Goal: Task Accomplishment & Management: Use online tool/utility

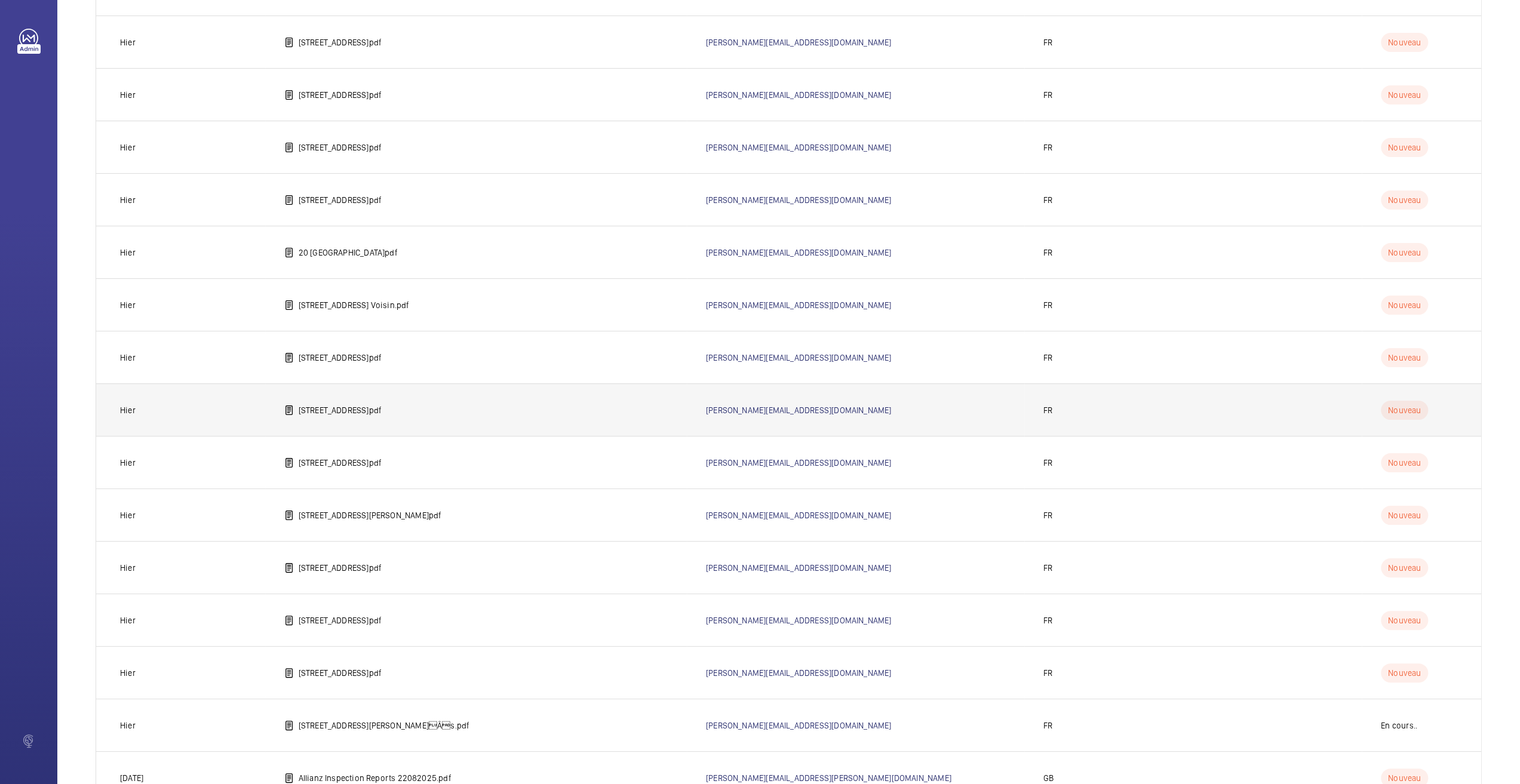
scroll to position [387, 0]
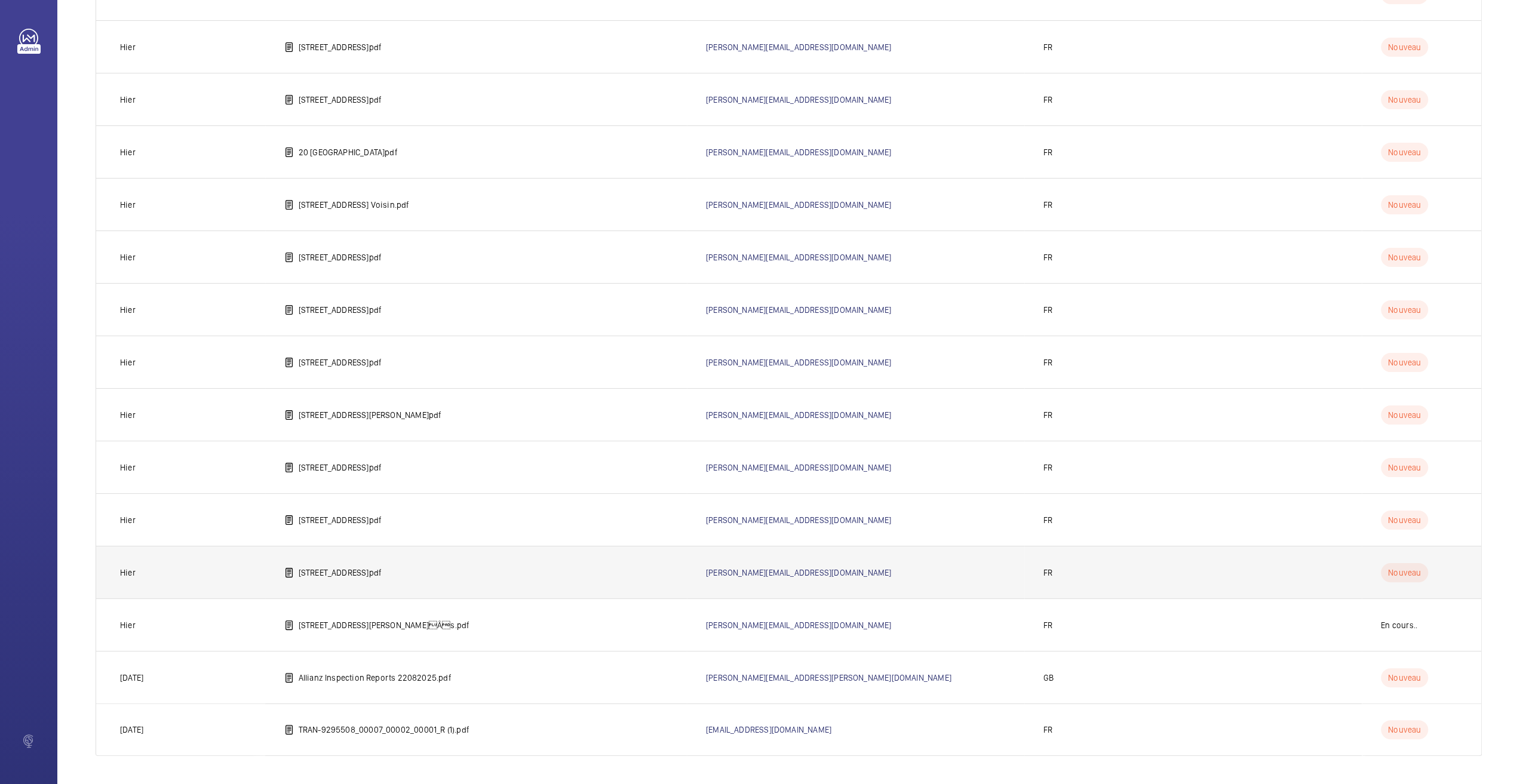
click at [353, 572] on p "[STREET_ADDRESS]pdf" at bounding box center [341, 572] width 83 height 12
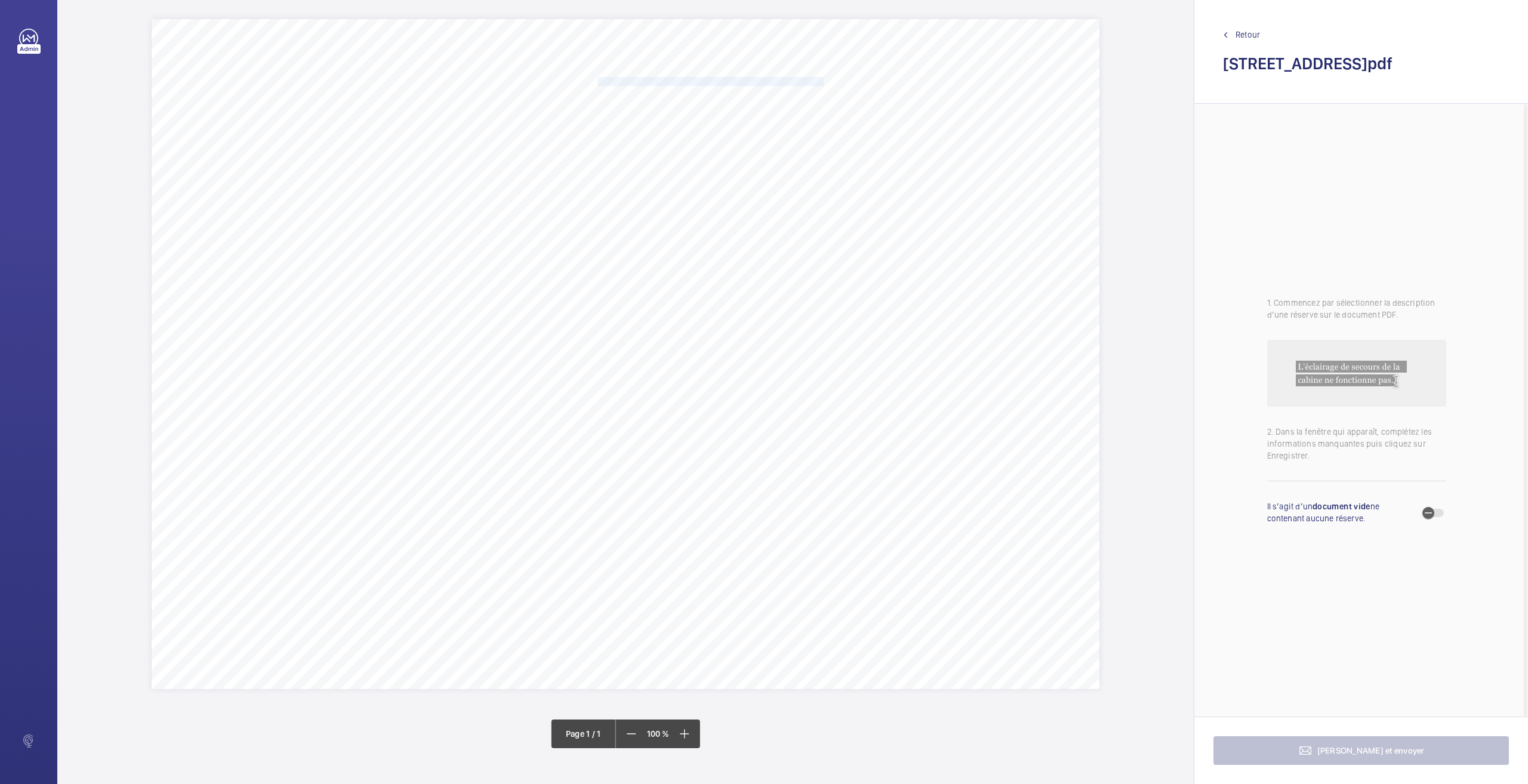
drag, startPoint x: 599, startPoint y: 82, endPoint x: 825, endPoint y: 83, distance: 226.0
click at [825, 83] on span "En cuvette, assurer le raccordement à la terre de l'échelle d'accés." at bounding box center [711, 82] width 228 height 8
click at [831, 167] on div at bounding box center [819, 162] width 96 height 29
drag, startPoint x: 820, startPoint y: 200, endPoint x: 901, endPoint y: 189, distance: 81.7
click at [820, 200] on span "61777415" at bounding box center [819, 198] width 72 height 12
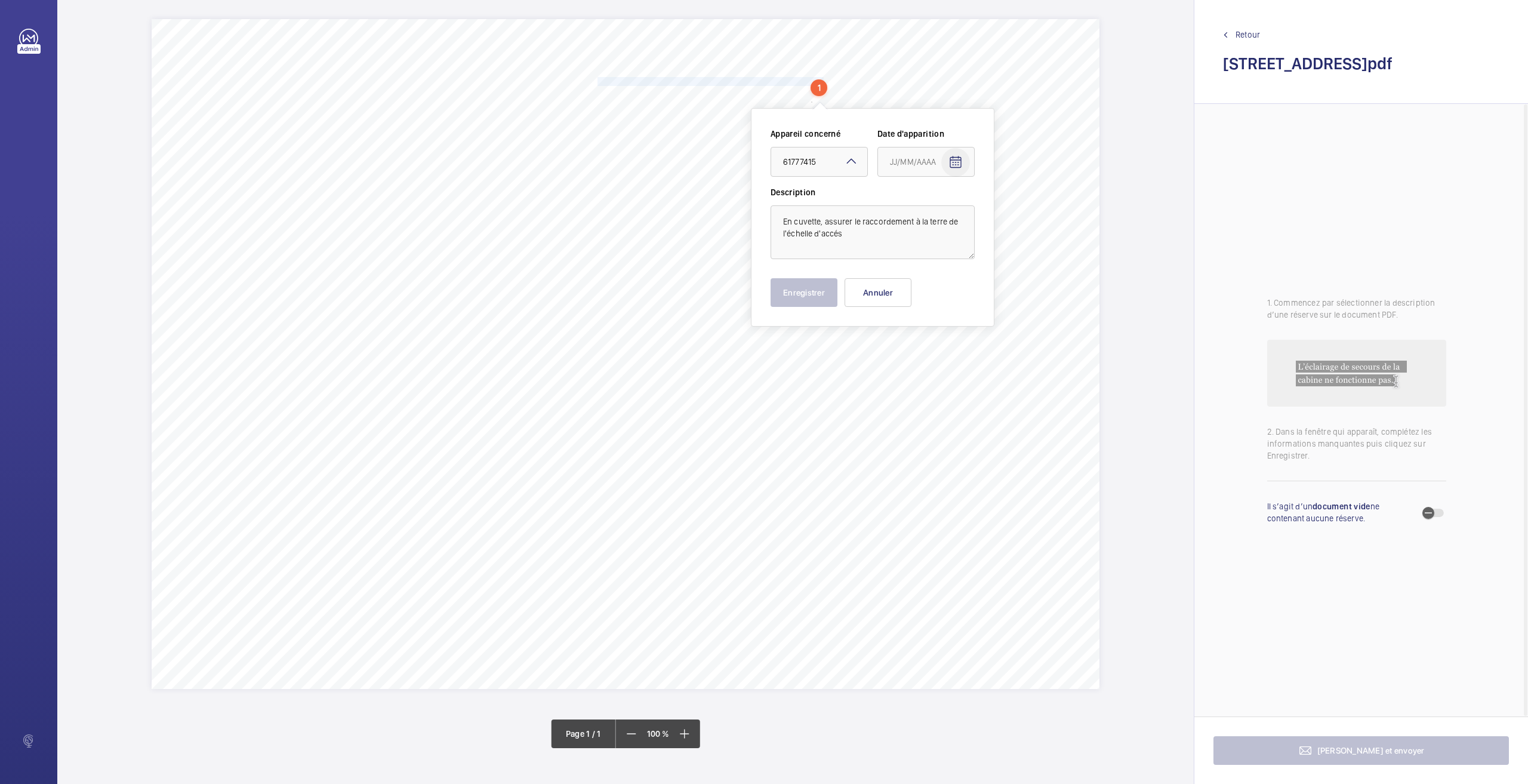
click at [955, 166] on mat-icon "Open calendar" at bounding box center [955, 163] width 14 height 14
click at [923, 357] on span "26" at bounding box center [919, 354] width 22 height 22
type input "[DATE]5"
click at [814, 300] on button "Enregistrer" at bounding box center [803, 292] width 66 height 29
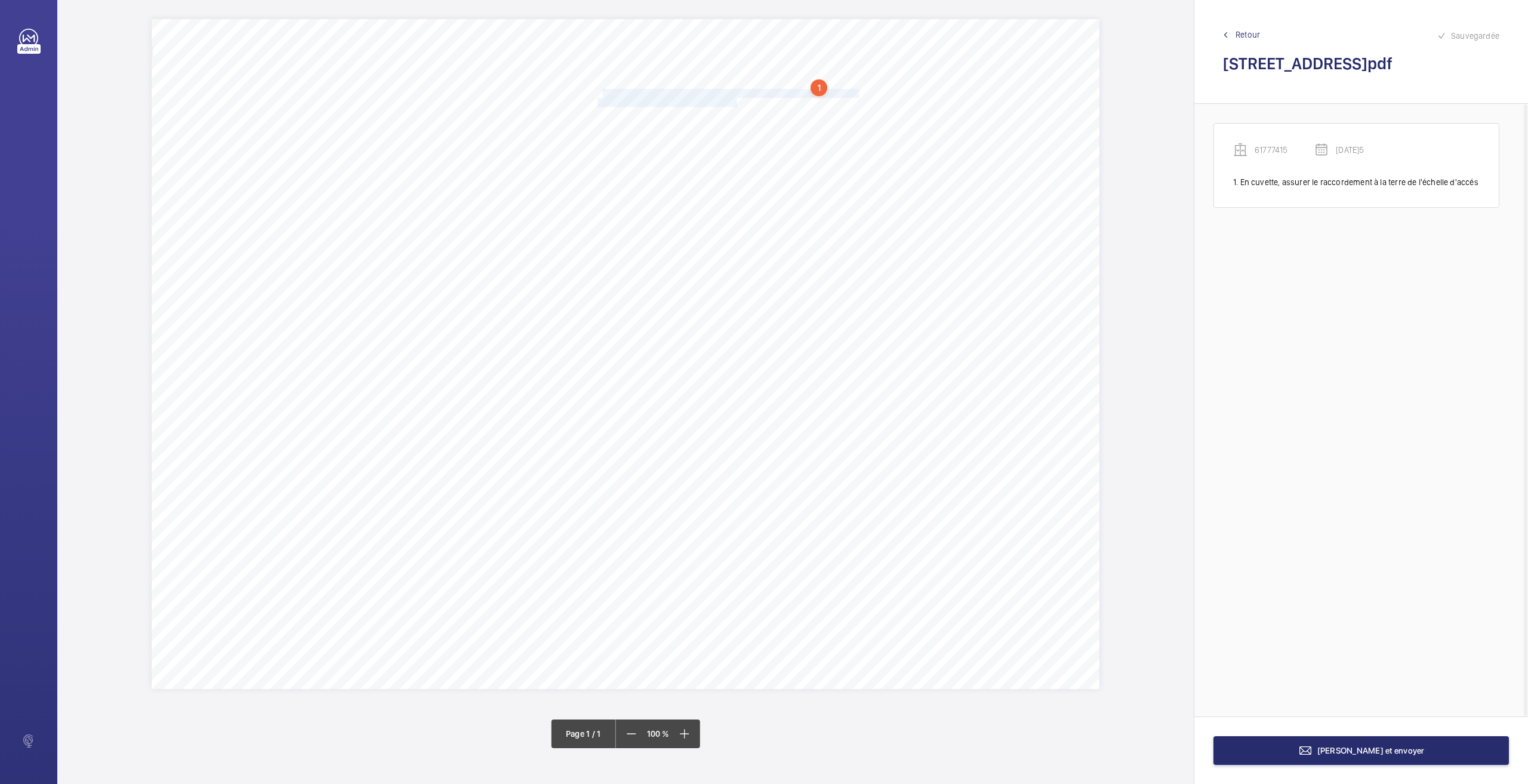
drag, startPoint x: 601, startPoint y: 93, endPoint x: 738, endPoint y: 99, distance: 137.1
click at [738, 99] on div "Nom du site Numéro appareil WM Réserve [STREET_ADDRESS] 61777415 En cuvette, as…" at bounding box center [625, 354] width 948 height 669
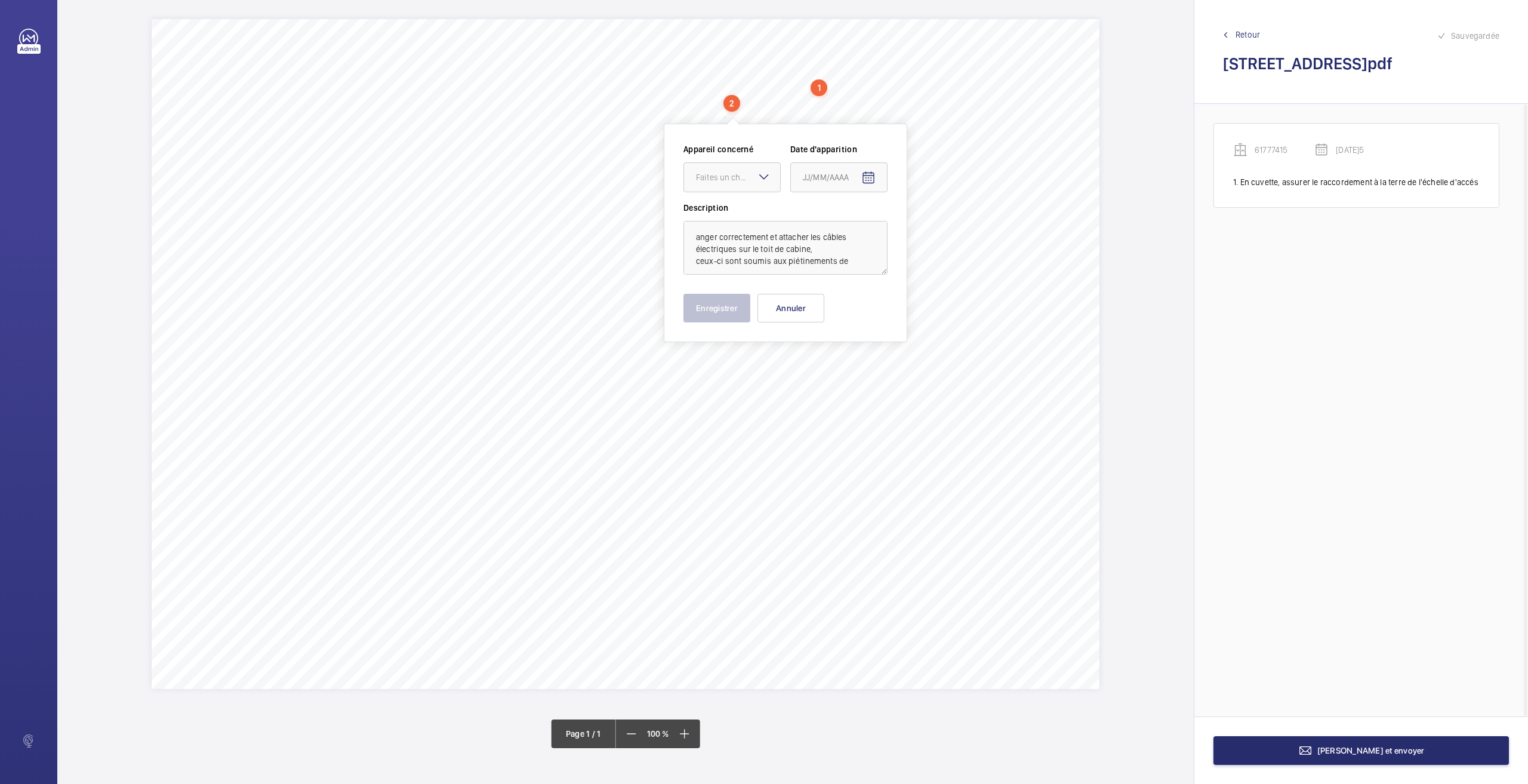
click at [738, 99] on div "2" at bounding box center [731, 103] width 17 height 17
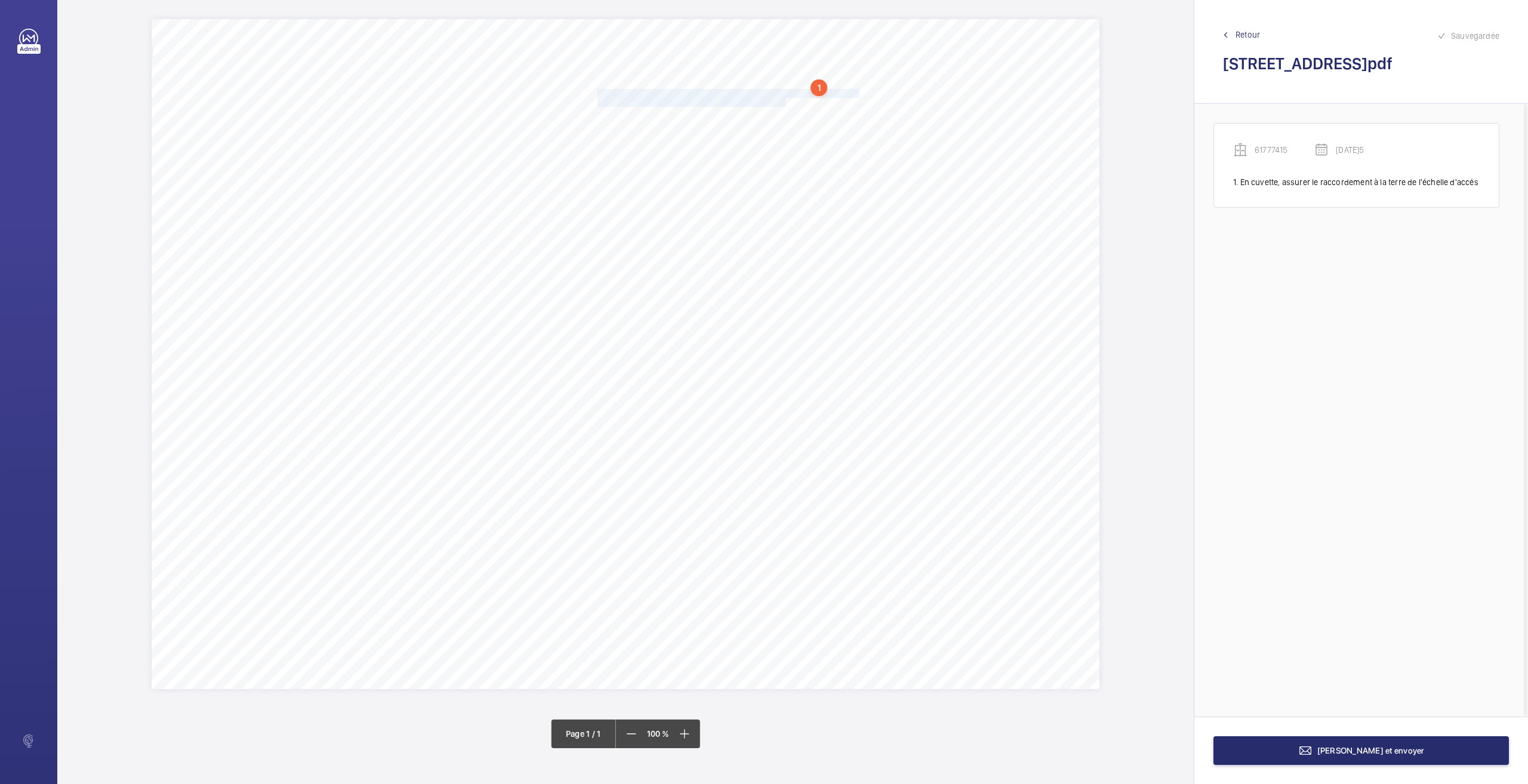
drag, startPoint x: 600, startPoint y: 94, endPoint x: 786, endPoint y: 103, distance: 186.2
click at [786, 103] on div "Nom du site Numéro appareil WM Réserve [STREET_ADDRESS] 61777415 En cuvette, as…" at bounding box center [625, 354] width 948 height 669
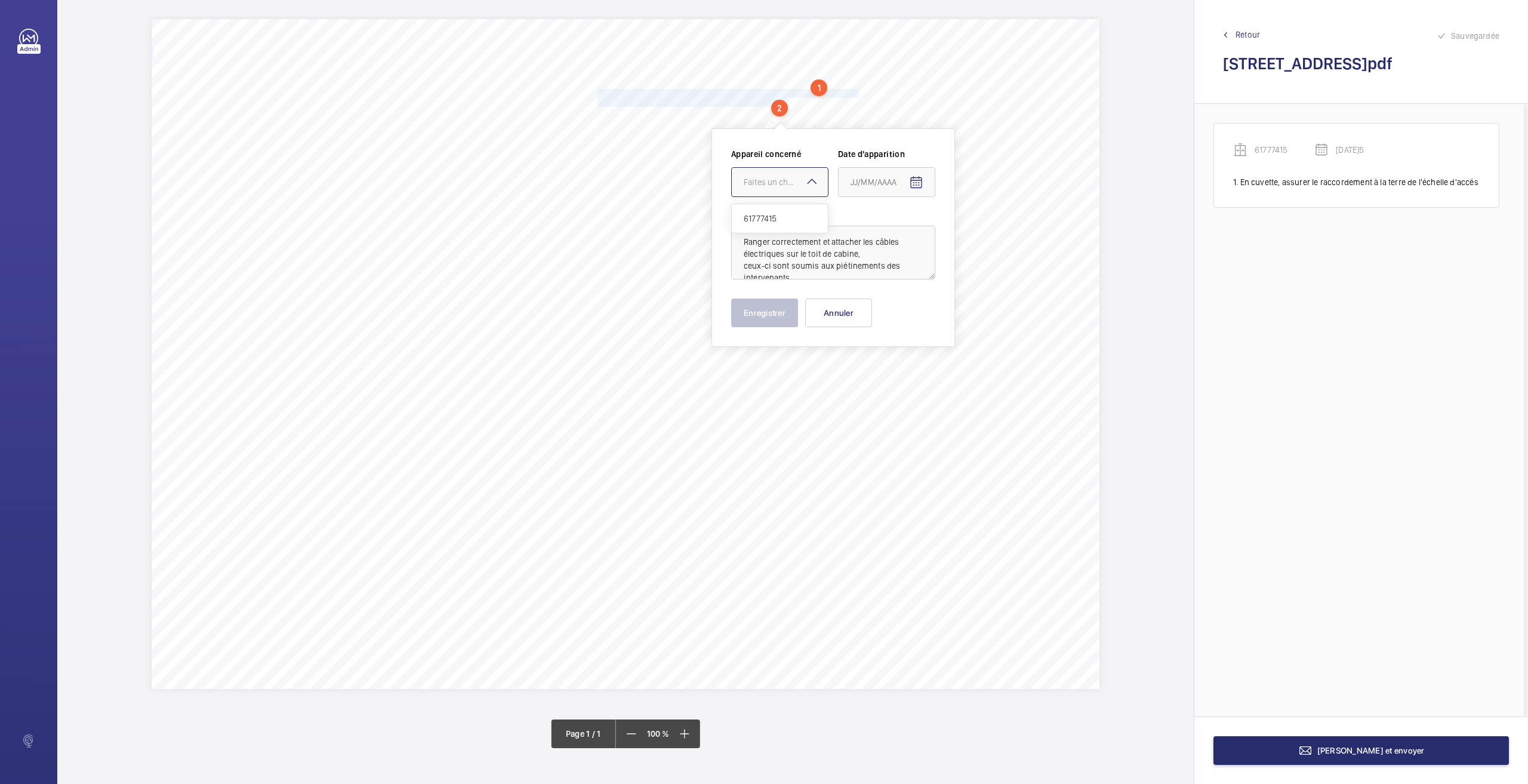
click at [776, 184] on div "Faites un choix" at bounding box center [786, 182] width 84 height 12
click at [767, 220] on span "61777415" at bounding box center [780, 218] width 72 height 12
click at [925, 187] on span "Open calendar" at bounding box center [916, 183] width 29 height 29
click at [878, 377] on span "26" at bounding box center [879, 375] width 22 height 22
type input "[DATE]5"
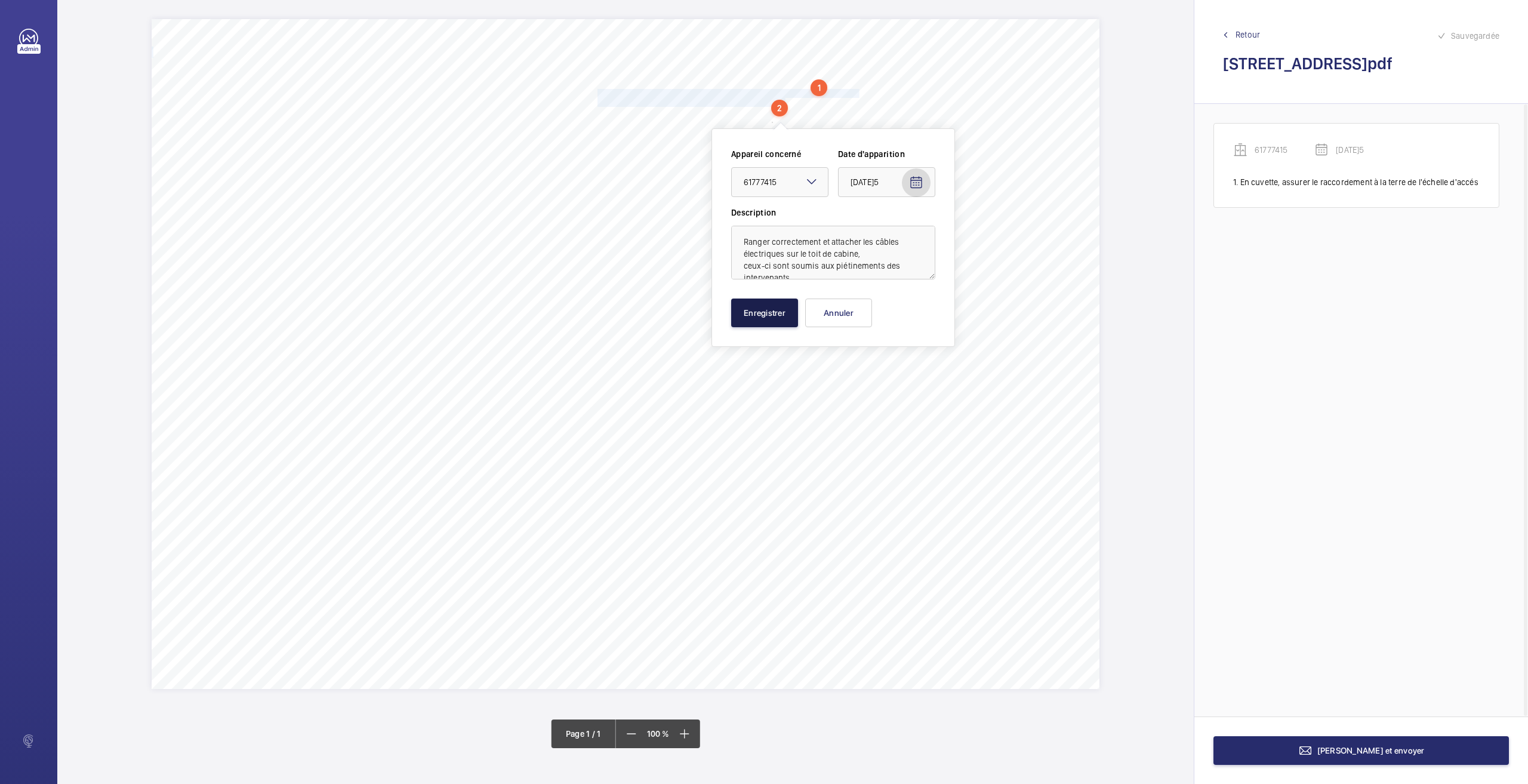
drag, startPoint x: 772, startPoint y: 316, endPoint x: 664, endPoint y: 219, distance: 145.2
click at [772, 316] on button "Enregistrer" at bounding box center [764, 313] width 66 height 29
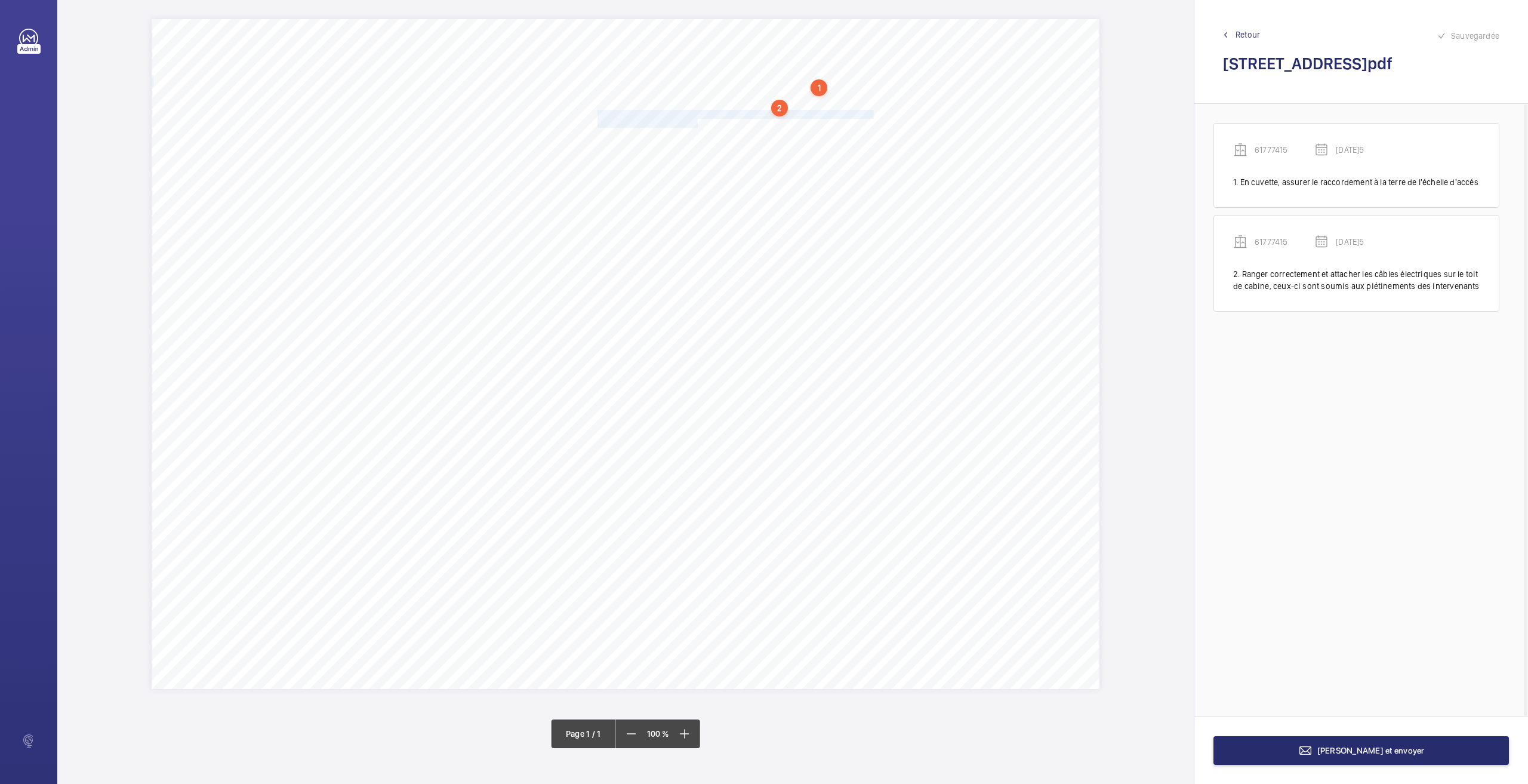
drag, startPoint x: 598, startPoint y: 113, endPoint x: 698, endPoint y: 119, distance: 100.2
click at [698, 119] on div "Nom du site Numéro appareil WM Réserve [STREET_ADDRESS] 61777415 En cuvette, as…" at bounding box center [625, 354] width 948 height 669
click at [608, 121] on div "Nom du site Numéro appareil WM Réserve [STREET_ADDRESS] 61777415 En cuvette, as…" at bounding box center [625, 392] width 1136 height 784
click at [730, 177] on div "Nom du site Numéro appareil WM Réserve [STREET_ADDRESS] 61777415 En cuvette, as…" at bounding box center [625, 354] width 948 height 669
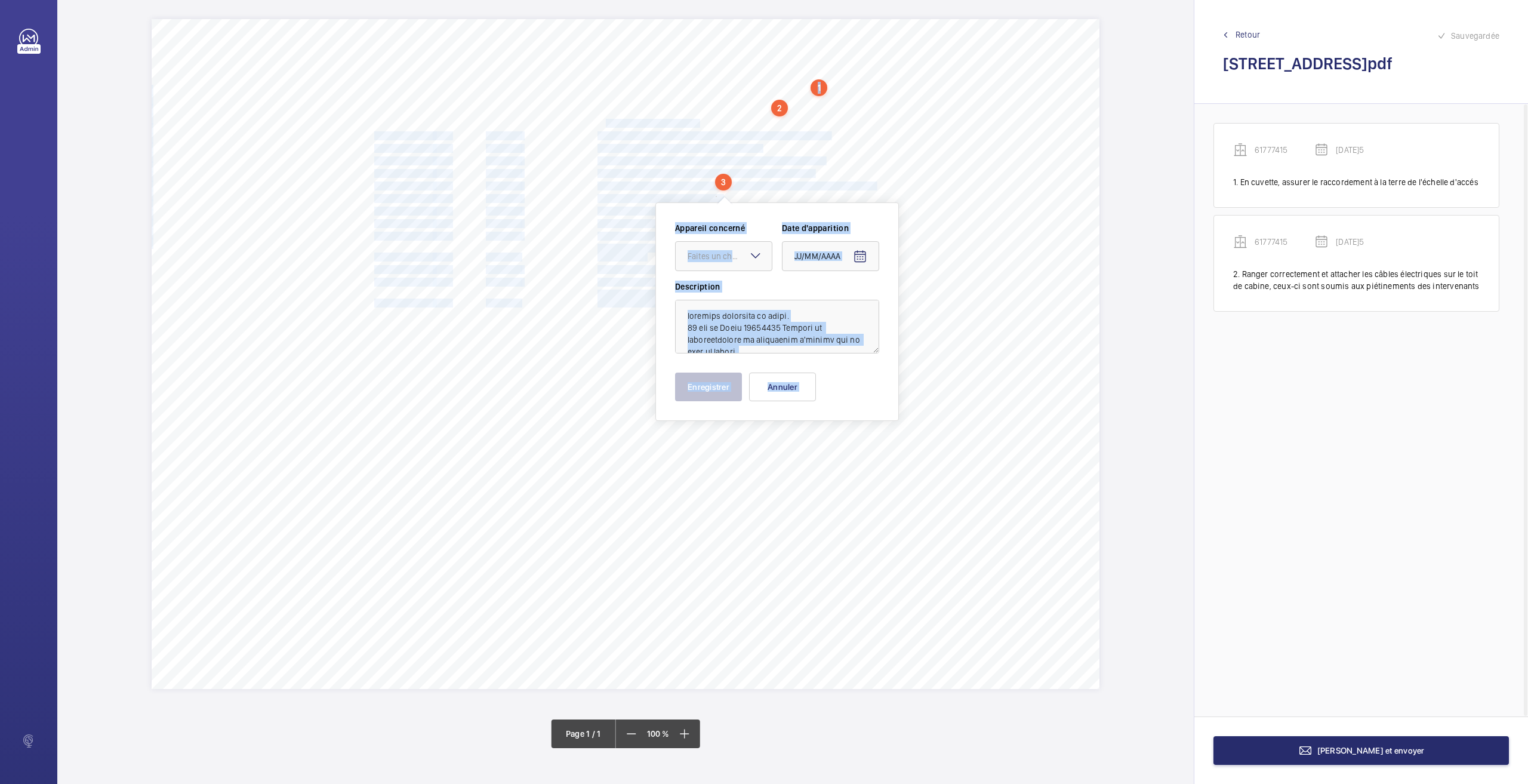
click at [852, 150] on div "Nom du site Numéro appareil WM Réserve [STREET_ADDRESS] 61777415 En cuvette, as…" at bounding box center [625, 354] width 948 height 669
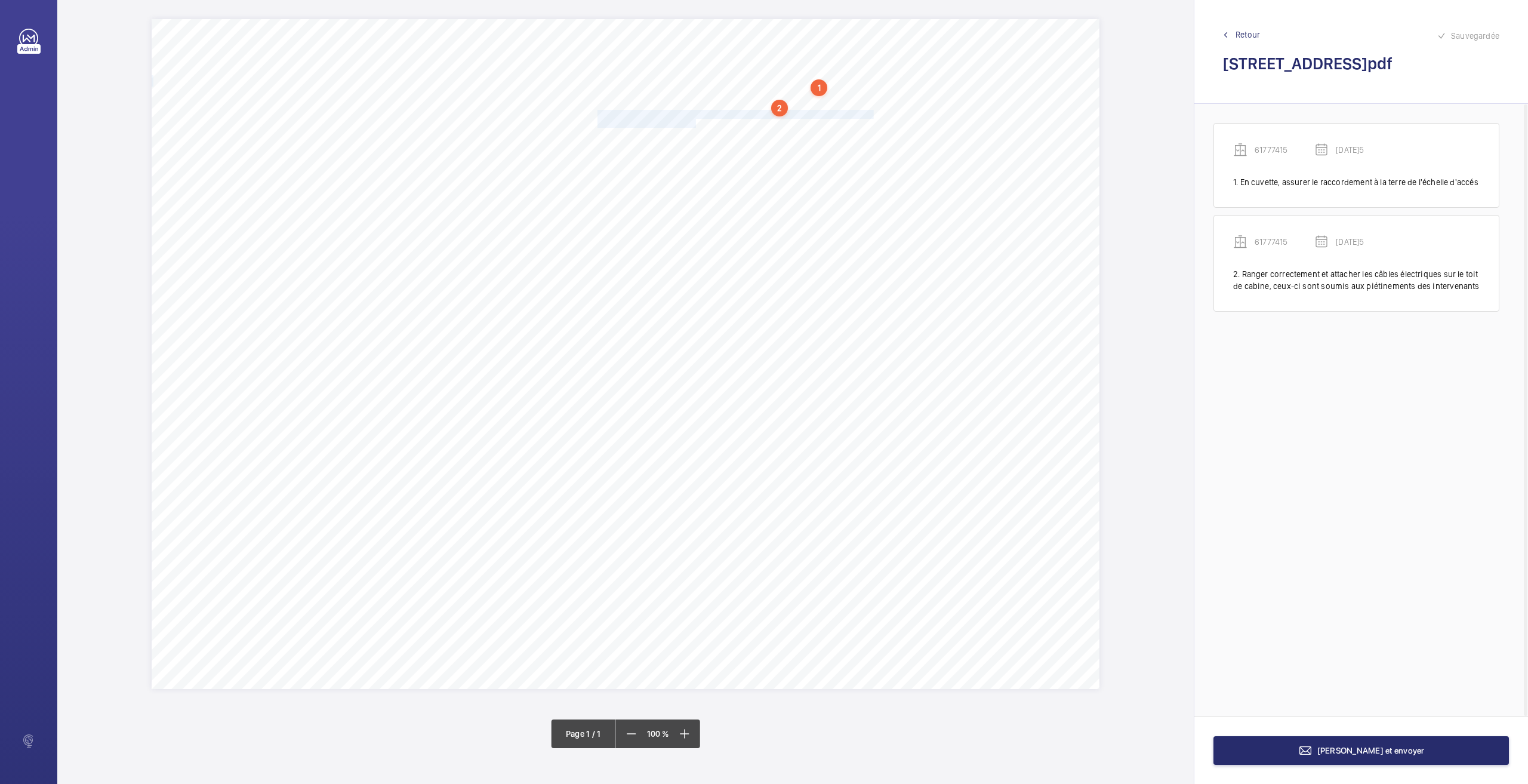
drag, startPoint x: 599, startPoint y: 116, endPoint x: 697, endPoint y: 122, distance: 98.2
click at [697, 122] on div "Nom du site Numéro appareil WM Réserve [STREET_ADDRESS] 61777415 En cuvette, as…" at bounding box center [625, 354] width 948 height 669
click at [703, 201] on div "Faites un choix" at bounding box center [697, 200] width 84 height 12
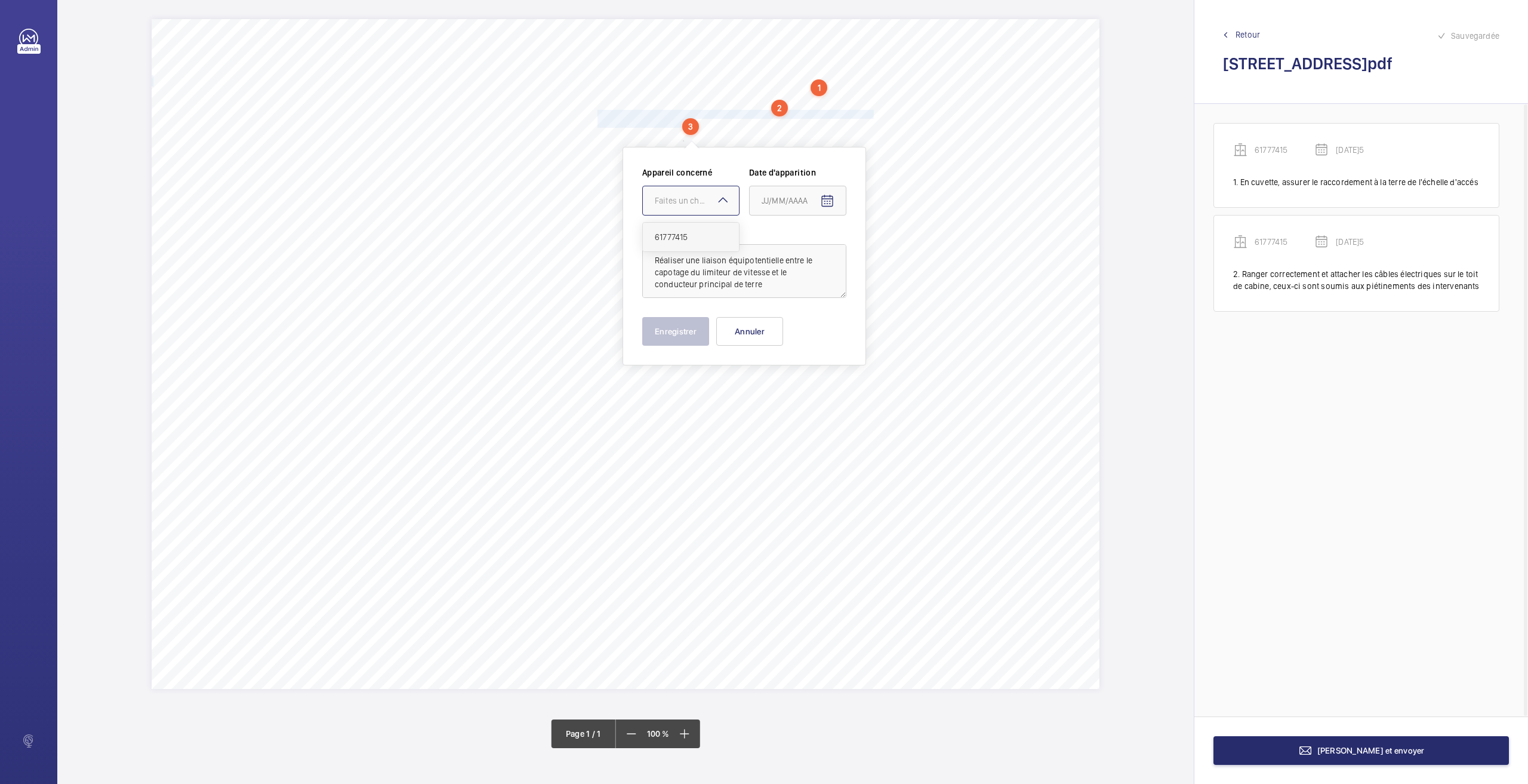
click at [695, 239] on span "61777415" at bounding box center [691, 236] width 72 height 12
click at [826, 199] on mat-icon "Open calendar" at bounding box center [827, 201] width 14 height 14
click at [791, 391] on span "26" at bounding box center [790, 393] width 22 height 22
type input "[DATE]5"
click at [688, 332] on button "Enregistrer" at bounding box center [675, 332] width 66 height 29
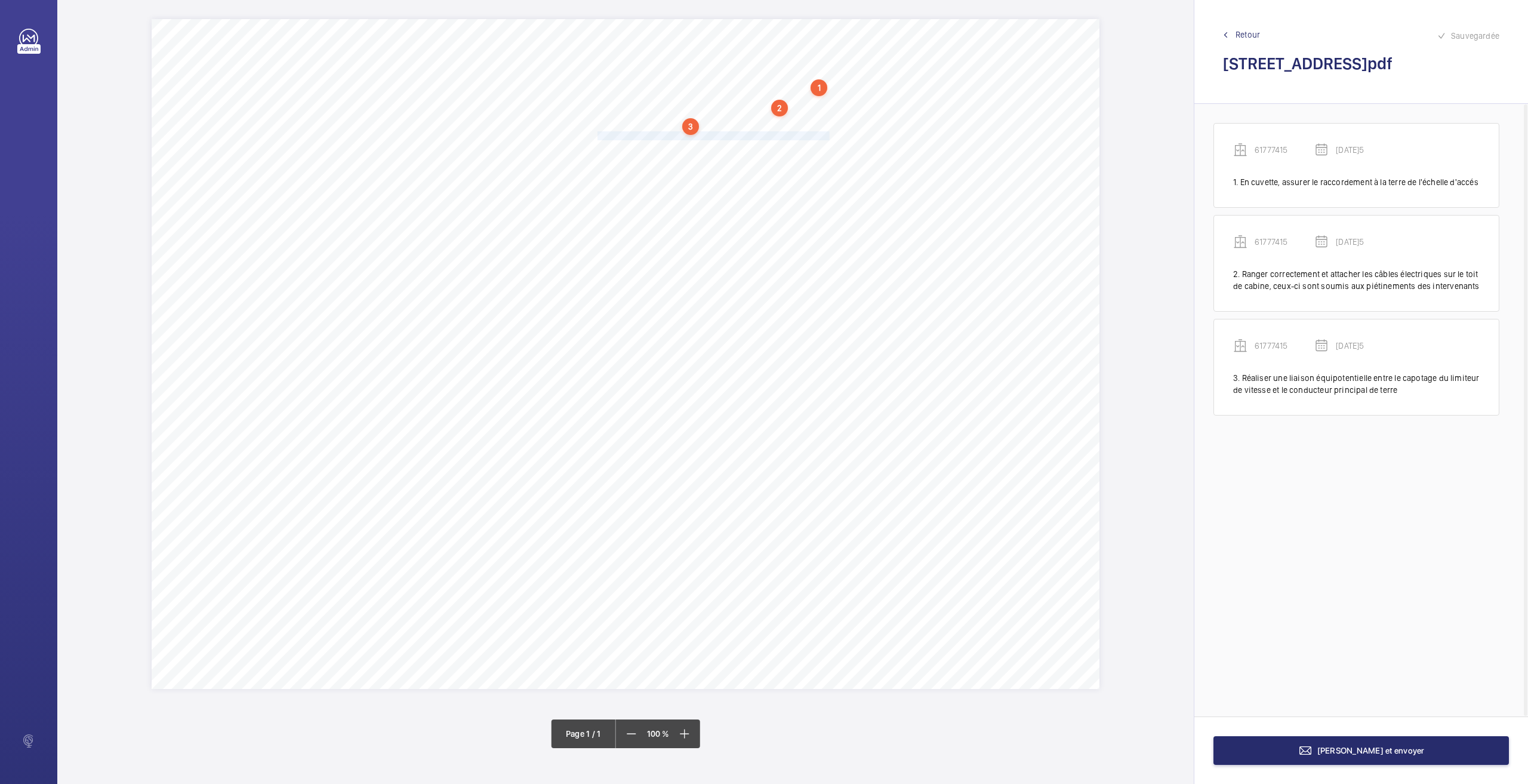
drag, startPoint x: 599, startPoint y: 133, endPoint x: 829, endPoint y: 132, distance: 230.0
click at [829, 132] on span "Assurer le fonctionnement du dispositif d'alerte sur le toit de cabine." at bounding box center [714, 136] width 232 height 8
click at [812, 217] on div at bounding box center [823, 211] width 96 height 29
drag, startPoint x: 806, startPoint y: 244, endPoint x: 864, endPoint y: 236, distance: 58.5
click at [807, 243] on span "61777415" at bounding box center [823, 247] width 72 height 12
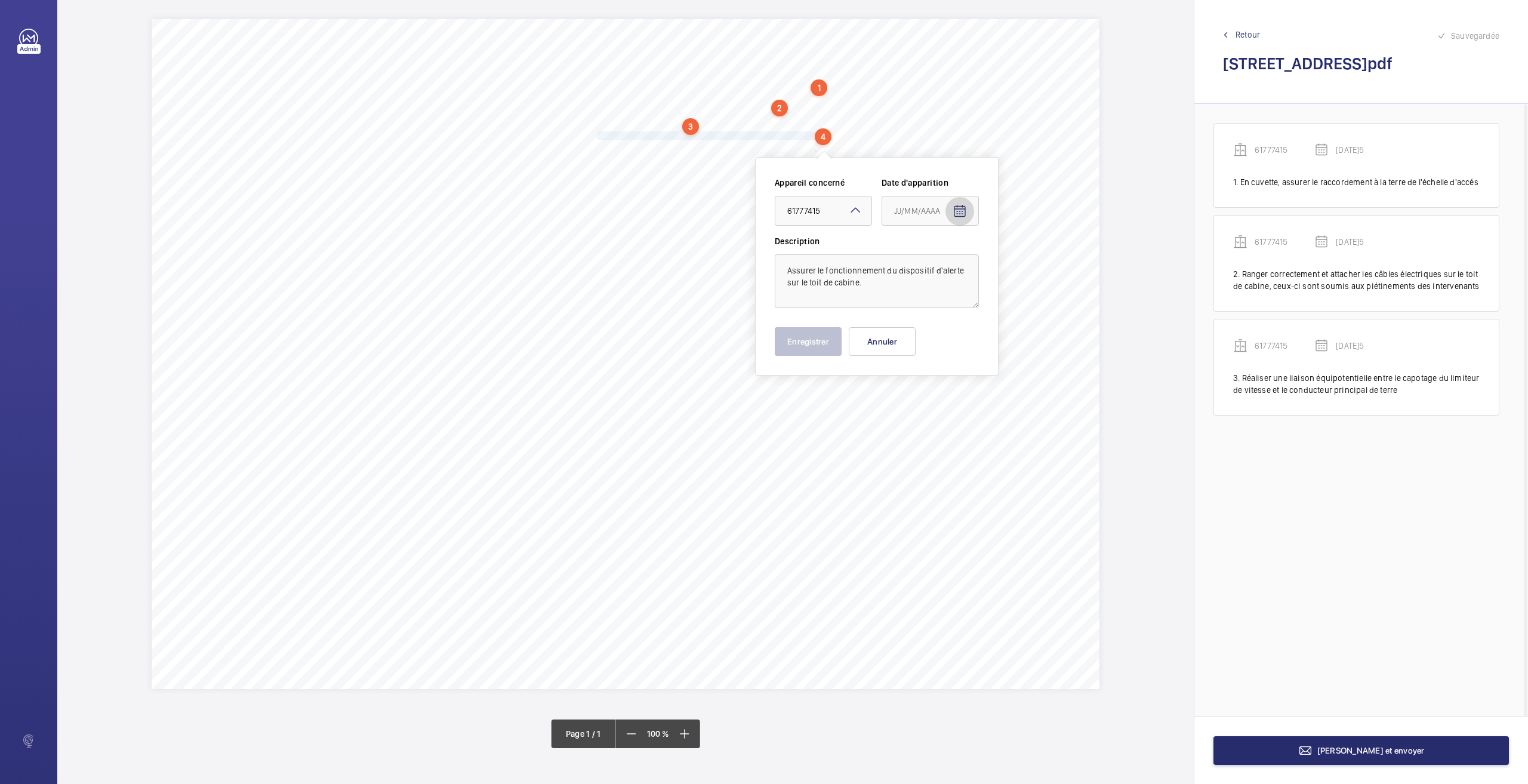
click at [967, 212] on span "Open calendar" at bounding box center [960, 211] width 29 height 29
click at [924, 404] on span "26" at bounding box center [923, 403] width 22 height 22
type input "[DATE]5"
click at [810, 354] on button "Enregistrer" at bounding box center [807, 341] width 66 height 29
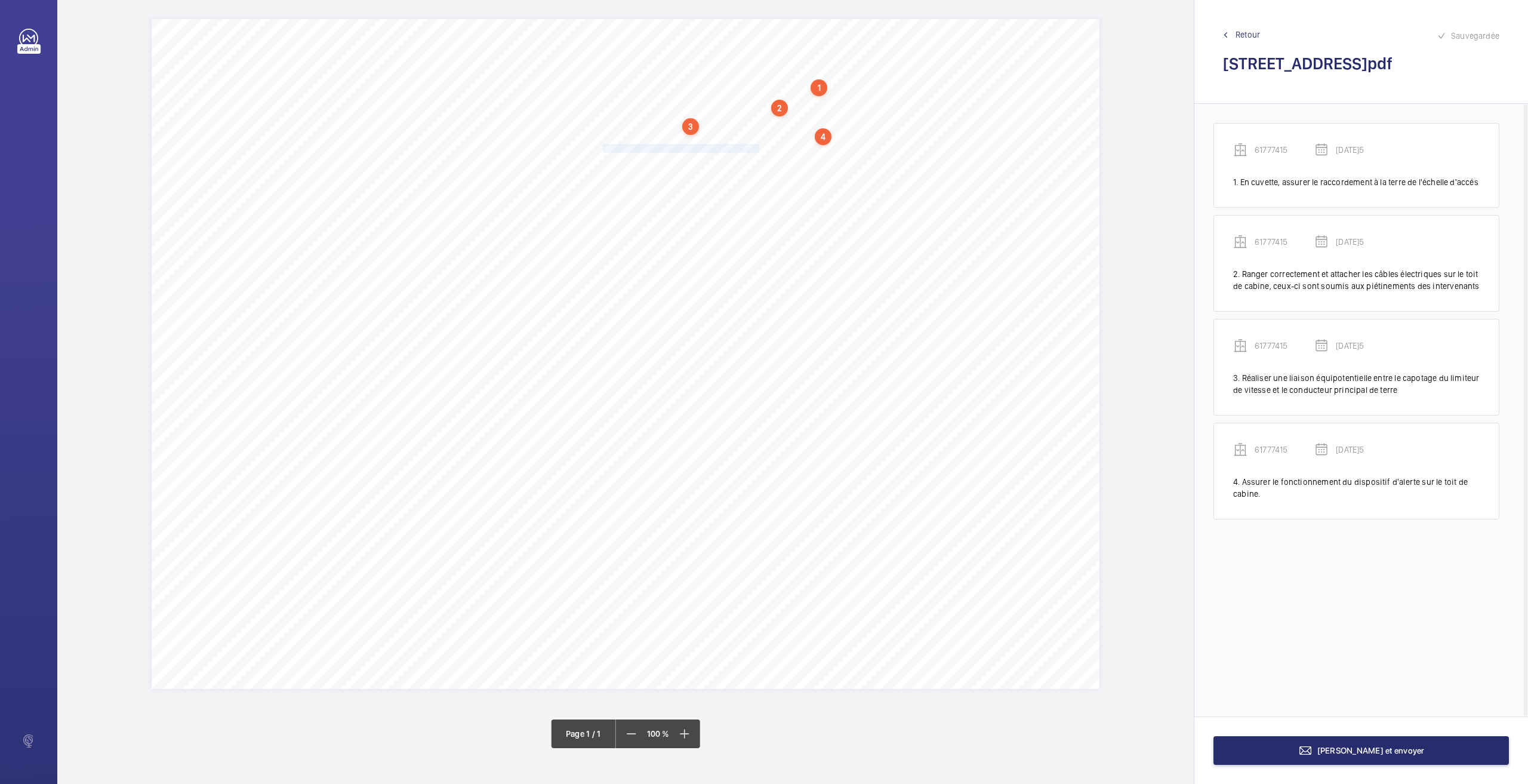
drag, startPoint x: 601, startPoint y: 147, endPoint x: 760, endPoint y: 149, distance: 159.0
click at [760, 149] on span "Compléter les éclairages manquants en cabine." at bounding box center [679, 148] width 163 height 8
click at [762, 287] on textarea "ompléter les éclairages manquants en cabine" at bounding box center [807, 298] width 204 height 54
type textarea "Compléter les éclairages manquants en cabine"
click at [781, 223] on mat-icon at bounding box center [786, 227] width 14 height 14
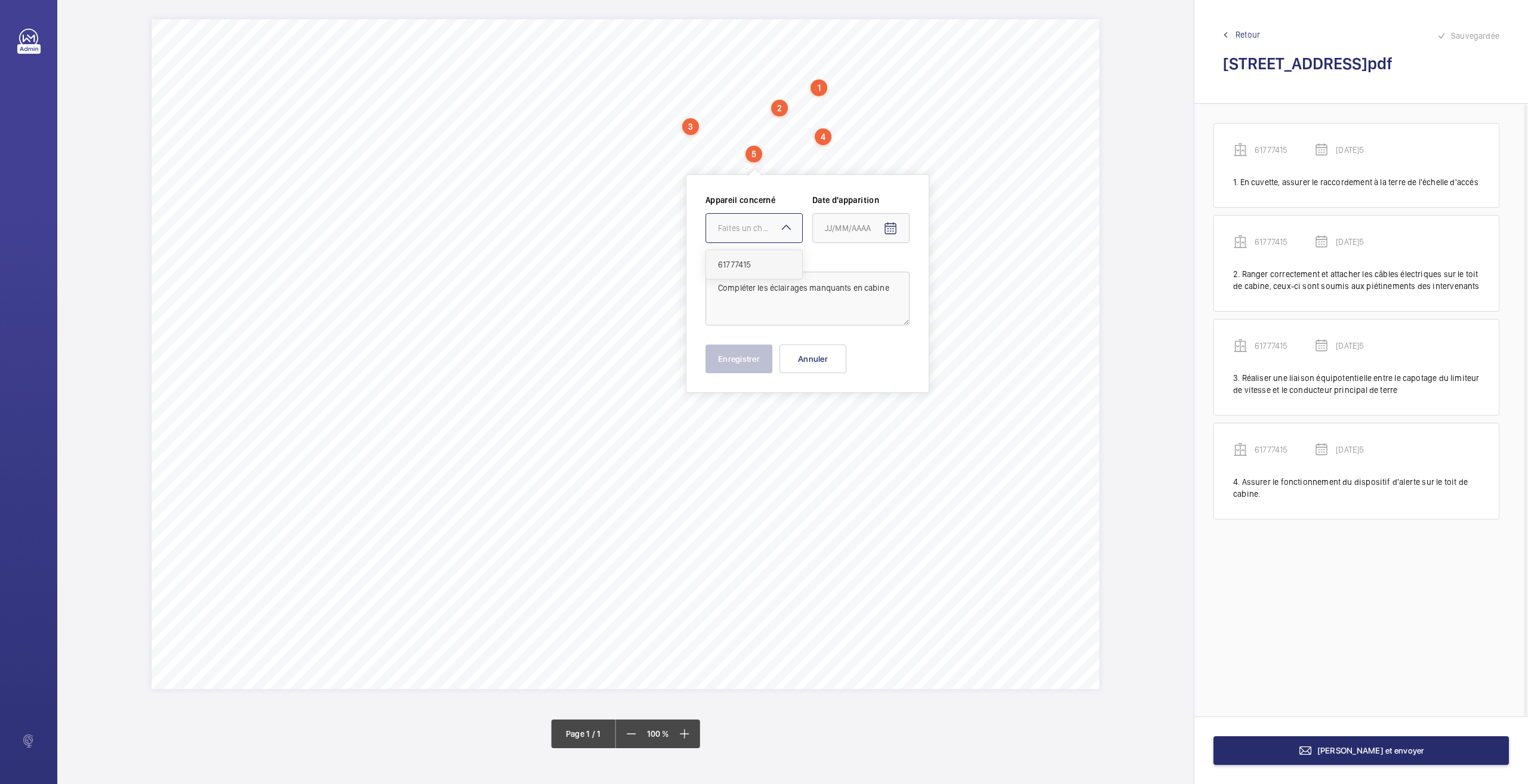
click at [771, 266] on span "61777415" at bounding box center [754, 264] width 72 height 12
click at [892, 228] on mat-icon "Open calendar" at bounding box center [891, 229] width 14 height 14
click at [849, 420] on span "26" at bounding box center [853, 420] width 22 height 22
type input "[DATE]5"
click at [742, 361] on button "Enregistrer" at bounding box center [738, 359] width 66 height 29
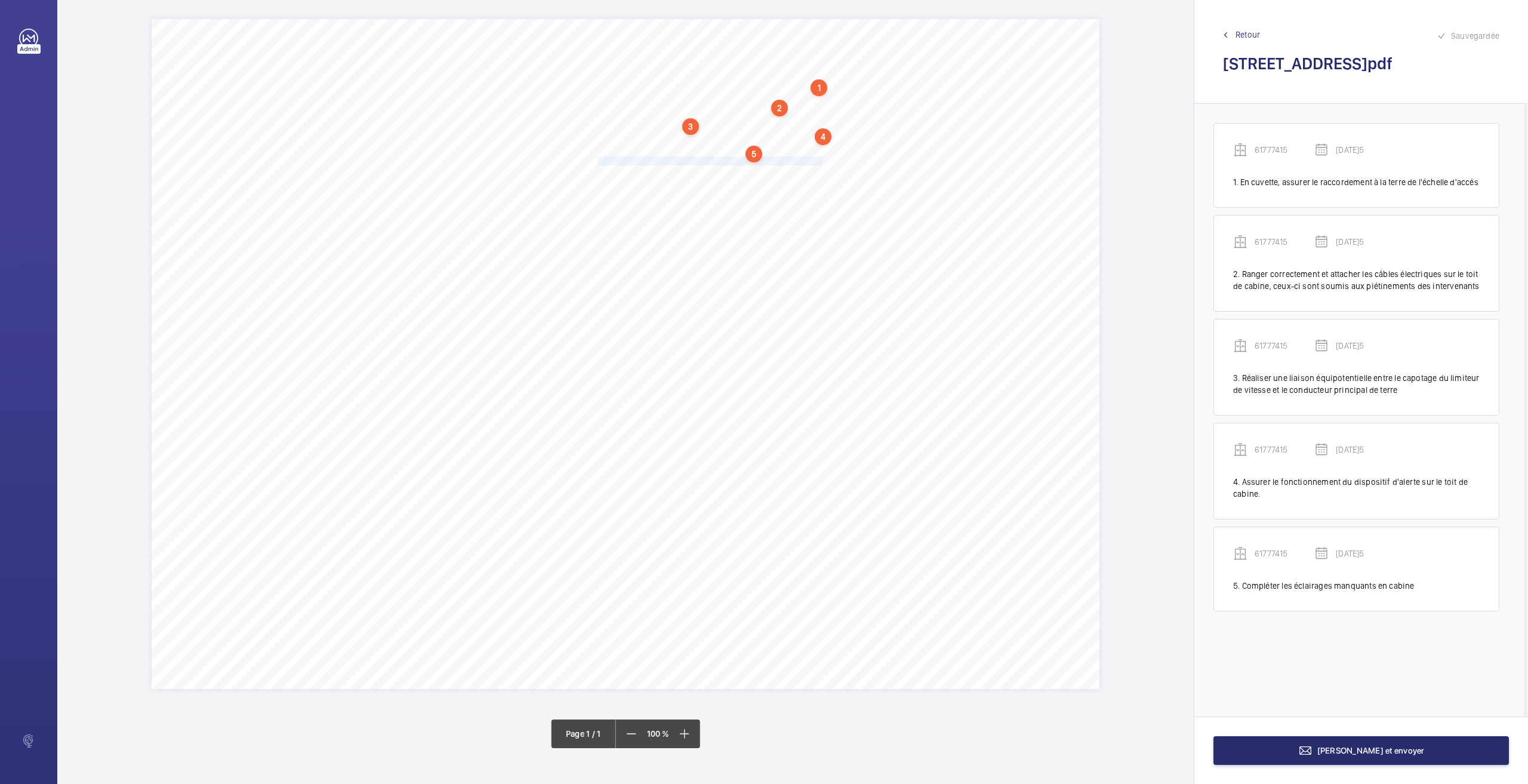
drag, startPoint x: 598, startPoint y: 160, endPoint x: 822, endPoint y: 159, distance: 224.0
click at [822, 159] on span "Remplacer le câble du limiteur de vitesse de cabine qui est oxydé." at bounding box center [711, 161] width 227 height 8
click at [812, 234] on div "Faites un choix" at bounding box center [822, 238] width 84 height 12
click at [805, 276] on span "61777415" at bounding box center [817, 274] width 72 height 12
click at [955, 235] on mat-icon "Open calendar" at bounding box center [953, 239] width 14 height 14
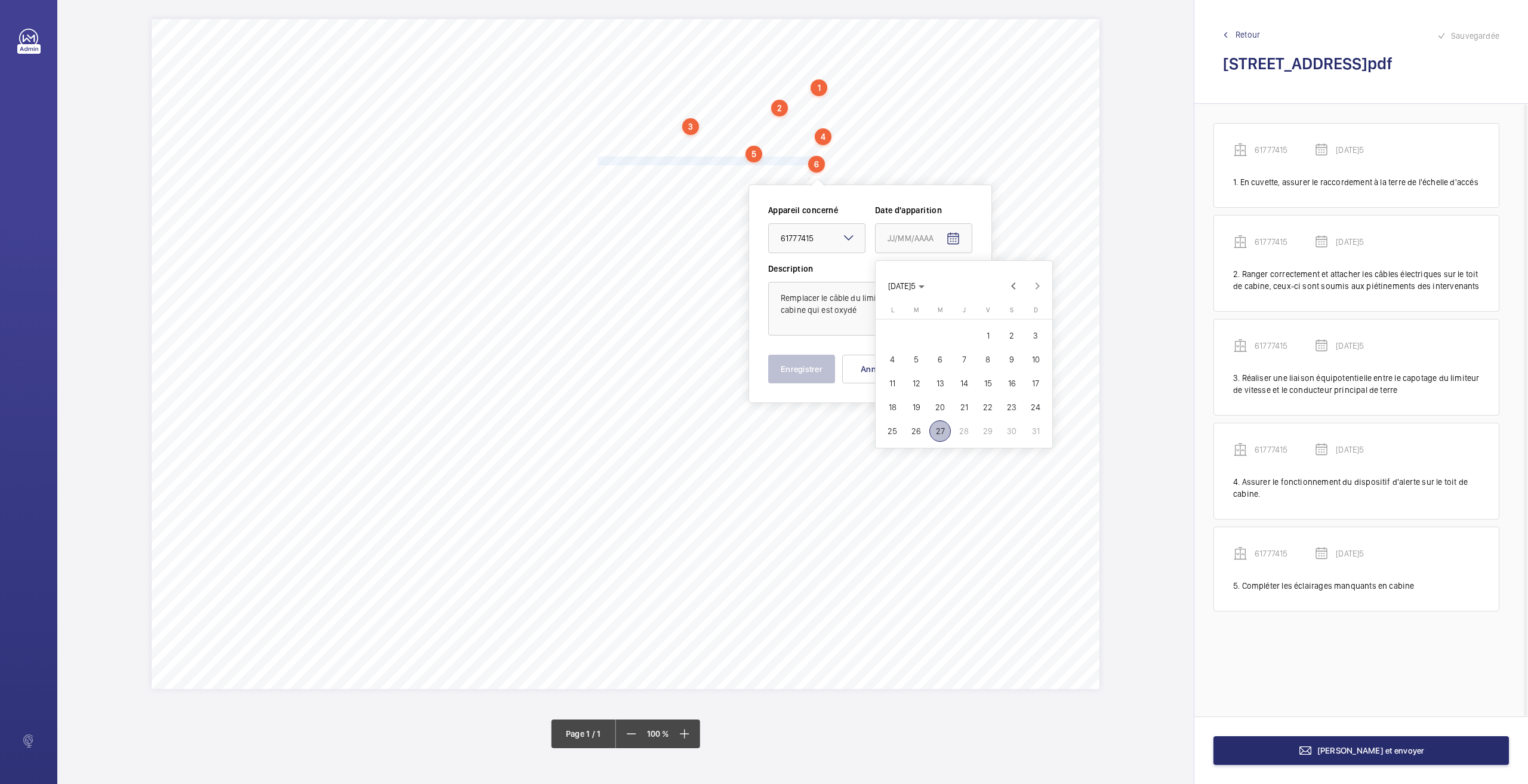
click at [915, 430] on span "26" at bounding box center [916, 431] width 22 height 22
type input "[DATE]5"
click at [786, 370] on button "Enregistrer" at bounding box center [801, 369] width 66 height 29
drag, startPoint x: 599, startPoint y: 174, endPoint x: 810, endPoint y: 175, distance: 211.0
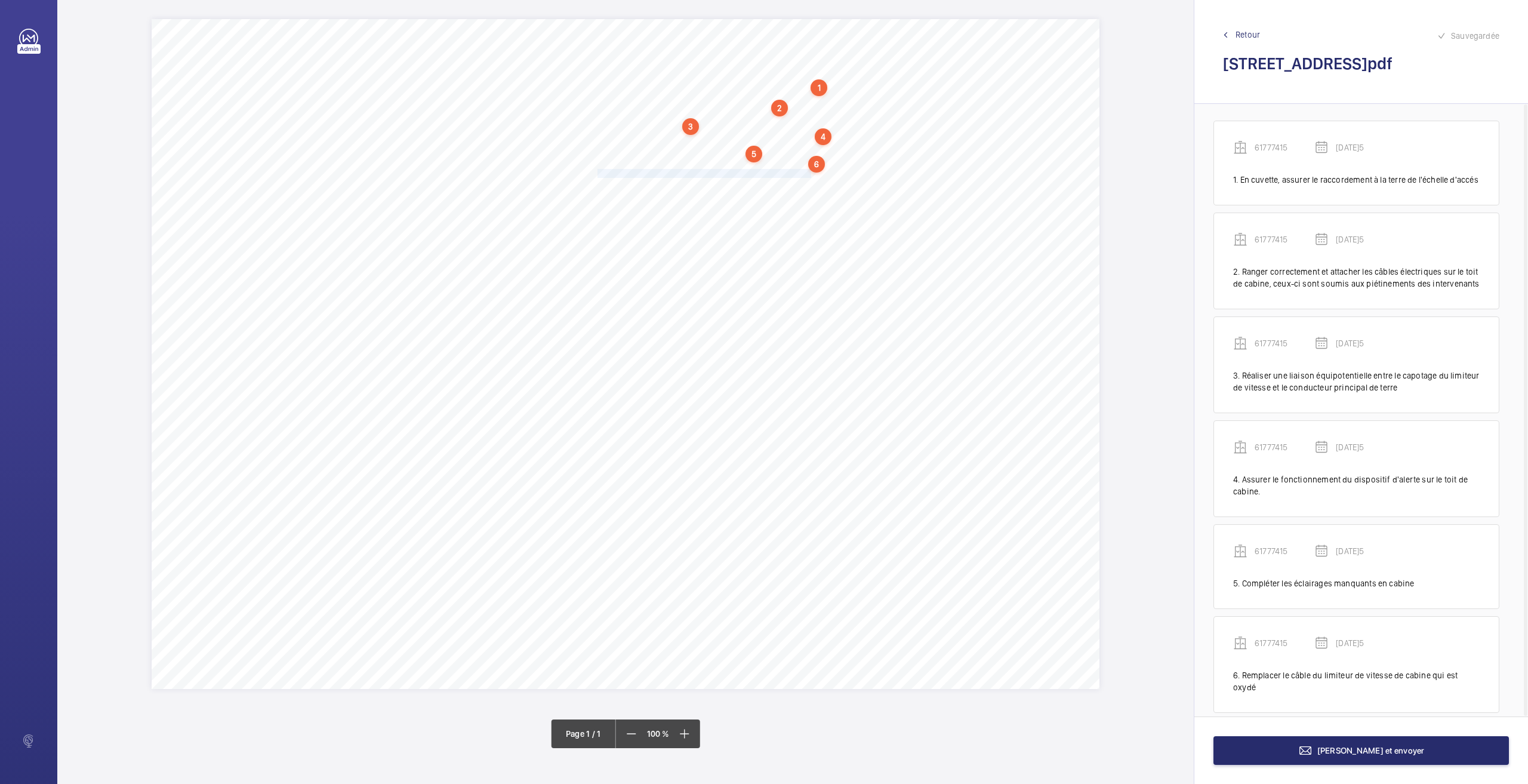
click at [810, 175] on span "Assurer le fonctionnement de l’éclairage de secours en cabine." at bounding box center [706, 174] width 216 height 8
click at [805, 248] on div "Faites un choix" at bounding box center [810, 253] width 84 height 12
drag, startPoint x: 807, startPoint y: 293, endPoint x: 821, endPoint y: 295, distance: 14.1
click at [809, 294] on span "61777415" at bounding box center [805, 290] width 72 height 12
click at [936, 256] on mat-icon "Open calendar" at bounding box center [941, 255] width 14 height 14
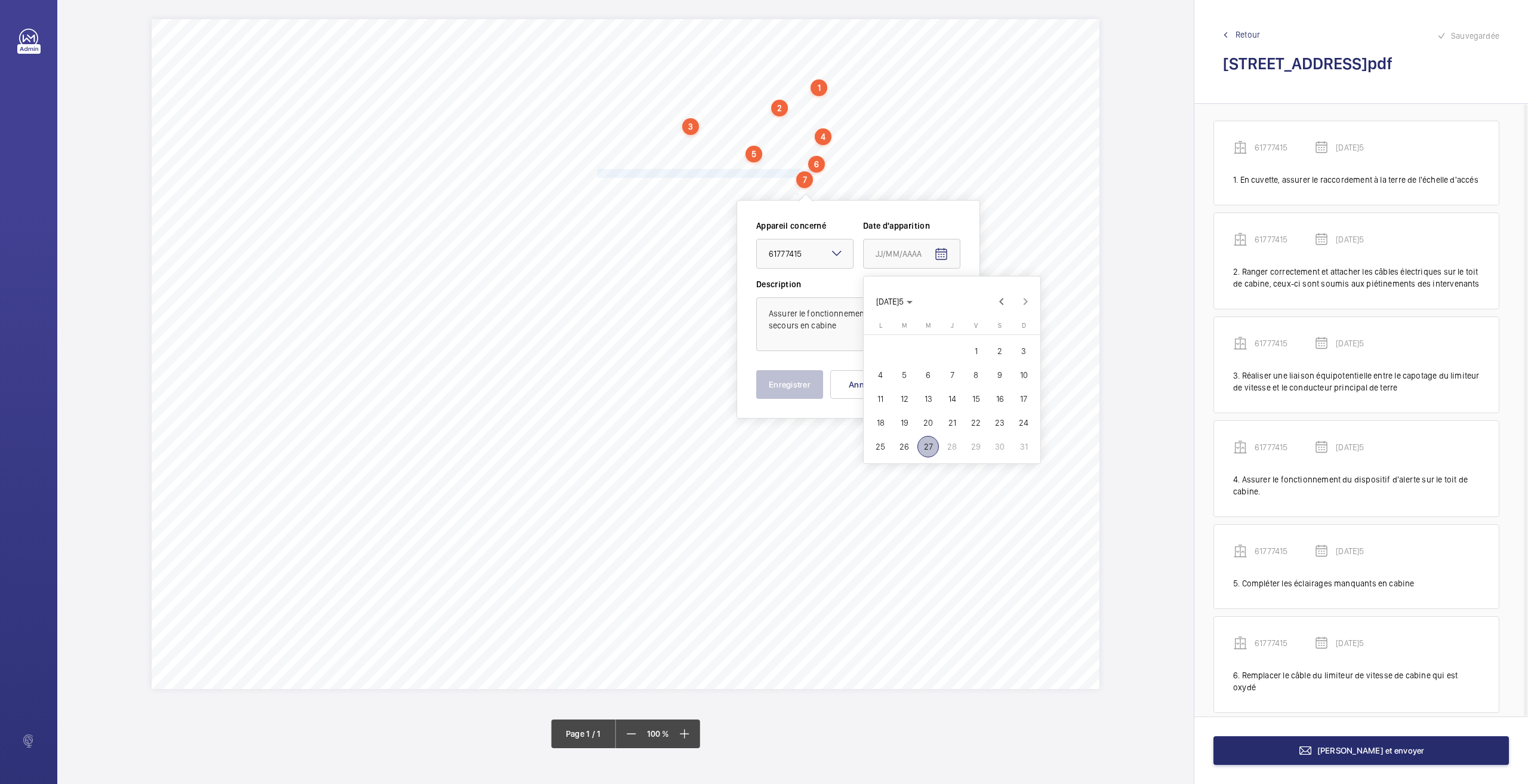
click at [905, 446] on span "26" at bounding box center [904, 446] width 22 height 22
type input "[DATE]5"
click at [793, 382] on button "Enregistrer" at bounding box center [789, 384] width 66 height 29
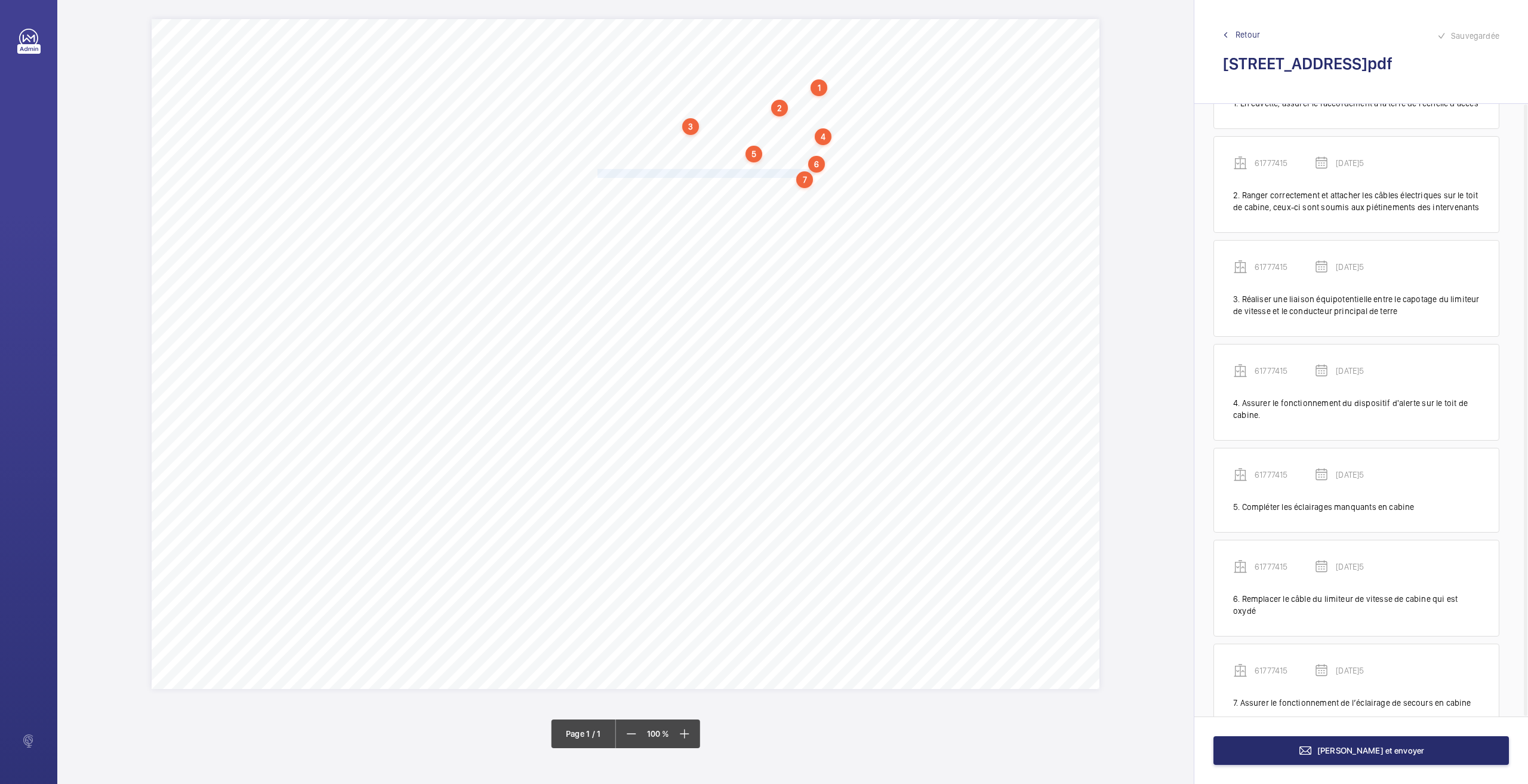
scroll to position [94, 0]
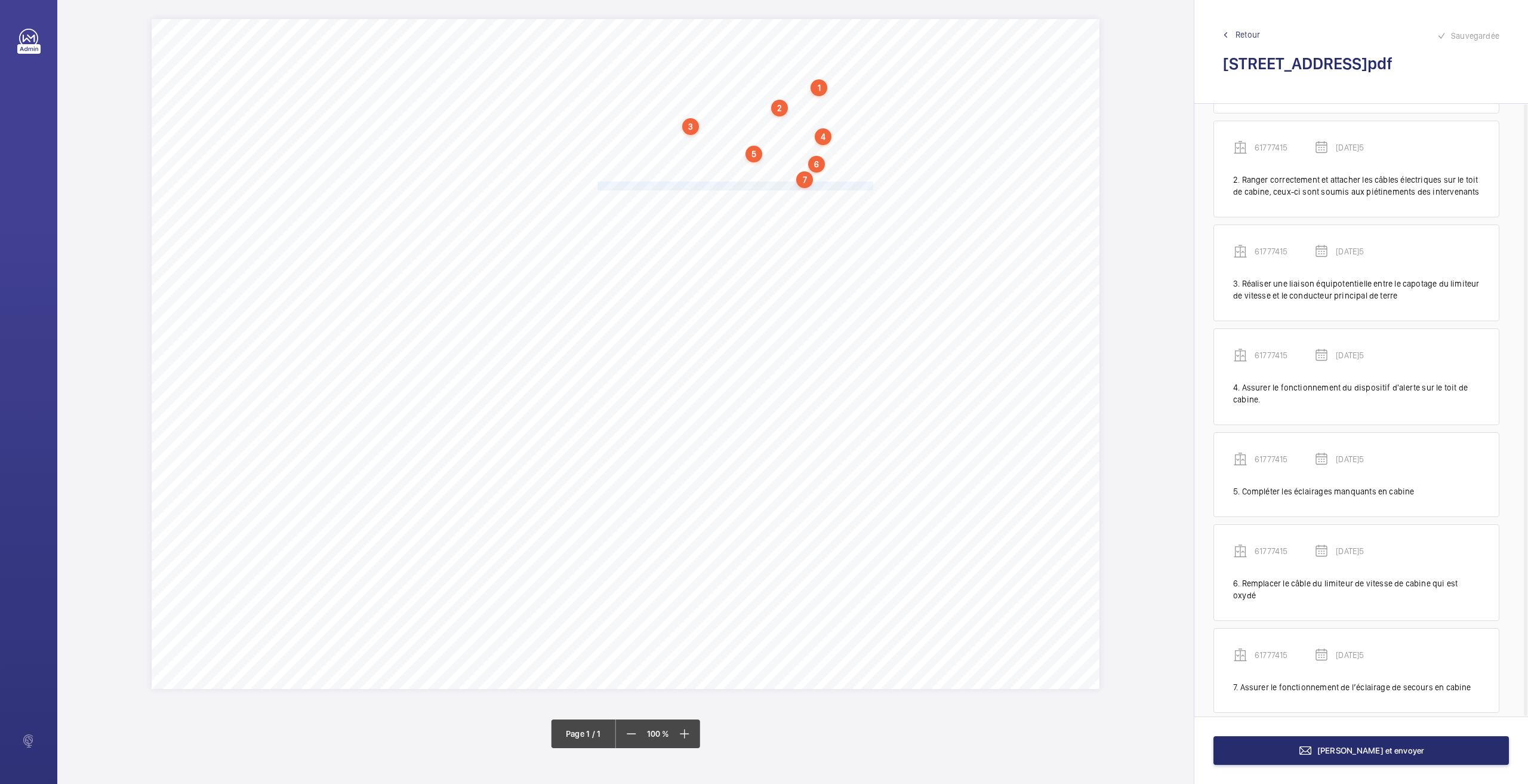
drag, startPoint x: 600, startPoint y: 183, endPoint x: 873, endPoint y: 187, distance: 273.0
click at [873, 187] on span "Compléter les opérations manquantes d'entretien sur le registre de maintenance." at bounding box center [736, 186] width 278 height 8
click at [850, 267] on div "Faites un choix" at bounding box center [873, 265] width 84 height 12
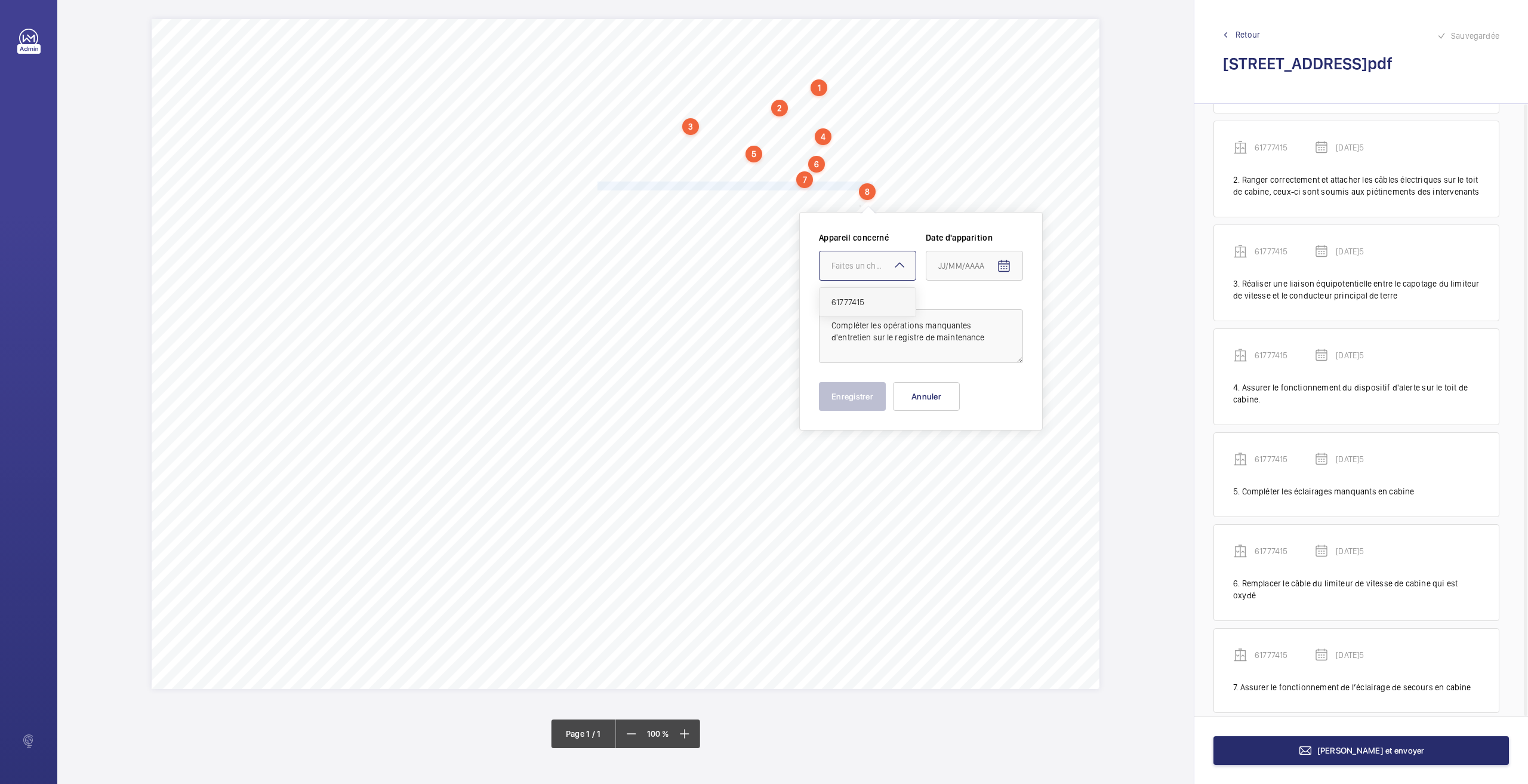
click at [843, 308] on div "61777415" at bounding box center [867, 302] width 96 height 29
click at [1007, 271] on mat-icon "Open calendar" at bounding box center [1004, 266] width 14 height 14
click at [966, 458] on span "26" at bounding box center [967, 458] width 22 height 22
type input "[DATE]5"
click at [859, 396] on button "Enregistrer" at bounding box center [852, 396] width 66 height 29
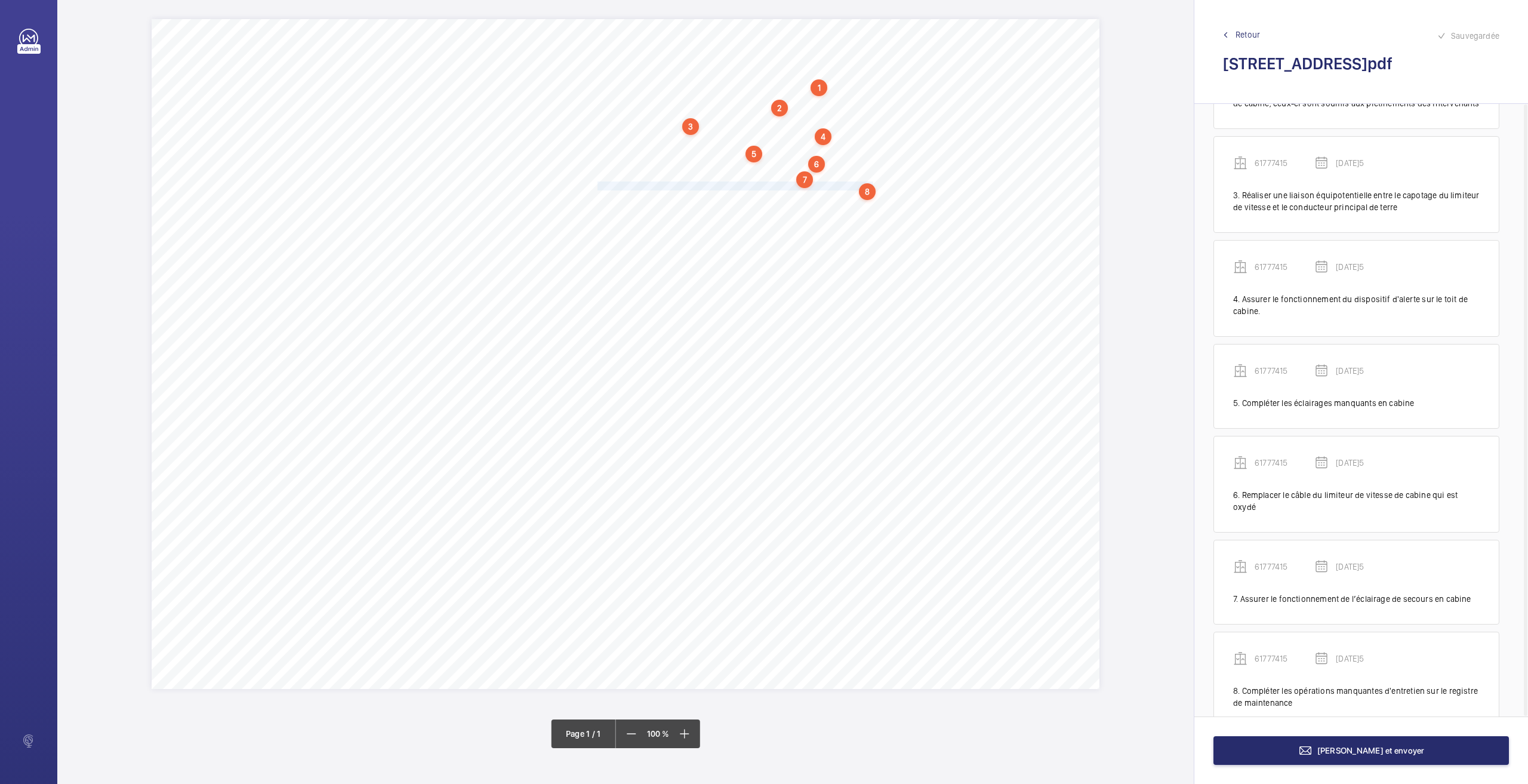
scroll to position [198, 0]
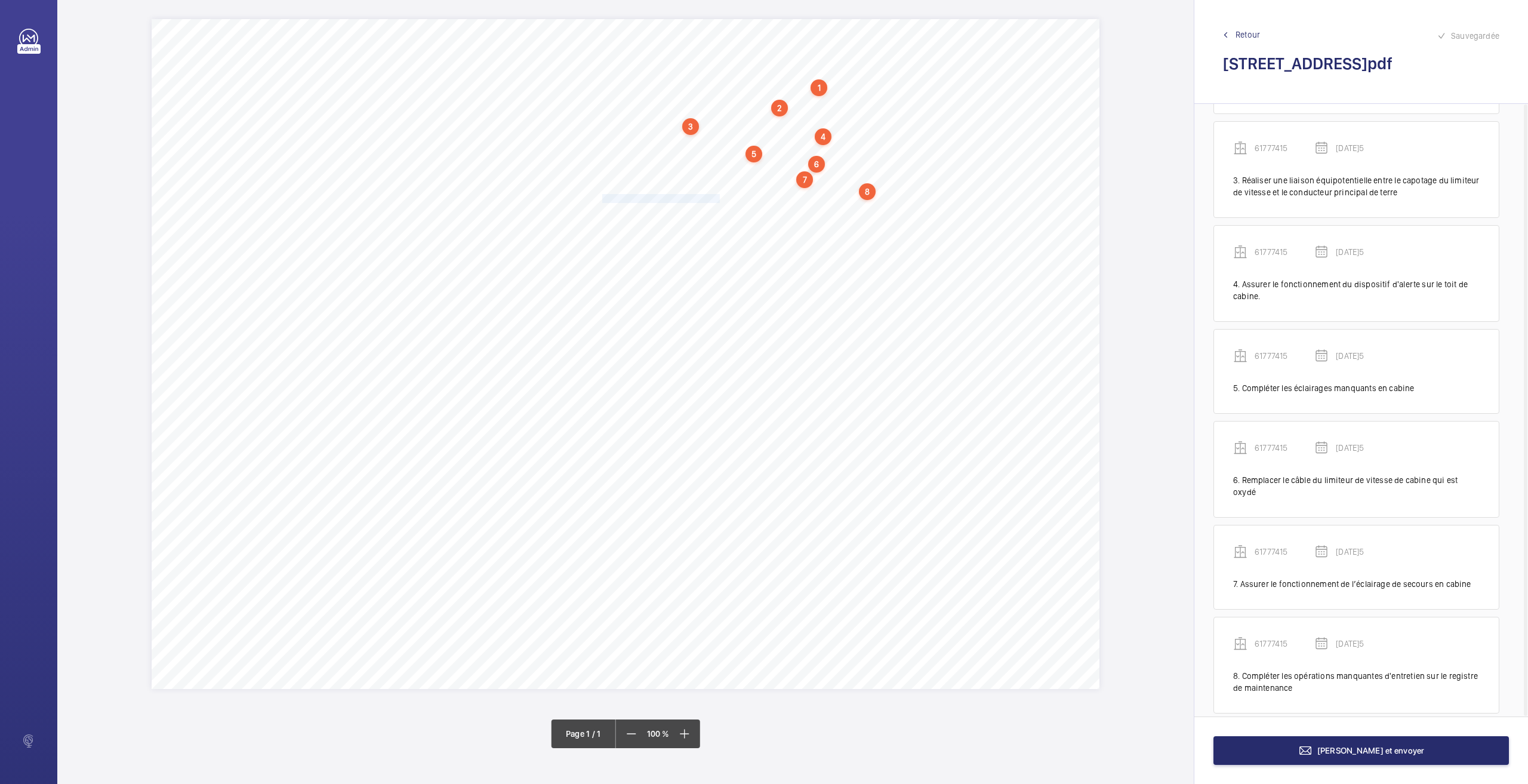
drag, startPoint x: 601, startPoint y: 198, endPoint x: 720, endPoint y: 196, distance: 119.0
click at [720, 196] on span "Faire fonctionner la télésurveillance." at bounding box center [659, 199] width 124 height 8
click at [750, 332] on textarea "aire fonctionner la télésurveillance" at bounding box center [767, 345] width 204 height 54
click at [734, 276] on div "Faites un choix" at bounding box center [720, 275] width 84 height 12
click at [732, 324] on div "61777415" at bounding box center [714, 312] width 96 height 29
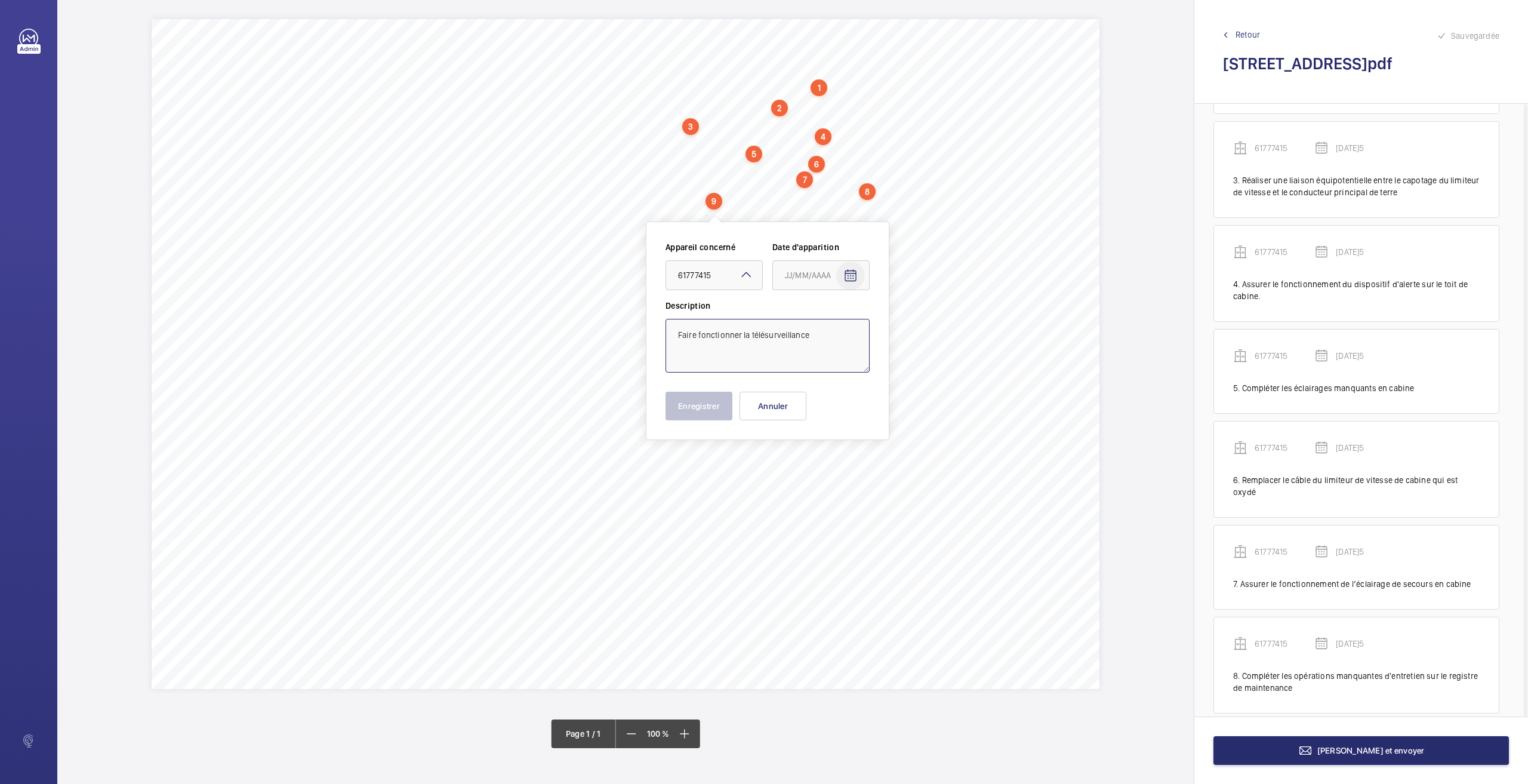
type textarea "Faire fonctionner la télésurveillance"
click at [847, 272] on mat-icon "Open calendar" at bounding box center [850, 275] width 14 height 14
click at [814, 470] on span "26" at bounding box center [813, 468] width 22 height 22
type input "[DATE]5"
click at [717, 412] on button "Enregistrer" at bounding box center [698, 406] width 66 height 29
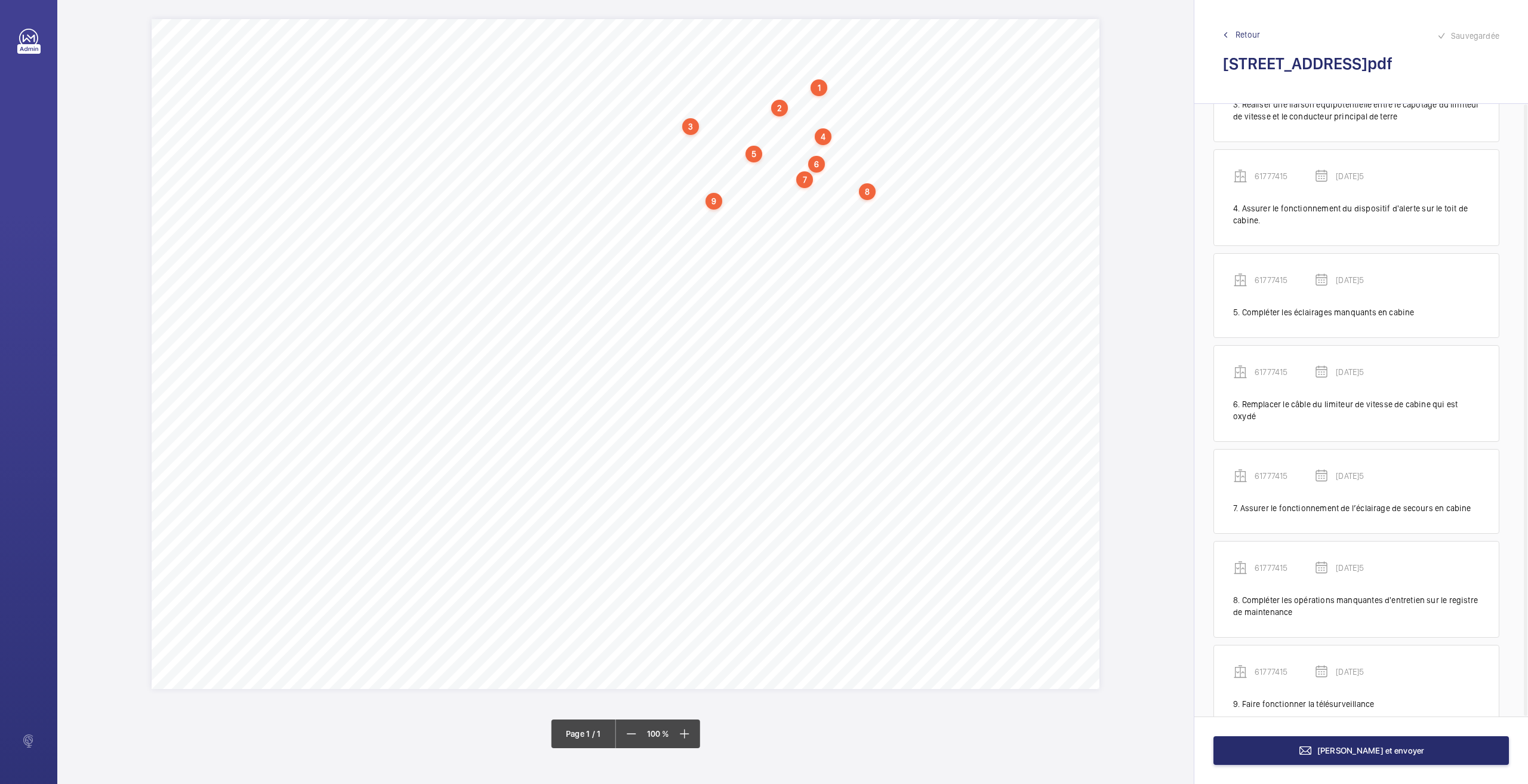
scroll to position [289, 0]
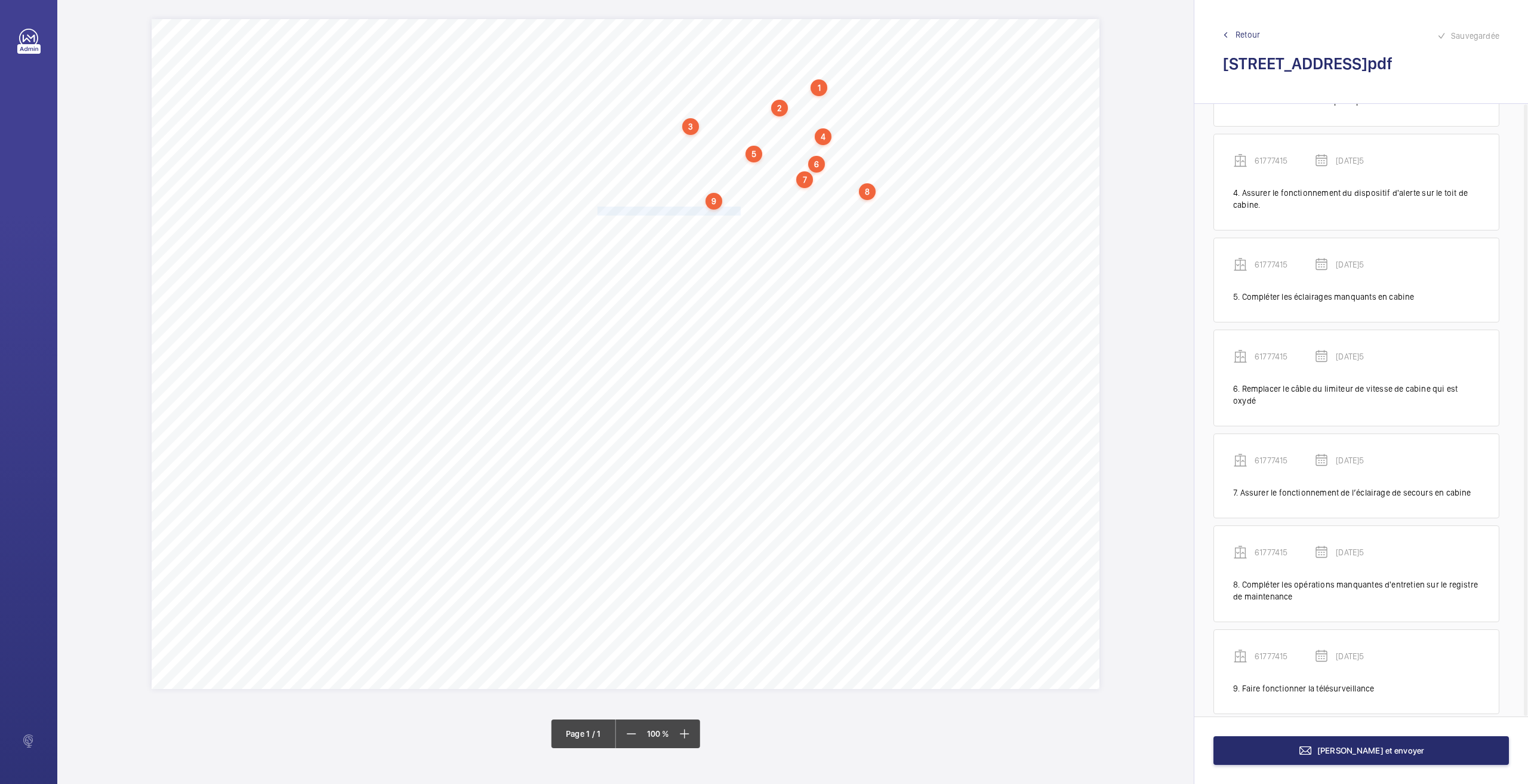
drag, startPoint x: 601, startPoint y: 211, endPoint x: 740, endPoint y: 208, distance: 139.0
click at [740, 208] on span "Raccourcir le câble du limiteur de vitesse." at bounding box center [669, 211] width 143 height 8
click at [744, 283] on div "Faites un choix" at bounding box center [740, 287] width 84 height 12
click at [729, 326] on span "61777415" at bounding box center [734, 324] width 72 height 12
click at [871, 288] on mat-icon "Open calendar" at bounding box center [871, 287] width 14 height 14
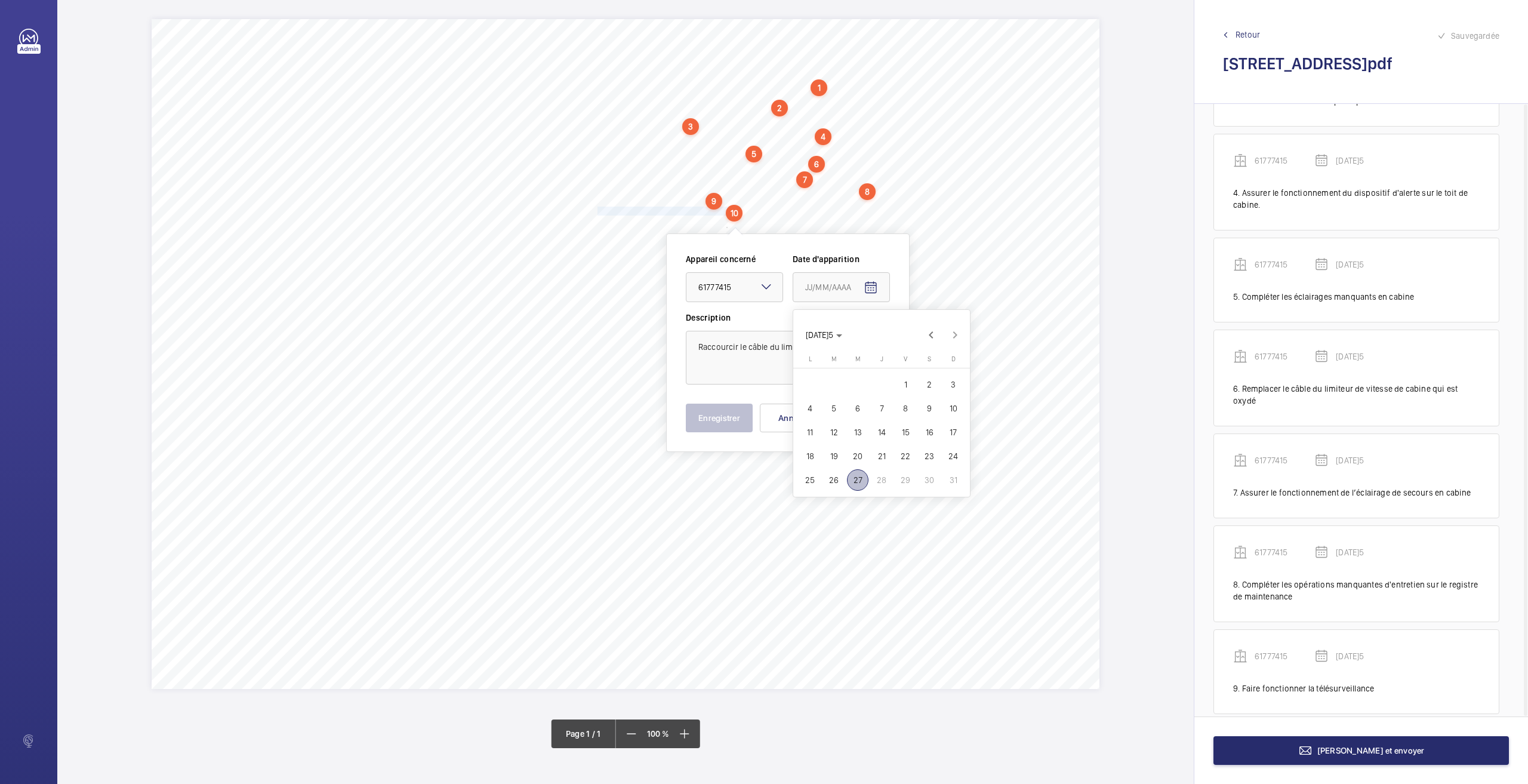
click at [834, 476] on span "26" at bounding box center [834, 480] width 22 height 22
type input "[DATE]5"
click at [714, 418] on button "Enregistrer" at bounding box center [718, 418] width 66 height 29
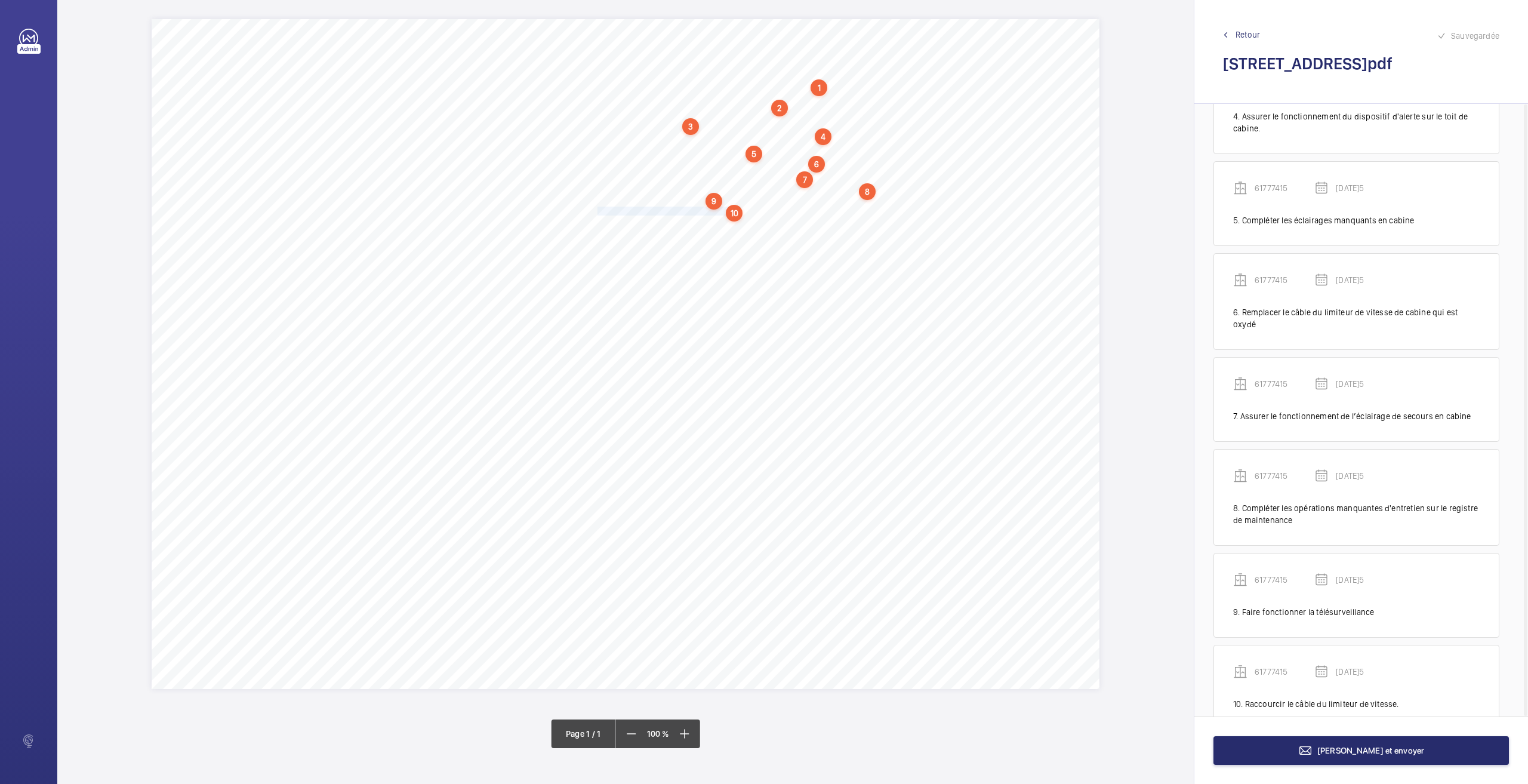
scroll to position [381, 0]
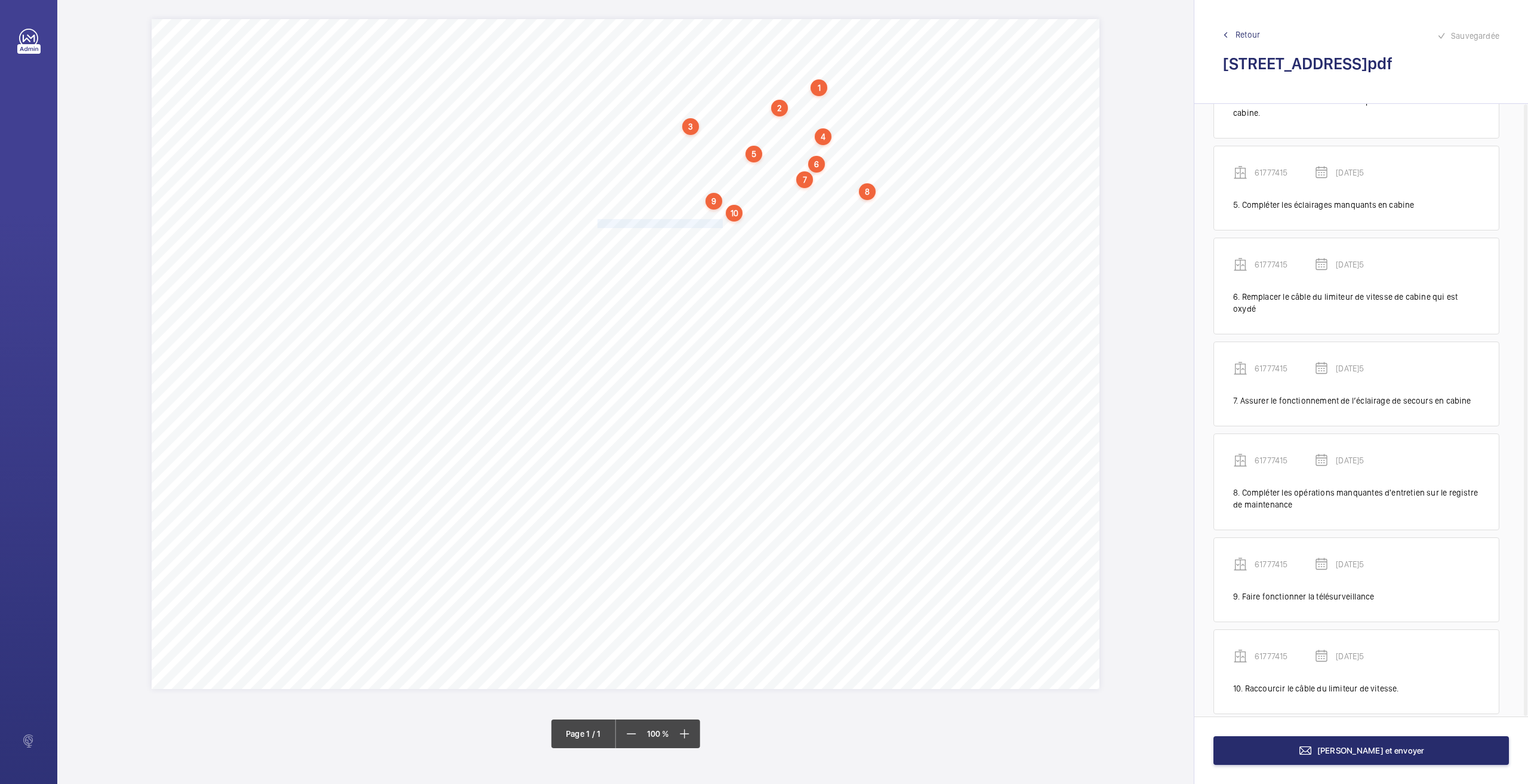
drag, startPoint x: 599, startPoint y: 219, endPoint x: 722, endPoint y: 226, distance: 123.2
click at [722, 226] on span "Régler la (les) poulie(s) tendeuse(s)." at bounding box center [660, 223] width 126 height 8
drag, startPoint x: 715, startPoint y: 306, endPoint x: 714, endPoint y: 354, distance: 48.0
click at [715, 307] on div "Faites un choix" at bounding box center [722, 304] width 84 height 12
drag, startPoint x: 713, startPoint y: 344, endPoint x: 722, endPoint y: 344, distance: 9.0
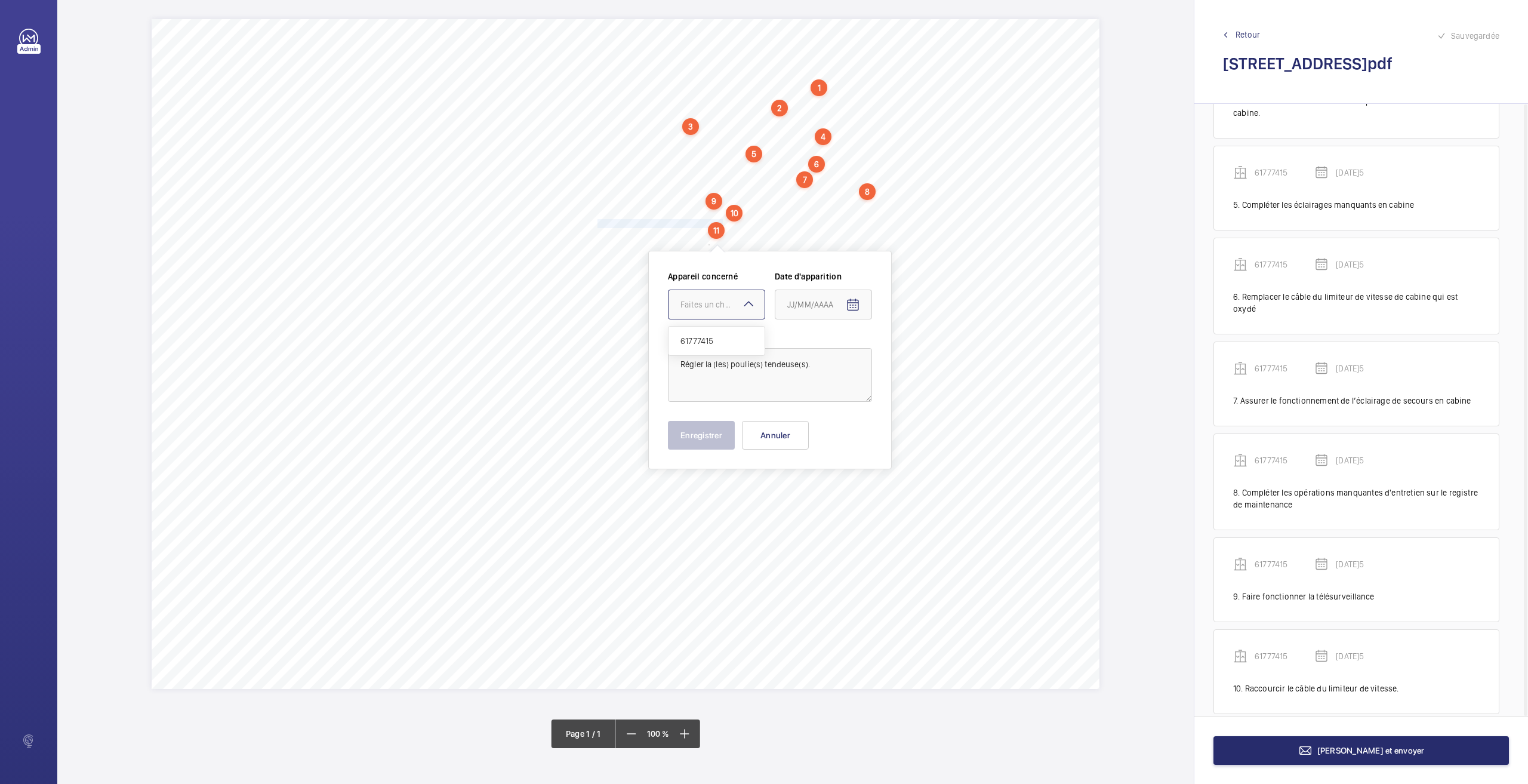
click at [713, 344] on span "61777415" at bounding box center [717, 340] width 72 height 12
click at [852, 308] on mat-icon "Open calendar" at bounding box center [853, 305] width 14 height 14
click at [818, 493] on span "26" at bounding box center [815, 497] width 22 height 22
type input "[DATE]5"
click at [716, 438] on button "Enregistrer" at bounding box center [701, 435] width 66 height 29
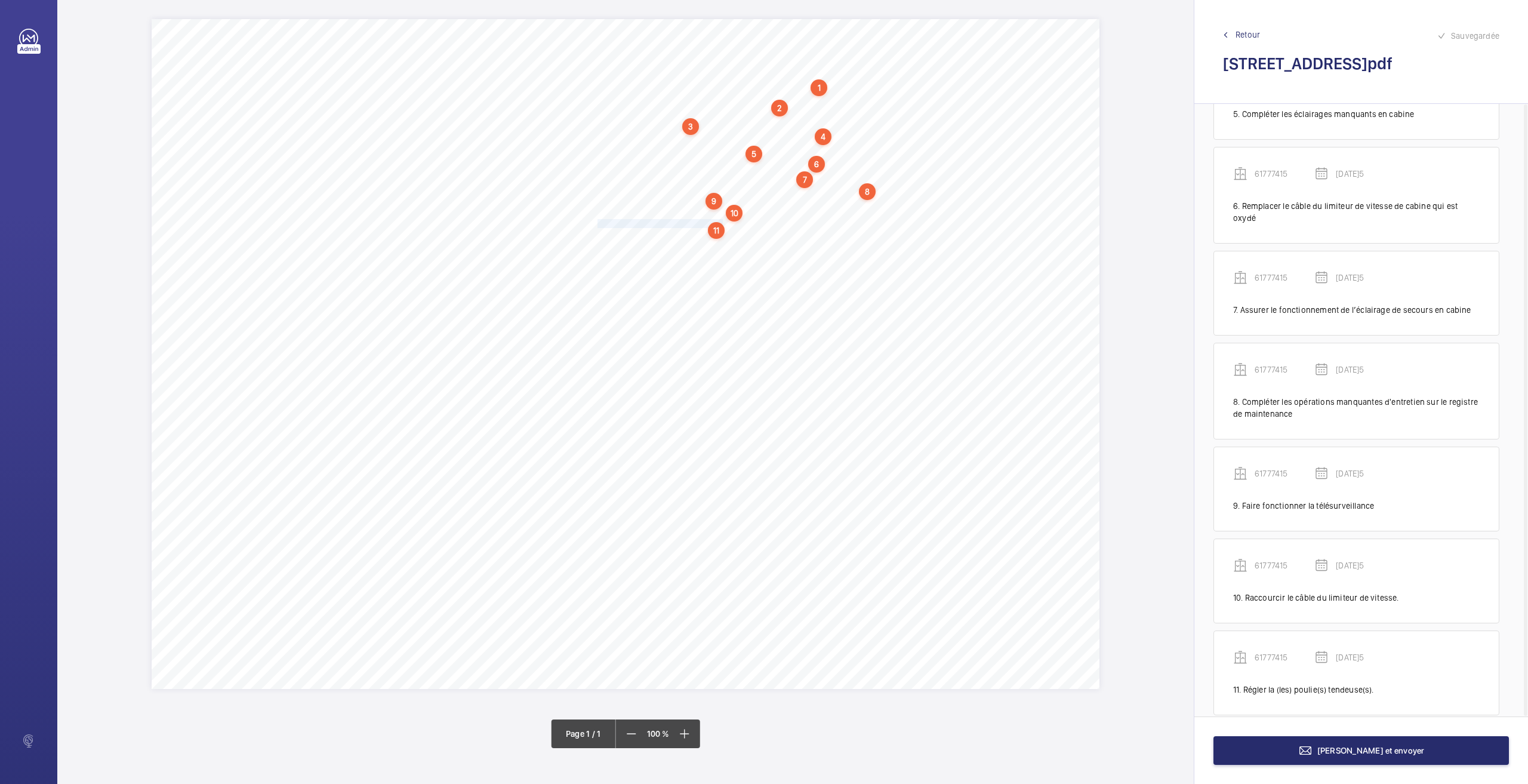
scroll to position [472, 0]
drag, startPoint x: 599, startPoint y: 235, endPoint x: 749, endPoint y: 232, distance: 150.0
click at [749, 232] on span "Remplacer les huileurs cassés sur la cabine" at bounding box center [673, 236] width 151 height 8
drag, startPoint x: 739, startPoint y: 306, endPoint x: 740, endPoint y: 319, distance: 13.0
click at [739, 307] on div "Faites un choix" at bounding box center [748, 311] width 84 height 12
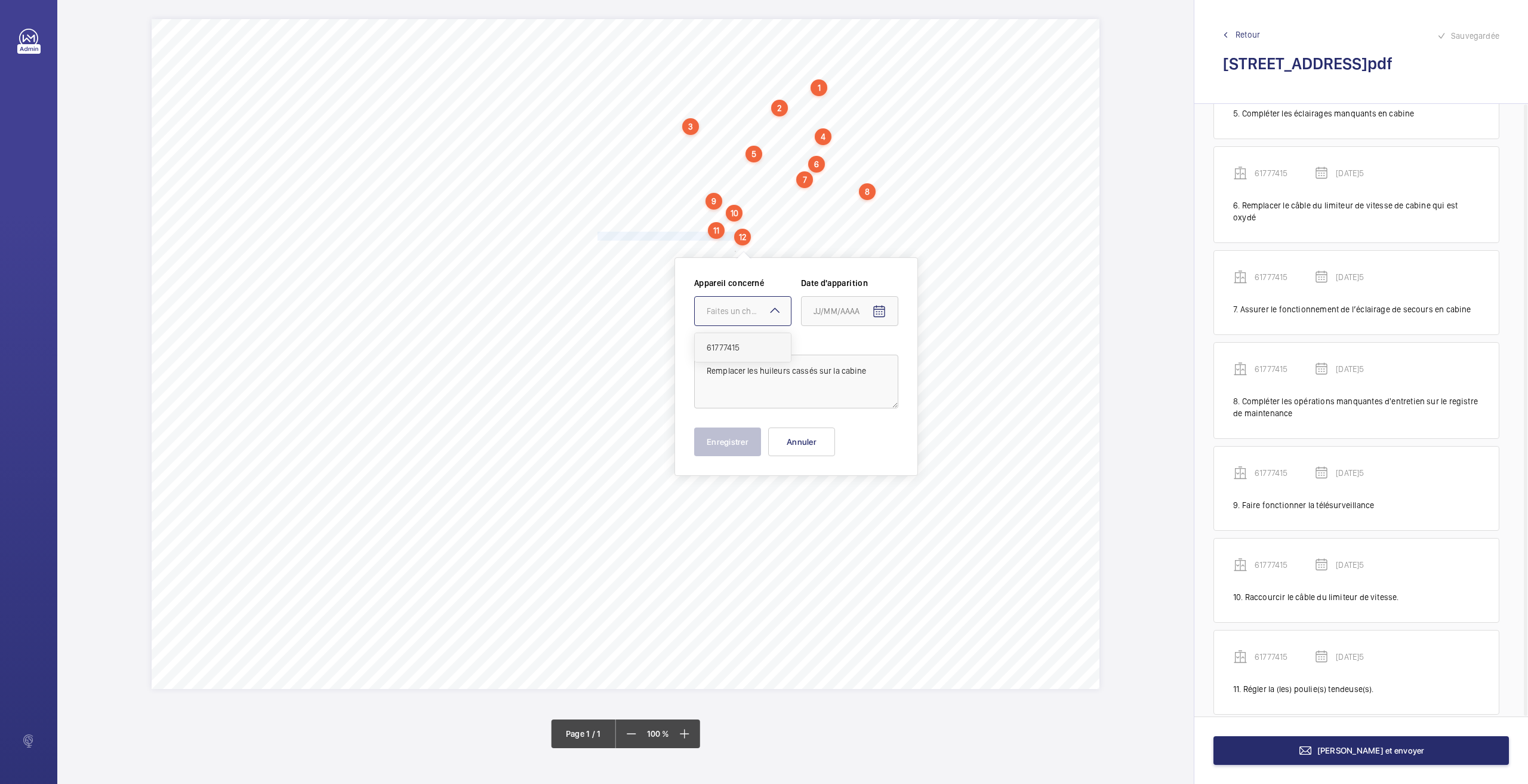
click at [733, 356] on div "61777415" at bounding box center [743, 348] width 96 height 29
click at [875, 316] on mat-icon "Open calendar" at bounding box center [879, 312] width 14 height 14
click at [847, 514] on button "26" at bounding box center [842, 504] width 24 height 24
type input "[DATE]5"
drag, startPoint x: 749, startPoint y: 445, endPoint x: 738, endPoint y: 444, distance: 11.0
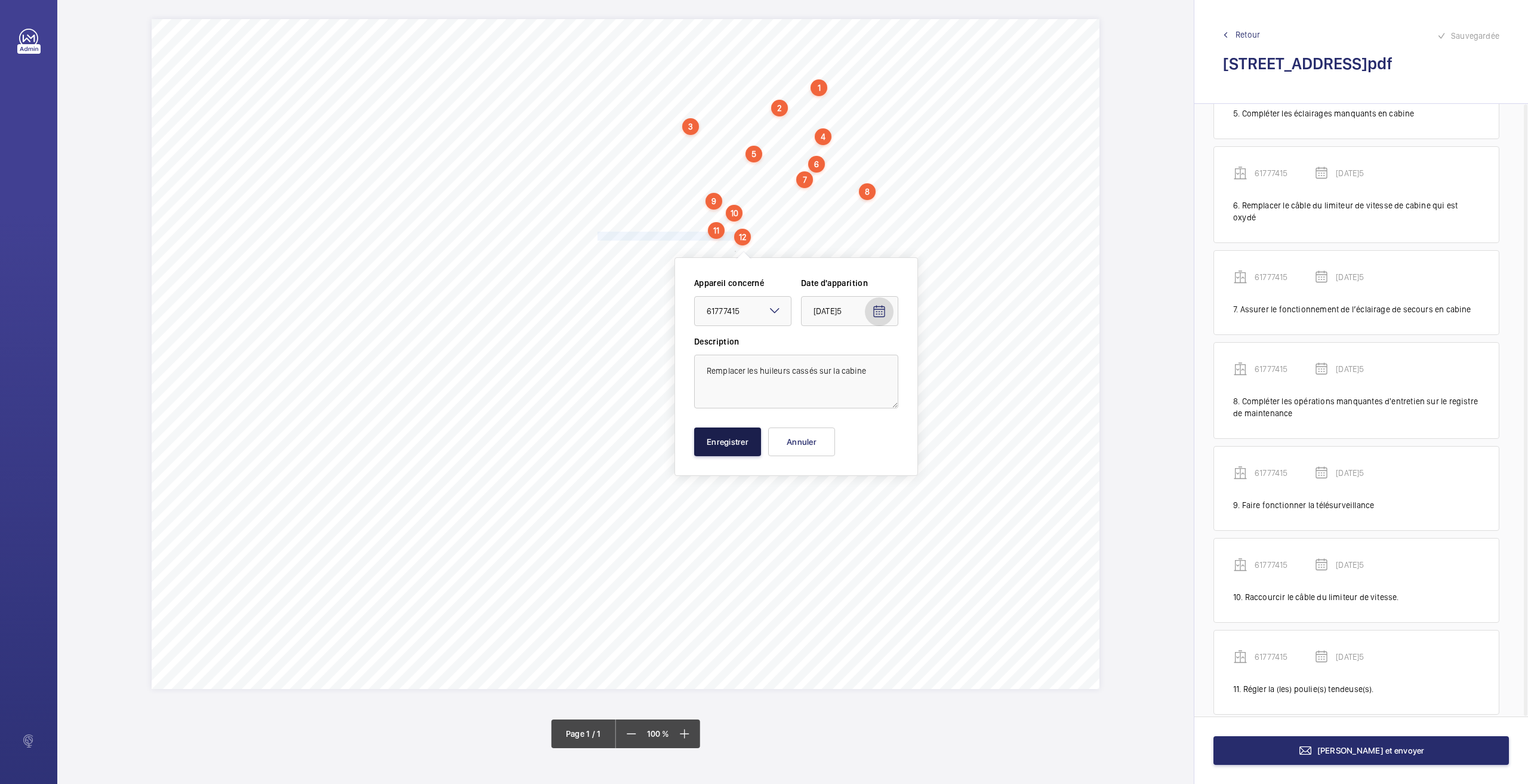
click at [748, 445] on button "Enregistrer" at bounding box center [727, 442] width 66 height 29
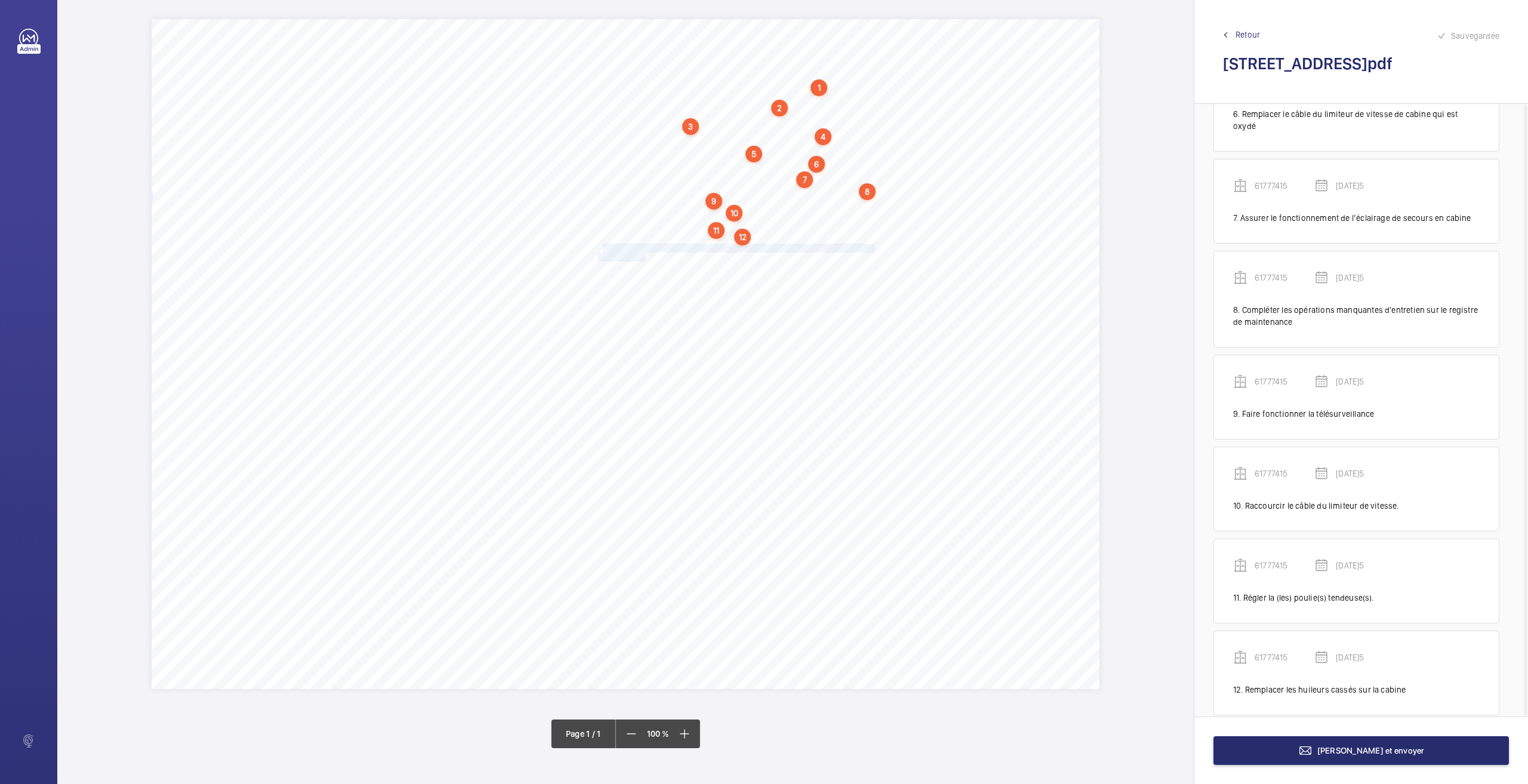
drag, startPoint x: 601, startPoint y: 248, endPoint x: 645, endPoint y: 252, distance: 44.2
click at [645, 252] on div "Nom du site Numéro appareil WM Réserve [STREET_ADDRESS] 61777415 En cuvette, as…" at bounding box center [625, 354] width 948 height 669
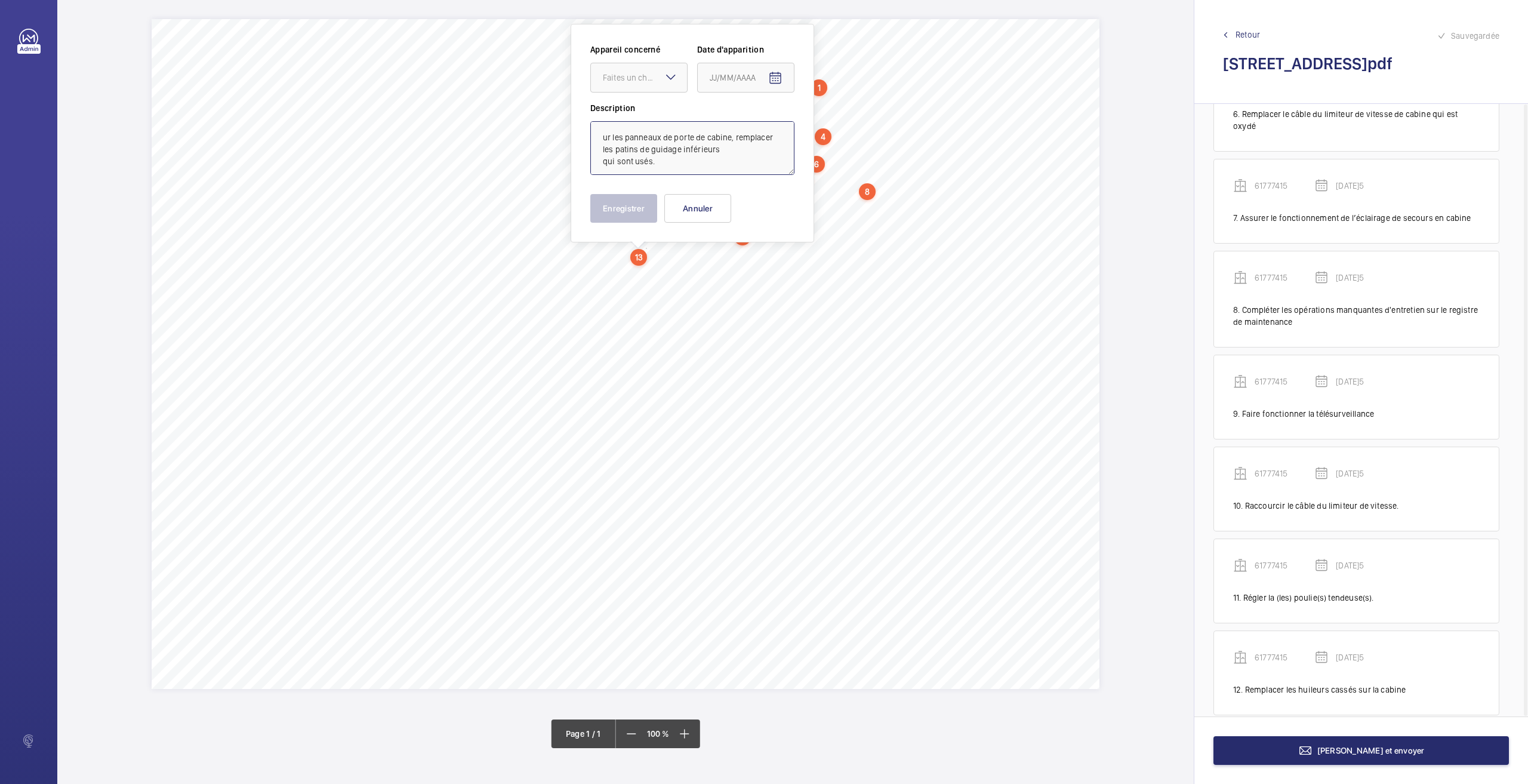
click at [624, 137] on textarea "ur les panneaux de porte de cabine, remplacer les patins de guidage inférieurs …" at bounding box center [692, 147] width 204 height 54
click at [634, 80] on div "Faites un choix" at bounding box center [645, 77] width 84 height 12
click at [637, 116] on span "61777415" at bounding box center [639, 114] width 72 height 12
type textarea "Sur les panneaux de porte de cabine, remplacer les patins de guidage inférieurs…"
click at [777, 75] on mat-icon "Open calendar" at bounding box center [775, 78] width 14 height 14
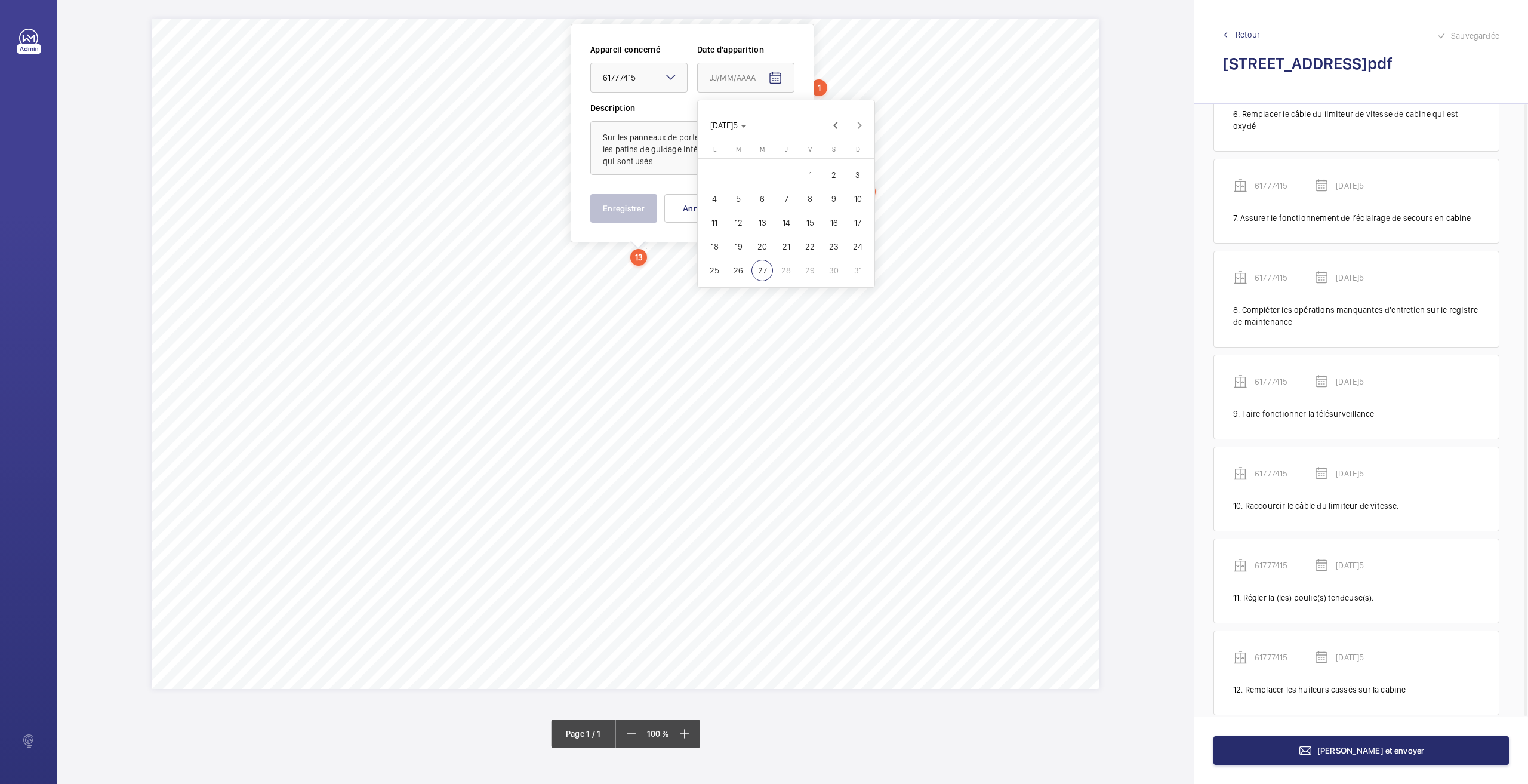
click at [740, 268] on span "26" at bounding box center [738, 270] width 22 height 22
type input "[DATE]5"
click at [633, 210] on button "Enregistrer" at bounding box center [623, 208] width 66 height 29
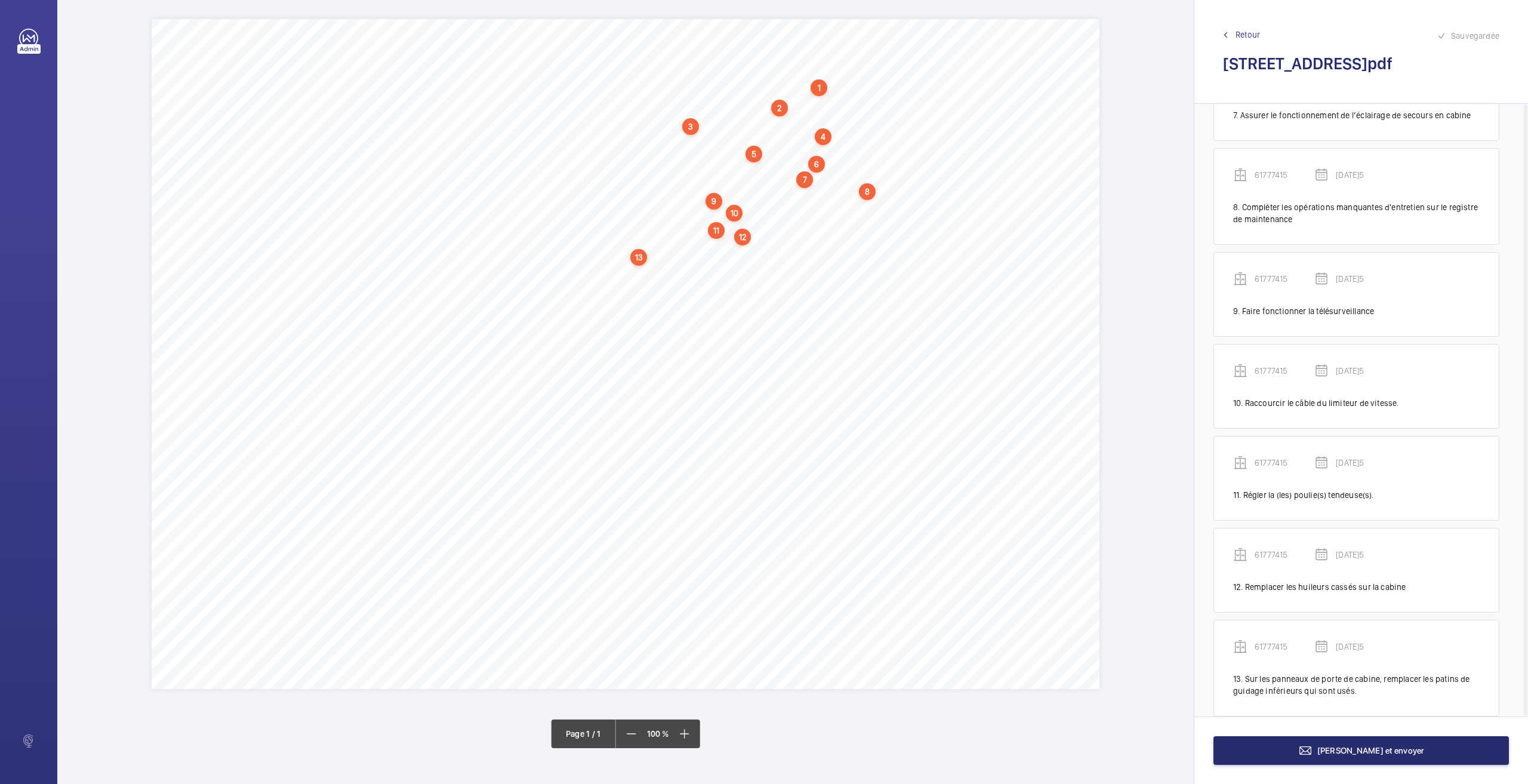
scroll to position [667, 0]
drag, startPoint x: 599, startPoint y: 268, endPoint x: 786, endPoint y: 270, distance: 187.0
click at [786, 270] on span "Remettre de l'huile dans les huileurs sur toit de cabine." at bounding box center [691, 270] width 188 height 8
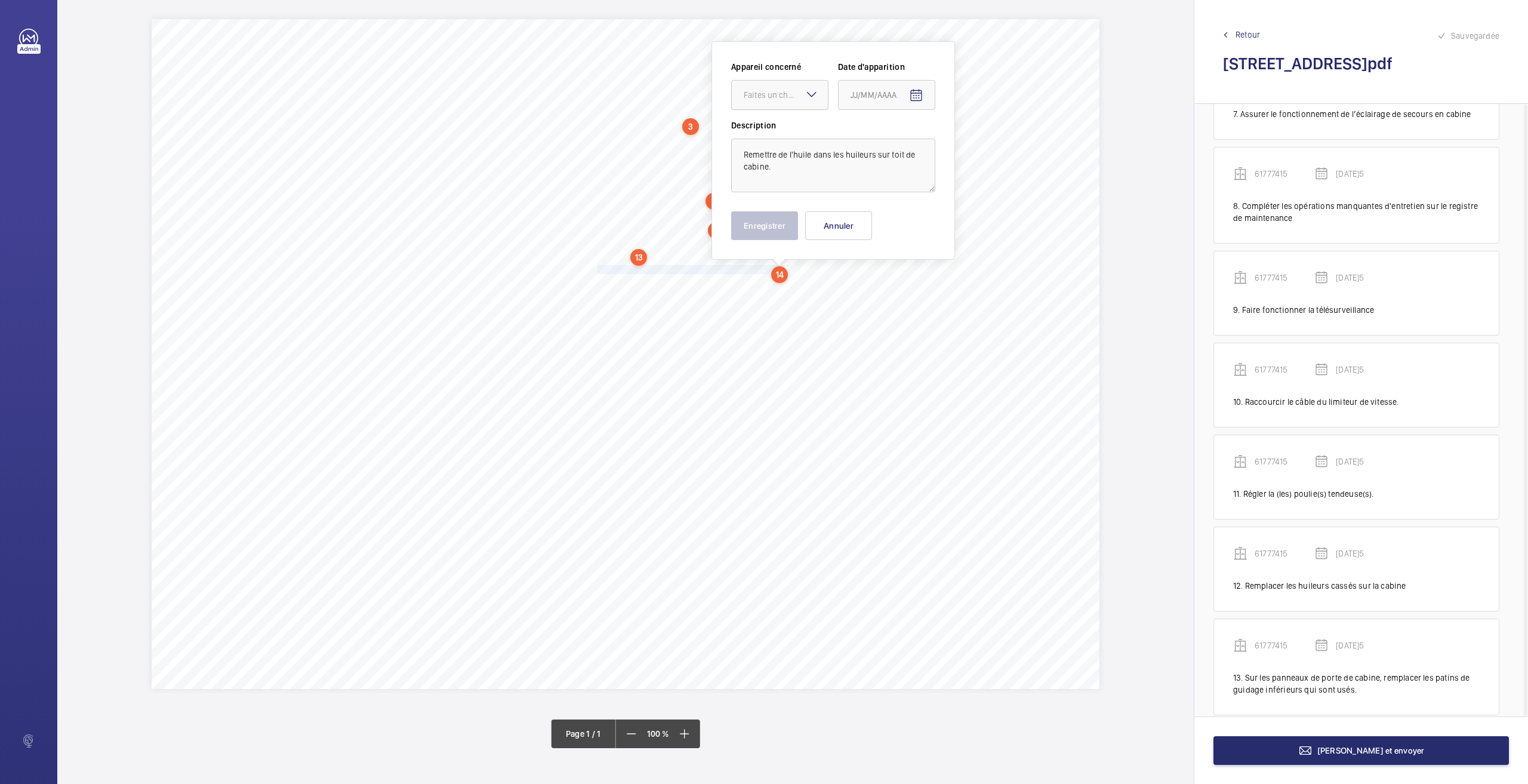
click at [770, 93] on div "Faites un choix" at bounding box center [786, 94] width 84 height 12
click at [766, 136] on span "61777415" at bounding box center [780, 131] width 72 height 12
click at [915, 92] on mat-icon "Open calendar" at bounding box center [916, 95] width 14 height 14
click at [878, 285] on span "26" at bounding box center [879, 287] width 22 height 22
type input "[DATE]5"
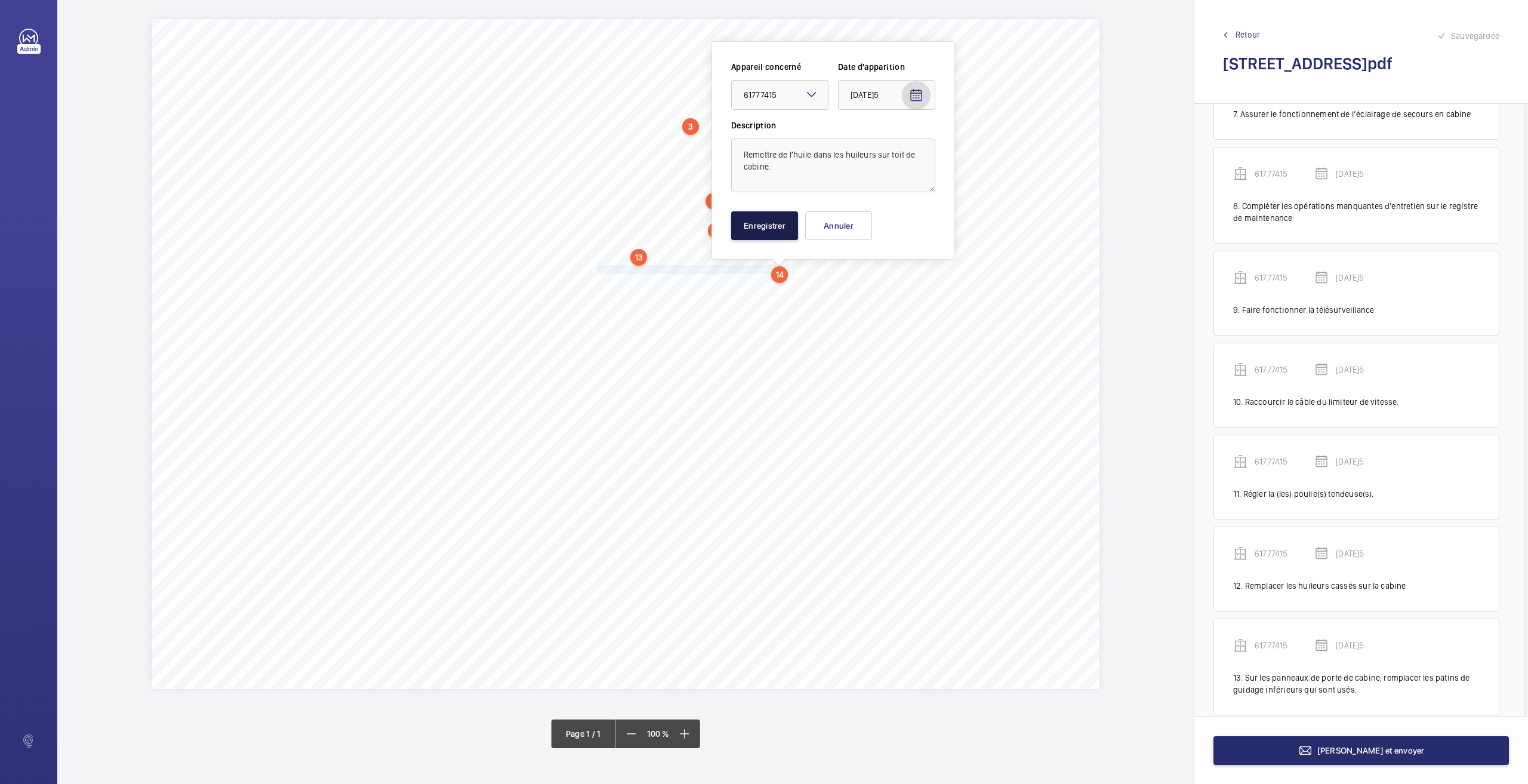
click at [774, 235] on button "Enregistrer" at bounding box center [764, 226] width 66 height 29
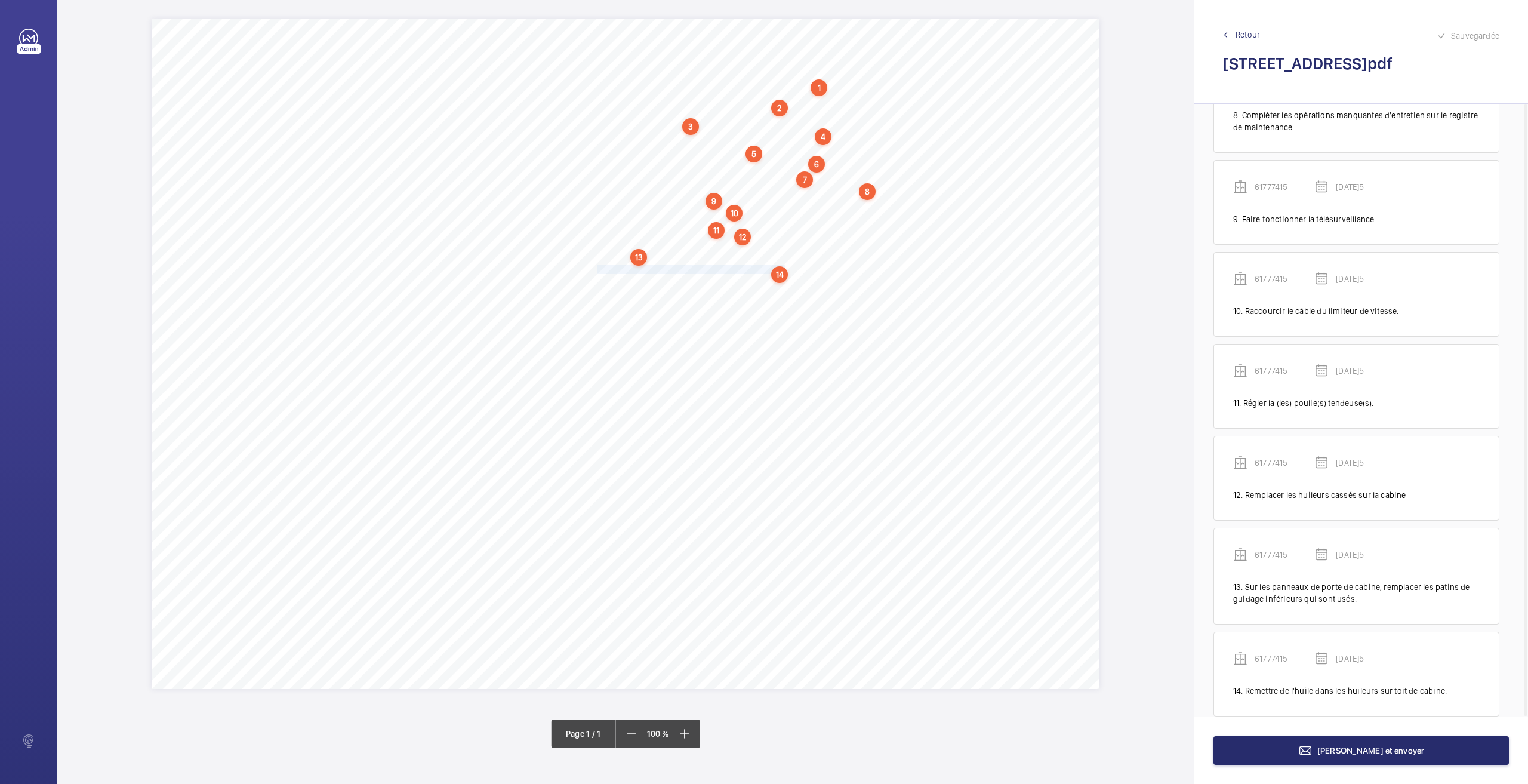
scroll to position [758, 0]
drag, startPoint x: 599, startPoint y: 283, endPoint x: 685, endPoint y: 280, distance: 86.1
click at [685, 280] on span "Nettoyer le toit de cabine." at bounding box center [641, 282] width 88 height 8
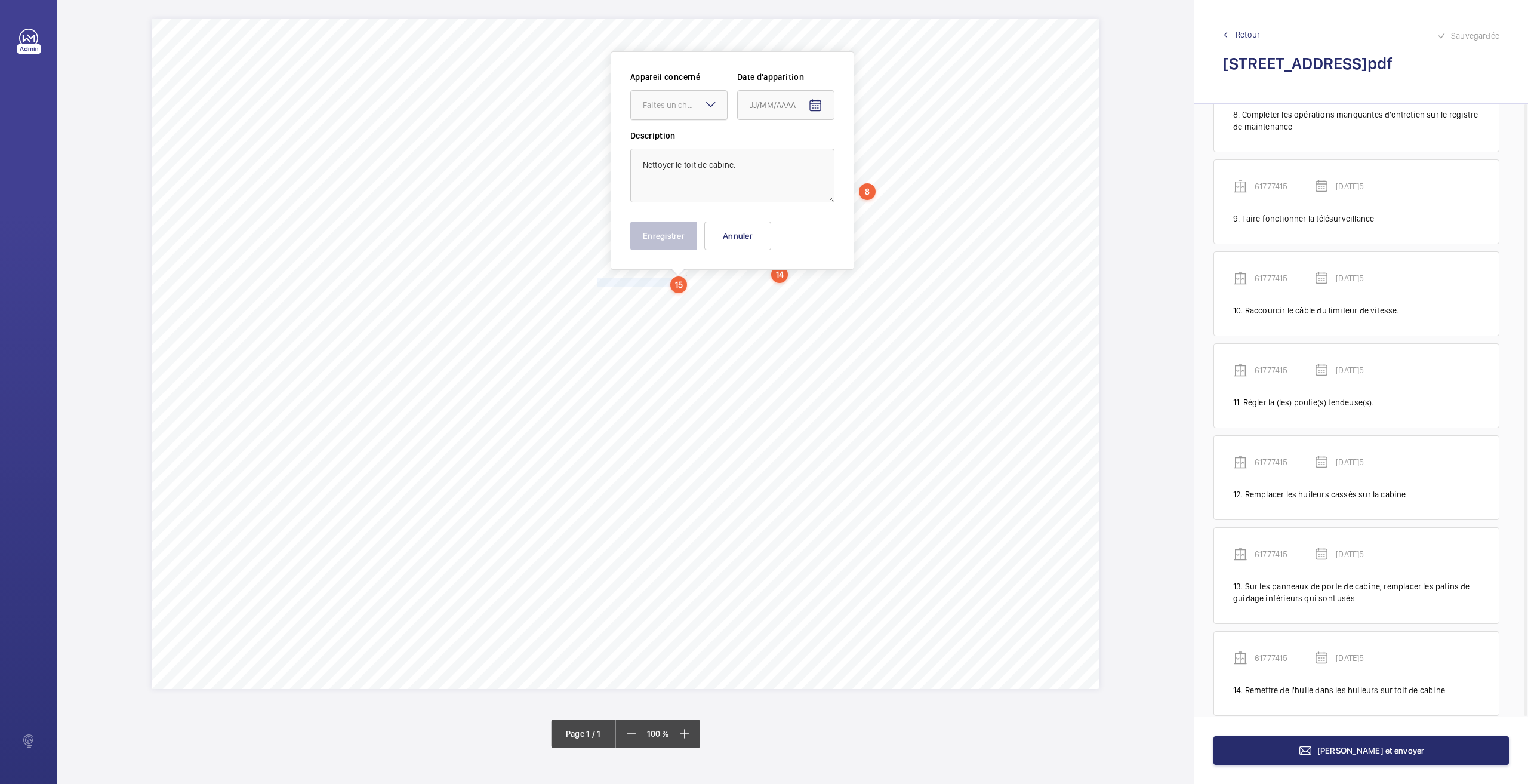
click at [677, 104] on div "Faites un choix" at bounding box center [685, 105] width 84 height 12
drag, startPoint x: 681, startPoint y: 139, endPoint x: 856, endPoint y: 106, distance: 178.1
click at [682, 139] on span "61777415" at bounding box center [679, 141] width 72 height 12
click at [818, 104] on mat-icon "Open calendar" at bounding box center [815, 106] width 14 height 14
drag, startPoint x: 784, startPoint y: 298, endPoint x: 678, endPoint y: 271, distance: 109.4
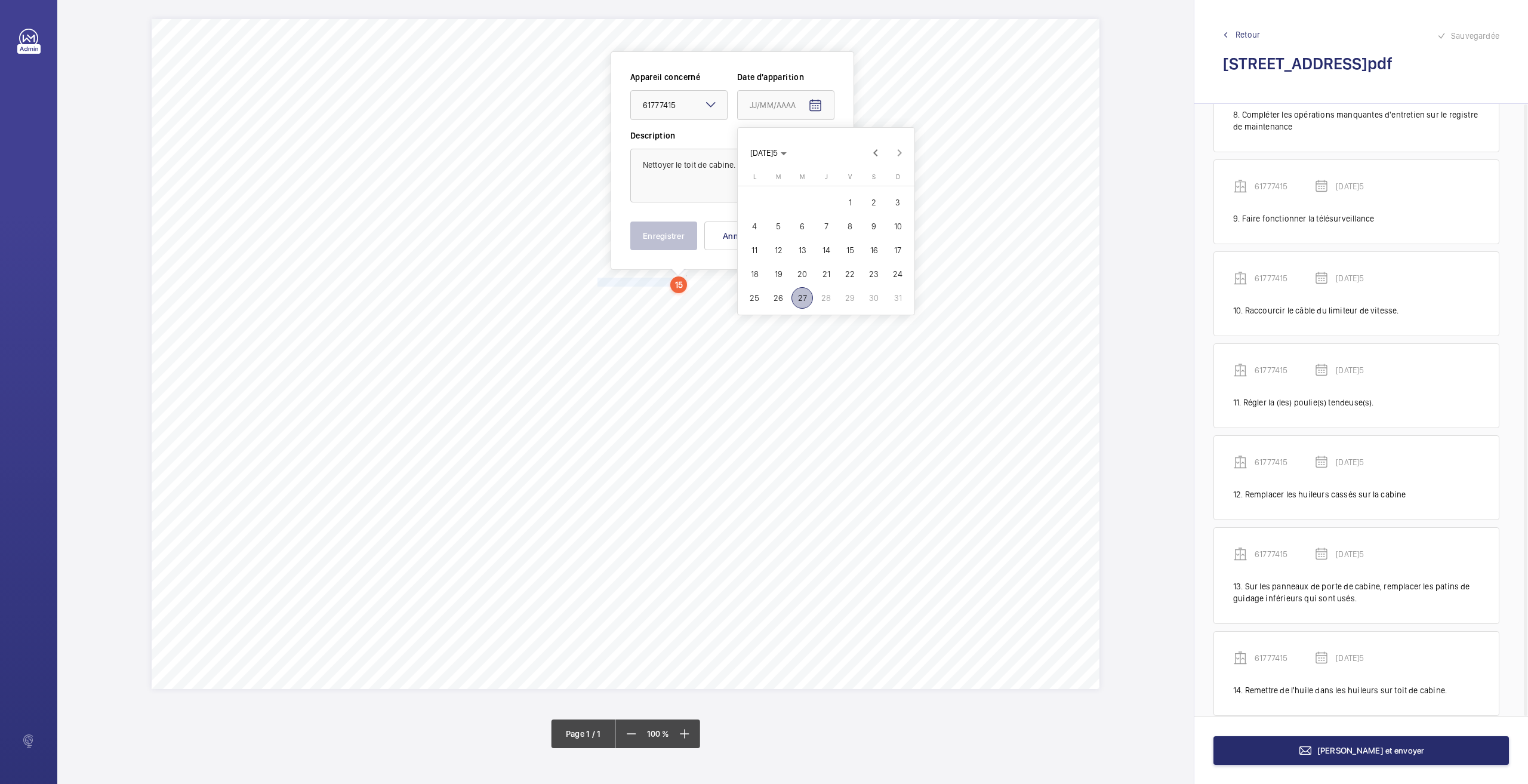
click at [784, 298] on span "26" at bounding box center [778, 298] width 22 height 22
type input "[DATE]5"
click at [663, 235] on button "Enregistrer" at bounding box center [663, 236] width 66 height 29
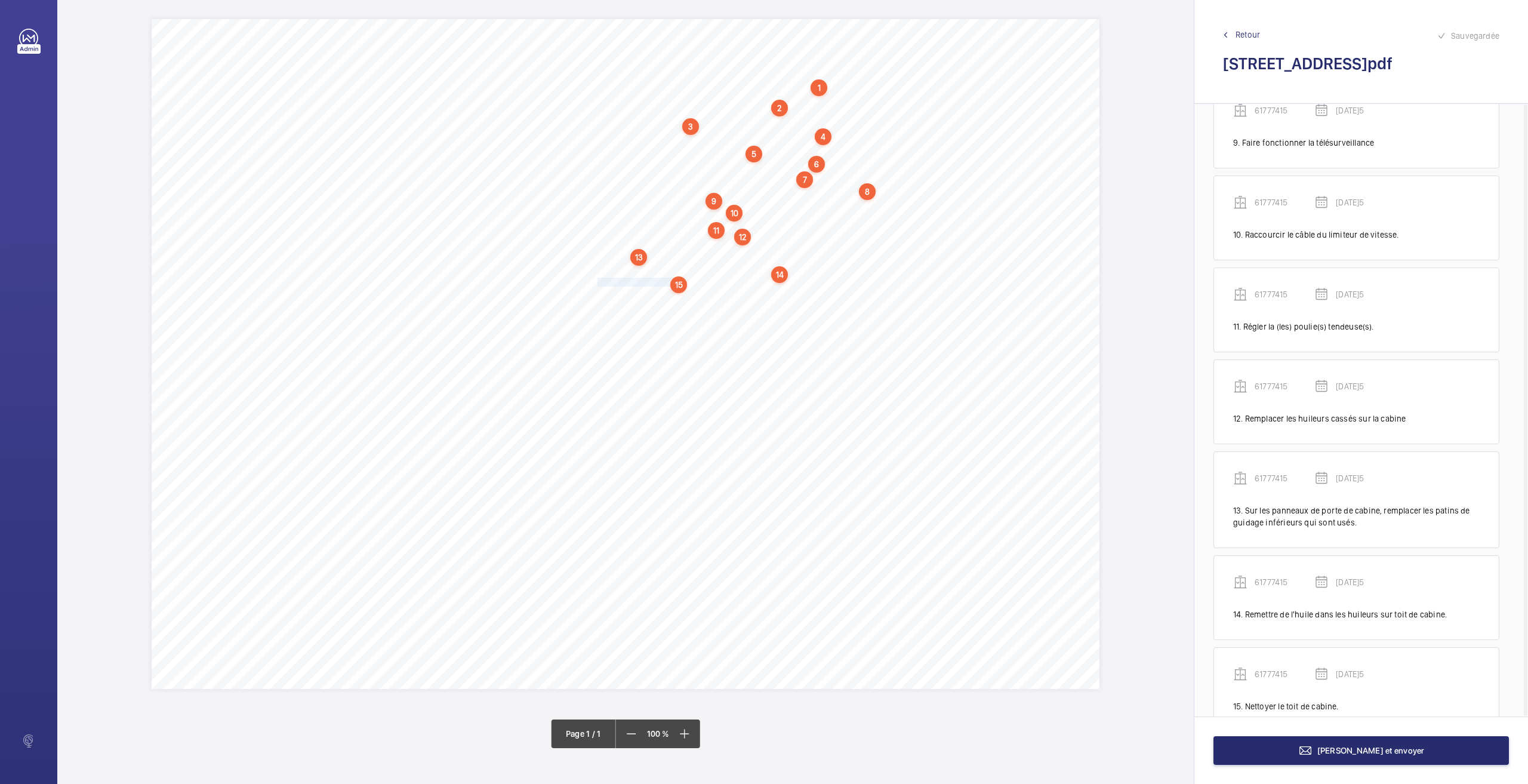
scroll to position [850, 0]
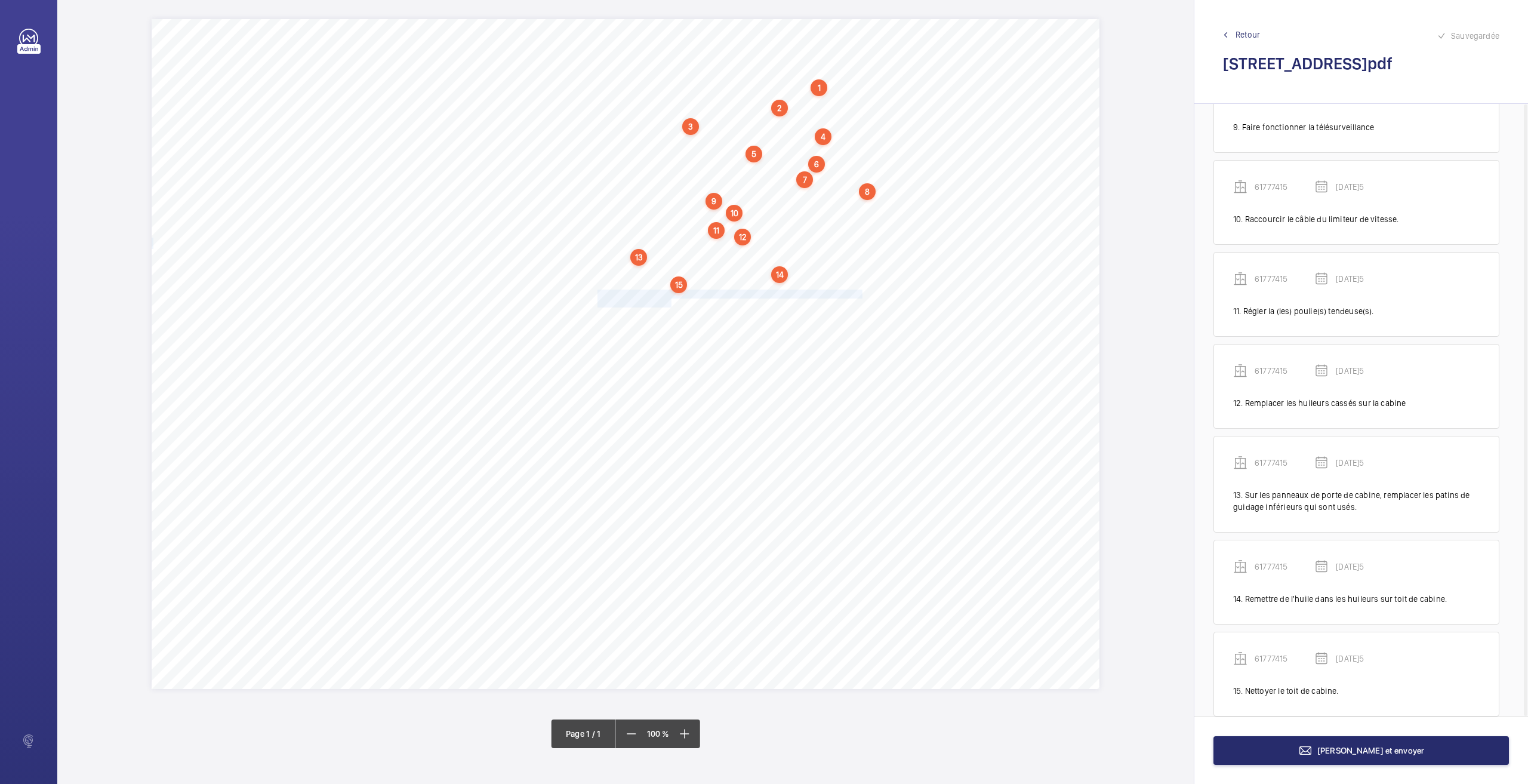
drag, startPoint x: 598, startPoint y: 294, endPoint x: 670, endPoint y: 300, distance: 72.2
click at [670, 300] on div "Nom du site Numéro appareil WM Réserve [STREET_ADDRESS] 61777415 En cuvette, as…" at bounding box center [625, 354] width 948 height 669
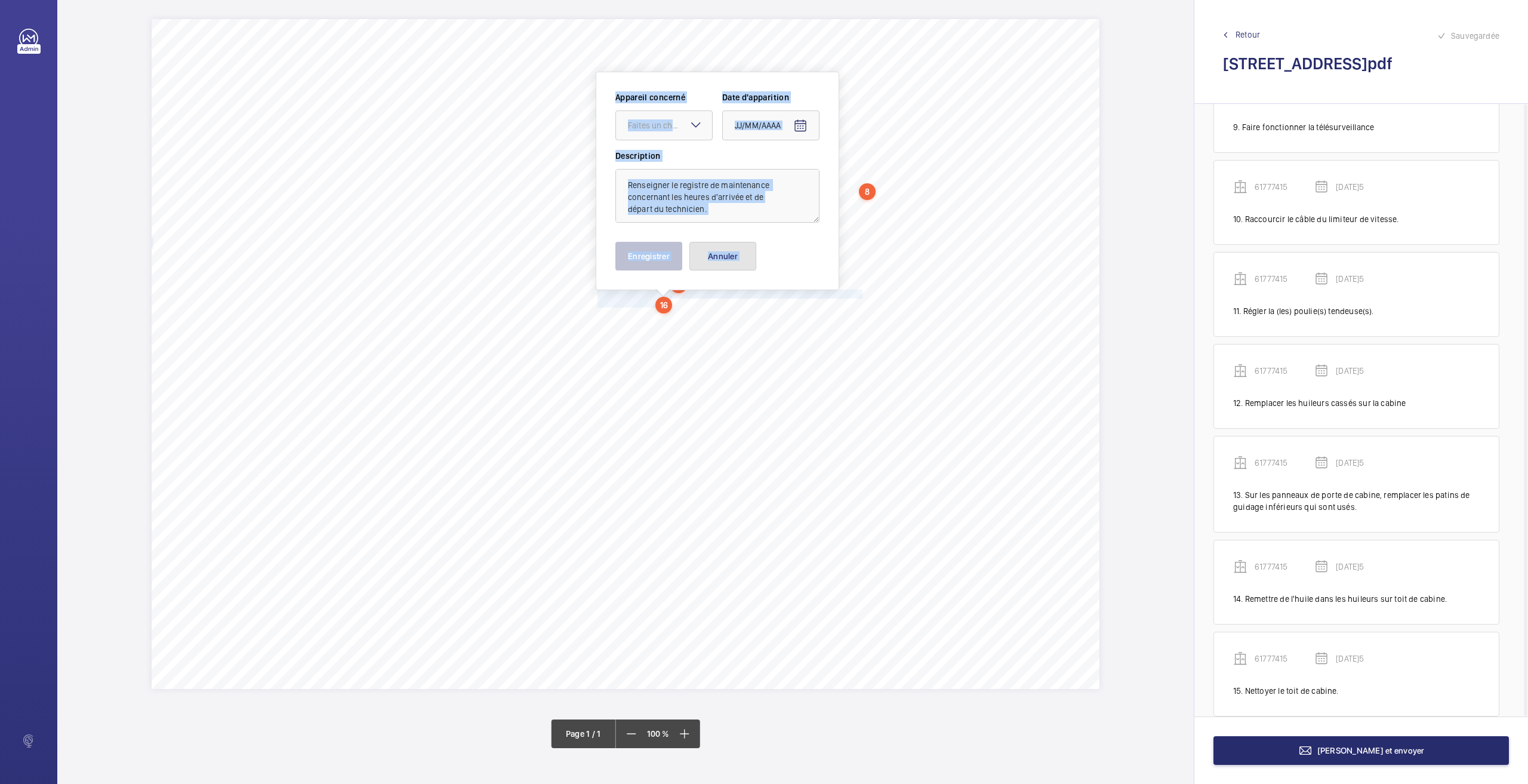
click at [729, 259] on button "Annuler" at bounding box center [722, 256] width 66 height 29
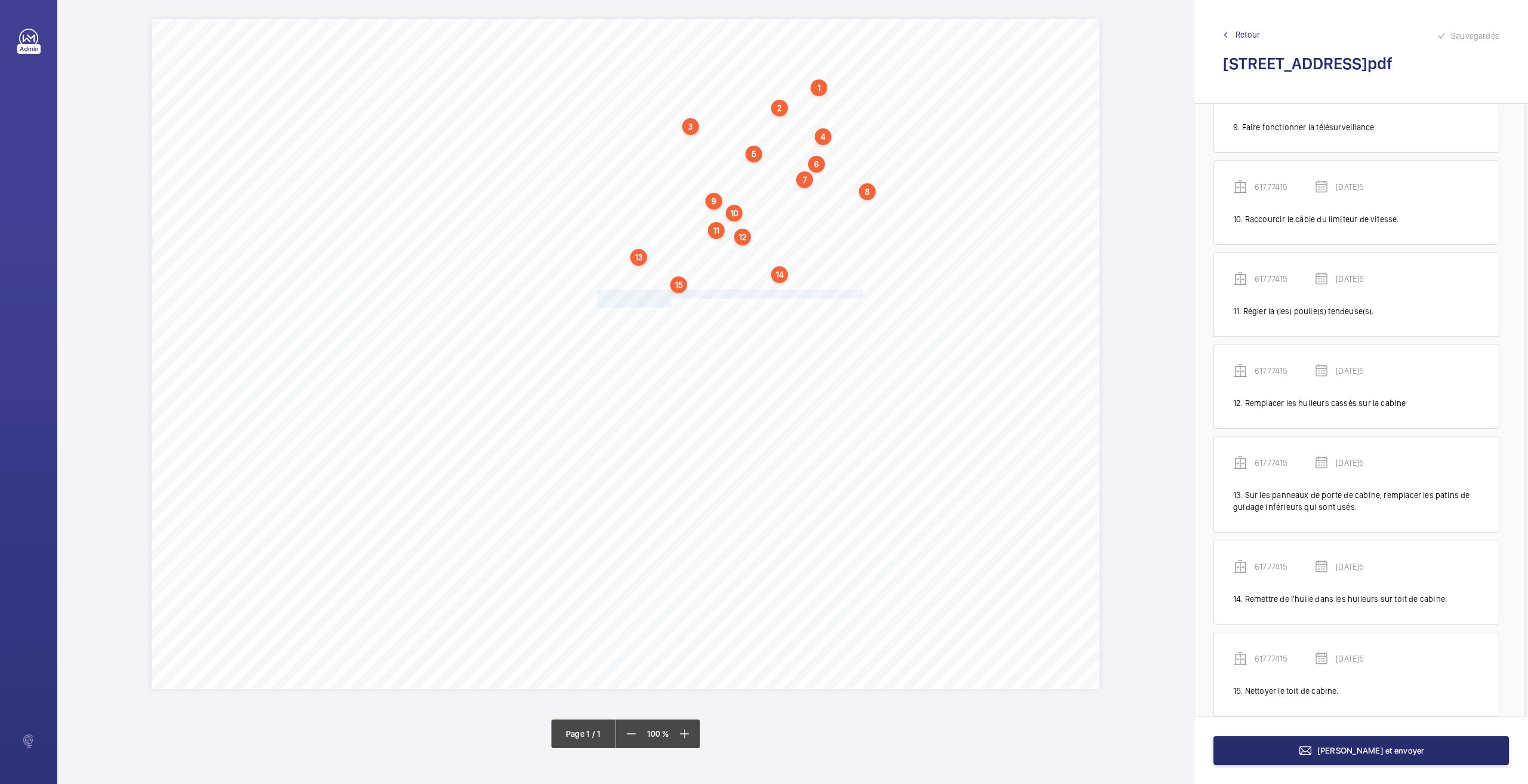
click at [628, 301] on span "départ du technicien." at bounding box center [633, 303] width 72 height 8
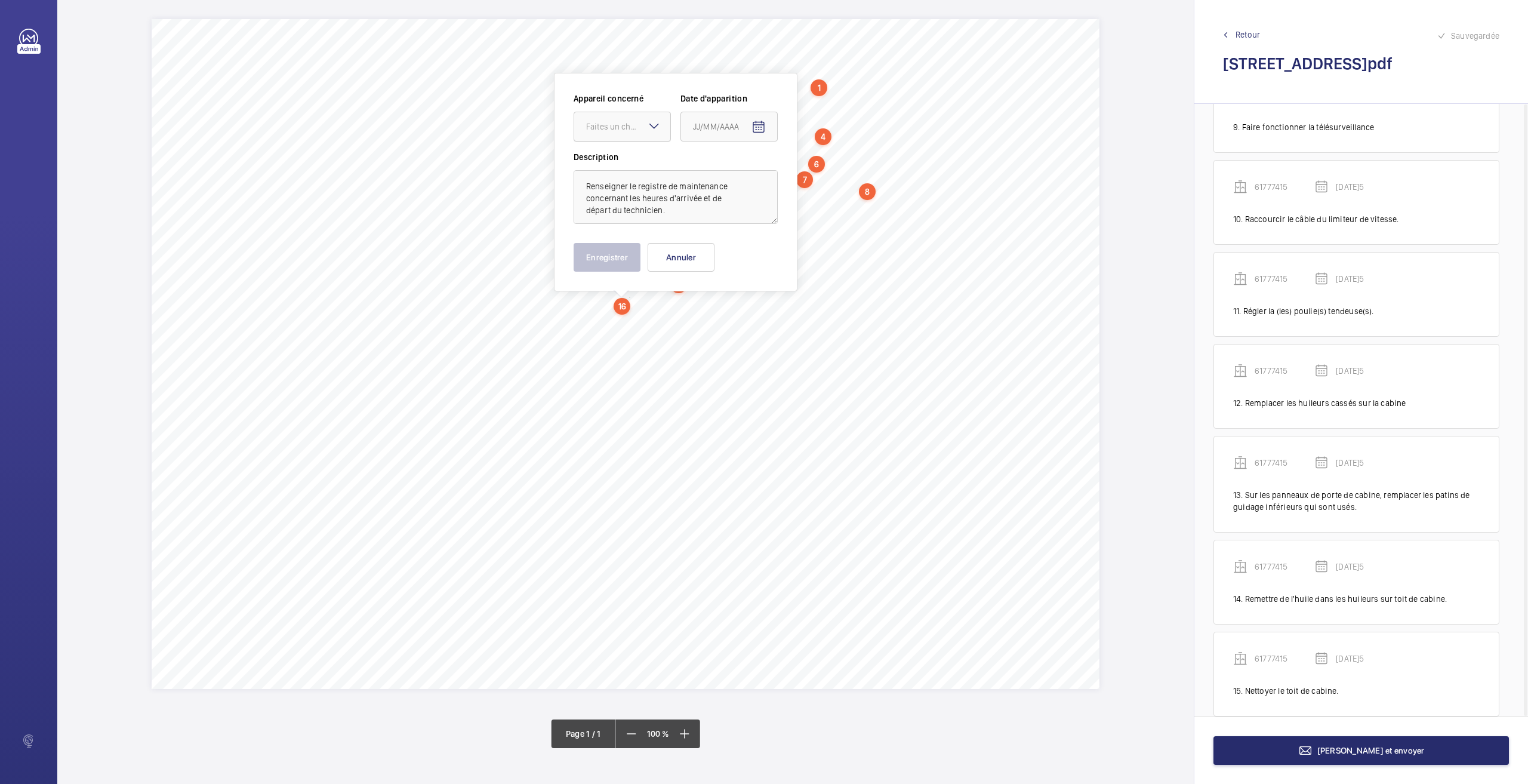
click at [619, 122] on div "Faites un choix" at bounding box center [628, 127] width 84 height 12
click at [618, 167] on span "61777415" at bounding box center [622, 163] width 72 height 12
click at [760, 131] on mat-icon "Open calendar" at bounding box center [758, 127] width 14 height 14
drag, startPoint x: 720, startPoint y: 318, endPoint x: 677, endPoint y: 287, distance: 53.0
click at [720, 316] on span "26" at bounding box center [722, 319] width 22 height 22
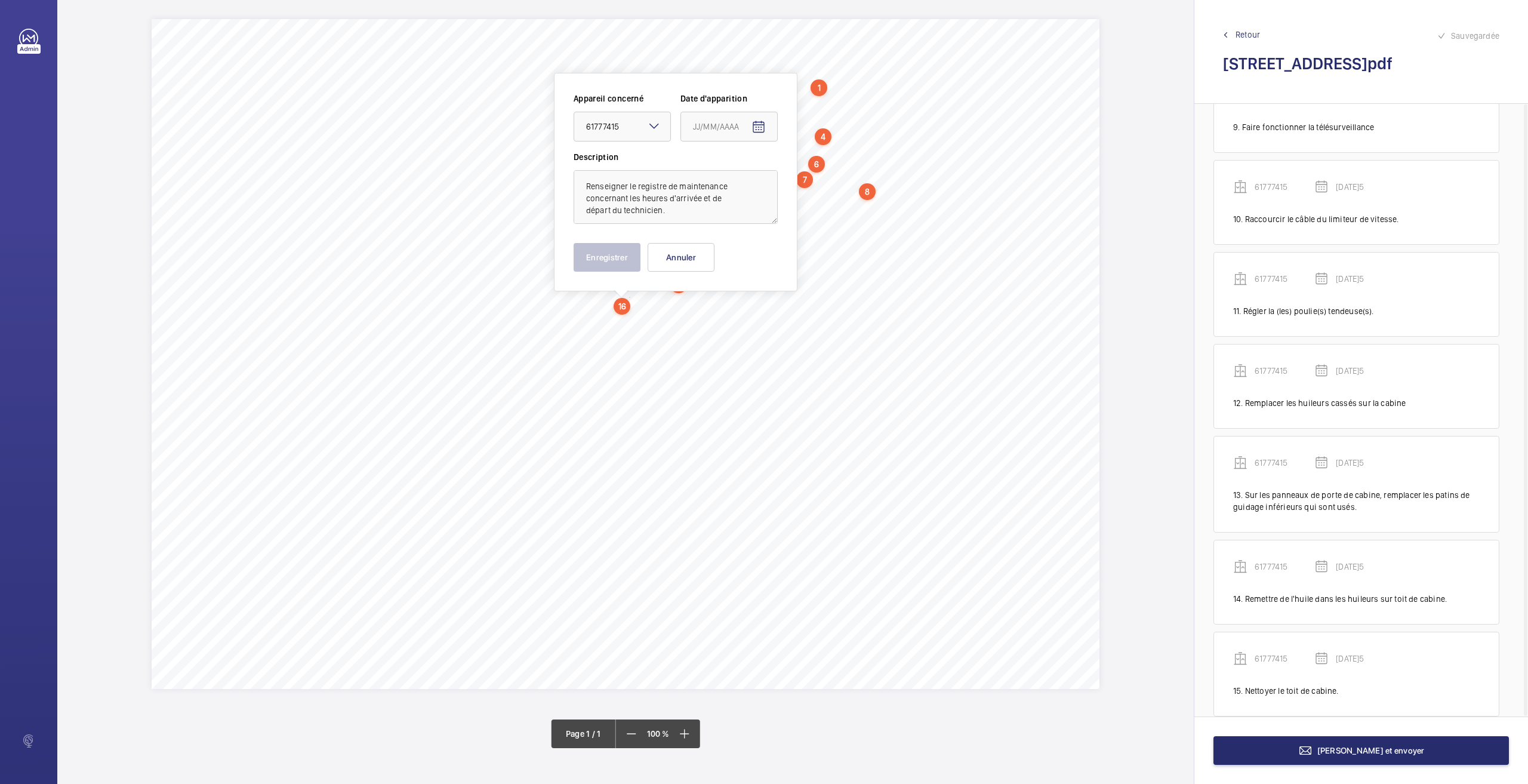
type input "[DATE]5"
click at [613, 254] on button "Enregistrer" at bounding box center [606, 257] width 66 height 29
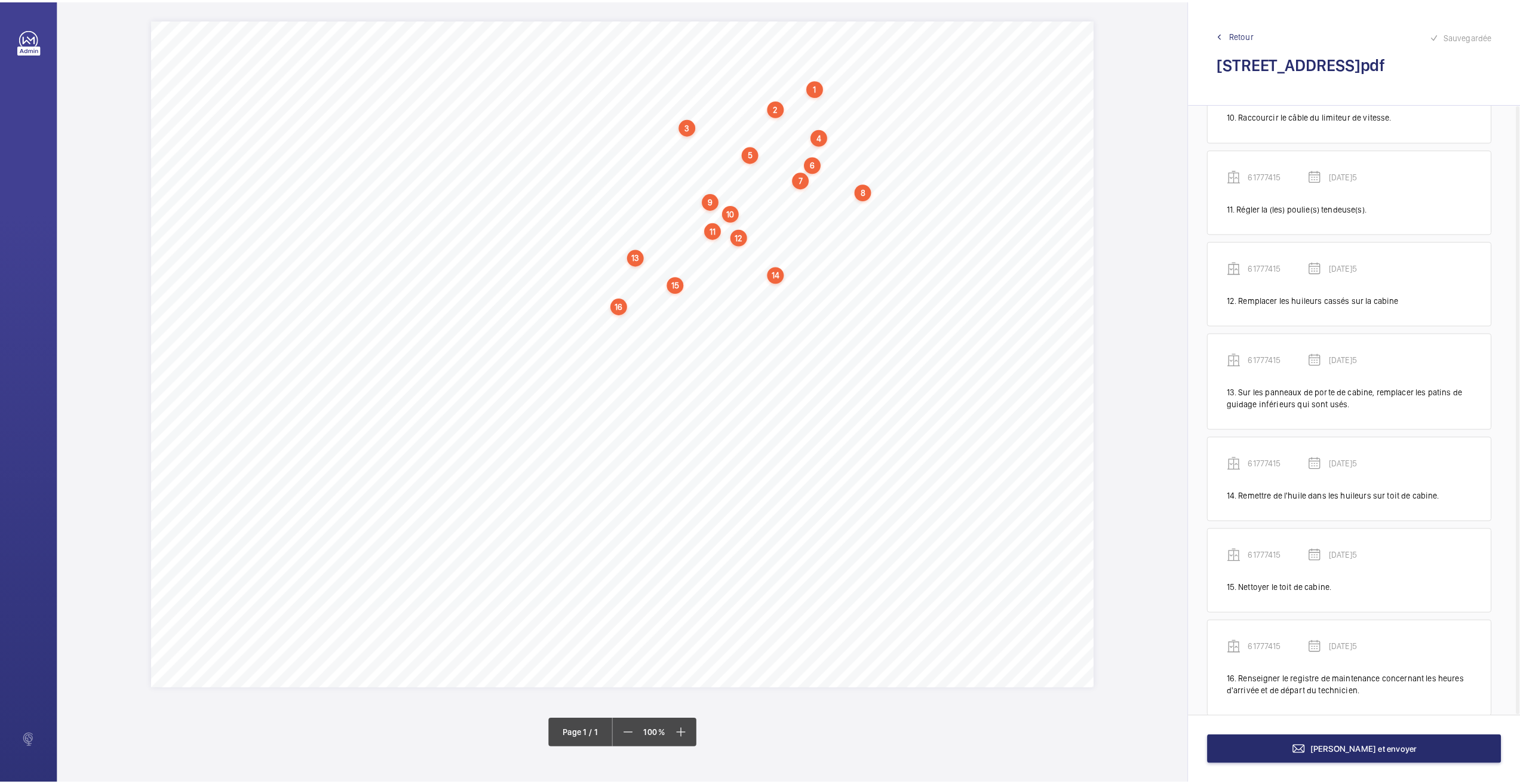
scroll to position [954, 0]
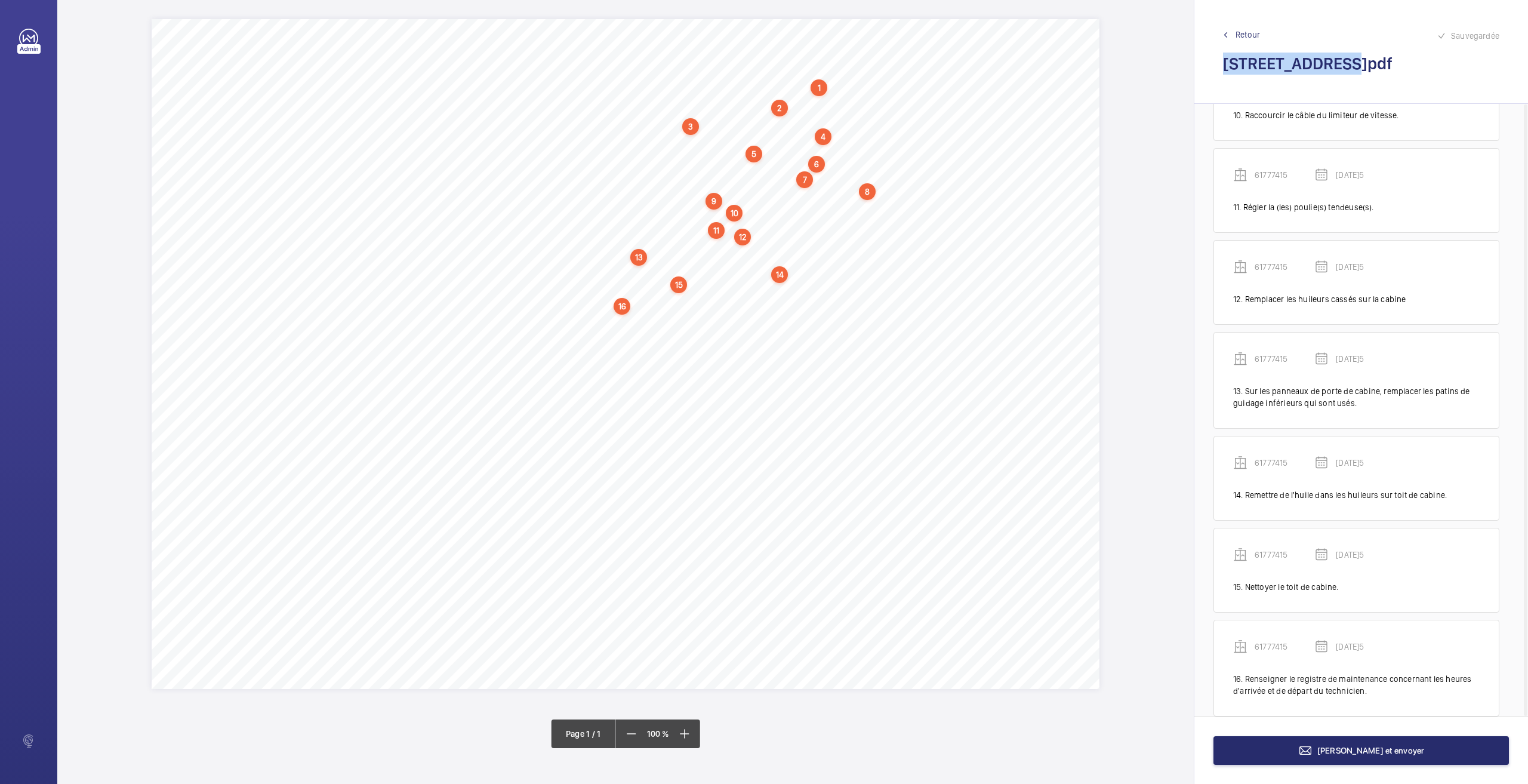
drag, startPoint x: 1341, startPoint y: 64, endPoint x: 1213, endPoint y: 71, distance: 128.2
click at [1213, 71] on div "Sauvegardée Retour [STREET_ADDRESS]pdf" at bounding box center [1361, 52] width 334 height 104
copy h2 "[STREET_ADDRESS]"
click at [690, 128] on div "3" at bounding box center [690, 127] width 17 height 17
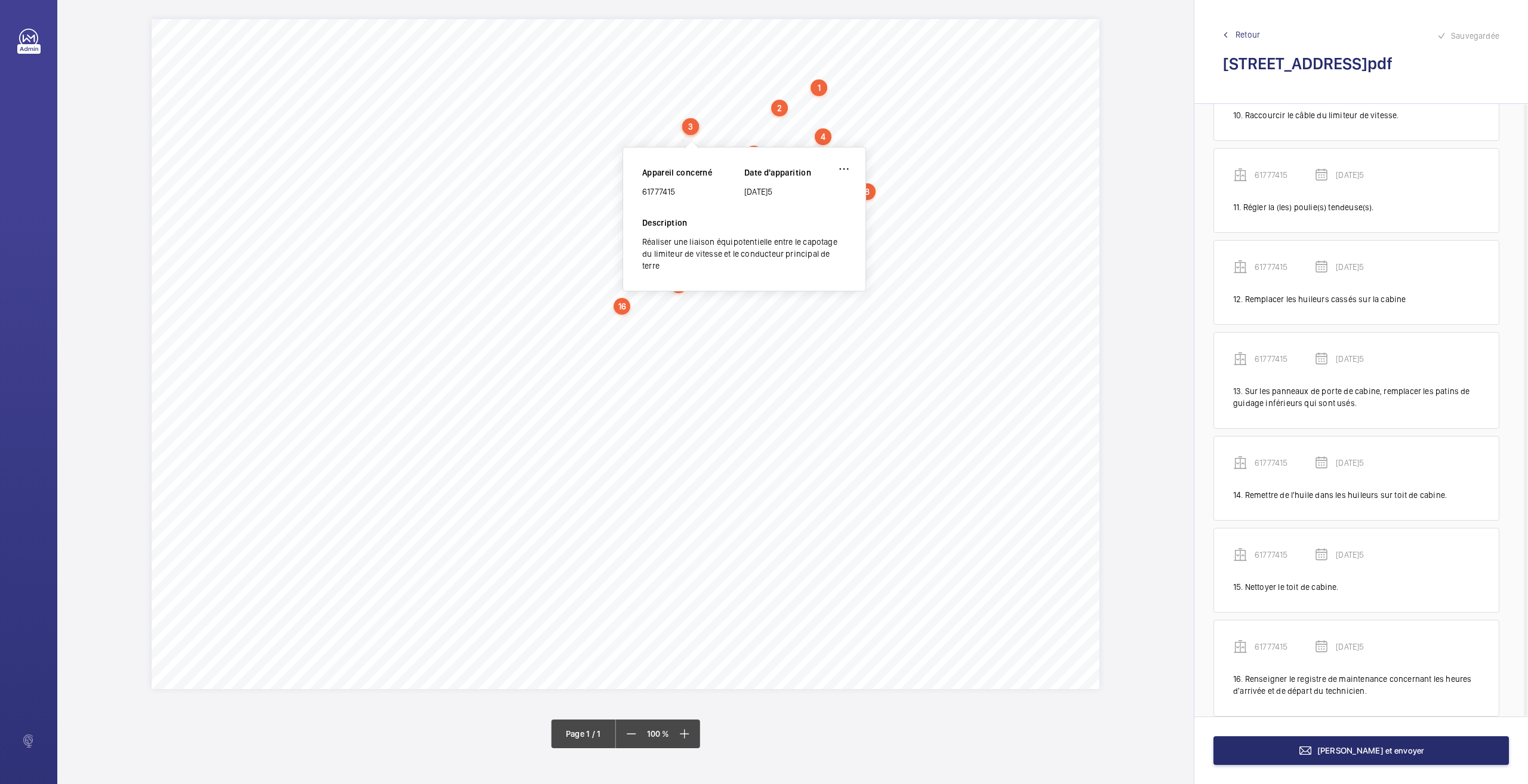
click at [668, 189] on div "61777415" at bounding box center [693, 191] width 102 height 12
copy div "61777415"
click at [1306, 746] on button "[PERSON_NAME] et envoyer" at bounding box center [1361, 750] width 296 height 29
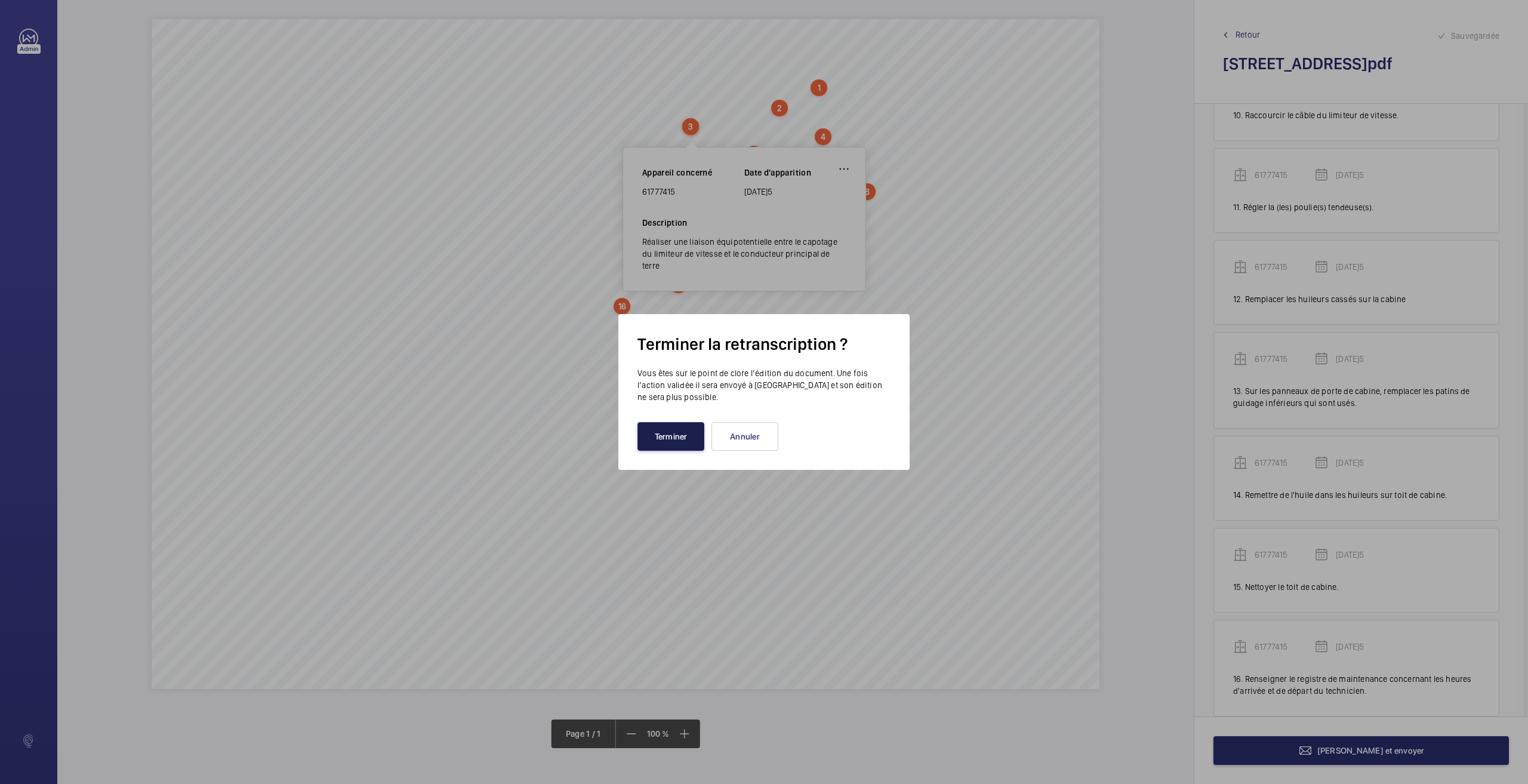
click at [679, 435] on button "Terminer" at bounding box center [670, 436] width 66 height 29
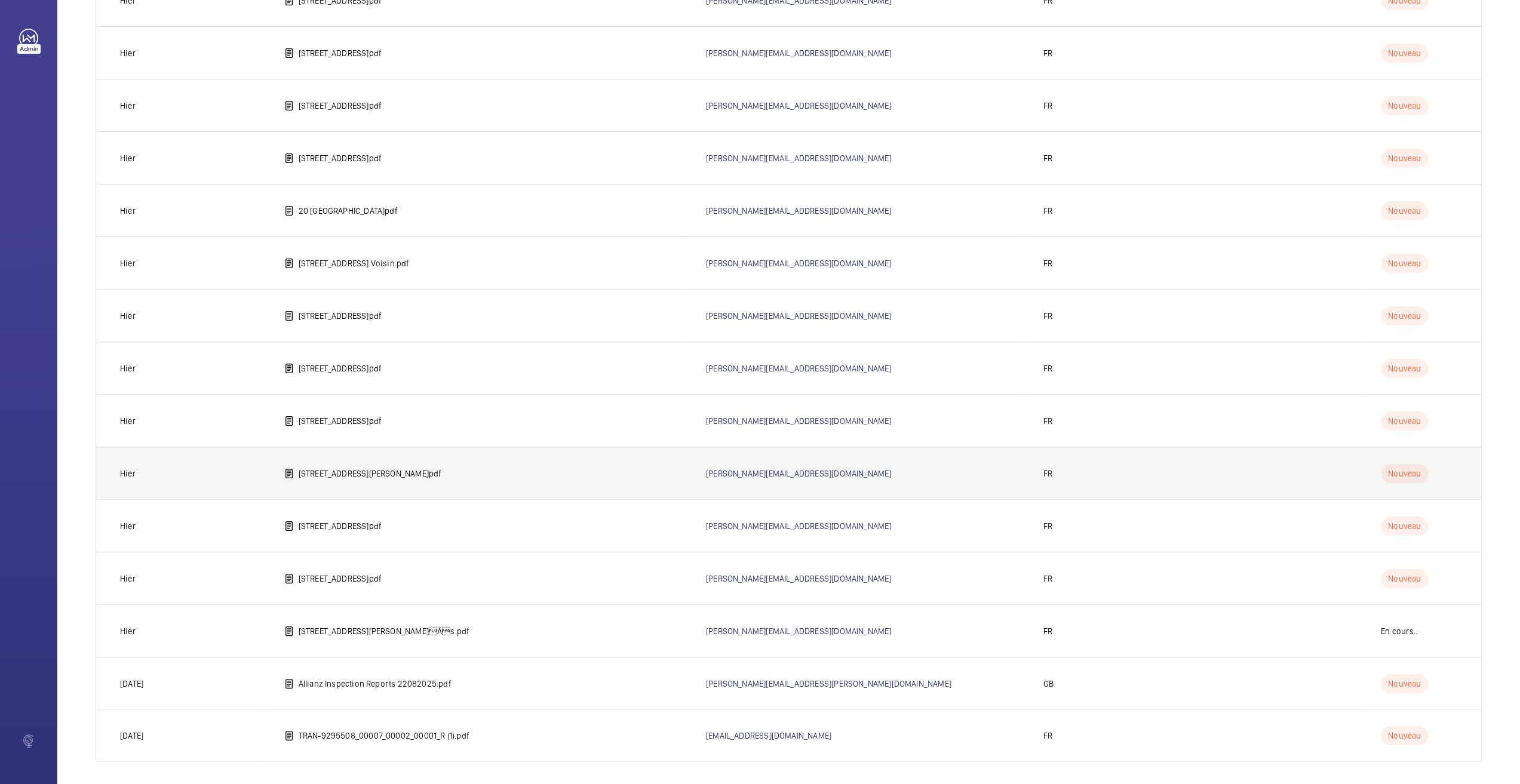
scroll to position [334, 0]
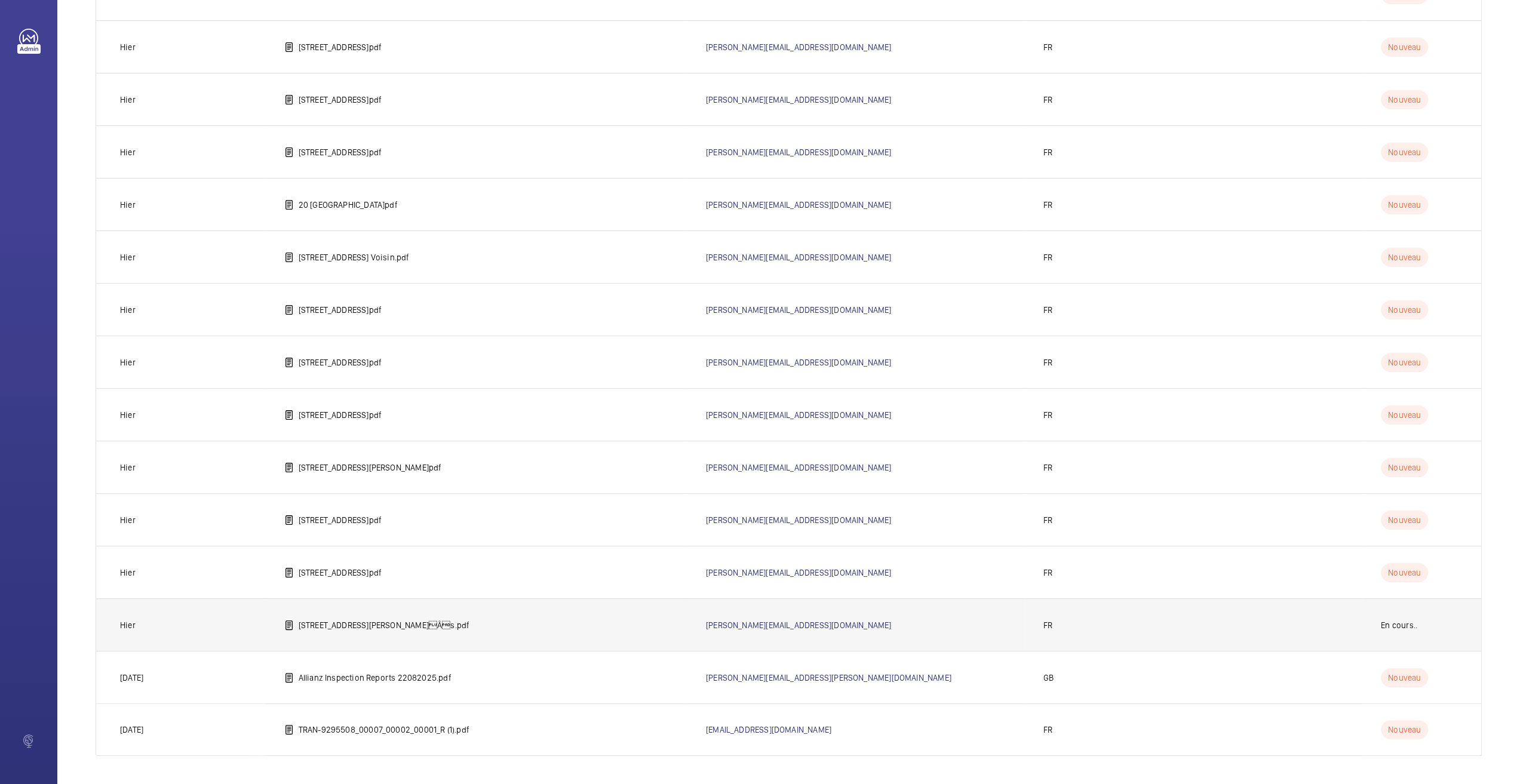
click at [458, 624] on td "[STREET_ADDRESS][PERSON_NAME]Âs.pdf" at bounding box center [476, 625] width 421 height 53
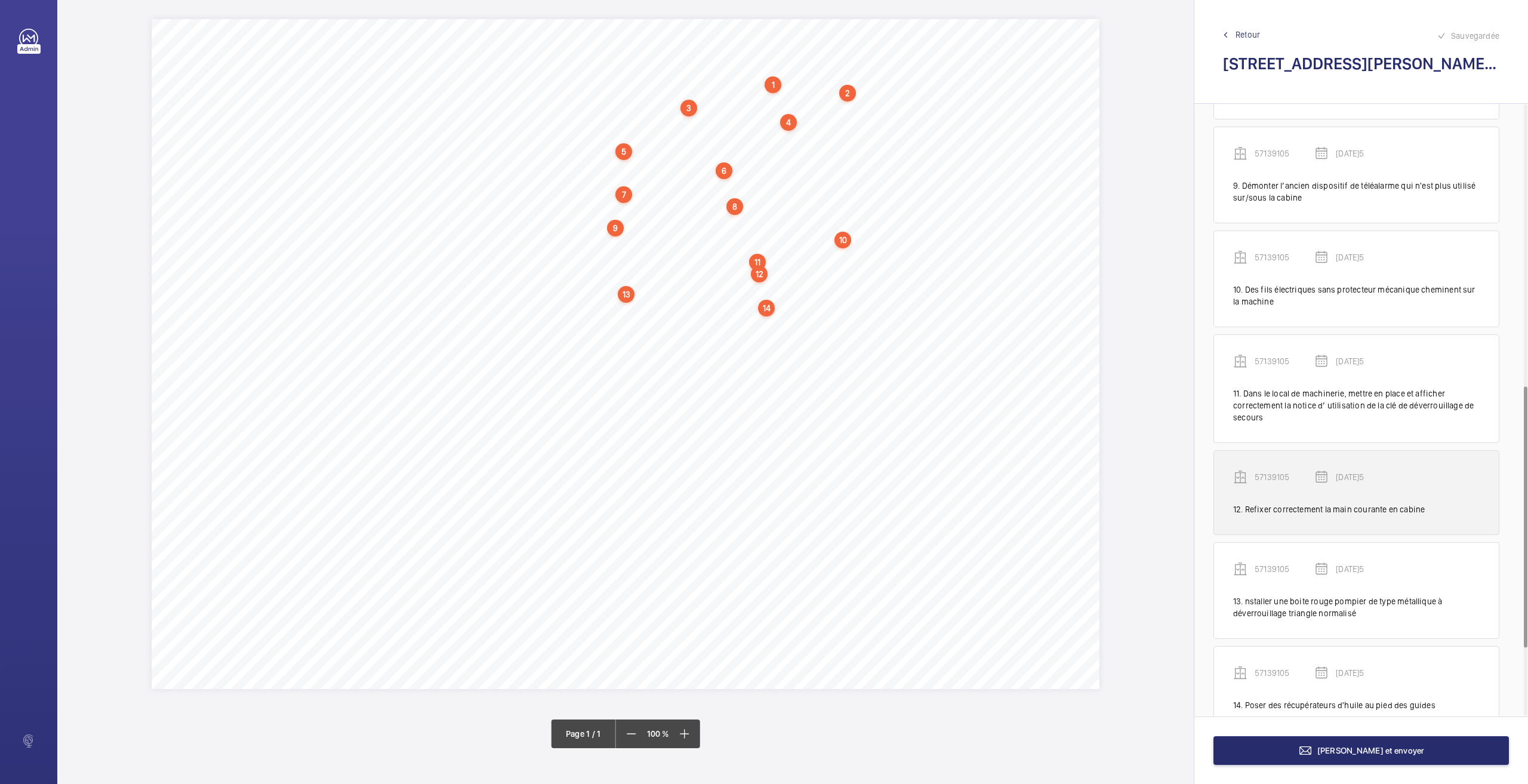
scroll to position [818, 0]
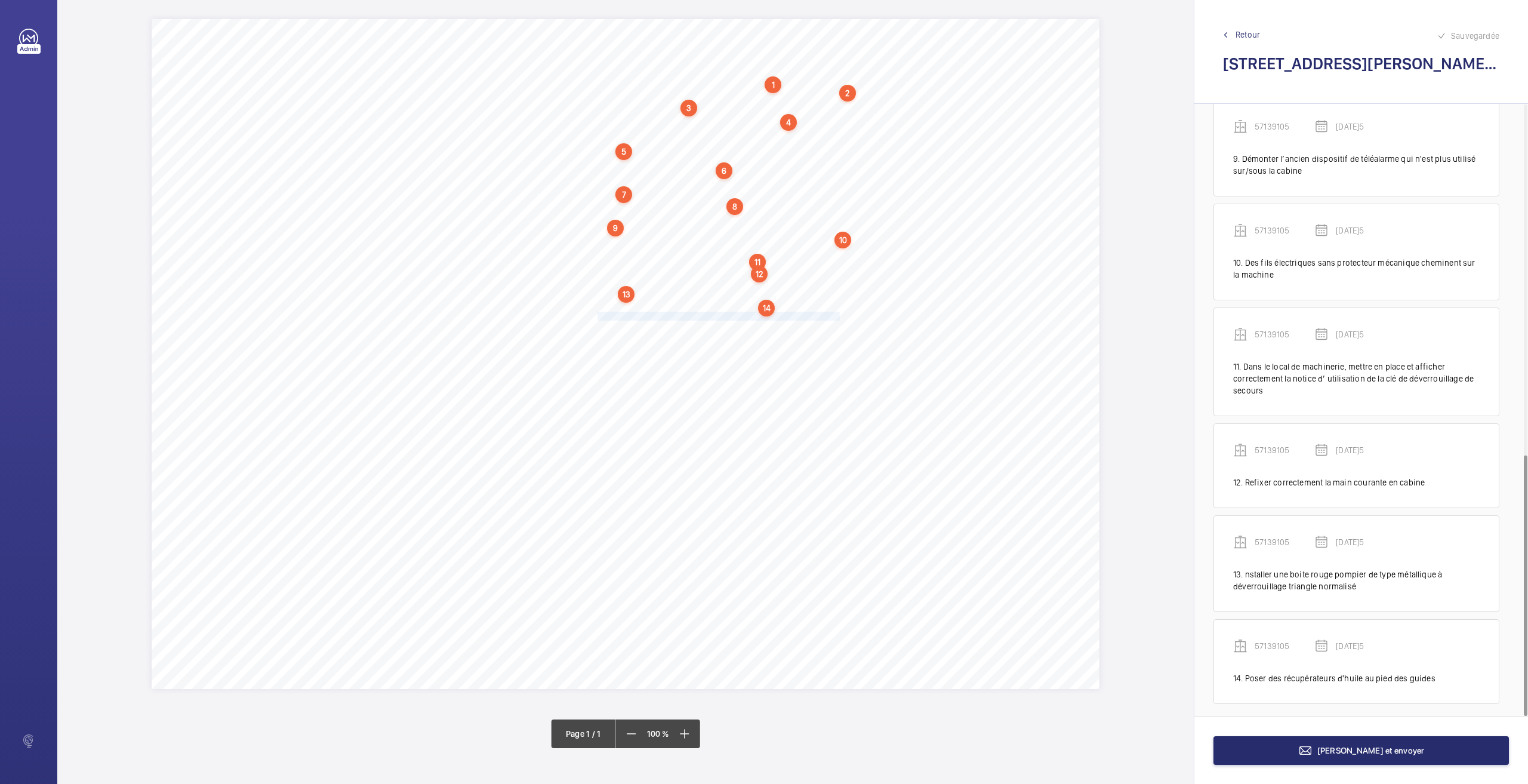
drag, startPoint x: 599, startPoint y: 314, endPoint x: 825, endPoint y: 316, distance: 226.0
click at [825, 316] on span "Rechercher la cause du [MEDICAL_DATA] anormal de la machine et y remédier." at bounding box center [735, 316] width 276 height 8
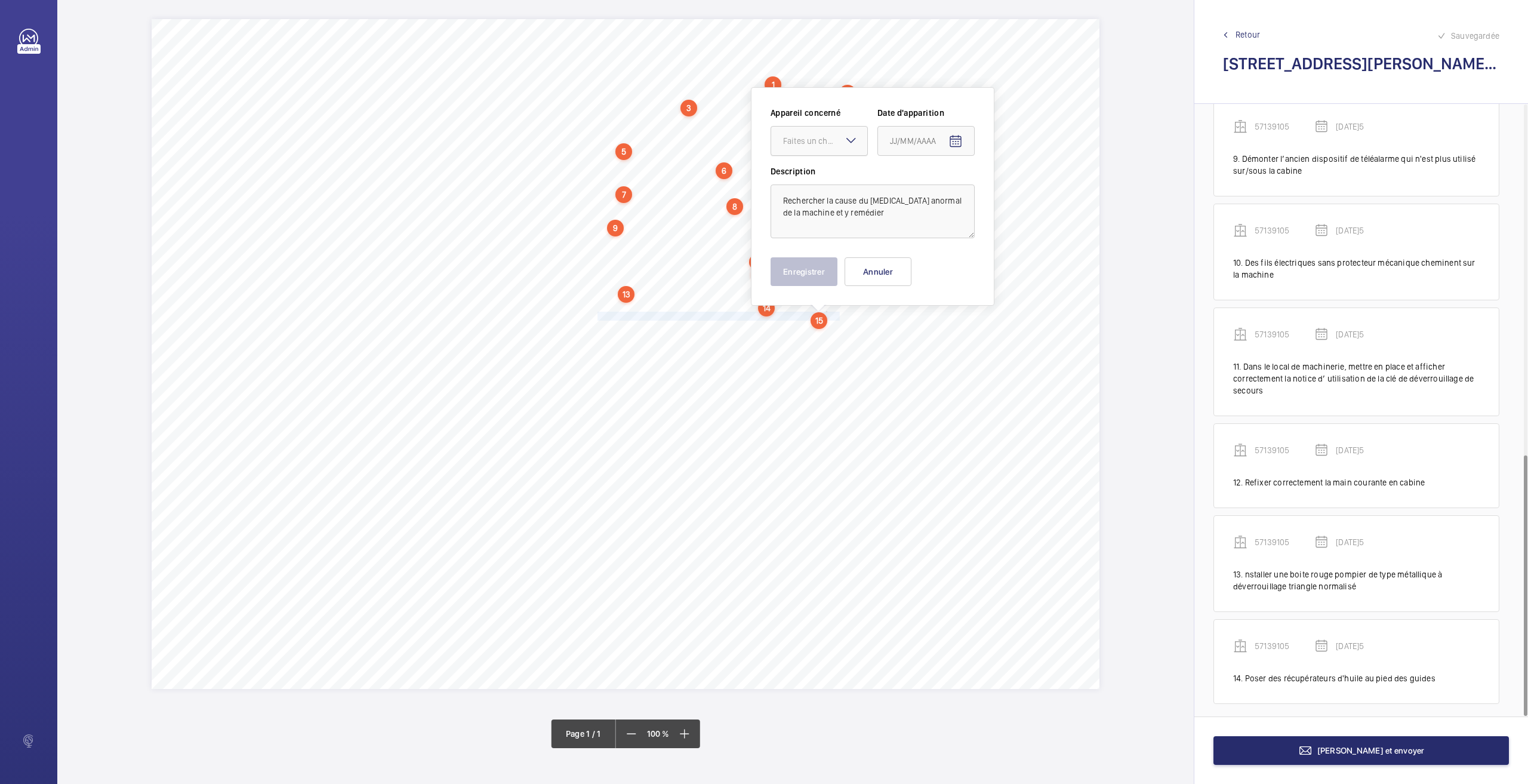
click at [792, 135] on div "Faites un choix" at bounding box center [825, 140] width 84 height 12
click at [789, 181] on span "57139105" at bounding box center [819, 177] width 72 height 12
click at [952, 138] on mat-icon "Open calendar" at bounding box center [955, 142] width 14 height 14
click at [918, 328] on span "26" at bounding box center [919, 333] width 22 height 22
type input "[DATE]5"
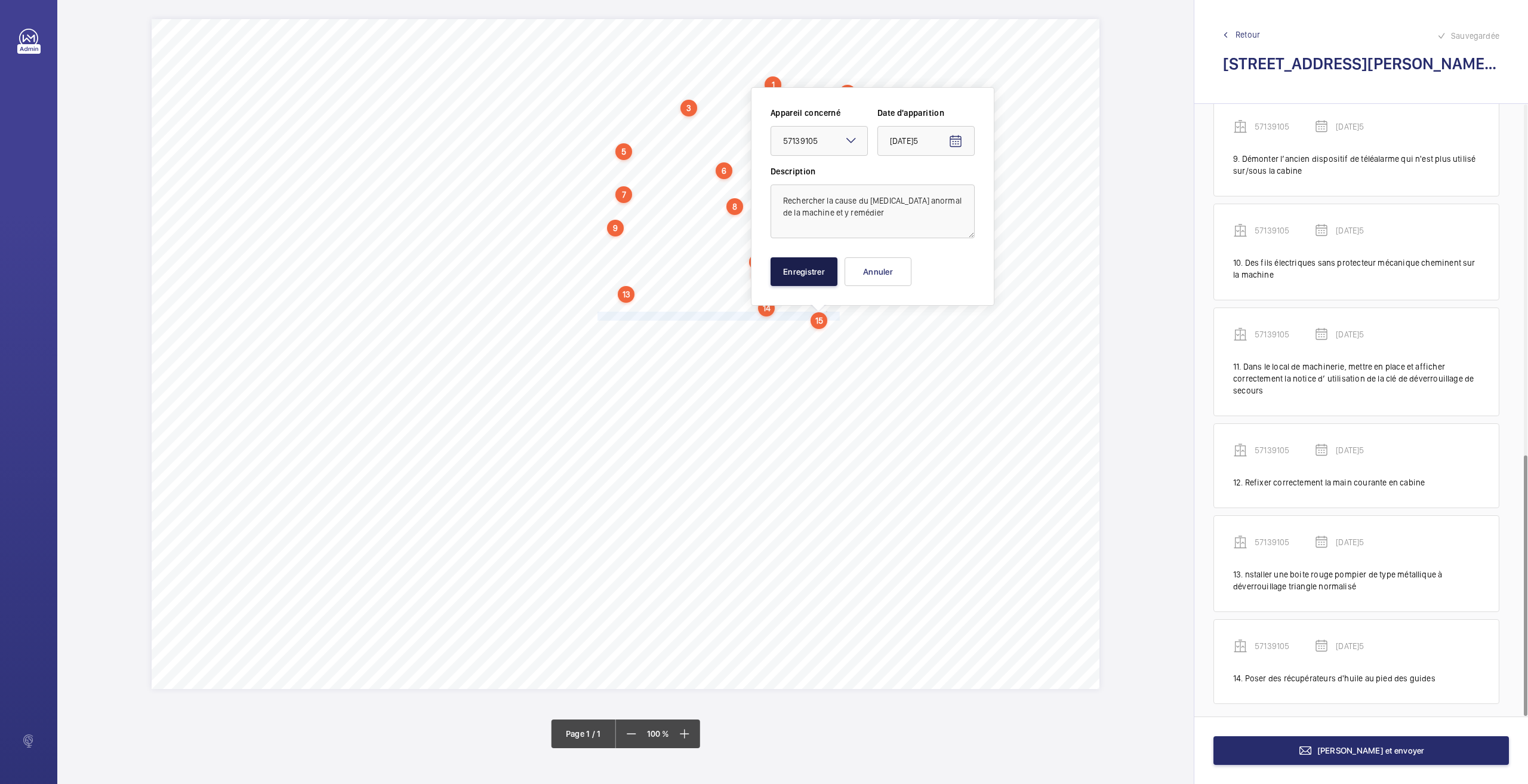
drag, startPoint x: 816, startPoint y: 263, endPoint x: 739, endPoint y: 317, distance: 94.0
click at [815, 263] on button "Enregistrer" at bounding box center [803, 271] width 66 height 29
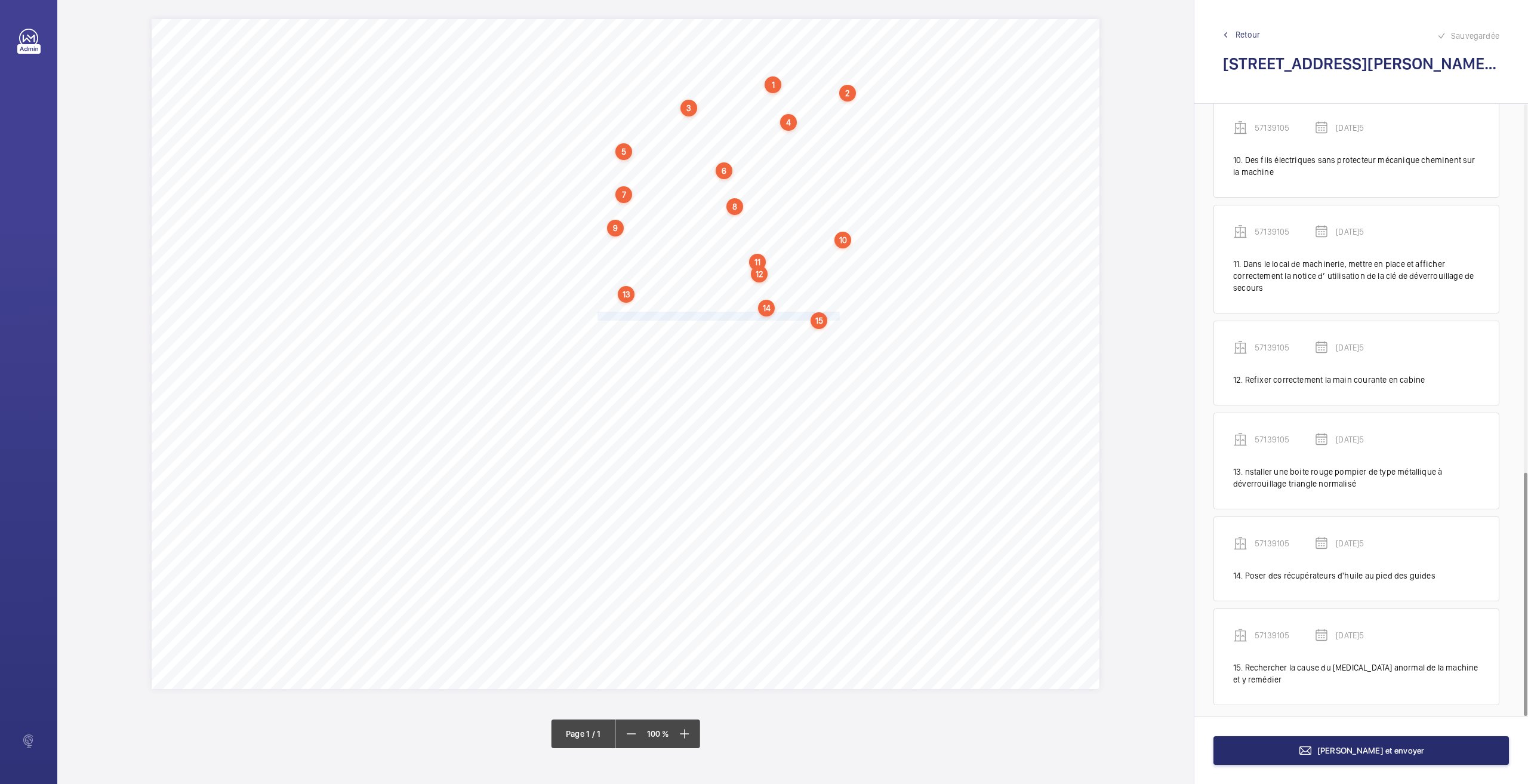
scroll to position [922, 0]
drag, startPoint x: 599, startPoint y: 328, endPoint x: 846, endPoint y: 328, distance: 247.0
click at [846, 328] on span "Compléter les butées manquantes sur les panneaux des portes palières." at bounding box center [722, 328] width 249 height 8
click at [837, 152] on div "Faites un choix" at bounding box center [846, 153] width 84 height 12
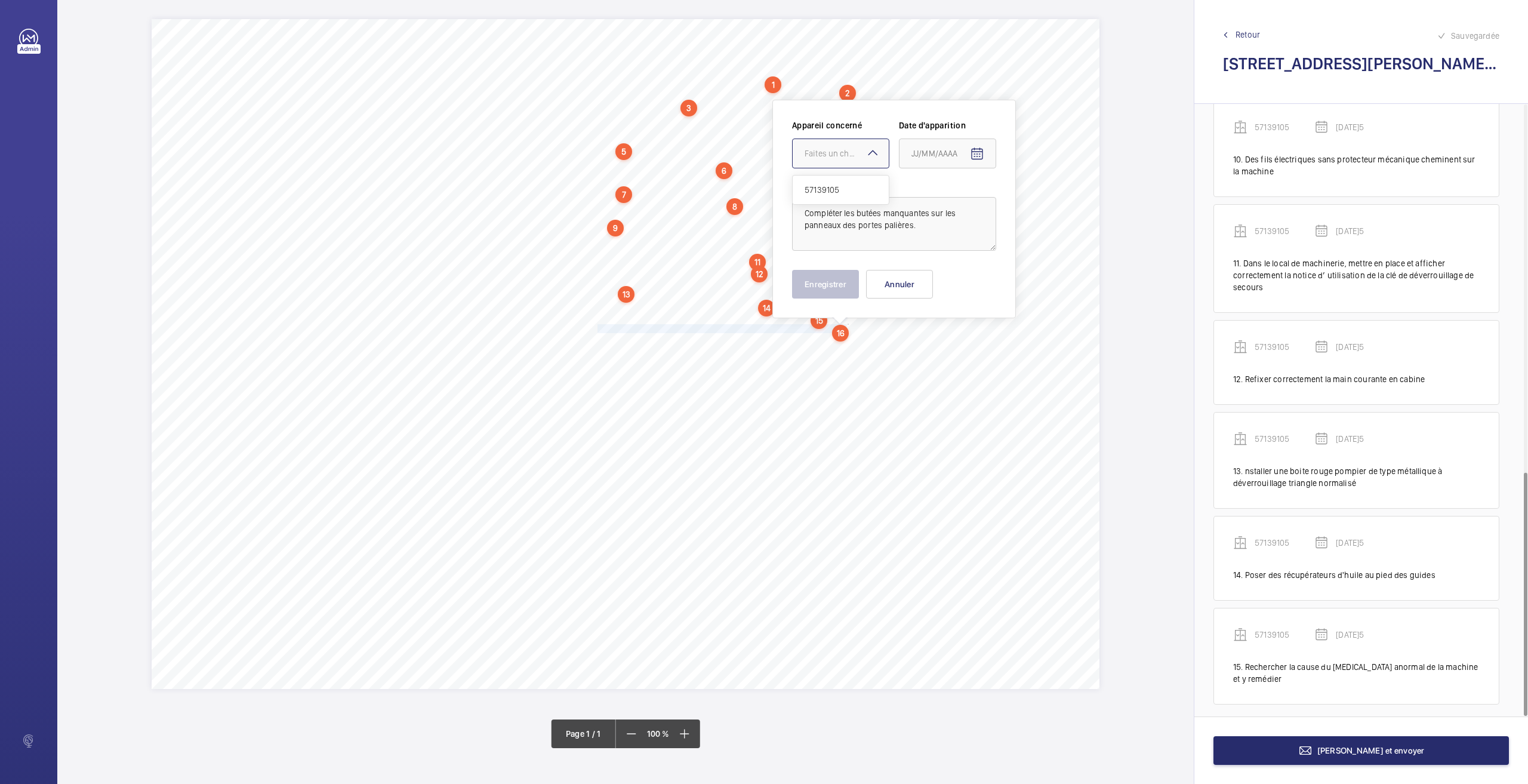
drag, startPoint x: 827, startPoint y: 191, endPoint x: 927, endPoint y: 167, distance: 102.8
click at [827, 191] on span "57139105" at bounding box center [841, 190] width 72 height 12
click at [976, 155] on mat-icon "Open calendar" at bounding box center [977, 154] width 14 height 14
drag, startPoint x: 940, startPoint y: 340, endPoint x: 897, endPoint y: 300, distance: 58.7
click at [937, 338] on span "26" at bounding box center [939, 346] width 22 height 22
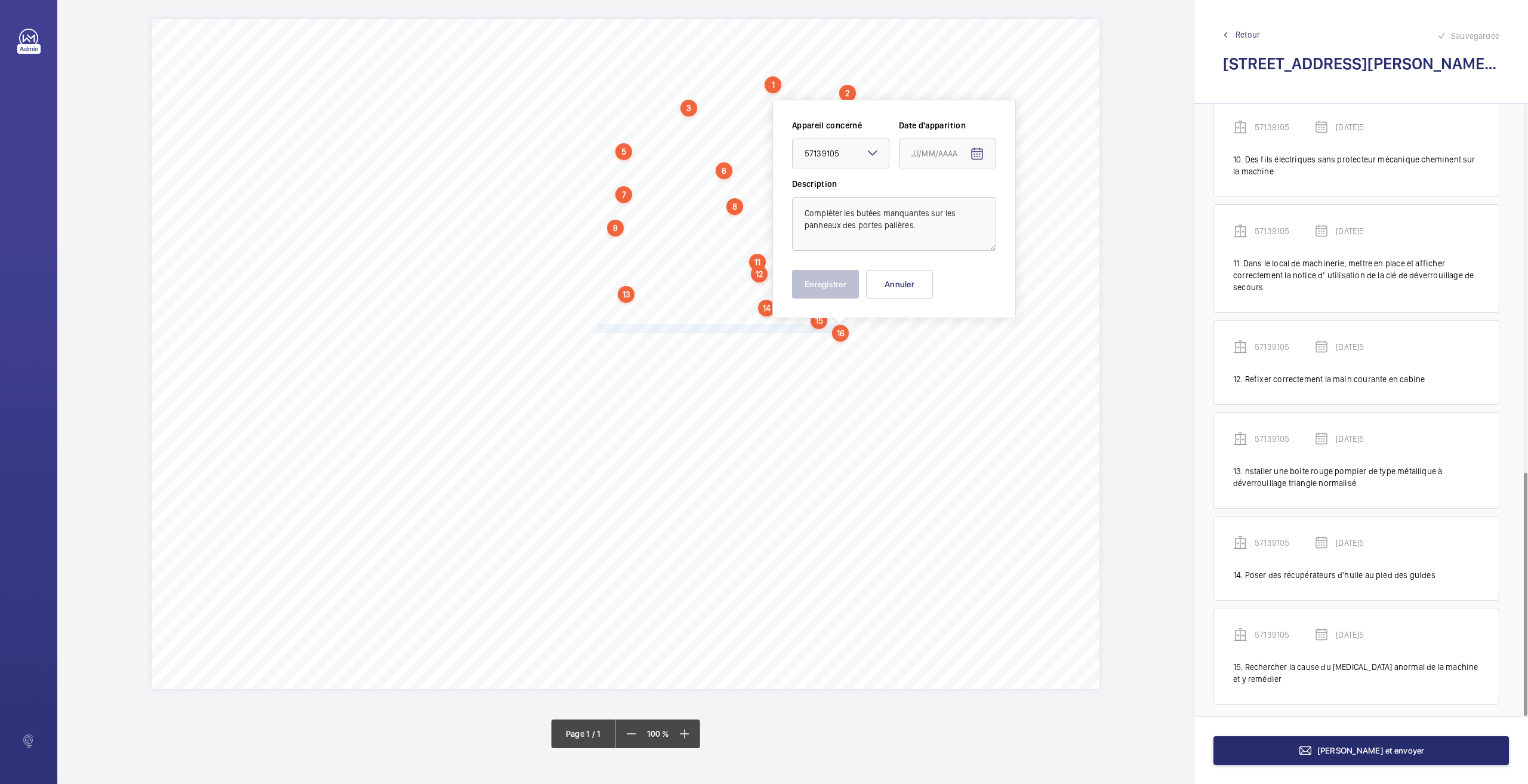
type input "[DATE]5"
drag, startPoint x: 834, startPoint y: 288, endPoint x: 727, endPoint y: 345, distance: 121.2
click at [834, 288] on button "Enregistrer" at bounding box center [825, 284] width 66 height 29
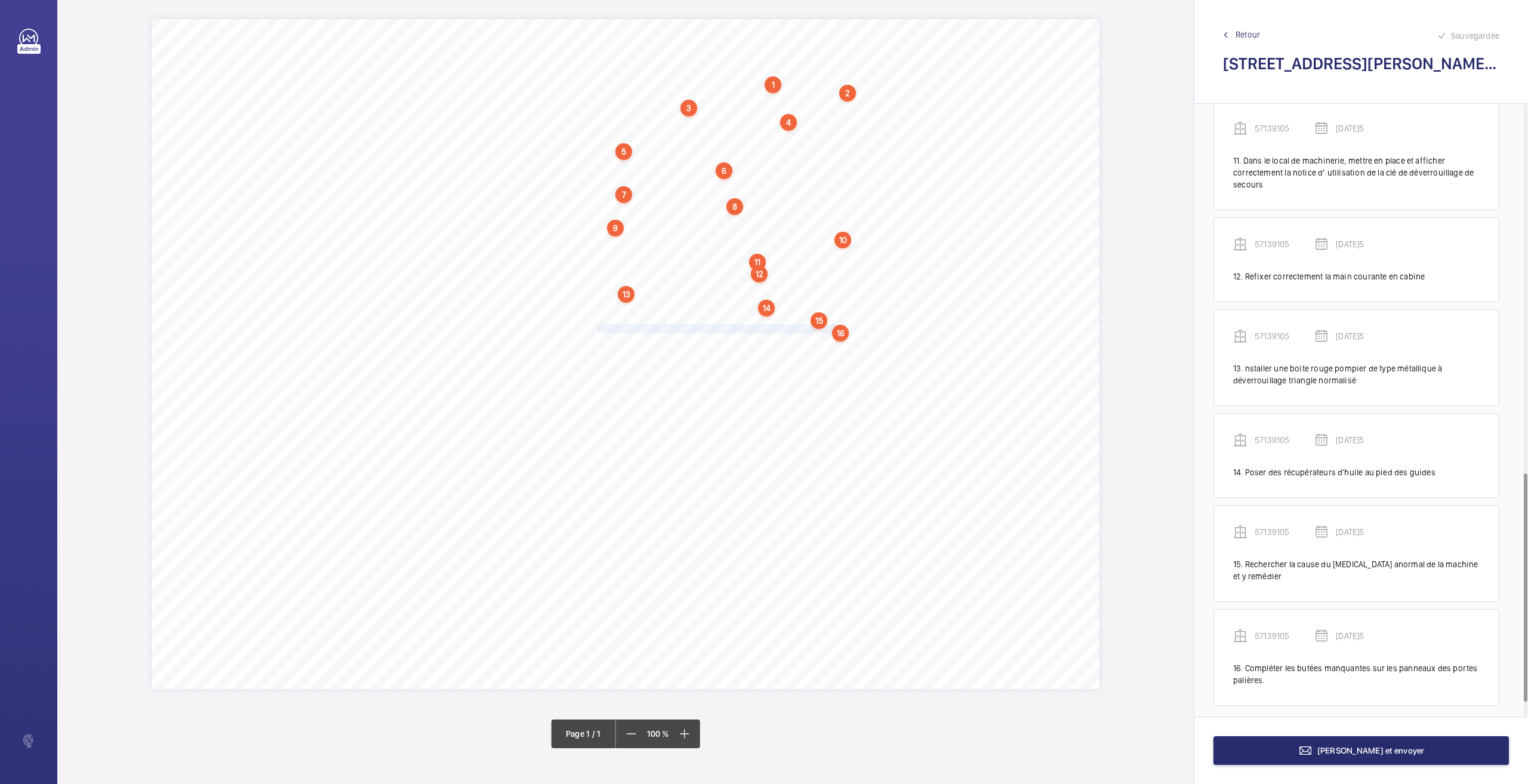
scroll to position [1025, 0]
drag, startPoint x: 599, startPoint y: 344, endPoint x: 762, endPoint y: 347, distance: 163.0
click at [758, 341] on span "Régler le jeu des coulisseaux du toit de cabine." at bounding box center [678, 341] width 163 height 8
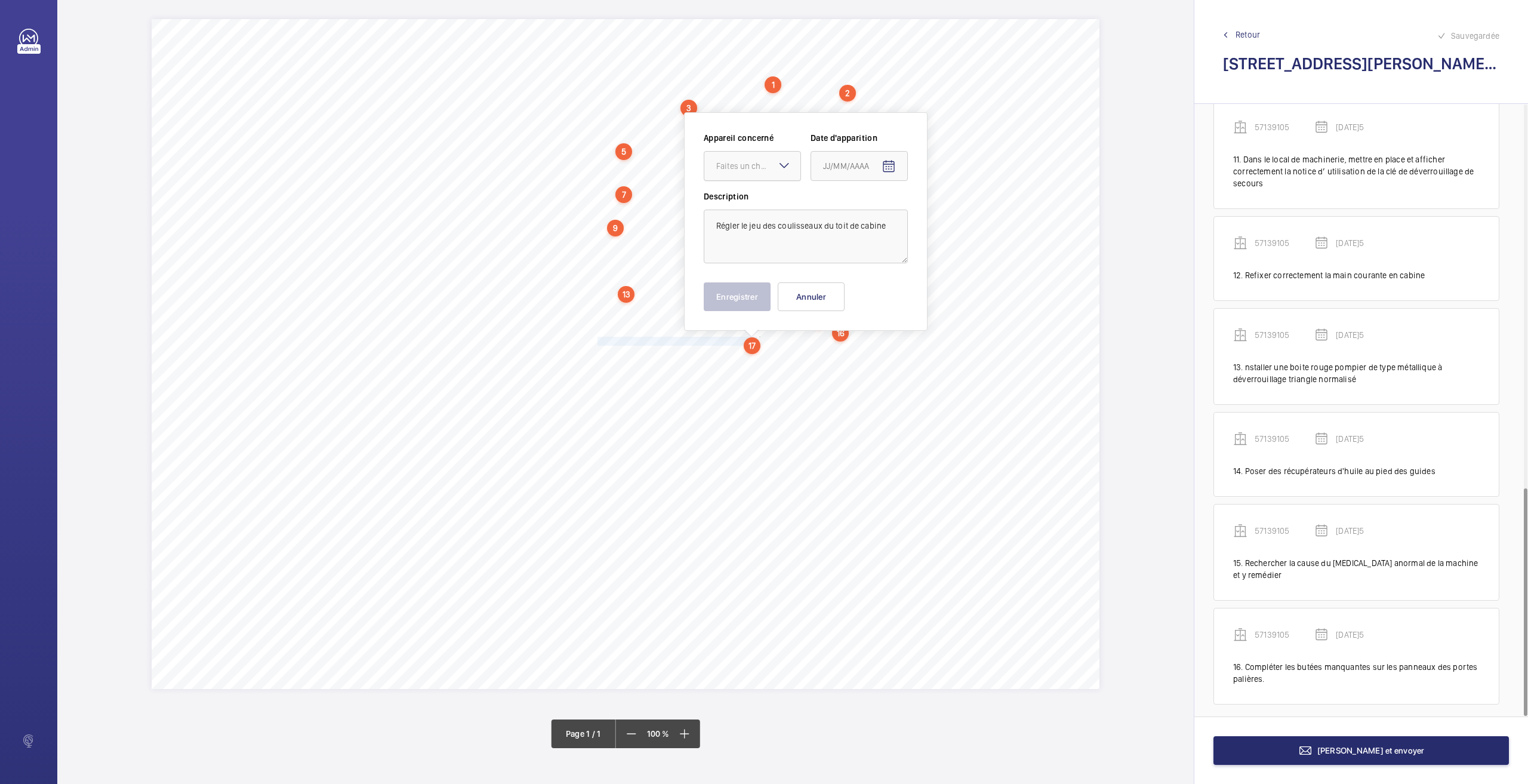
click at [754, 159] on div at bounding box center [753, 166] width 96 height 29
click at [751, 197] on span "57139105" at bounding box center [752, 202] width 72 height 12
click at [888, 170] on mat-icon "Open calendar" at bounding box center [889, 167] width 14 height 14
click at [853, 356] on span "26" at bounding box center [851, 359] width 22 height 22
type input "[DATE]5"
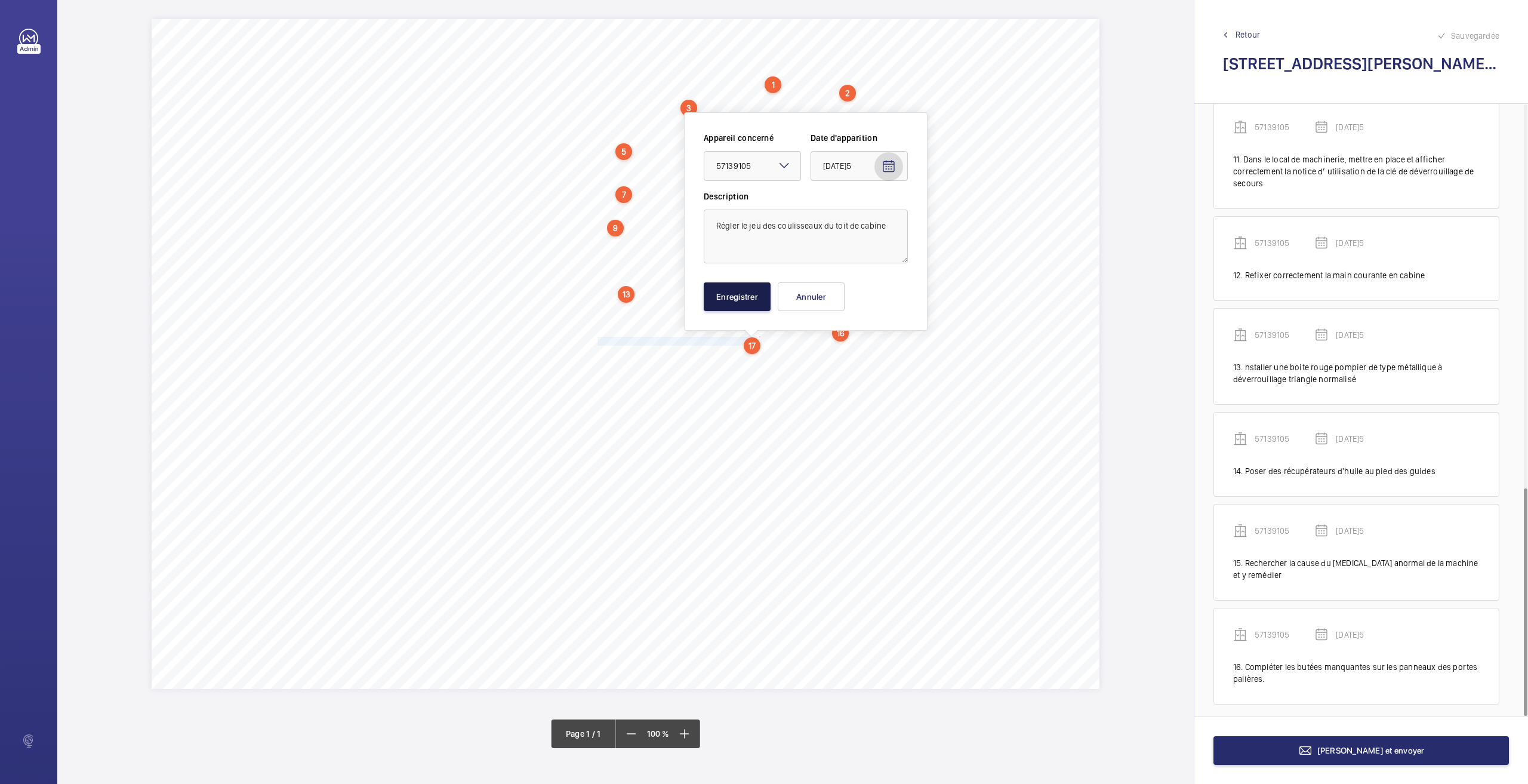
click at [737, 300] on button "Enregistrer" at bounding box center [737, 297] width 66 height 29
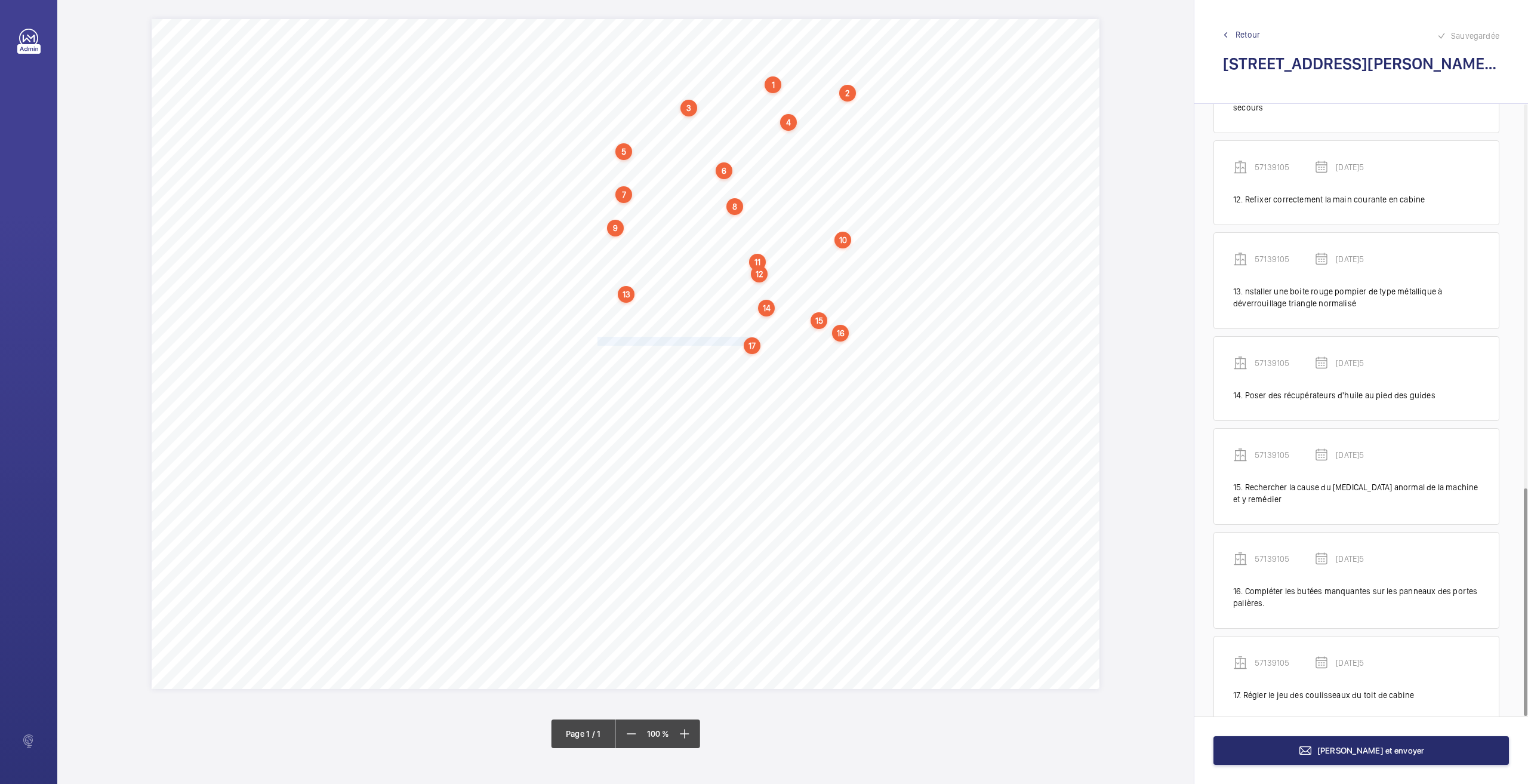
scroll to position [1117, 0]
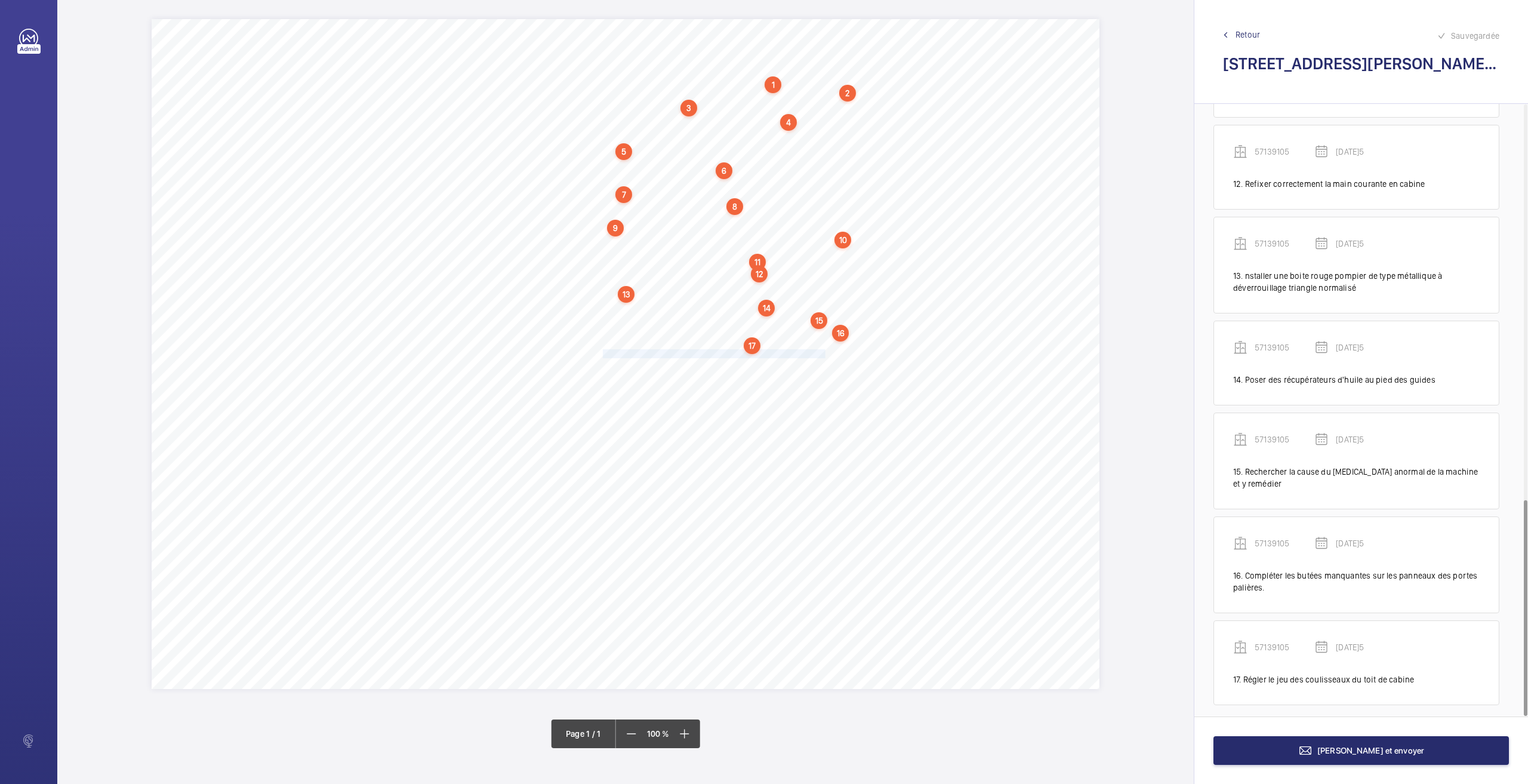
drag, startPoint x: 601, startPoint y: 355, endPoint x: 826, endPoint y: 352, distance: 225.0
click at [826, 352] on span "Assurer une fixation correcte du/des huileur(s) sur le toit de cabine." at bounding box center [713, 354] width 231 height 8
click at [831, 181] on div "Faites un choix" at bounding box center [826, 176] width 84 height 12
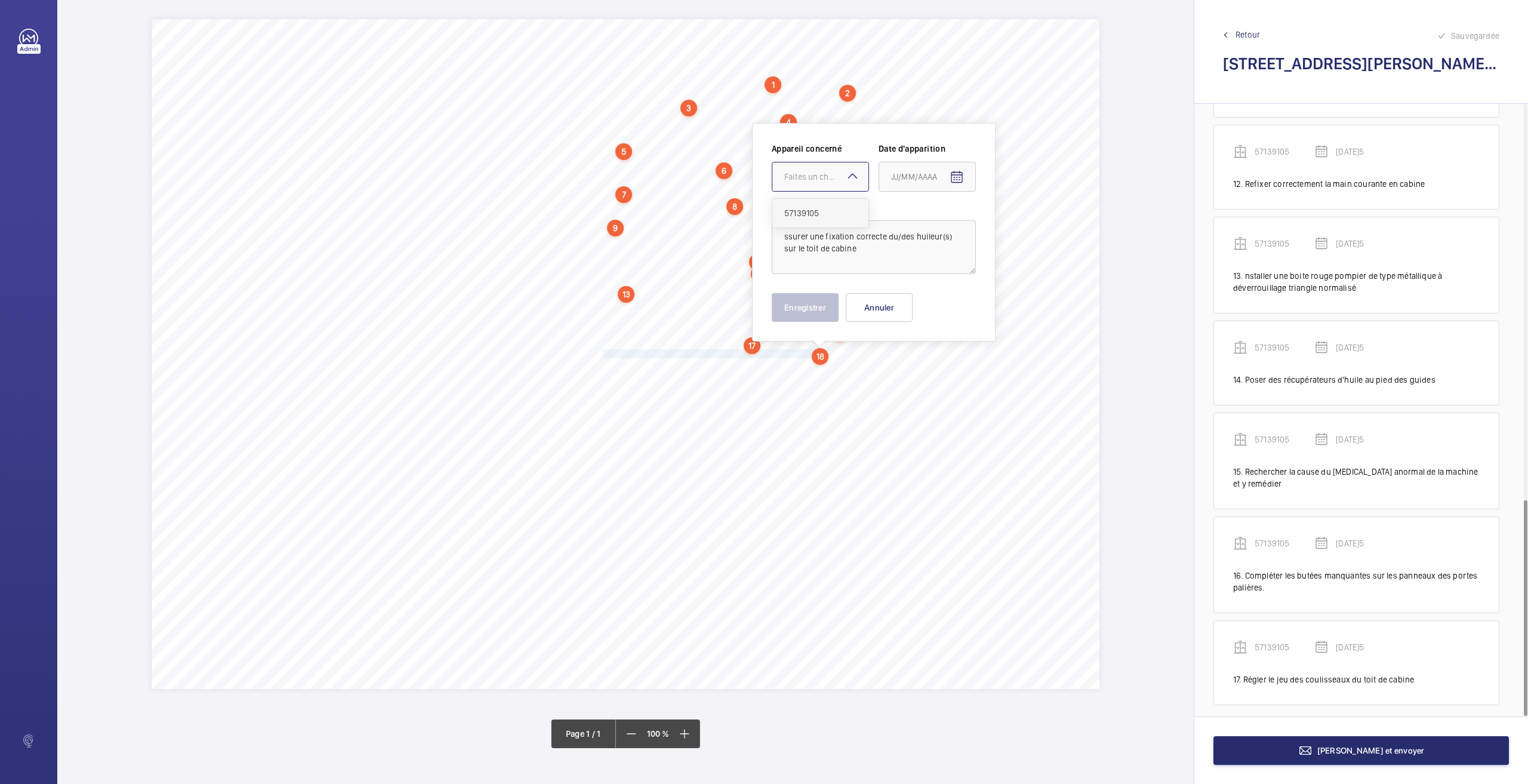
click at [812, 213] on span "57139105" at bounding box center [820, 213] width 72 height 12
click at [959, 167] on span "Open calendar" at bounding box center [957, 177] width 29 height 29
click at [911, 364] on span "26" at bounding box center [919, 369] width 22 height 22
type input "[DATE]5"
click at [782, 235] on textarea "ssurer une fixation correcte du/des huileur(s) sur le toit de cabine" at bounding box center [874, 247] width 204 height 54
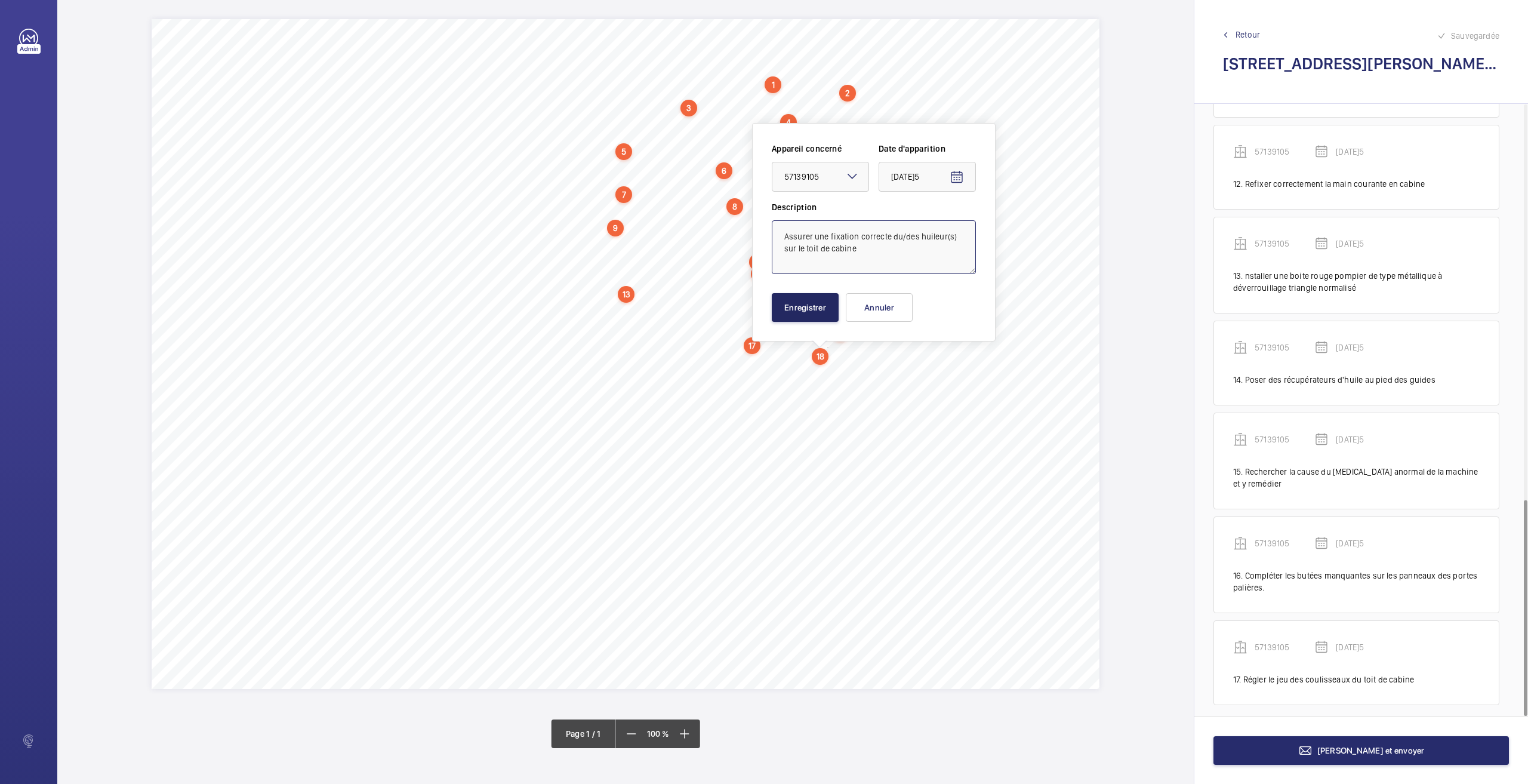
type textarea "Assurer une fixation correcte du/des huileur(s) sur le toit de cabine"
click at [797, 304] on button "Enregistrer" at bounding box center [805, 308] width 66 height 29
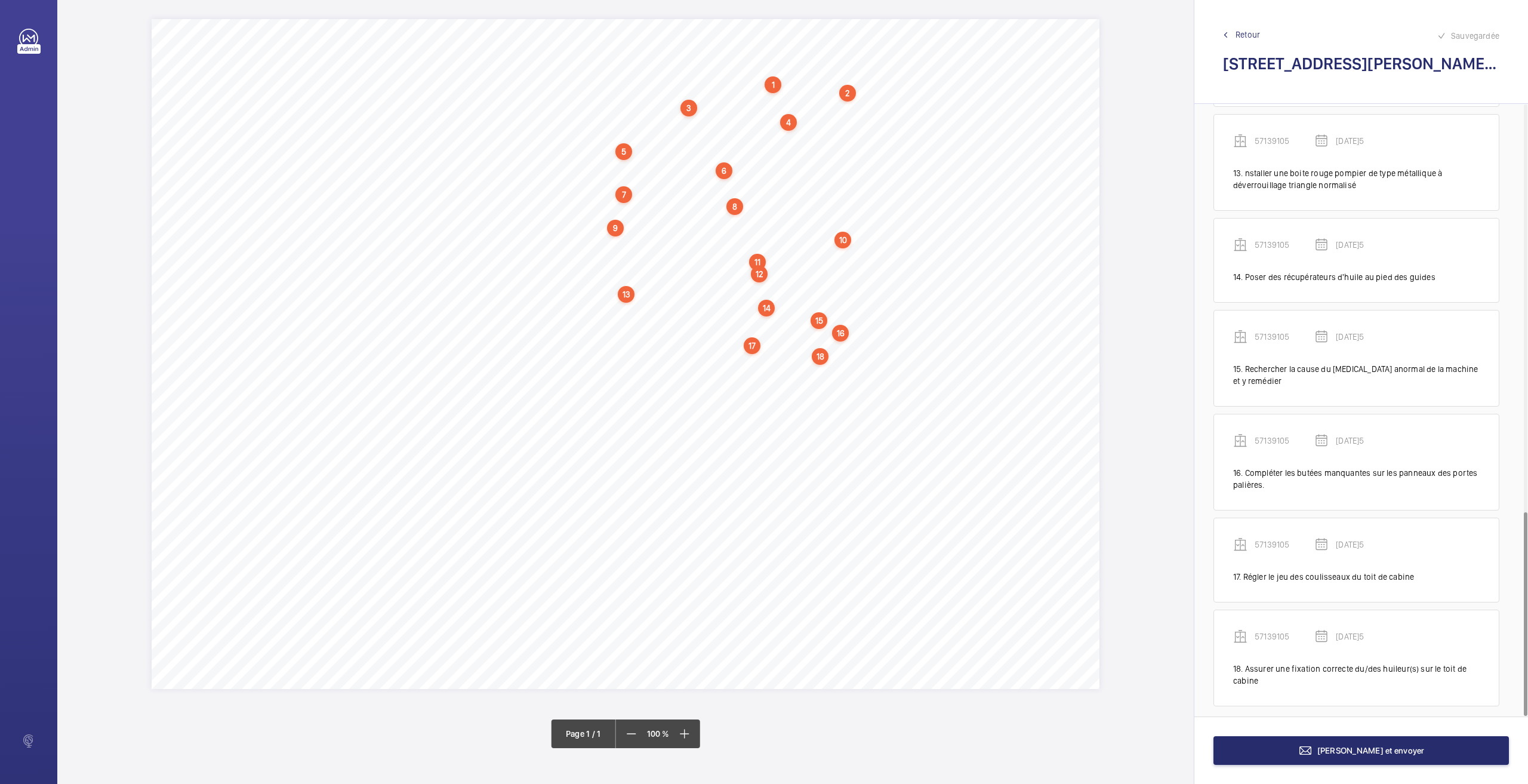
scroll to position [1220, 0]
drag, startPoint x: 598, startPoint y: 366, endPoint x: 725, endPoint y: 366, distance: 127.0
click at [725, 366] on span "Éliminer les bruits en fonctionnement." at bounding box center [662, 366] width 130 height 8
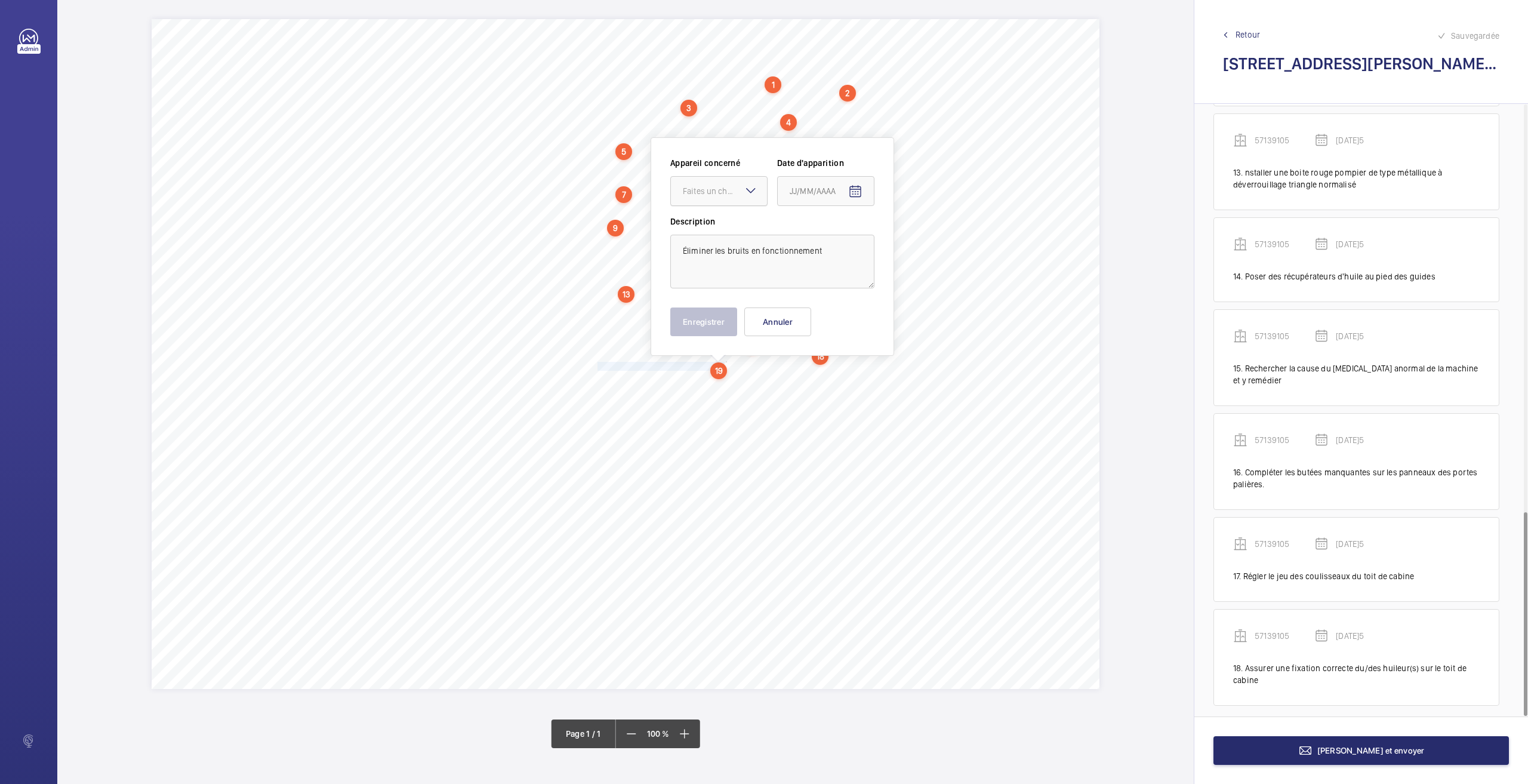
click at [698, 186] on div "Faites un choix" at bounding box center [725, 191] width 84 height 12
click at [695, 233] on div "57139105" at bounding box center [719, 227] width 96 height 29
click at [859, 189] on mat-icon "Open calendar" at bounding box center [855, 191] width 14 height 14
drag, startPoint x: 819, startPoint y: 384, endPoint x: 805, endPoint y: 380, distance: 14.6
click at [818, 384] on span "26" at bounding box center [818, 384] width 22 height 22
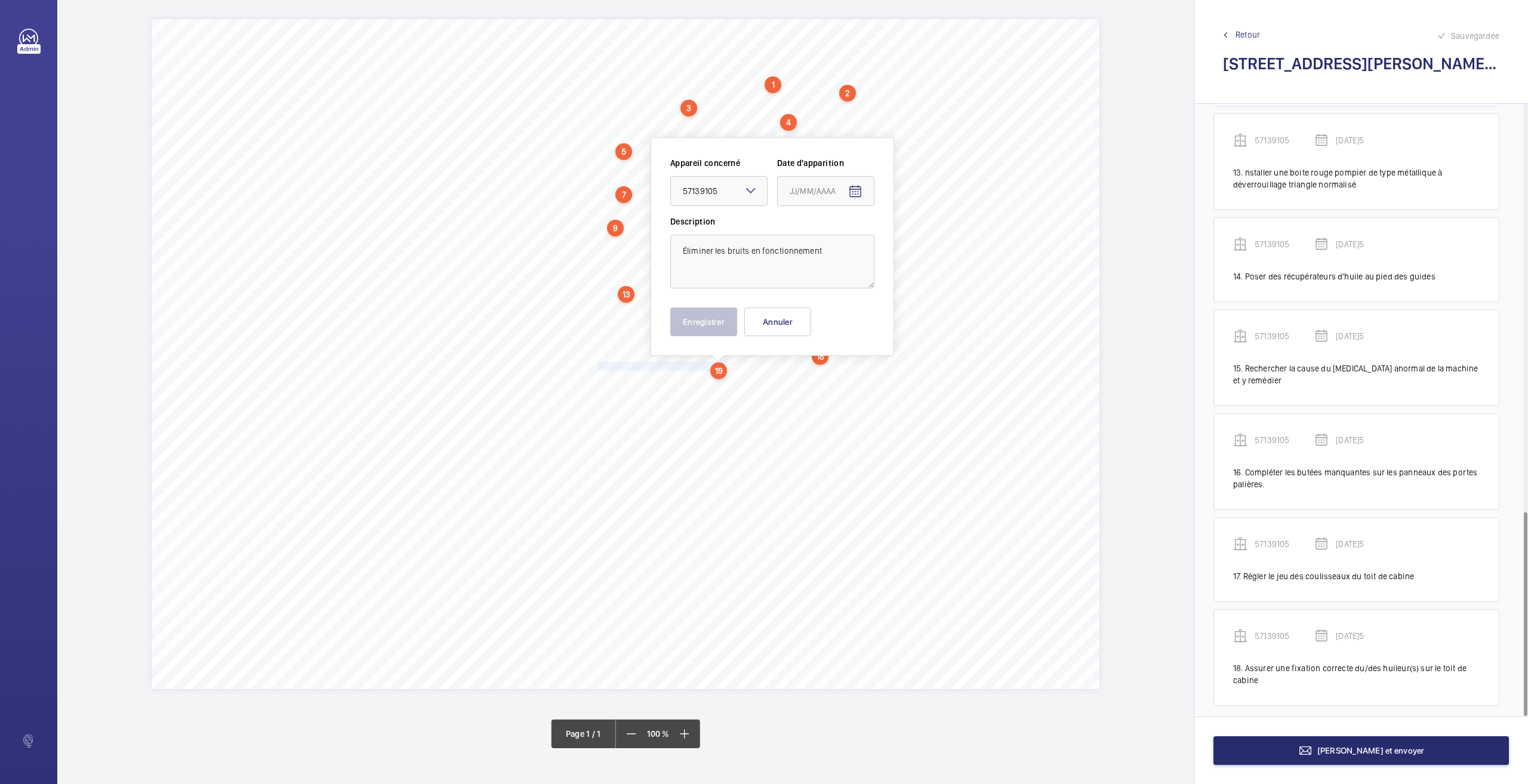
type input "[DATE]5"
click at [718, 327] on button "Enregistrer" at bounding box center [703, 322] width 66 height 29
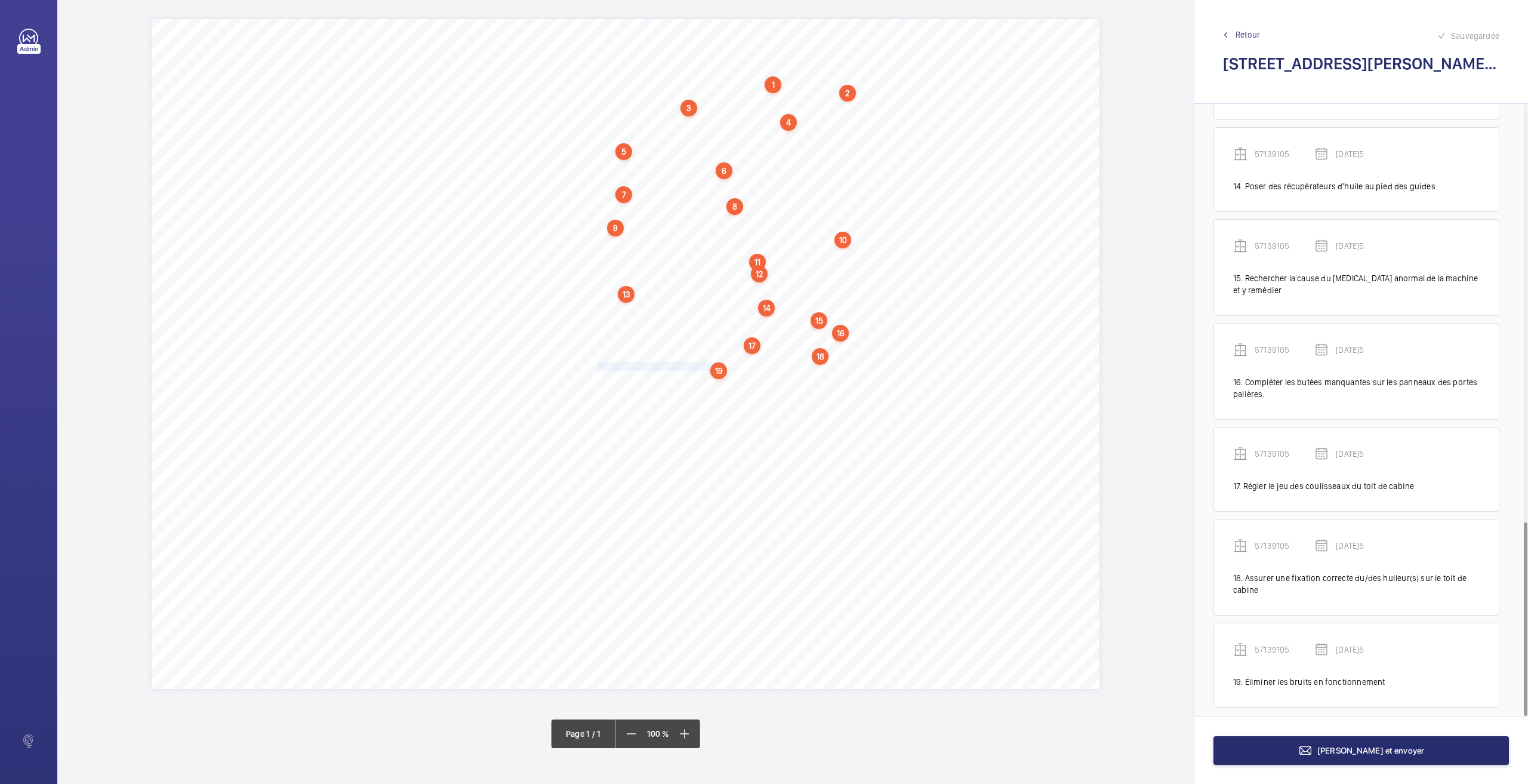
scroll to position [1312, 0]
drag, startPoint x: 599, startPoint y: 380, endPoint x: 846, endPoint y: 379, distance: 247.0
click at [846, 379] on div "Nom du site Numéro appareil WM Réserve [STREET_ADDRESS][PERSON_NAME] 57139105 R…" at bounding box center [625, 354] width 948 height 669
click at [853, 203] on div "Faites un choix" at bounding box center [846, 203] width 84 height 12
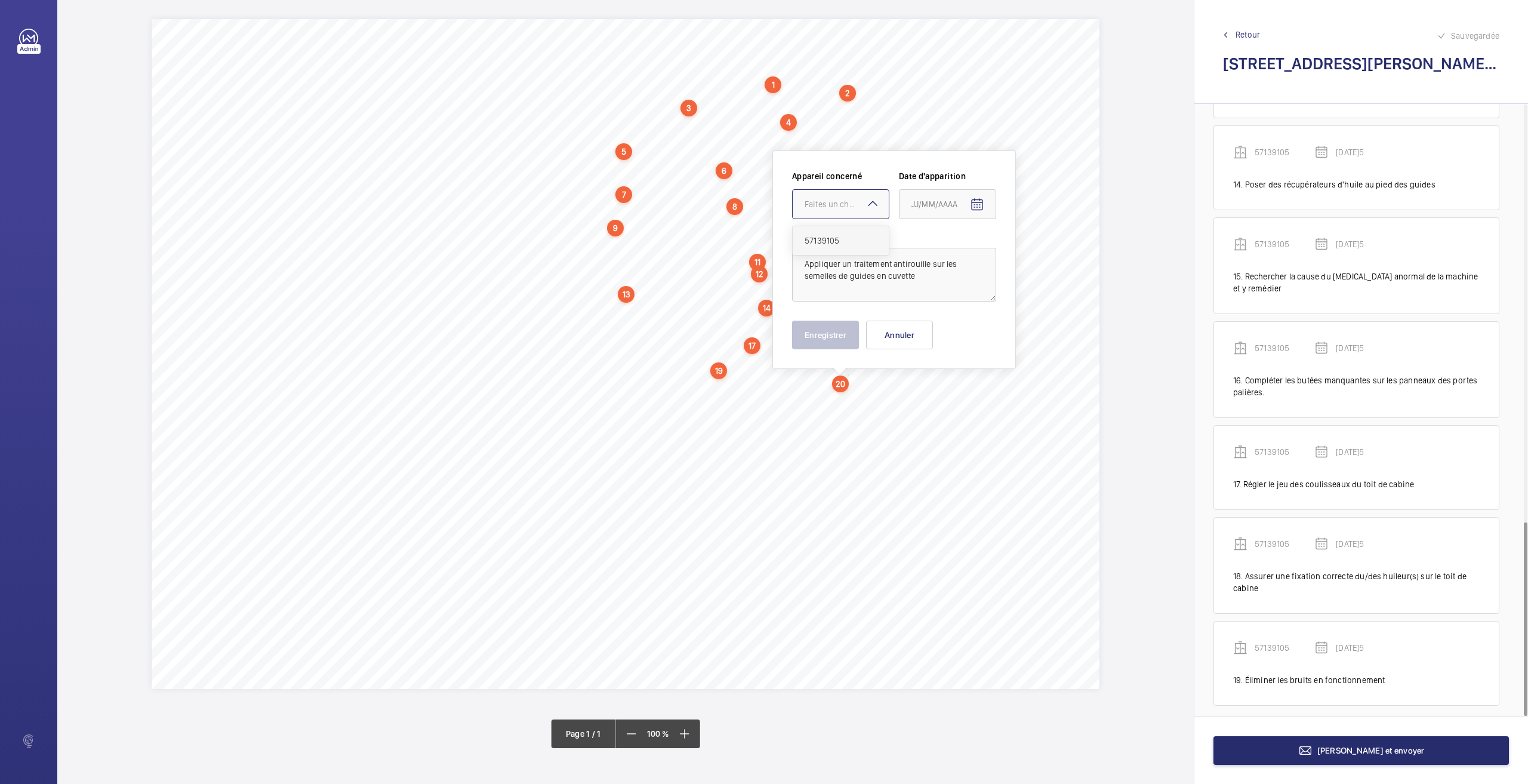
click at [824, 252] on div "57139105" at bounding box center [841, 240] width 96 height 29
click at [969, 200] on span "Open calendar" at bounding box center [977, 205] width 29 height 29
click at [935, 397] on span "26" at bounding box center [939, 396] width 22 height 22
type input "[DATE]5"
click at [824, 339] on button "Enregistrer" at bounding box center [825, 335] width 66 height 29
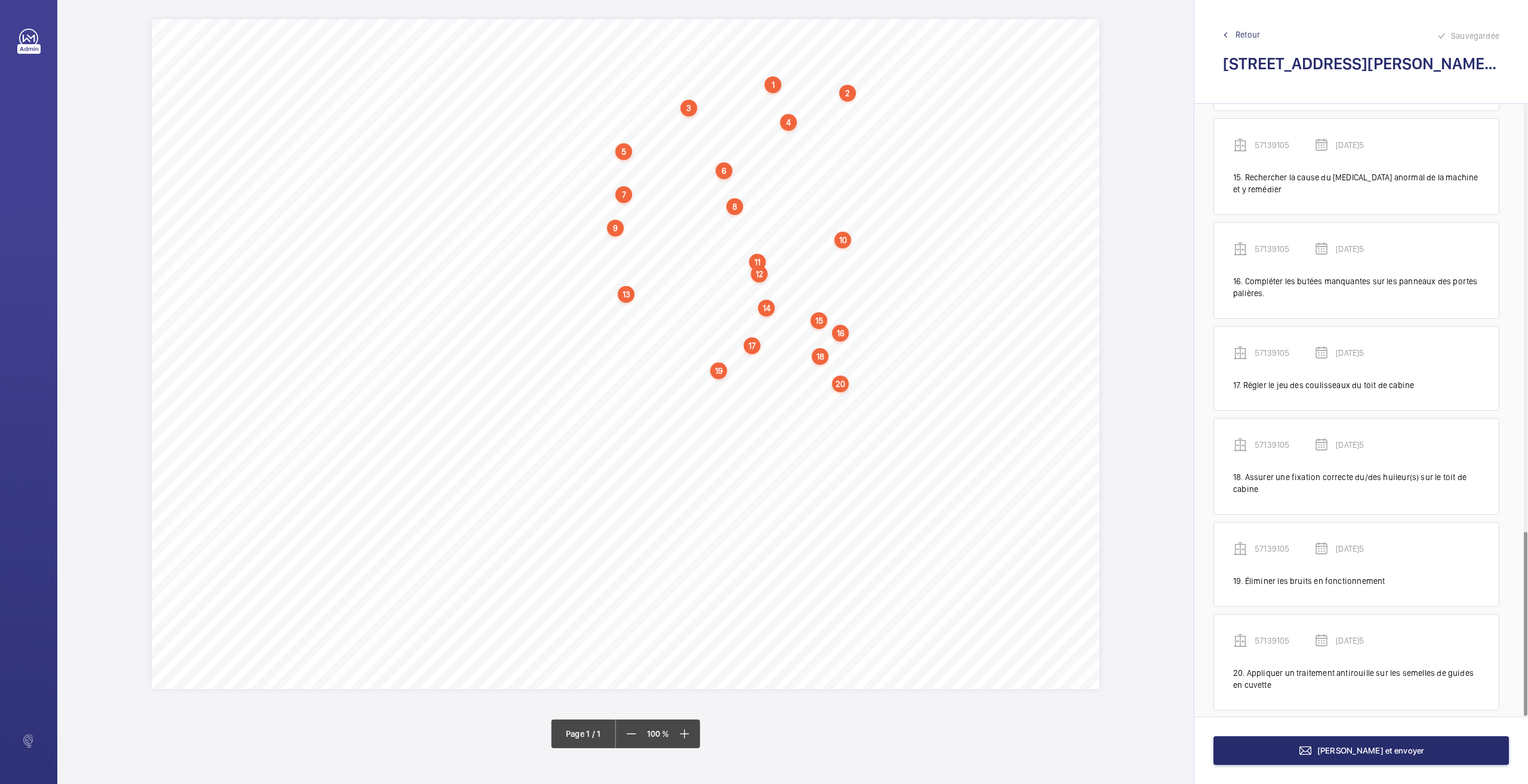
scroll to position [1415, 0]
drag, startPoint x: 598, startPoint y: 392, endPoint x: 827, endPoint y: 391, distance: 229.0
click at [827, 391] on span "Fixer correctement tous les éléments dans l’armoire de manœuvre." at bounding box center [713, 392] width 231 height 8
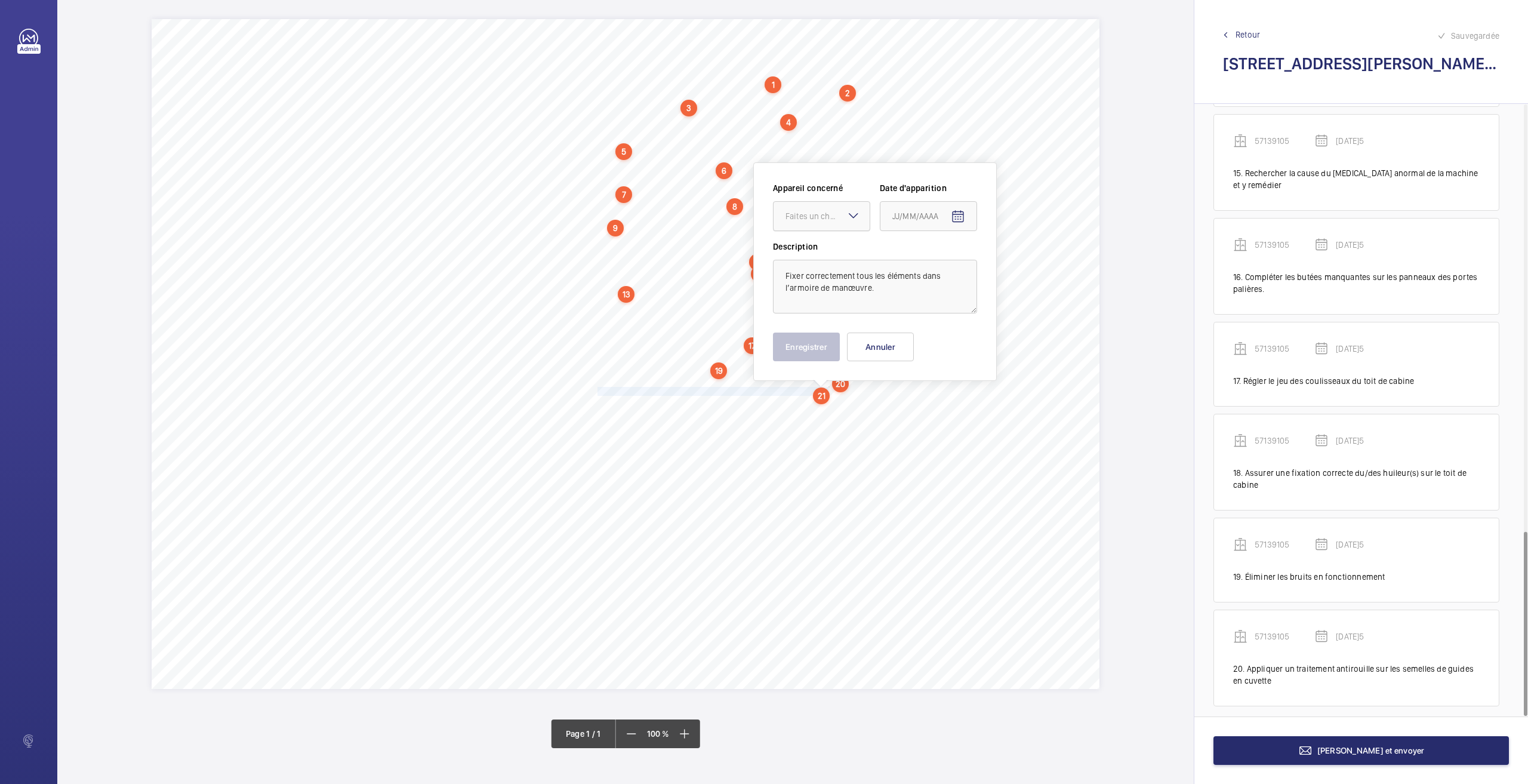
click at [814, 222] on div "Faites un choix" at bounding box center [827, 215] width 84 height 12
click at [808, 260] on div "57139105" at bounding box center [822, 252] width 96 height 29
click at [958, 208] on span "Open calendar" at bounding box center [958, 217] width 29 height 29
drag, startPoint x: 921, startPoint y: 409, endPoint x: 862, endPoint y: 379, distance: 66.2
click at [920, 408] on span "26" at bounding box center [921, 408] width 22 height 22
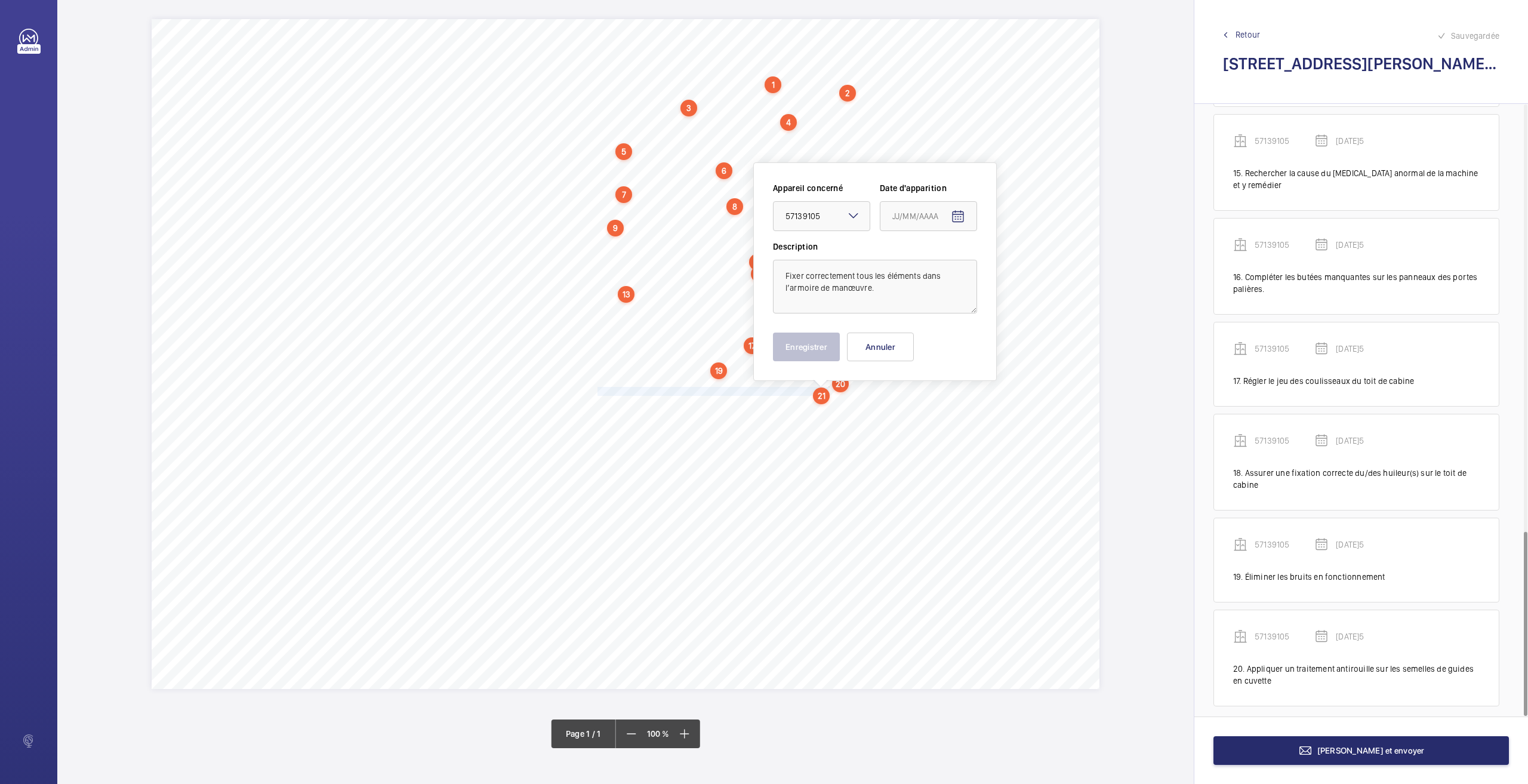
type input "[DATE]5"
click at [818, 344] on button "Enregistrer" at bounding box center [806, 347] width 66 height 29
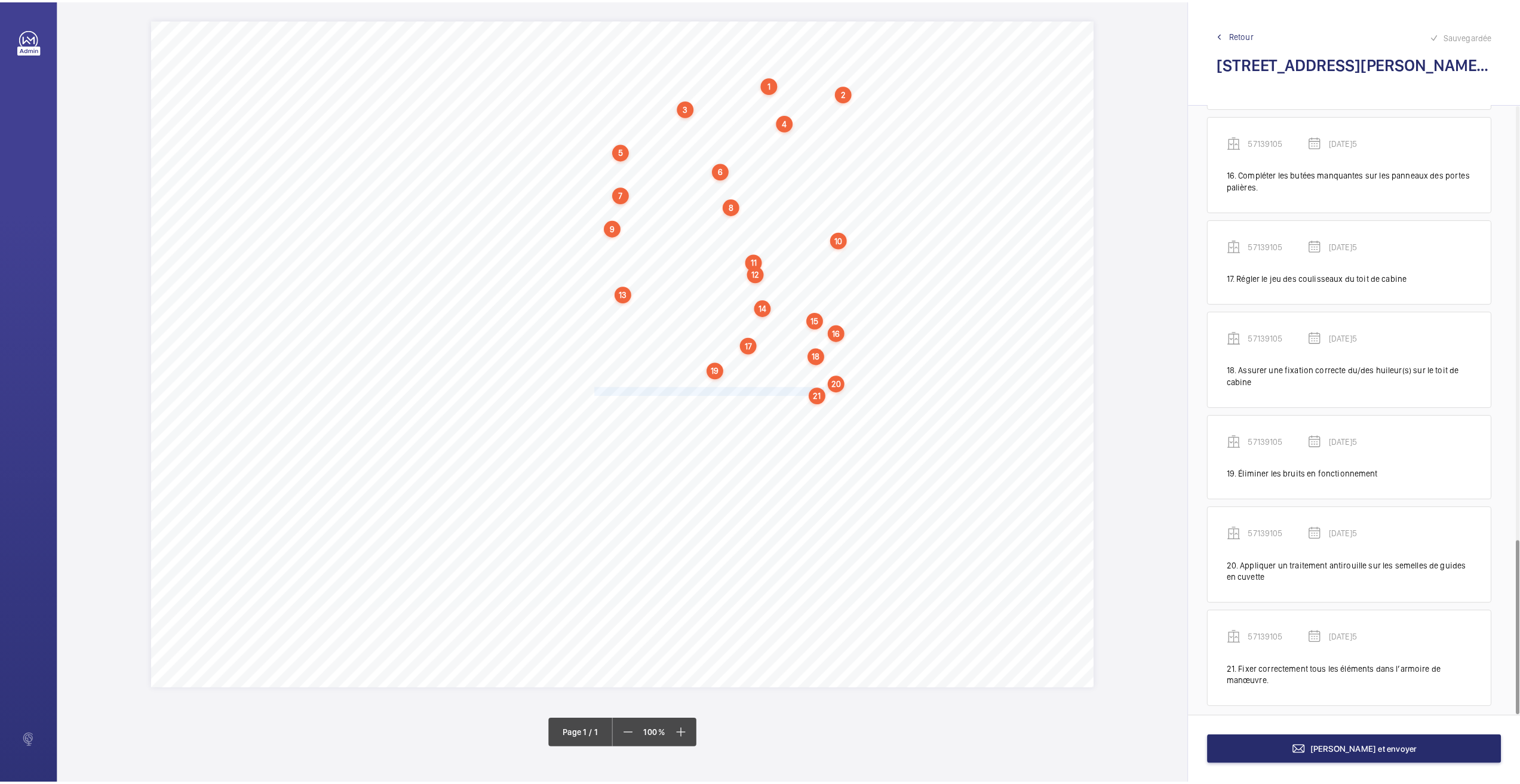
scroll to position [1518, 0]
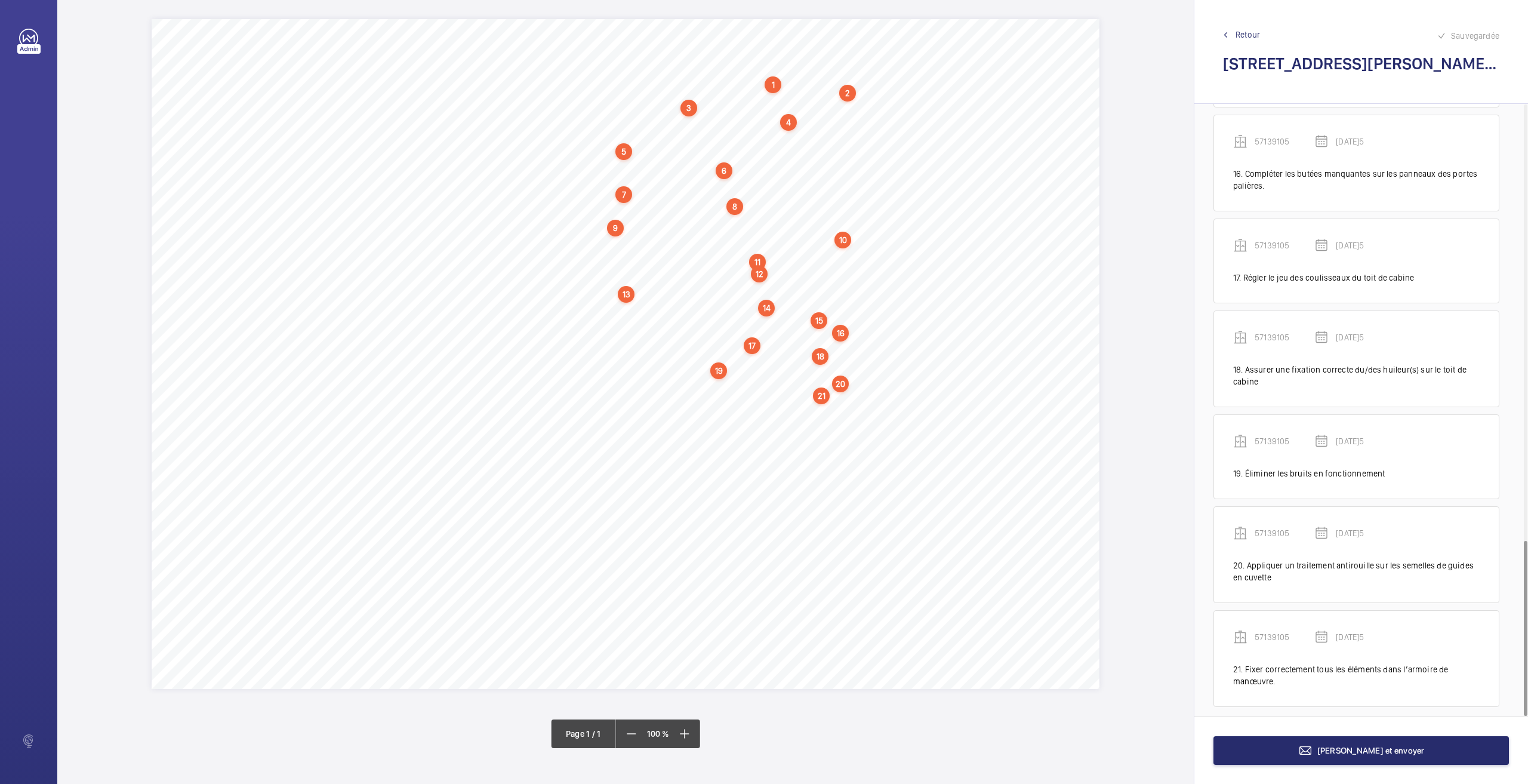
click at [824, 402] on div "21" at bounding box center [821, 396] width 17 height 17
click at [803, 296] on div "57139105" at bounding box center [823, 293] width 102 height 12
copy div "57139105"
click at [1250, 730] on div "[PERSON_NAME] et envoyer" at bounding box center [1361, 750] width 334 height 67
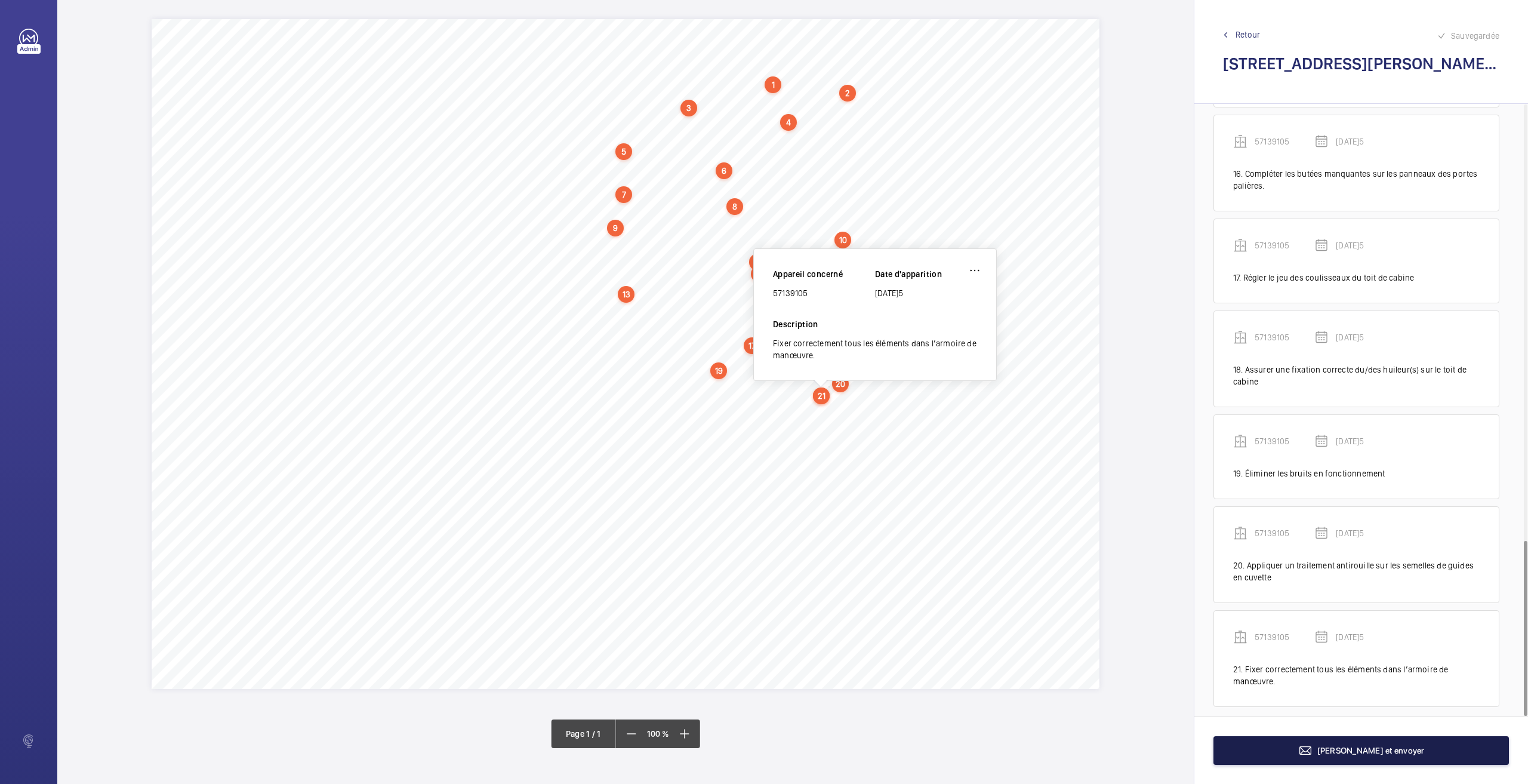
click at [1252, 745] on button "[PERSON_NAME] et envoyer" at bounding box center [1361, 750] width 296 height 29
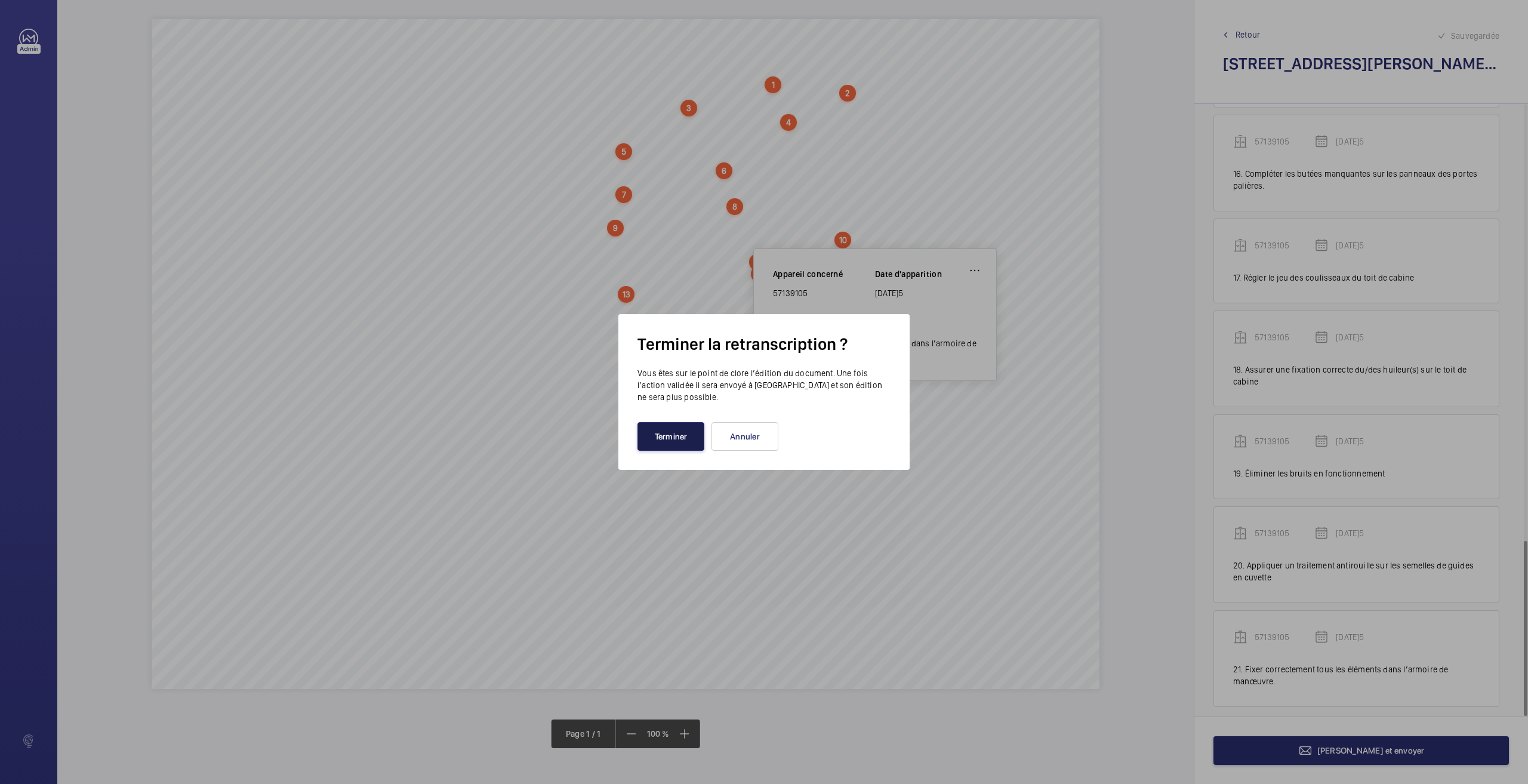
click at [689, 435] on button "Terminer" at bounding box center [670, 436] width 66 height 29
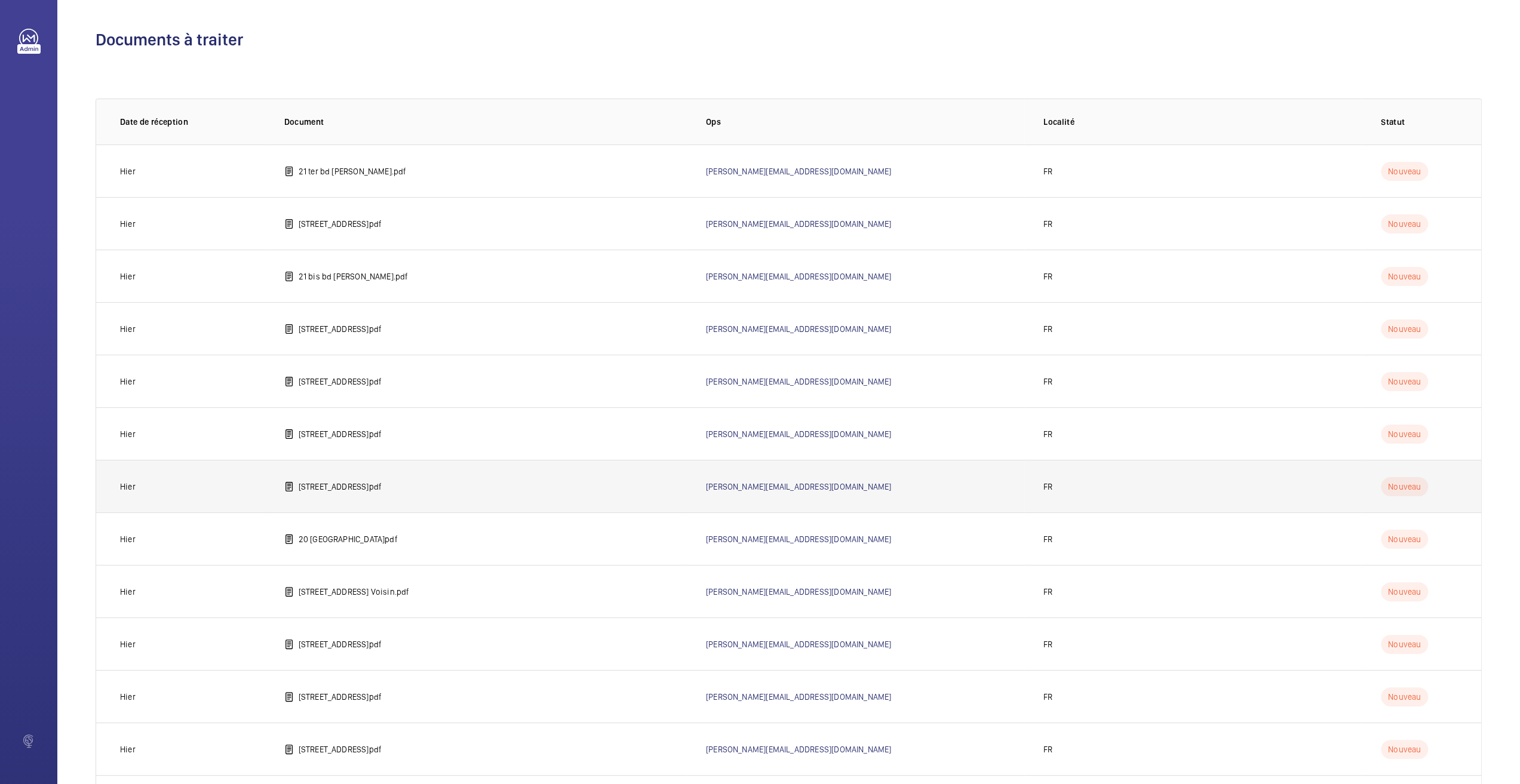
scroll to position [282, 0]
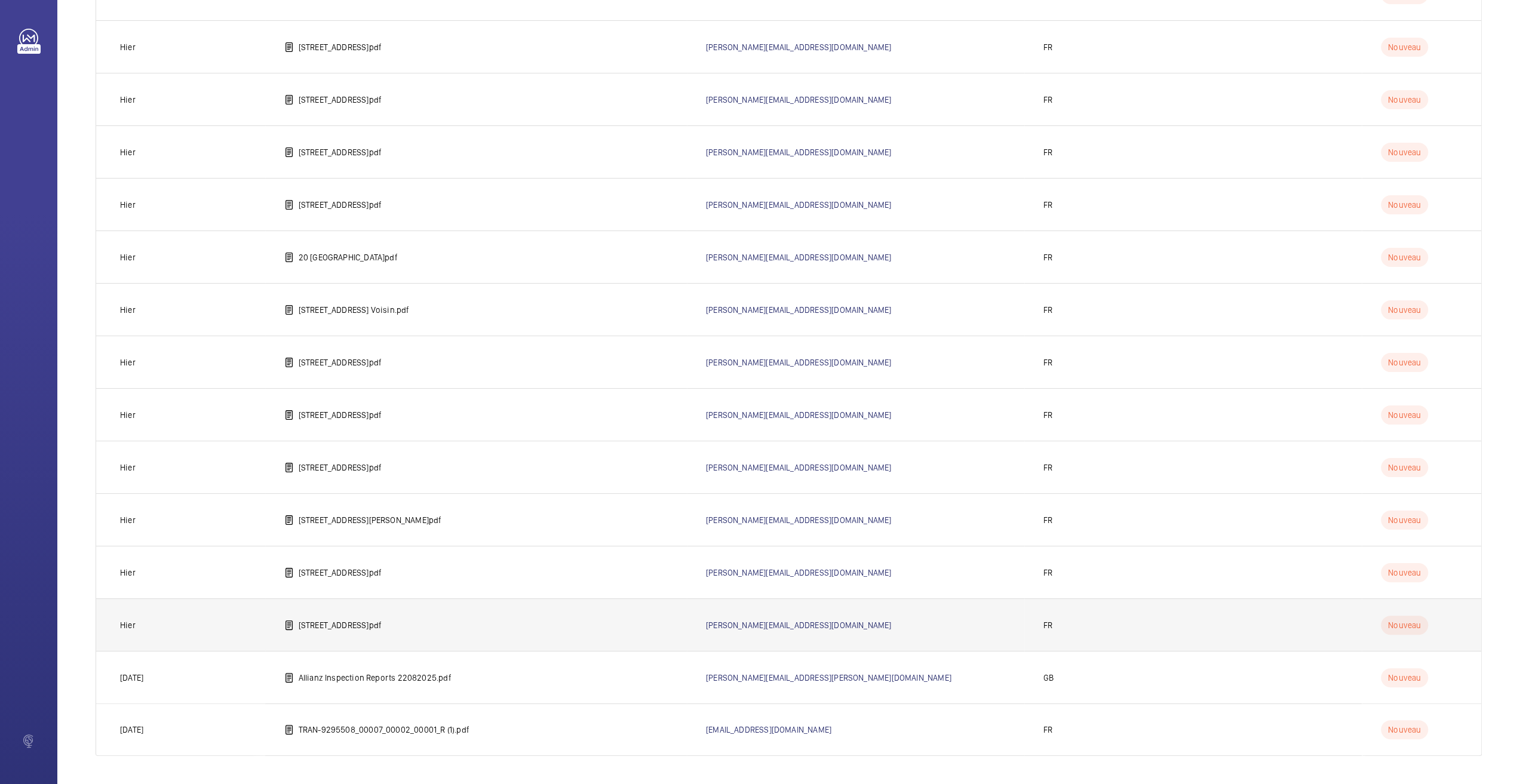
click at [380, 625] on p "[STREET_ADDRESS]pdf" at bounding box center [341, 625] width 83 height 12
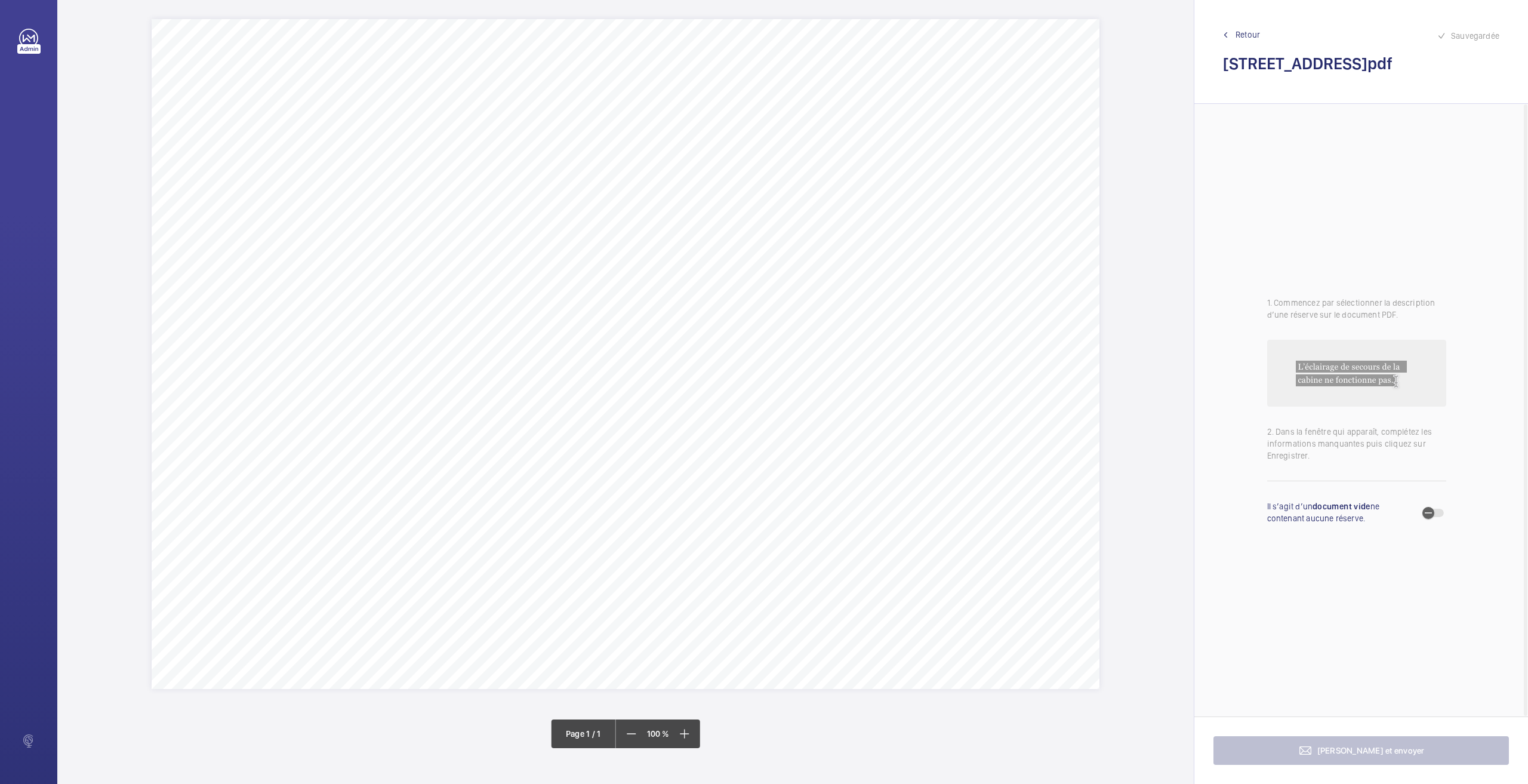
drag, startPoint x: 1414, startPoint y: 62, endPoint x: 1226, endPoint y: 67, distance: 188.1
click at [1226, 67] on h2 "[STREET_ADDRESS]pdf" at bounding box center [1361, 64] width 276 height 22
copy h2 "[STREET_ADDRESS]"
drag, startPoint x: 601, startPoint y: 79, endPoint x: 786, endPoint y: 89, distance: 185.3
click at [786, 89] on div "Nom du site Numéro appareil WM Réserve [STREET_ADDRESS] 39853980 Ranger correct…" at bounding box center [625, 354] width 948 height 669
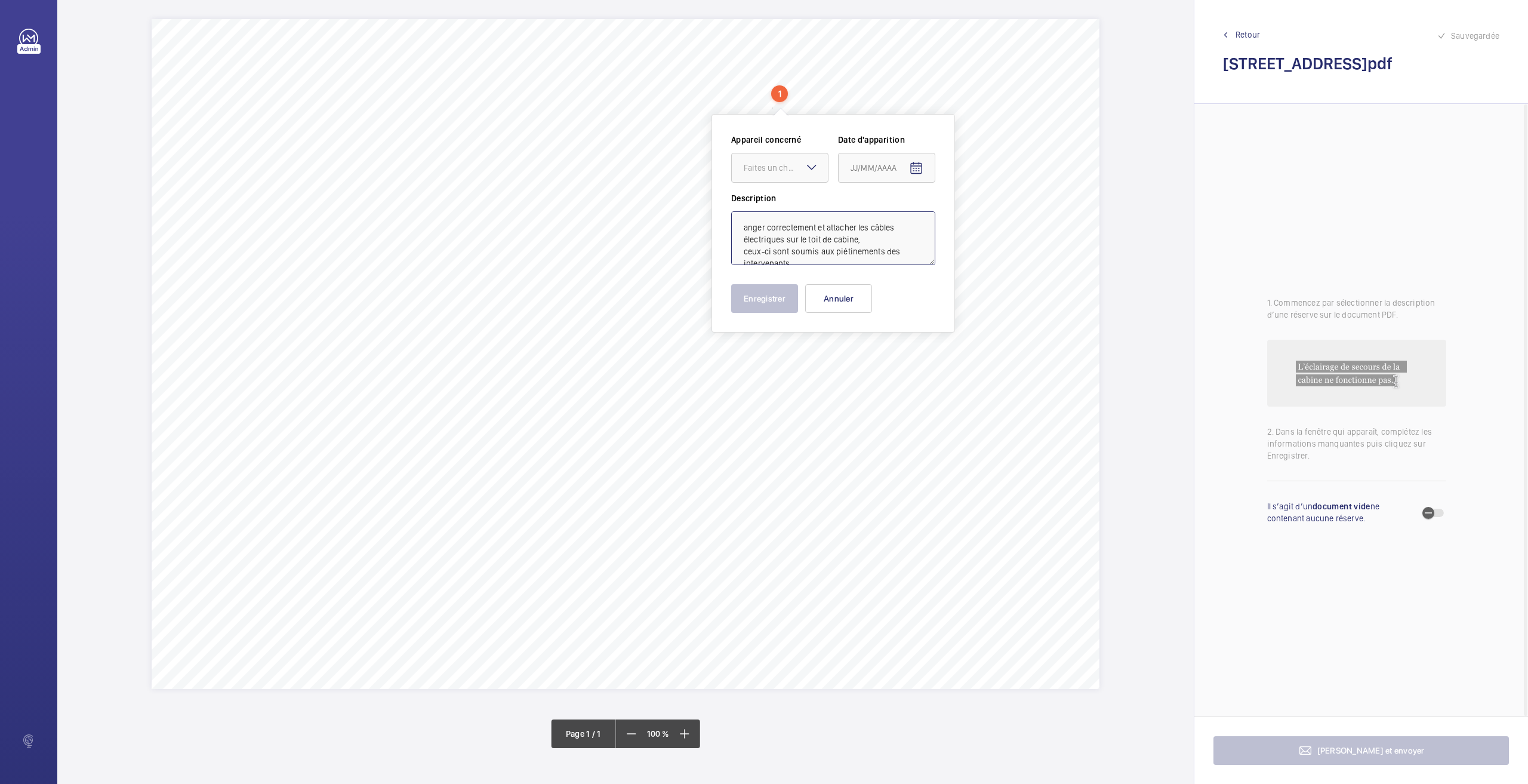
click at [796, 231] on textarea "anger correctement et attacher les câbles électriques sur le toit de cabine, ce…" at bounding box center [833, 238] width 204 height 54
click at [801, 167] on div "Faites un choix" at bounding box center [786, 167] width 84 height 12
click at [794, 211] on div "39853980" at bounding box center [780, 204] width 96 height 29
type textarea "Ranger correctement et attacher les câbles électriques sur le toit de cabine, c…"
click at [920, 167] on mat-icon "Open calendar" at bounding box center [916, 168] width 14 height 14
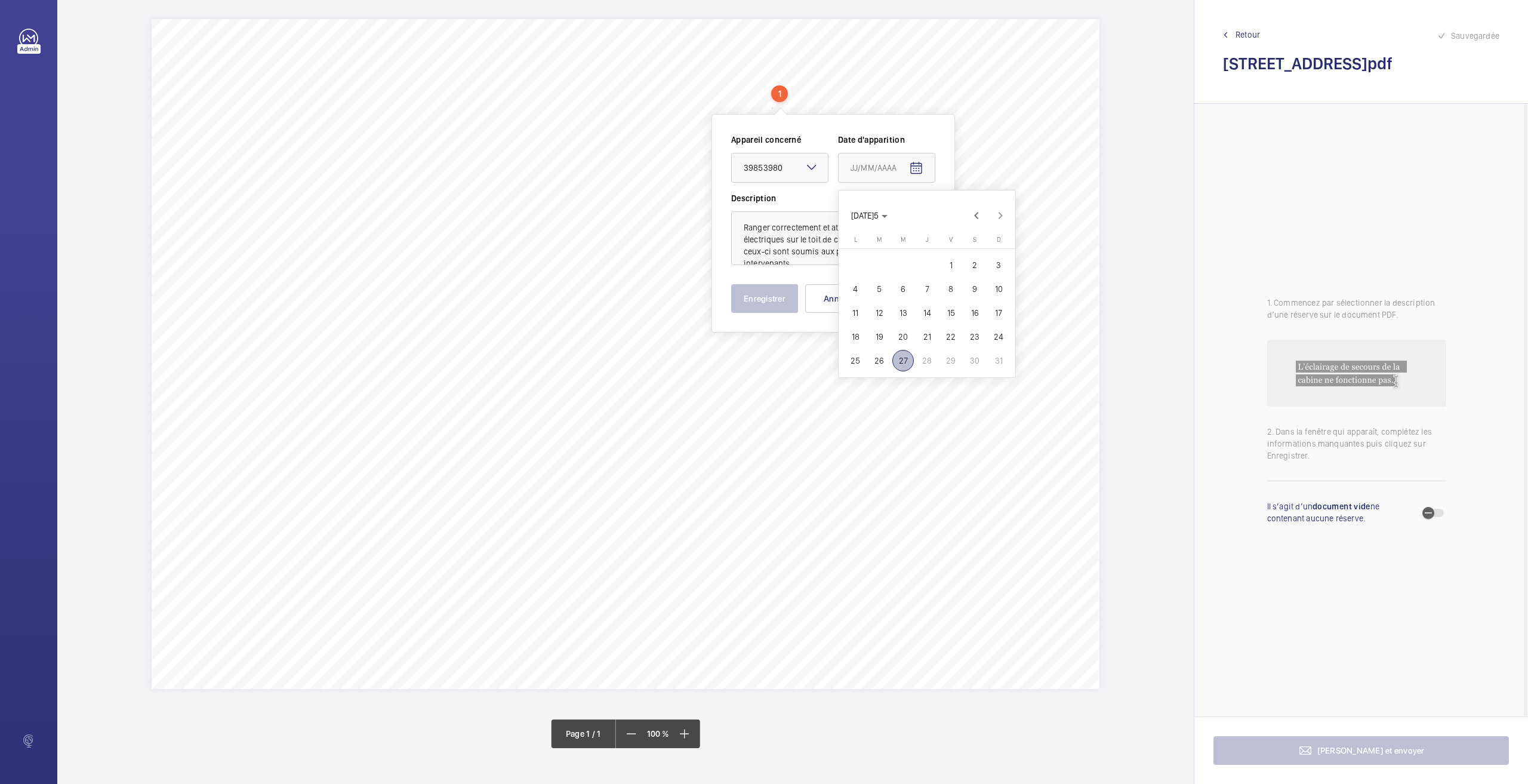
drag, startPoint x: 878, startPoint y: 355, endPoint x: 798, endPoint y: 342, distance: 81.0
click at [877, 354] on span "26" at bounding box center [879, 360] width 22 height 22
type input "[DATE]5"
drag, startPoint x: 748, startPoint y: 274, endPoint x: 746, endPoint y: 283, distance: 9.2
click at [747, 282] on div "Appareil concerné Faites un choix × 39853980 × Date d'apparition [DATE]5 Descri…" at bounding box center [833, 223] width 204 height 179
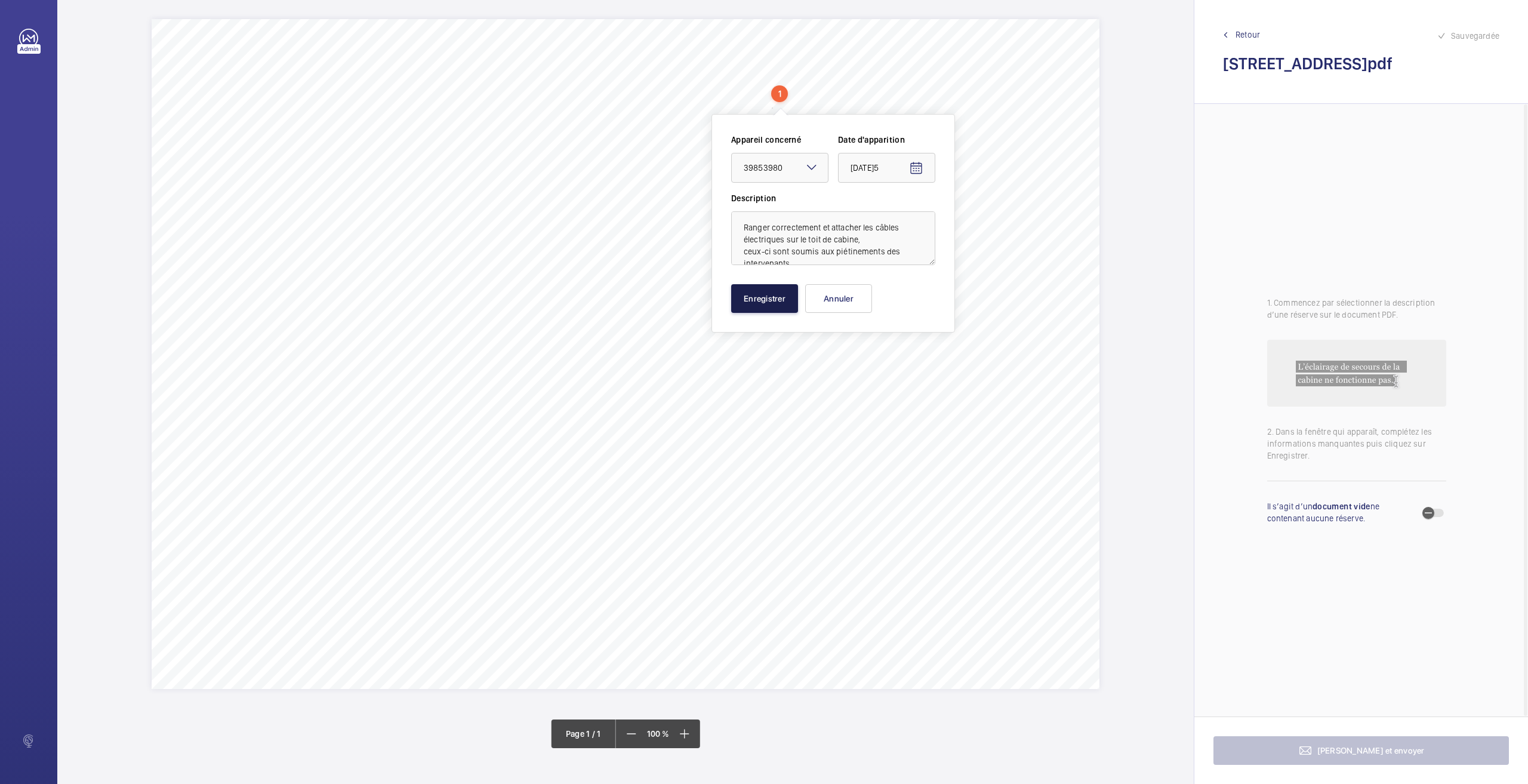
click at [756, 296] on button "Enregistrer" at bounding box center [764, 299] width 66 height 29
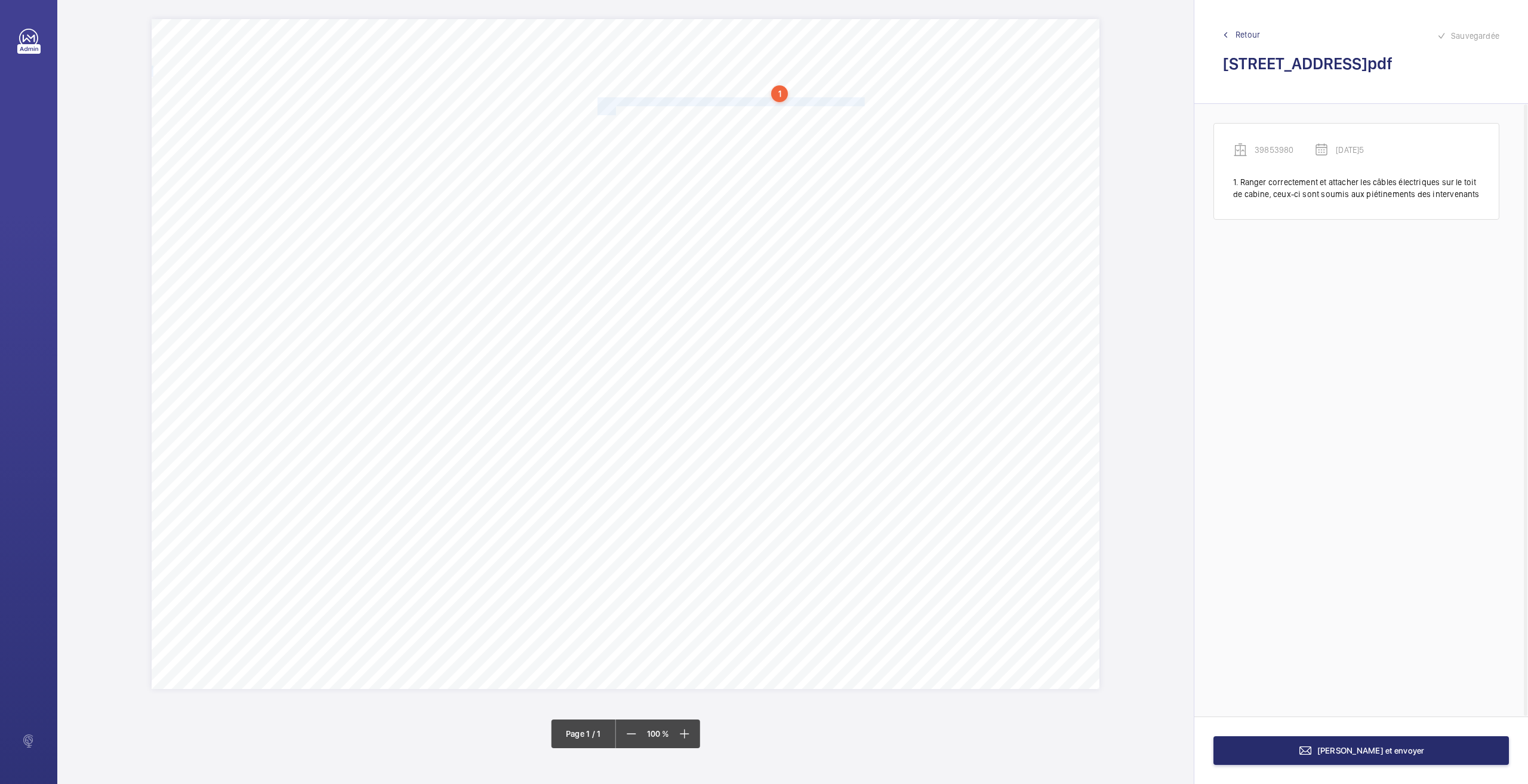
drag, startPoint x: 597, startPoint y: 100, endPoint x: 616, endPoint y: 109, distance: 21.0
click at [616, 109] on div "Nom du site Numéro appareil WM Réserve [STREET_ADDRESS] 39853980 Ranger correct…" at bounding box center [625, 354] width 948 height 669
click at [610, 199] on div at bounding box center [610, 187] width 96 height 29
click at [605, 224] on span "39853980" at bounding box center [610, 223] width 72 height 12
click at [749, 187] on mat-icon "Open calendar" at bounding box center [746, 188] width 14 height 14
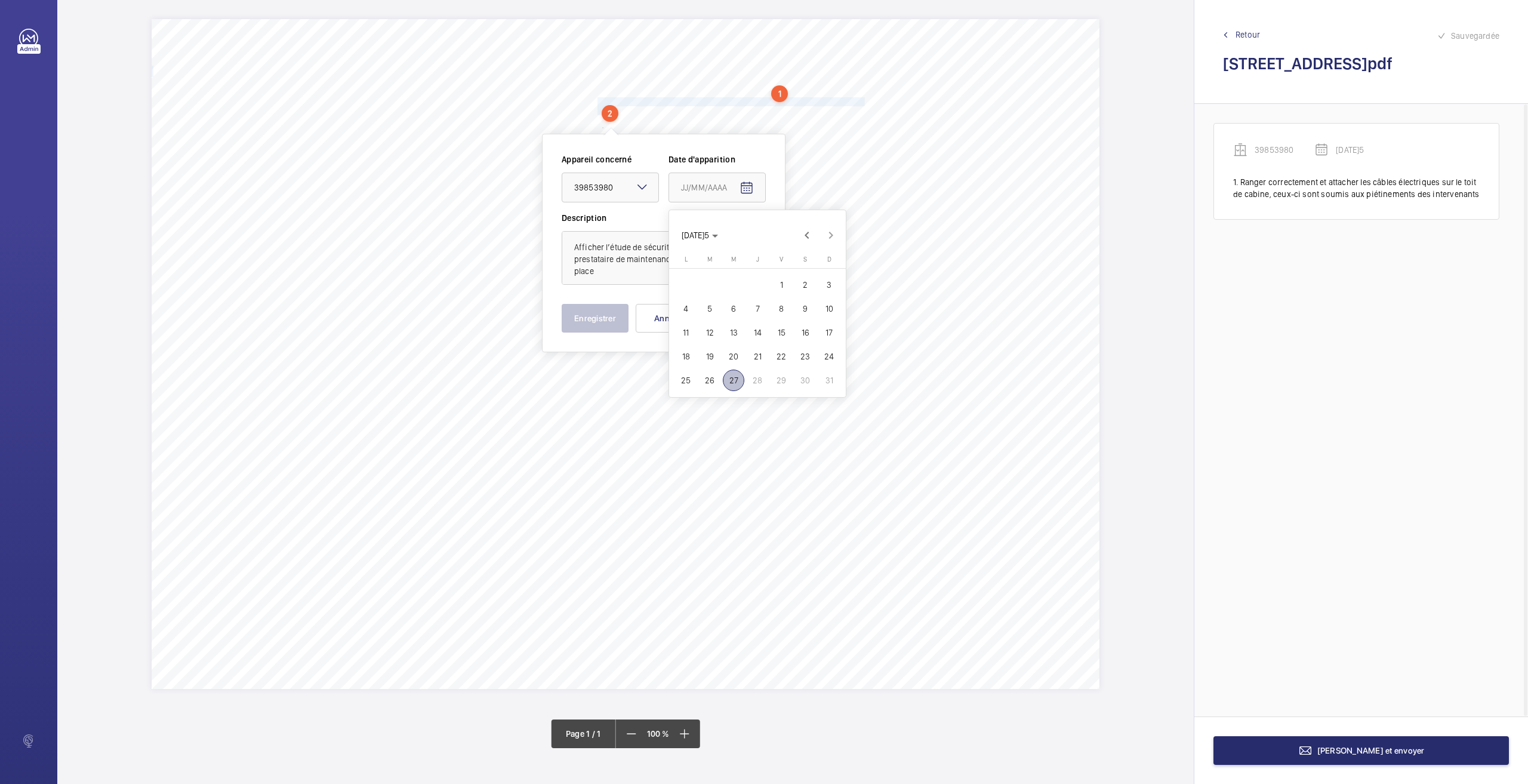
click at [714, 378] on span "26" at bounding box center [710, 380] width 22 height 22
type input "[DATE]5"
click at [623, 323] on button "Enregistrer" at bounding box center [594, 318] width 66 height 29
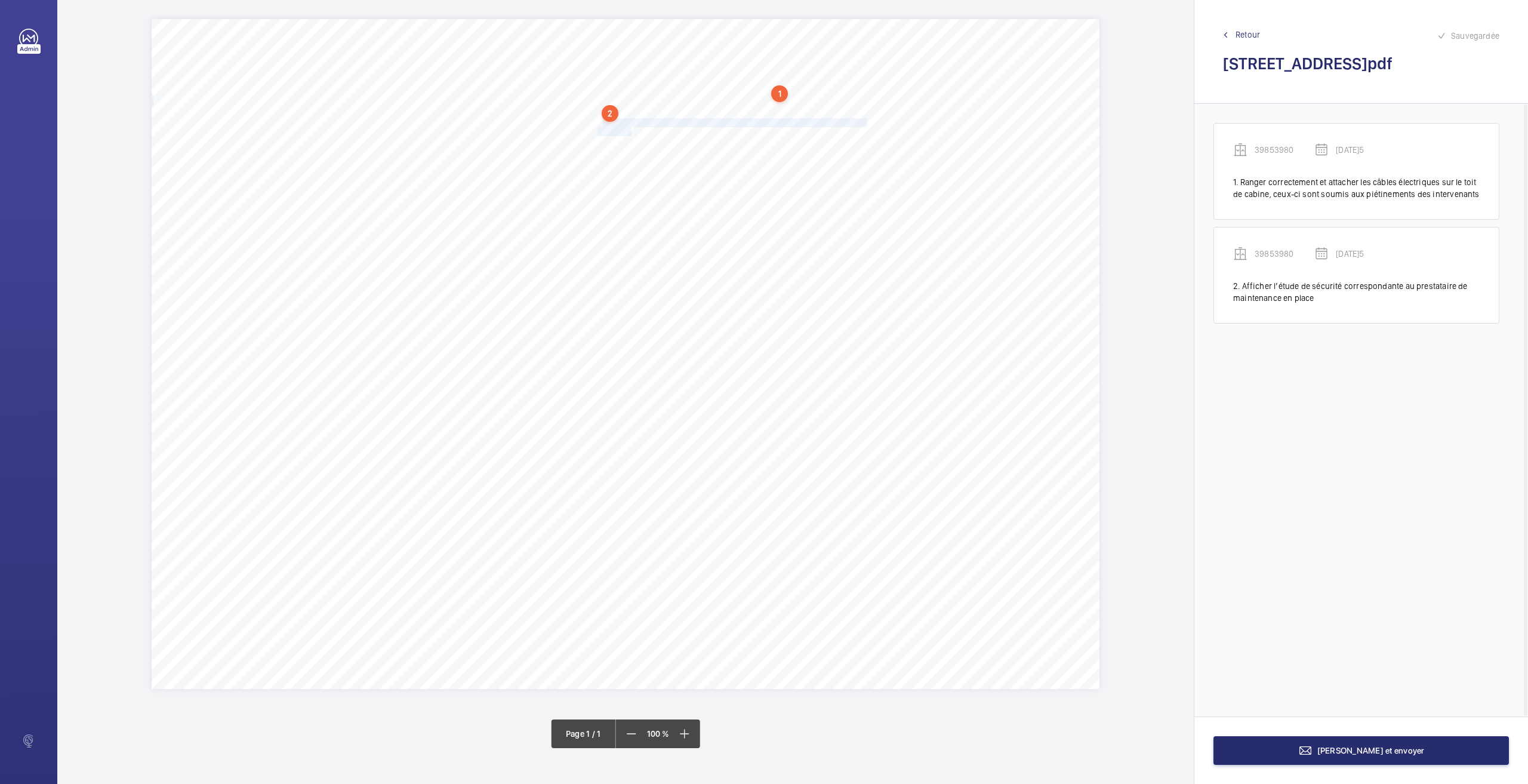
drag, startPoint x: 601, startPoint y: 123, endPoint x: 633, endPoint y: 130, distance: 32.8
click at [633, 130] on div "Nom du site Numéro appareil WM Réserve [STREET_ADDRESS] 39853980 Ranger correct…" at bounding box center [625, 354] width 948 height 669
click at [627, 268] on textarea "ur le toit de cabine, réaliser les raccordements électriques dans un boitier de…" at bounding box center [680, 279] width 204 height 54
click at [610, 201] on div at bounding box center [627, 208] width 96 height 29
drag, startPoint x: 628, startPoint y: 241, endPoint x: 726, endPoint y: 219, distance: 100.4
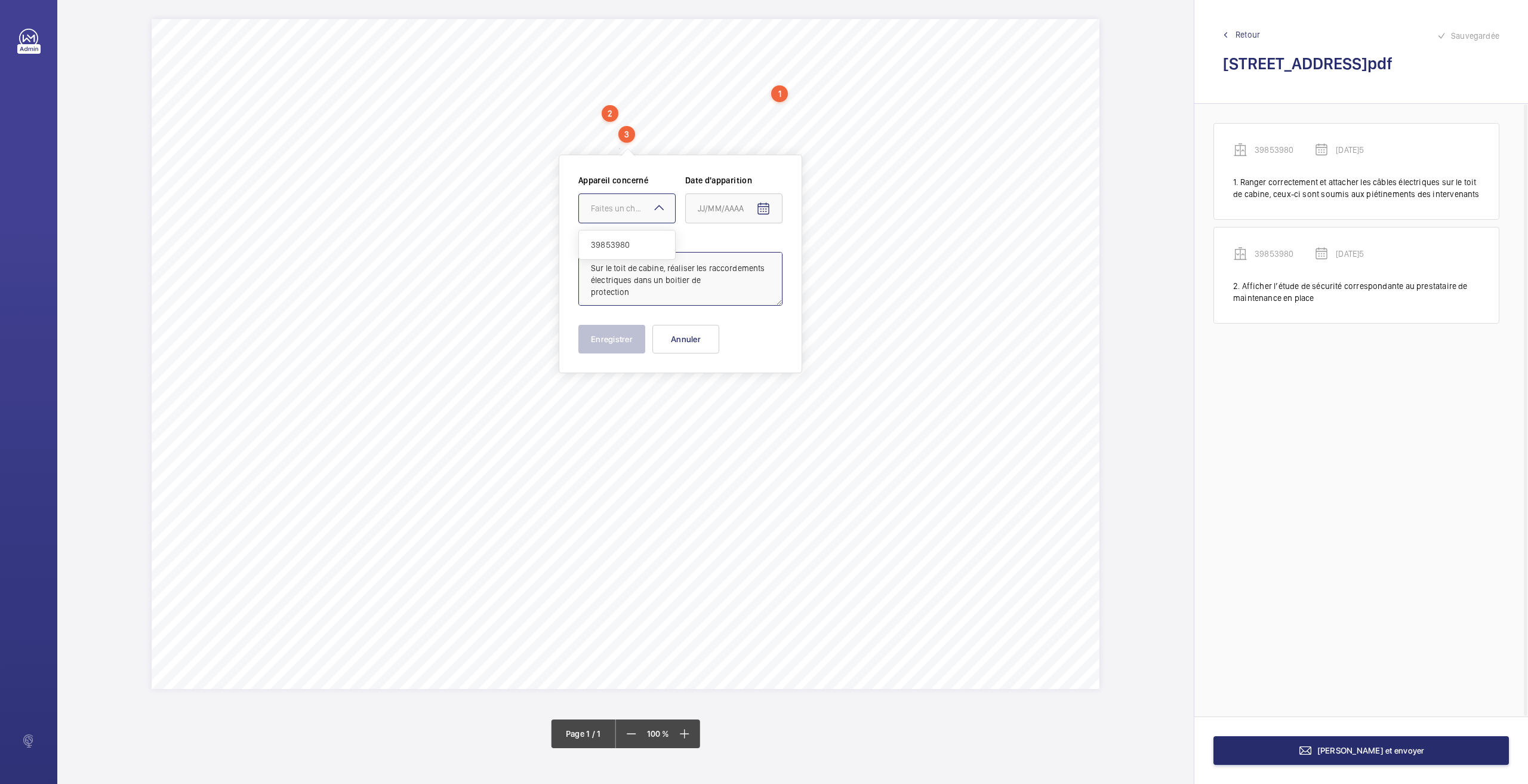
click at [628, 242] on span "39853980" at bounding box center [627, 244] width 72 height 12
type textarea "Sur le toit de cabine, réaliser les raccordements électriques dans un boitier d…"
click at [766, 207] on mat-icon "Open calendar" at bounding box center [763, 209] width 14 height 14
drag, startPoint x: 731, startPoint y: 400, endPoint x: 669, endPoint y: 360, distance: 73.8
click at [730, 397] on span "26" at bounding box center [726, 400] width 22 height 22
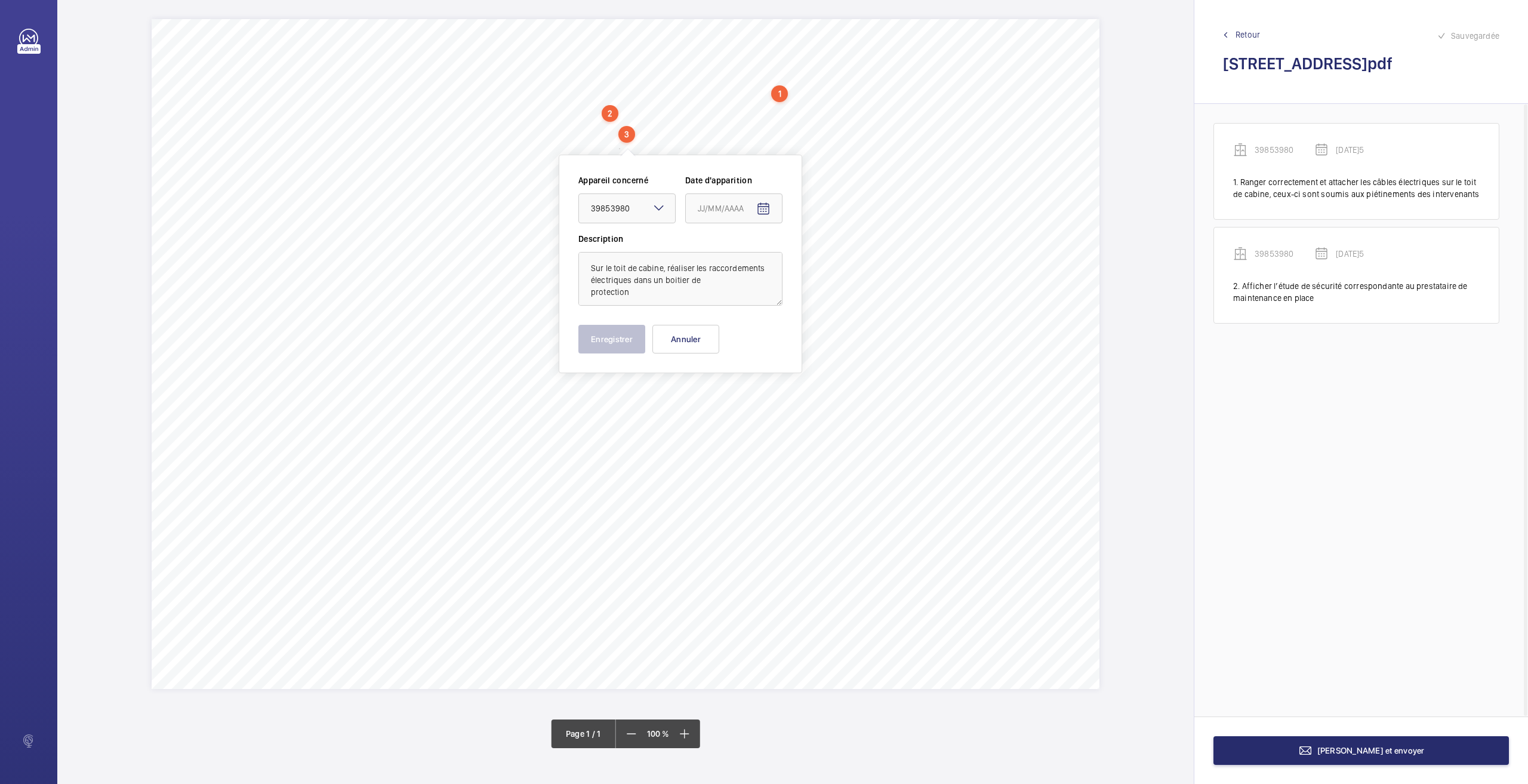
type input "[DATE]5"
click at [602, 343] on button "Enregistrer" at bounding box center [611, 339] width 66 height 29
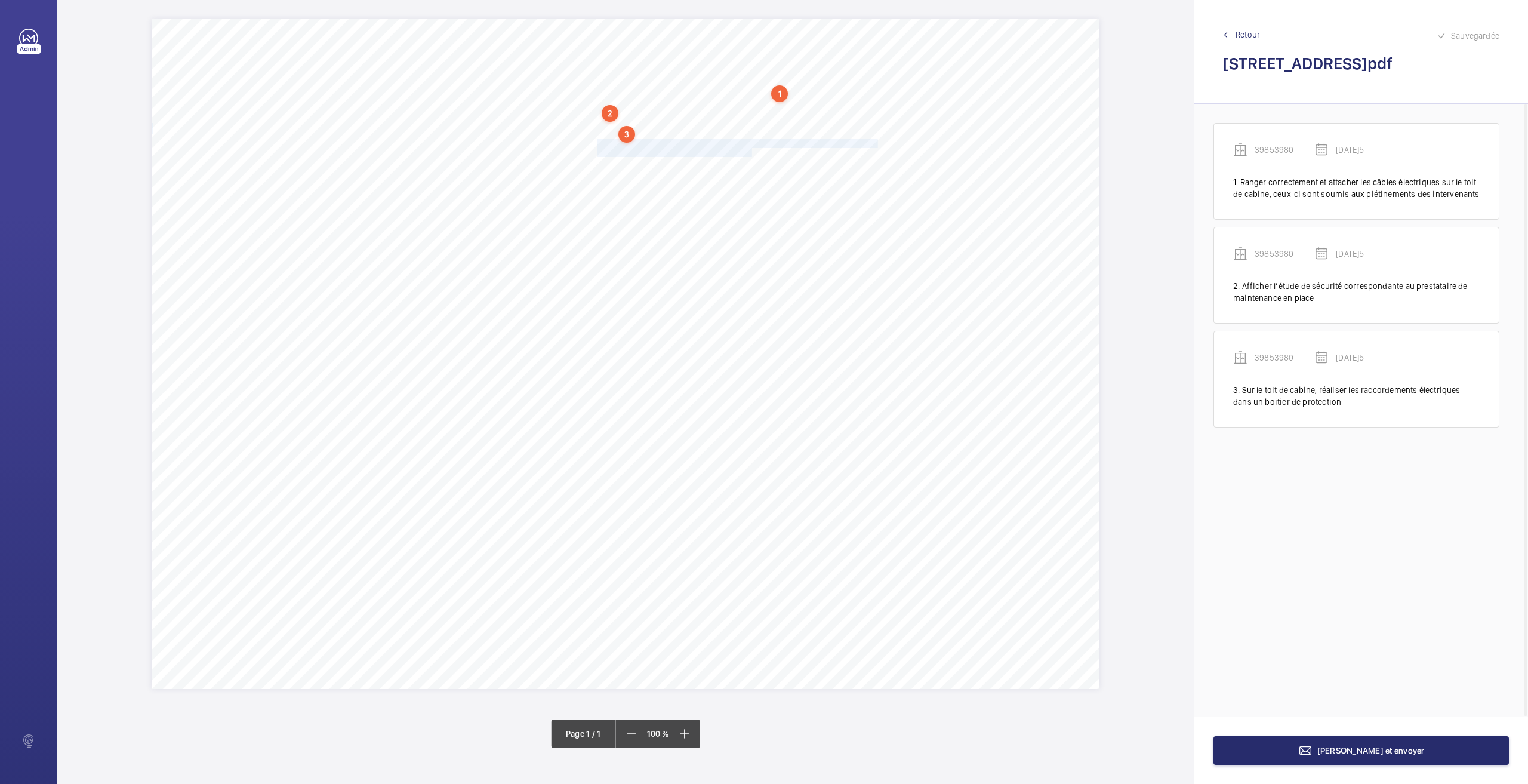
drag, startPoint x: 597, startPoint y: 141, endPoint x: 751, endPoint y: 150, distance: 154.3
click at [751, 150] on div "Nom du site Numéro appareil WM Réserve [STREET_ADDRESS] 39853980 Ranger correct…" at bounding box center [625, 354] width 948 height 669
drag, startPoint x: 728, startPoint y: 232, endPoint x: 728, endPoint y: 245, distance: 13.0
click at [728, 231] on div "Faites un choix" at bounding box center [746, 228] width 96 height 12
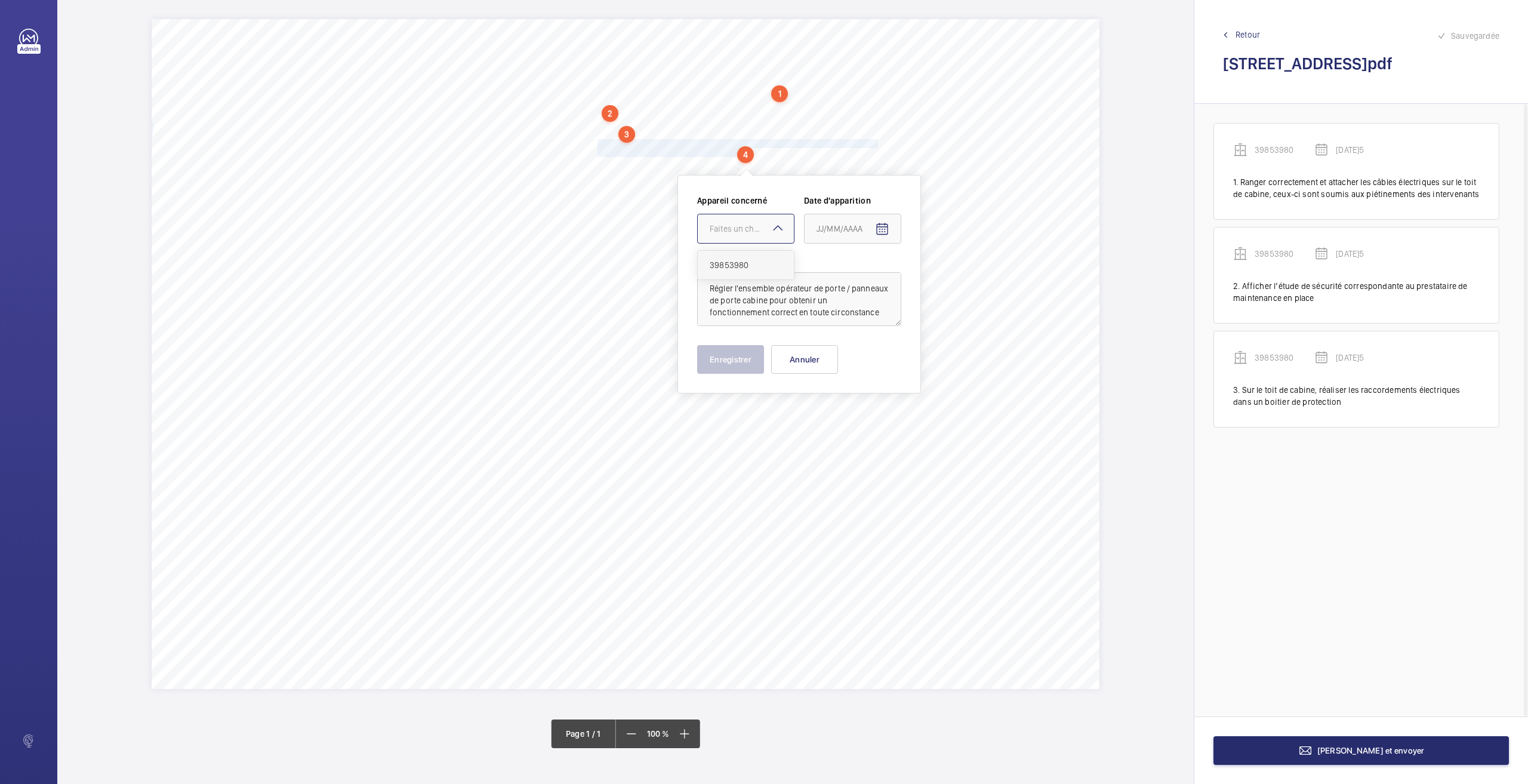
click at [724, 267] on span "39853980" at bounding box center [746, 264] width 72 height 12
click at [887, 227] on mat-icon "Open calendar" at bounding box center [883, 229] width 14 height 14
click at [852, 419] on span "26" at bounding box center [845, 421] width 22 height 22
type input "[DATE]5"
click at [742, 359] on button "Enregistrer" at bounding box center [730, 360] width 66 height 29
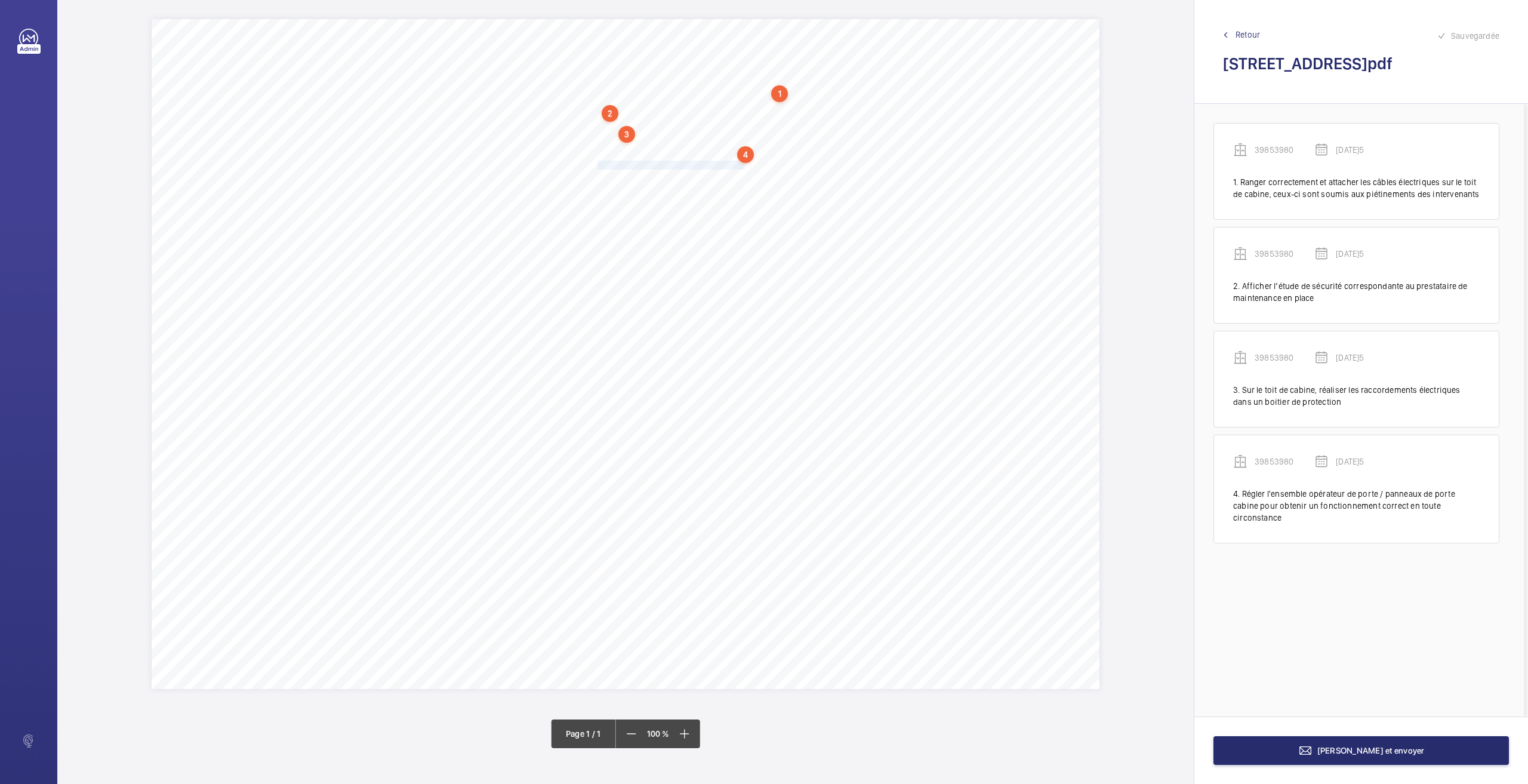
drag, startPoint x: 599, startPoint y: 167, endPoint x: 745, endPoint y: 167, distance: 146.0
click at [745, 167] on span "Nettoyer les gorges de la poulie de traction." at bounding box center [672, 165] width 150 height 8
click at [698, 246] on div at bounding box center [739, 247] width 96 height 29
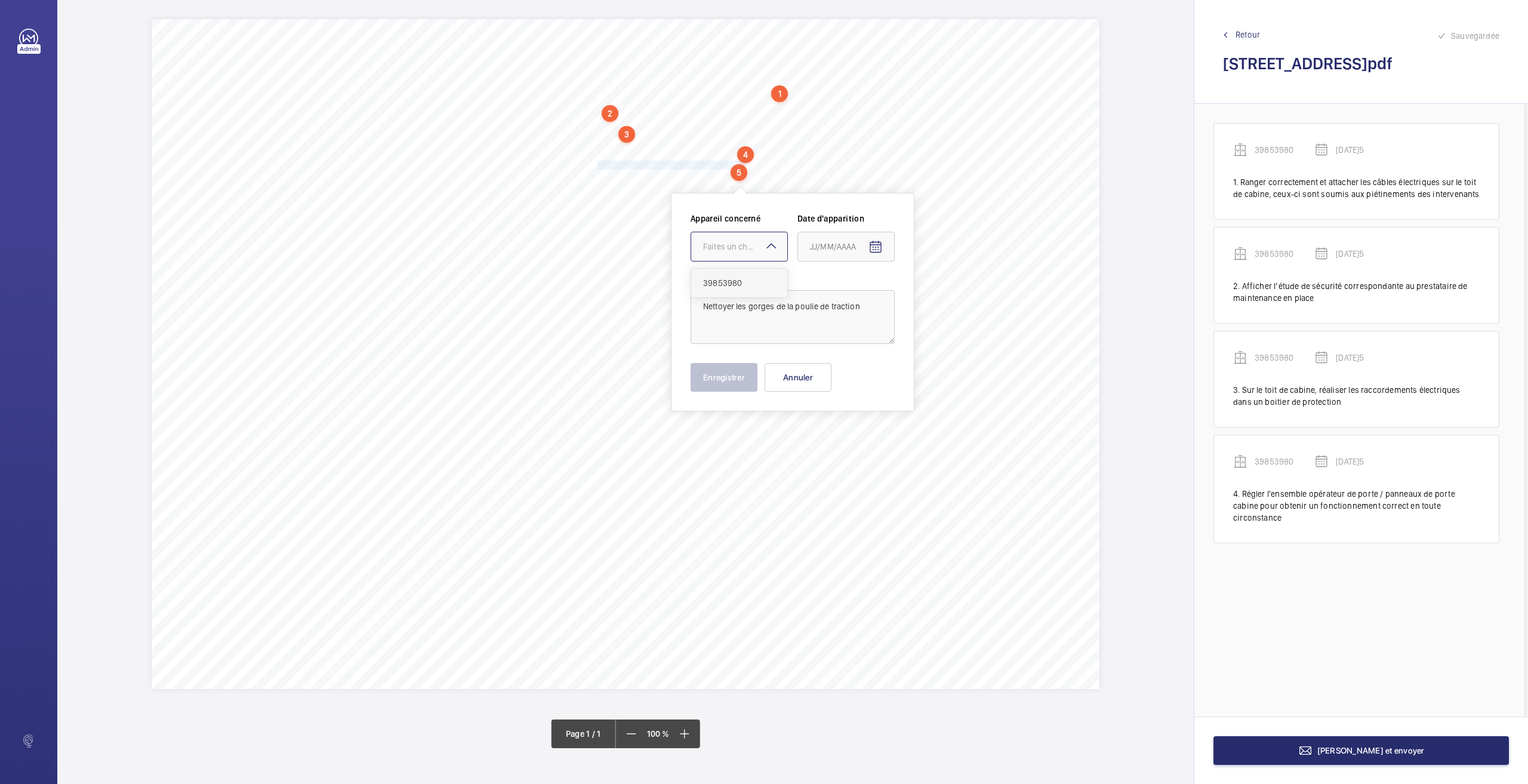
click at [711, 283] on span "39853980" at bounding box center [739, 283] width 72 height 12
click at [879, 247] on mat-icon "Open calendar" at bounding box center [875, 247] width 14 height 14
drag, startPoint x: 842, startPoint y: 443, endPoint x: 805, endPoint y: 424, distance: 41.6
click at [842, 443] on span "26" at bounding box center [838, 439] width 22 height 22
type input "[DATE]5"
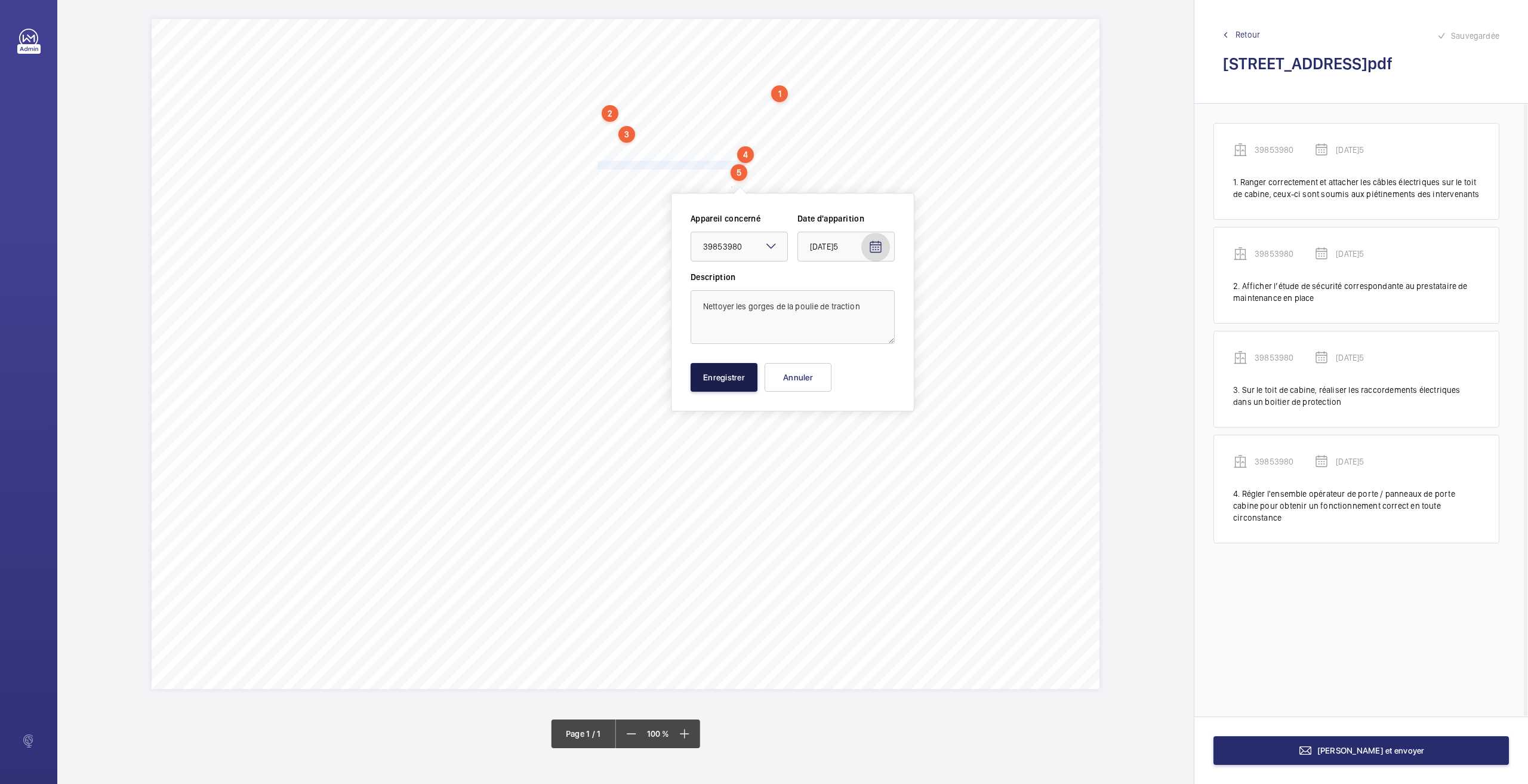
click at [733, 383] on button "Enregistrer" at bounding box center [723, 377] width 66 height 29
drag, startPoint x: 597, startPoint y: 174, endPoint x: 625, endPoint y: 183, distance: 29.4
click at [625, 183] on div "Nom du site Numéro appareil WM Réserve [STREET_ADDRESS] 39853980 Ranger correct…" at bounding box center [625, 354] width 948 height 669
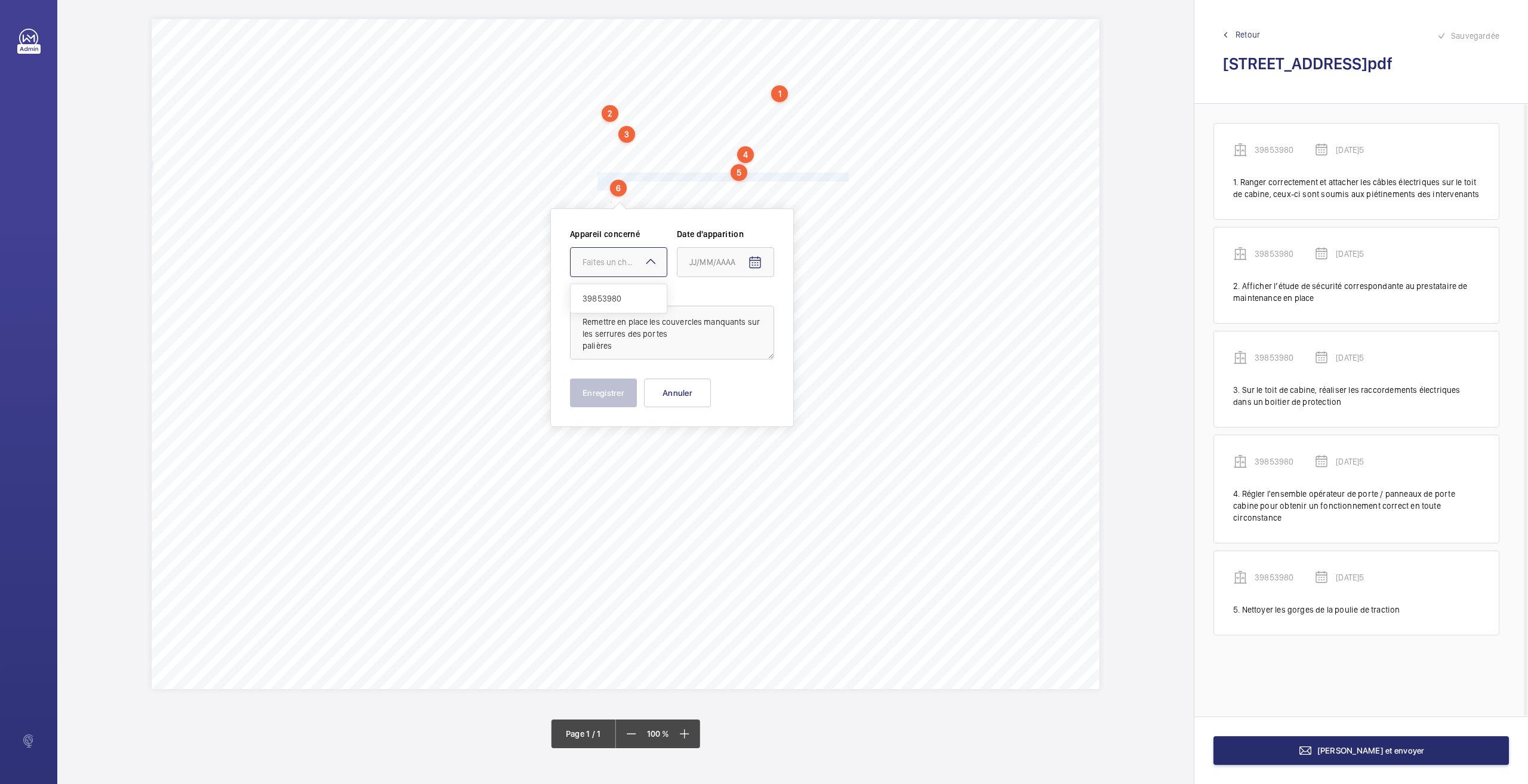
drag, startPoint x: 609, startPoint y: 271, endPoint x: 611, endPoint y: 308, distance: 37.1
click at [609, 271] on div at bounding box center [619, 262] width 96 height 29
drag, startPoint x: 609, startPoint y: 298, endPoint x: 721, endPoint y: 278, distance: 113.8
click at [610, 298] on span "39853980" at bounding box center [618, 298] width 72 height 12
click at [760, 261] on mat-icon "Open calendar" at bounding box center [755, 263] width 14 height 14
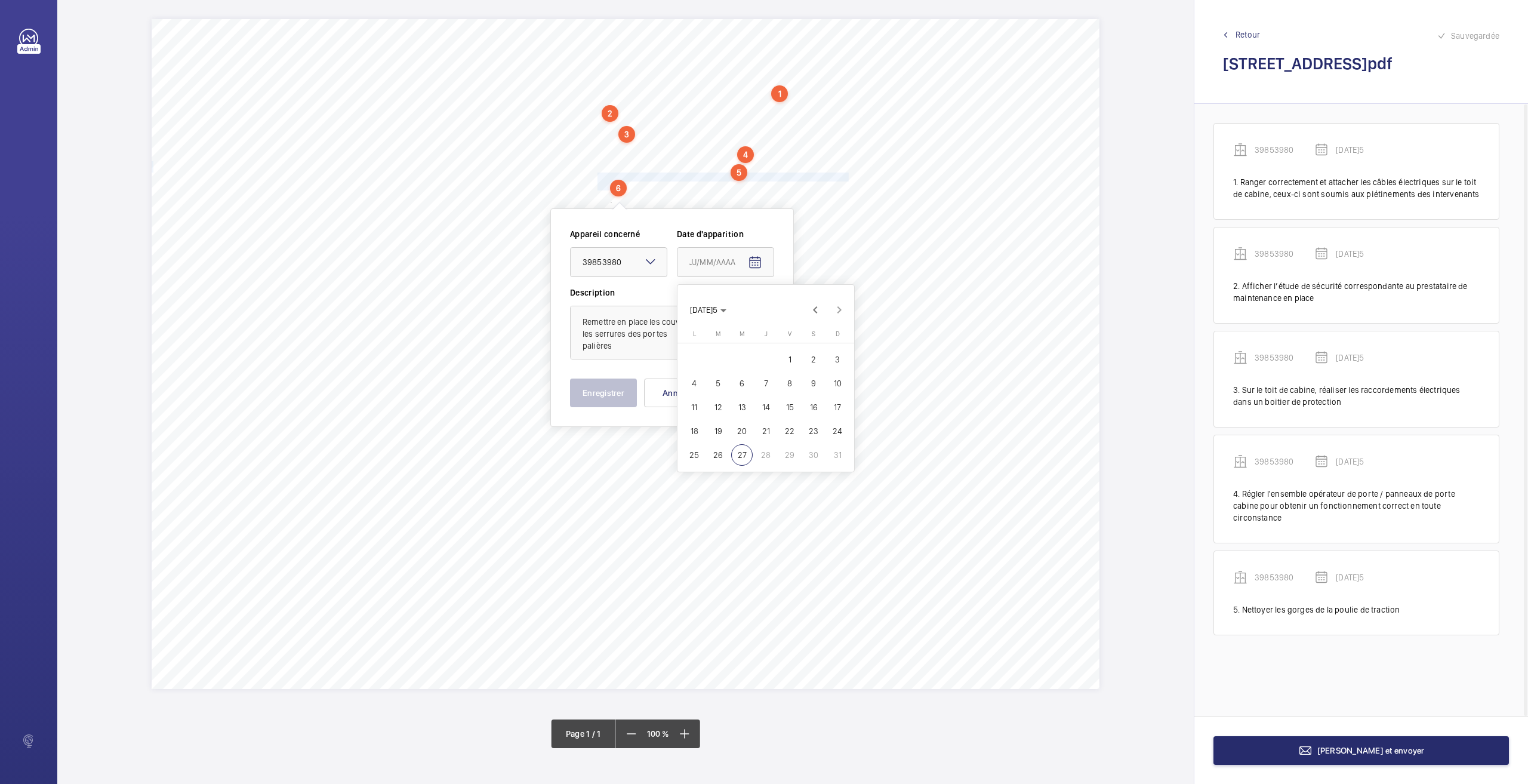
click at [723, 453] on span "26" at bounding box center [718, 455] width 22 height 22
type input "[DATE]5"
click at [629, 395] on button "Enregistrer" at bounding box center [603, 393] width 66 height 29
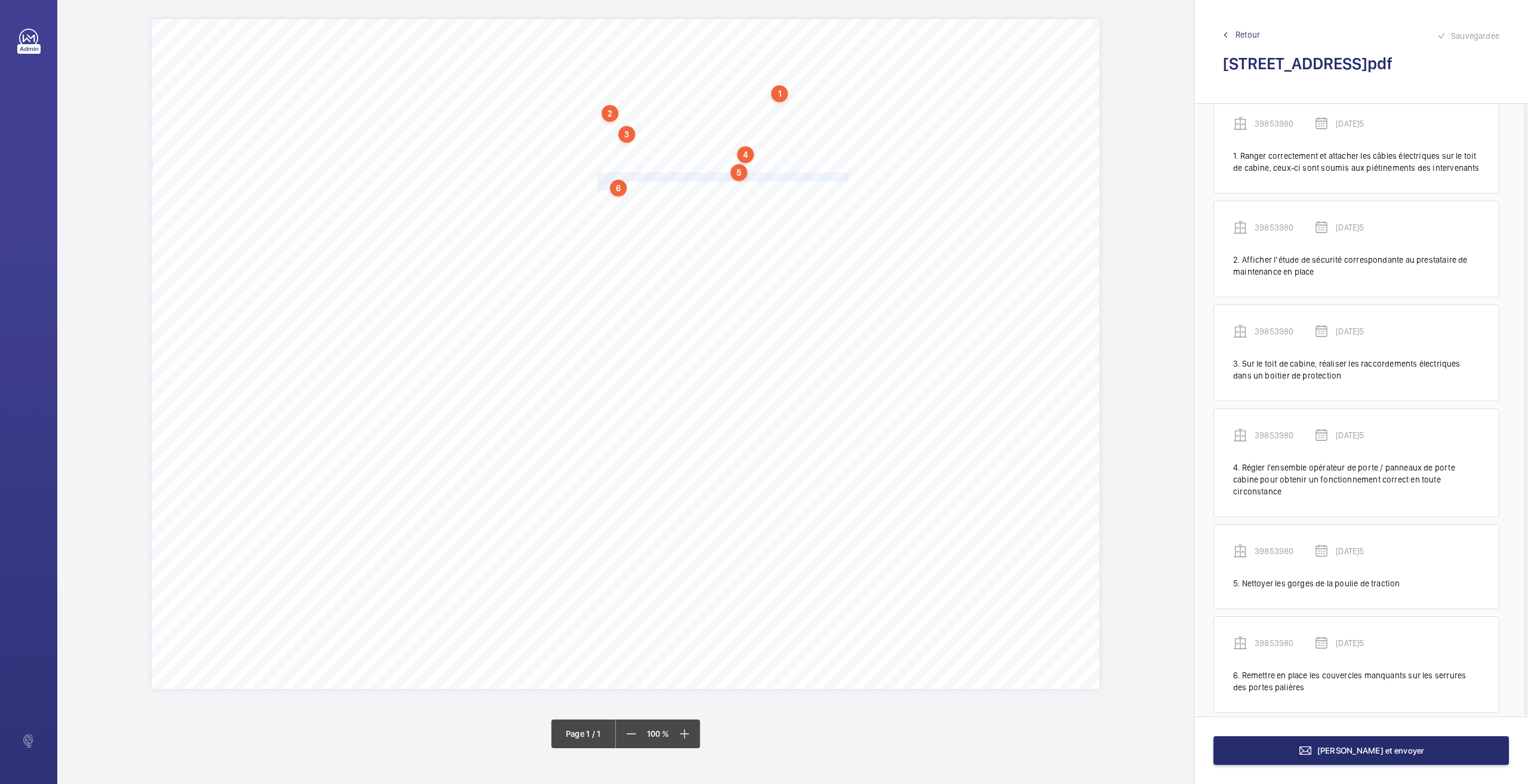
scroll to position [26, 0]
drag, startPoint x: 599, startPoint y: 198, endPoint x: 725, endPoint y: 195, distance: 126.0
click at [706, 195] on span "Régler le fin de course en ouverture sur la porte de cabine." at bounding box center [698, 199] width 203 height 8
click at [801, 198] on div "Nom du site Numéro appareil WM Réserve [STREET_ADDRESS] 39853980 Ranger correct…" at bounding box center [625, 354] width 948 height 669
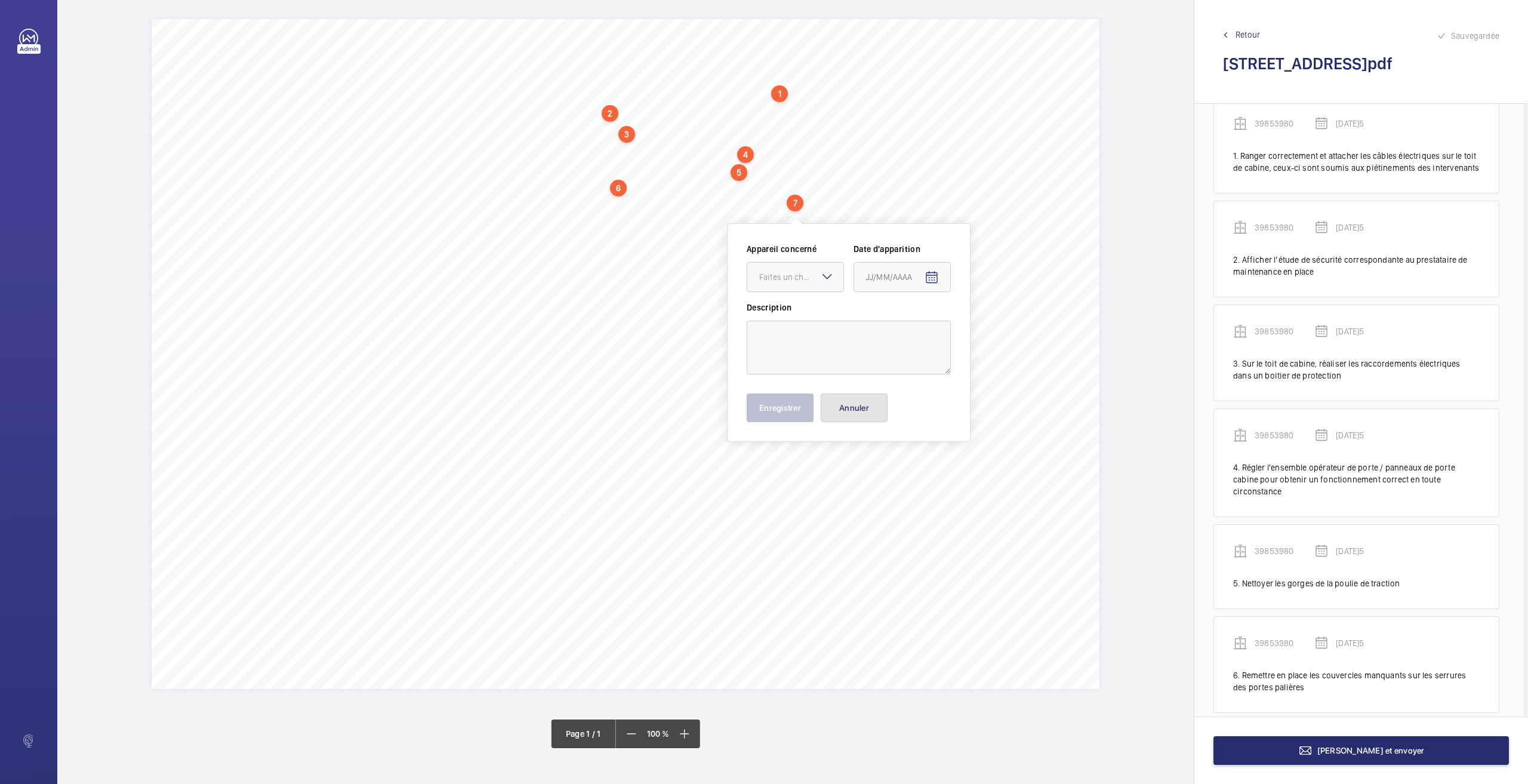
drag, startPoint x: 844, startPoint y: 407, endPoint x: 756, endPoint y: 303, distance: 136.2
click at [844, 407] on button "Annuler" at bounding box center [854, 408] width 66 height 29
drag, startPoint x: 598, startPoint y: 199, endPoint x: 798, endPoint y: 199, distance: 200.0
click at [798, 199] on span "Régler le fin de course en ouverture sur la porte de cabine." at bounding box center [698, 199] width 203 height 8
click at [786, 281] on div "Faites un choix" at bounding box center [798, 277] width 84 height 12
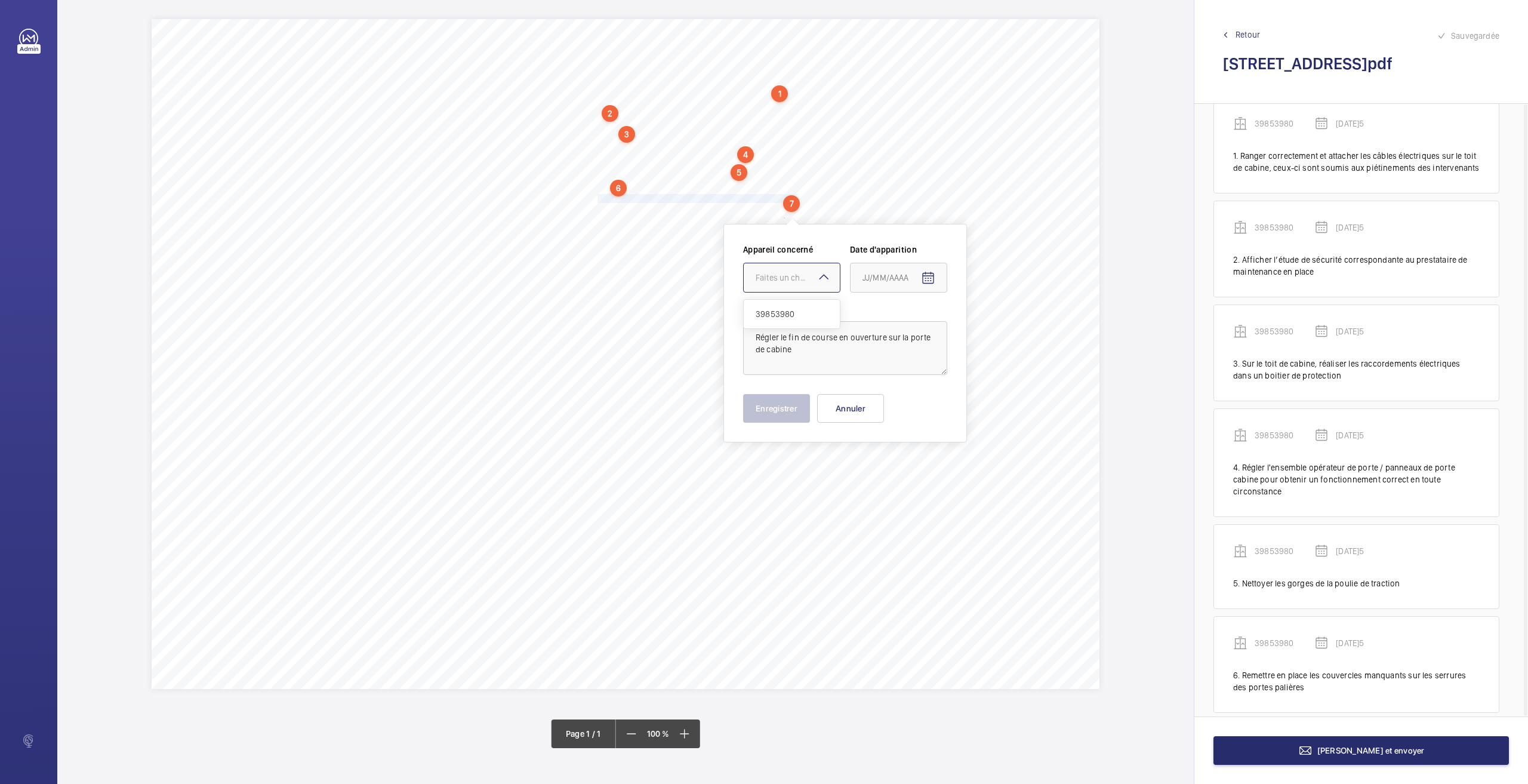
click at [779, 317] on span "39853980" at bounding box center [792, 314] width 72 height 12
click at [927, 276] on mat-icon "Open calendar" at bounding box center [928, 278] width 14 height 14
click at [896, 466] on span "26" at bounding box center [891, 470] width 22 height 22
type input "[DATE]5"
click at [796, 413] on button "Enregistrer" at bounding box center [776, 408] width 66 height 29
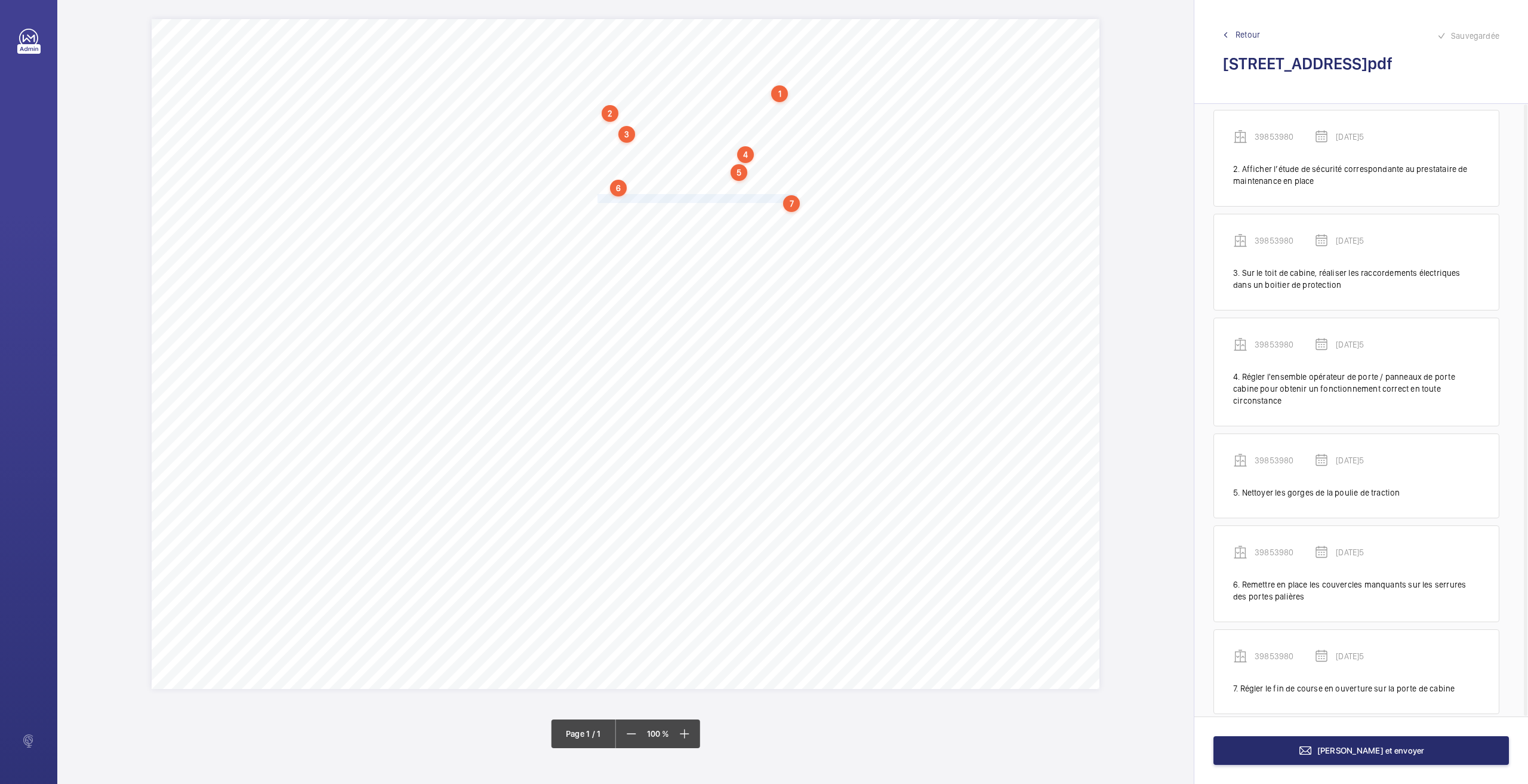
scroll to position [119, 0]
drag, startPoint x: 599, startPoint y: 212, endPoint x: 850, endPoint y: 211, distance: 251.0
click at [850, 211] on span "Assurer le fonctionnement de la cellule toute hauteur en entrée de cabine." at bounding box center [724, 211] width 254 height 8
click at [827, 288] on div "Faites un choix" at bounding box center [850, 290] width 84 height 12
click at [822, 327] on span "39853980" at bounding box center [844, 326] width 72 height 12
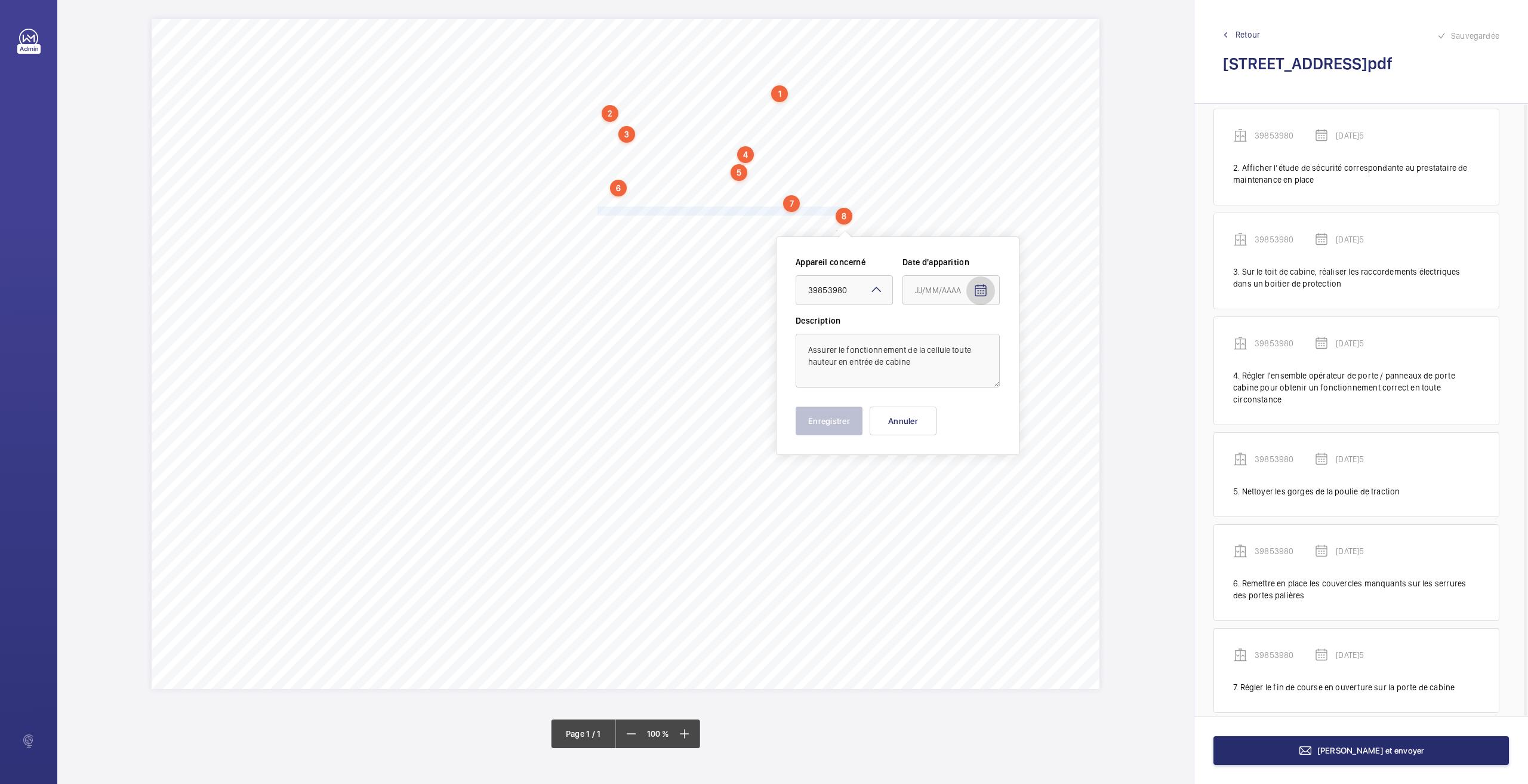
click at [983, 290] on mat-icon "Open calendar" at bounding box center [981, 291] width 14 height 14
click at [941, 476] on span "26" at bounding box center [943, 483] width 22 height 22
type input "[DATE]5"
drag, startPoint x: 835, startPoint y: 428, endPoint x: 837, endPoint y: 415, distance: 13.2
click at [835, 428] on button "Enregistrer" at bounding box center [829, 421] width 66 height 29
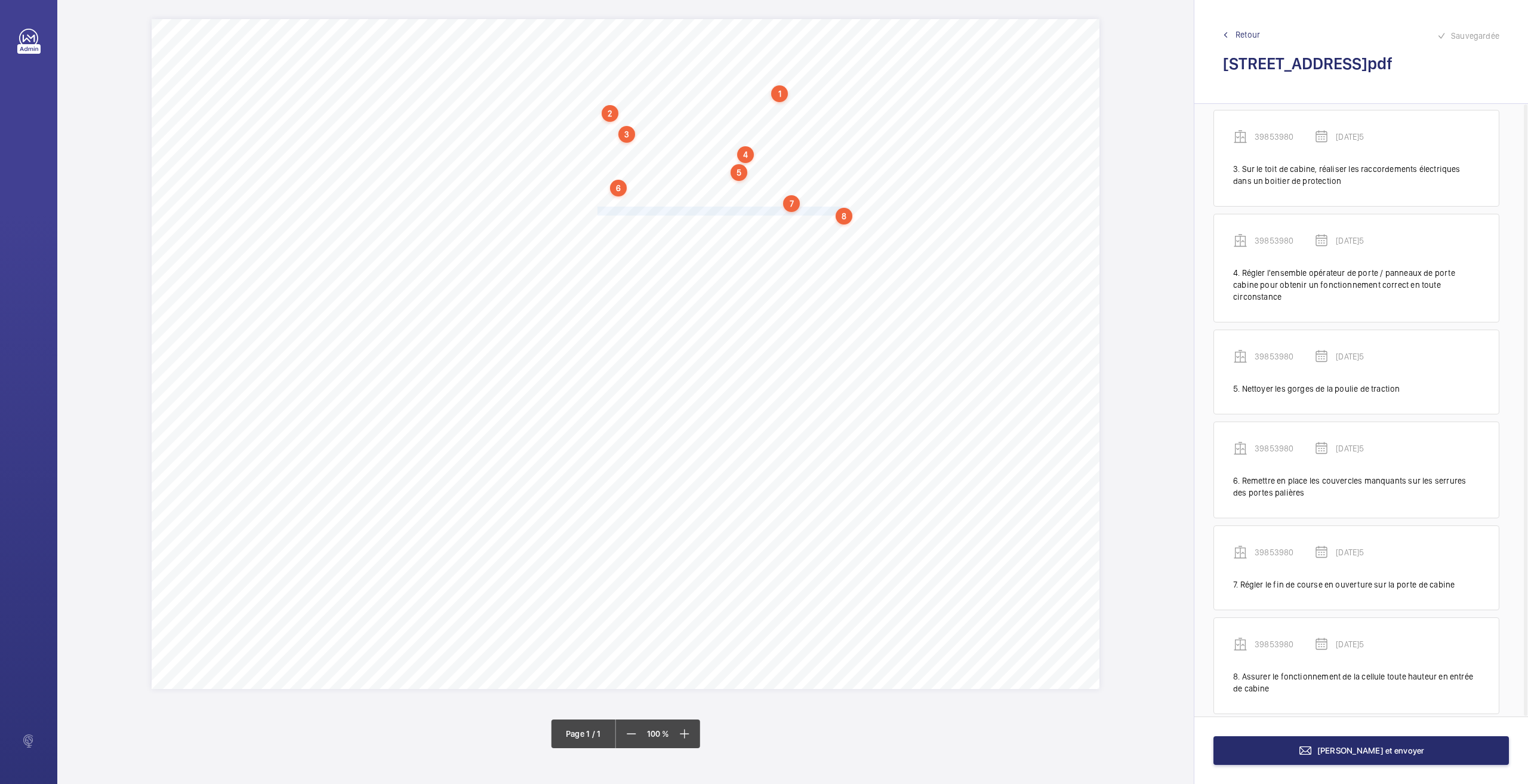
scroll to position [222, 0]
drag, startPoint x: 600, startPoint y: 223, endPoint x: 672, endPoint y: 229, distance: 72.2
click at [672, 229] on div "Nom du site Numéro appareil WM Réserve [STREET_ADDRESS] 39853980 Ranger correct…" at bounding box center [625, 354] width 948 height 669
drag, startPoint x: 661, startPoint y: 316, endPoint x: 662, endPoint y: 327, distance: 11.0
click at [661, 317] on div at bounding box center [665, 308] width 96 height 29
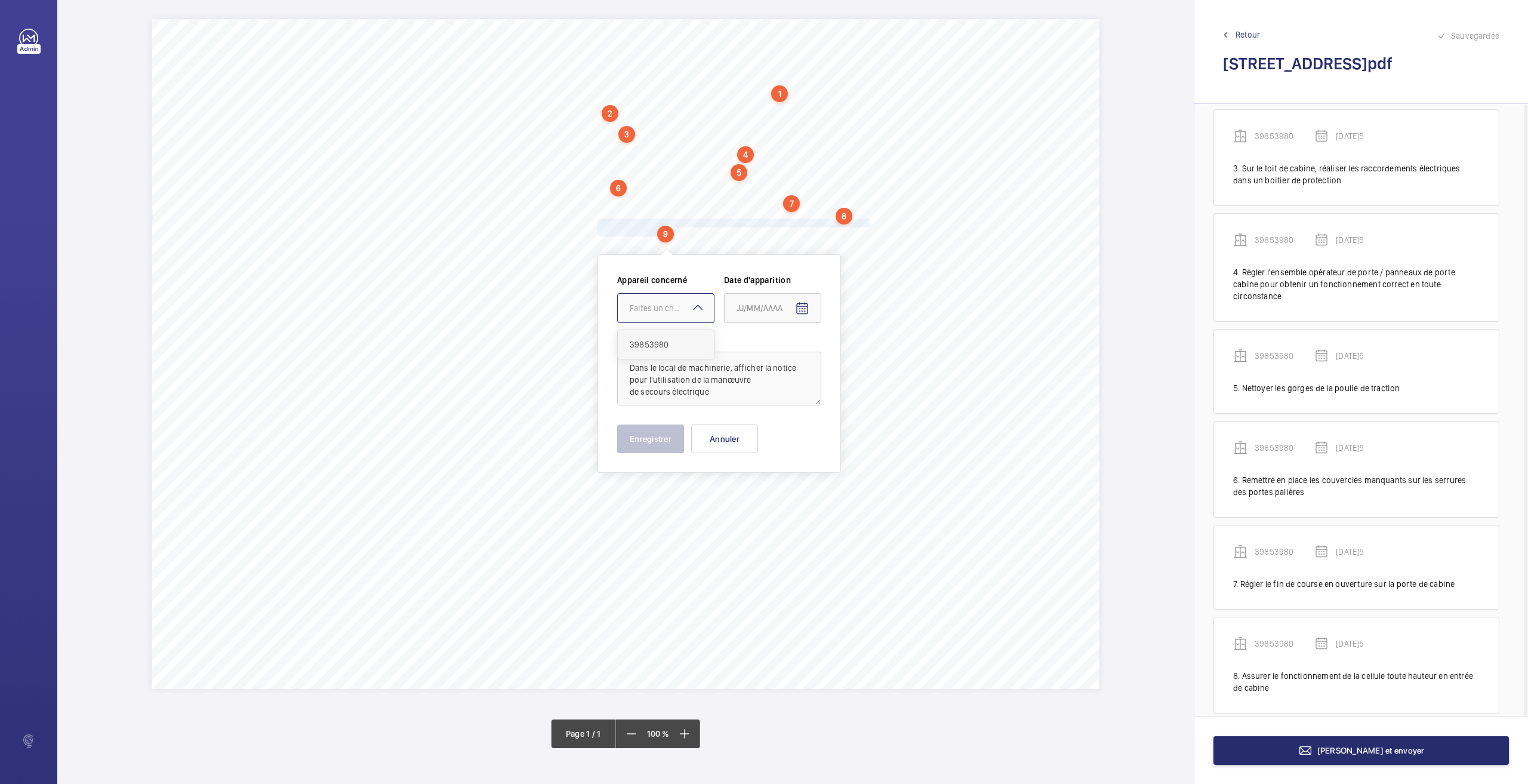
click at [662, 348] on span "39853980" at bounding box center [665, 344] width 72 height 12
click at [810, 306] on span "Open calendar" at bounding box center [802, 308] width 29 height 29
click at [774, 505] on button "26" at bounding box center [766, 501] width 24 height 24
type input "[DATE]5"
click at [667, 435] on button "Enregistrer" at bounding box center [650, 439] width 66 height 29
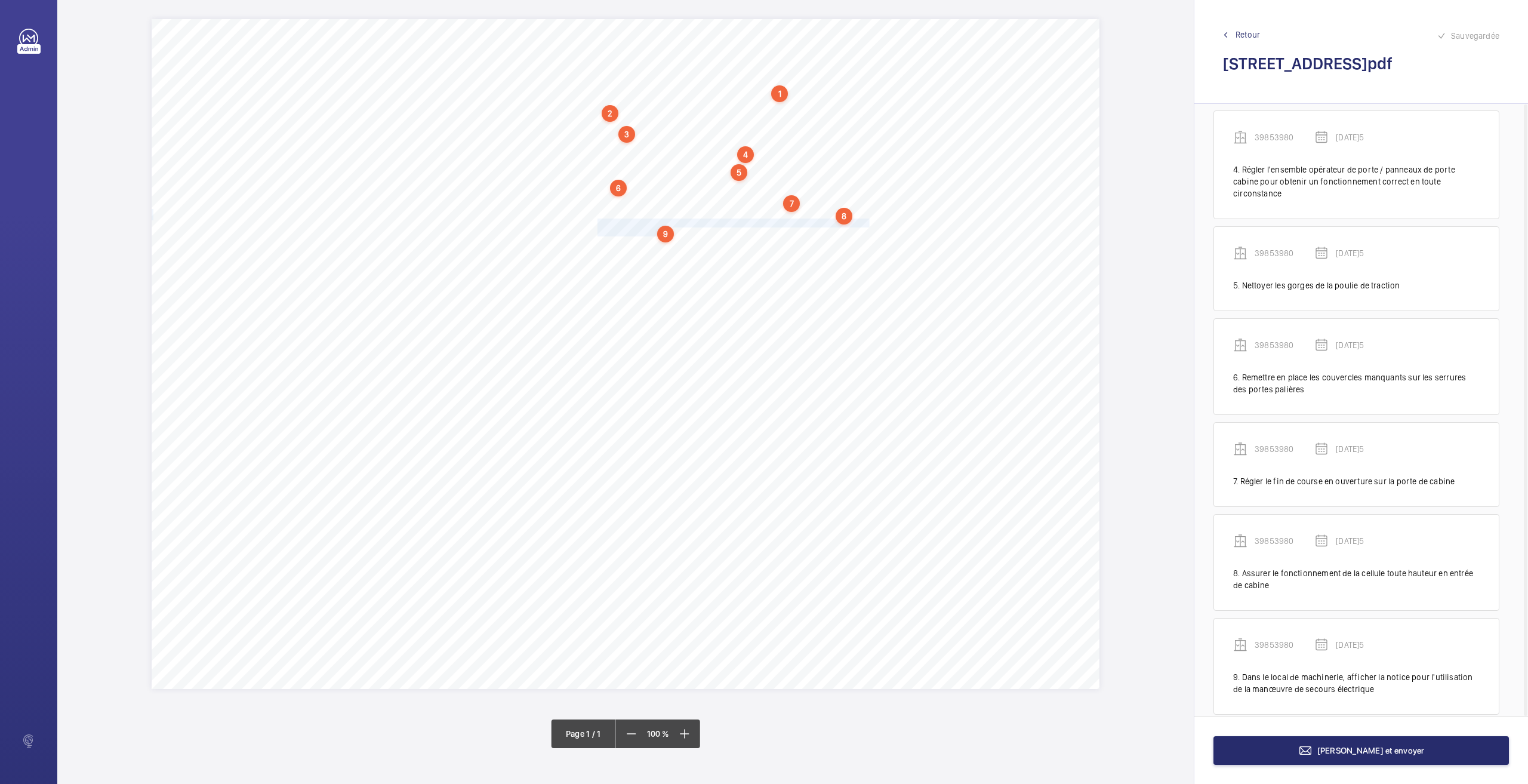
scroll to position [324, 0]
drag, startPoint x: 599, startPoint y: 245, endPoint x: 718, endPoint y: 243, distance: 119.0
click at [718, 243] on span "Nettoyer l’ensemble motoréducteur." at bounding box center [658, 244] width 123 height 8
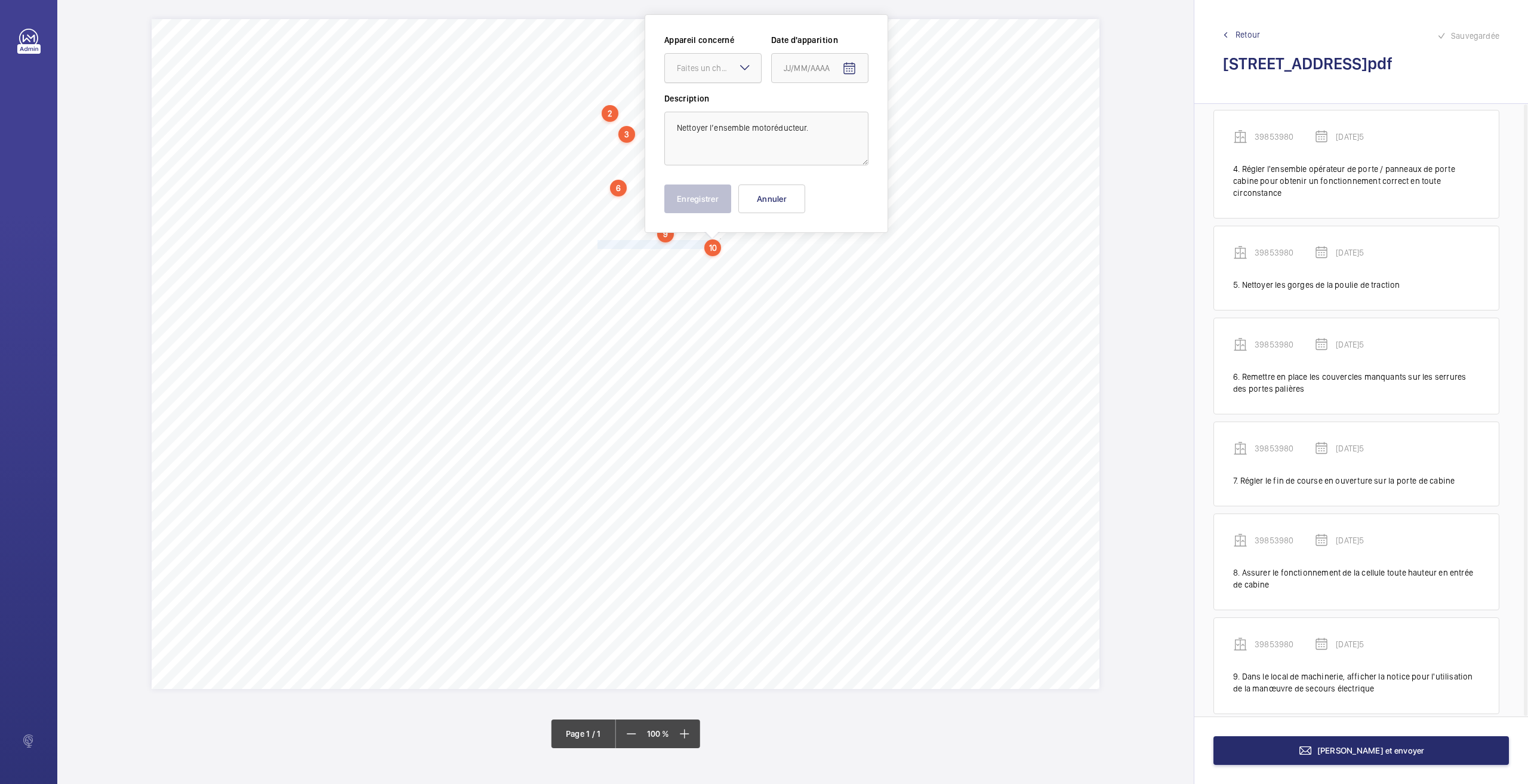
click at [706, 63] on div "Faites un choix" at bounding box center [718, 68] width 84 height 12
drag, startPoint x: 706, startPoint y: 99, endPoint x: 811, endPoint y: 91, distance: 105.3
click at [706, 99] on span "39853980" at bounding box center [713, 104] width 72 height 12
click at [842, 66] on span "Open calendar" at bounding box center [850, 69] width 29 height 29
drag, startPoint x: 810, startPoint y: 254, endPoint x: 787, endPoint y: 233, distance: 31.1
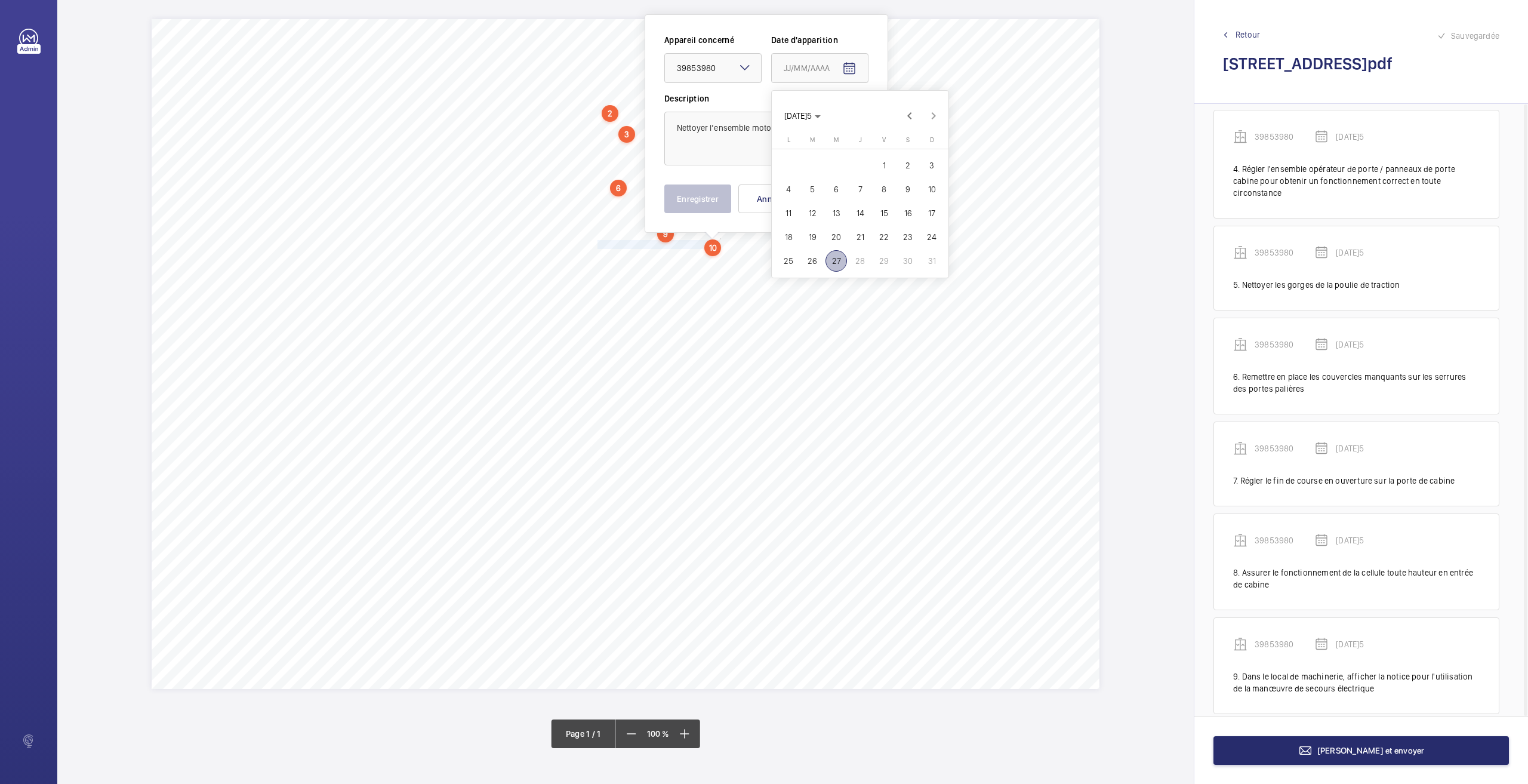
click at [809, 252] on span "26" at bounding box center [812, 260] width 22 height 22
type input "[DATE]5"
click at [703, 203] on button "Enregistrer" at bounding box center [698, 199] width 66 height 29
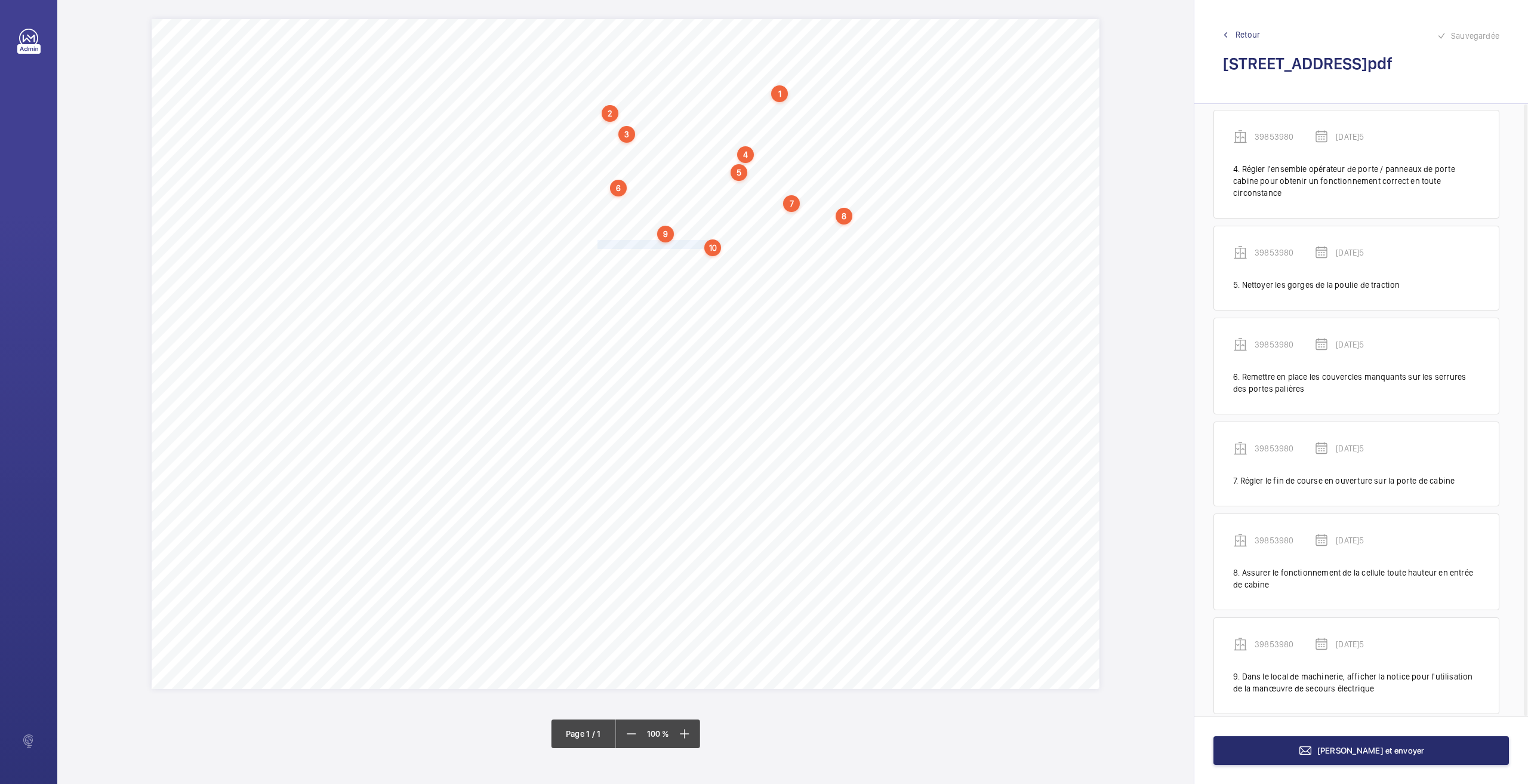
scroll to position [416, 0]
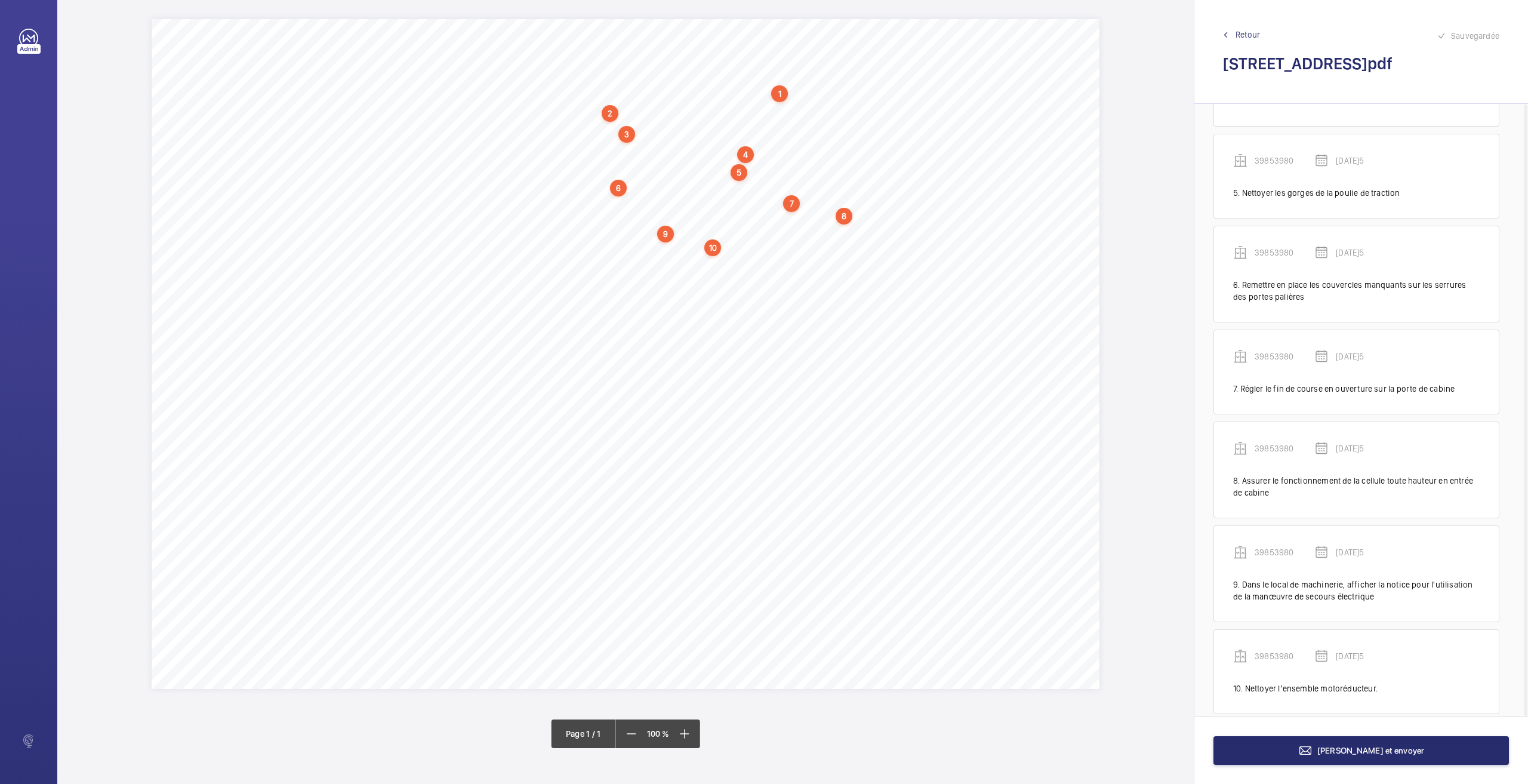
drag, startPoint x: 600, startPoint y: 257, endPoint x: 763, endPoint y: 247, distance: 163.3
click at [756, 247] on div "Nom du site Numéro appareil WM Réserve [STREET_ADDRESS] 39853980 Ranger correct…" at bounding box center [625, 354] width 948 height 669
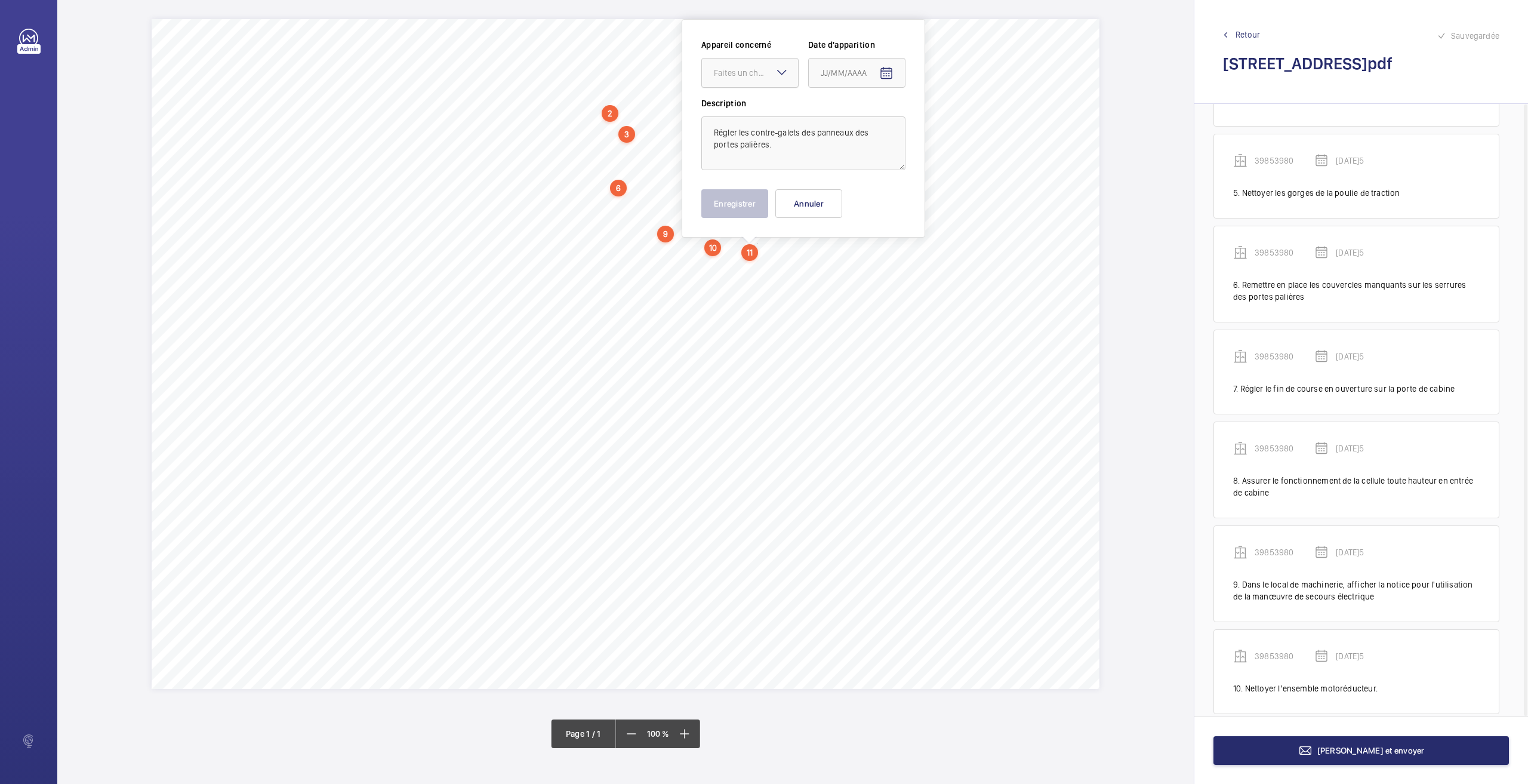
click at [756, 76] on div "Faites un choix" at bounding box center [755, 72] width 84 height 12
click at [750, 107] on span "39853980" at bounding box center [750, 109] width 72 height 12
click at [887, 71] on mat-icon "Open calendar" at bounding box center [887, 74] width 14 height 14
drag, startPoint x: 852, startPoint y: 266, endPoint x: 812, endPoint y: 237, distance: 49.4
click at [852, 266] on span "26" at bounding box center [849, 265] width 22 height 22
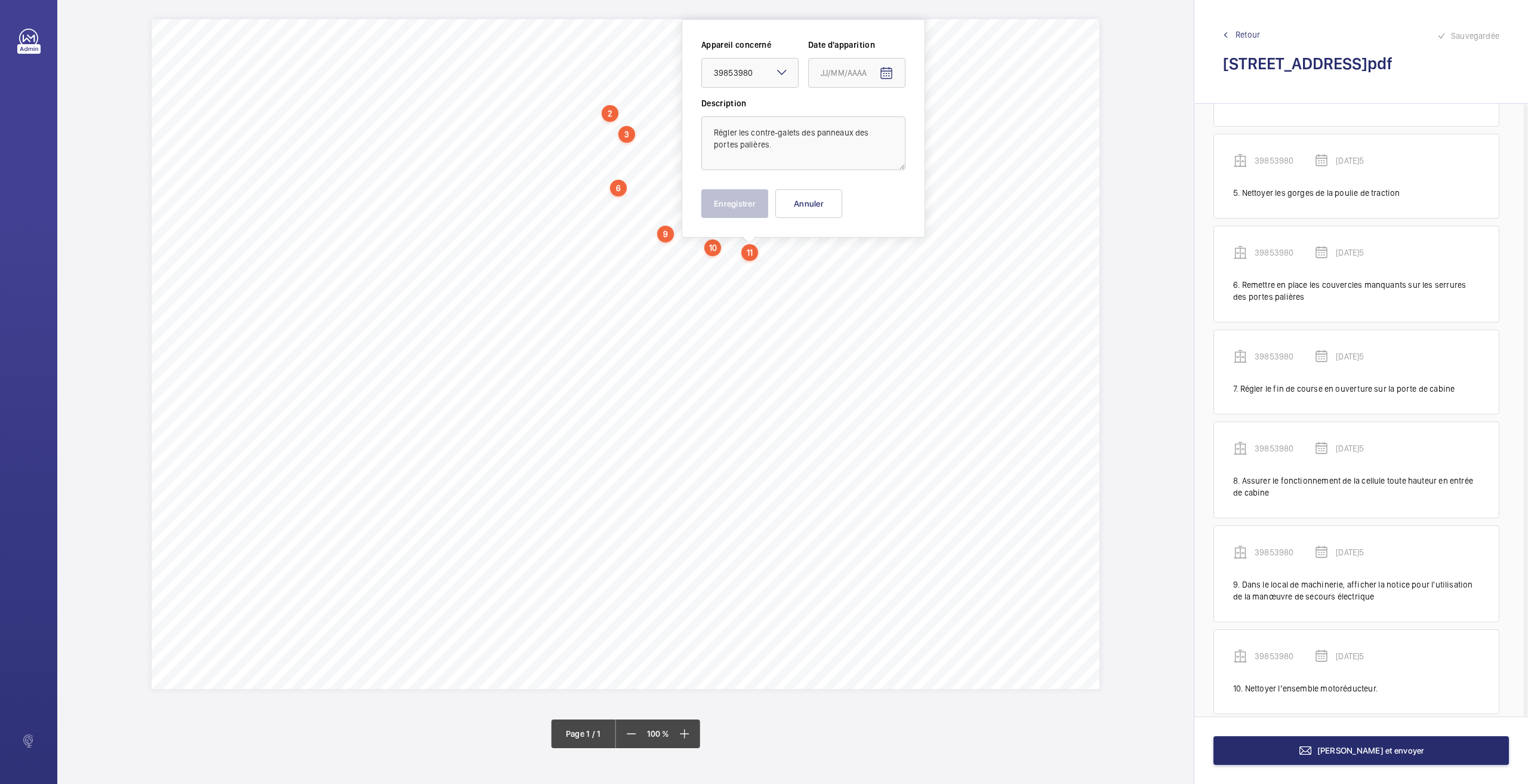
type input "[DATE]5"
click at [728, 203] on button "Enregistrer" at bounding box center [734, 203] width 66 height 29
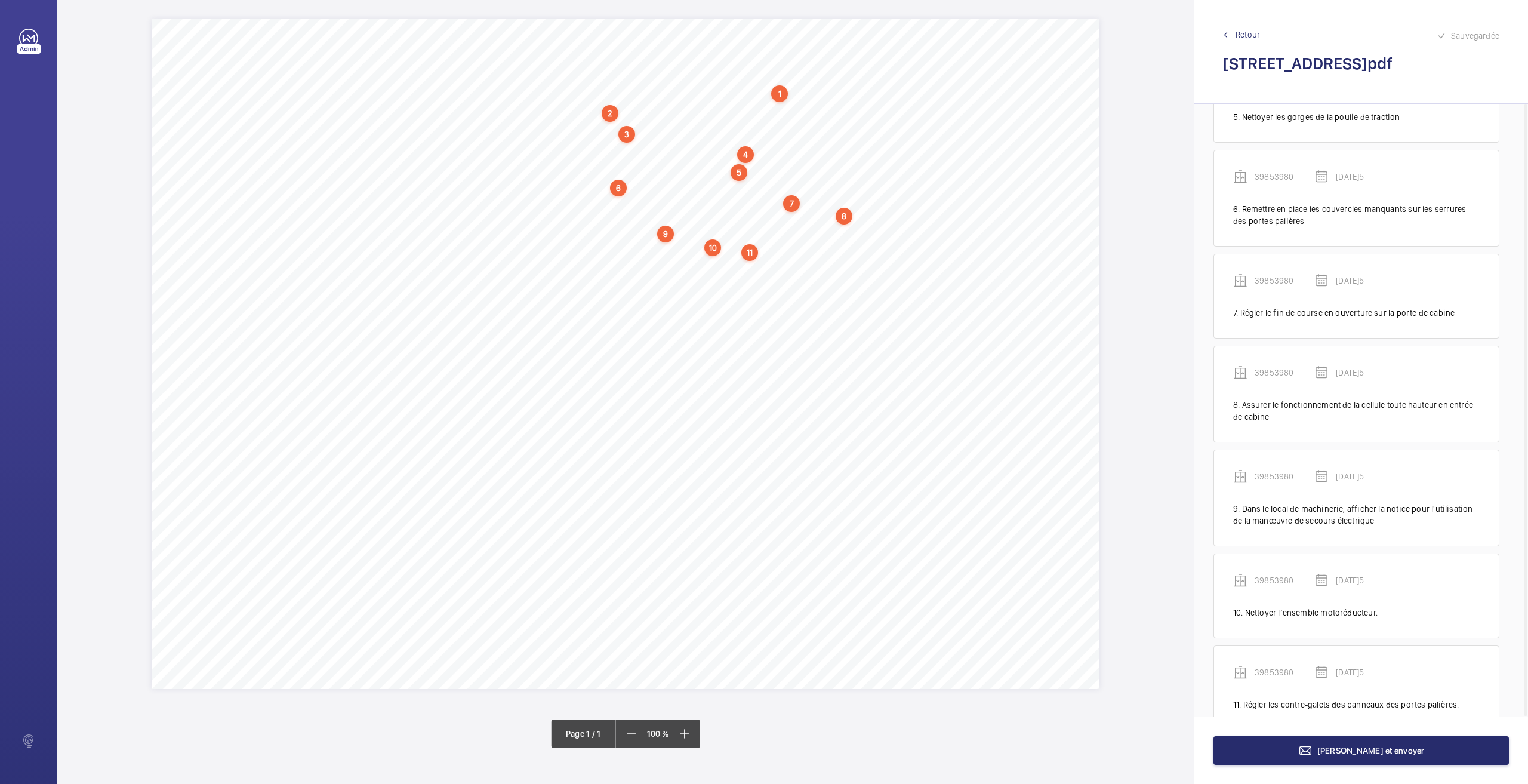
scroll to position [508, 0]
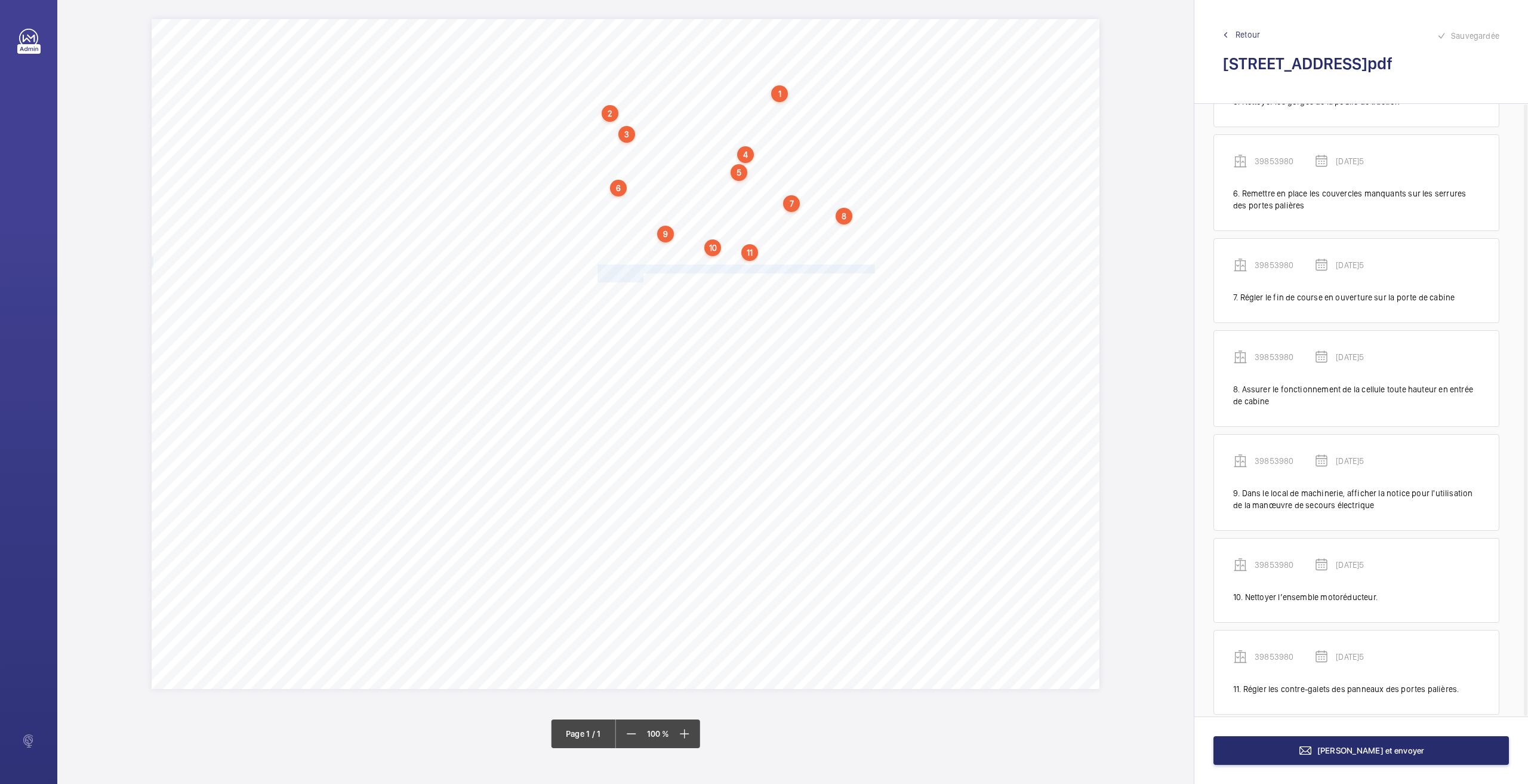
drag, startPoint x: 599, startPoint y: 268, endPoint x: 642, endPoint y: 277, distance: 43.9
click at [642, 277] on div "Nom du site Numéro appareil WM Réserve [STREET_ADDRESS] 39853980 Ranger correct…" at bounding box center [625, 354] width 948 height 669
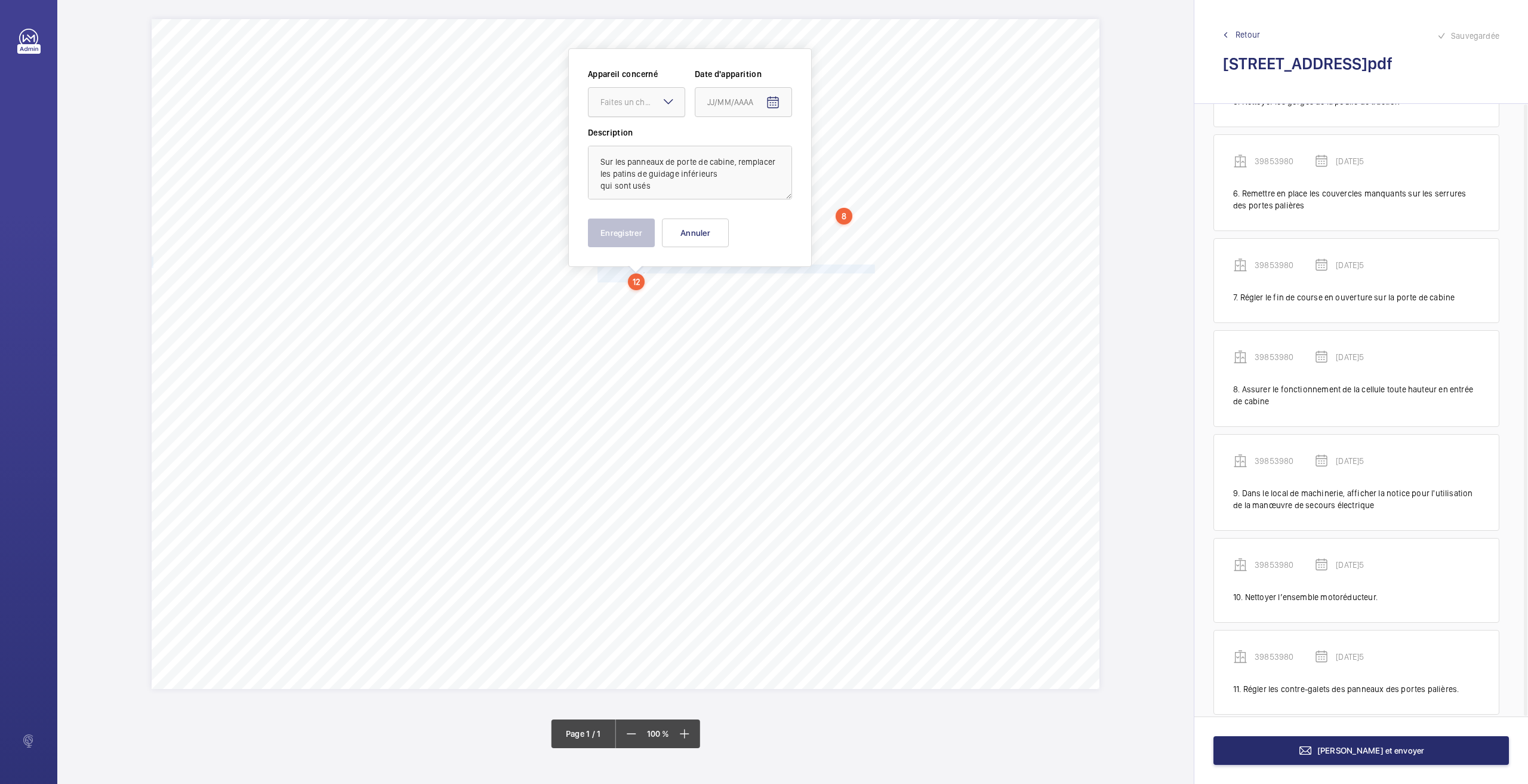
click at [625, 99] on div "Faites un choix" at bounding box center [642, 102] width 84 height 12
click at [629, 138] on span "39853980" at bounding box center [637, 138] width 72 height 12
click at [766, 103] on mat-icon "Open calendar" at bounding box center [773, 103] width 14 height 14
drag, startPoint x: 737, startPoint y: 291, endPoint x: 717, endPoint y: 264, distance: 33.6
click at [735, 291] on span "26" at bounding box center [736, 295] width 22 height 22
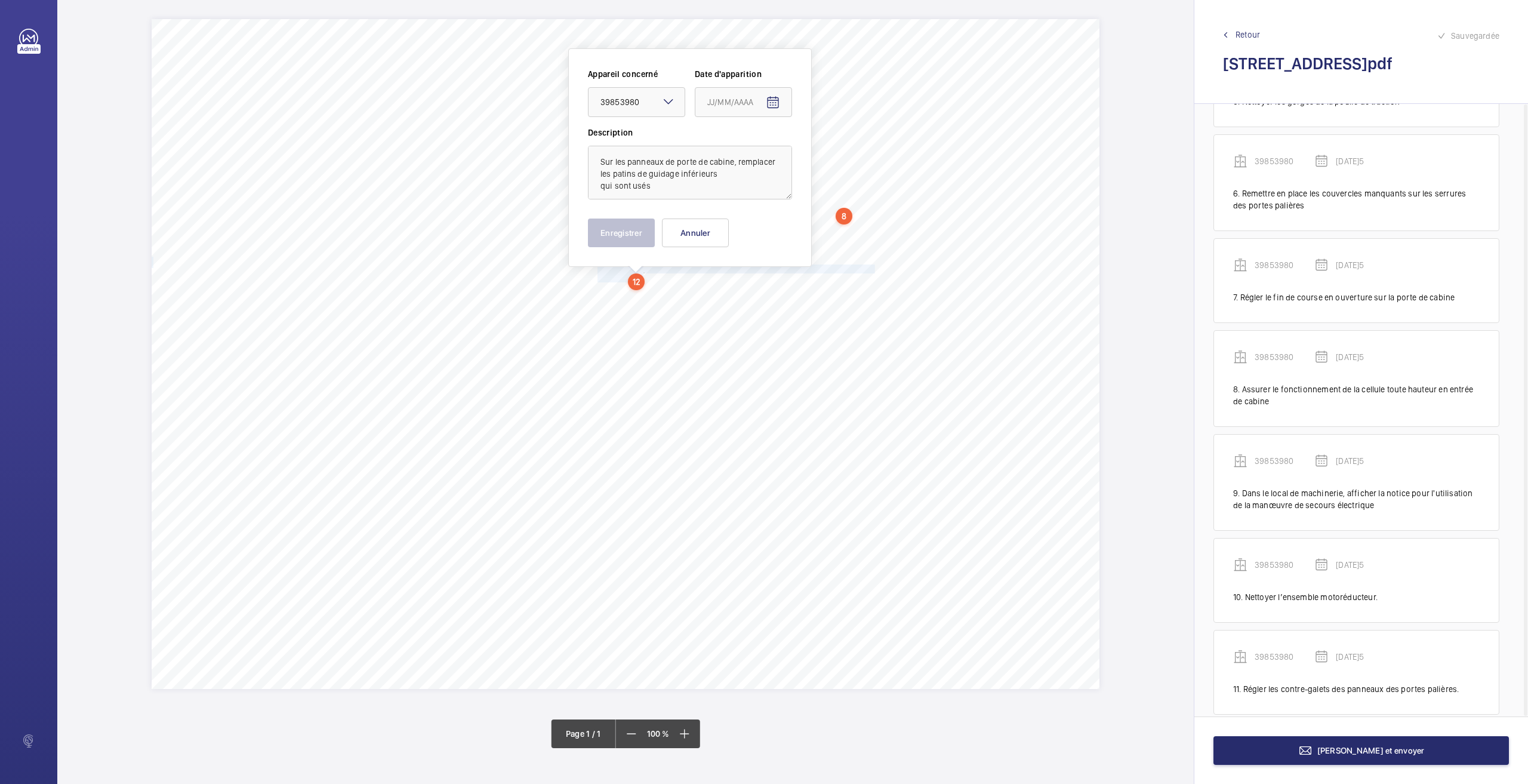
type input "[DATE]5"
click at [629, 238] on button "Enregistrer" at bounding box center [621, 233] width 66 height 29
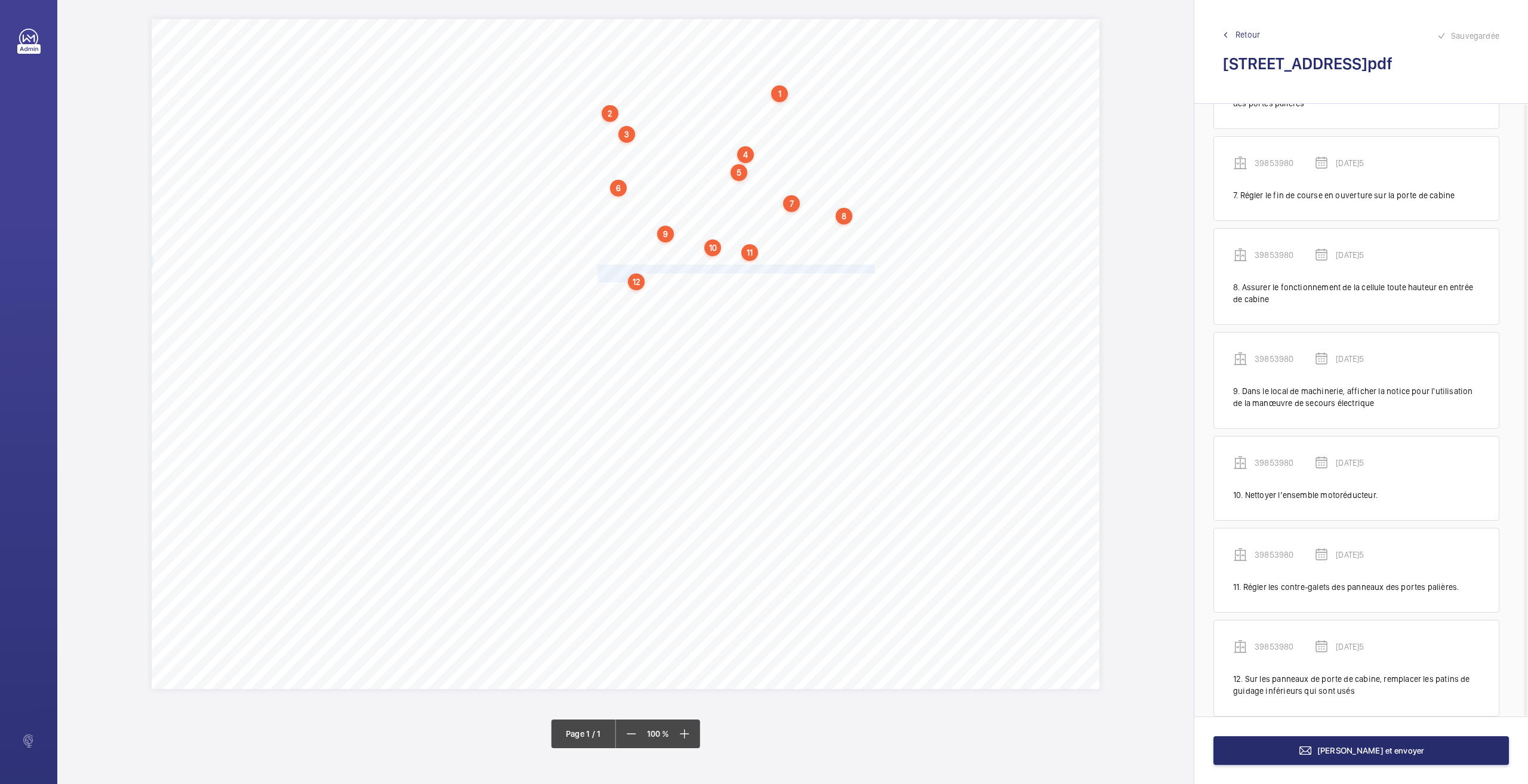
scroll to position [611, 0]
drag, startPoint x: 599, startPoint y: 291, endPoint x: 702, endPoint y: 287, distance: 103.1
click at [702, 290] on span "Nettoyer le local de machinerie." at bounding box center [652, 291] width 109 height 8
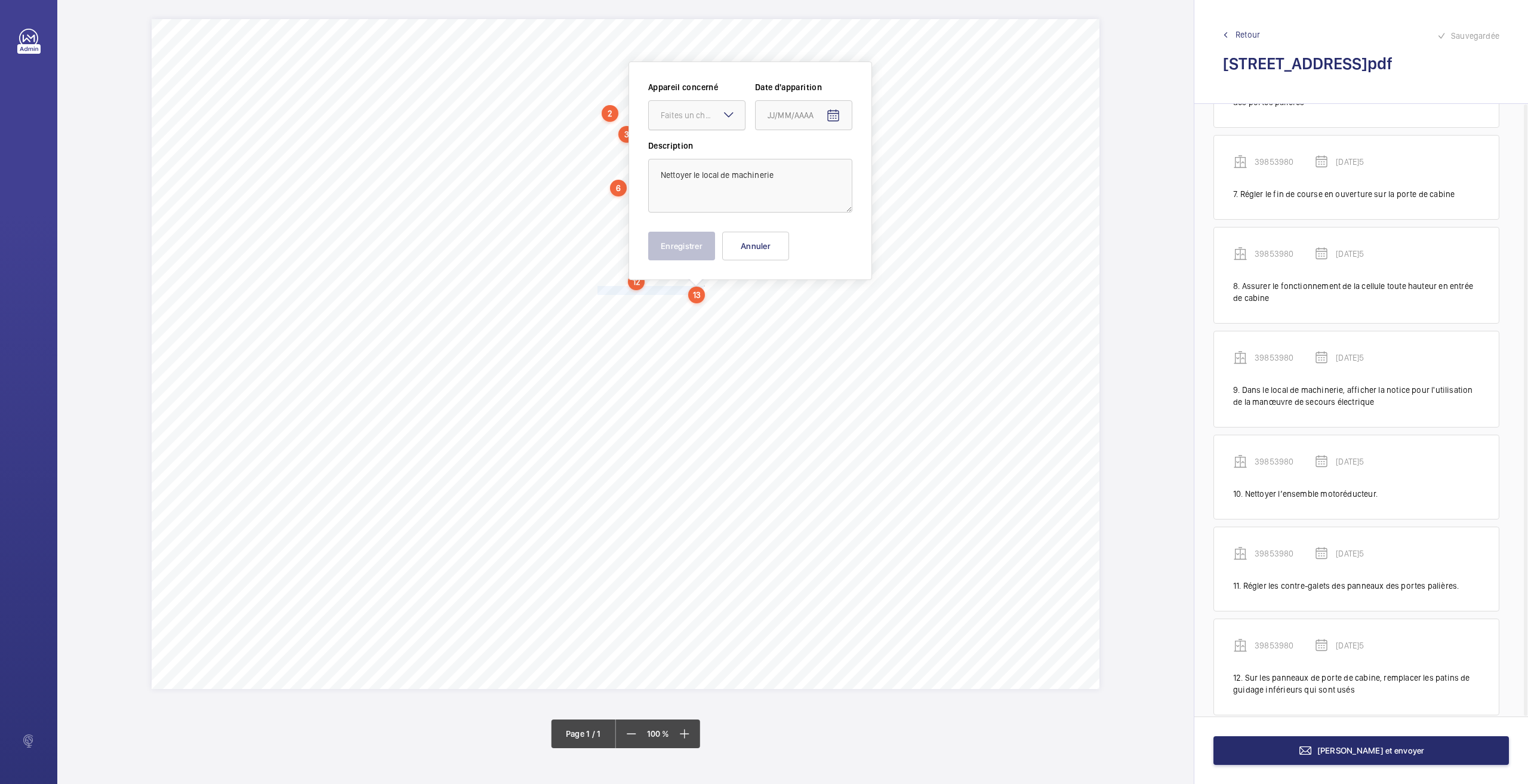
click at [675, 115] on div "Faites un choix" at bounding box center [702, 115] width 84 height 12
click at [674, 159] on div "39853980" at bounding box center [697, 151] width 96 height 29
click at [829, 104] on span "Open calendar" at bounding box center [834, 116] width 29 height 29
click at [797, 305] on span "26" at bounding box center [796, 308] width 22 height 22
type input "[DATE]5"
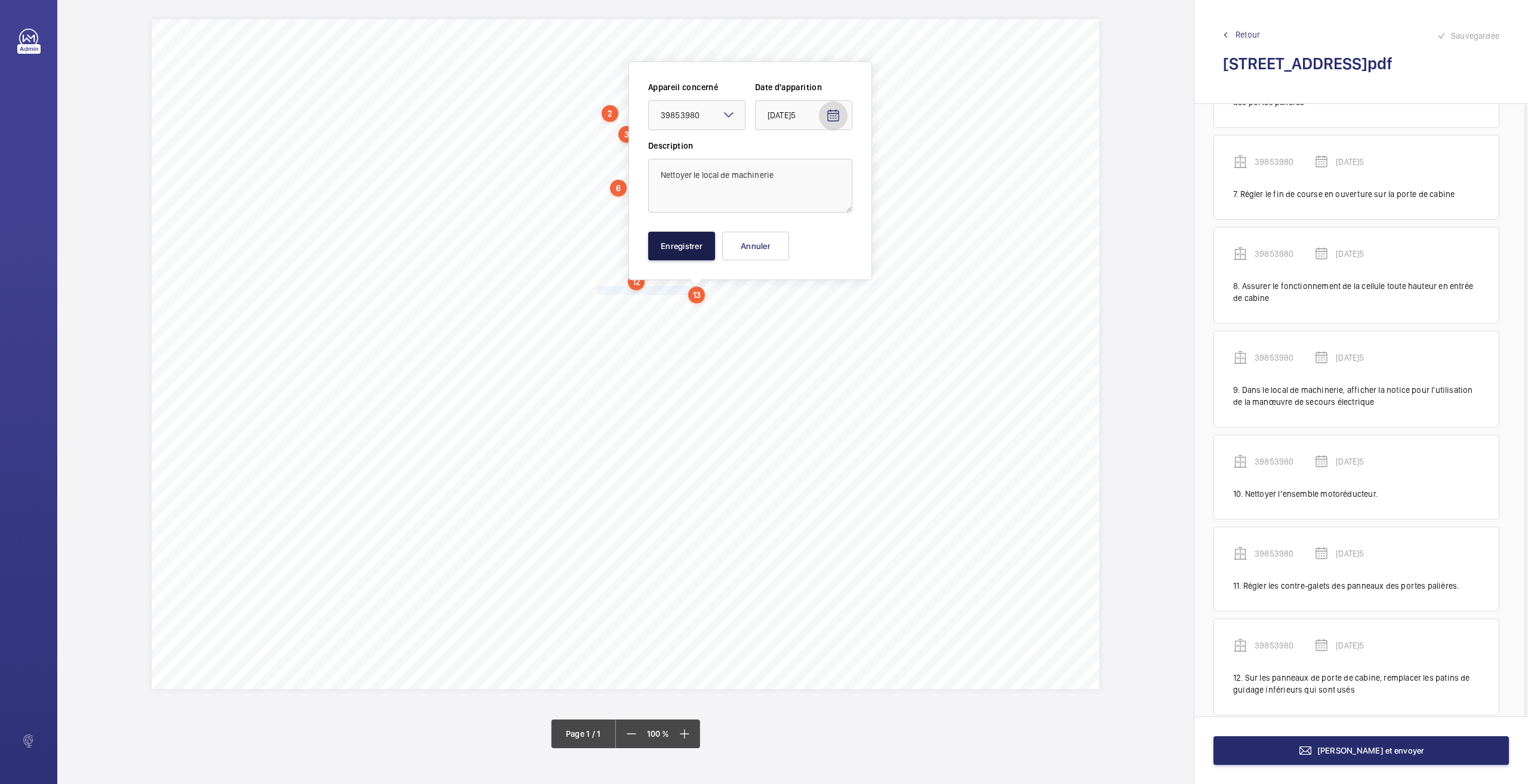
click at [661, 233] on button "Enregistrer" at bounding box center [681, 246] width 66 height 29
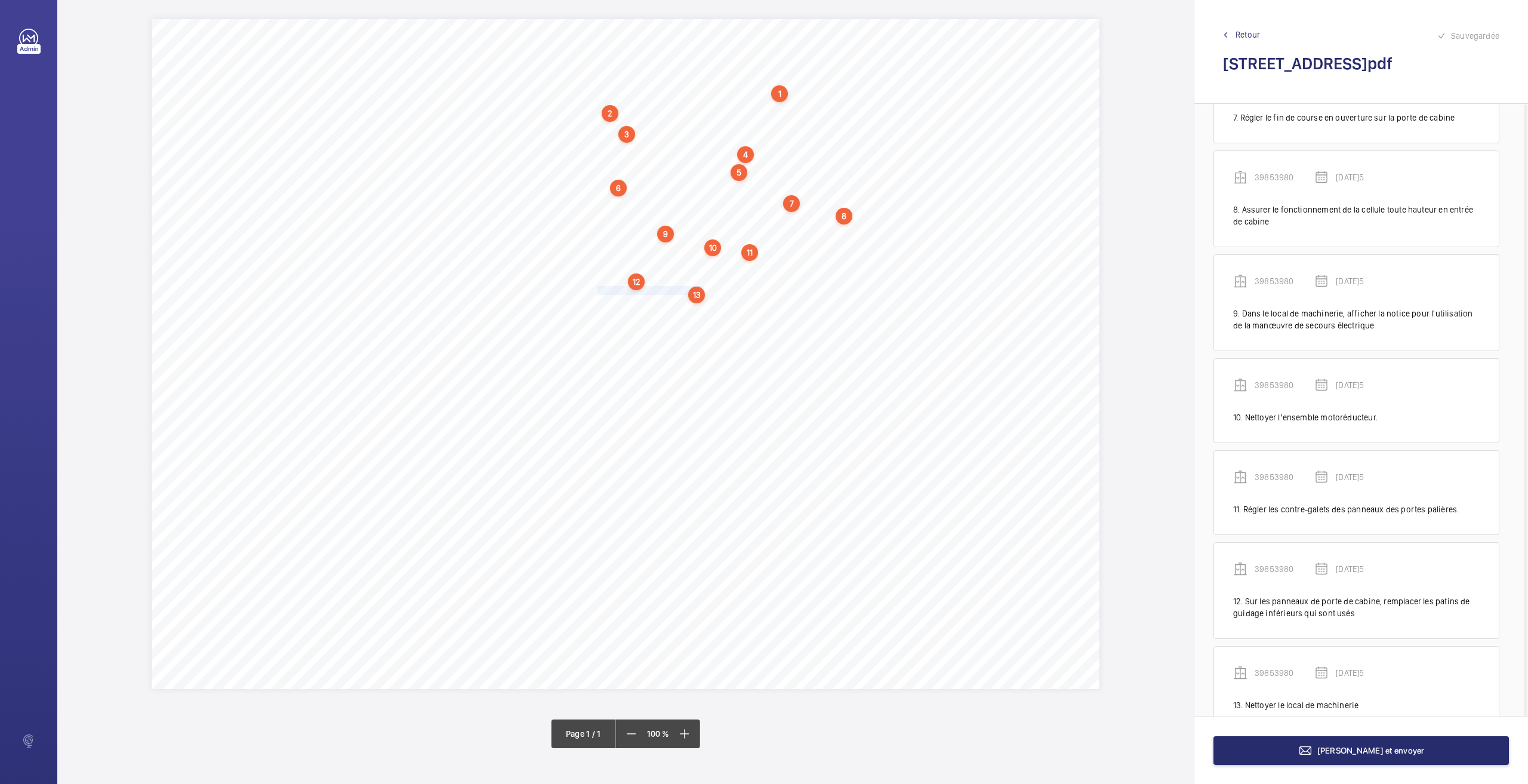
scroll to position [703, 0]
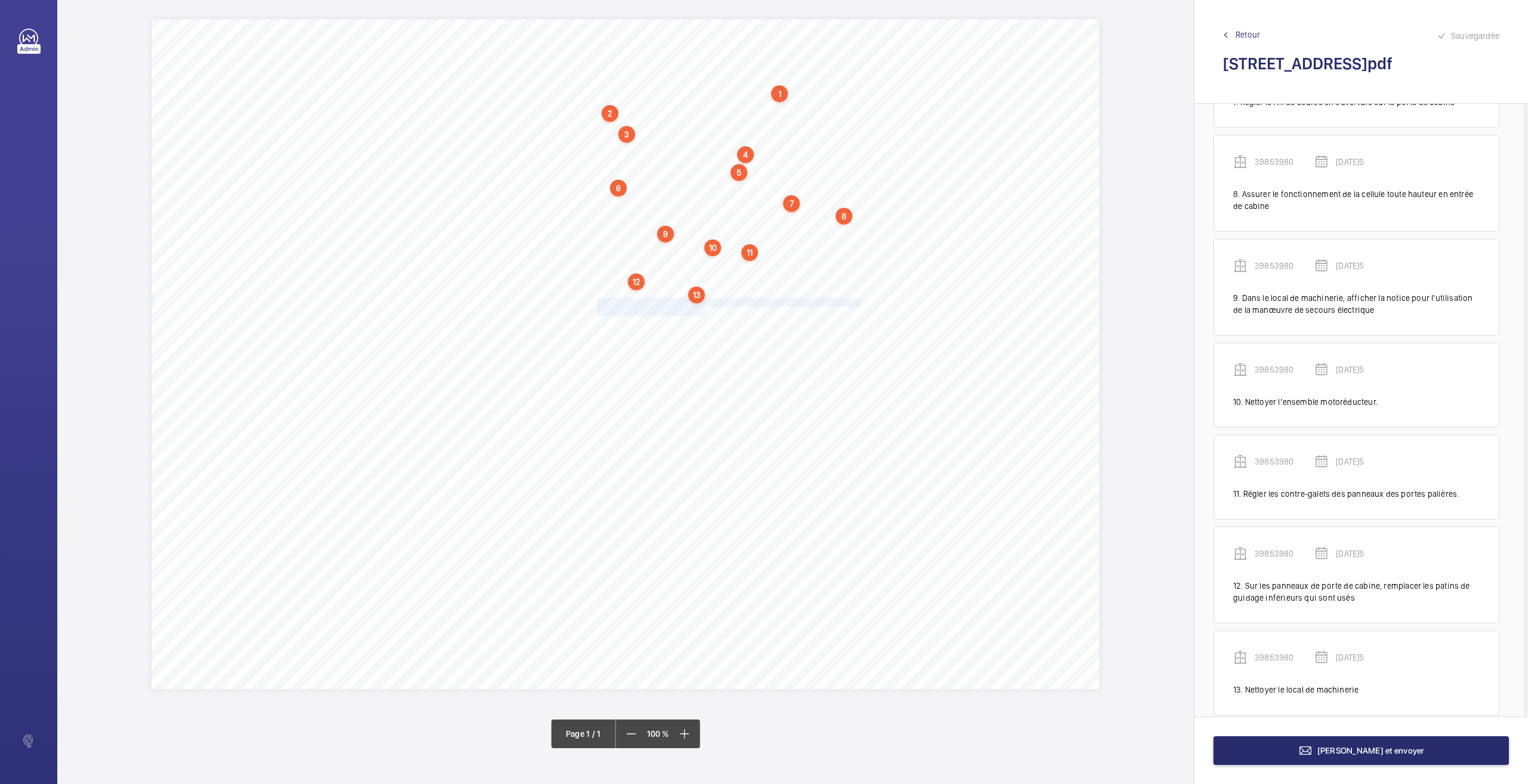
drag, startPoint x: 598, startPoint y: 304, endPoint x: 705, endPoint y: 311, distance: 107.2
click at [705, 311] on div "Nom du site Numéro appareil WM Réserve [STREET_ADDRESS] 39853980 Ranger correct…" at bounding box center [625, 354] width 948 height 669
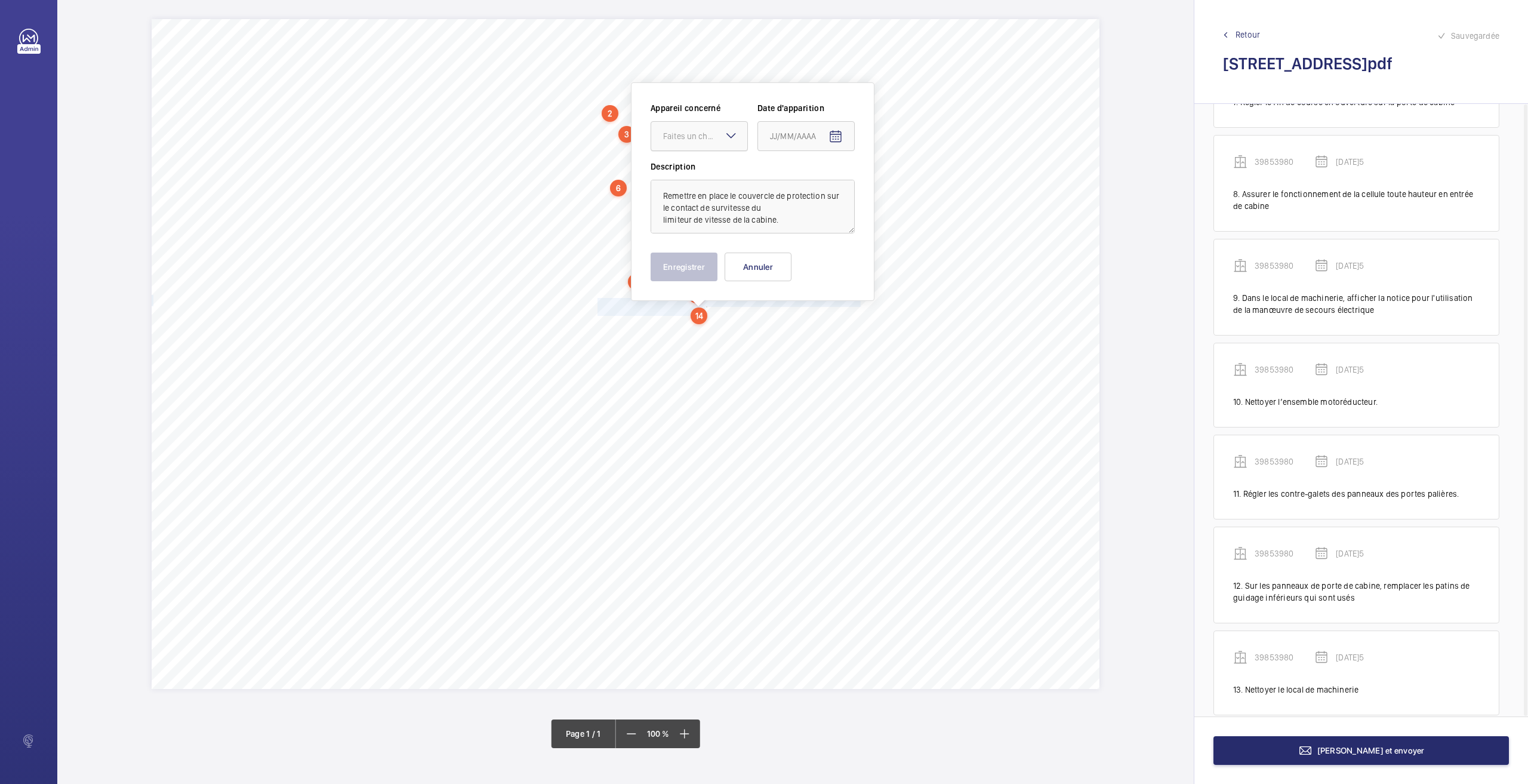
click at [677, 132] on div "Faites un choix" at bounding box center [705, 135] width 84 height 12
drag, startPoint x: 680, startPoint y: 172, endPoint x: 812, endPoint y: 149, distance: 134.0
click at [681, 172] on span "39853980" at bounding box center [699, 172] width 72 height 12
click at [834, 138] on mat-icon "Open calendar" at bounding box center [836, 137] width 14 height 14
click at [800, 329] on span "26" at bounding box center [798, 328] width 22 height 22
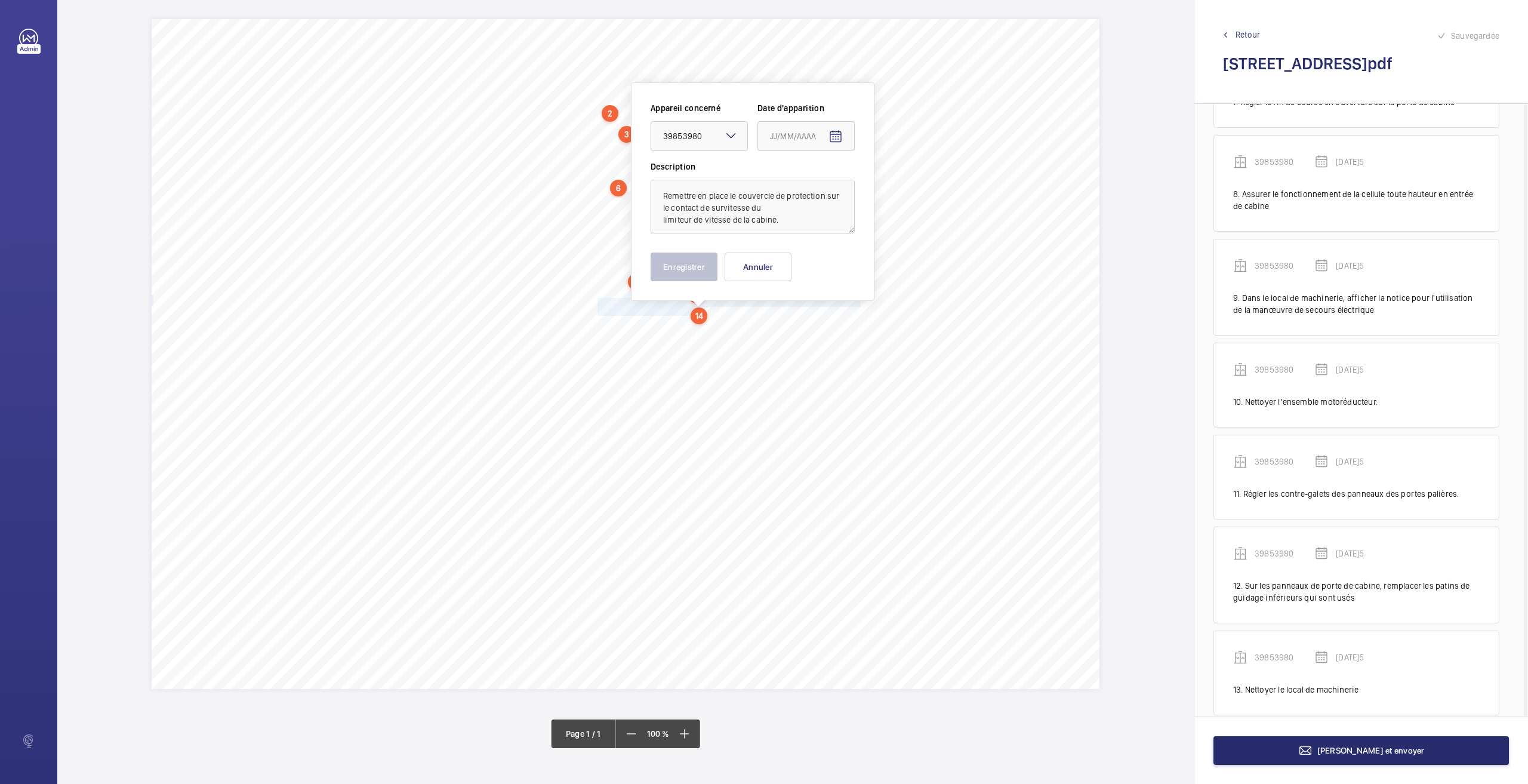
type input "[DATE]5"
click at [684, 268] on button "Enregistrer" at bounding box center [683, 267] width 66 height 29
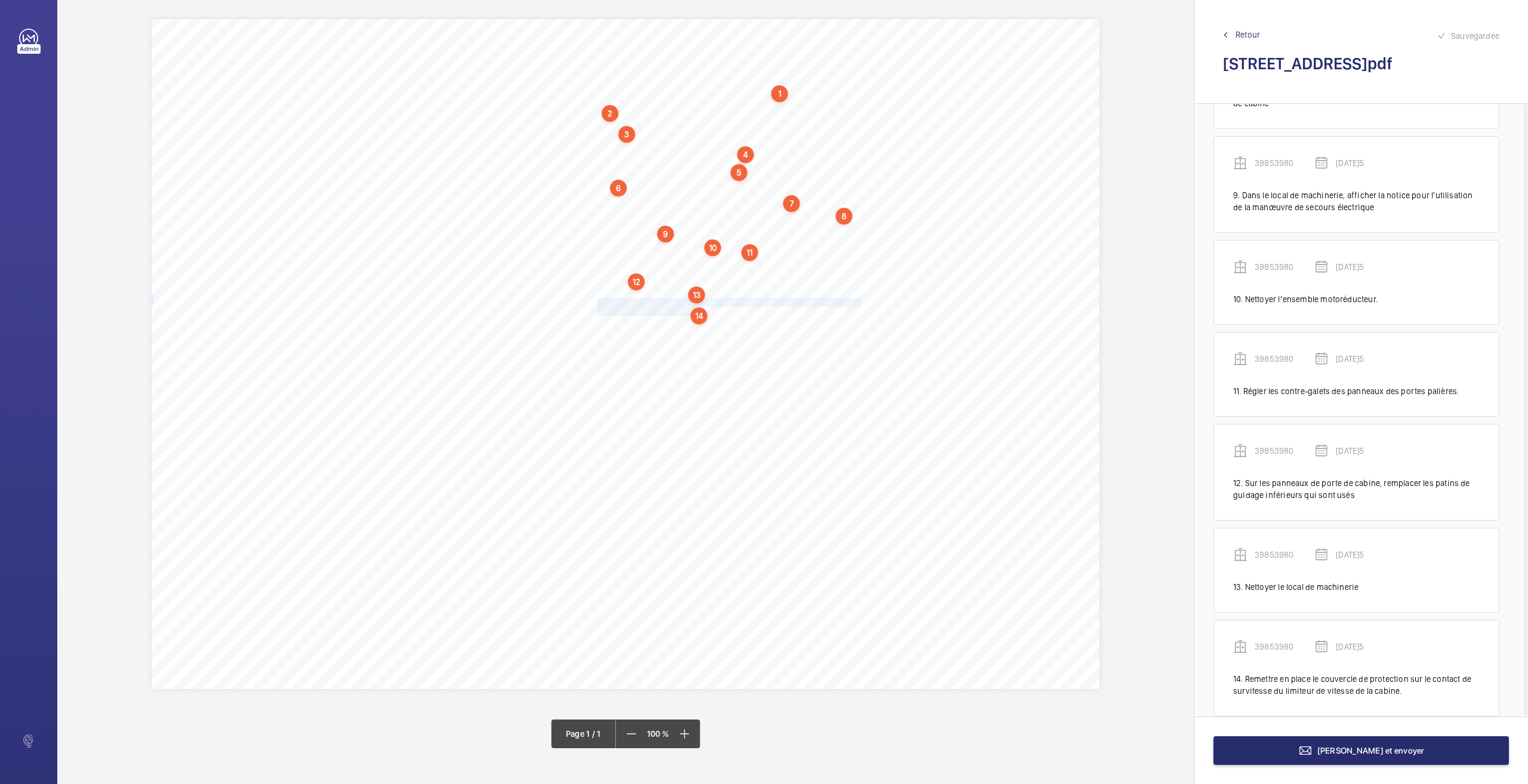
scroll to position [806, 0]
drag, startPoint x: 600, startPoint y: 324, endPoint x: 806, endPoint y: 322, distance: 206.0
click at [806, 322] on div "Nom du site Numéro appareil WM Réserve [STREET_ADDRESS] 39853980 Ranger correct…" at bounding box center [625, 354] width 948 height 669
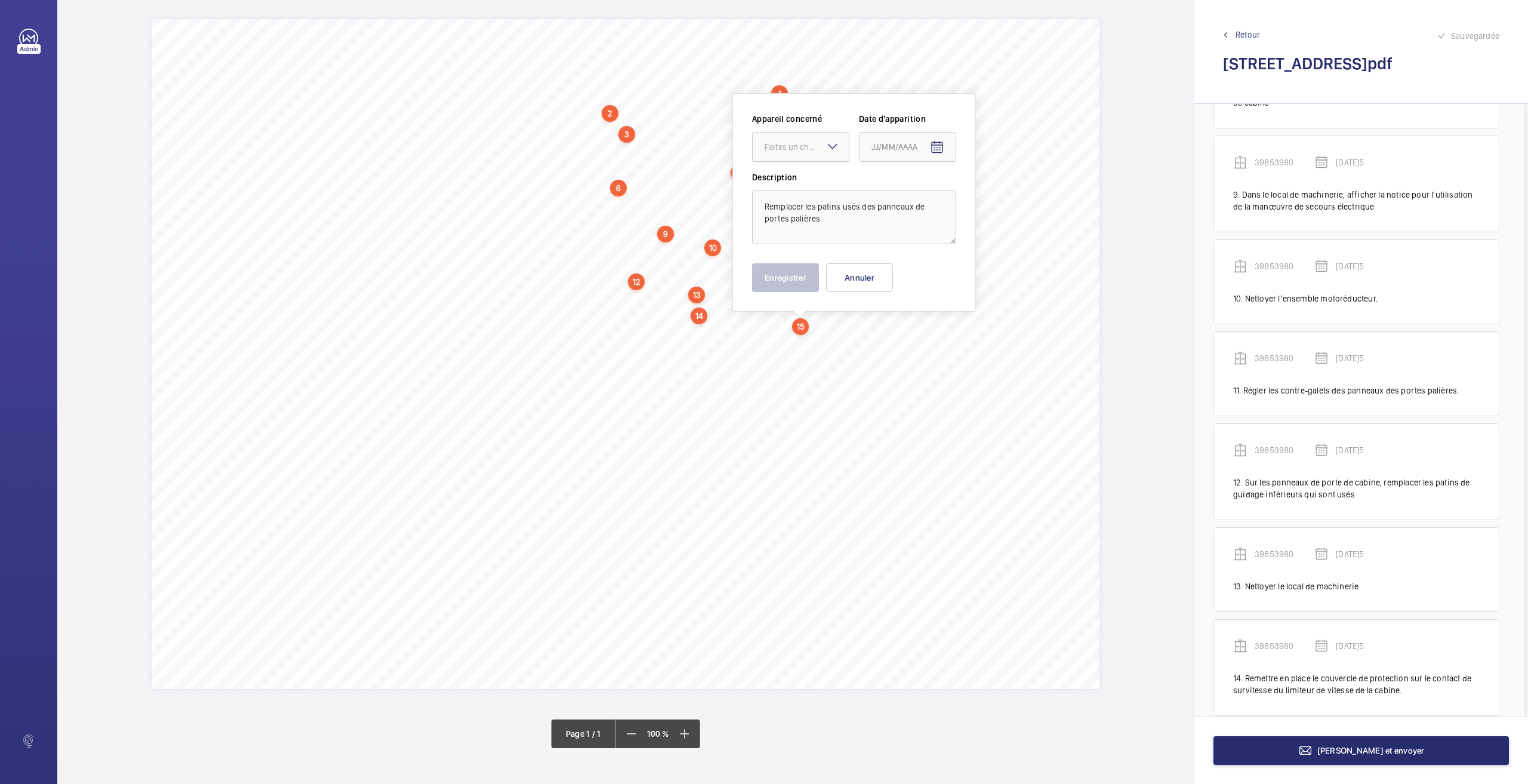
drag, startPoint x: 808, startPoint y: 147, endPoint x: 805, endPoint y: 153, distance: 6.7
click at [807, 147] on div "Faites un choix" at bounding box center [806, 147] width 84 height 12
click at [786, 189] on div "39853980" at bounding box center [801, 183] width 96 height 29
click at [931, 147] on mat-icon "Open calendar" at bounding box center [937, 147] width 14 height 14
drag, startPoint x: 902, startPoint y: 340, endPoint x: 850, endPoint y: 314, distance: 58.1
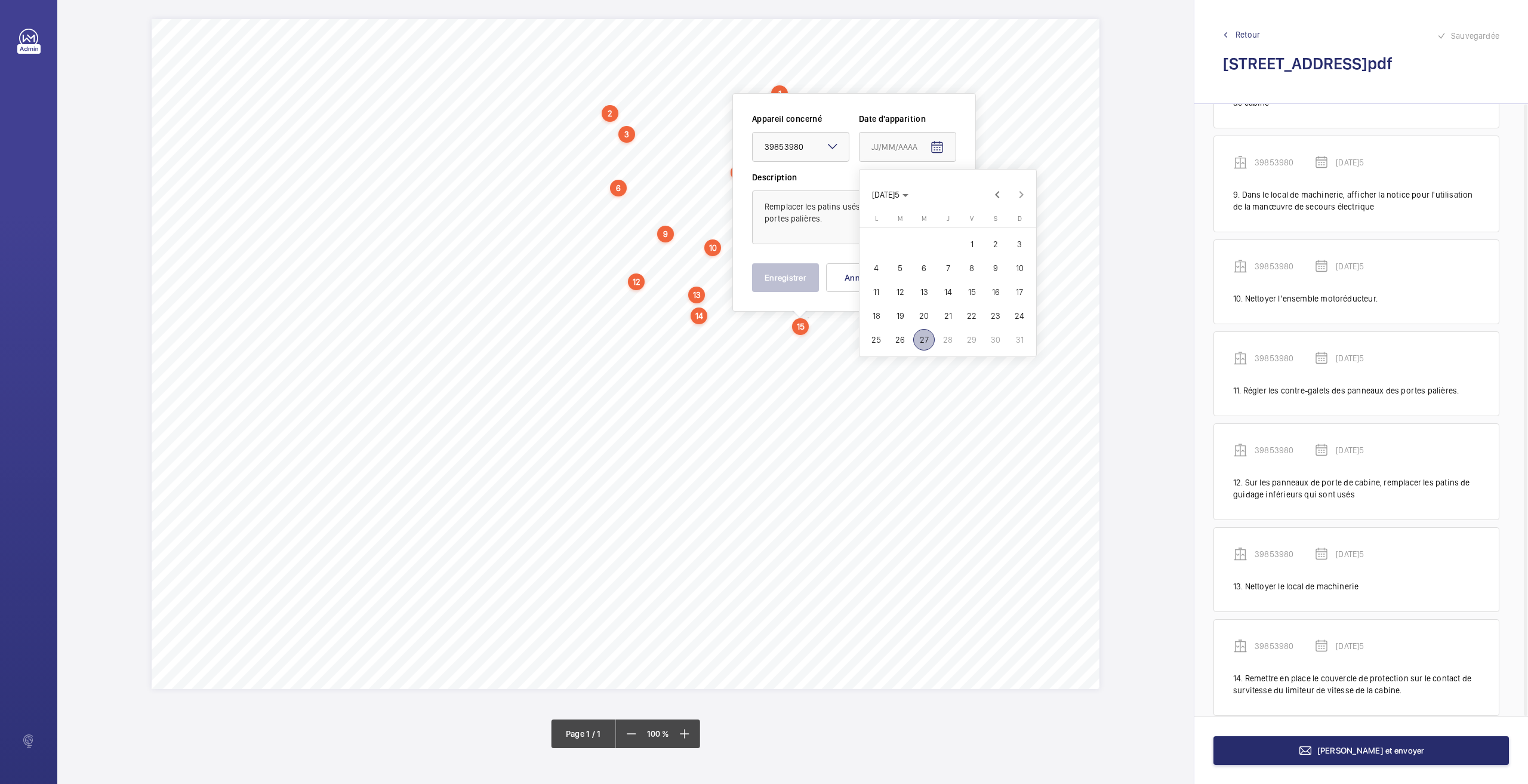
click at [901, 340] on span "26" at bounding box center [900, 340] width 22 height 22
type input "[DATE]5"
drag, startPoint x: 804, startPoint y: 291, endPoint x: 742, endPoint y: 318, distance: 67.6
click at [803, 291] on button "Enregistrer" at bounding box center [785, 278] width 66 height 29
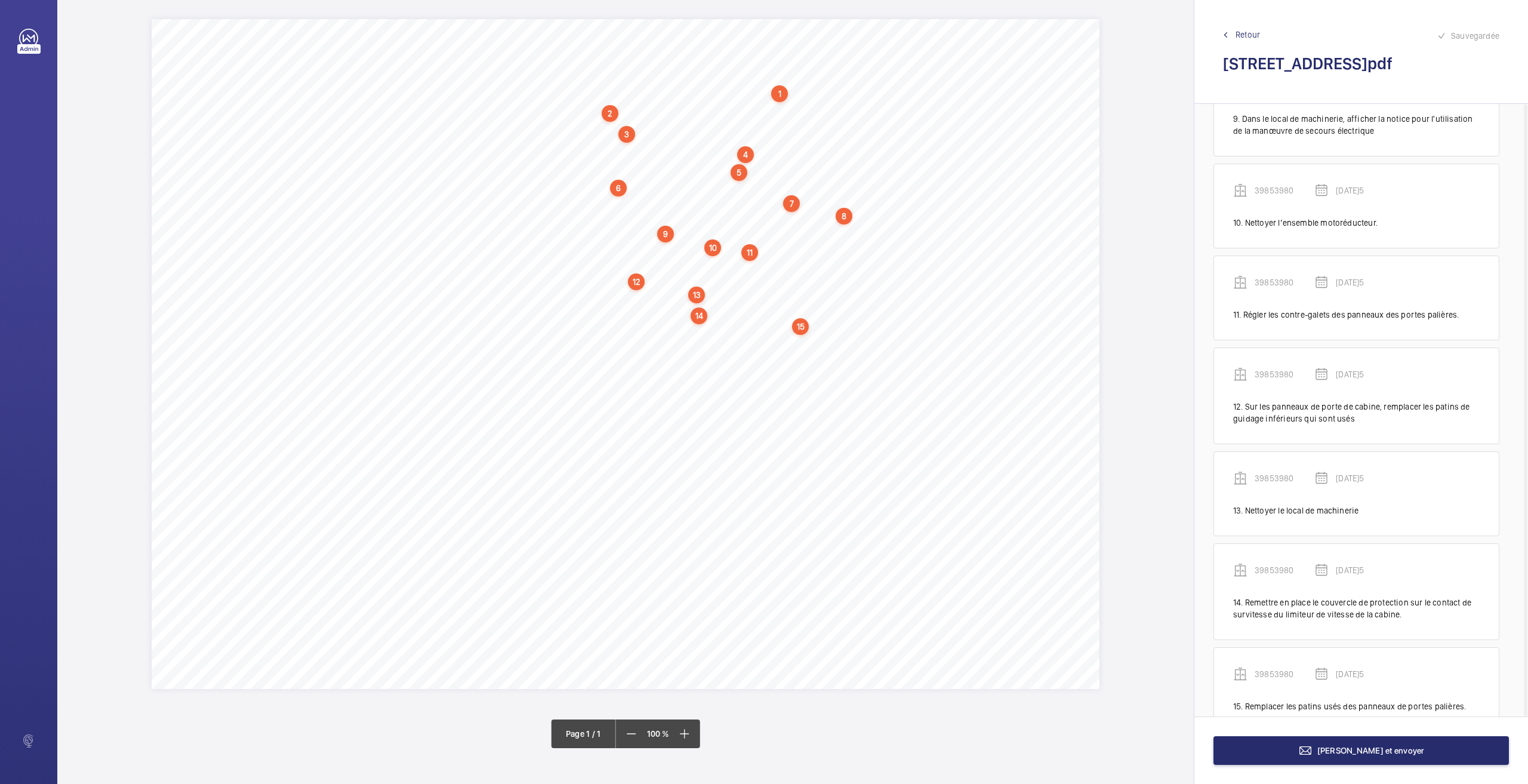
scroll to position [898, 0]
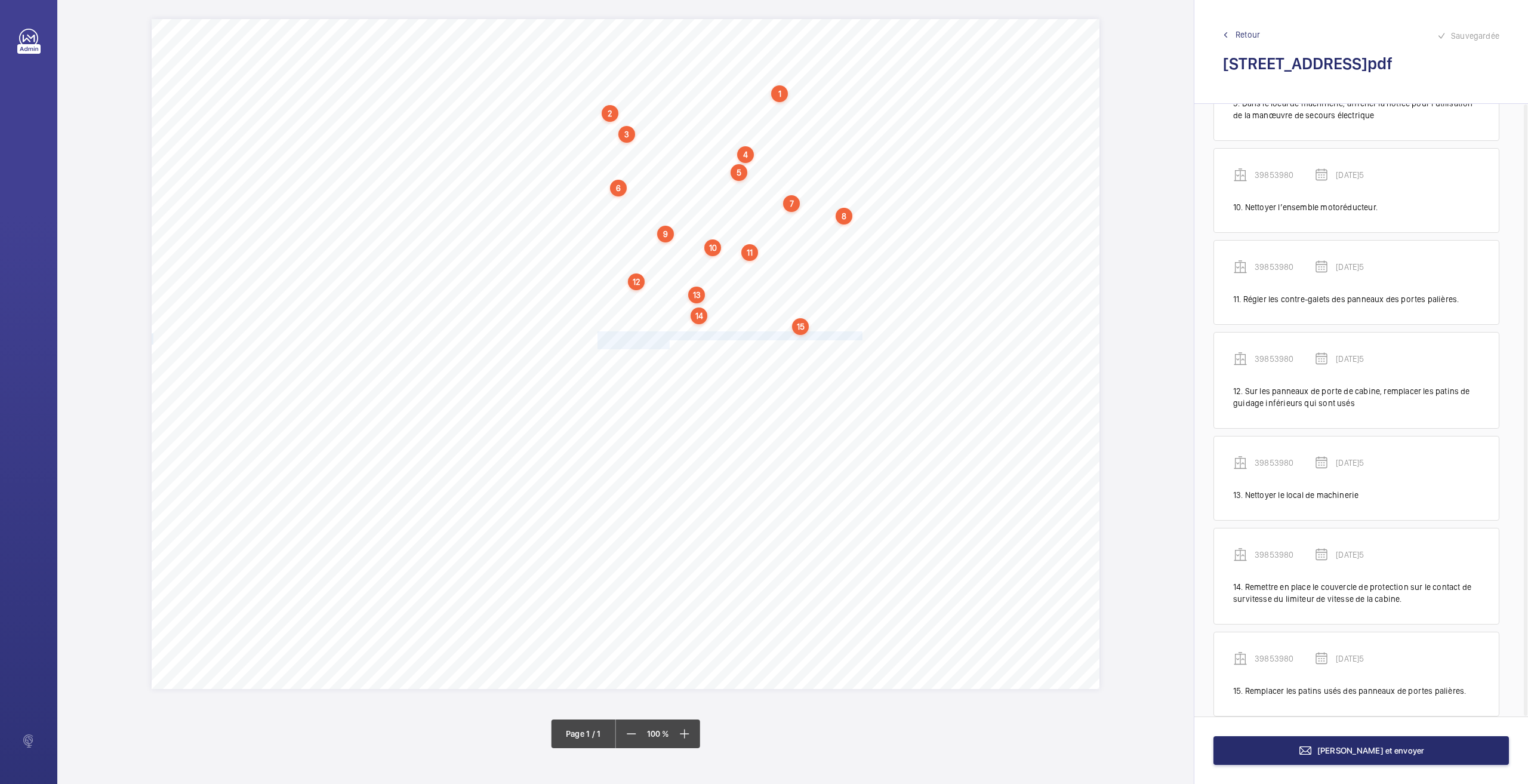
drag, startPoint x: 599, startPoint y: 334, endPoint x: 668, endPoint y: 344, distance: 69.7
click at [668, 344] on div "Nom du site Numéro appareil WM Réserve [STREET_ADDRESS] 39853980 Ranger correct…" at bounding box center [625, 354] width 948 height 669
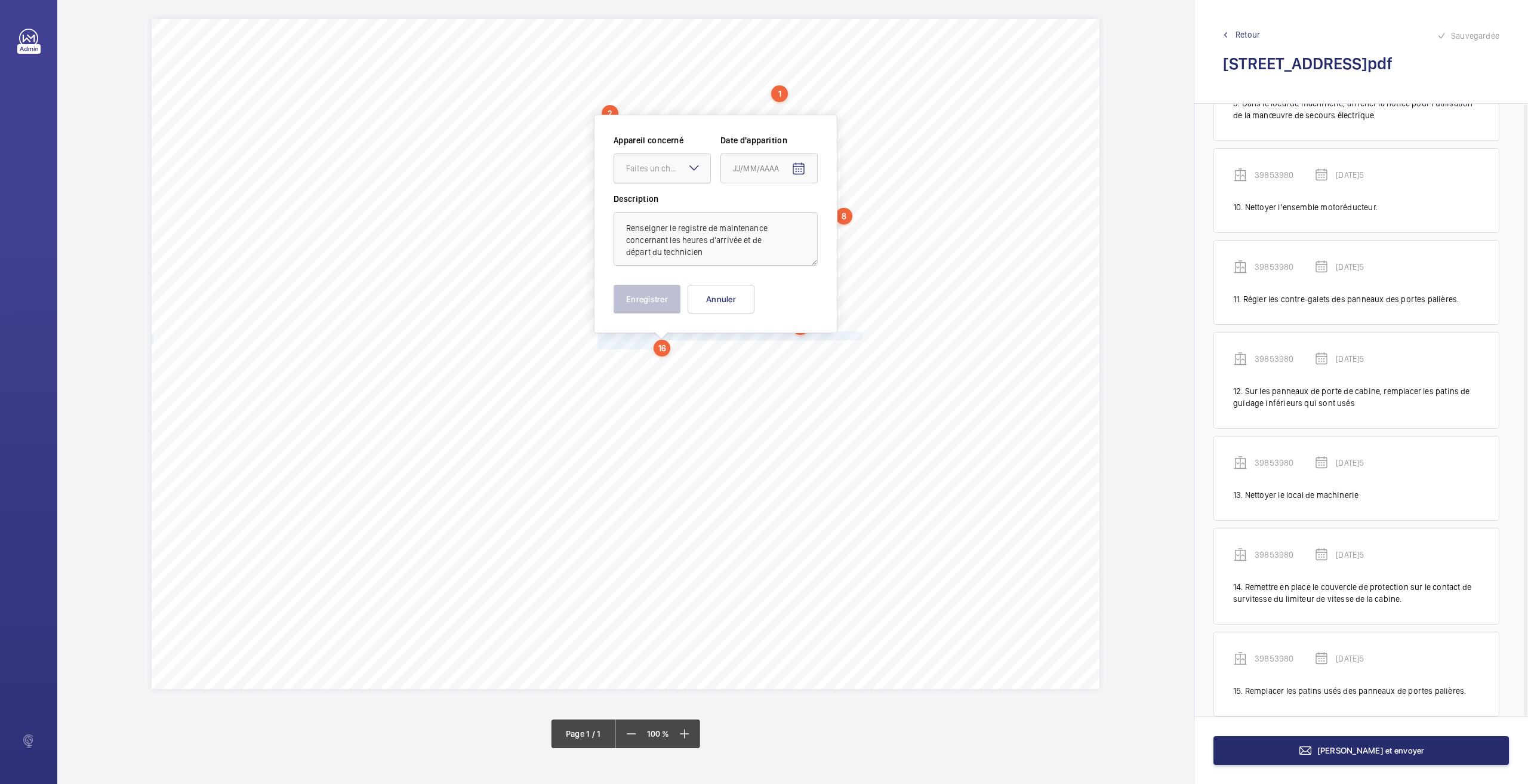
click at [651, 167] on div "Faites un choix" at bounding box center [668, 168] width 84 height 12
click at [647, 213] on div "39853980" at bounding box center [662, 205] width 96 height 29
click at [796, 176] on span "Open calendar" at bounding box center [798, 169] width 29 height 29
click at [758, 372] on button "26" at bounding box center [762, 361] width 24 height 24
type input "[DATE]5"
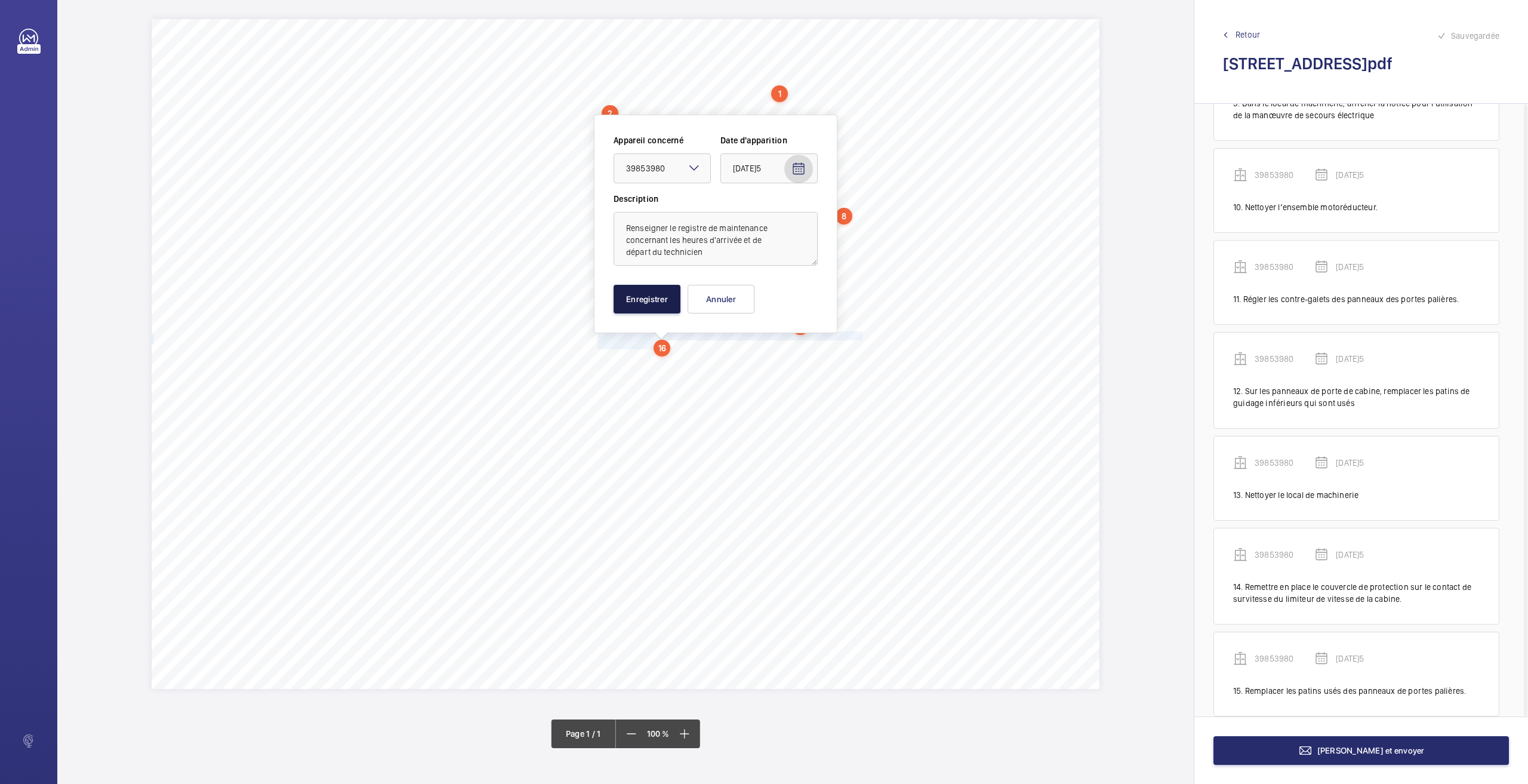
click at [643, 301] on button "Enregistrer" at bounding box center [646, 300] width 66 height 29
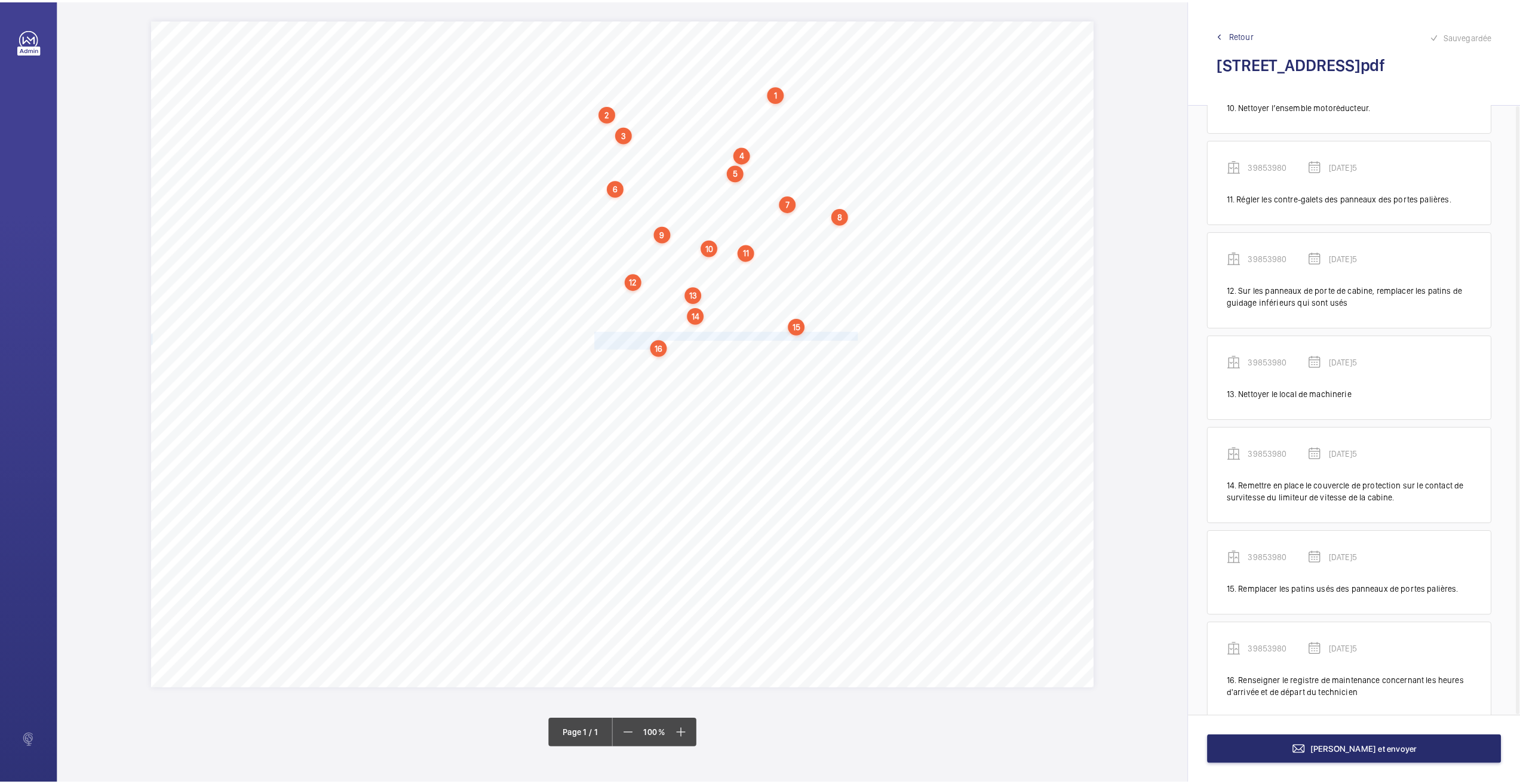
scroll to position [1002, 0]
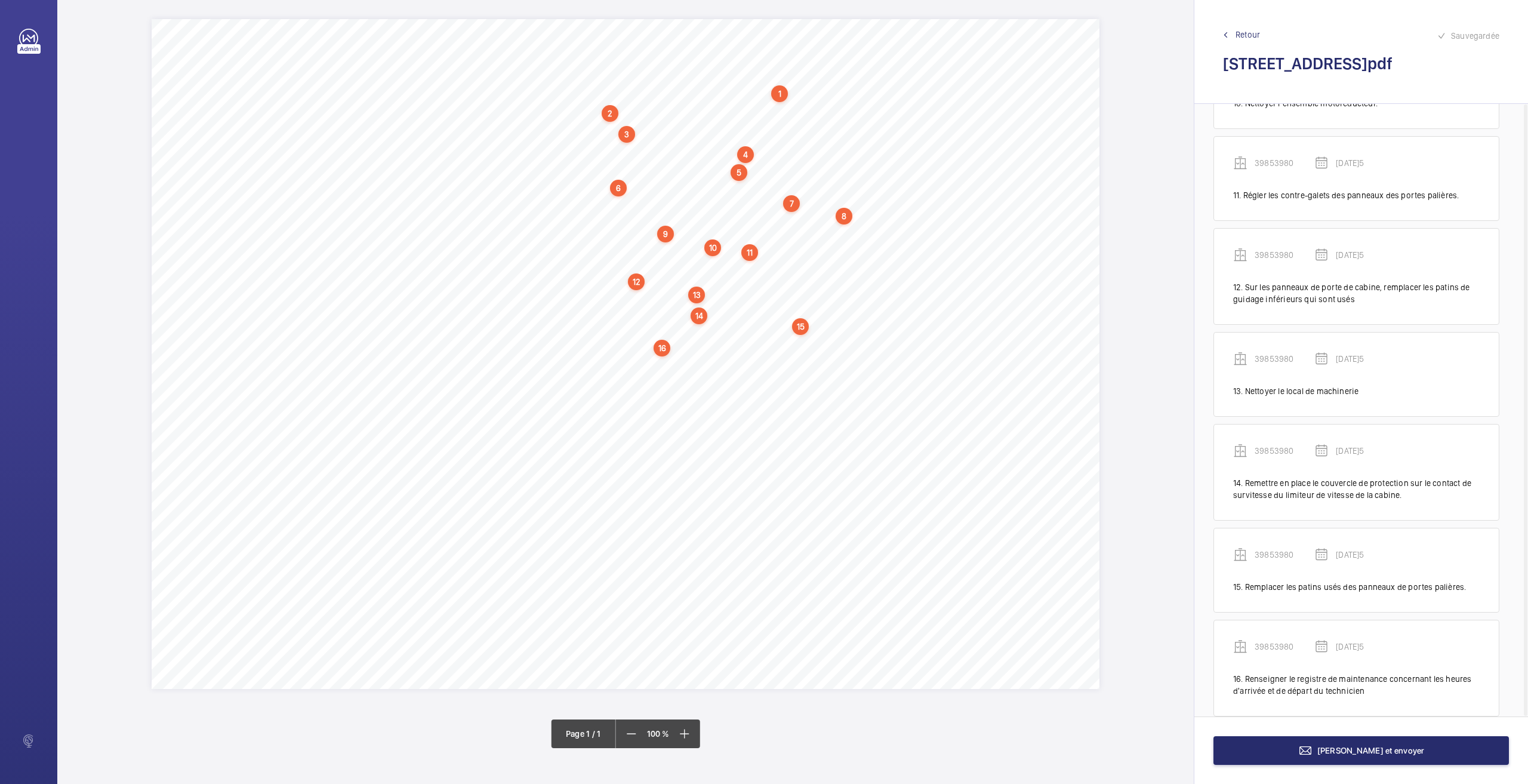
click at [662, 346] on div "16" at bounding box center [661, 348] width 17 height 17
click at [645, 243] on div "39853980" at bounding box center [664, 245] width 102 height 12
copy div "39853980"
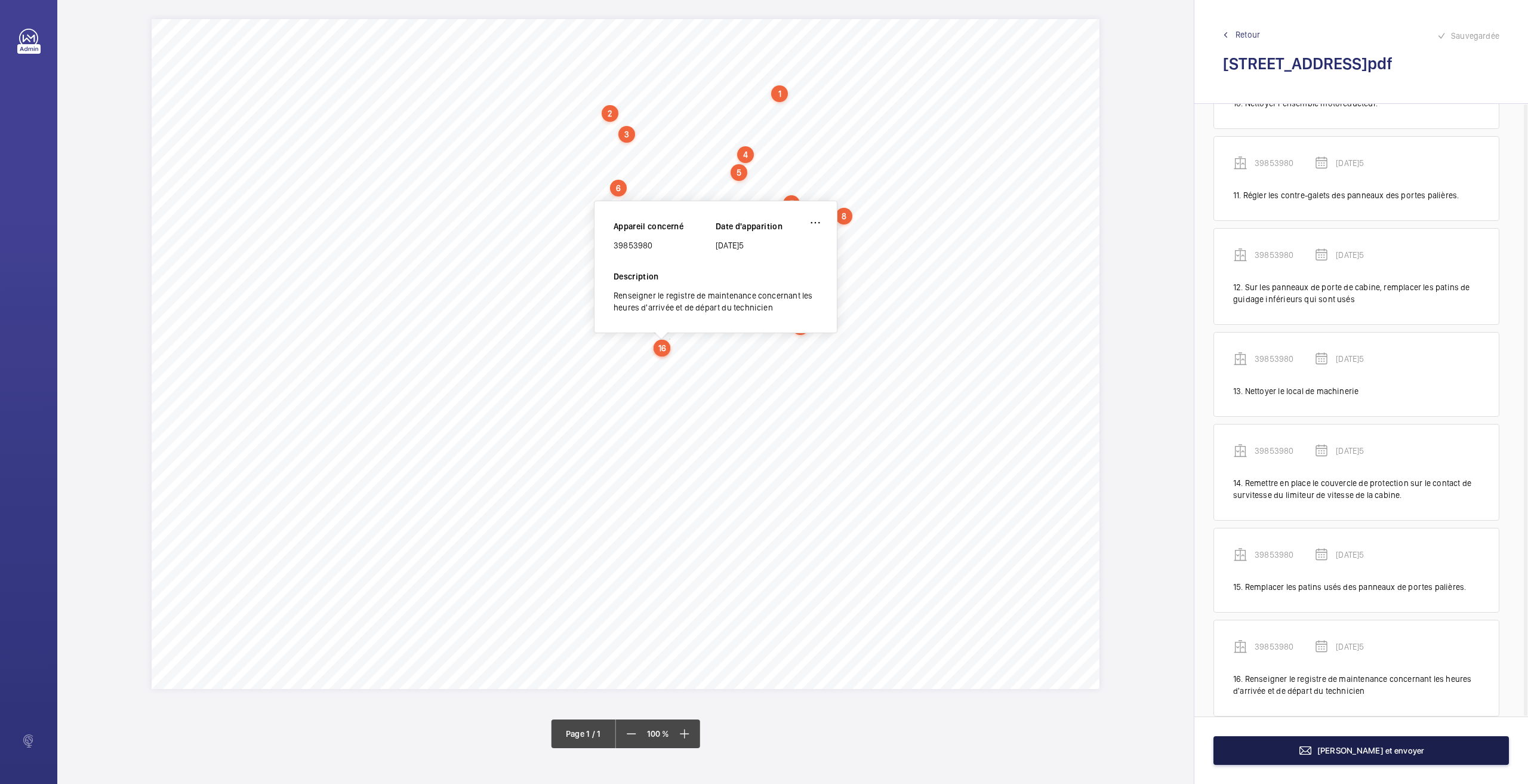
click at [1281, 751] on button "[PERSON_NAME] et envoyer" at bounding box center [1361, 750] width 296 height 29
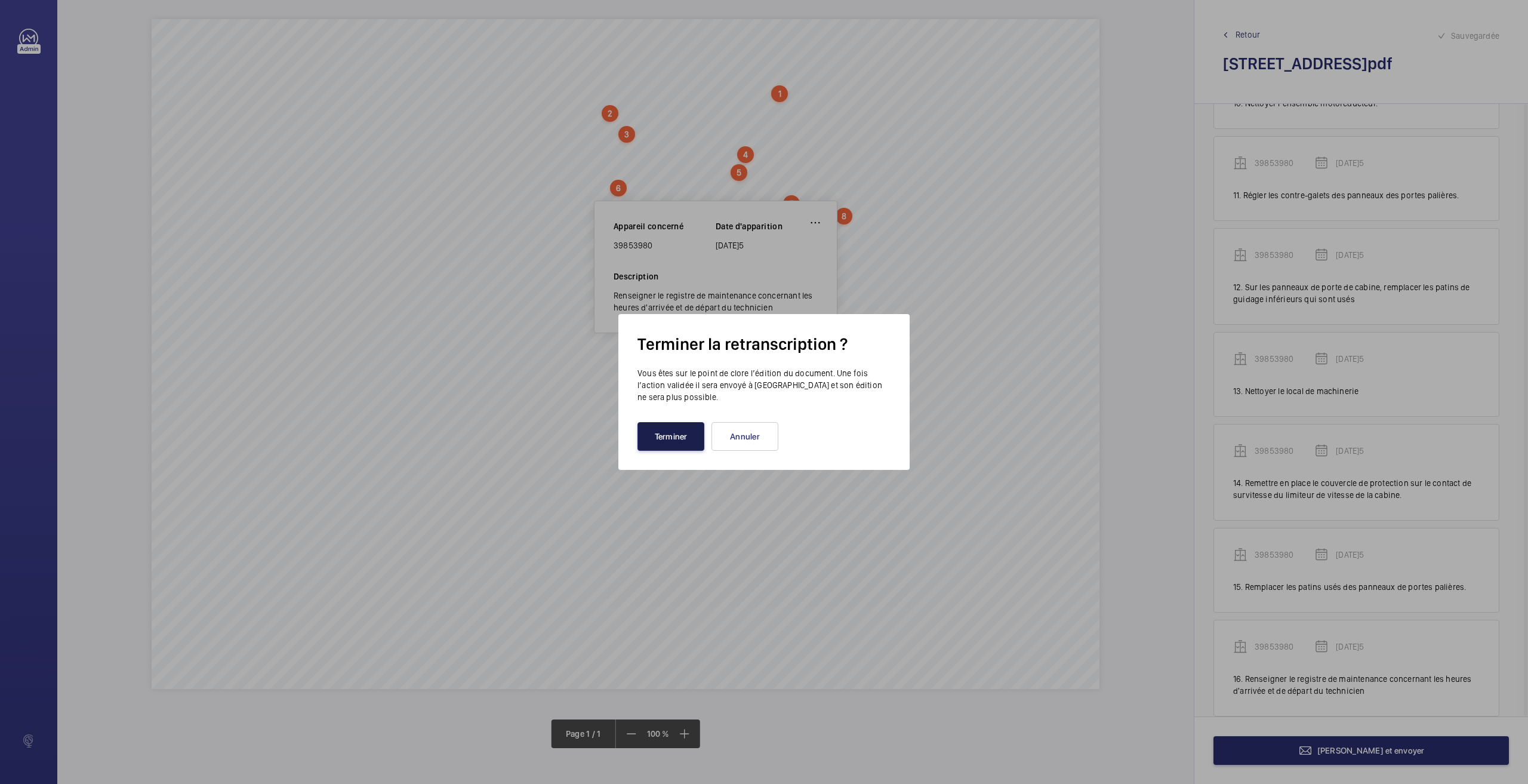
click at [662, 437] on button "Terminer" at bounding box center [670, 436] width 66 height 29
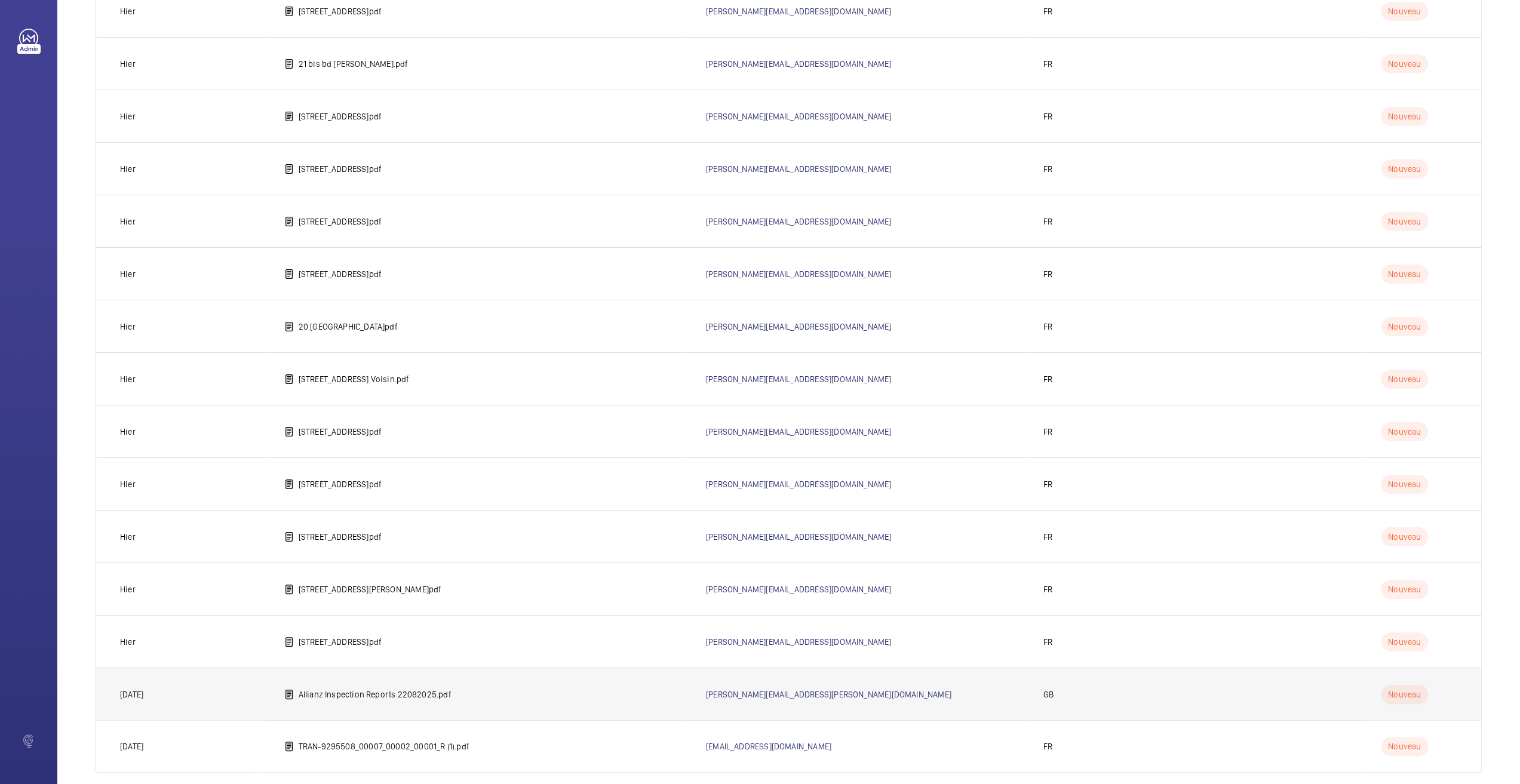
scroll to position [229, 0]
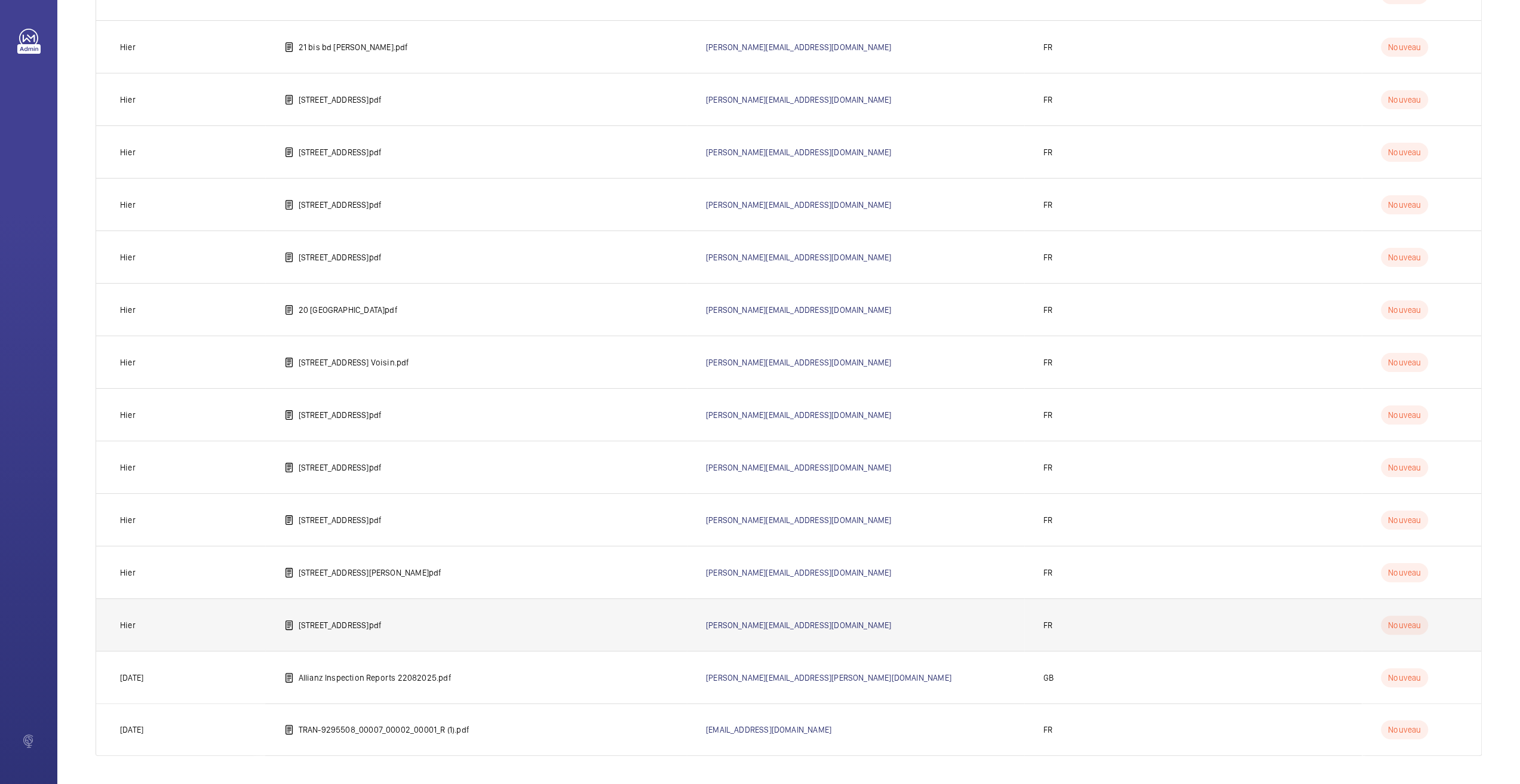
click at [358, 625] on p "[STREET_ADDRESS]pdf" at bounding box center [341, 625] width 83 height 12
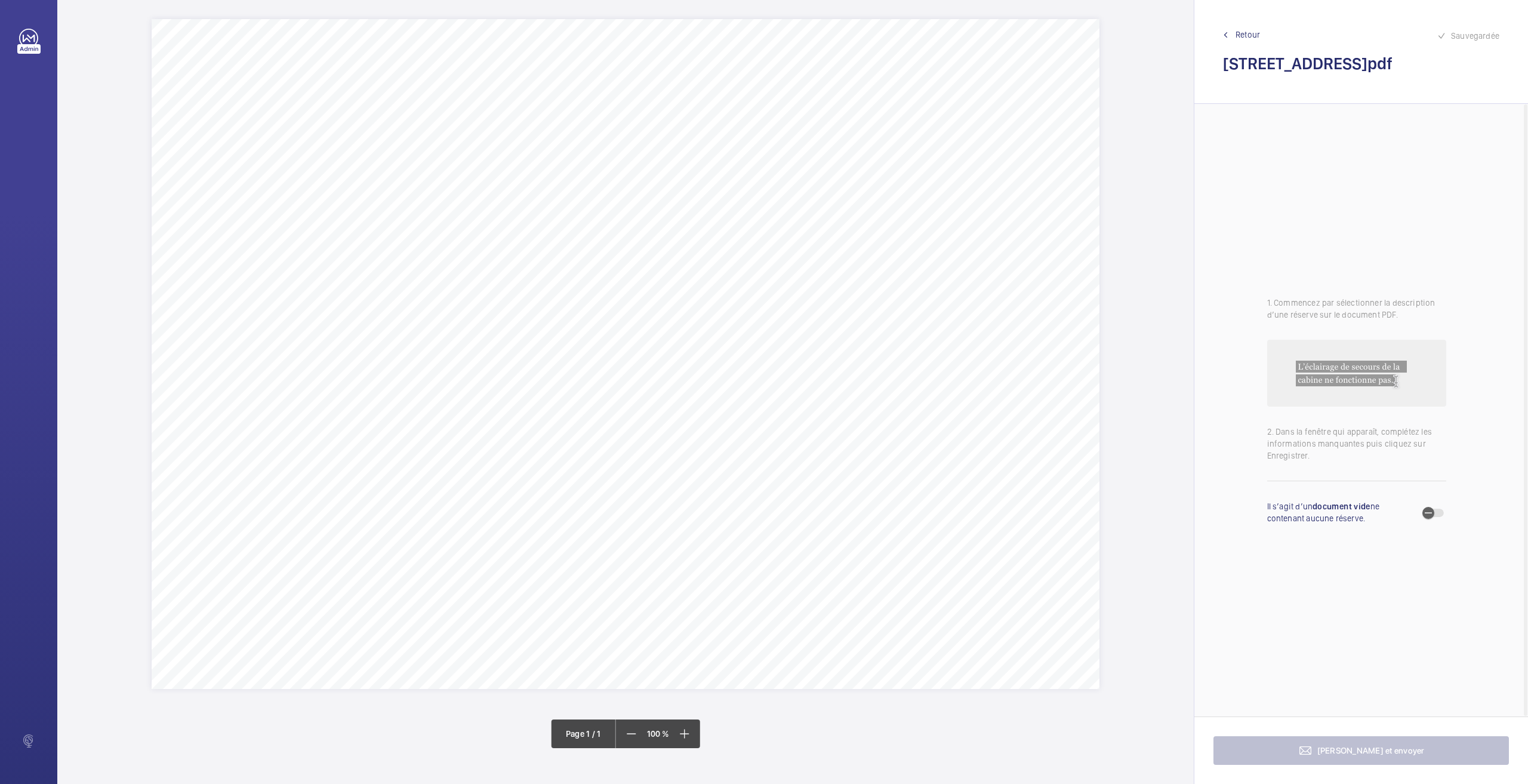
drag, startPoint x: 1437, startPoint y: 67, endPoint x: 1189, endPoint y: 66, distance: 248.0
click at [1189, 66] on div "Nom du site Numéro appareil WM Réserve [STREET_ADDRESS] 86917589 Mettre à dispo…" at bounding box center [793, 392] width 1471 height 784
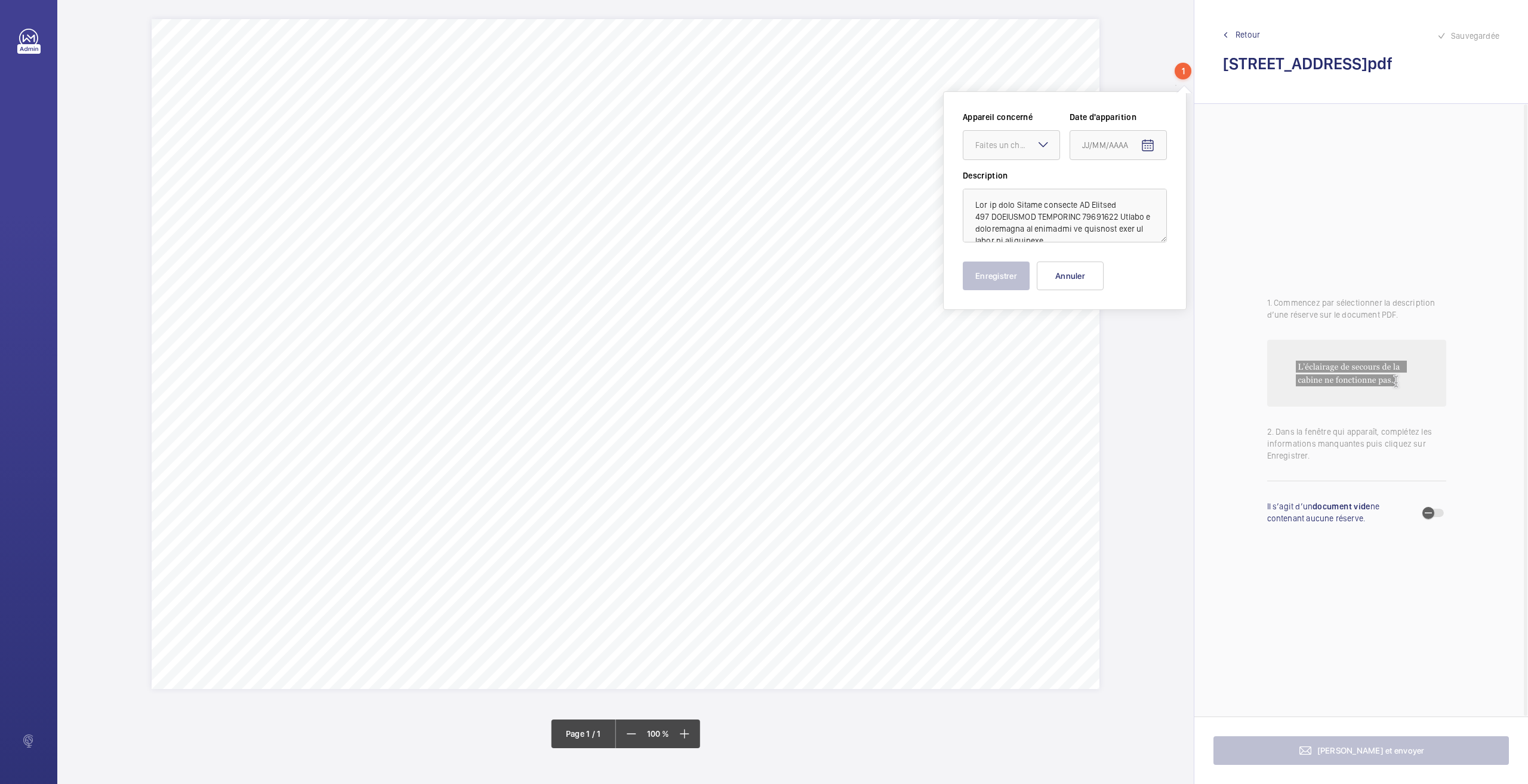
click at [1312, 186] on div "1. Commencez par sélectionner la description d’une réserve sur le document PDF.…" at bounding box center [1356, 410] width 324 height 613
drag, startPoint x: 1082, startPoint y: 218, endPoint x: 971, endPoint y: 220, distance: 111.0
click at [971, 220] on textarea at bounding box center [1064, 215] width 204 height 54
click at [1054, 275] on button "Annuler" at bounding box center [1070, 275] width 66 height 29
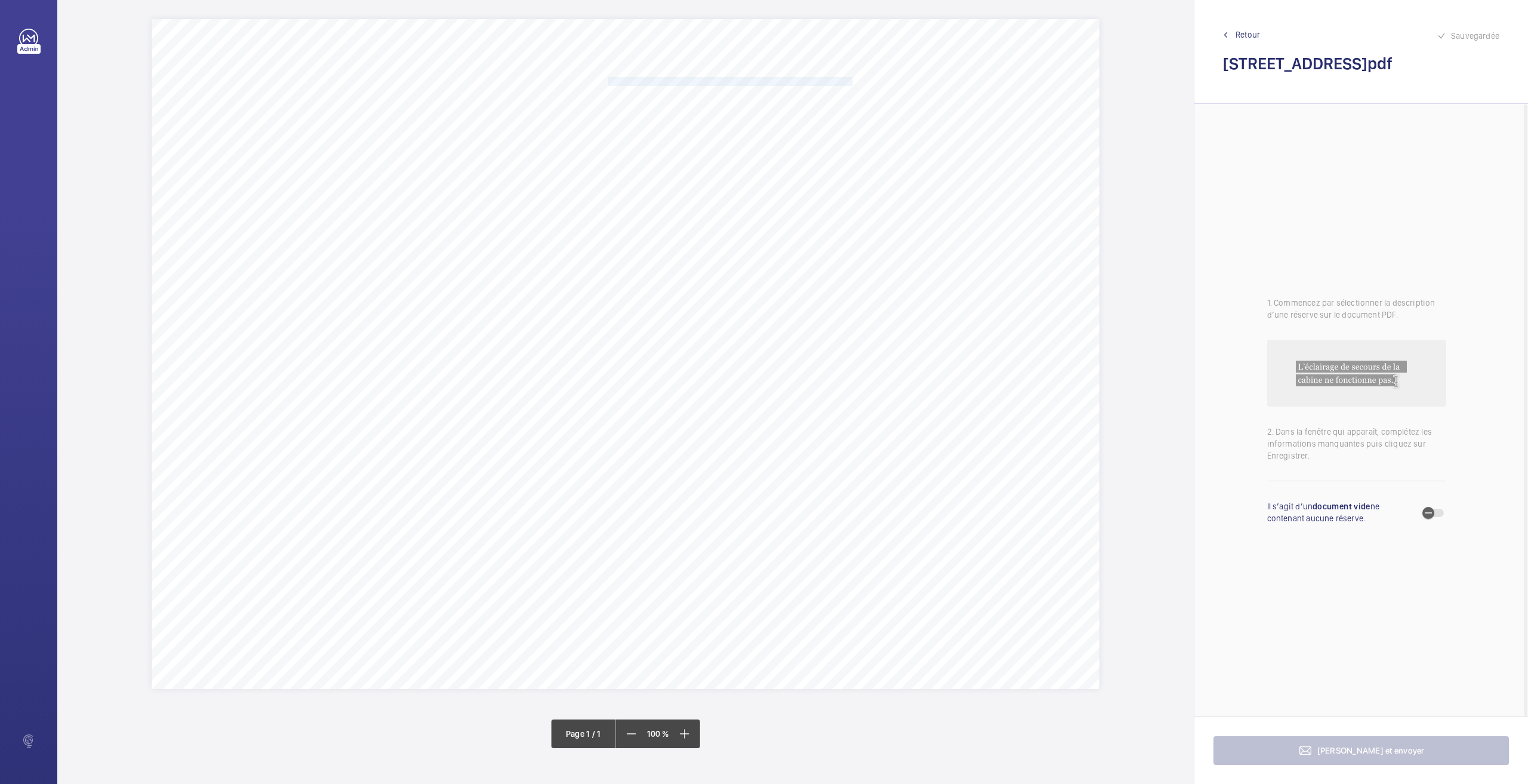
drag, startPoint x: 609, startPoint y: 81, endPoint x: 852, endPoint y: 78, distance: 243.0
click at [852, 78] on span "Mettre à disposition un registre de contrôle dans le local de machinerie." at bounding box center [731, 82] width 245 height 8
click at [839, 166] on div at bounding box center [846, 158] width 96 height 29
click at [842, 193] on span "24671371" at bounding box center [846, 194] width 72 height 12
drag, startPoint x: 851, startPoint y: 151, endPoint x: 847, endPoint y: 172, distance: 21.4
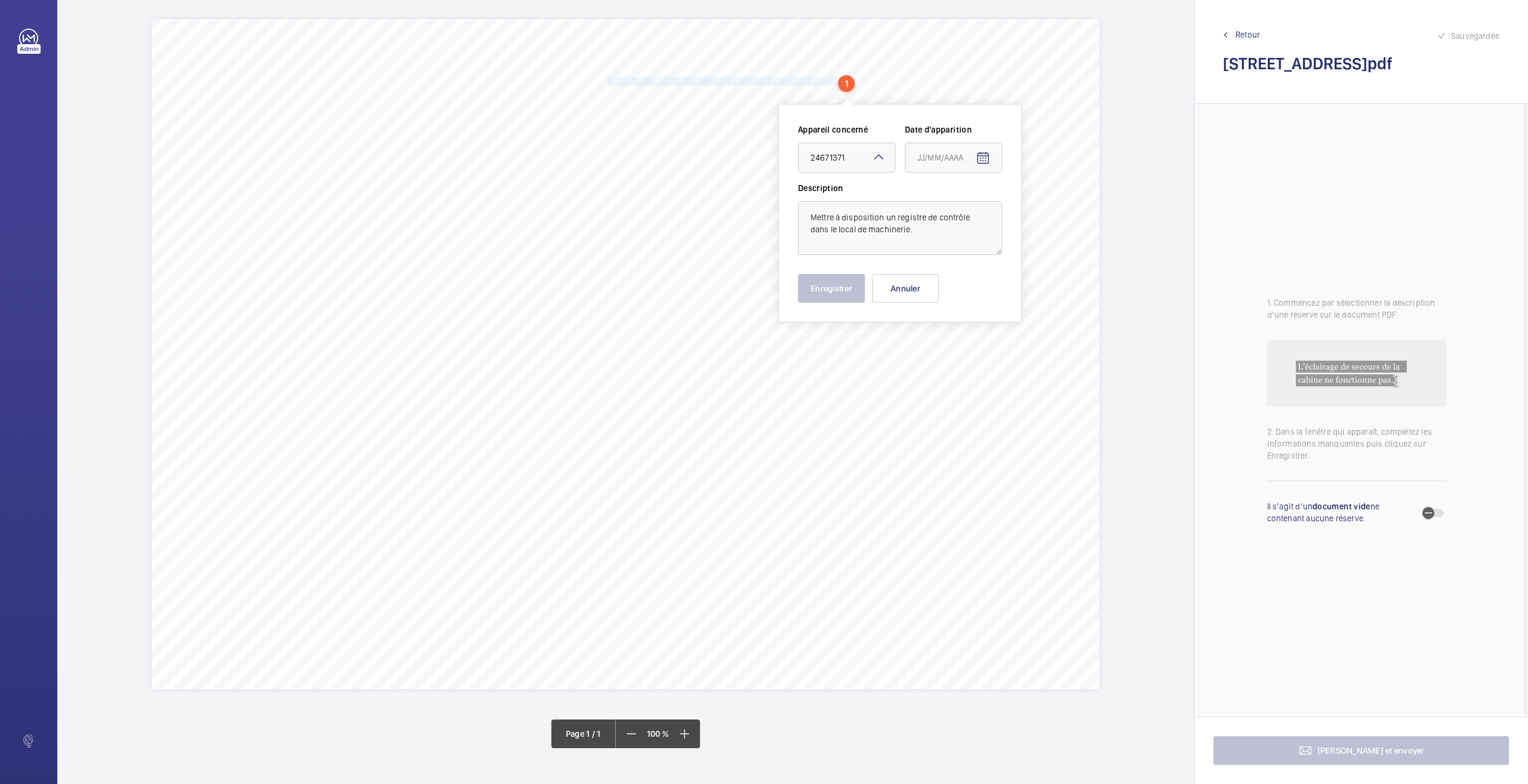
click at [850, 153] on div "× 24671371" at bounding box center [842, 157] width 64 height 12
click at [843, 222] on span "86917589" at bounding box center [846, 223] width 72 height 12
click at [987, 160] on mat-icon "Open calendar" at bounding box center [983, 159] width 14 height 14
drag, startPoint x: 951, startPoint y: 352, endPoint x: 812, endPoint y: 306, distance: 146.4
click at [949, 352] on span "26" at bounding box center [946, 350] width 22 height 22
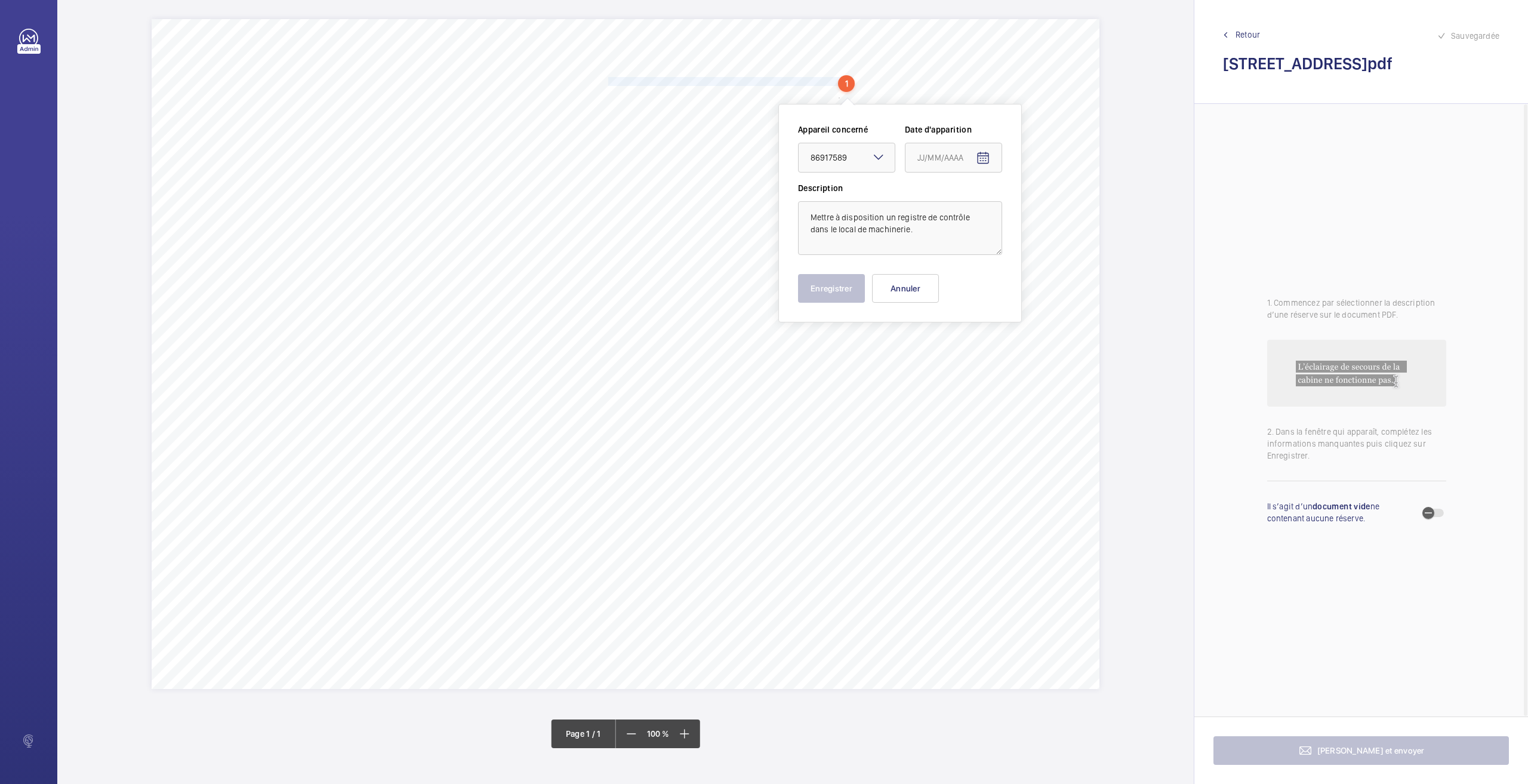
type input "[DATE]5"
click at [802, 293] on button "Enregistrer" at bounding box center [831, 288] width 66 height 29
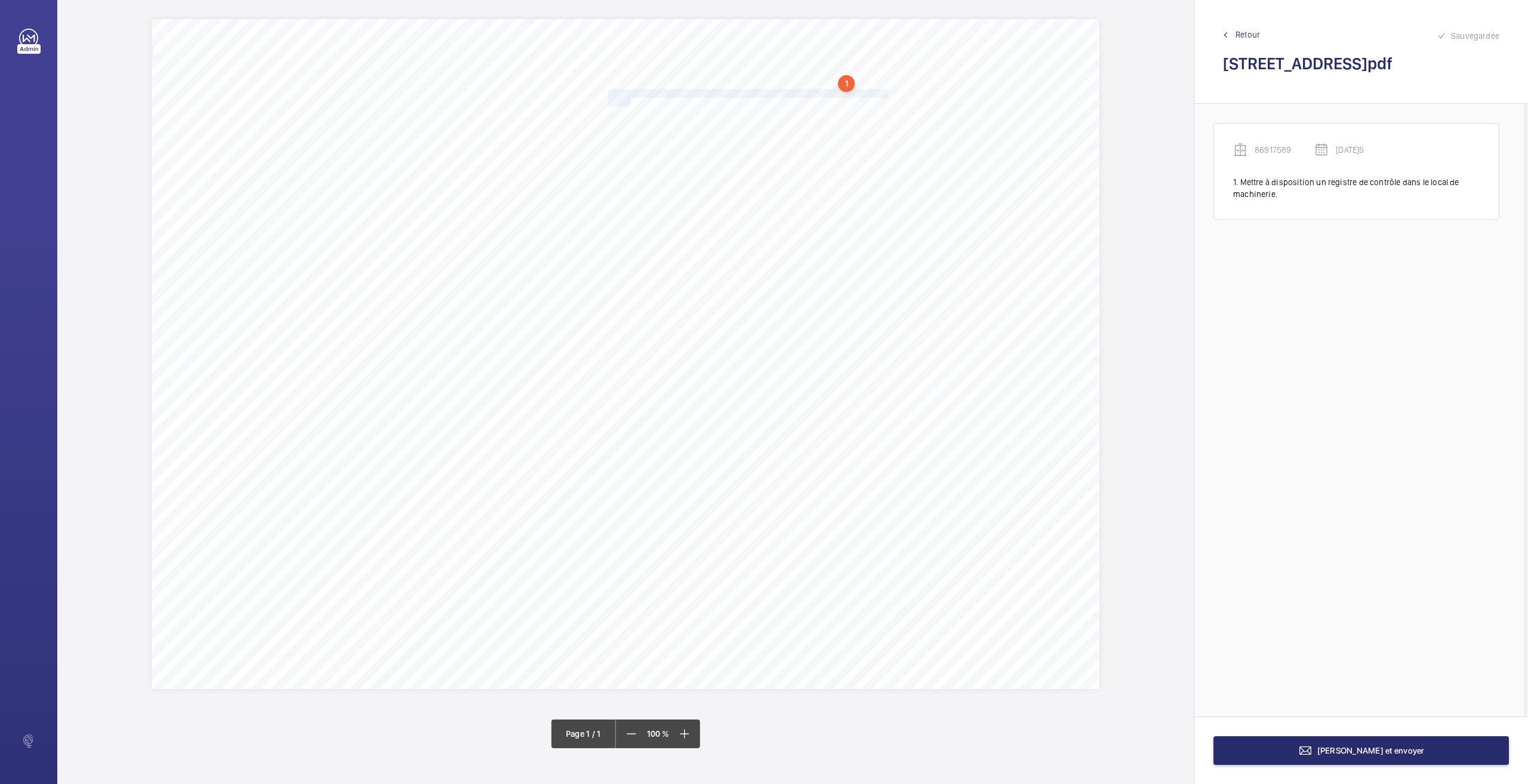
drag, startPoint x: 611, startPoint y: 92, endPoint x: 632, endPoint y: 100, distance: 22.5
click at [632, 100] on div "Nom du site Numéro appareil WM Réserve [STREET_ADDRESS] 86917589 Mettre à dispo…" at bounding box center [625, 354] width 948 height 669
click at [652, 177] on mat-icon at bounding box center [657, 179] width 14 height 14
click at [616, 240] on span "86917589" at bounding box center [625, 244] width 72 height 12
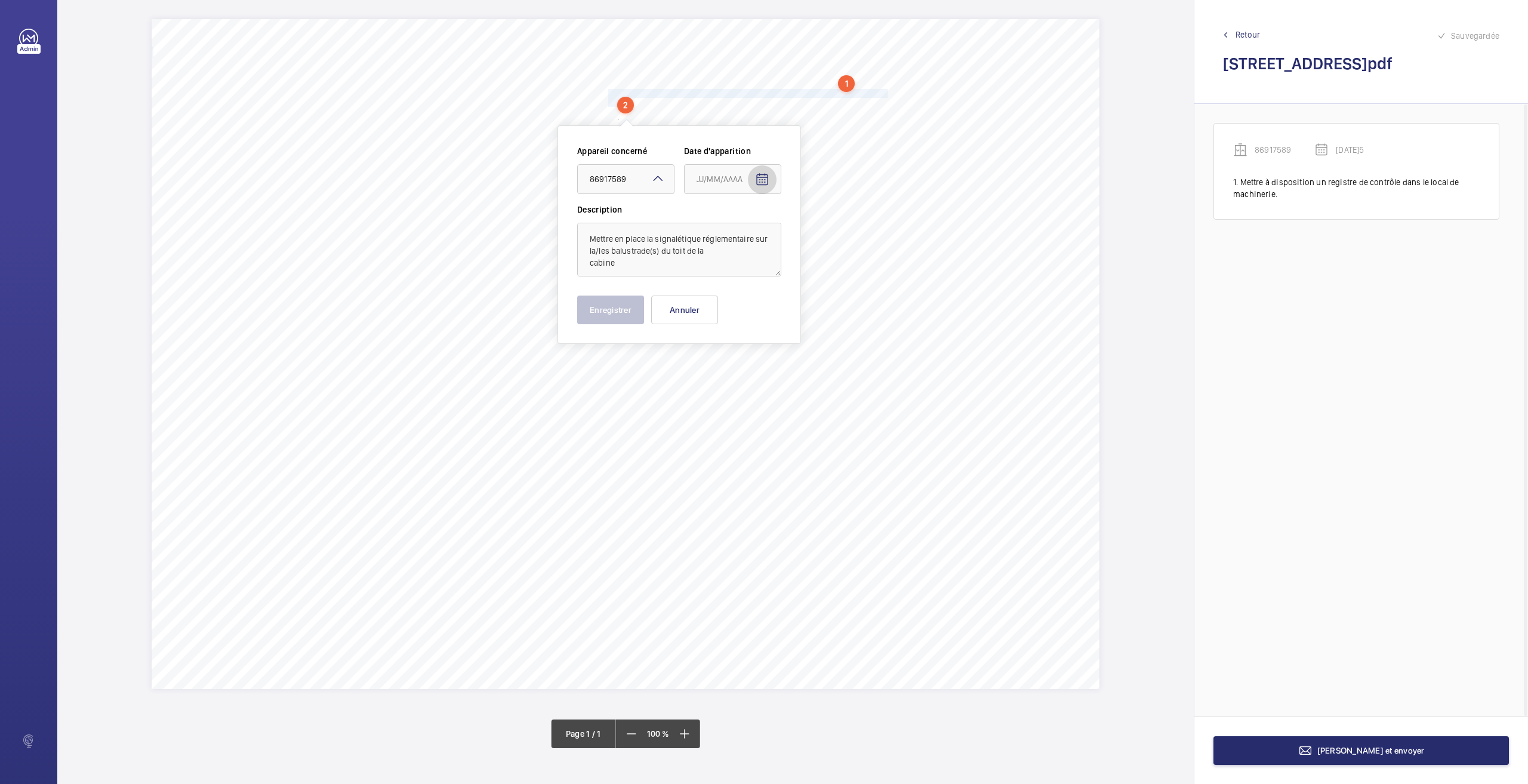
click at [766, 180] on mat-icon "Open calendar" at bounding box center [762, 179] width 14 height 14
click at [732, 371] on span "26" at bounding box center [725, 372] width 22 height 22
type input "[DATE]5"
click at [608, 311] on button "Enregistrer" at bounding box center [610, 310] width 66 height 29
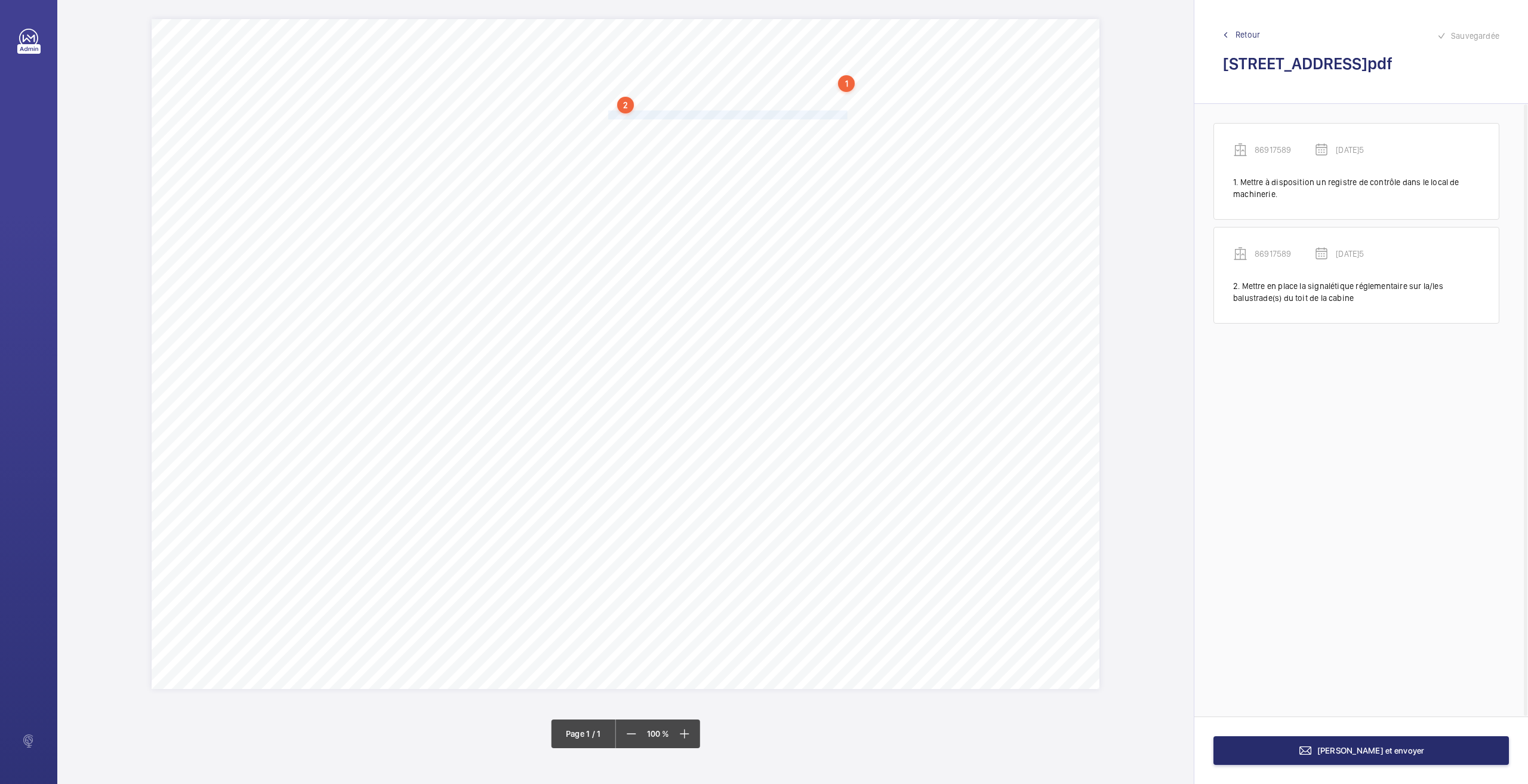
drag, startPoint x: 609, startPoint y: 115, endPoint x: 846, endPoint y: 111, distance: 237.0
click at [846, 111] on span "Fixer correctement tous les éléments se trouvant sur le toit de cabine." at bounding box center [728, 115] width 239 height 8
drag, startPoint x: 822, startPoint y: 191, endPoint x: 820, endPoint y: 207, distance: 16.1
click at [822, 191] on div "Faites un choix" at bounding box center [846, 189] width 84 height 12
drag, startPoint x: 817, startPoint y: 255, endPoint x: 838, endPoint y: 243, distance: 24.2
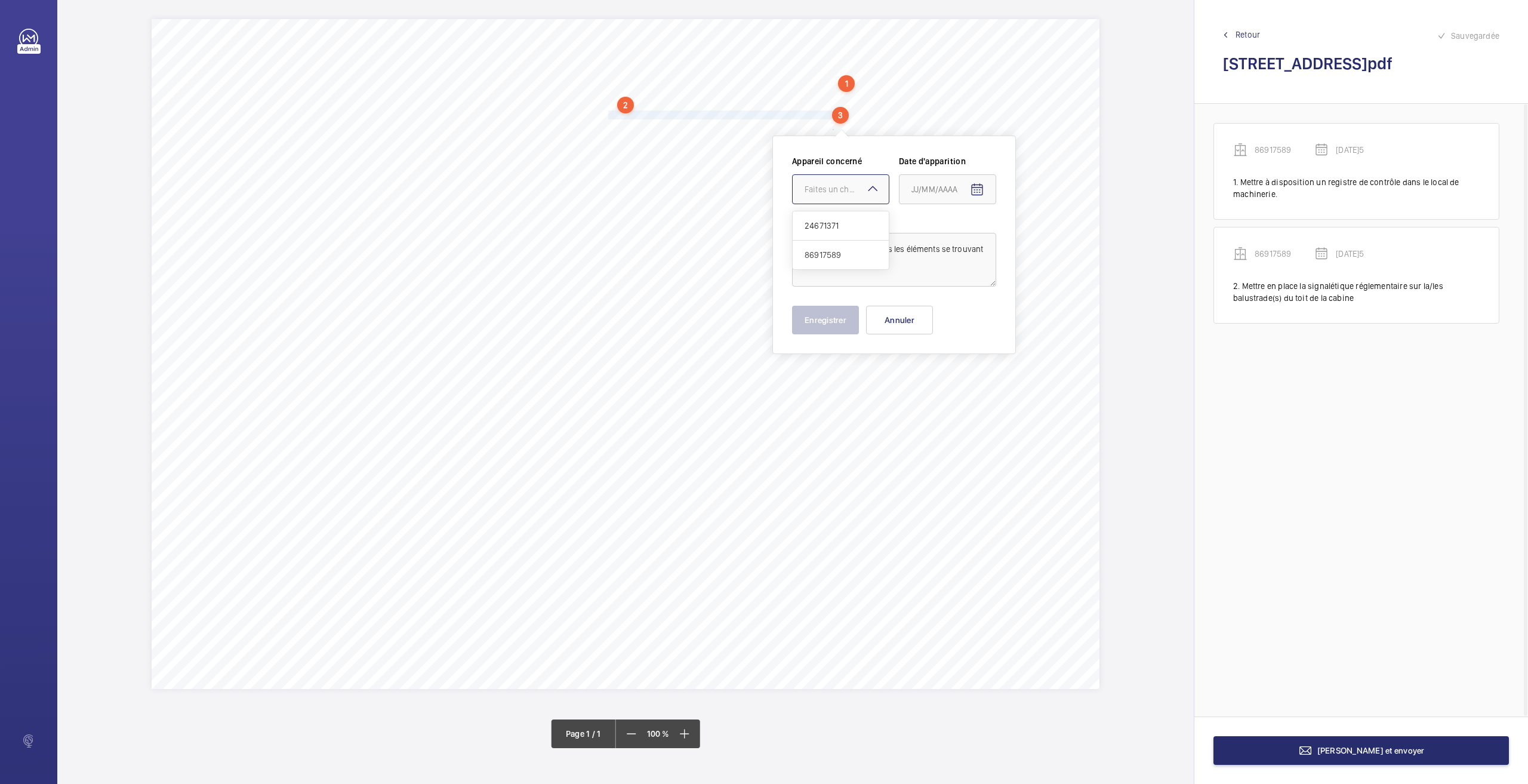
click at [818, 255] on span "86917589" at bounding box center [841, 255] width 72 height 12
click at [974, 191] on mat-icon "Open calendar" at bounding box center [977, 190] width 14 height 14
click at [941, 380] on span "26" at bounding box center [939, 382] width 22 height 22
type input "[DATE]5"
click at [814, 323] on button "Enregistrer" at bounding box center [825, 320] width 66 height 29
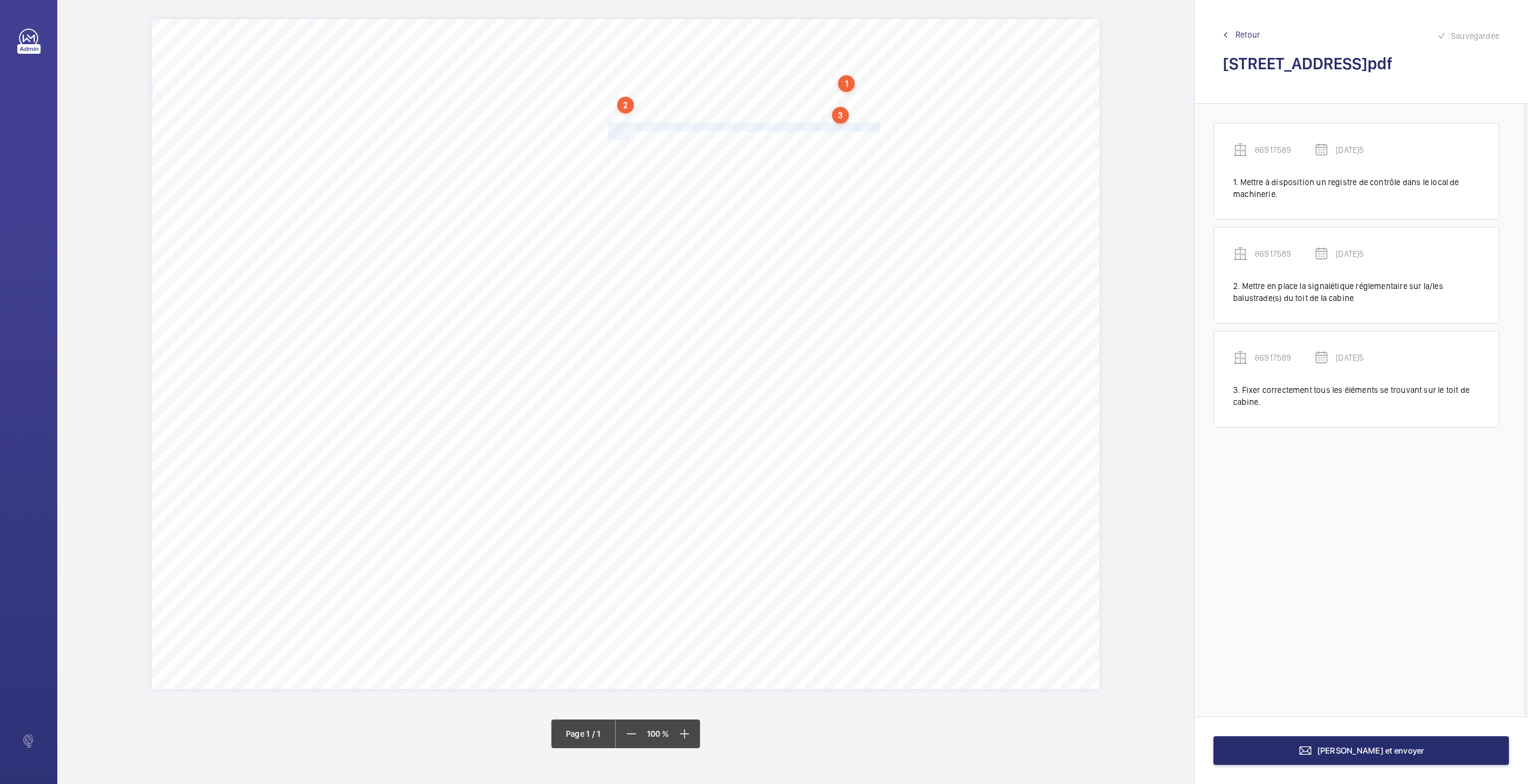
drag, startPoint x: 610, startPoint y: 126, endPoint x: 629, endPoint y: 133, distance: 20.2
click at [629, 133] on div "Nom du site Numéro appareil WM Réserve [STREET_ADDRESS] 86917589 Mettre à dispo…" at bounding box center [625, 354] width 948 height 669
click at [637, 201] on div at bounding box center [623, 212] width 96 height 29
click at [618, 274] on span "86917589" at bounding box center [623, 277] width 72 height 12
click at [761, 211] on mat-icon "Open calendar" at bounding box center [759, 212] width 14 height 14
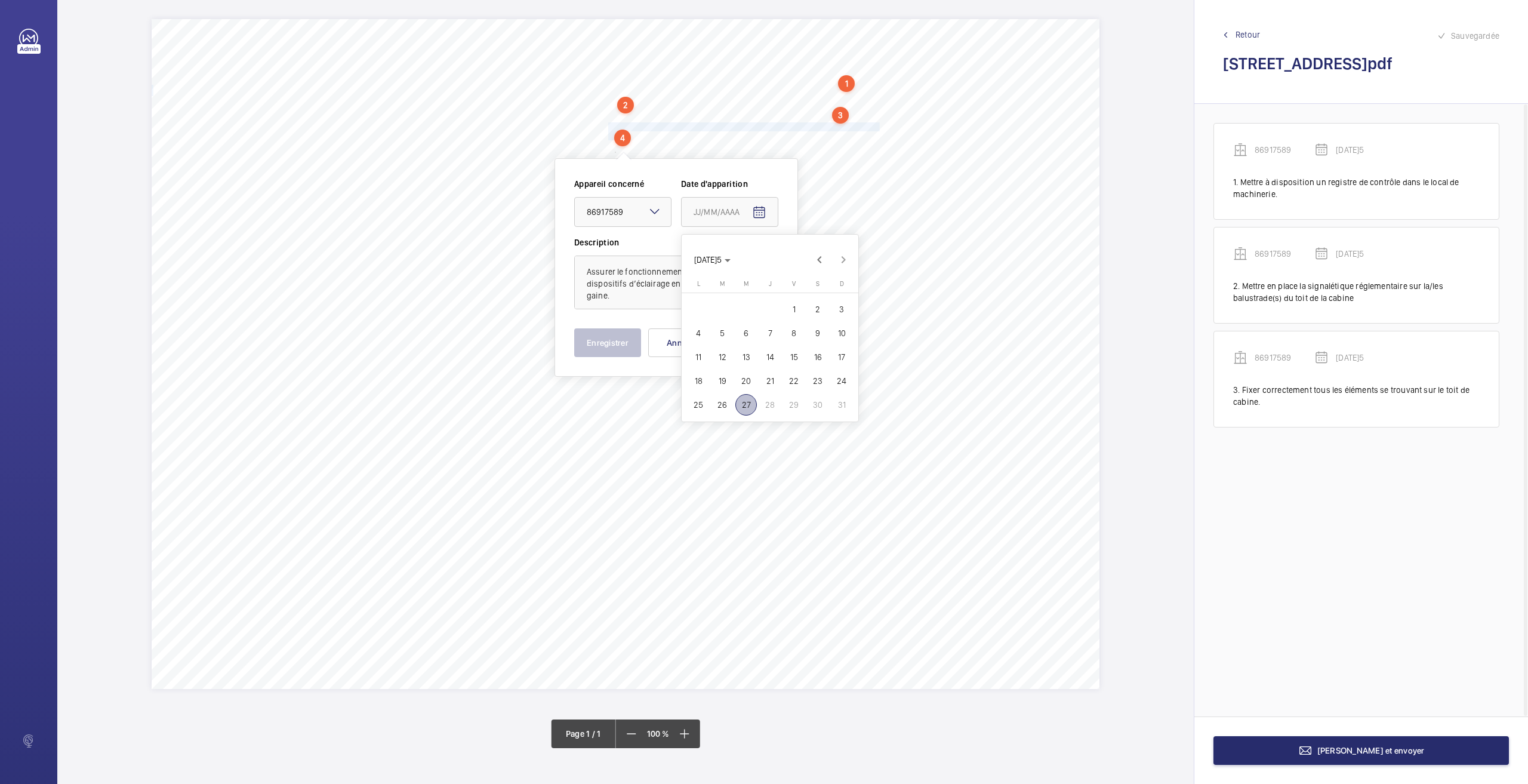
click at [728, 408] on span "26" at bounding box center [722, 404] width 22 height 22
type input "[DATE]5"
click at [604, 352] on button "Enregistrer" at bounding box center [607, 343] width 66 height 29
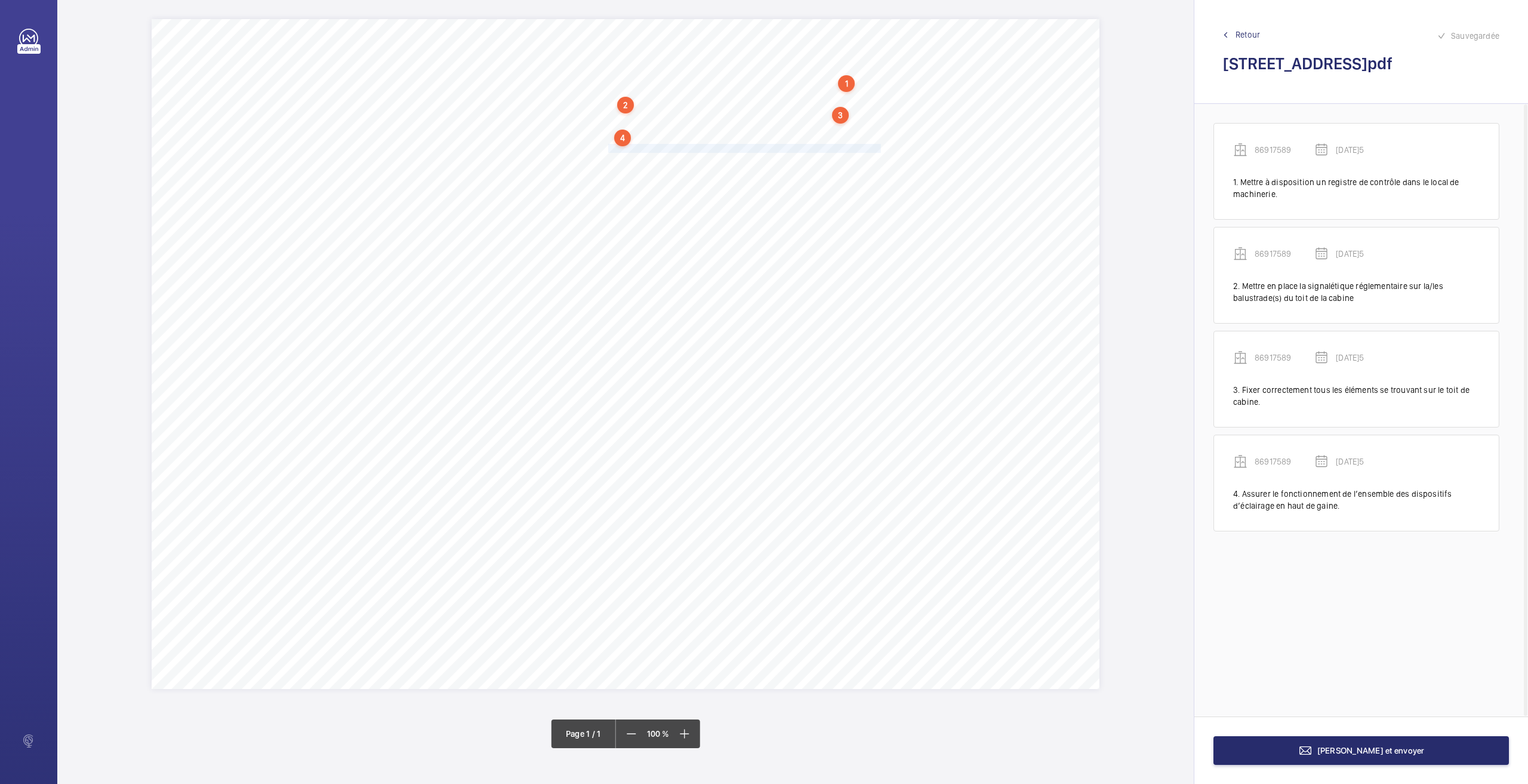
drag, startPoint x: 609, startPoint y: 147, endPoint x: 879, endPoint y: 146, distance: 270.0
click at [879, 146] on span "Assurer le fonctionnement de l'ensemble des dispositifs d'éclairage de la gaine." at bounding box center [745, 148] width 272 height 8
click at [842, 227] on div "Faites un choix" at bounding box center [879, 224] width 84 height 12
click at [838, 287] on span "86917589" at bounding box center [874, 290] width 72 height 12
click at [1007, 224] on mat-icon "Open calendar" at bounding box center [1010, 225] width 14 height 14
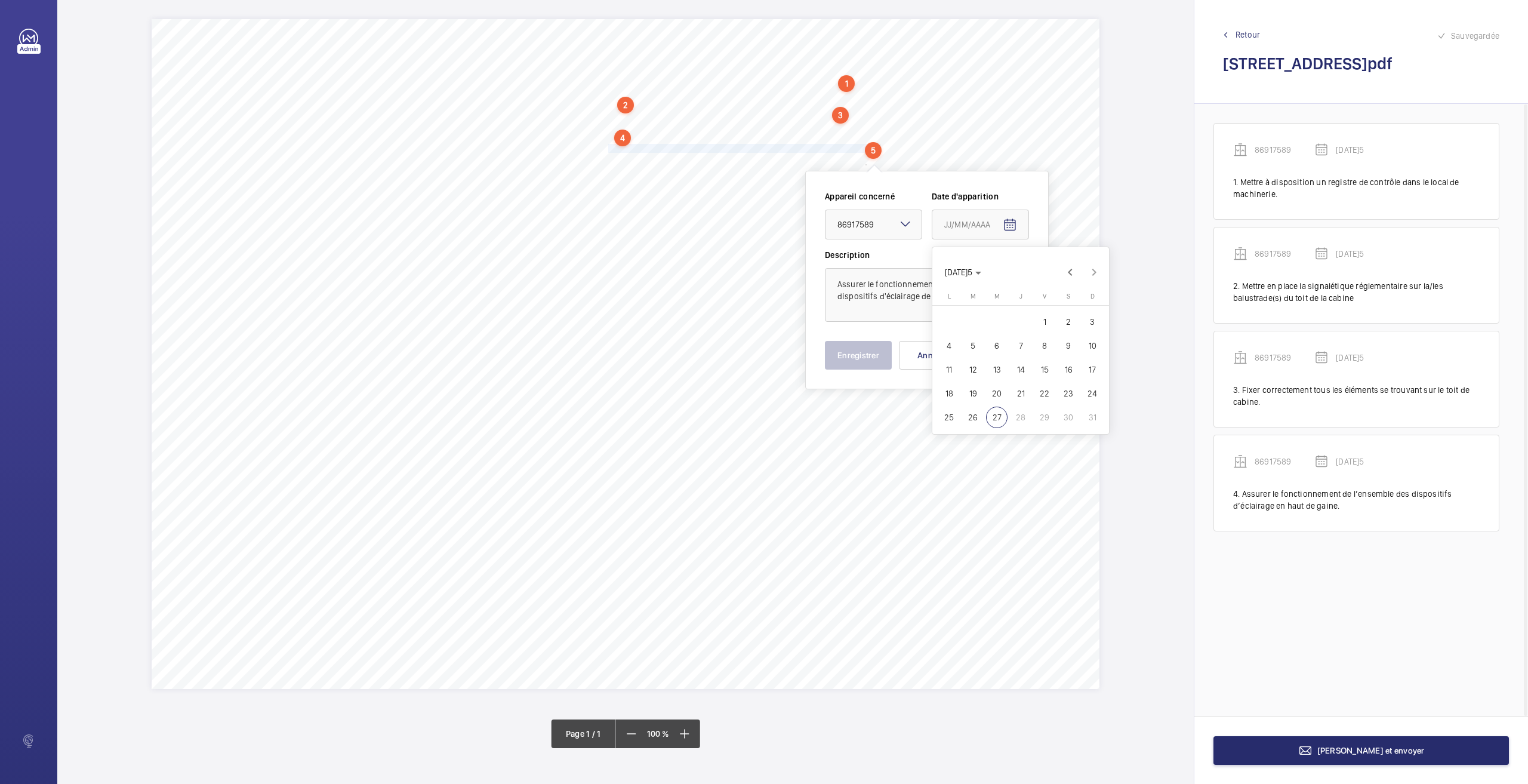
click at [971, 418] on span "26" at bounding box center [972, 417] width 22 height 22
type input "[DATE]5"
click at [832, 344] on button "Enregistrer" at bounding box center [858, 356] width 66 height 29
drag, startPoint x: 609, startPoint y: 159, endPoint x: 859, endPoint y: 159, distance: 250.0
click at [859, 159] on span "Mettre en place sur le site le dossier technique relatif aux appareils neufs." at bounding box center [734, 161] width 252 height 8
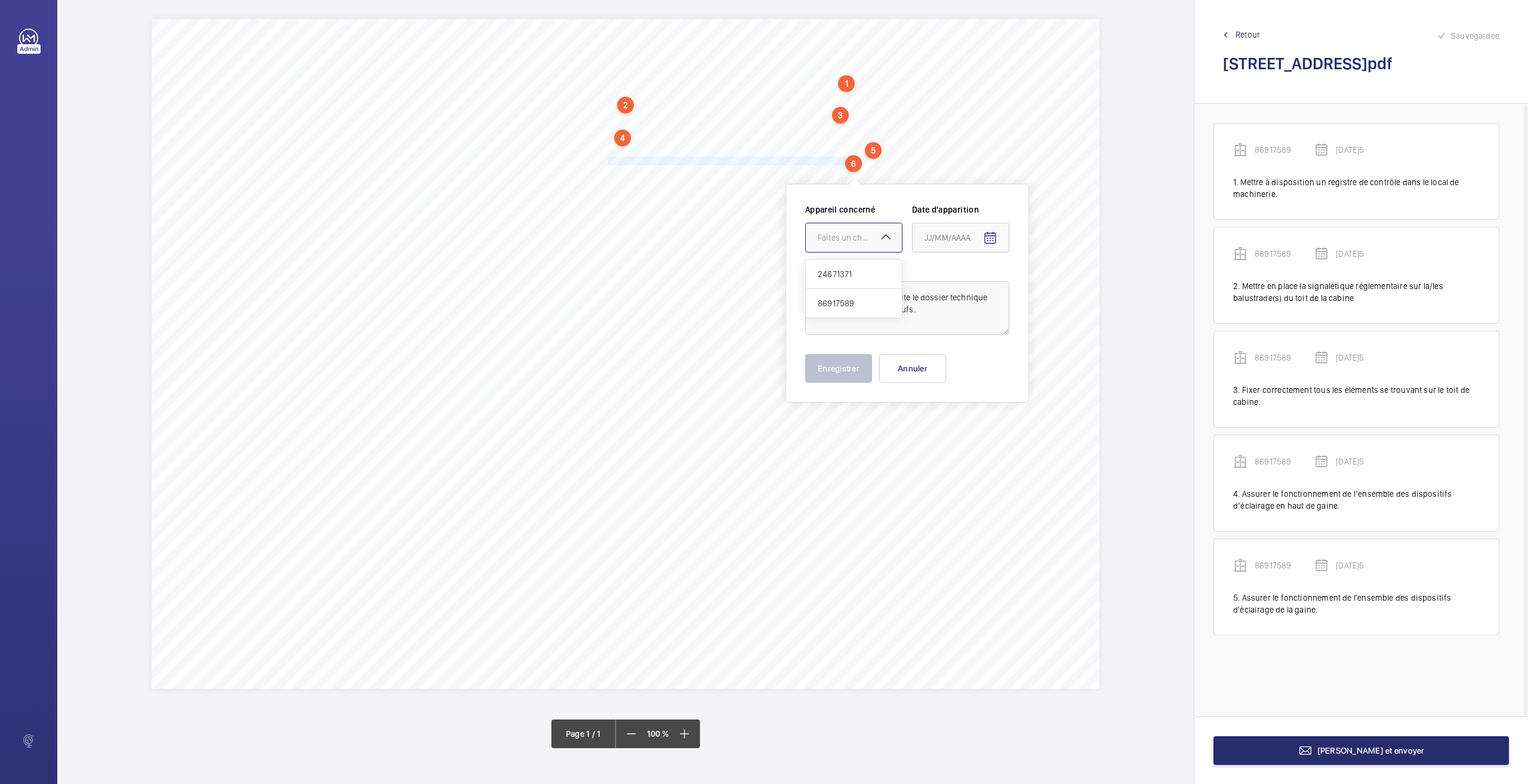
drag, startPoint x: 842, startPoint y: 241, endPoint x: 832, endPoint y: 280, distance: 40.3
click at [842, 241] on div "Faites un choix" at bounding box center [859, 237] width 84 height 12
click at [830, 299] on span "86917589" at bounding box center [854, 303] width 72 height 12
click at [992, 243] on mat-icon "Open calendar" at bounding box center [991, 238] width 14 height 14
drag, startPoint x: 956, startPoint y: 432, endPoint x: 830, endPoint y: 385, distance: 134.5
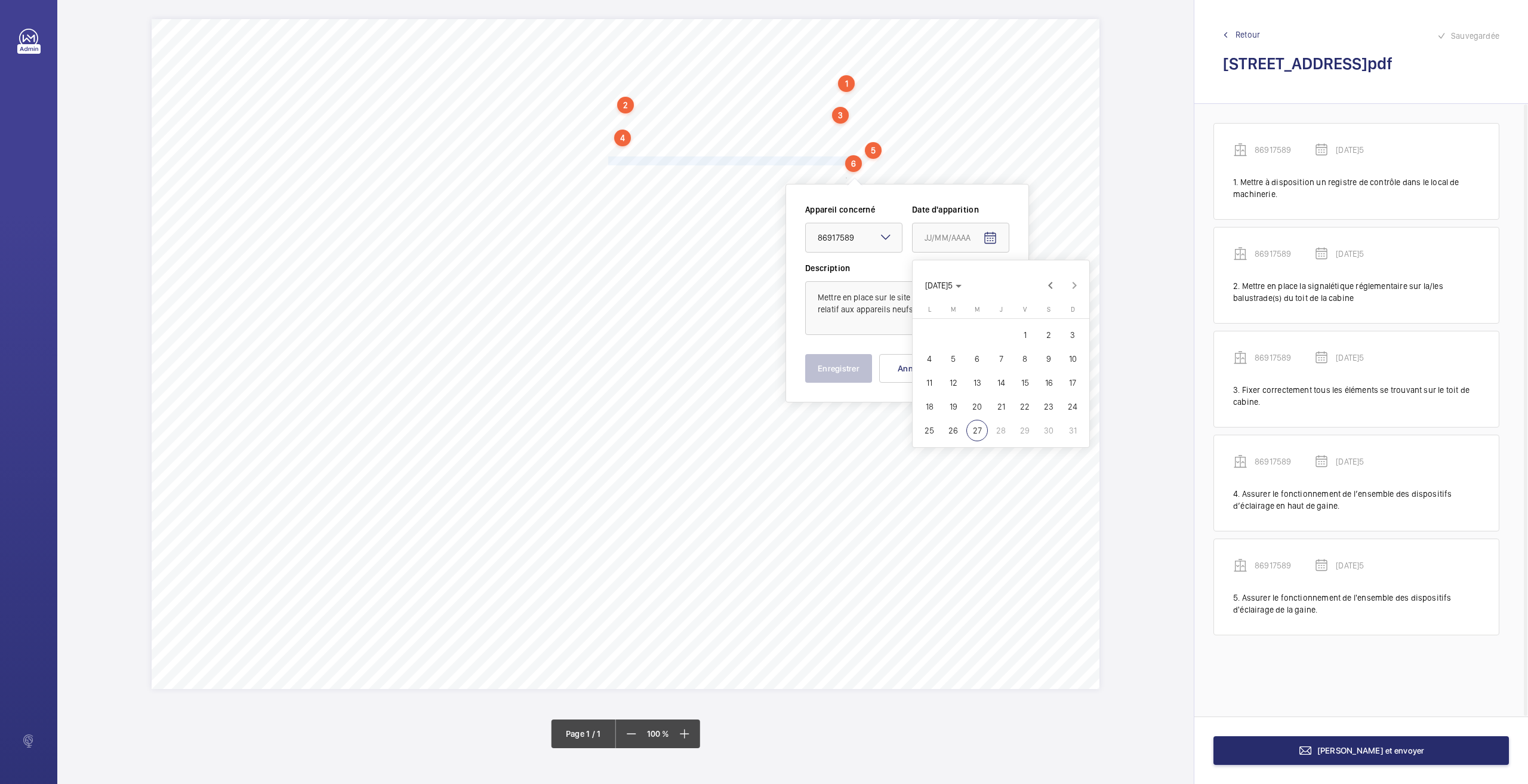
click at [955, 431] on span "26" at bounding box center [953, 430] width 22 height 22
type input "[DATE]5"
click at [818, 376] on button "Enregistrer" at bounding box center [838, 368] width 66 height 29
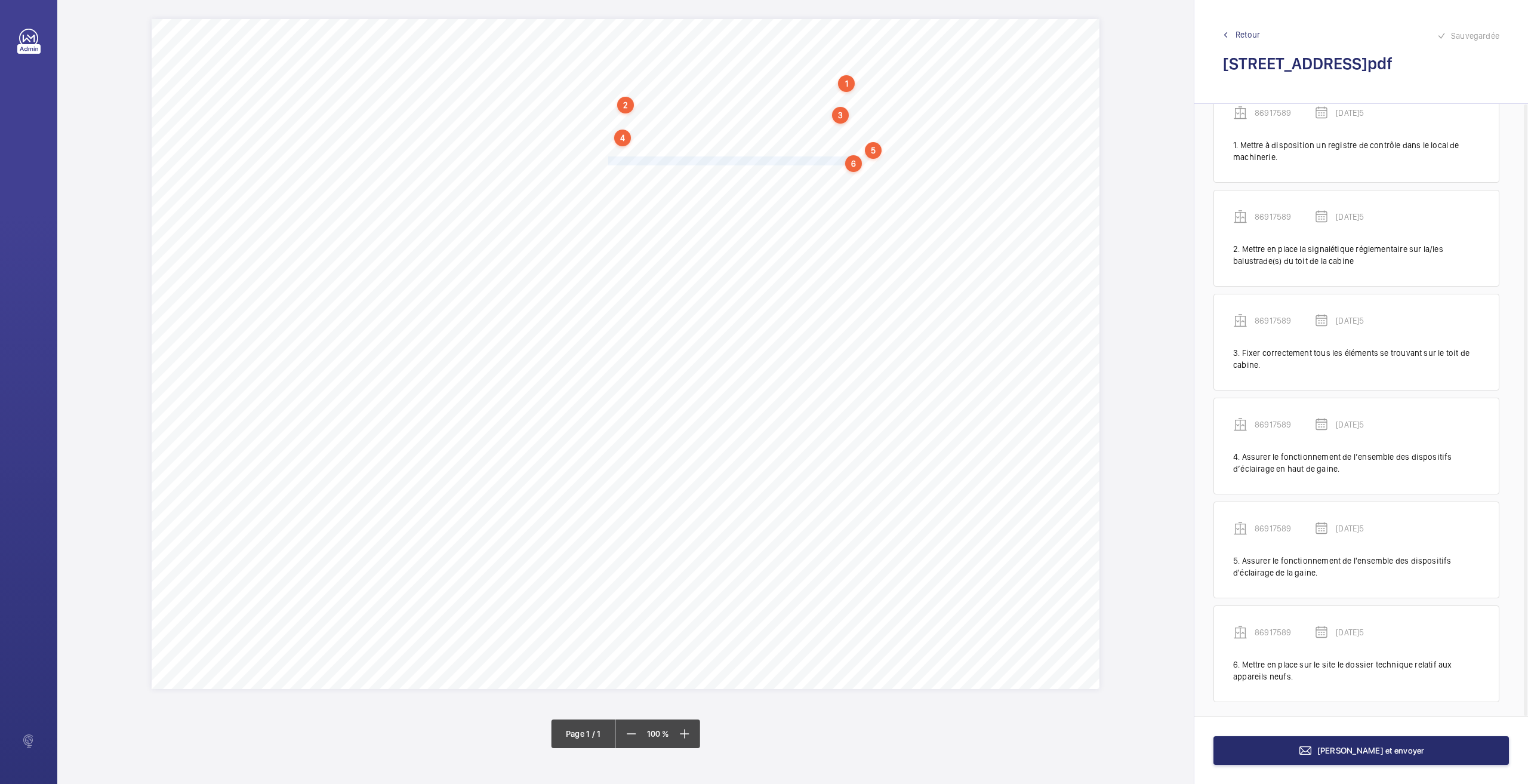
scroll to position [38, 0]
drag, startPoint x: 610, startPoint y: 170, endPoint x: 660, endPoint y: 179, distance: 50.8
click at [660, 179] on div "Nom du site Numéro appareil WM Réserve [STREET_ADDRESS] 86917589 Mettre à dispo…" at bounding box center [625, 354] width 948 height 669
click at [695, 315] on textarea "ssurer le fonctionnement correct du contrôle de l'état des courroies d'entraîne…" at bounding box center [707, 328] width 204 height 54
click at [664, 259] on div "Faites un choix" at bounding box center [659, 258] width 84 height 12
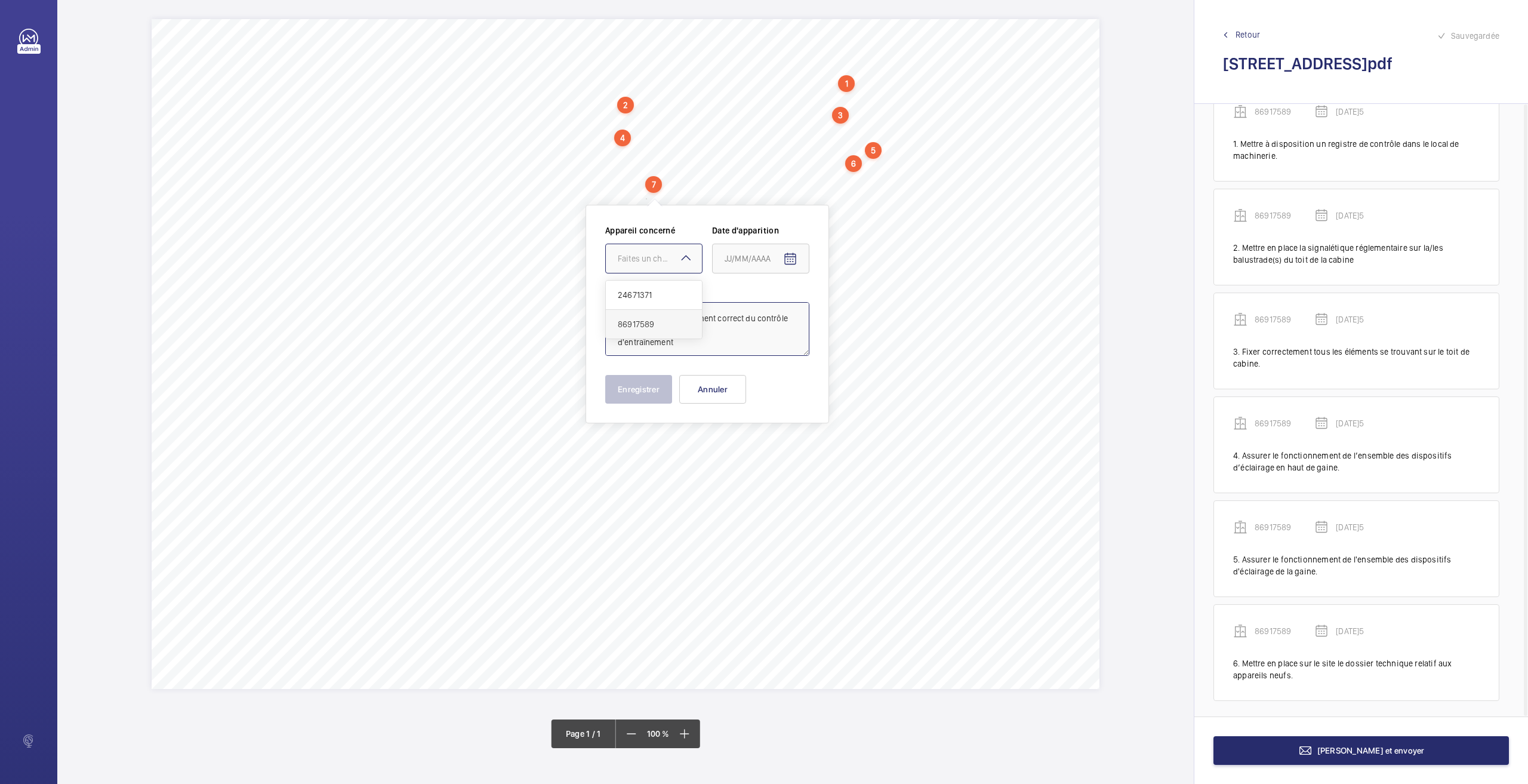
click at [645, 320] on span "86917589" at bounding box center [653, 324] width 72 height 12
type textarea "Assurer le fonctionnement correct du contrôle de l'état des courroies d'entraîn…"
click at [798, 261] on span "Open calendar" at bounding box center [790, 259] width 29 height 29
click at [749, 452] on span "26" at bounding box center [753, 451] width 22 height 22
type input "[DATE]5"
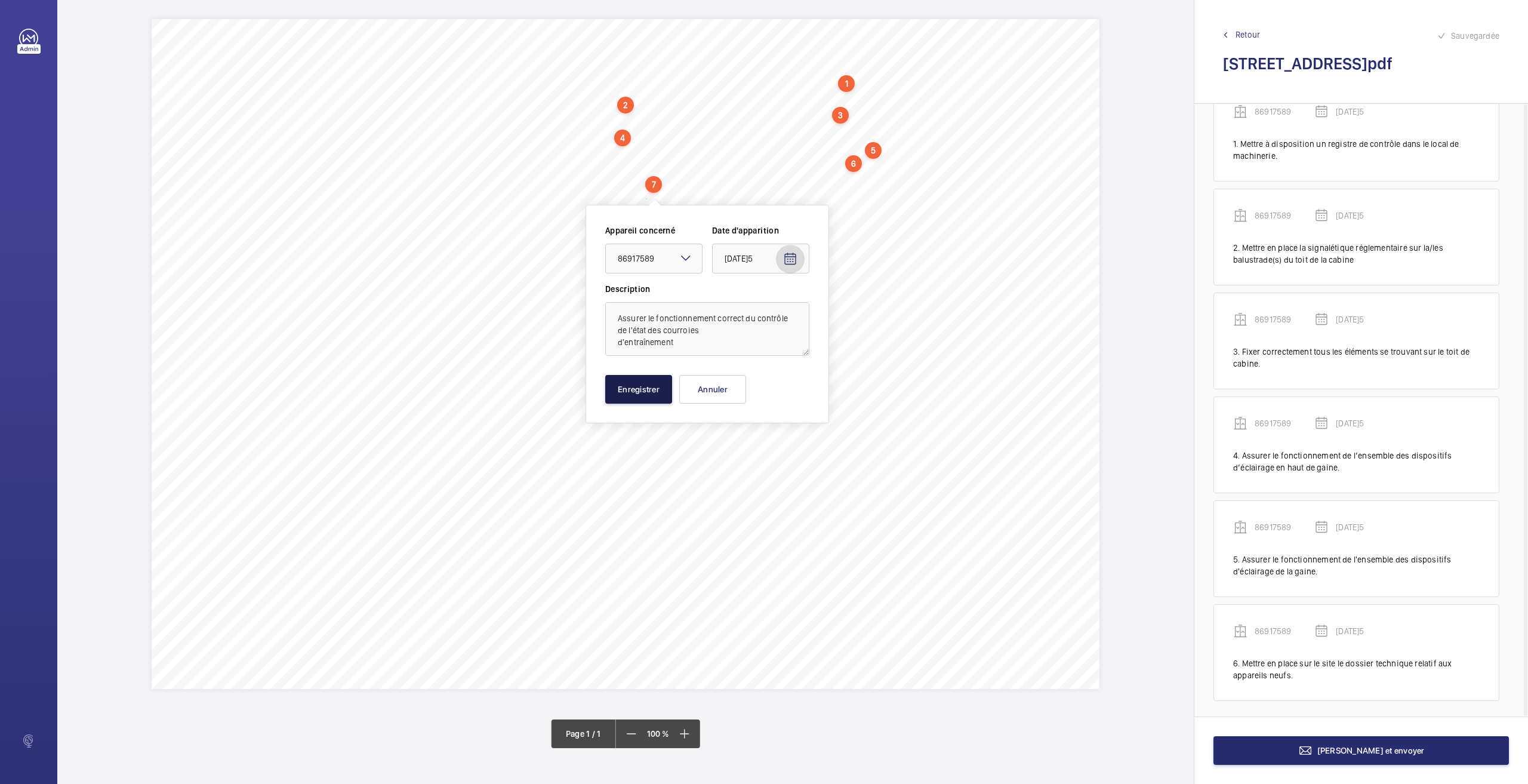
drag, startPoint x: 616, startPoint y: 397, endPoint x: 610, endPoint y: 407, distance: 11.7
click at [613, 404] on div "Appareil concerné Faites un choix × 86917589 × Date d'apparition [DATE]5 Descri…" at bounding box center [707, 314] width 243 height 219
click at [633, 388] on button "Enregistrer" at bounding box center [638, 389] width 66 height 29
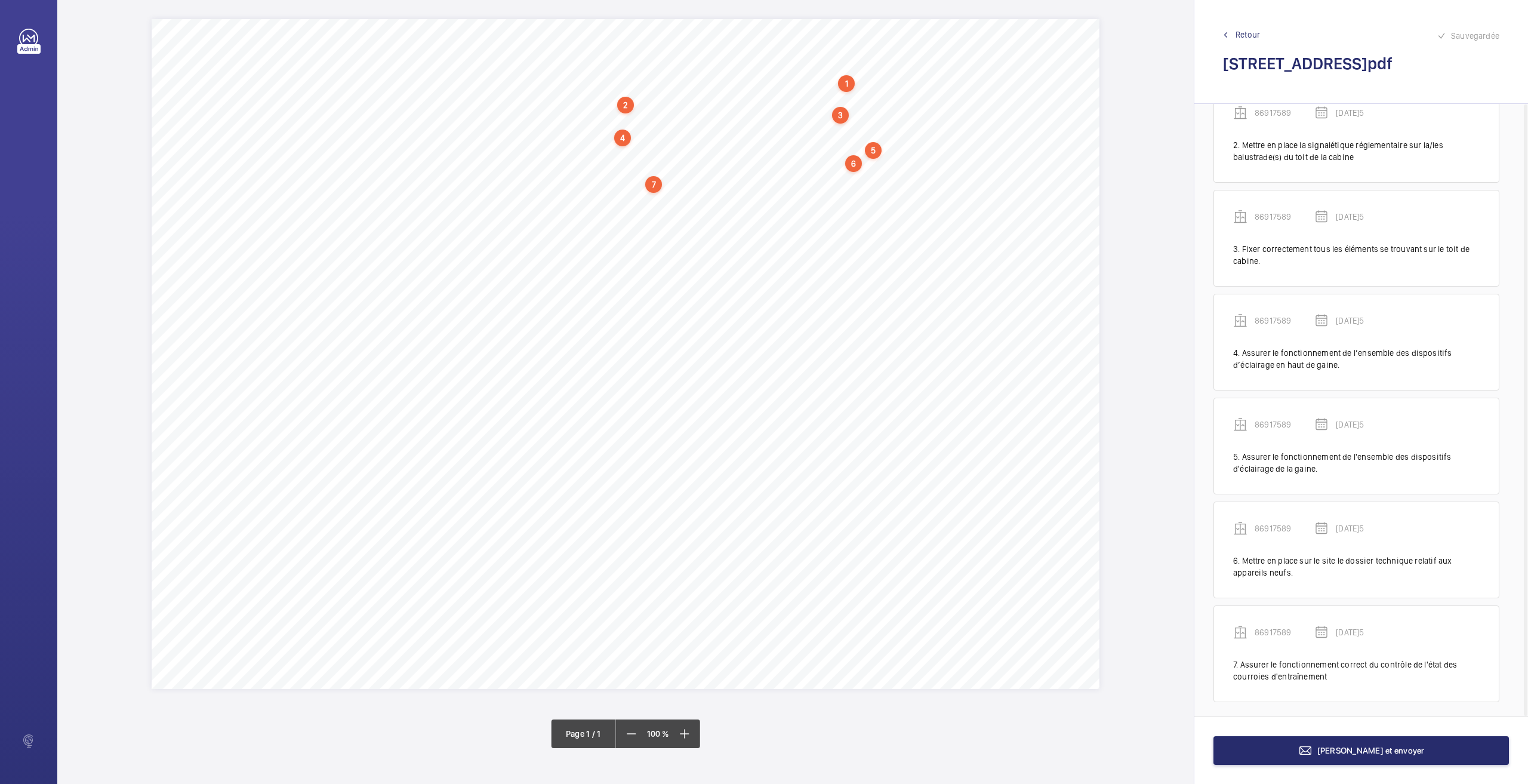
scroll to position [142, 0]
drag, startPoint x: 611, startPoint y: 194, endPoint x: 782, endPoint y: 195, distance: 171.0
click at [782, 195] on span "Nettoyer le fond de cuvette et tous les accessoires." at bounding box center [696, 195] width 175 height 8
click at [774, 323] on textarea "ettoyer le fond de cuvette et tous les accessoires" at bounding box center [830, 344] width 204 height 54
click at [798, 269] on div "Faites un choix" at bounding box center [782, 274] width 84 height 12
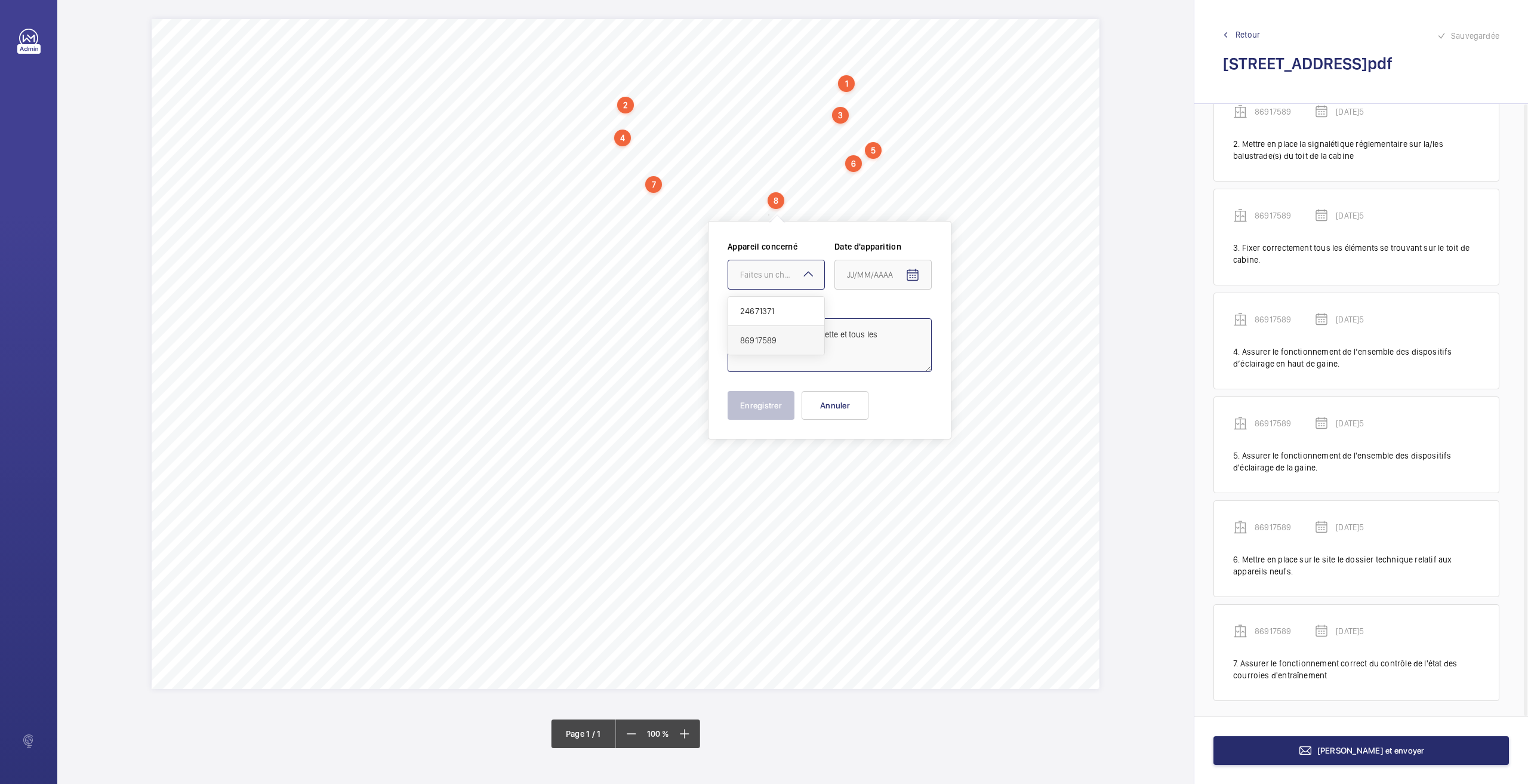
click at [772, 344] on span "86917589" at bounding box center [776, 340] width 72 height 12
type textarea "Nettoyer le fond de cuvette et tous les accessoires"
click at [913, 275] on mat-icon "Open calendar" at bounding box center [913, 275] width 14 height 14
click at [874, 465] on span "26" at bounding box center [875, 467] width 22 height 22
type input "[DATE]5"
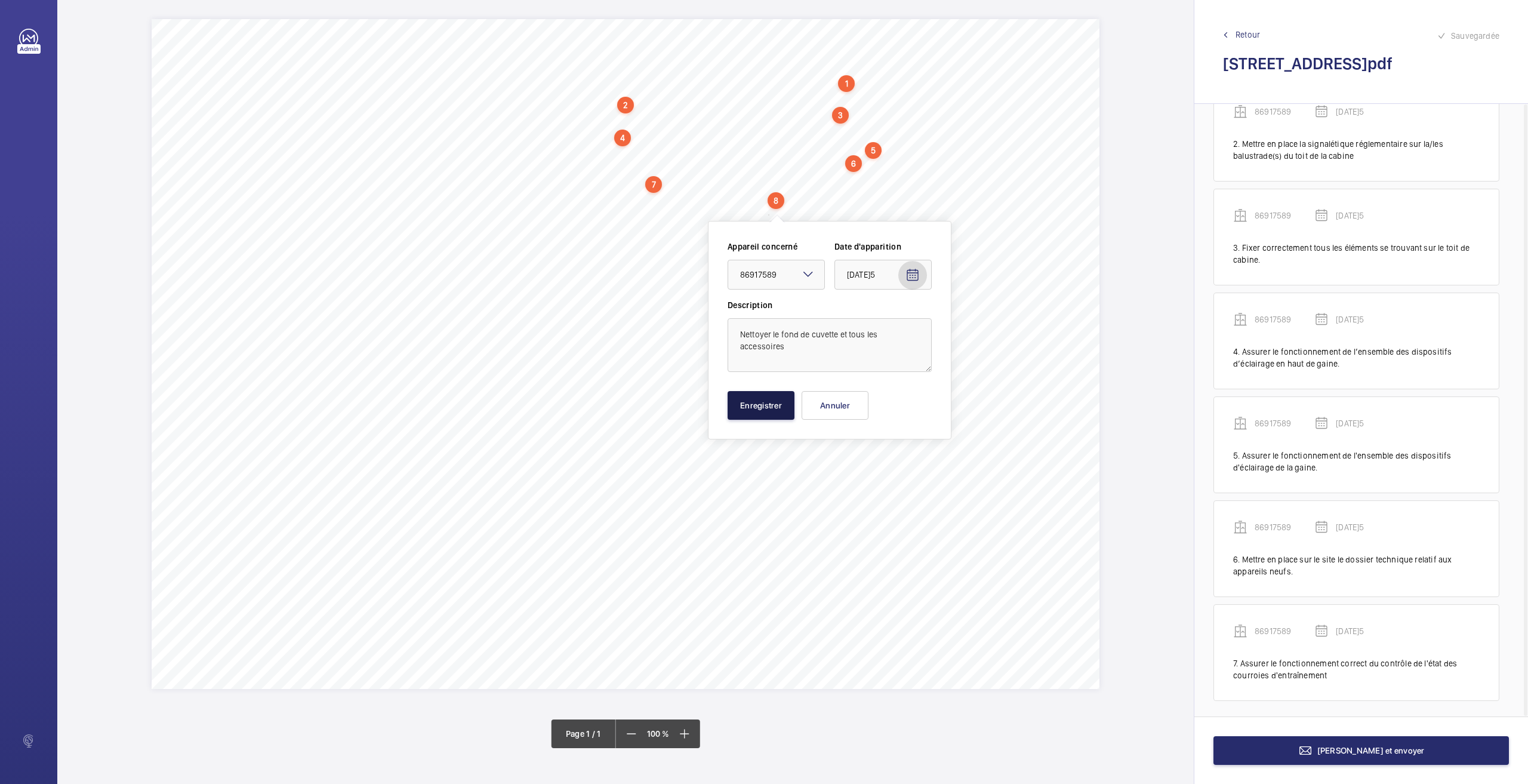
click at [737, 403] on button "Enregistrer" at bounding box center [761, 405] width 66 height 29
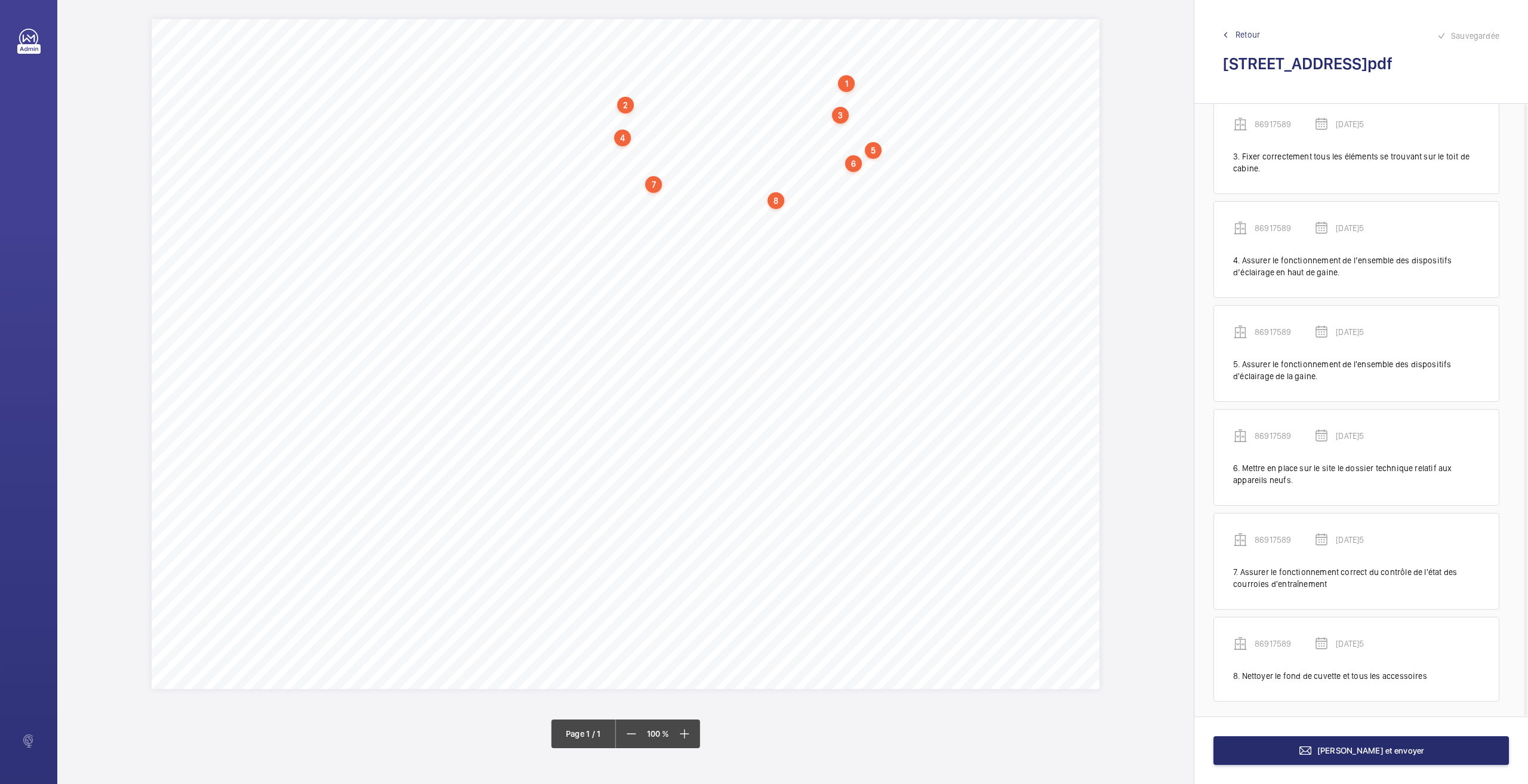
click at [777, 198] on div "8" at bounding box center [776, 200] width 17 height 17
click at [746, 259] on div "86917589" at bounding box center [778, 265] width 102 height 12
click at [751, 263] on div "86917589" at bounding box center [778, 265] width 102 height 12
copy div "86917589"
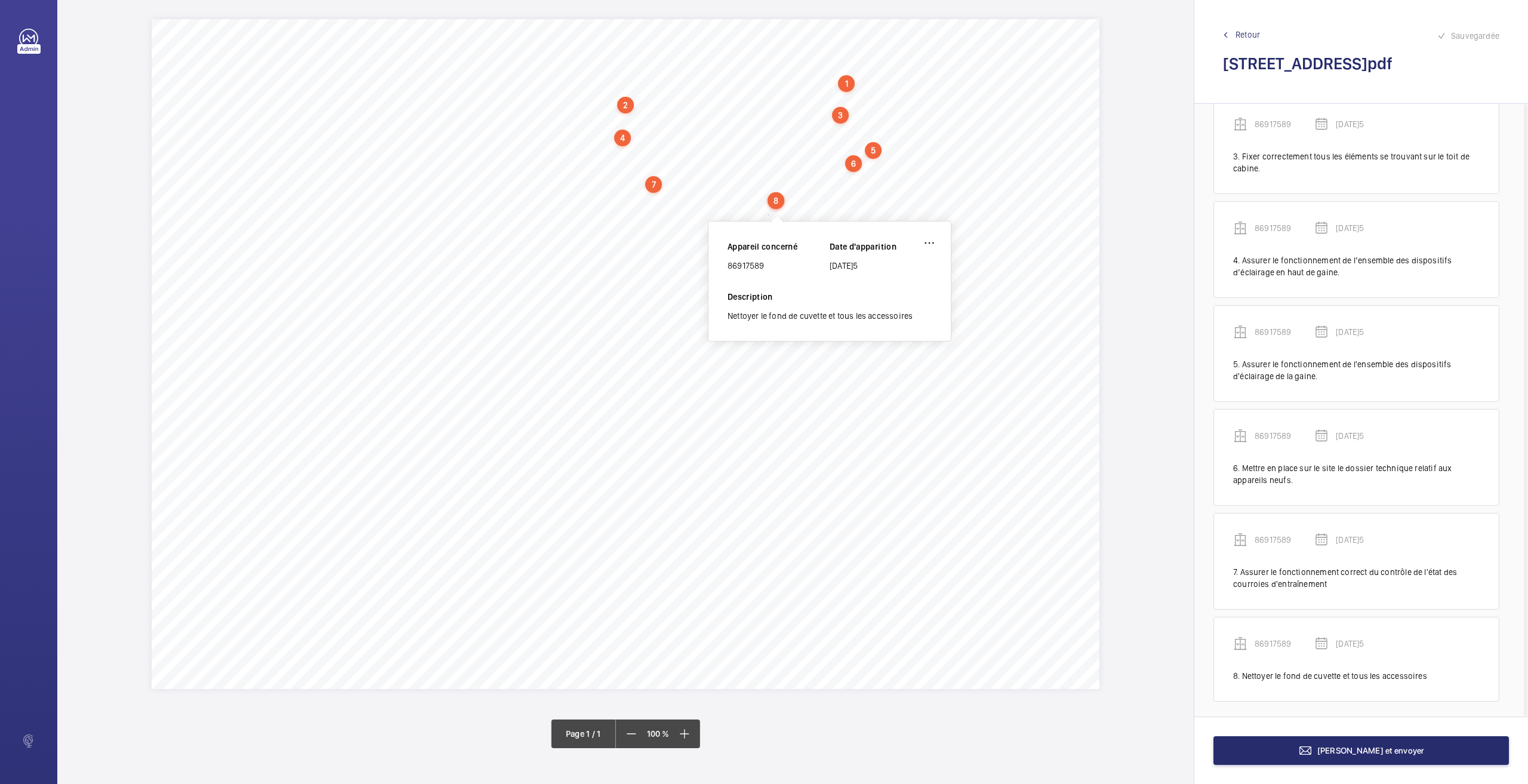
click at [722, 399] on div "Nom du site Numéro appareil WM Réserve [STREET_ADDRESS] 86917589 Mettre à dispo…" at bounding box center [625, 354] width 948 height 669
drag, startPoint x: 609, startPoint y: 217, endPoint x: 629, endPoint y: 225, distance: 21.5
click at [629, 225] on div "Nom du site Numéro appareil WM Réserve [STREET_ADDRESS] 86917589 Mettre à dispo…" at bounding box center [625, 354] width 948 height 669
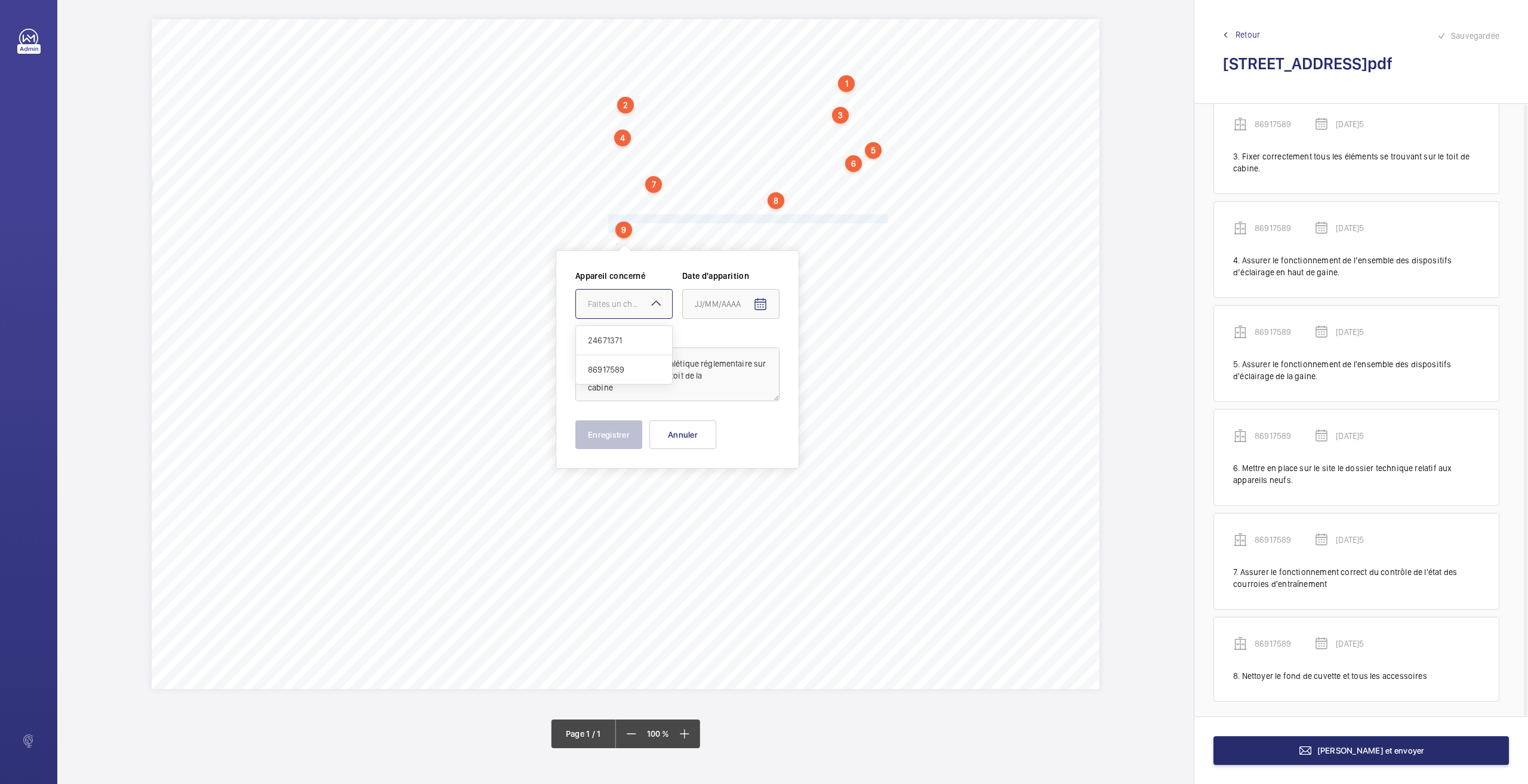
drag, startPoint x: 629, startPoint y: 308, endPoint x: 622, endPoint y: 329, distance: 22.1
click at [629, 308] on div "Faites un choix" at bounding box center [629, 304] width 84 height 12
click at [615, 341] on span "24671371" at bounding box center [624, 340] width 72 height 12
click at [757, 306] on mat-icon "Open calendar" at bounding box center [761, 304] width 14 height 14
click at [718, 498] on span "26" at bounding box center [723, 497] width 22 height 22
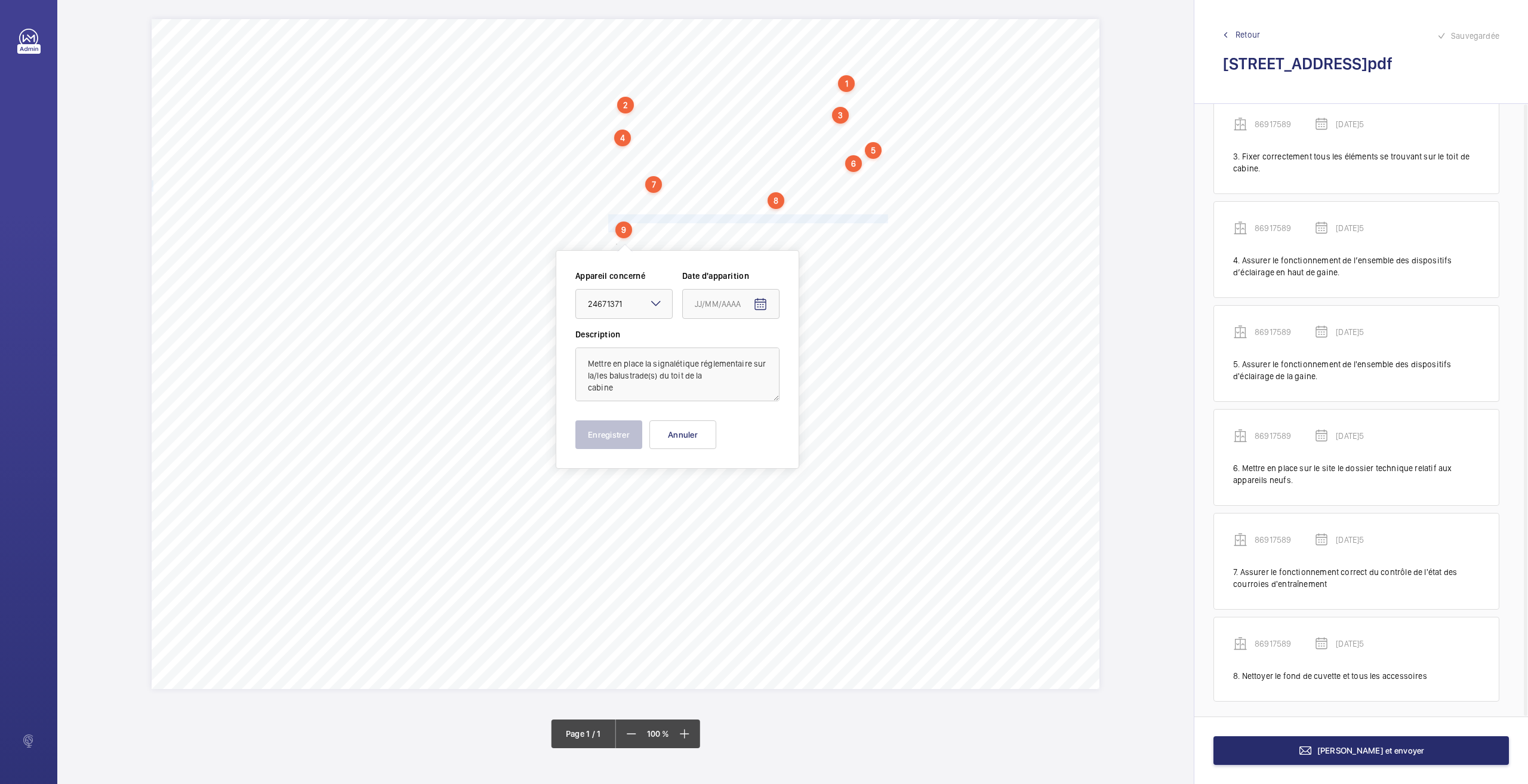
type input "[DATE]5"
click at [611, 442] on button "Enregistrer" at bounding box center [609, 435] width 66 height 29
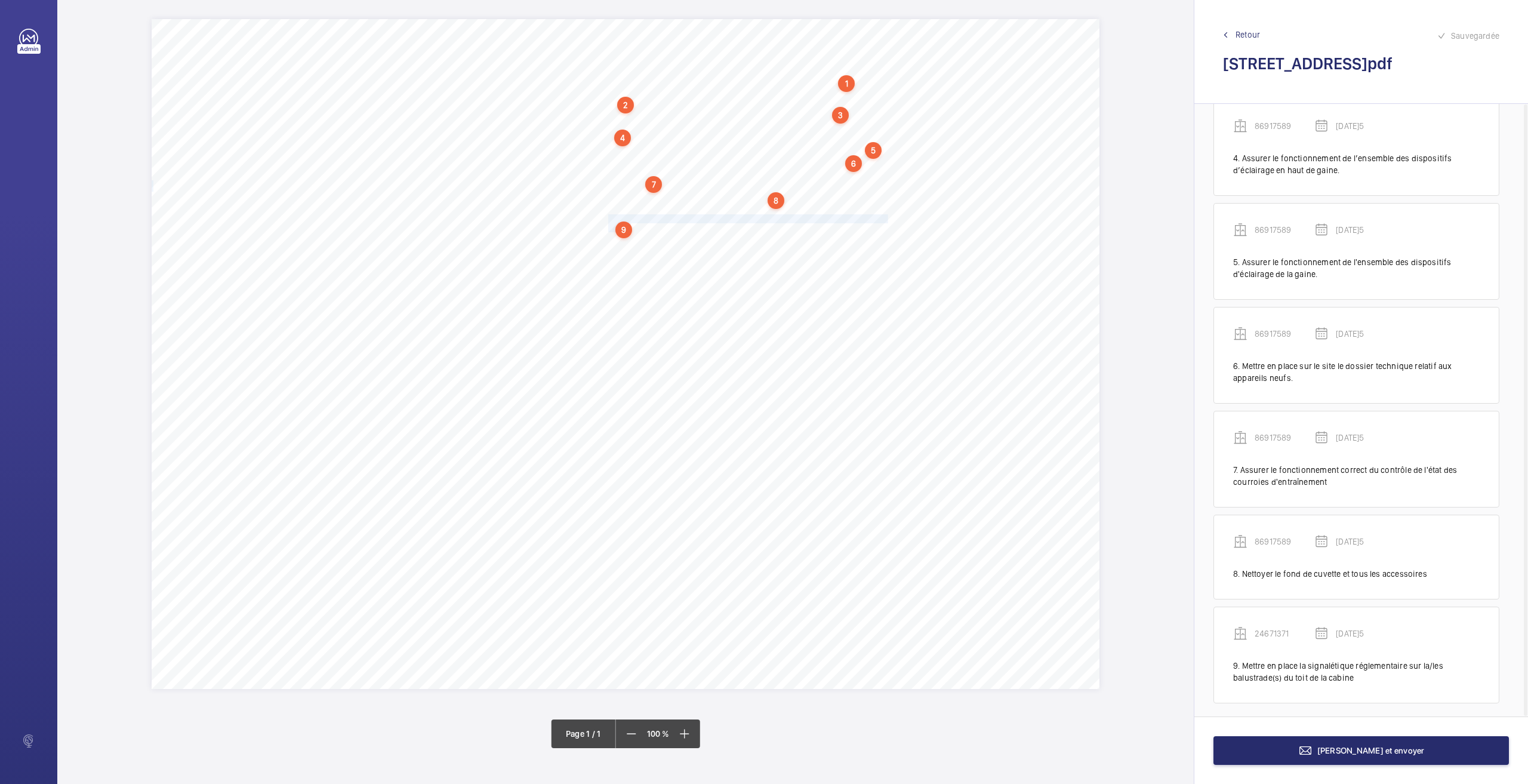
scroll to position [336, 0]
drag, startPoint x: 610, startPoint y: 240, endPoint x: 786, endPoint y: 238, distance: 176.0
click at [786, 238] on span "Fixer correctement tous les éléments se trouvant sur le toit de cabine." at bounding box center [728, 240] width 239 height 8
click at [835, 453] on button "Annuler" at bounding box center [839, 447] width 66 height 29
drag, startPoint x: 609, startPoint y: 239, endPoint x: 845, endPoint y: 239, distance: 236.0
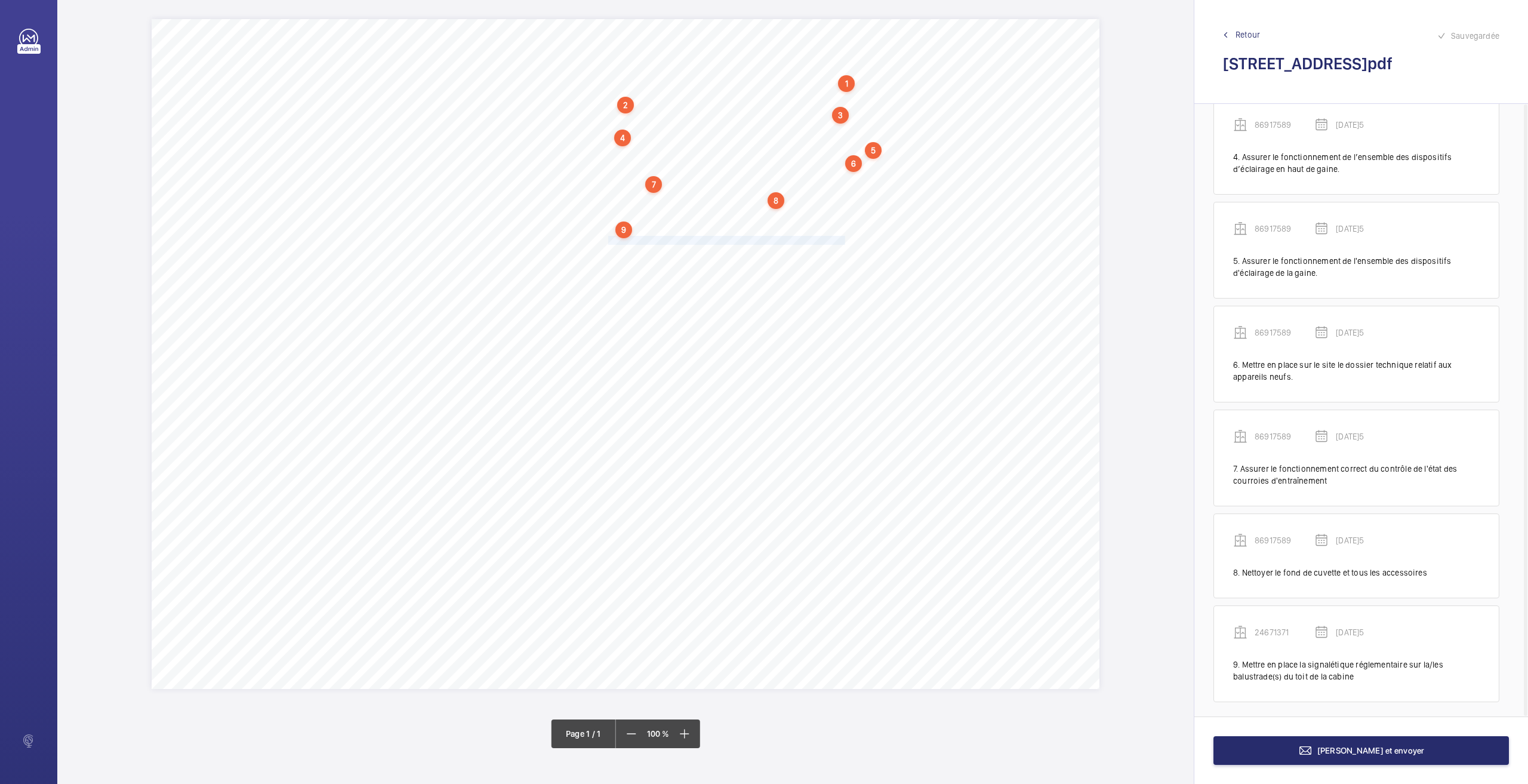
click at [845, 239] on span "Fixer correctement tous les éléments se trouvant sur le toit de cabine." at bounding box center [728, 240] width 239 height 8
click at [824, 308] on div at bounding box center [839, 318] width 96 height 29
drag, startPoint x: 812, startPoint y: 381, endPoint x: 808, endPoint y: 348, distance: 33.2
click at [808, 348] on div "24671371 86917589" at bounding box center [839, 368] width 96 height 58
click at [808, 349] on span "24671371" at bounding box center [839, 354] width 72 height 12
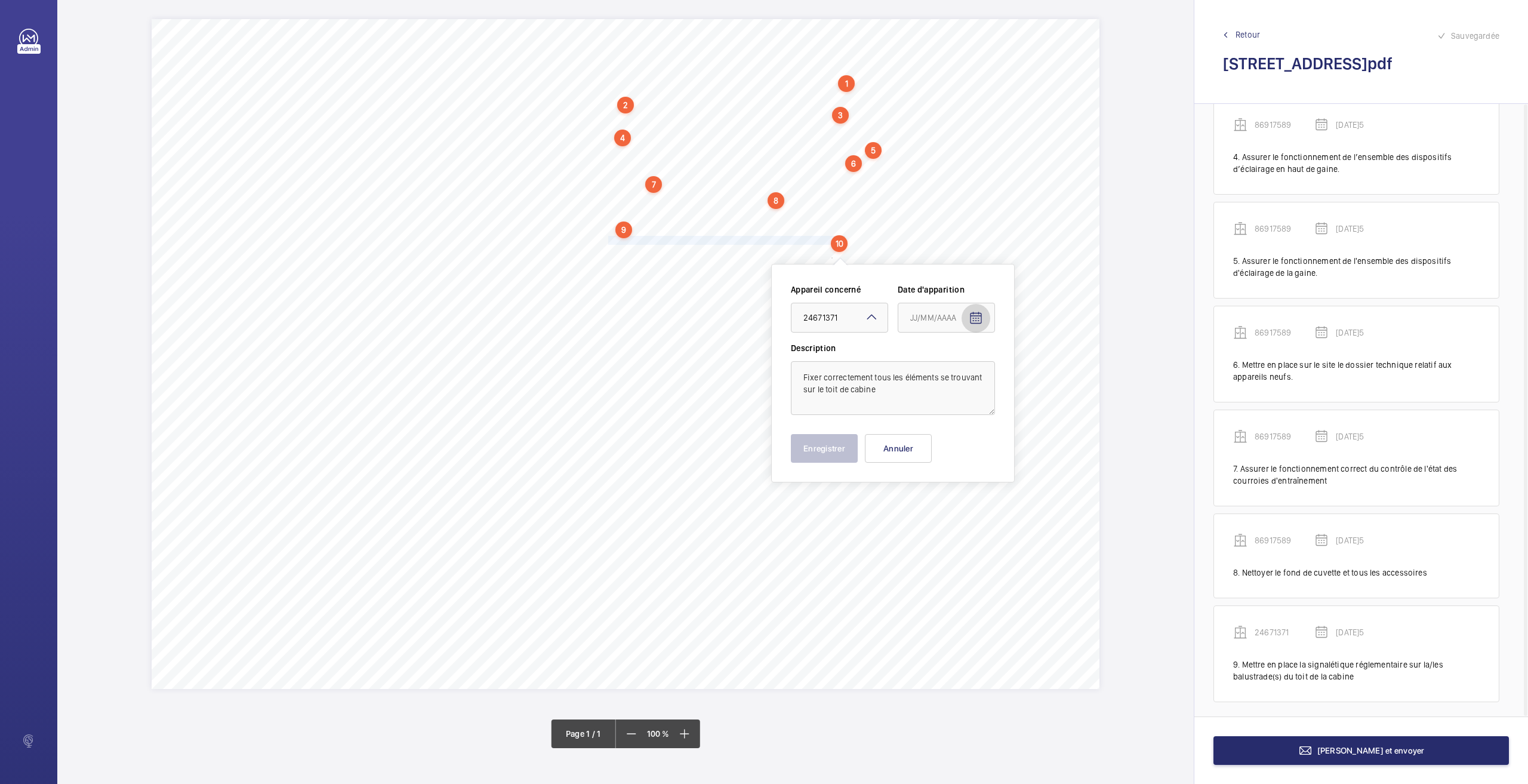
click at [975, 313] on mat-icon "Open calendar" at bounding box center [976, 318] width 14 height 14
click at [931, 515] on span "26" at bounding box center [939, 510] width 22 height 22
type input "[DATE]5"
click at [819, 453] on button "Enregistrer" at bounding box center [824, 448] width 66 height 29
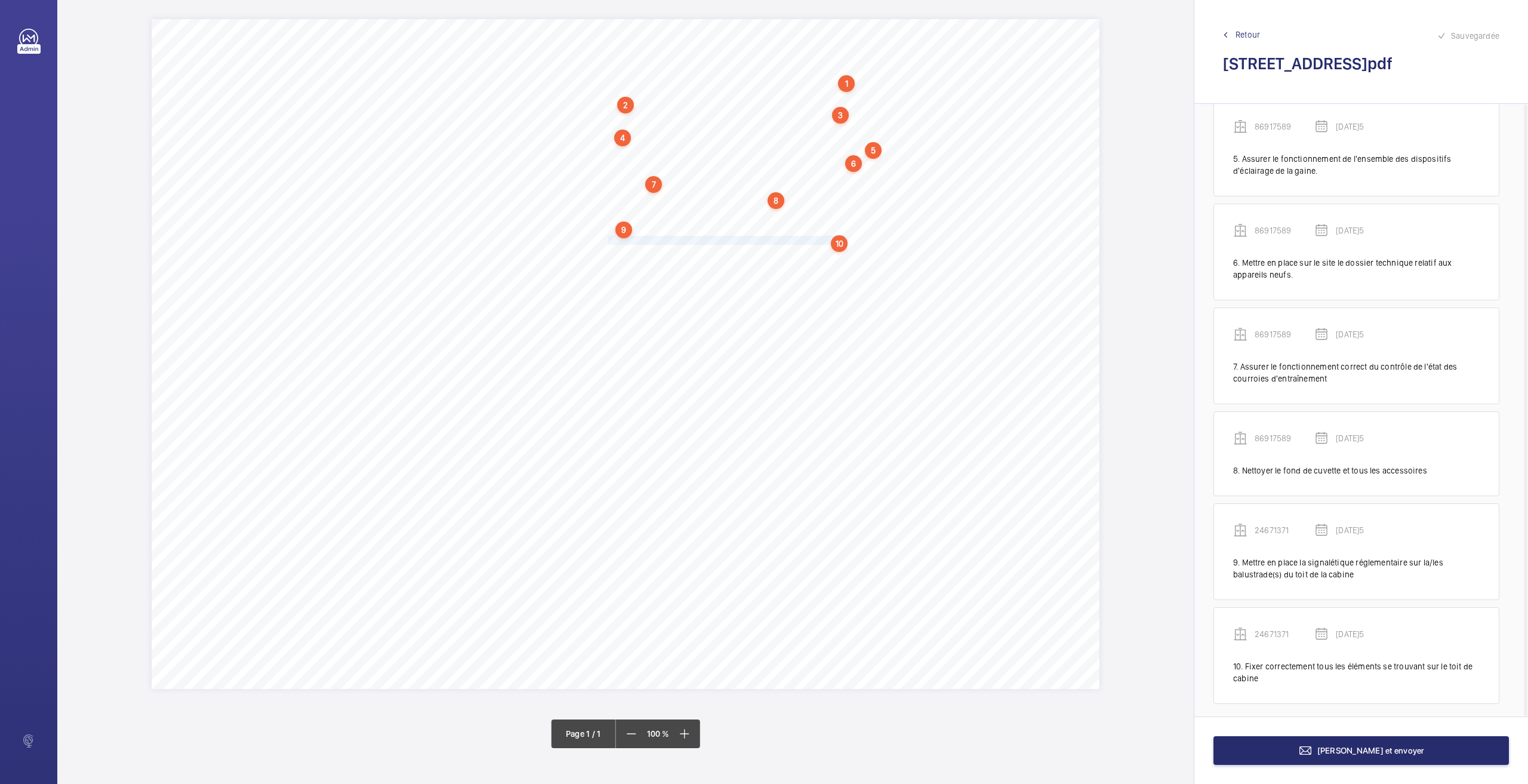
scroll to position [440, 0]
drag, startPoint x: 609, startPoint y: 249, endPoint x: 626, endPoint y: 257, distance: 18.8
click at [626, 257] on div "Nom du site Numéro appareil WM Réserve [STREET_ADDRESS] 86917589 Mettre à dispo…" at bounding box center [625, 354] width 948 height 669
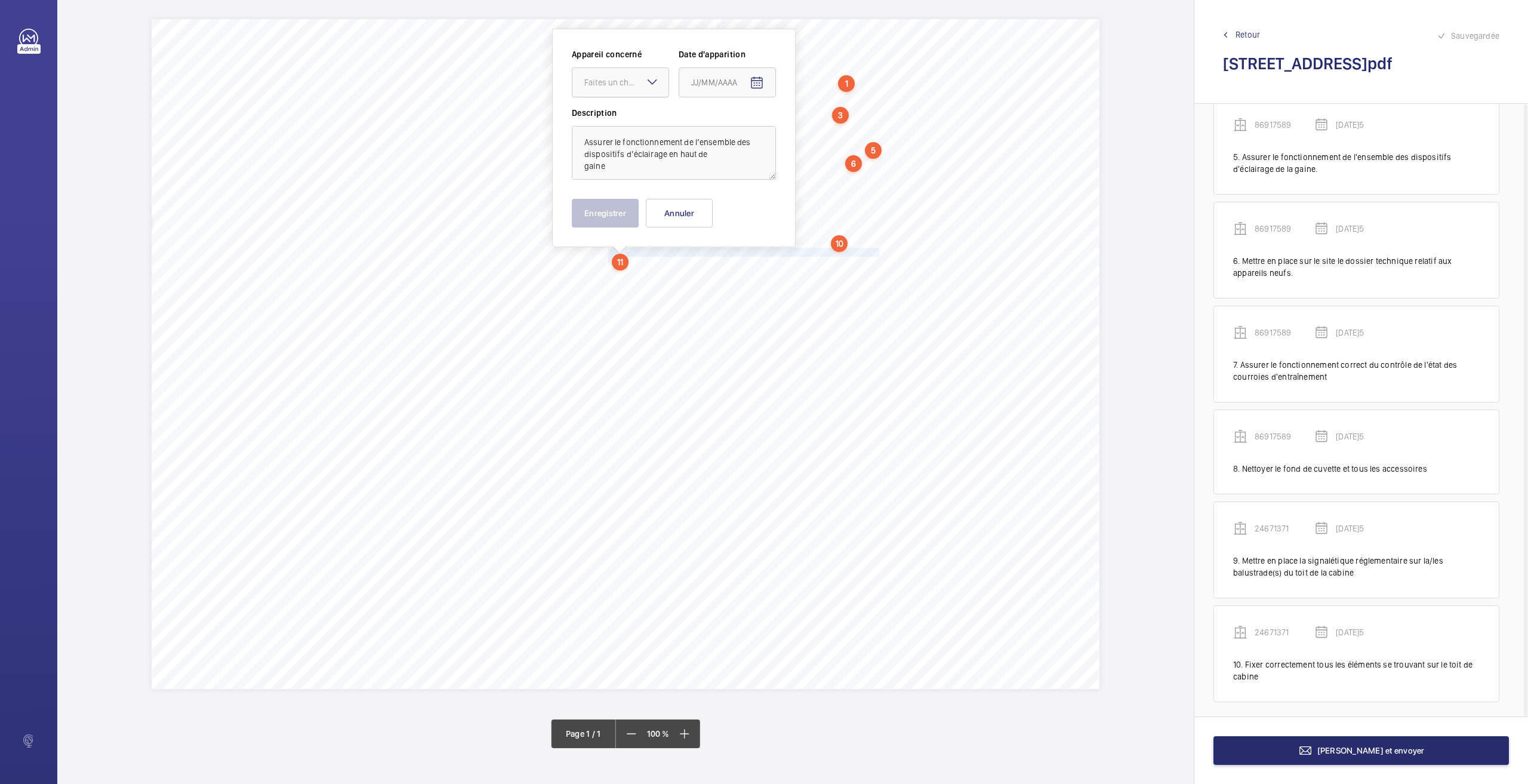
click at [625, 78] on div "Faites un choix" at bounding box center [626, 82] width 84 height 12
click at [615, 114] on span "24671371" at bounding box center [621, 119] width 72 height 12
click at [756, 78] on mat-icon "Open calendar" at bounding box center [757, 83] width 14 height 14
click at [725, 269] on span "26" at bounding box center [719, 275] width 22 height 22
type input "[DATE]5"
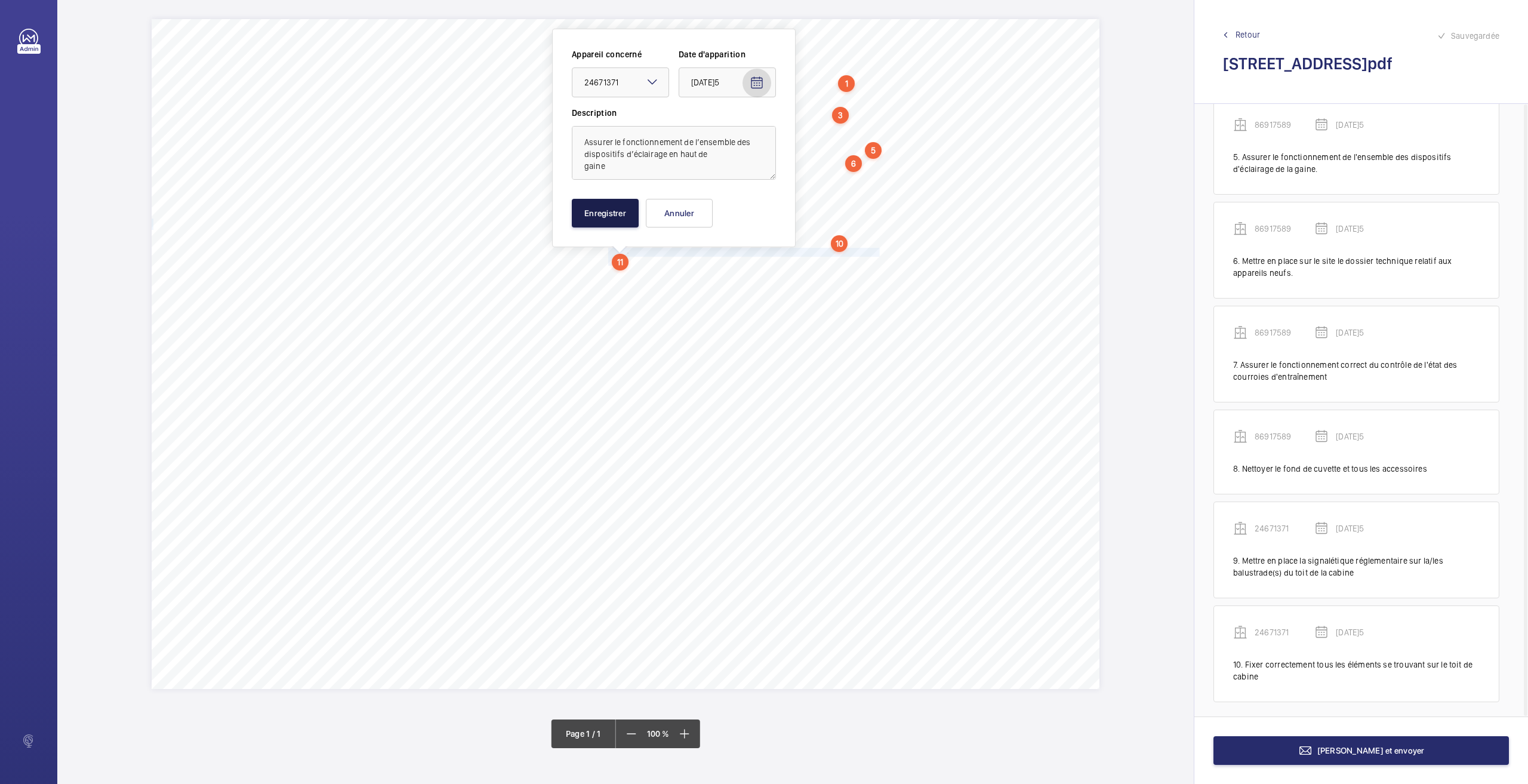
click at [613, 205] on button "Enregistrer" at bounding box center [605, 213] width 66 height 29
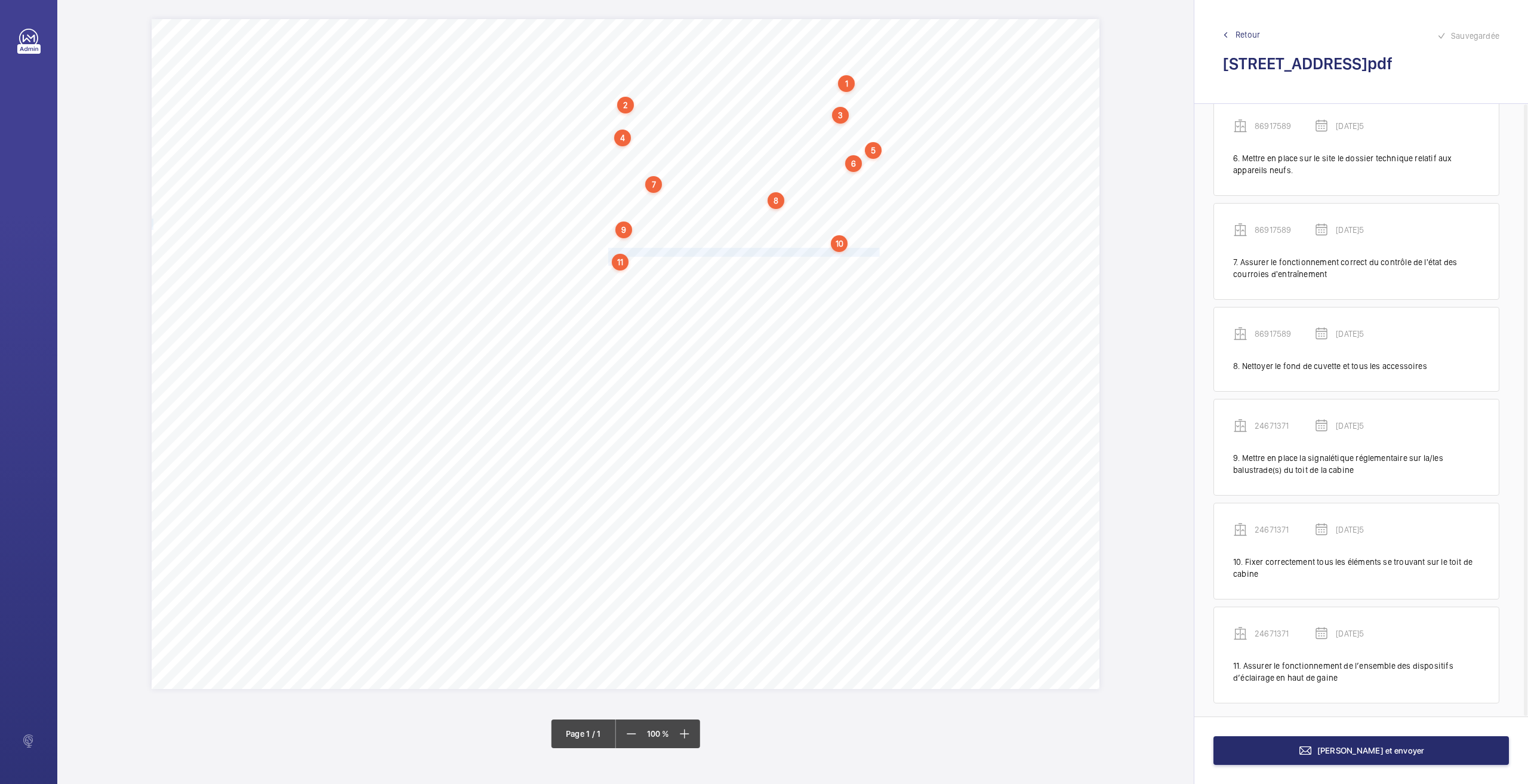
scroll to position [544, 0]
drag, startPoint x: 608, startPoint y: 273, endPoint x: 793, endPoint y: 274, distance: 185.0
click at [793, 274] on span "Enlever le matériel qui est stocké sur le toit de cabine." at bounding box center [701, 274] width 185 height 8
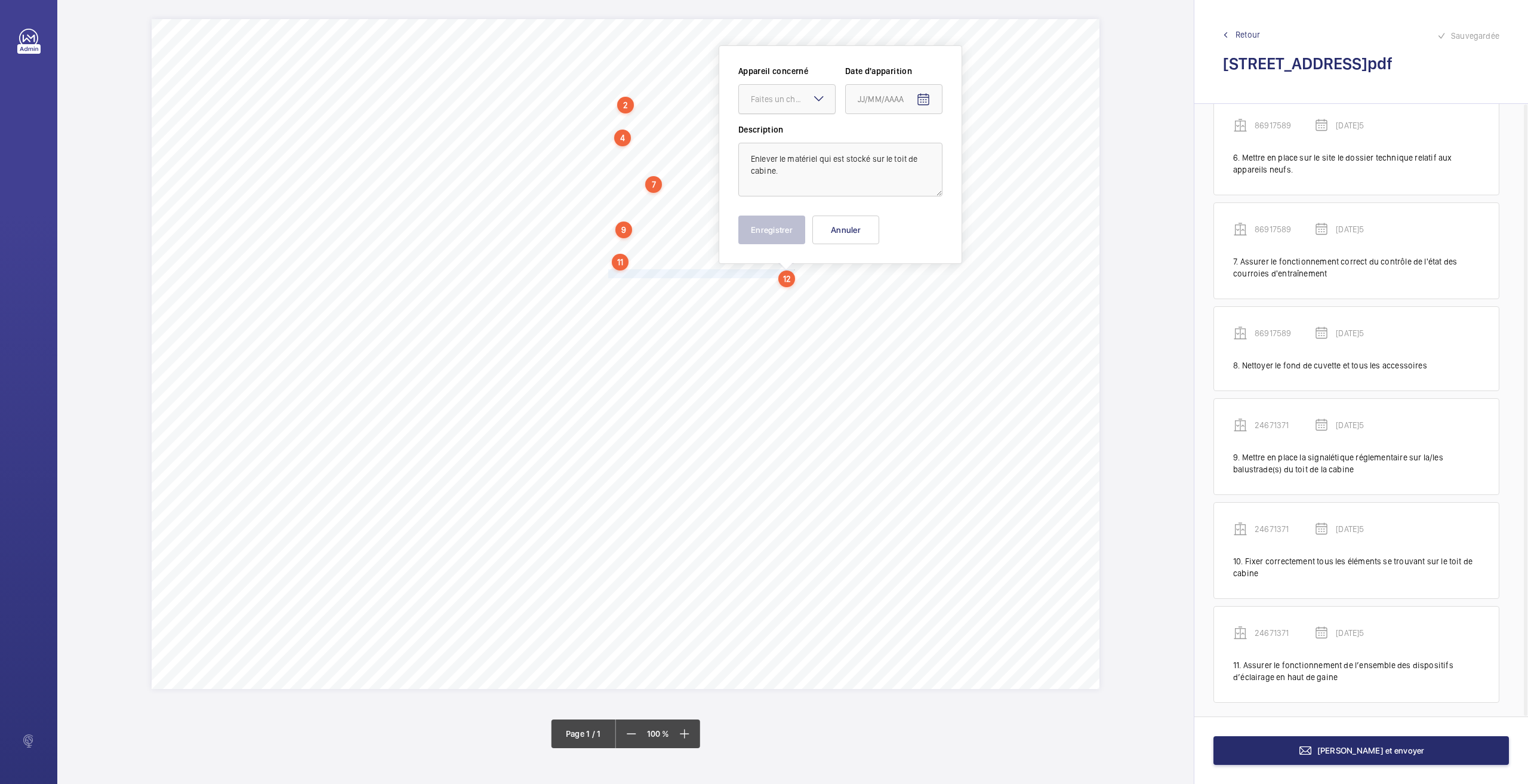
click at [761, 109] on div at bounding box center [787, 99] width 96 height 29
click at [754, 138] on span "24671371" at bounding box center [787, 135] width 72 height 12
click at [923, 99] on mat-icon "Open calendar" at bounding box center [923, 100] width 14 height 14
drag, startPoint x: 885, startPoint y: 294, endPoint x: 751, endPoint y: 246, distance: 142.3
click at [883, 292] on span "26" at bounding box center [886, 291] width 22 height 22
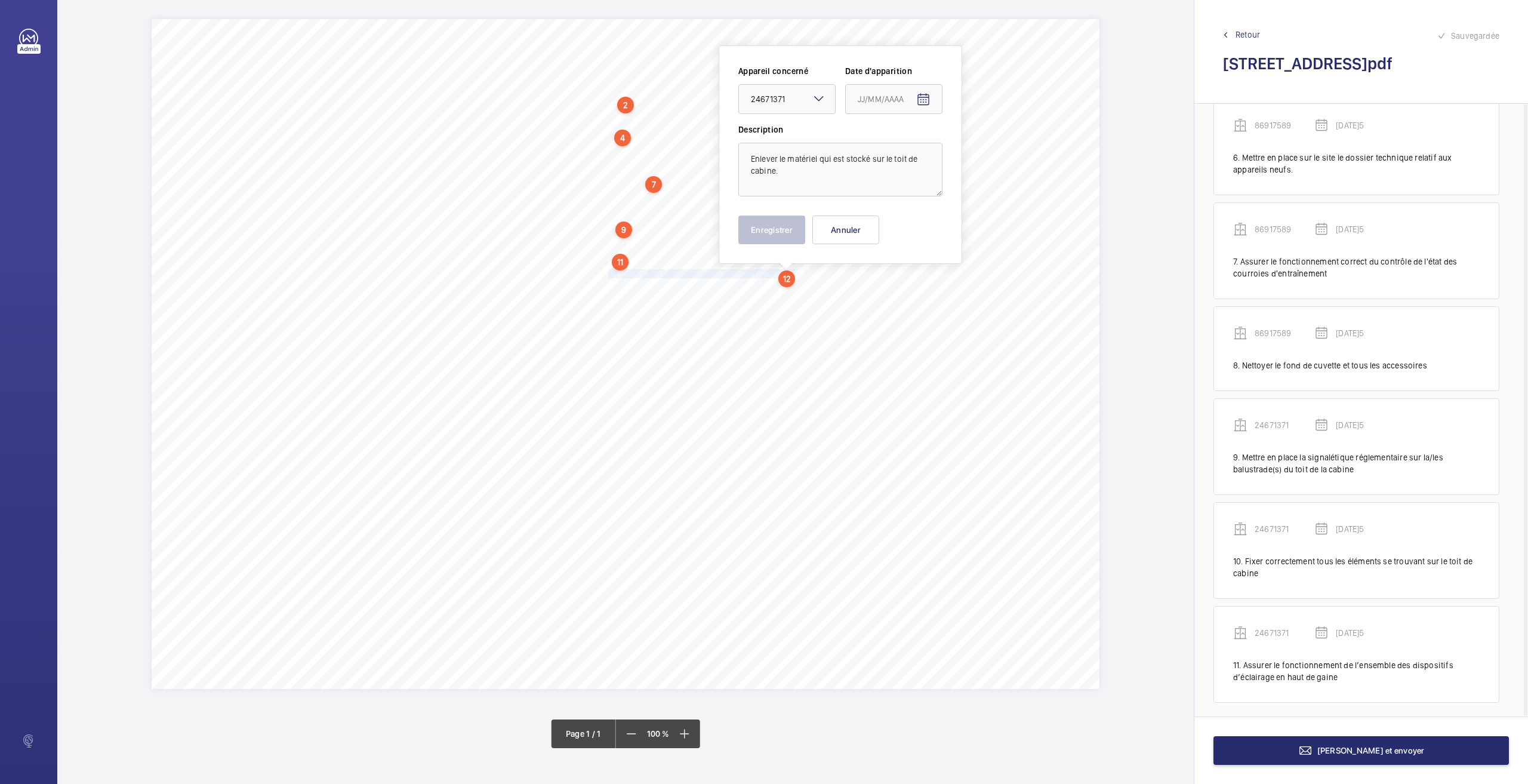
type input "[DATE]5"
click at [746, 233] on button "Enregistrer" at bounding box center [771, 230] width 66 height 29
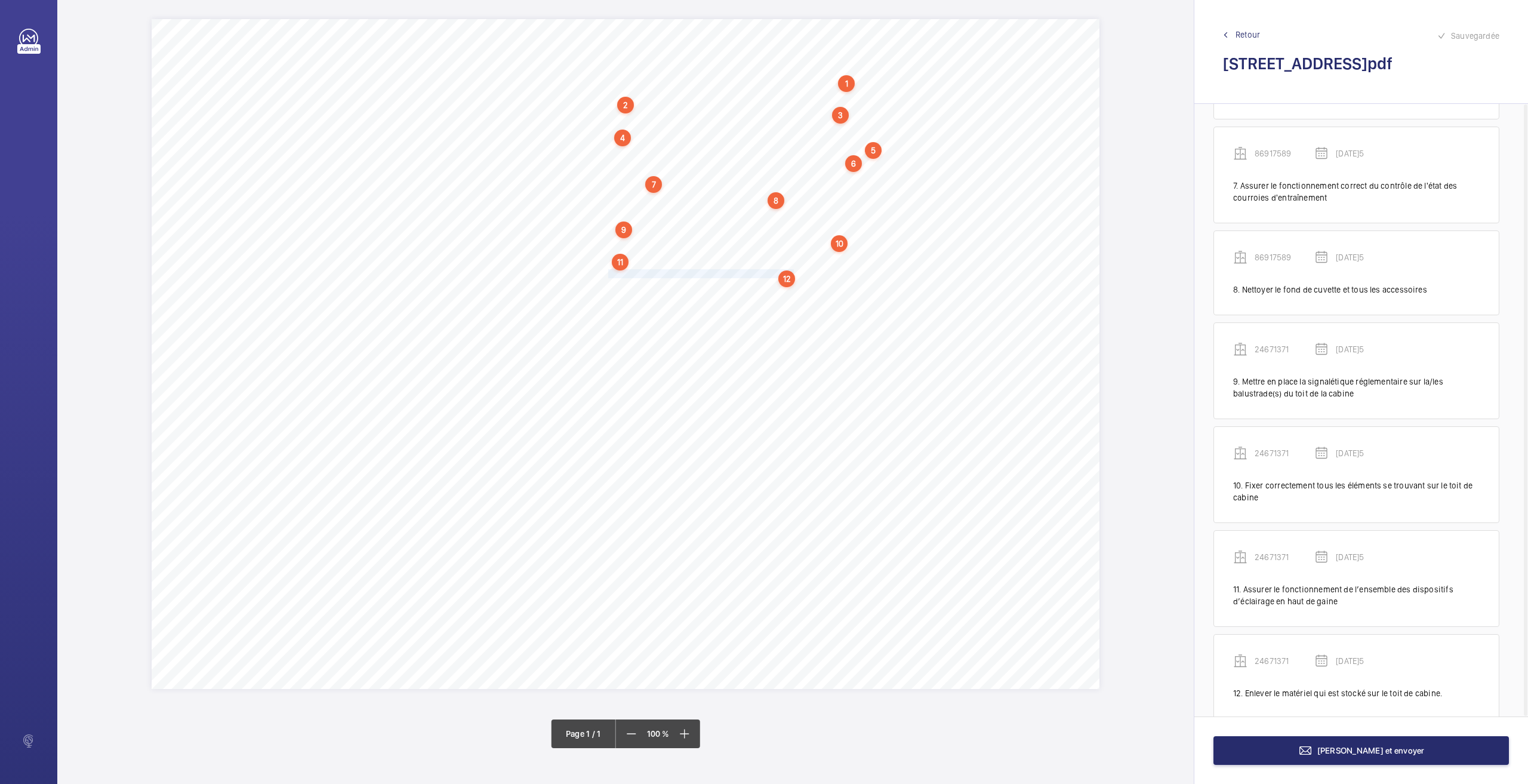
scroll to position [635, 0]
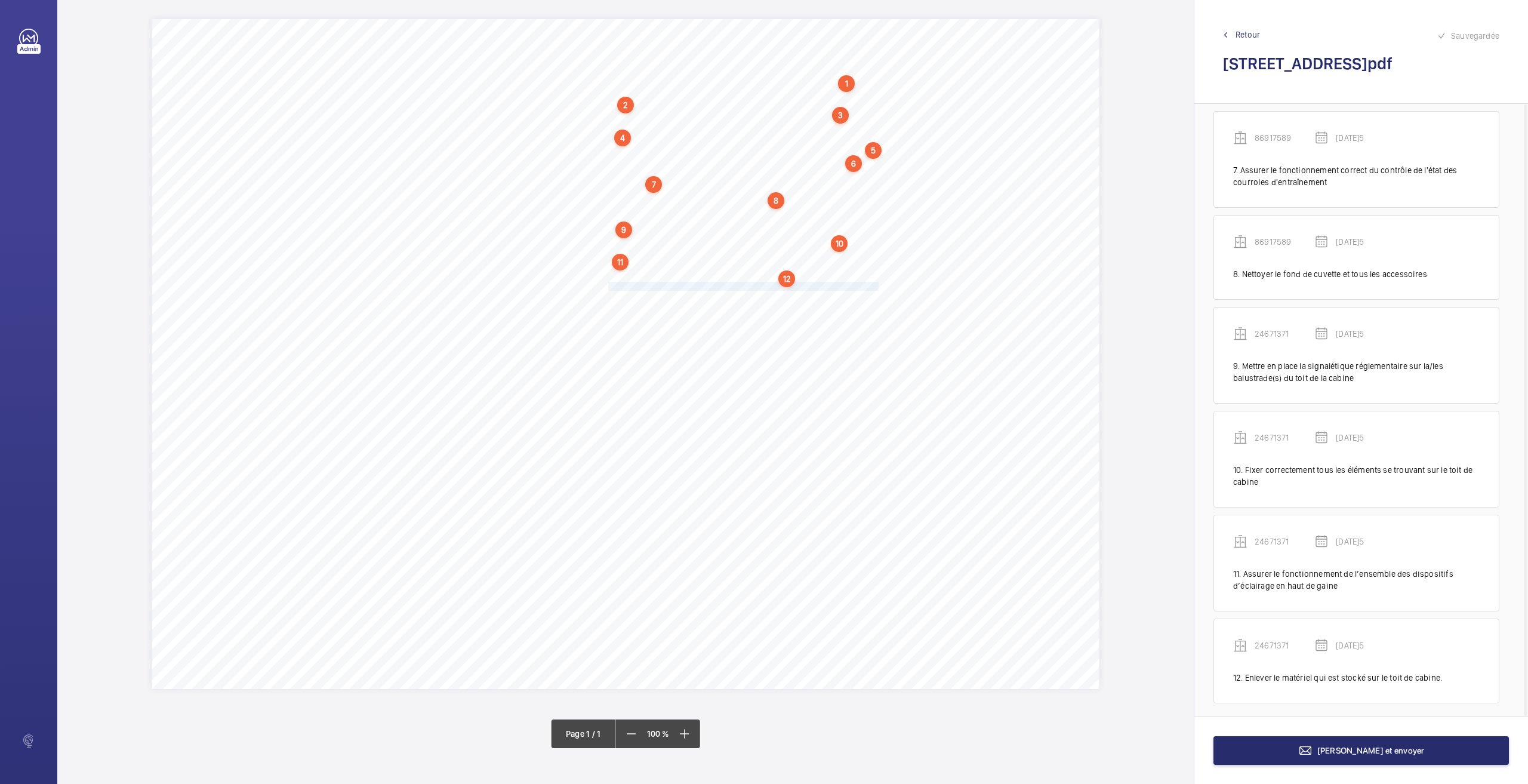
drag, startPoint x: 609, startPoint y: 286, endPoint x: 879, endPoint y: 283, distance: 270.0
click at [879, 283] on span "Assurer le fonctionnement de l'ensemble des dispositifs d'éclairage de la gaine." at bounding box center [745, 287] width 272 height 8
click at [883, 112] on div "Faites un choix" at bounding box center [879, 108] width 84 height 12
click at [858, 151] on div "24671371" at bounding box center [873, 145] width 96 height 30
click at [1016, 103] on mat-icon "Open calendar" at bounding box center [1009, 109] width 14 height 14
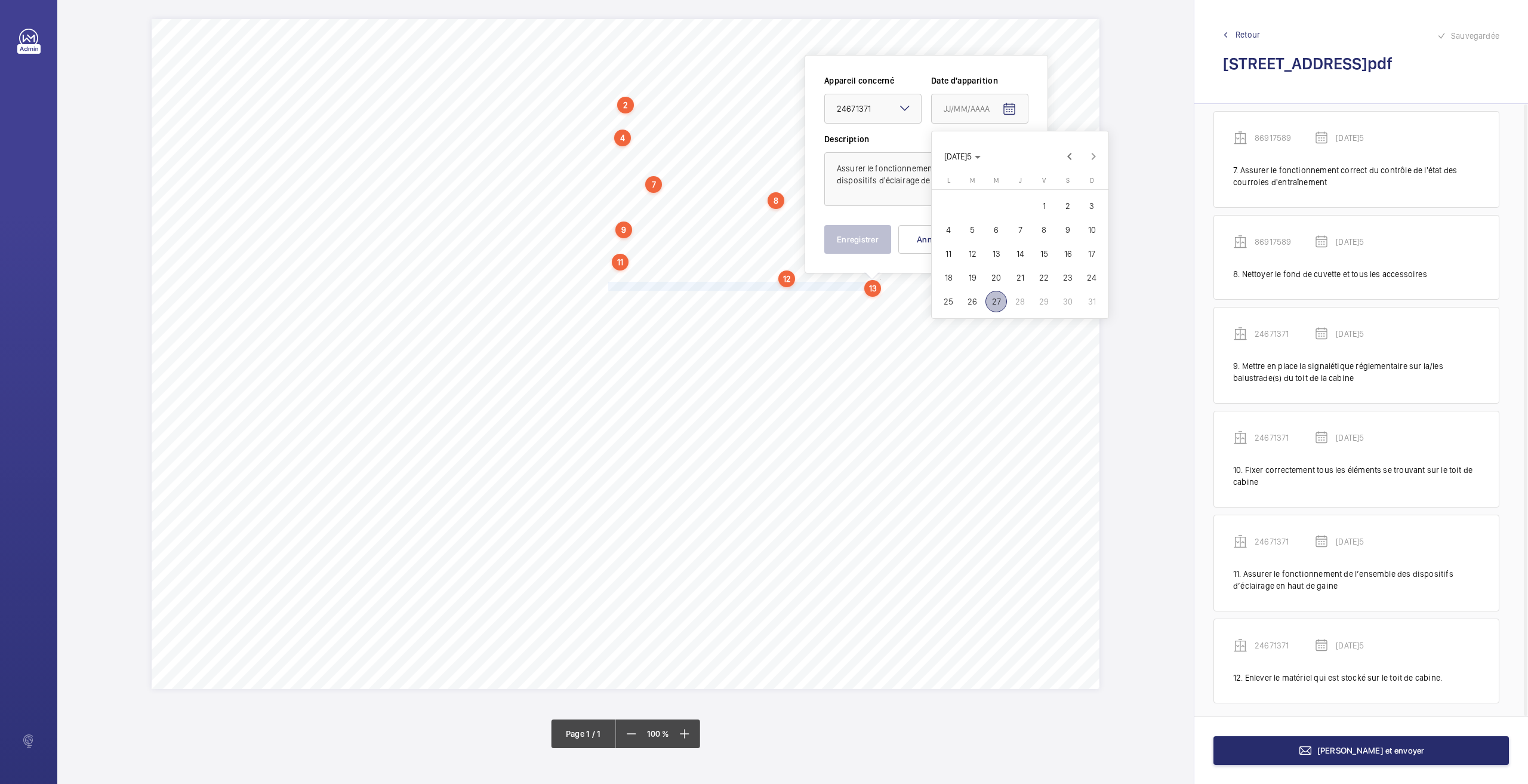
drag, startPoint x: 979, startPoint y: 300, endPoint x: 966, endPoint y: 293, distance: 14.8
click at [978, 300] on span "26" at bounding box center [972, 301] width 22 height 22
type input "[DATE]5"
click at [879, 239] on button "Enregistrer" at bounding box center [857, 239] width 66 height 29
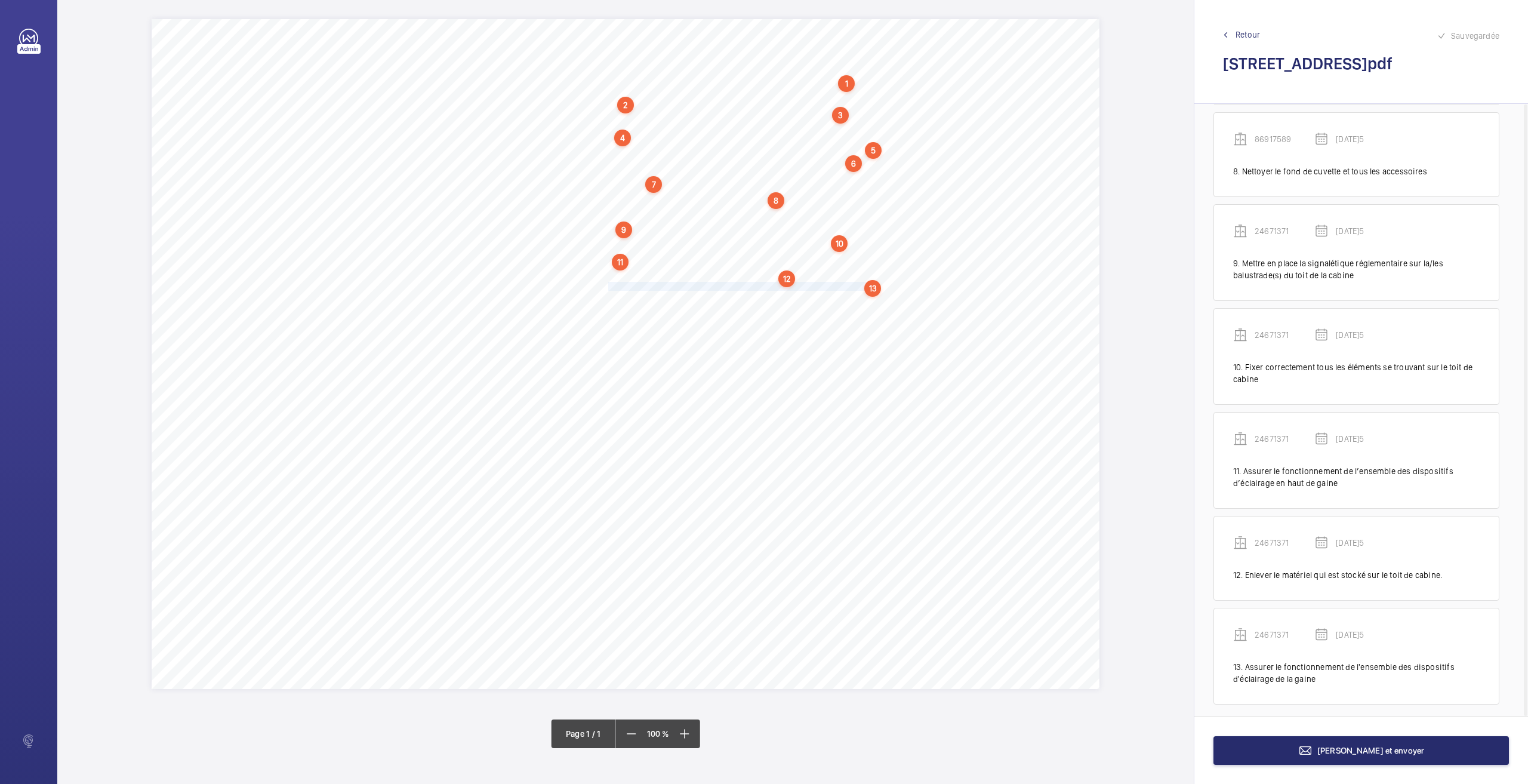
scroll to position [739, 0]
drag, startPoint x: 609, startPoint y: 296, endPoint x: 847, endPoint y: 295, distance: 238.0
click at [847, 295] on span "Remettre en place la/les main(s) courante(s) manquante(s) en cabine." at bounding box center [729, 299] width 241 height 8
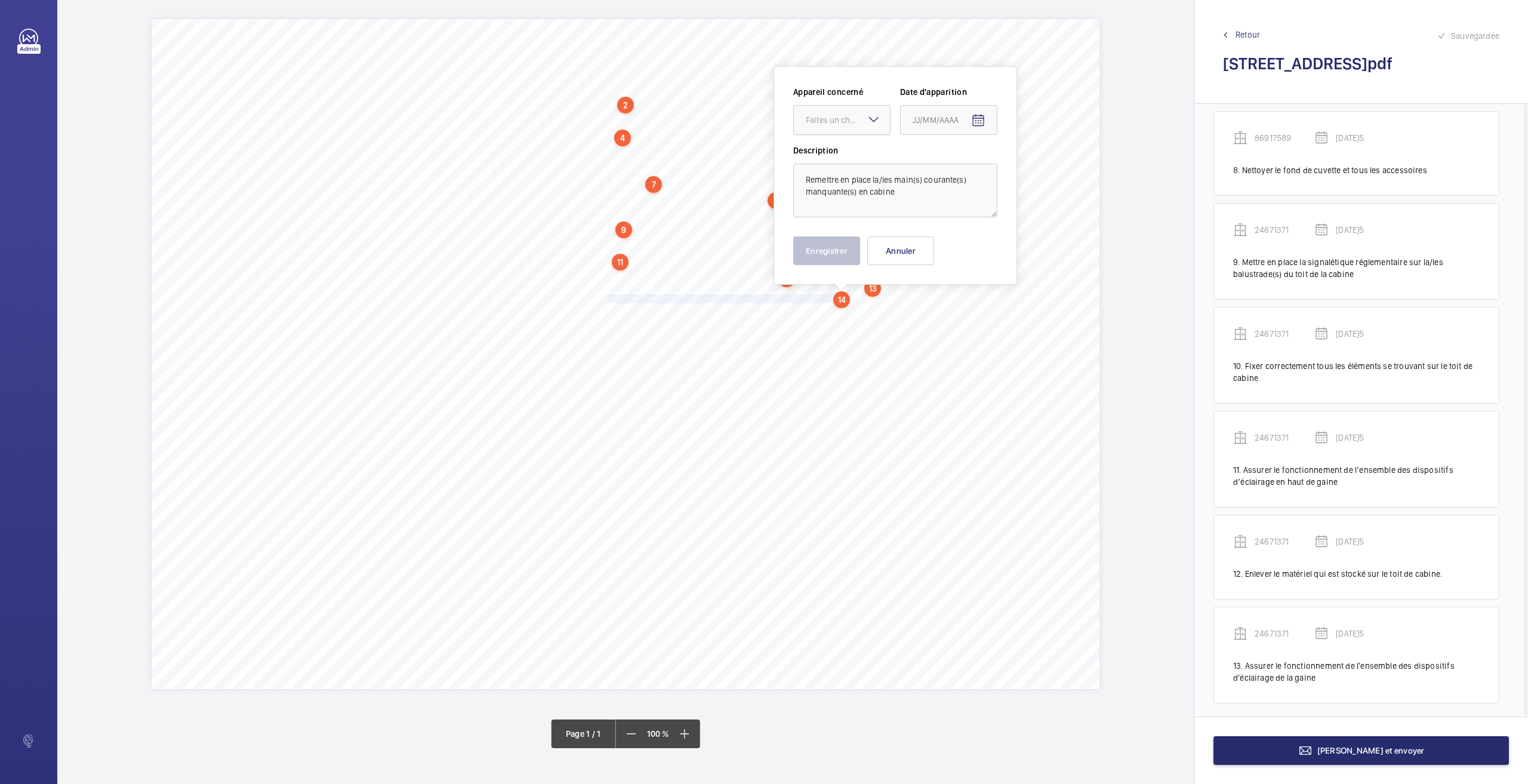
click at [817, 130] on div at bounding box center [842, 120] width 96 height 29
click at [818, 167] on div "24671371" at bounding box center [842, 156] width 96 height 30
click at [976, 121] on mat-icon "Open calendar" at bounding box center [979, 121] width 14 height 14
drag, startPoint x: 940, startPoint y: 316, endPoint x: 852, endPoint y: 280, distance: 95.1
click at [939, 316] on span "26" at bounding box center [941, 312] width 22 height 22
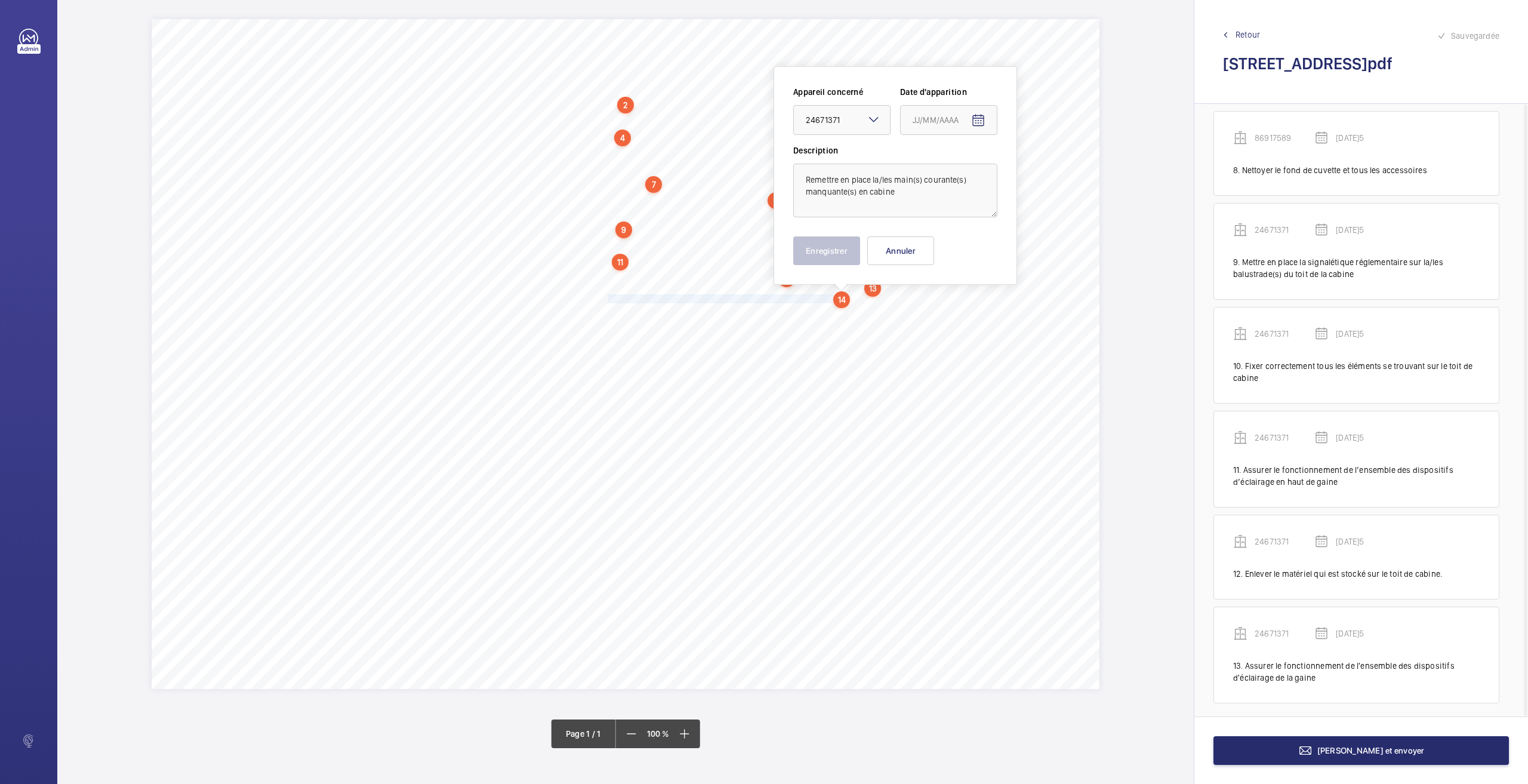
type input "[DATE]5"
click at [845, 242] on button "Enregistrer" at bounding box center [826, 251] width 66 height 29
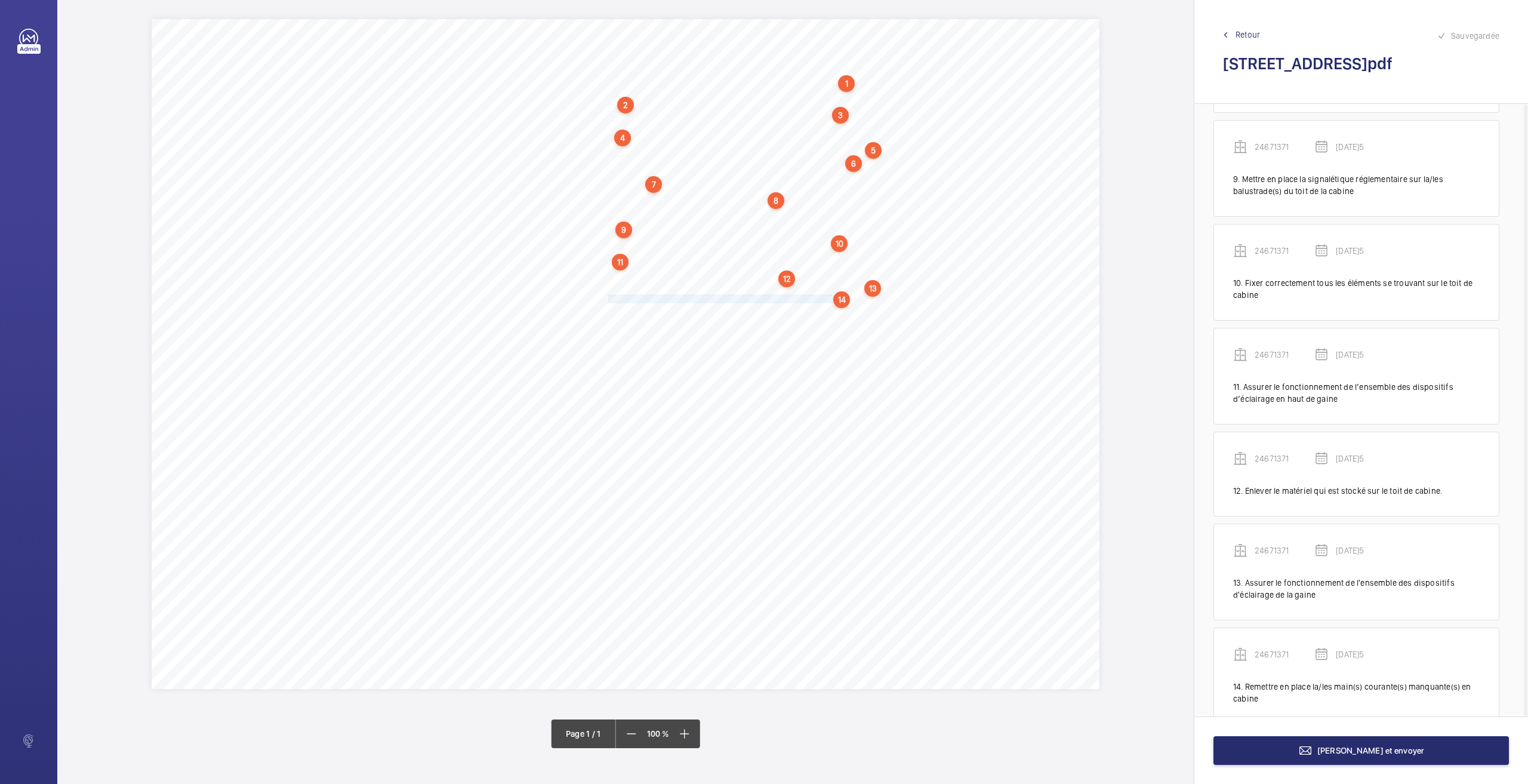
scroll to position [842, 0]
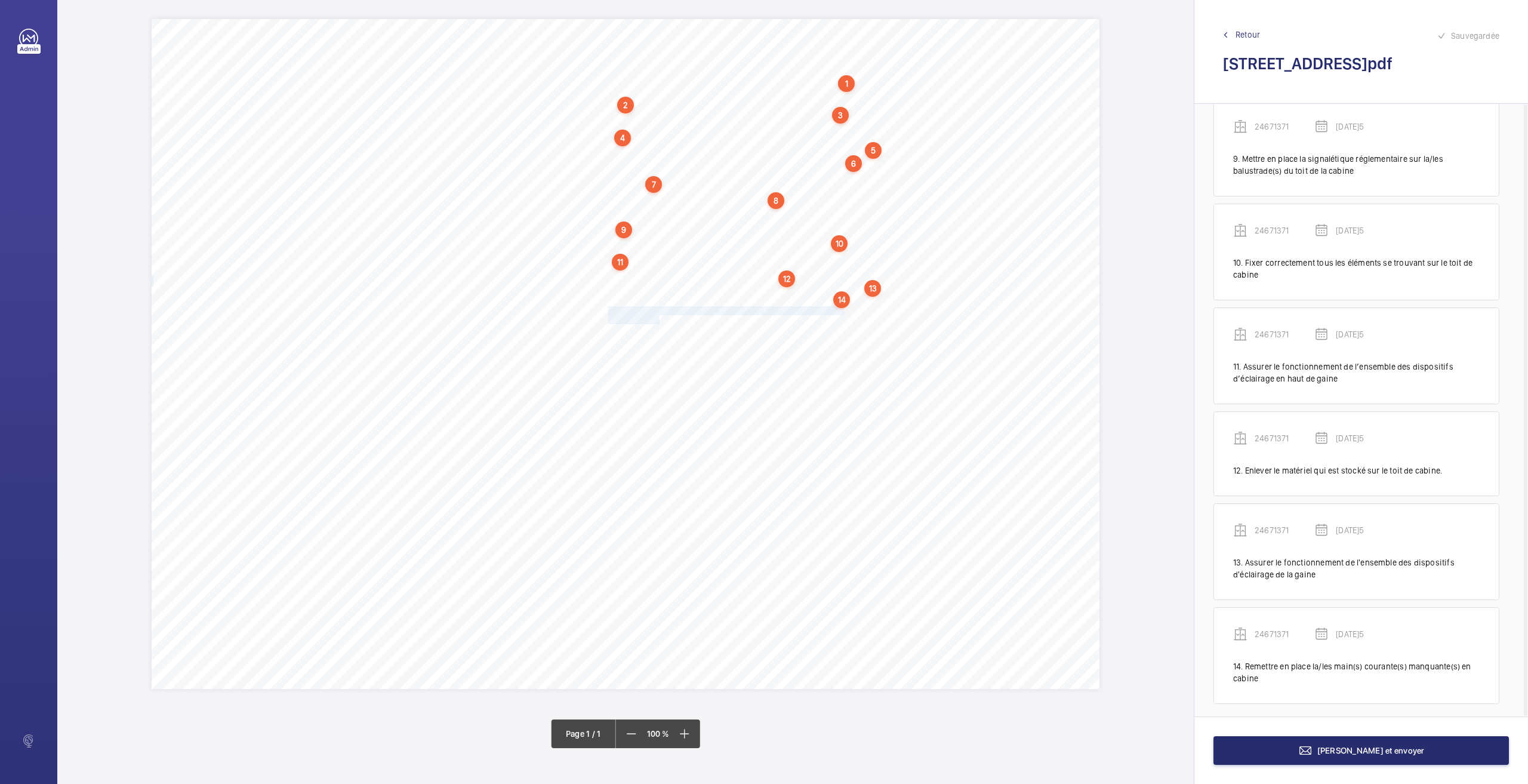
drag, startPoint x: 609, startPoint y: 311, endPoint x: 660, endPoint y: 316, distance: 51.2
click at [660, 316] on div "Nom du site Numéro appareil WM Réserve [STREET_ADDRESS] 86917589 Mettre à dispo…" at bounding box center [625, 354] width 948 height 669
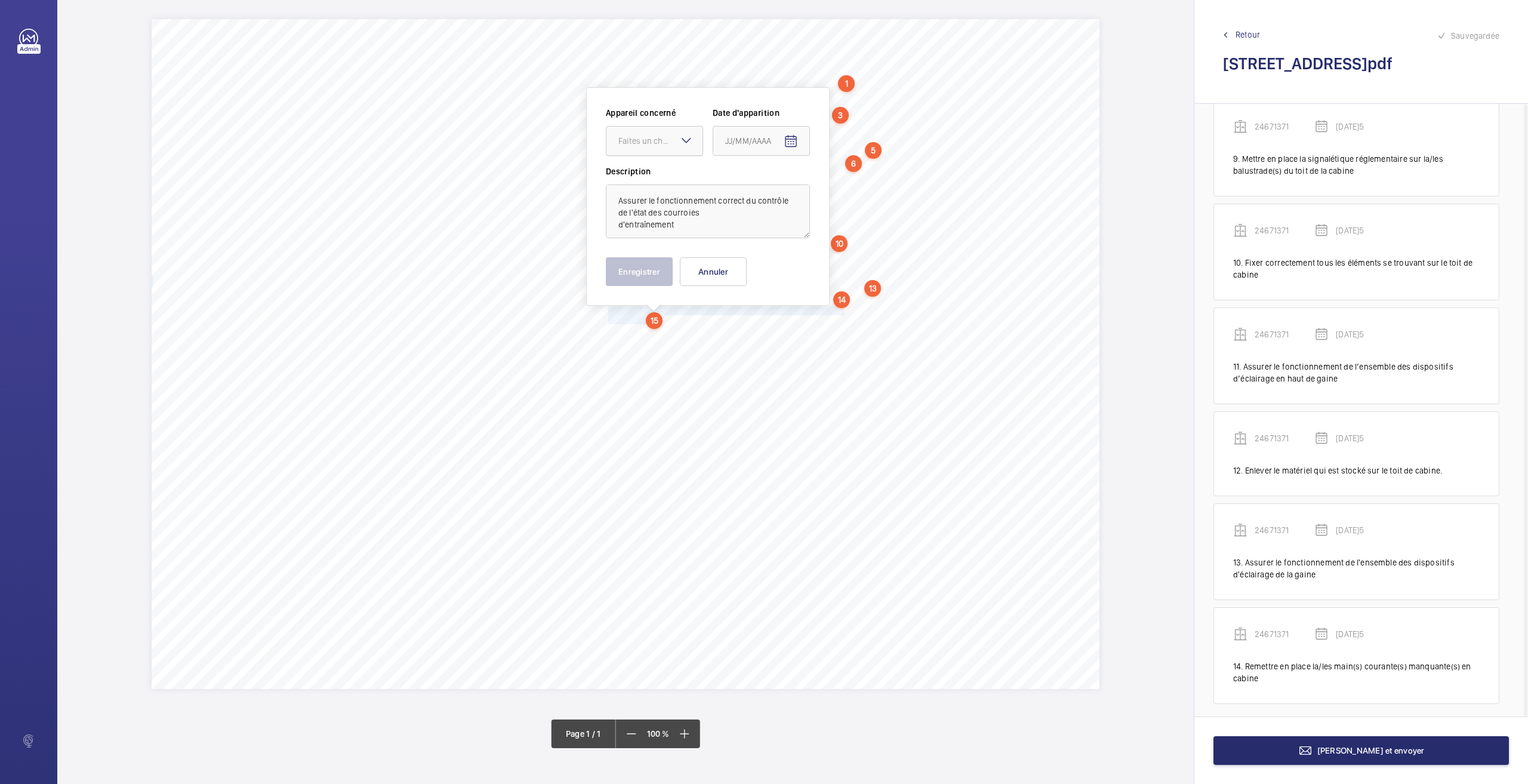
click at [643, 139] on div "Faites un choix" at bounding box center [660, 140] width 84 height 12
click at [625, 184] on div "24671371" at bounding box center [654, 177] width 96 height 30
click at [793, 144] on mat-icon "Open calendar" at bounding box center [791, 142] width 14 height 14
drag, startPoint x: 757, startPoint y: 339, endPoint x: 697, endPoint y: 285, distance: 80.7
click at [755, 337] on span "26" at bounding box center [754, 333] width 22 height 22
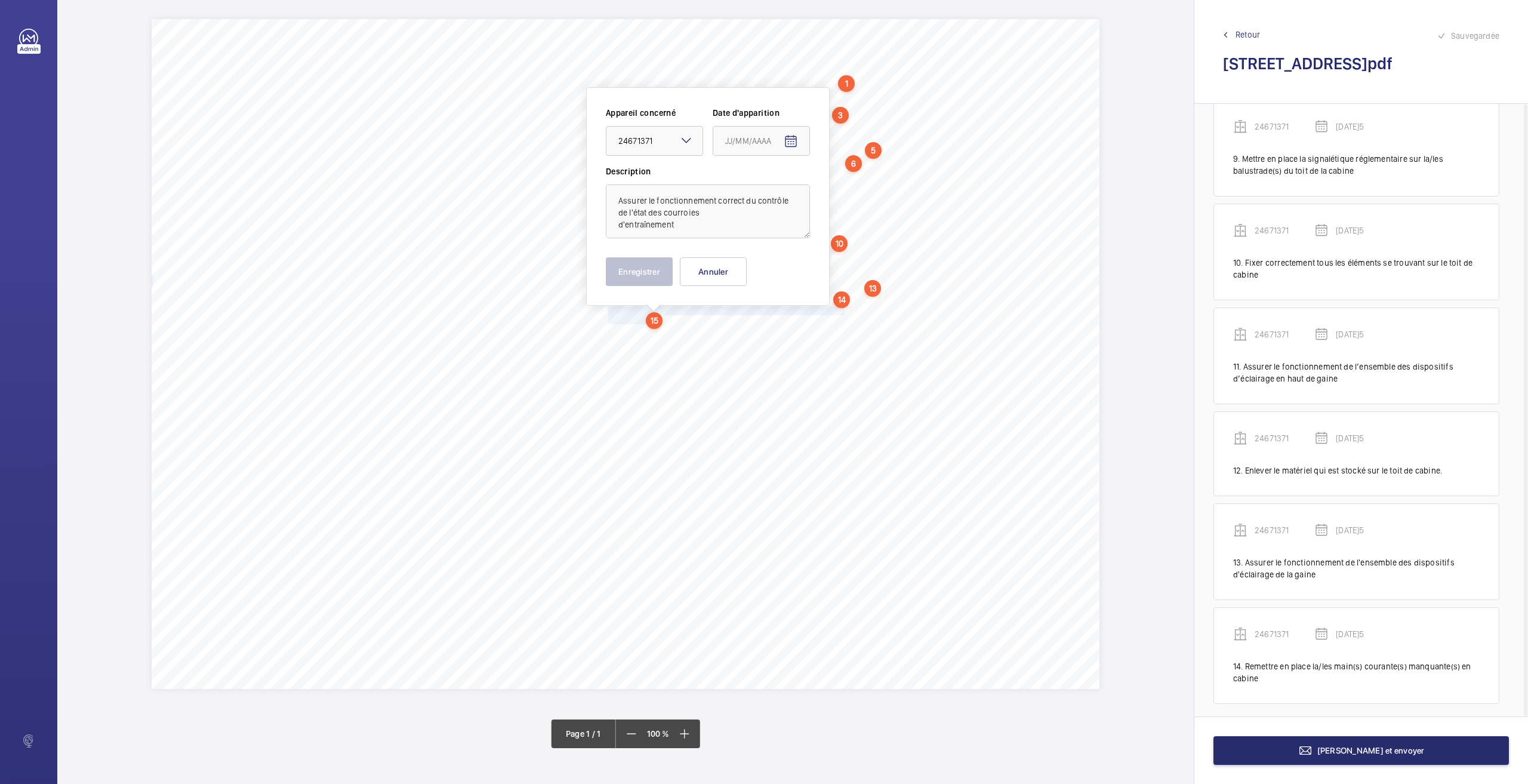
type input "[DATE]5"
click at [659, 275] on button "Enregistrer" at bounding box center [639, 271] width 66 height 29
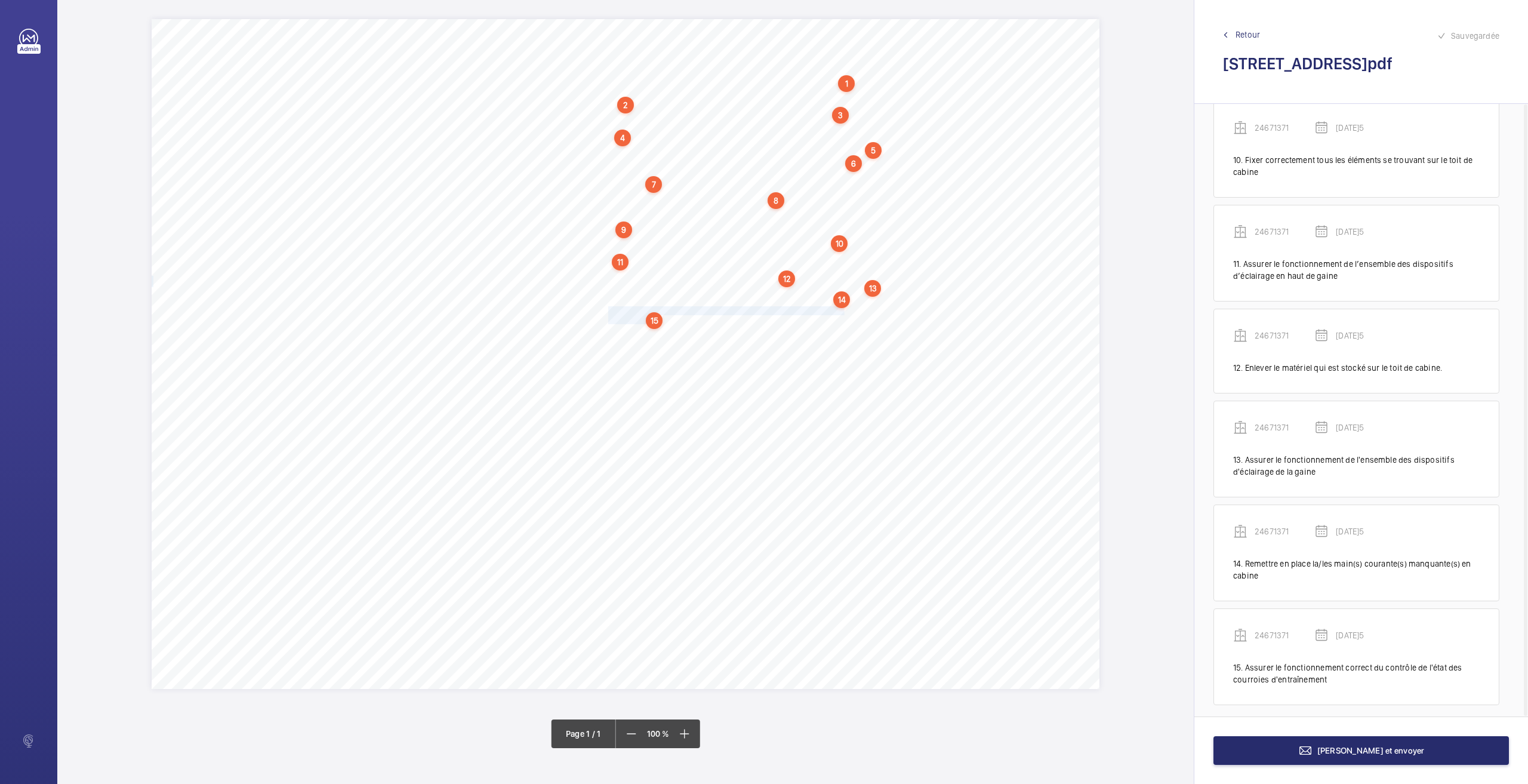
scroll to position [946, 0]
drag, startPoint x: 610, startPoint y: 331, endPoint x: 763, endPoint y: 340, distance: 153.3
click at [763, 340] on div "Nom du site Numéro appareil WM Réserve [STREET_ADDRESS] 86917589 Mettre à dispo…" at bounding box center [625, 354] width 948 height 669
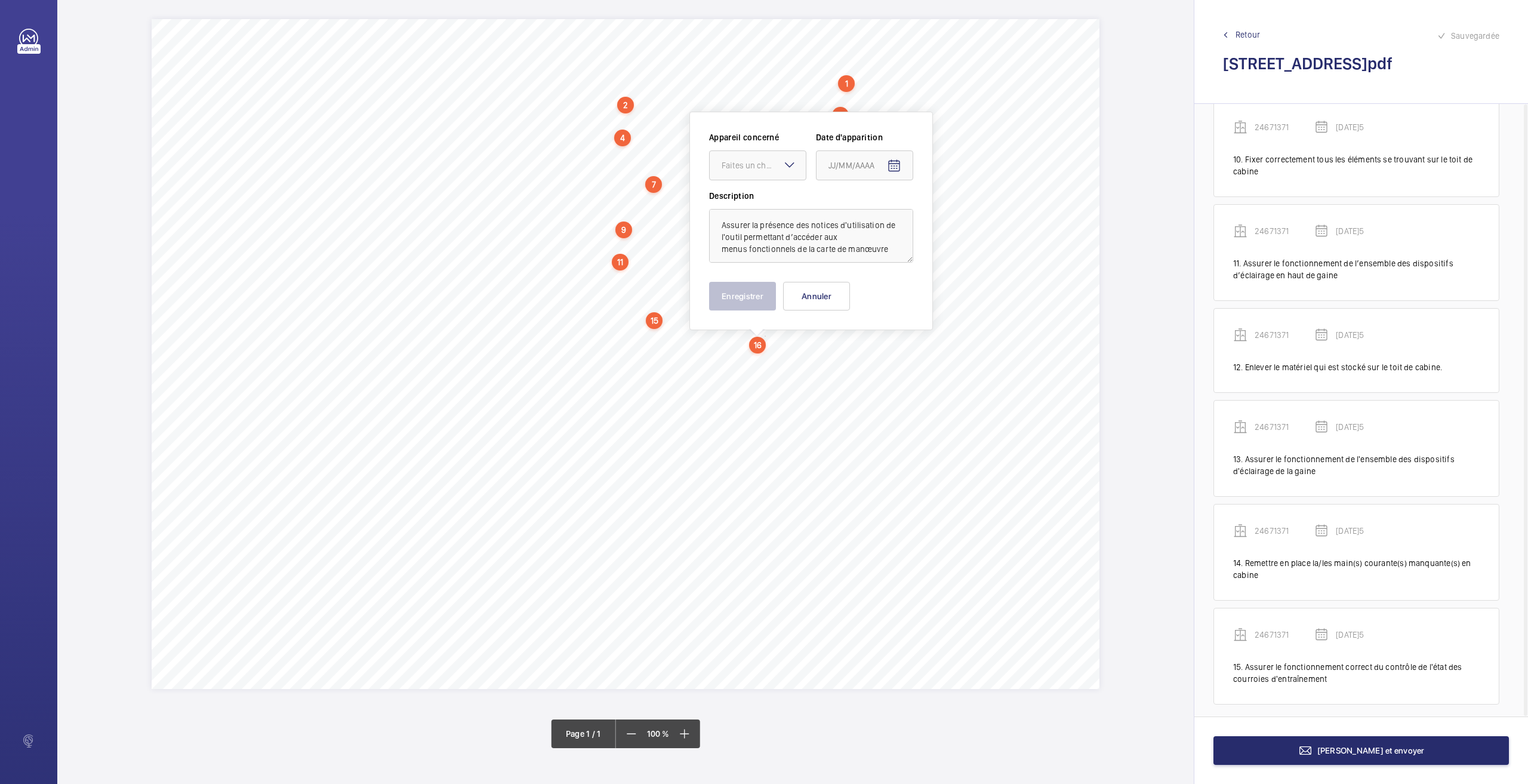
click at [730, 145] on wm-front-input-dropdown "Appareil concerné Faites un choix" at bounding box center [757, 155] width 97 height 49
click at [726, 176] on div at bounding box center [758, 166] width 96 height 29
drag, startPoint x: 727, startPoint y: 200, endPoint x: 812, endPoint y: 177, distance: 88.1
click at [727, 200] on span "24671371" at bounding box center [758, 201] width 72 height 12
click at [895, 162] on mat-icon "Open calendar" at bounding box center [895, 166] width 14 height 14
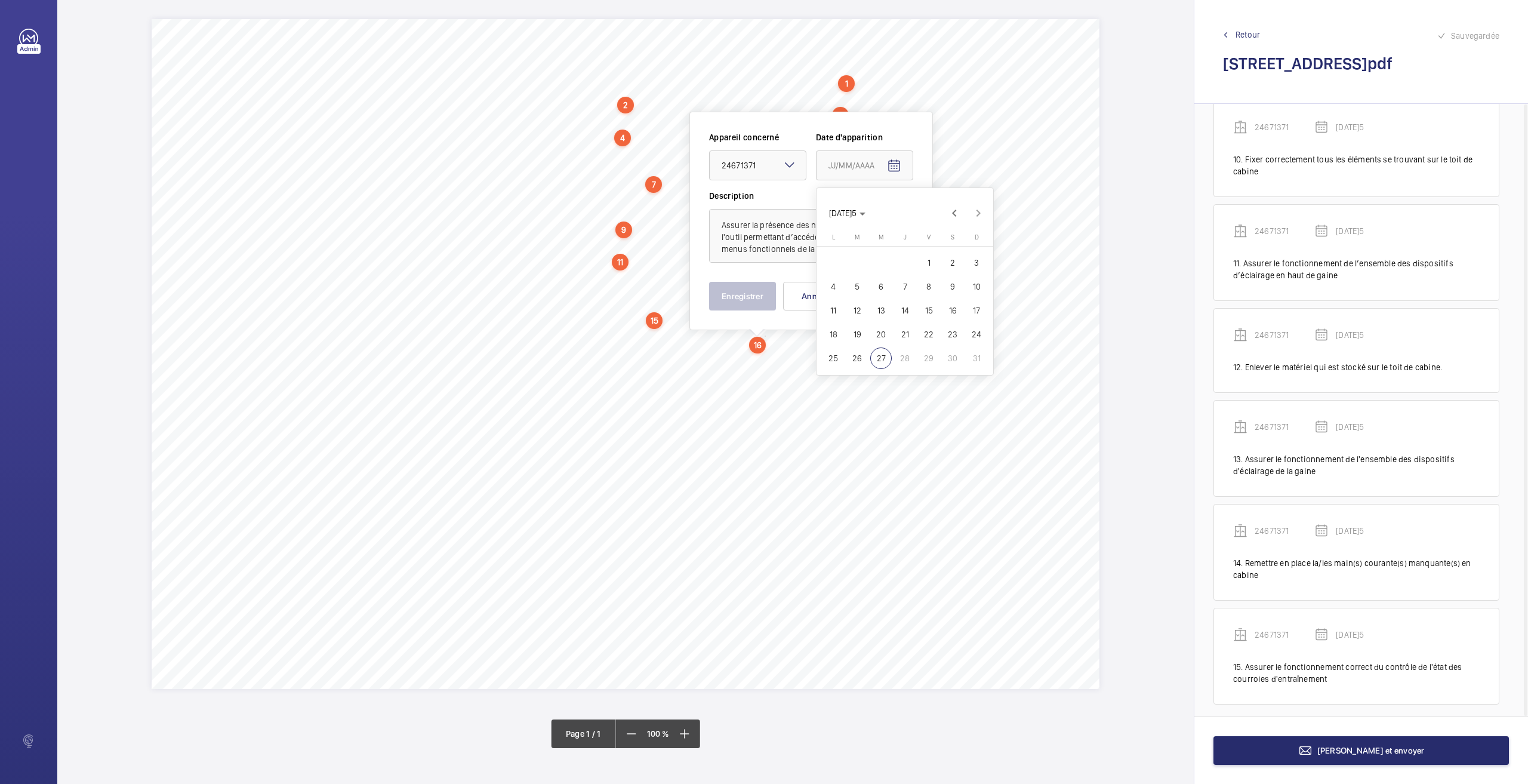
click at [852, 359] on span "26" at bounding box center [857, 358] width 22 height 22
type input "[DATE]5"
click at [730, 300] on button "Enregistrer" at bounding box center [742, 296] width 66 height 29
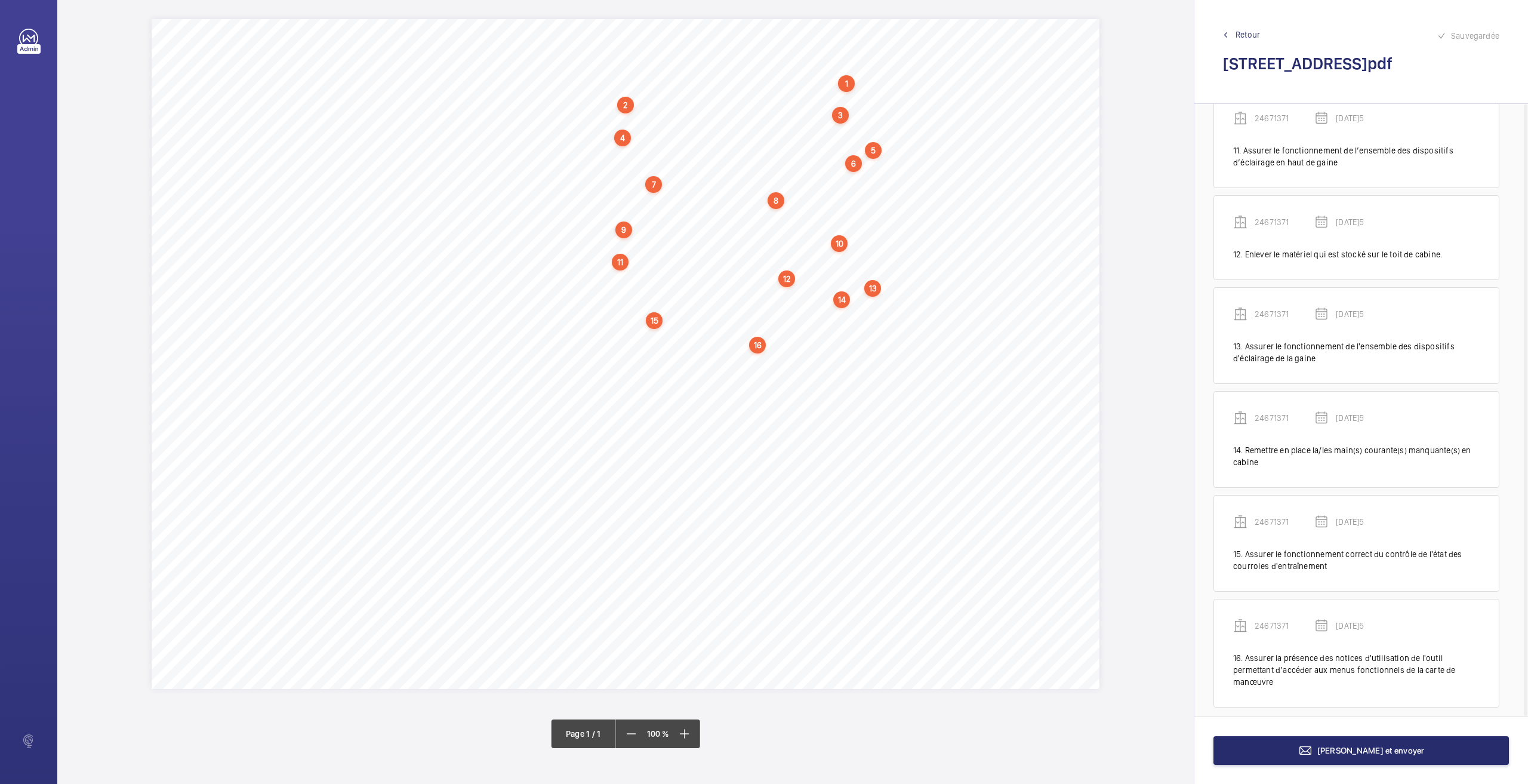
scroll to position [1061, 0]
drag, startPoint x: 609, startPoint y: 352, endPoint x: 782, endPoint y: 356, distance: 173.0
click at [782, 356] on span "Nettoyer le fond de cuvette et tous les accessoires." at bounding box center [696, 353] width 175 height 8
drag, startPoint x: 778, startPoint y: 184, endPoint x: 774, endPoint y: 195, distance: 11.7
click at [777, 184] on div "Faites un choix" at bounding box center [782, 180] width 84 height 12
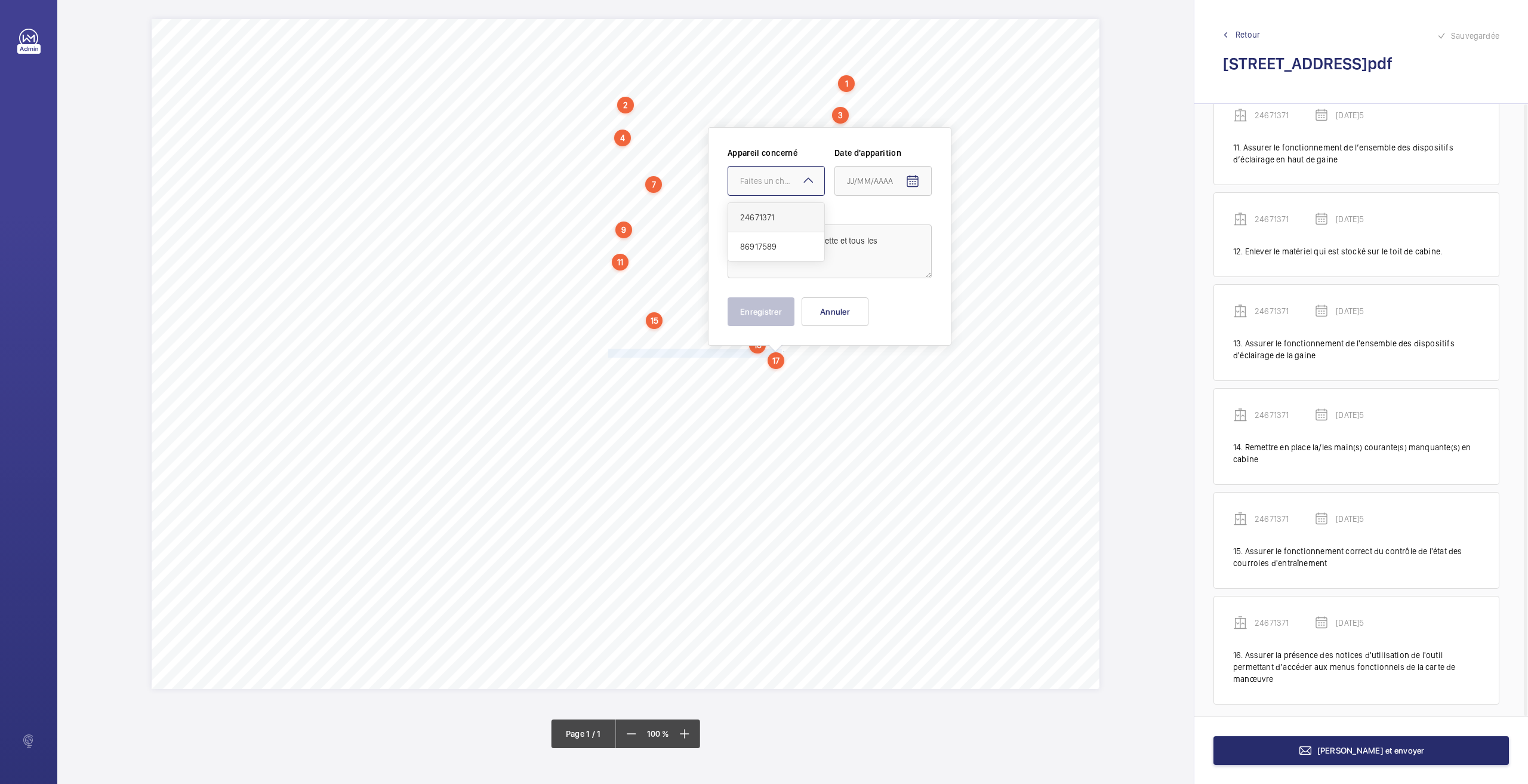
drag, startPoint x: 759, startPoint y: 215, endPoint x: 789, endPoint y: 213, distance: 30.1
click at [759, 215] on span "24671371" at bounding box center [776, 217] width 72 height 12
click at [908, 184] on mat-icon "Open calendar" at bounding box center [913, 182] width 14 height 14
drag, startPoint x: 879, startPoint y: 370, endPoint x: 802, endPoint y: 328, distance: 87.7
click at [879, 370] on span "26" at bounding box center [875, 373] width 22 height 22
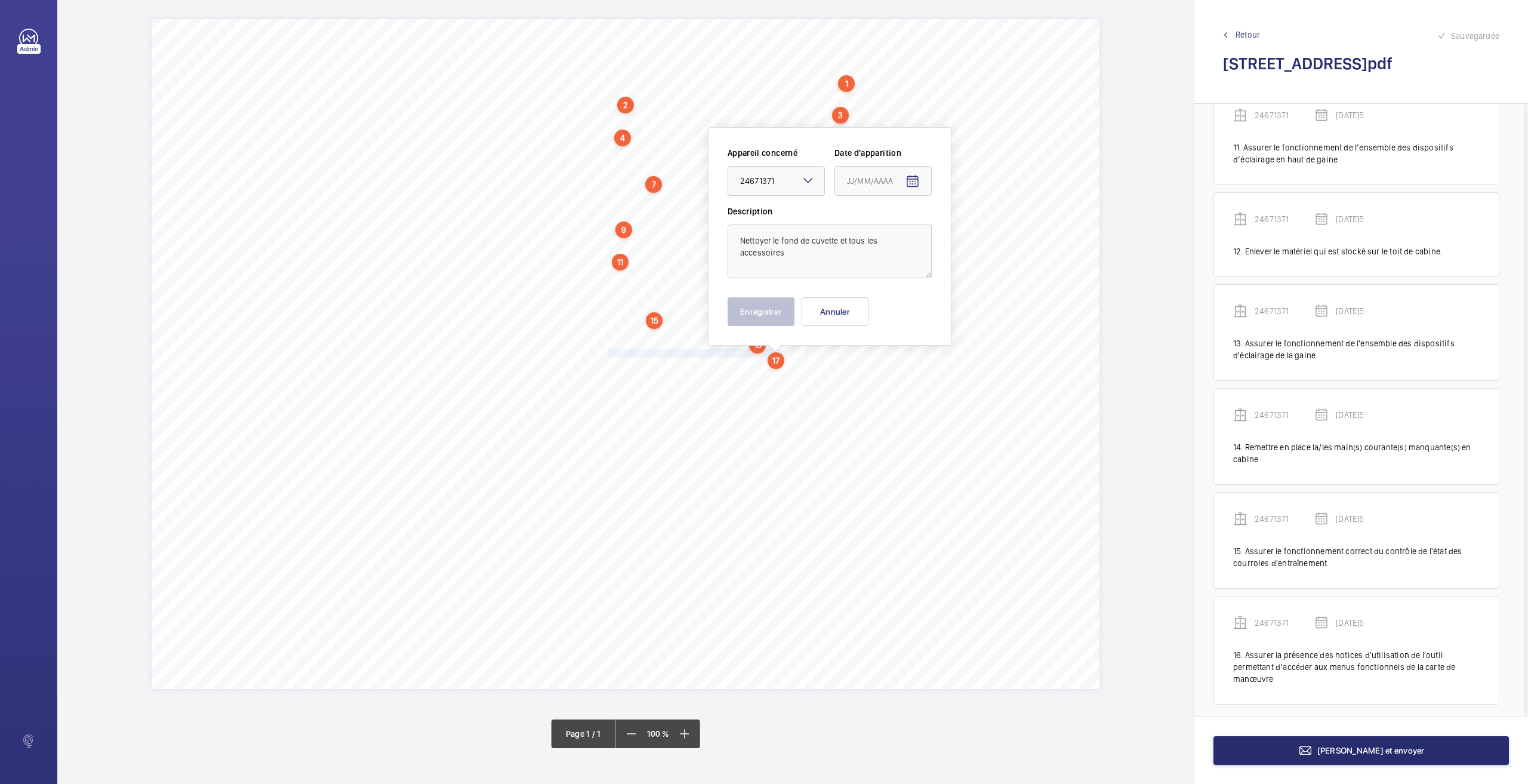
type input "[DATE]5"
click at [768, 312] on button "Enregistrer" at bounding box center [761, 312] width 66 height 29
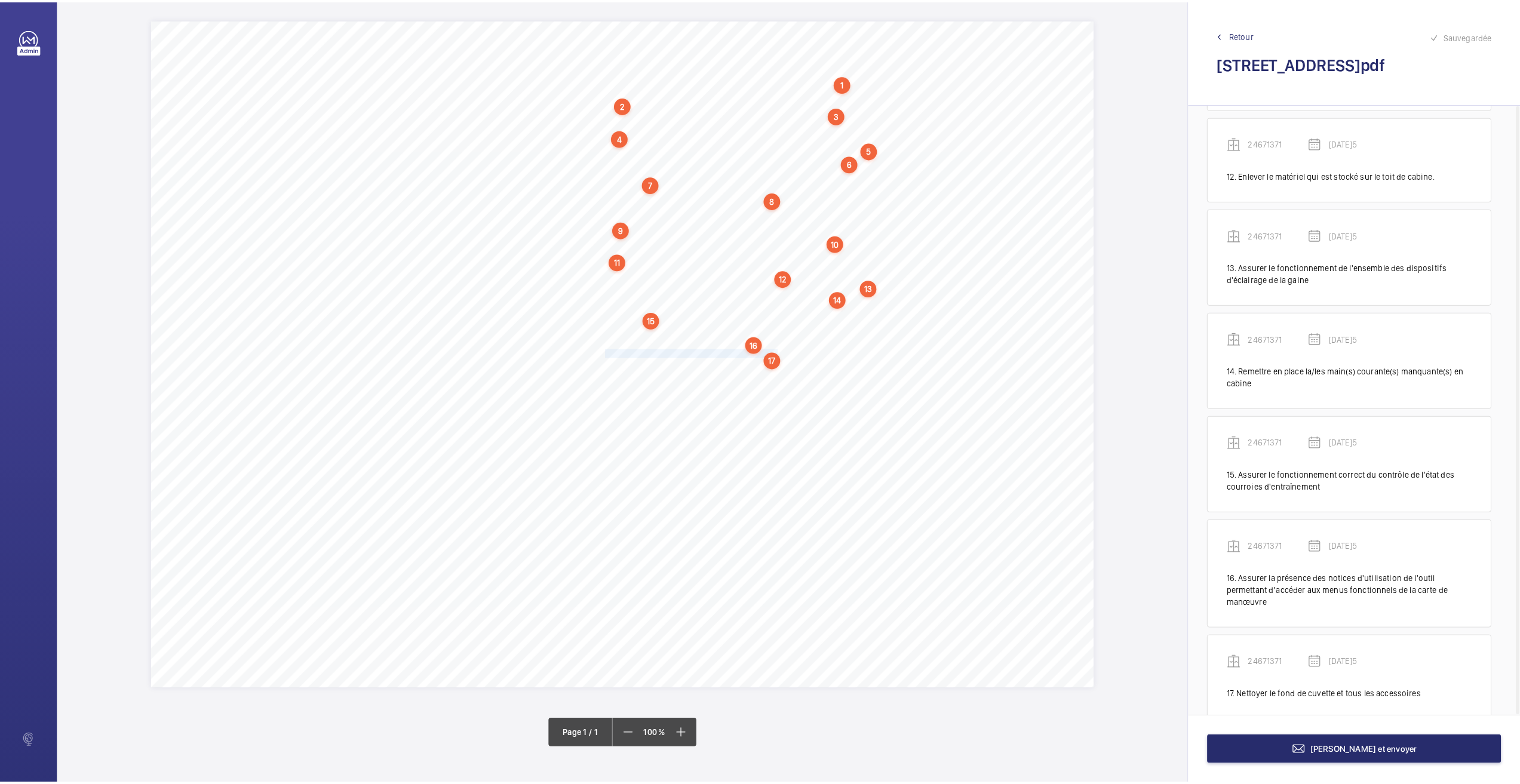
scroll to position [1152, 0]
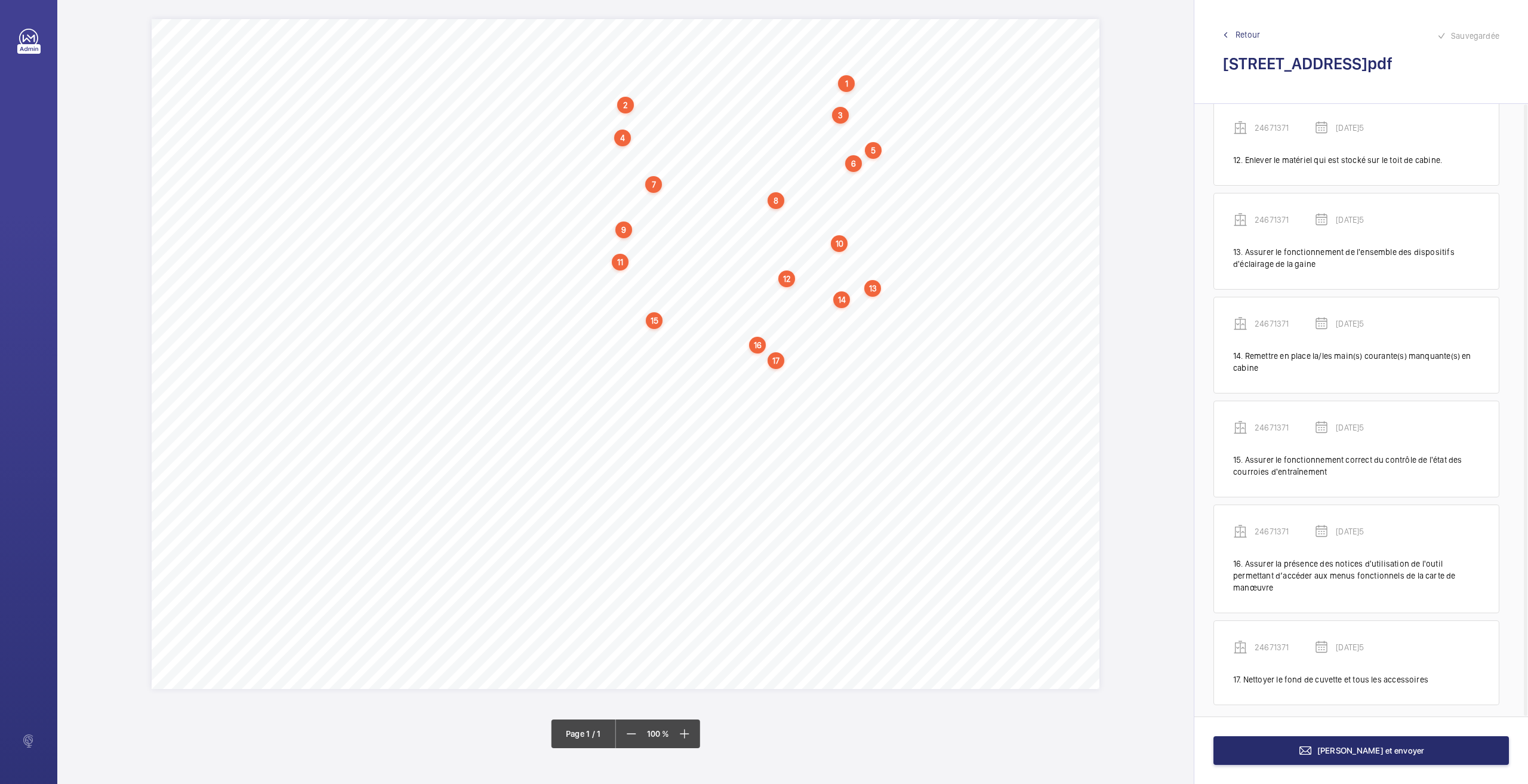
click at [777, 361] on div "17" at bounding box center [776, 360] width 17 height 17
click at [754, 268] on div "24671371" at bounding box center [778, 269] width 102 height 12
copy div "24671371"
click at [734, 411] on div "Nom du site Numéro appareil WM Réserve [STREET_ADDRESS] 86917589 Mettre à dispo…" at bounding box center [625, 354] width 948 height 669
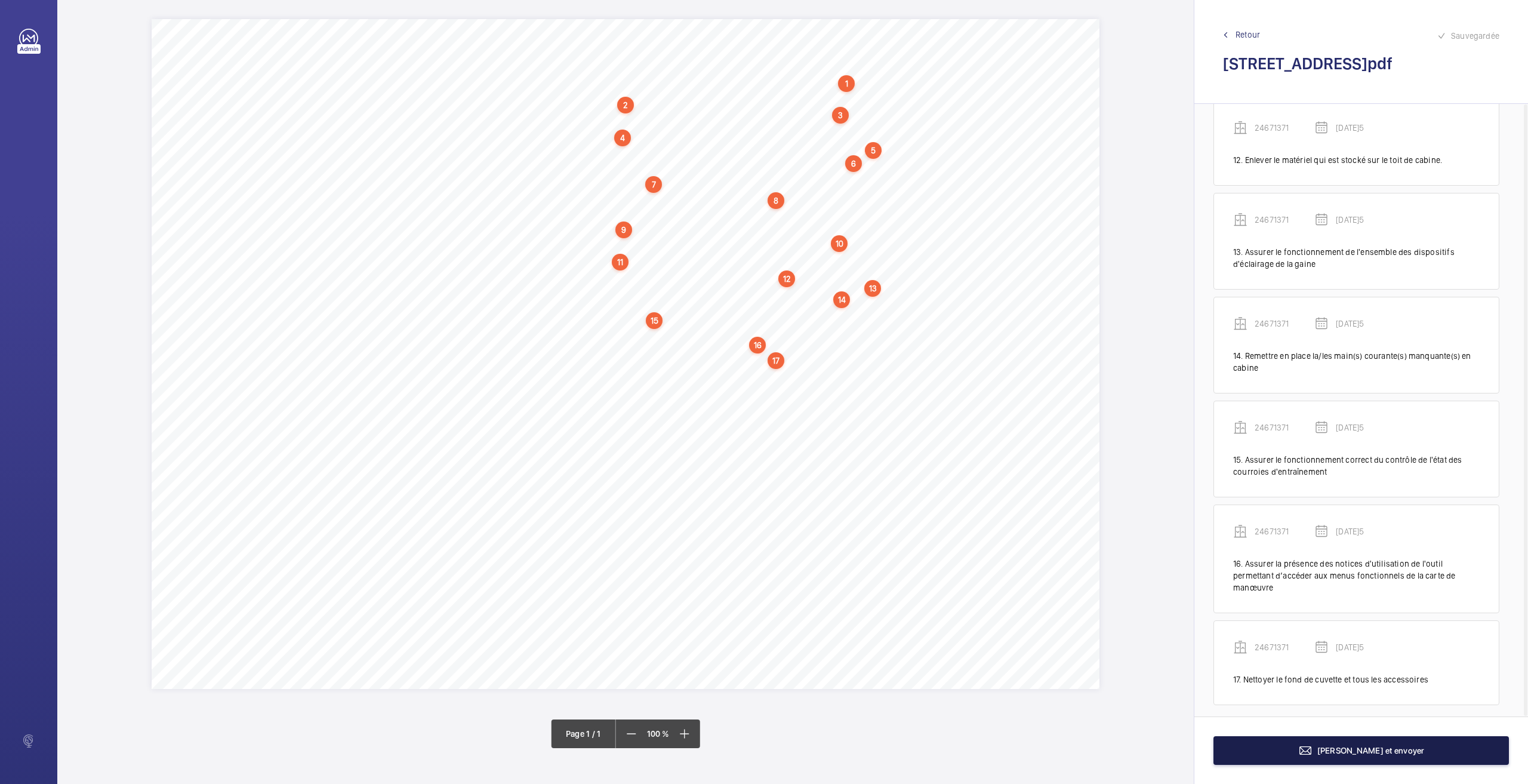
click at [1229, 753] on button "[PERSON_NAME] et envoyer" at bounding box center [1361, 750] width 296 height 29
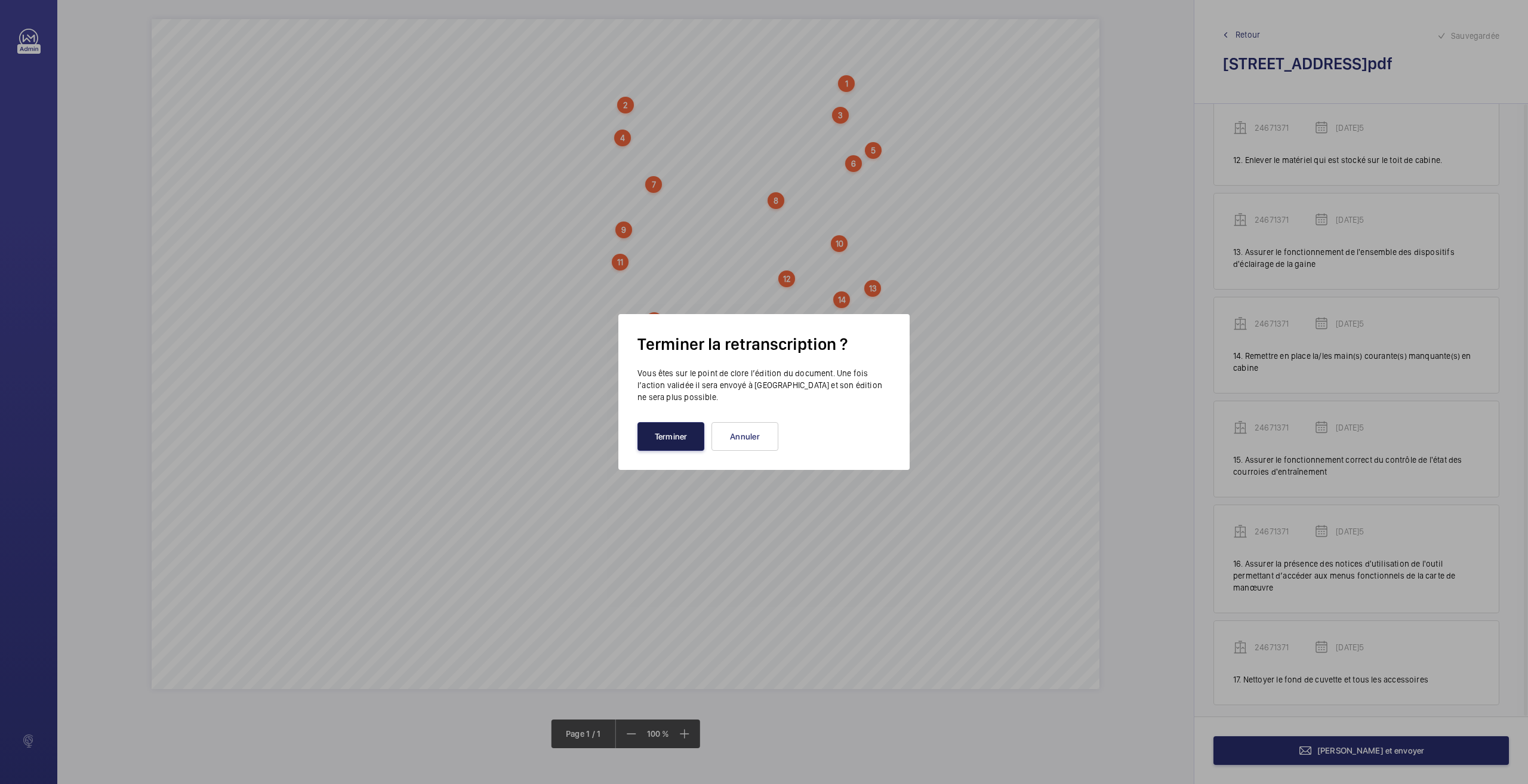
click at [696, 432] on button "Terminer" at bounding box center [670, 436] width 66 height 29
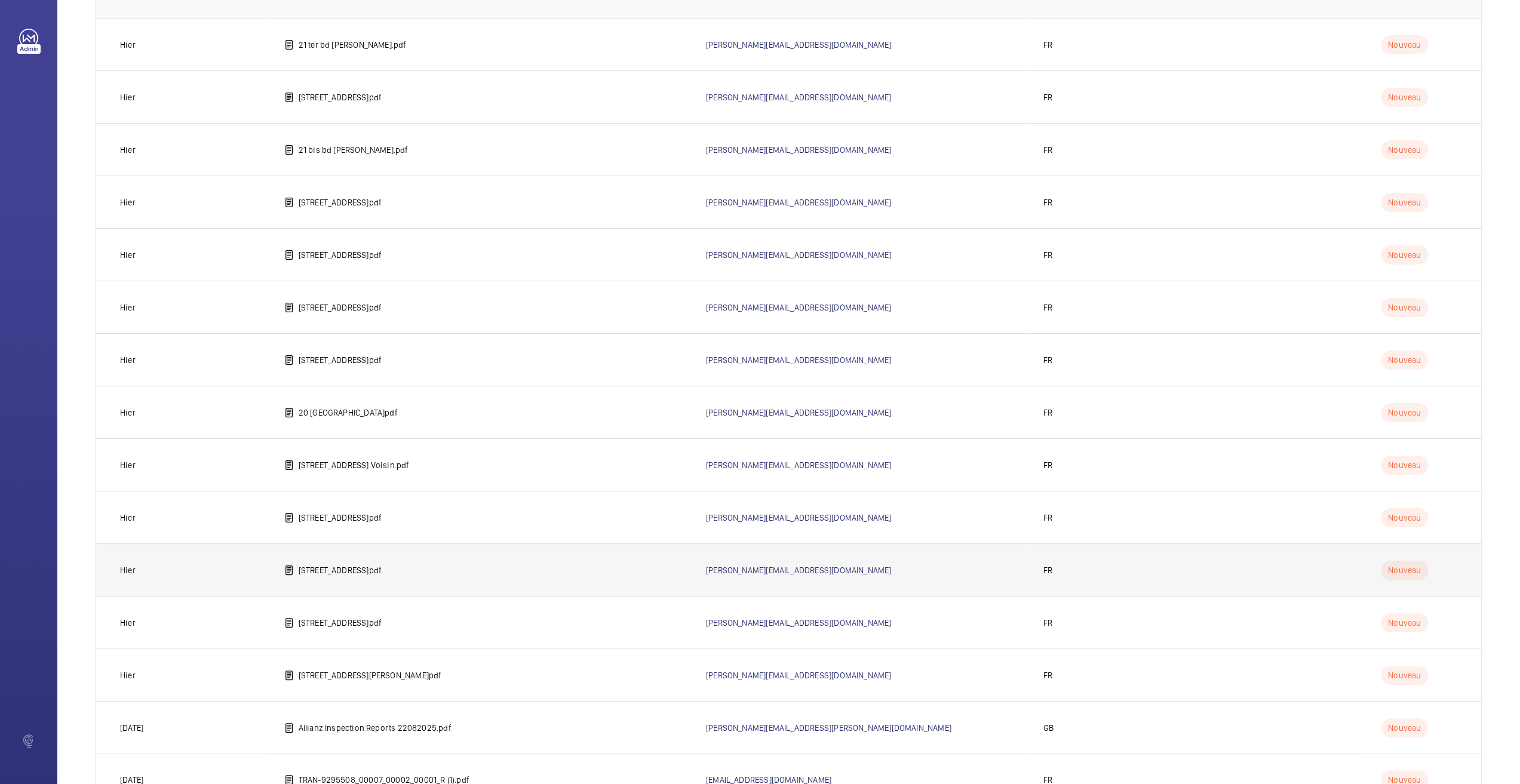
scroll to position [177, 0]
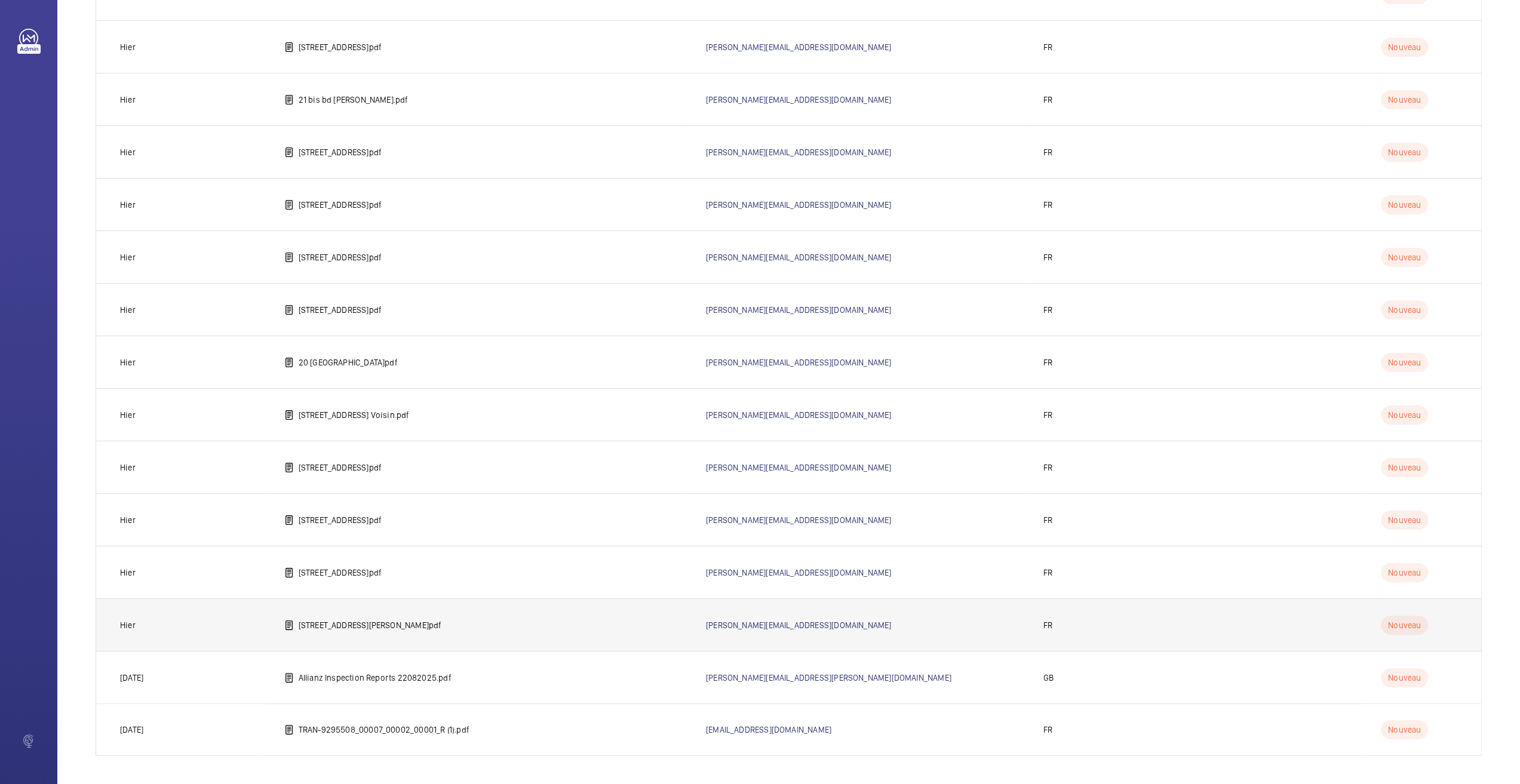
click at [380, 634] on td "[STREET_ADDRESS][PERSON_NAME]pdf" at bounding box center [476, 625] width 421 height 53
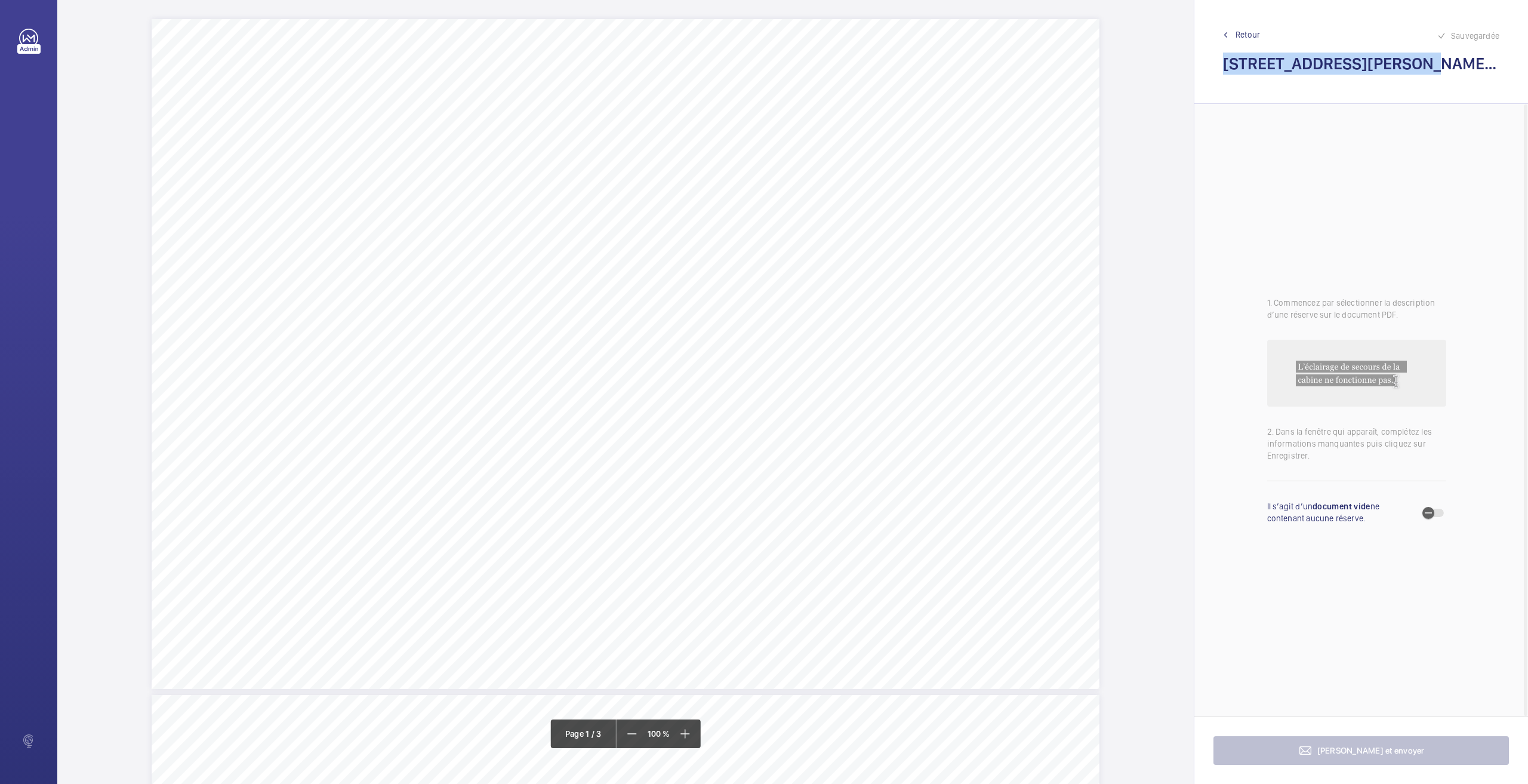
drag, startPoint x: 1395, startPoint y: 64, endPoint x: 1224, endPoint y: 69, distance: 171.1
click at [1224, 69] on h2 "[STREET_ADDRESS][PERSON_NAME]pdf" at bounding box center [1361, 64] width 276 height 22
copy h2 "[STREET_ADDRESS]."
drag, startPoint x: 609, startPoint y: 81, endPoint x: 789, endPoint y: 78, distance: 180.0
click at [789, 78] on span "Remettre en place le capotage du limiteur de vitesse." at bounding box center [700, 82] width 183 height 8
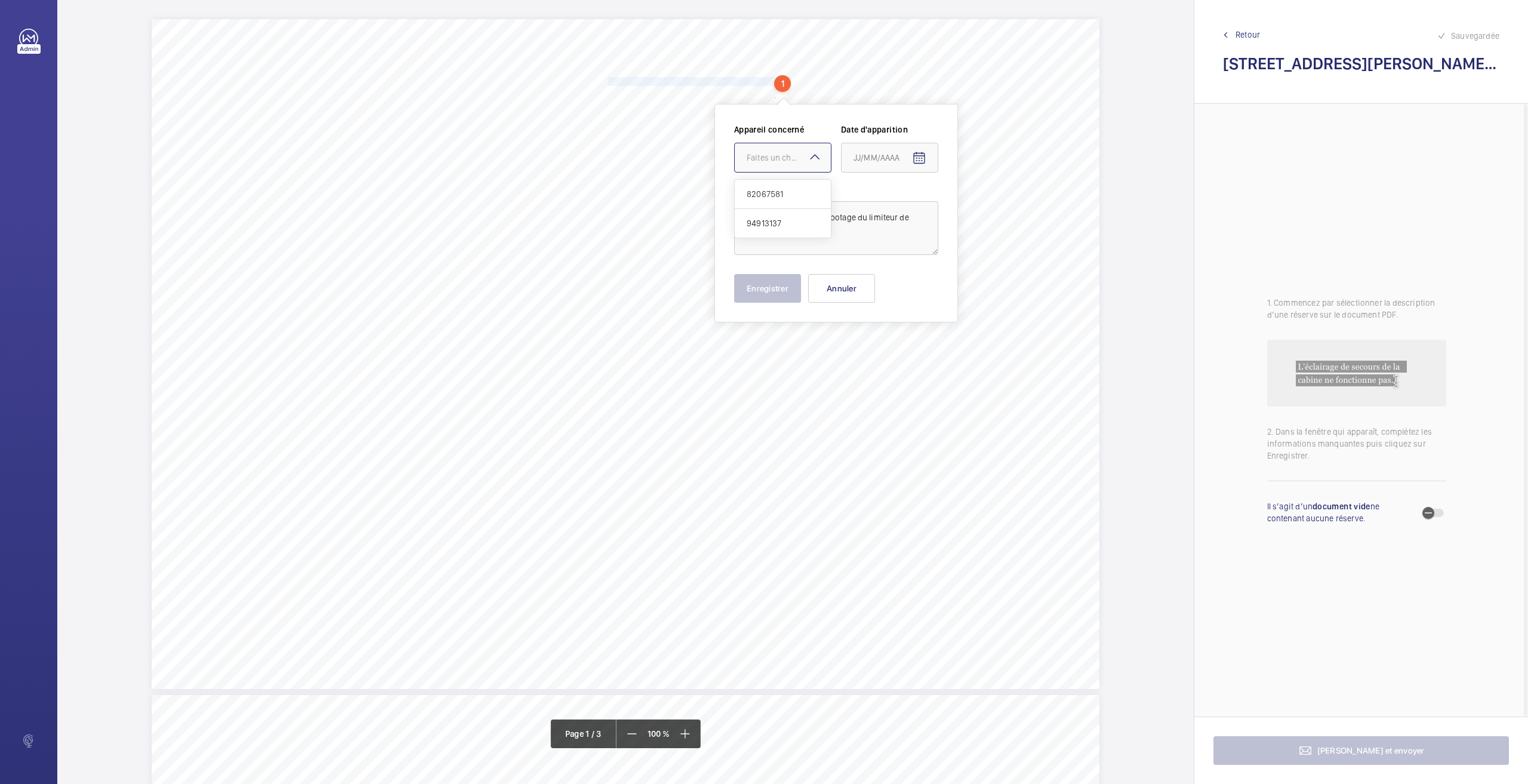
click at [791, 163] on div at bounding box center [783, 158] width 96 height 29
click at [761, 228] on div "94913137" at bounding box center [783, 223] width 96 height 29
click at [927, 163] on span "Open calendar" at bounding box center [919, 159] width 29 height 29
click at [871, 352] on button "26" at bounding box center [883, 351] width 24 height 24
type input "[DATE]5"
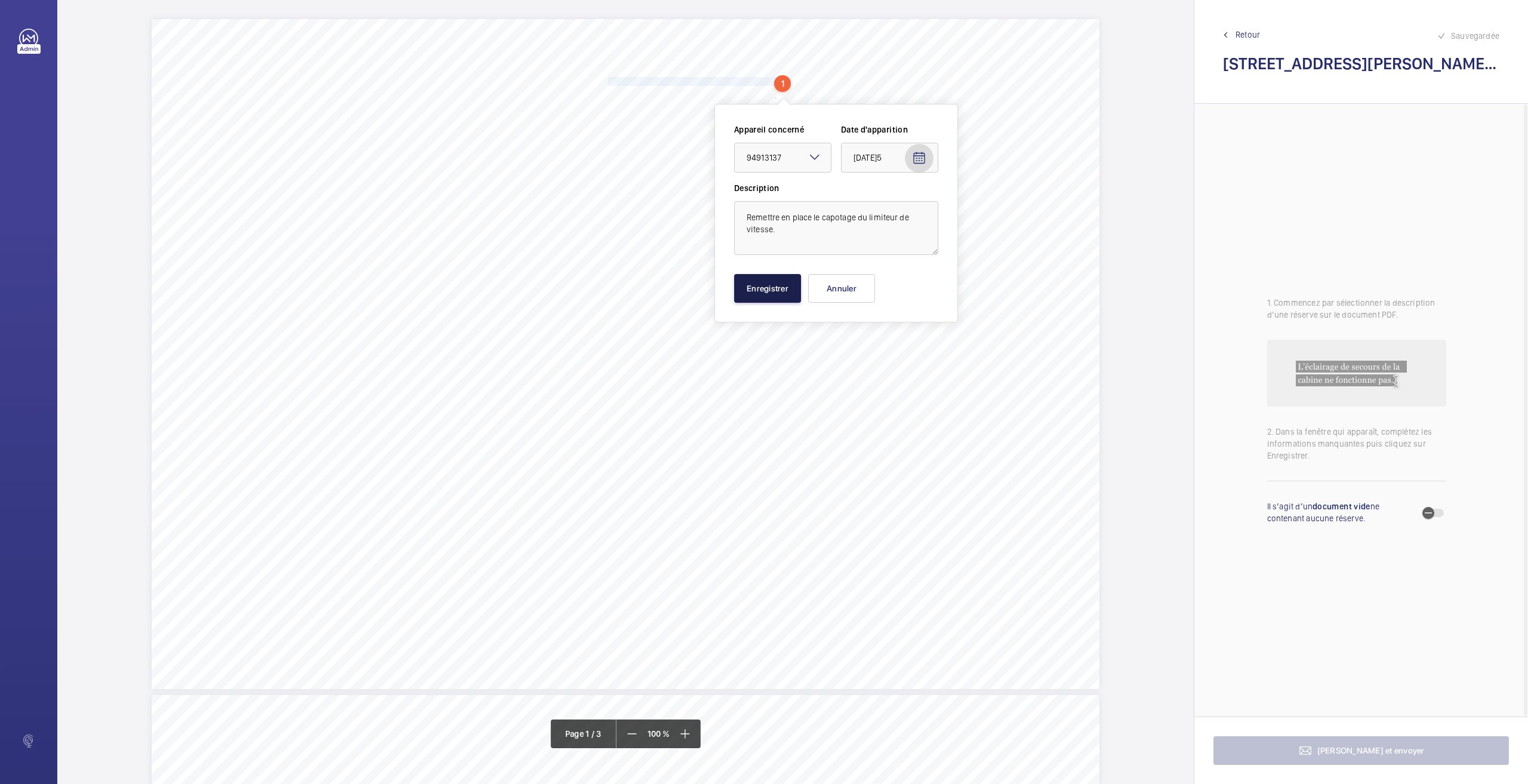
click at [754, 299] on button "Enregistrer" at bounding box center [767, 288] width 66 height 29
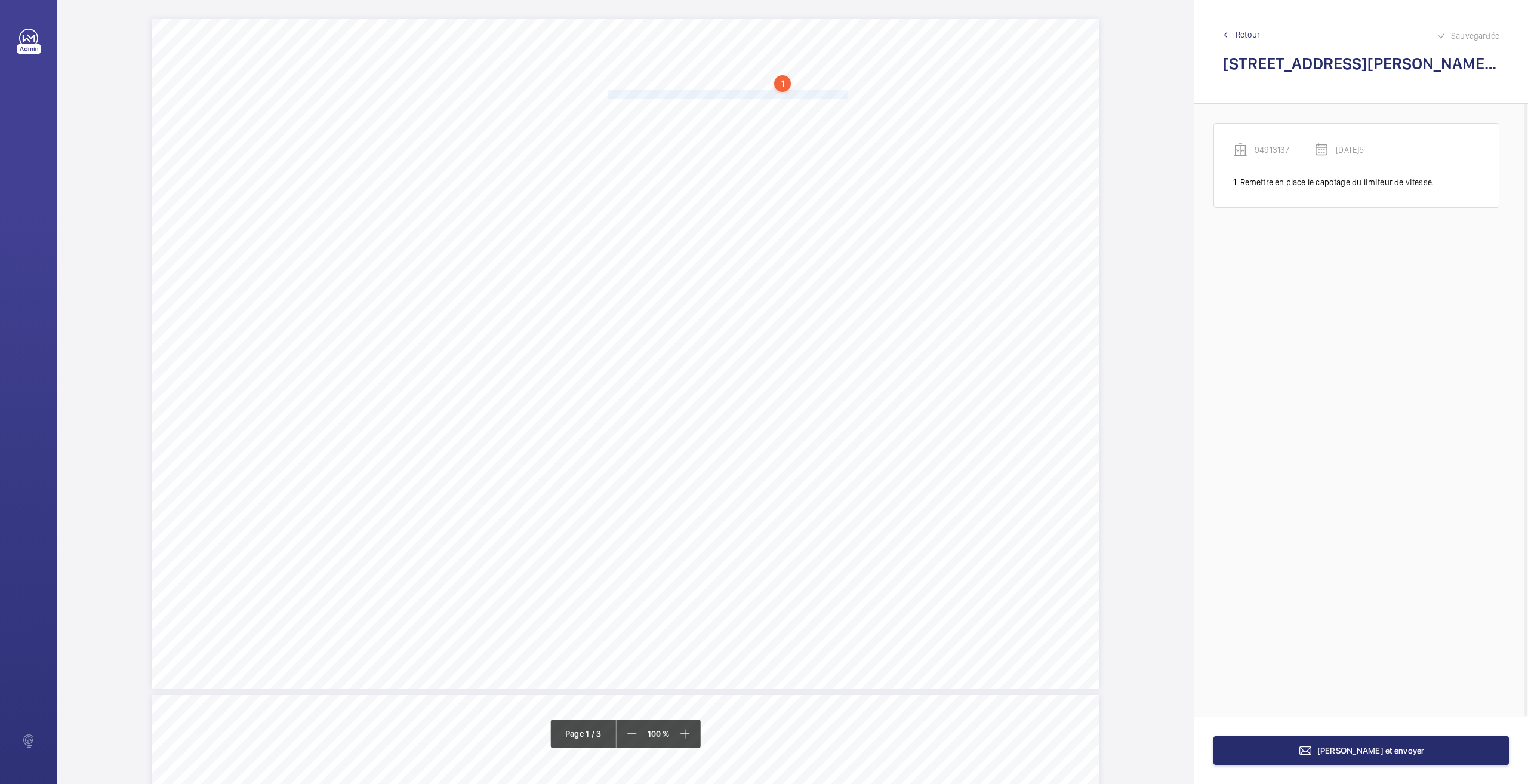
drag, startPoint x: 607, startPoint y: 93, endPoint x: 844, endPoint y: 91, distance: 237.0
click at [844, 91] on span "Fixer correctement tous les éléments se trouvant sur le toit de cabine." at bounding box center [728, 94] width 239 height 8
click at [826, 170] on div "Faites un choix" at bounding box center [844, 170] width 84 height 12
click at [810, 240] on span "94913137" at bounding box center [838, 235] width 72 height 12
click at [972, 172] on mat-icon "Open calendar" at bounding box center [975, 171] width 14 height 14
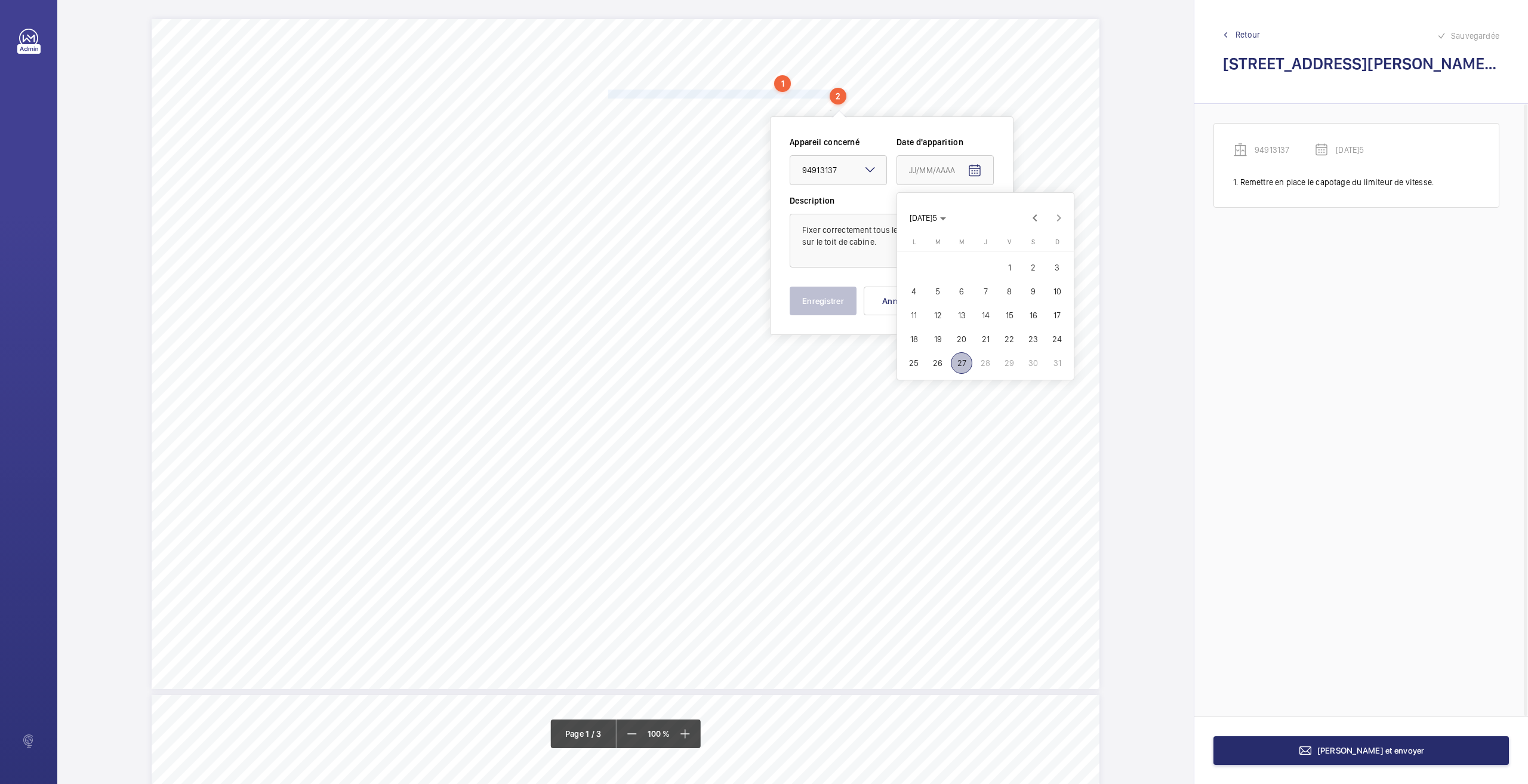
click at [934, 360] on span "26" at bounding box center [938, 363] width 22 height 22
type input "[DATE]5"
click at [792, 304] on button "Enregistrer" at bounding box center [822, 301] width 66 height 29
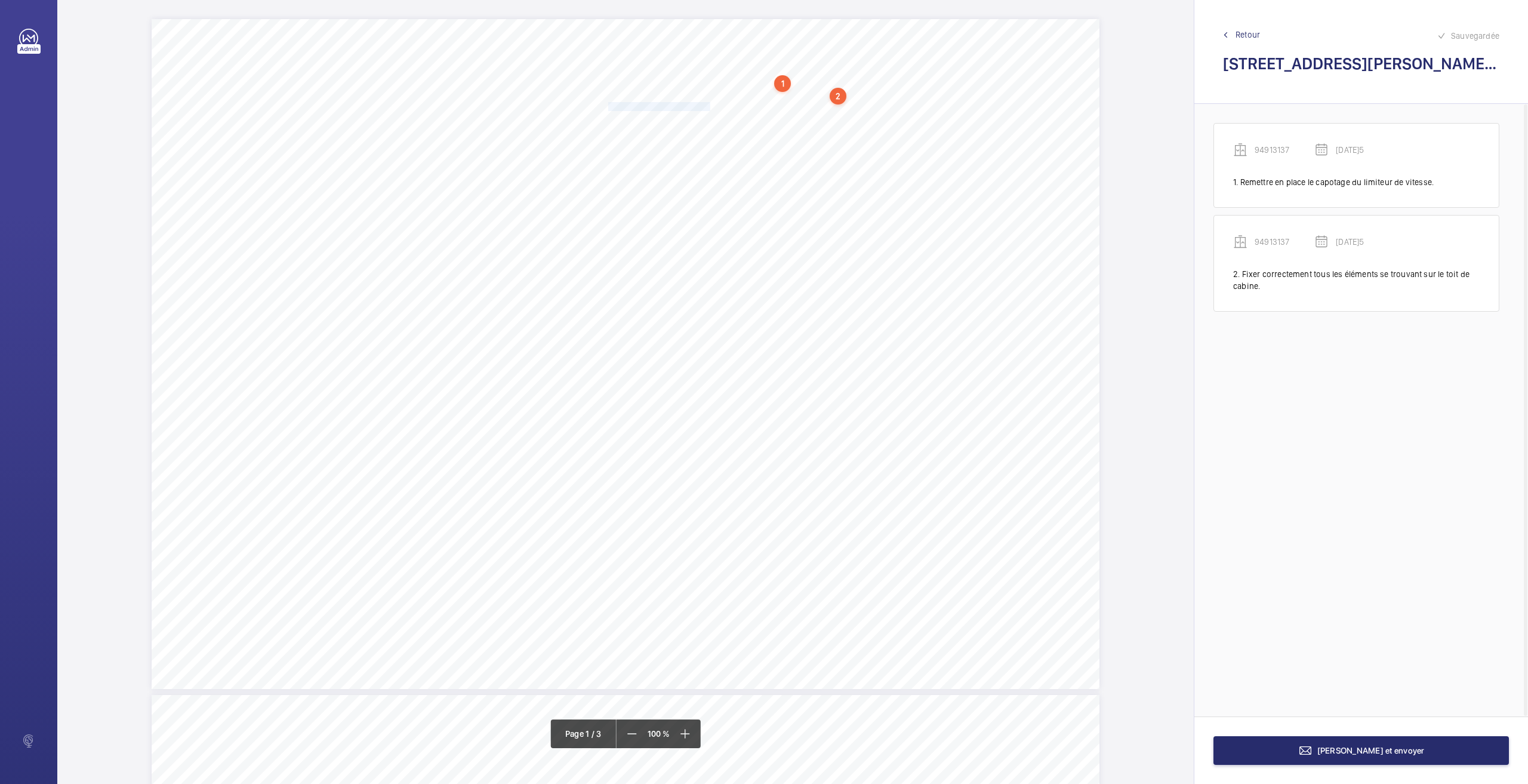
drag, startPoint x: 608, startPoint y: 108, endPoint x: 706, endPoint y: 104, distance: 98.1
click at [706, 104] on span "Dépolluer le sol de la cuvette." at bounding box center [659, 107] width 102 height 8
click at [682, 179] on div "Faites un choix" at bounding box center [706, 183] width 84 height 12
click at [677, 247] on span "94913137" at bounding box center [701, 248] width 72 height 12
click at [835, 187] on mat-icon "Open calendar" at bounding box center [838, 184] width 14 height 14
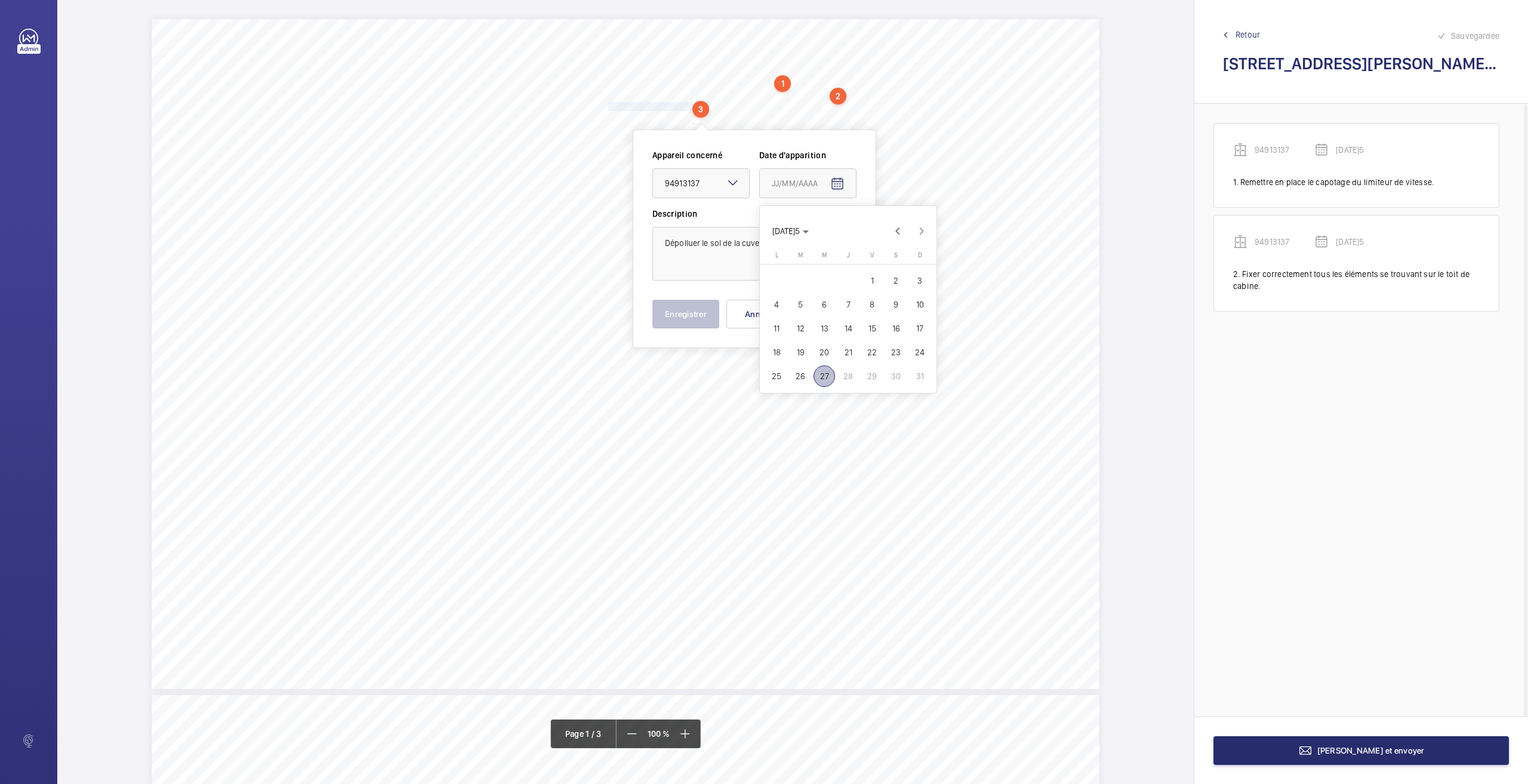
click at [794, 367] on span "26" at bounding box center [800, 376] width 22 height 22
type input "[DATE]5"
click at [693, 313] on button "Enregistrer" at bounding box center [686, 314] width 66 height 29
drag, startPoint x: 609, startPoint y: 119, endPoint x: 806, endPoint y: 119, distance: 197.0
click at [806, 119] on span "[PERSON_NAME] et dégraisser les semelles des guides en cuvette." at bounding box center [726, 119] width 235 height 8
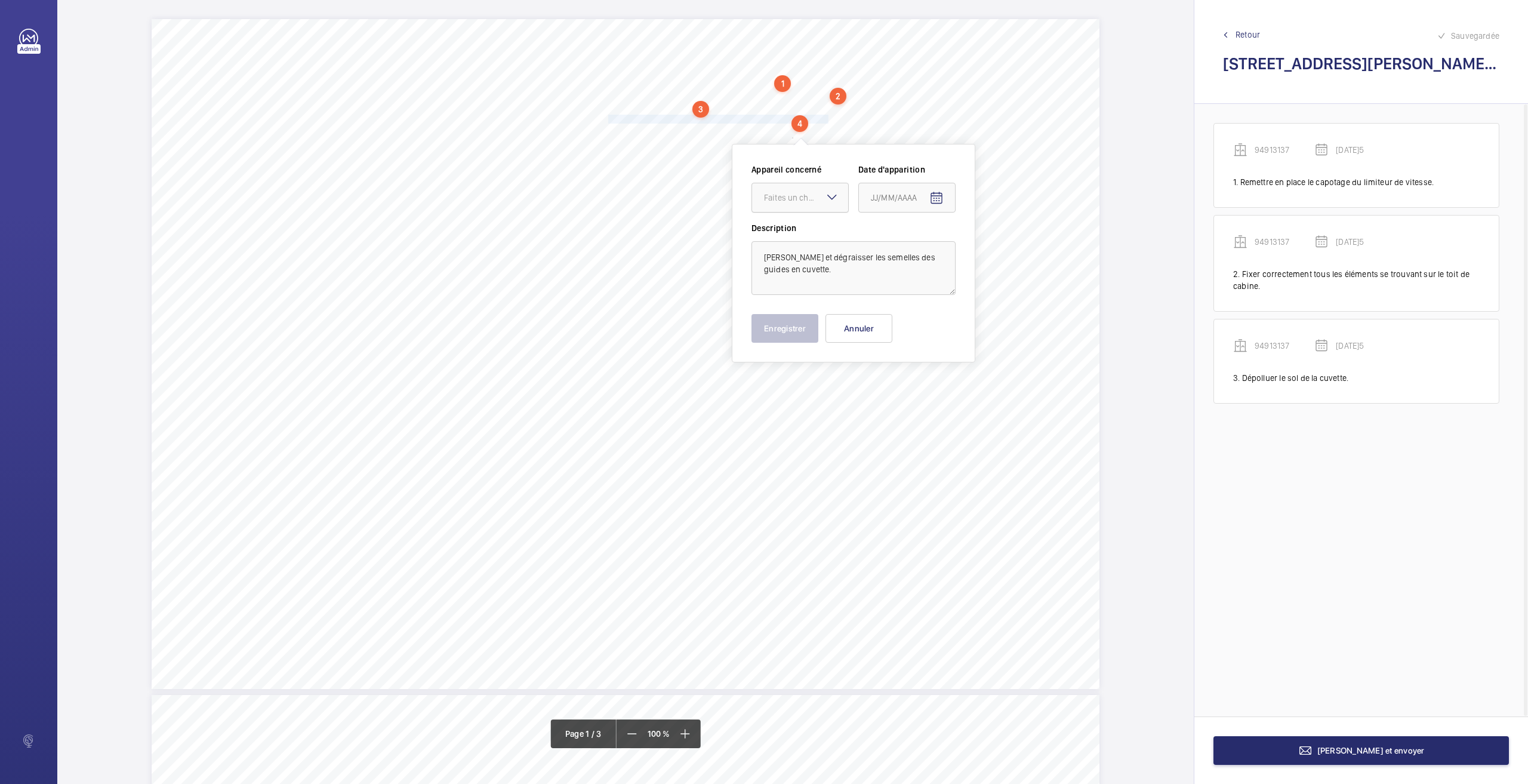
click at [791, 203] on div "Faites un choix" at bounding box center [806, 197] width 84 height 12
click at [781, 259] on span "94913137" at bounding box center [800, 263] width 72 height 12
click at [934, 198] on mat-icon "Open calendar" at bounding box center [936, 199] width 14 height 14
drag, startPoint x: 902, startPoint y: 385, endPoint x: 887, endPoint y: 380, distance: 15.8
click at [901, 385] on span "26" at bounding box center [899, 390] width 22 height 22
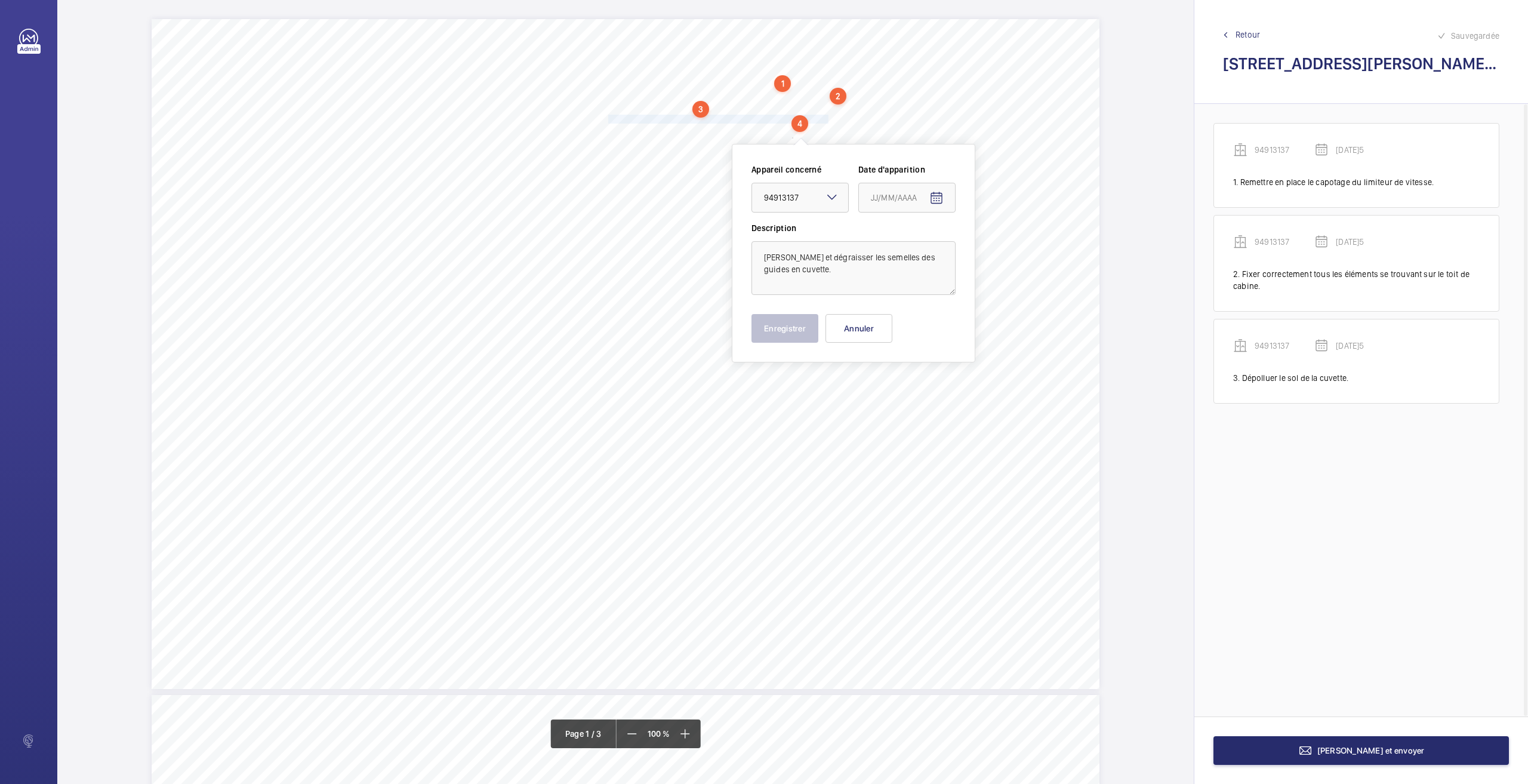
type input "[DATE]5"
drag, startPoint x: 794, startPoint y: 324, endPoint x: 673, endPoint y: 262, distance: 136.0
click at [794, 324] on button "Enregistrer" at bounding box center [784, 328] width 66 height 29
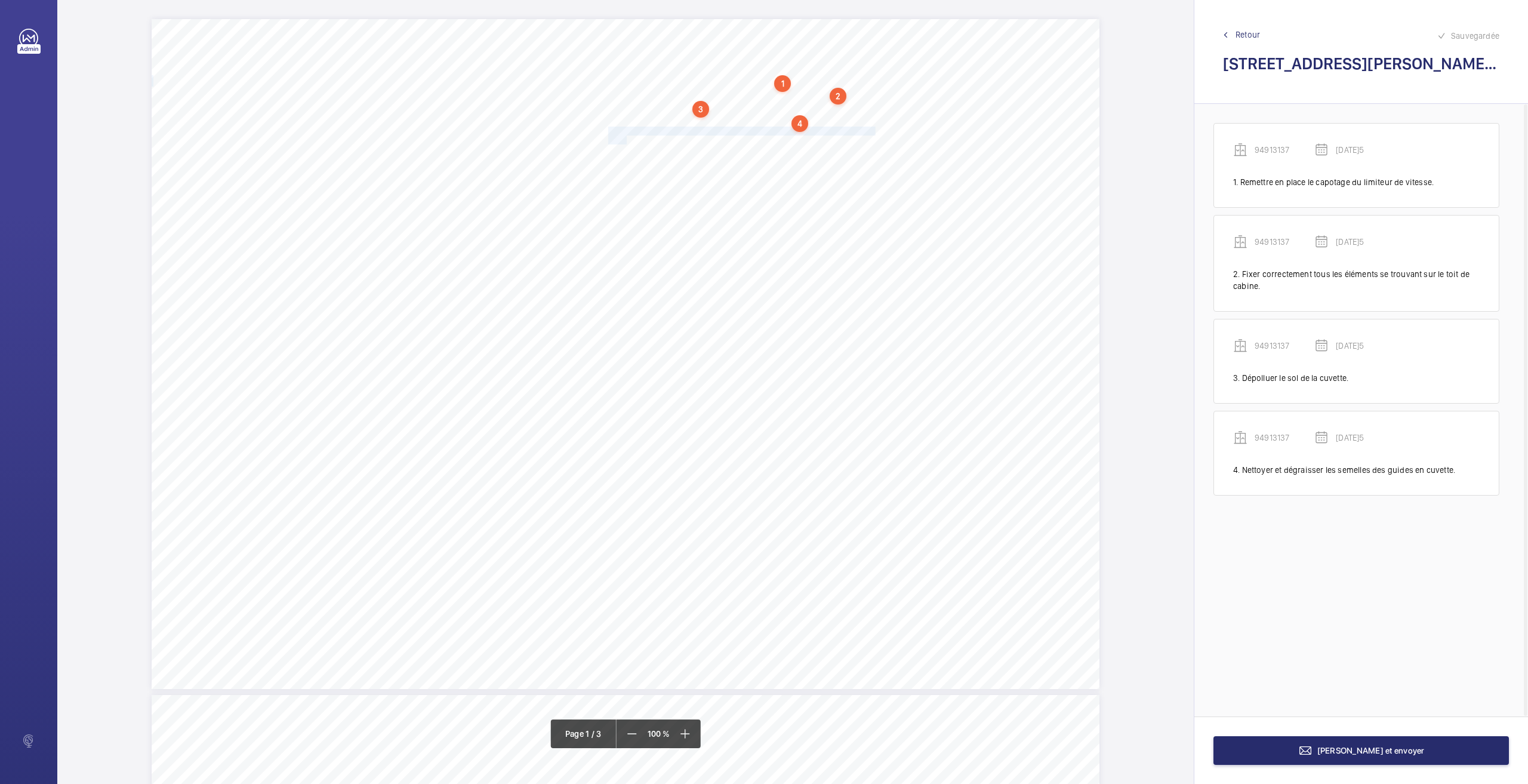
drag, startPoint x: 608, startPoint y: 132, endPoint x: 625, endPoint y: 136, distance: 17.5
click at [625, 136] on div "Nom du site Numéro appareil WM Réserve [STREET_ADDRESS][GEOGRAPHIC_DATA] Remett…" at bounding box center [625, 354] width 948 height 669
click at [628, 219] on div "Faites un choix" at bounding box center [624, 215] width 84 height 12
click at [611, 278] on span "94913137" at bounding box center [618, 280] width 72 height 12
click at [754, 212] on mat-icon "Open calendar" at bounding box center [755, 215] width 14 height 14
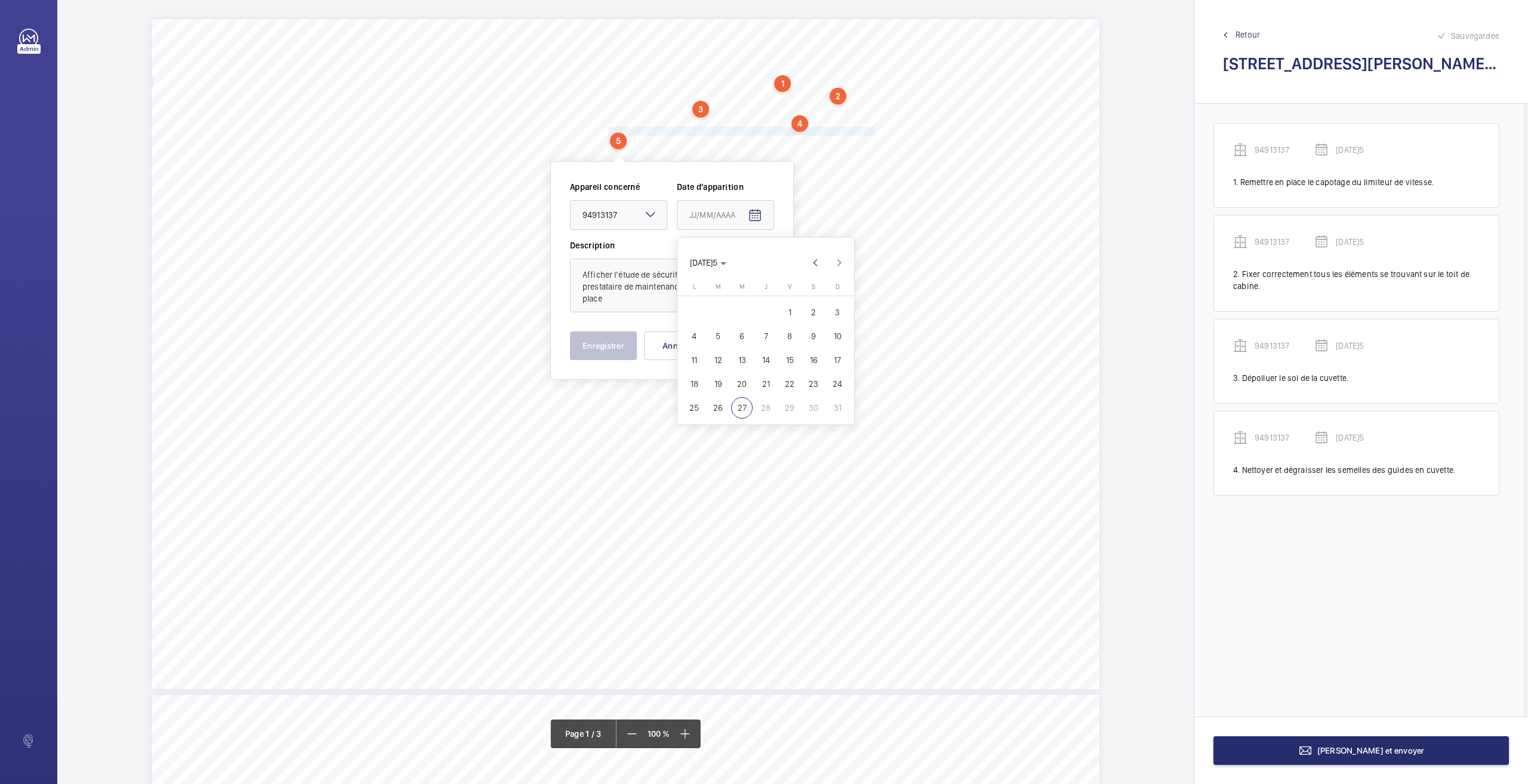
click at [723, 406] on span "26" at bounding box center [718, 408] width 22 height 22
type input "[DATE]5"
click at [598, 350] on button "Enregistrer" at bounding box center [603, 346] width 66 height 29
drag, startPoint x: 608, startPoint y: 150, endPoint x: 629, endPoint y: 159, distance: 22.8
click at [629, 159] on div "Nom du site Numéro appareil WM Réserve [STREET_ADDRESS][GEOGRAPHIC_DATA] Remett…" at bounding box center [625, 354] width 948 height 669
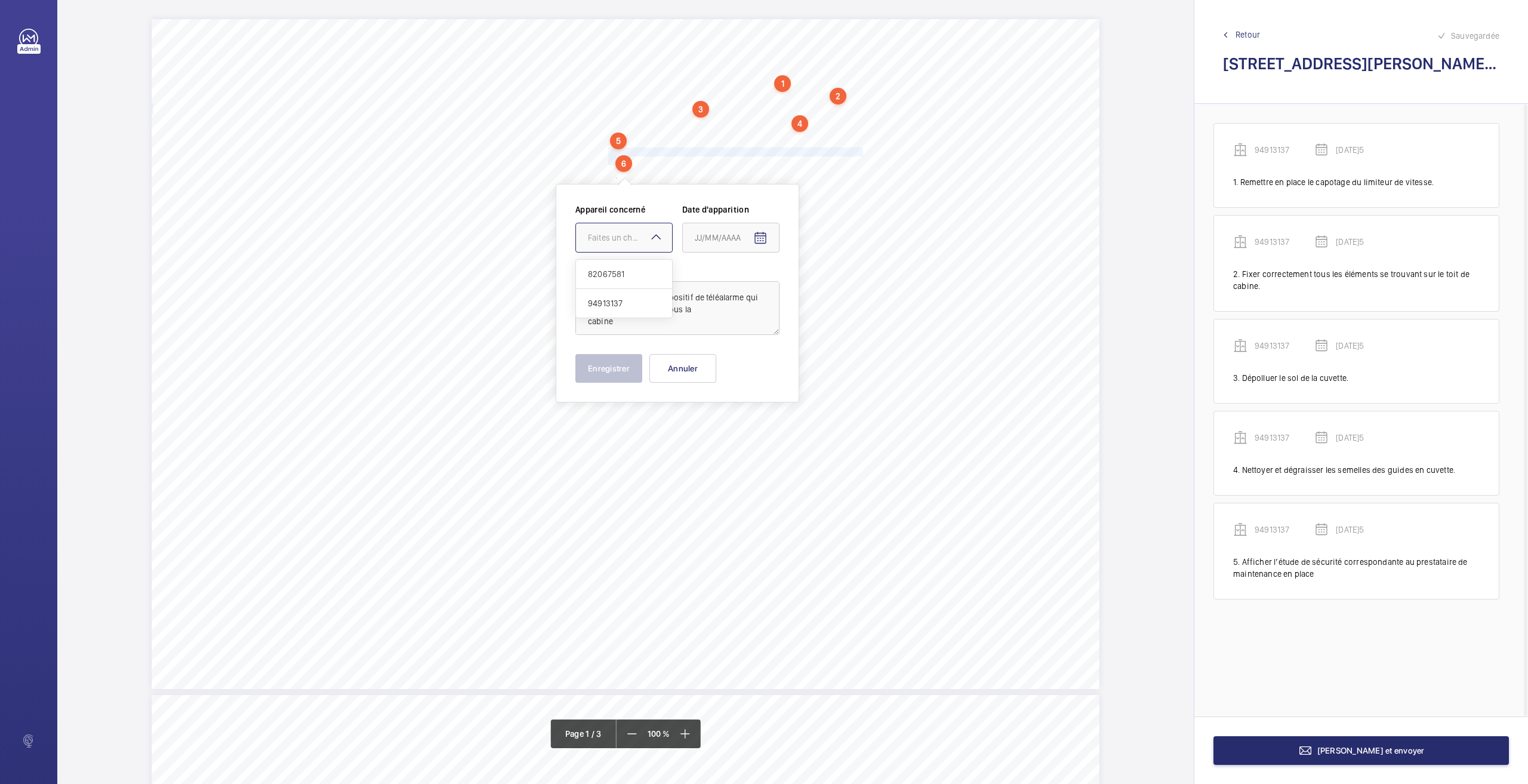
click at [602, 239] on div "Faites un choix" at bounding box center [629, 237] width 84 height 12
click at [611, 307] on span "94913137" at bounding box center [624, 303] width 72 height 12
click at [762, 233] on mat-icon "Open calendar" at bounding box center [761, 238] width 14 height 14
click at [722, 434] on span "26" at bounding box center [723, 430] width 22 height 22
type input "[DATE]5"
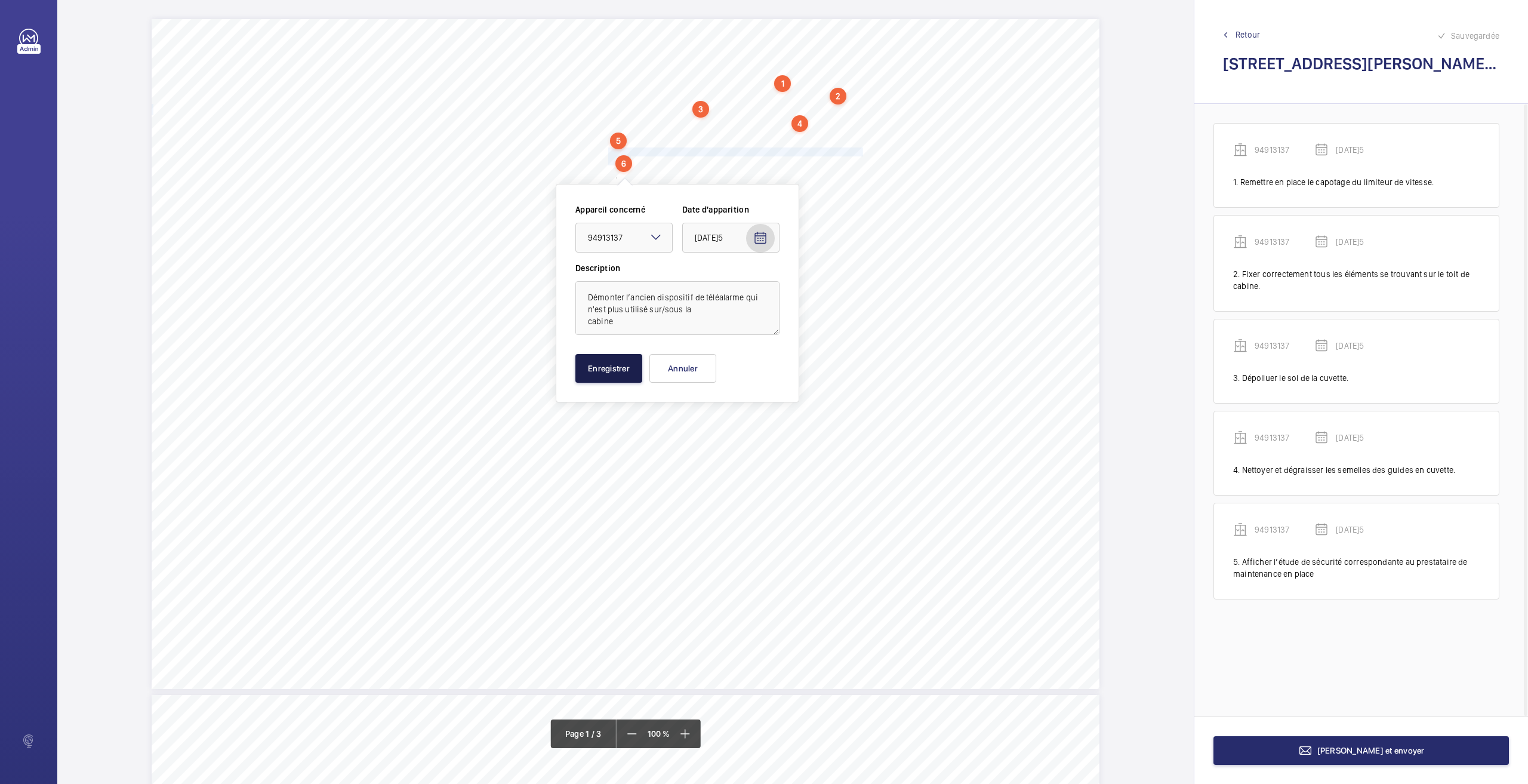
click at [625, 368] on button "Enregistrer" at bounding box center [609, 368] width 66 height 29
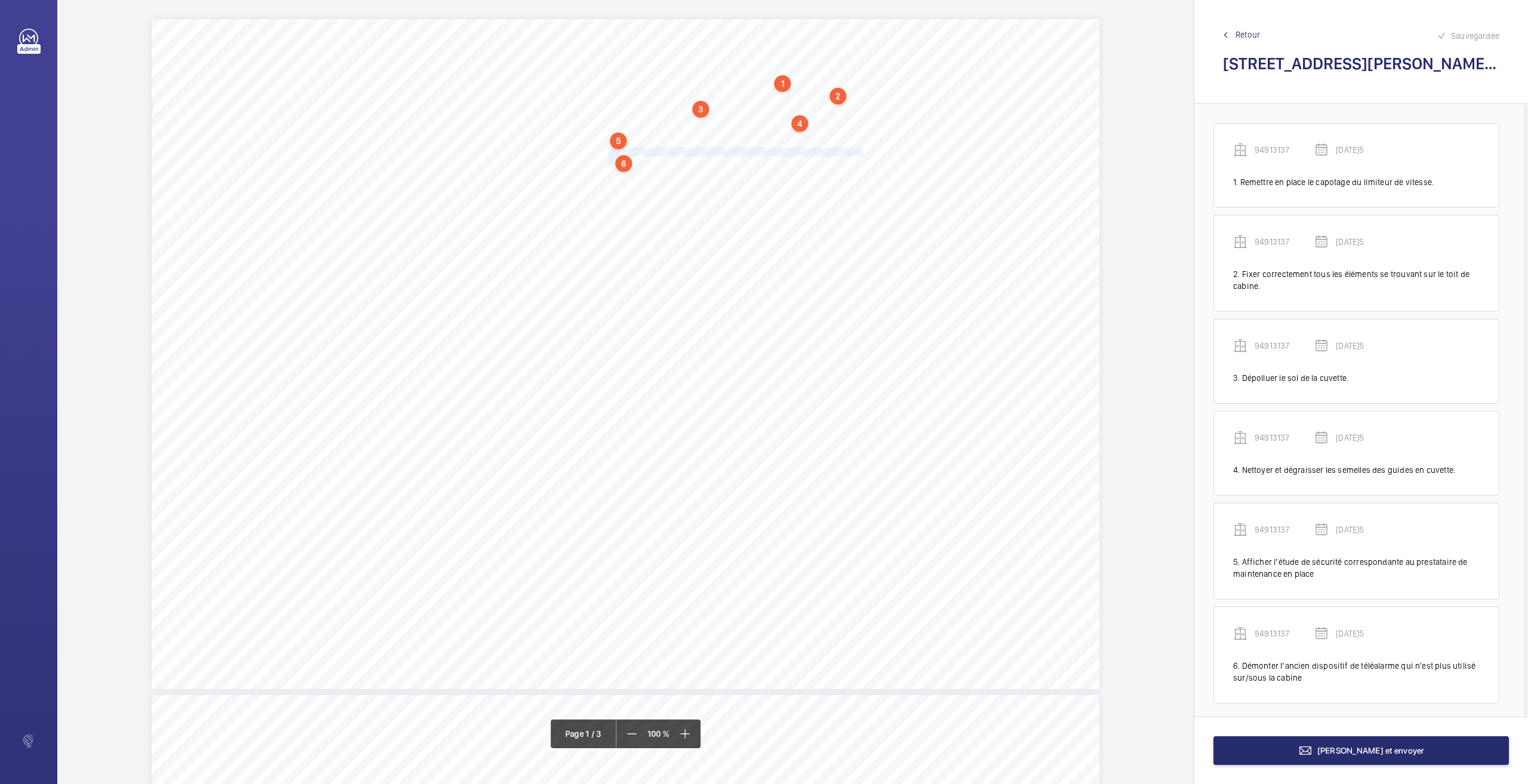
scroll to position [2, 0]
drag, startPoint x: 607, startPoint y: 172, endPoint x: 835, endPoint y: 171, distance: 228.0
click at [835, 171] on span "Réaliser l'étude de sécurité et l'afficher dans le local de machinerie." at bounding box center [724, 174] width 231 height 8
click at [808, 247] on div "Faites un choix" at bounding box center [835, 250] width 84 height 12
click at [796, 310] on span "94913137" at bounding box center [830, 316] width 72 height 12
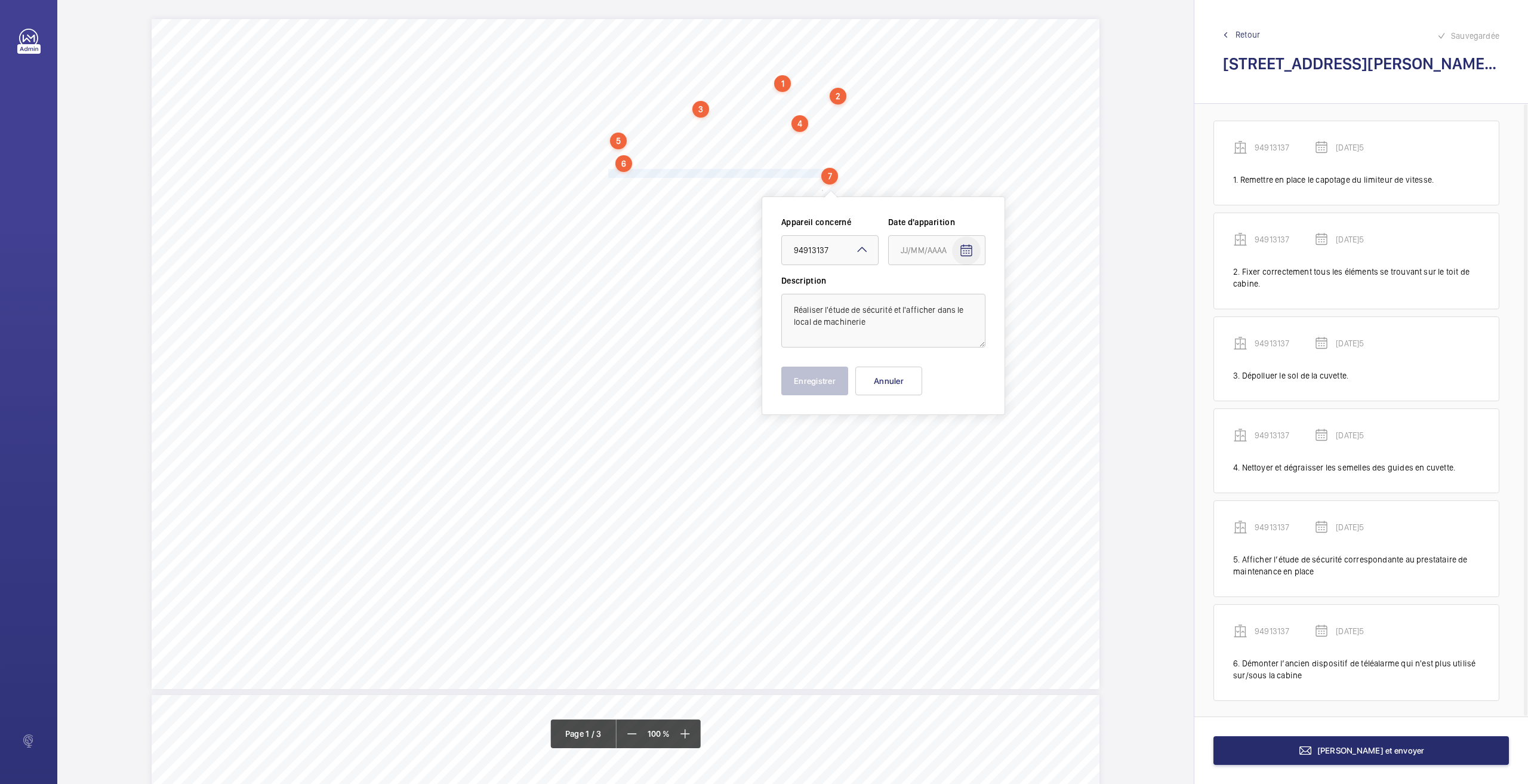
click at [975, 251] on span "Open calendar" at bounding box center [967, 251] width 29 height 29
click at [932, 444] on span "26" at bounding box center [929, 443] width 22 height 22
type input "[DATE]5"
click at [805, 387] on button "Enregistrer" at bounding box center [814, 381] width 66 height 29
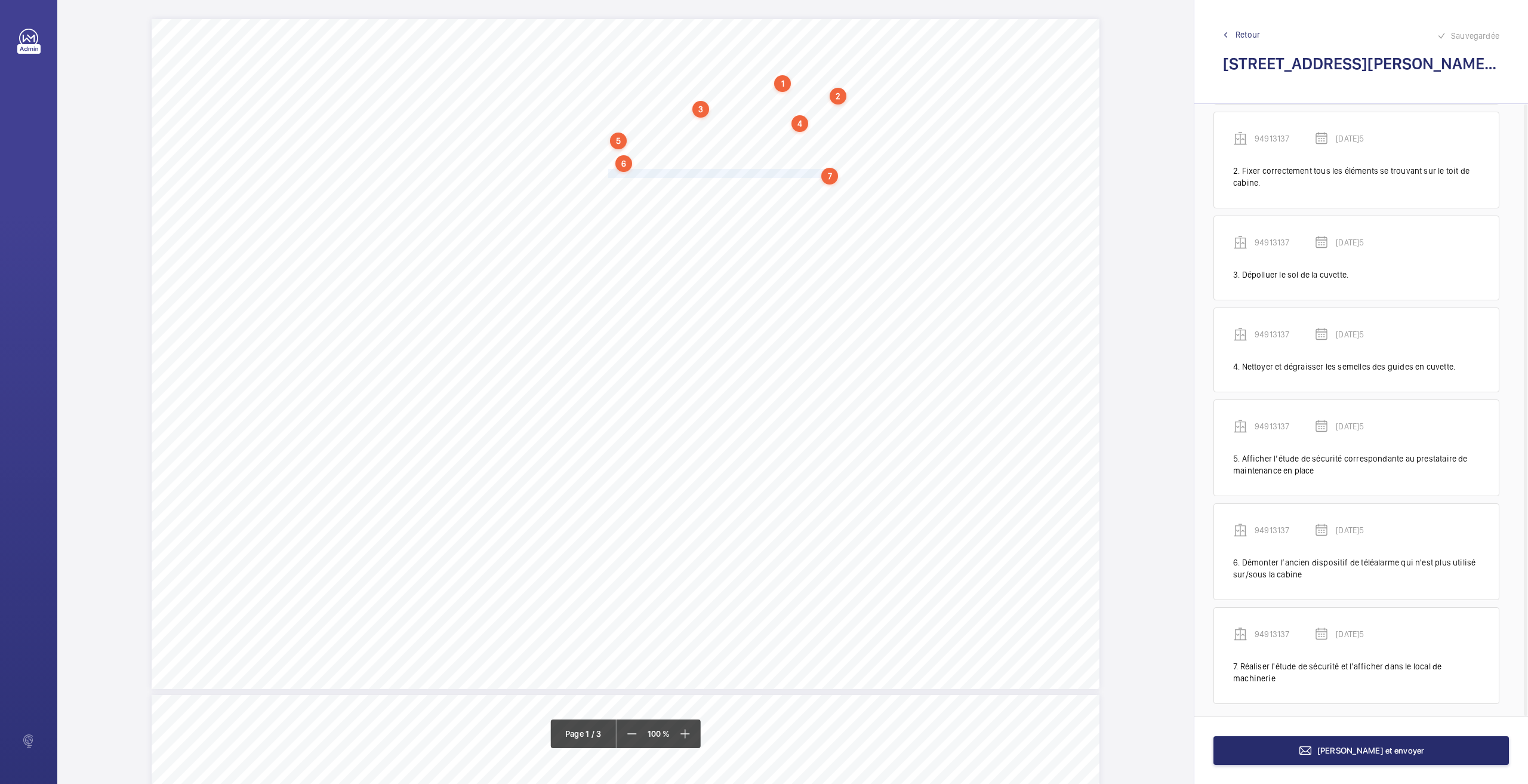
scroll to position [107, 0]
drag, startPoint x: 609, startPoint y: 182, endPoint x: 759, endPoint y: 193, distance: 150.4
click at [759, 193] on div "Nom du site Numéro appareil WM Réserve [STREET_ADDRESS][GEOGRAPHIC_DATA] Remett…" at bounding box center [625, 354] width 948 height 669
drag, startPoint x: 729, startPoint y: 276, endPoint x: 740, endPoint y: 320, distance: 45.4
click at [729, 277] on div "Faites un choix" at bounding box center [759, 271] width 84 height 12
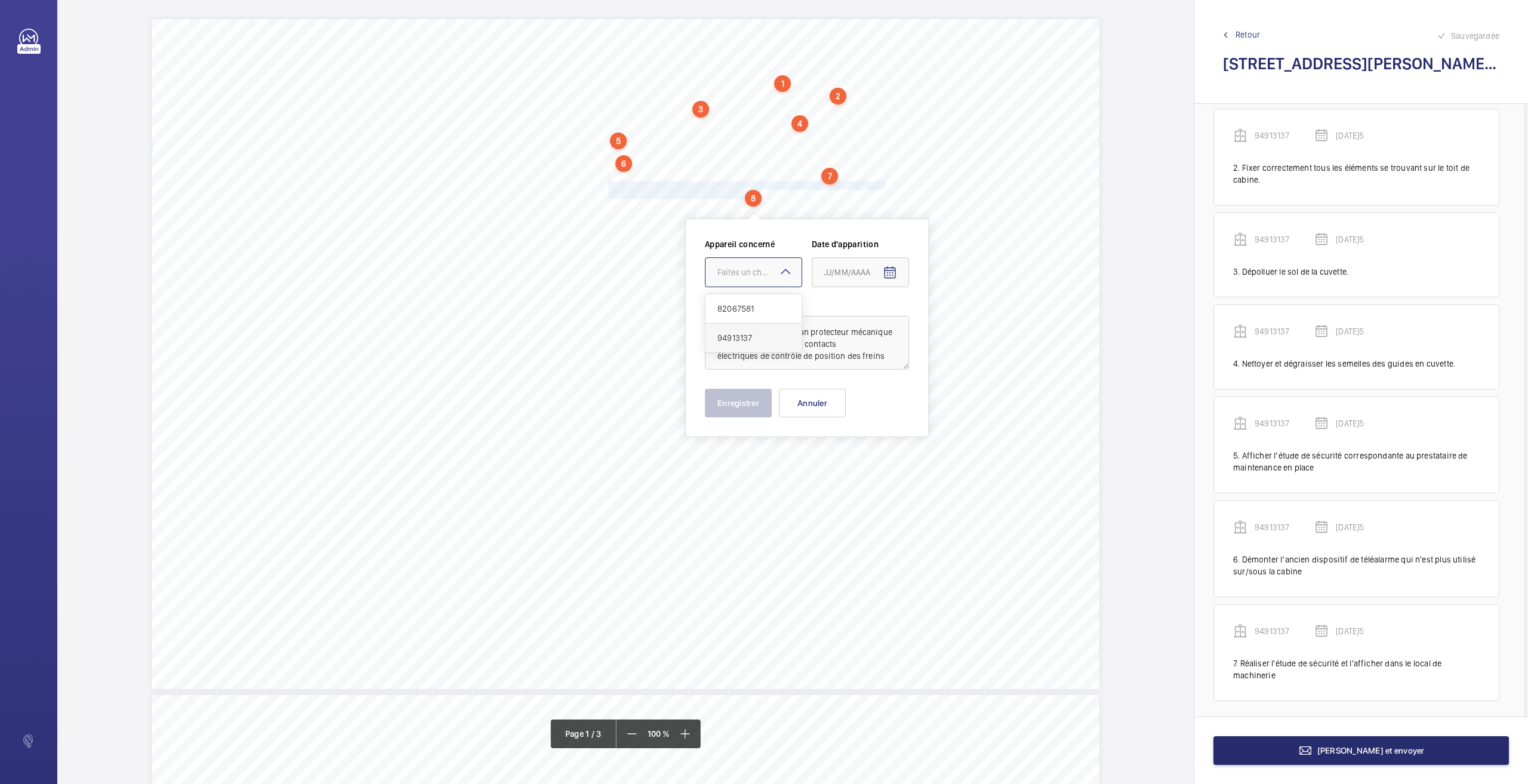
click at [739, 332] on span "94913137" at bounding box center [754, 337] width 72 height 12
click at [891, 271] on mat-icon "Open calendar" at bounding box center [890, 273] width 14 height 14
click at [853, 470] on span "26" at bounding box center [853, 464] width 22 height 22
type input "[DATE]5"
click at [732, 392] on button "Enregistrer" at bounding box center [738, 403] width 66 height 29
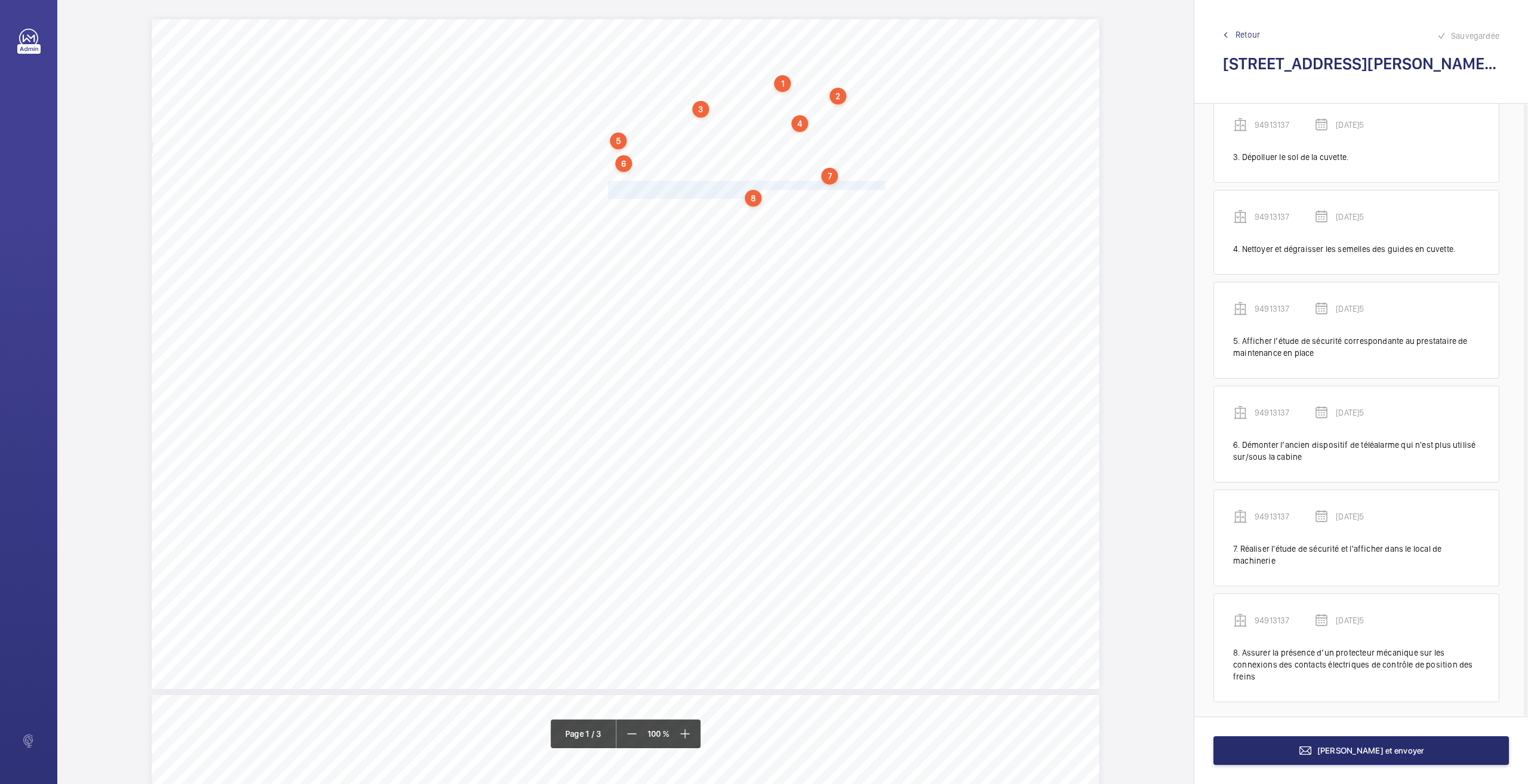
scroll to position [222, 0]
drag, startPoint x: 609, startPoint y: 206, endPoint x: 861, endPoint y: 203, distance: 252.0
click at [861, 203] on span "Faire fonctionner correctement les mécanismes de levée du frein de guide." at bounding box center [737, 207] width 256 height 8
click at [852, 277] on div "Faites un choix" at bounding box center [861, 281] width 84 height 12
drag, startPoint x: 830, startPoint y: 345, endPoint x: 997, endPoint y: 286, distance: 177.1
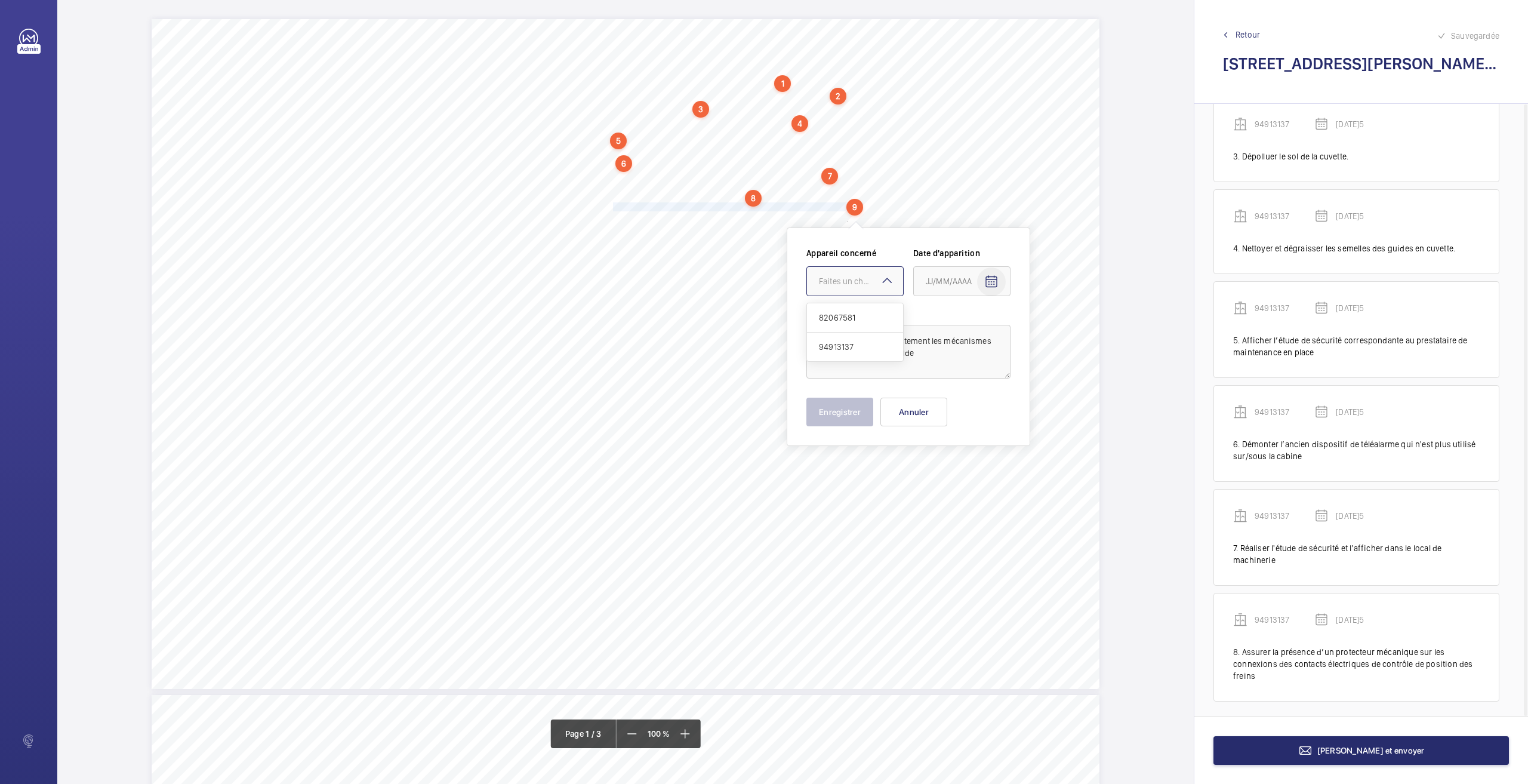
click at [831, 347] on span "94913137" at bounding box center [855, 347] width 72 height 12
click at [999, 285] on span "Open calendar" at bounding box center [991, 282] width 29 height 29
click at [956, 474] on span "26" at bounding box center [954, 473] width 22 height 22
type input "[DATE]5"
click at [838, 414] on button "Enregistrer" at bounding box center [839, 412] width 66 height 29
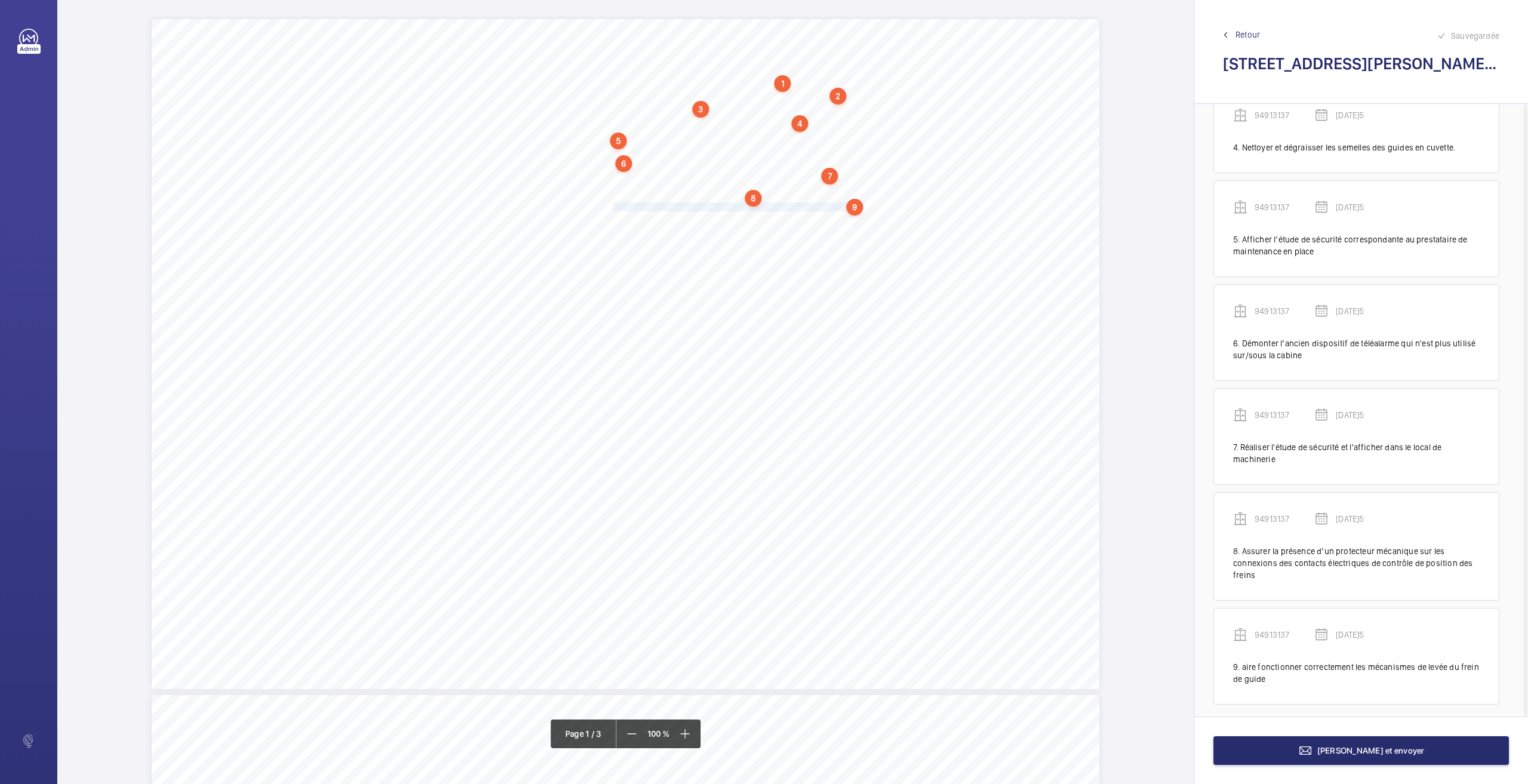
scroll to position [324, 0]
drag, startPoint x: 606, startPoint y: 214, endPoint x: 758, endPoint y: 227, distance: 152.6
click at [758, 227] on div "Nom du site Numéro appareil WM Réserve [STREET_ADDRESS][GEOGRAPHIC_DATA] Remett…" at bounding box center [625, 354] width 948 height 669
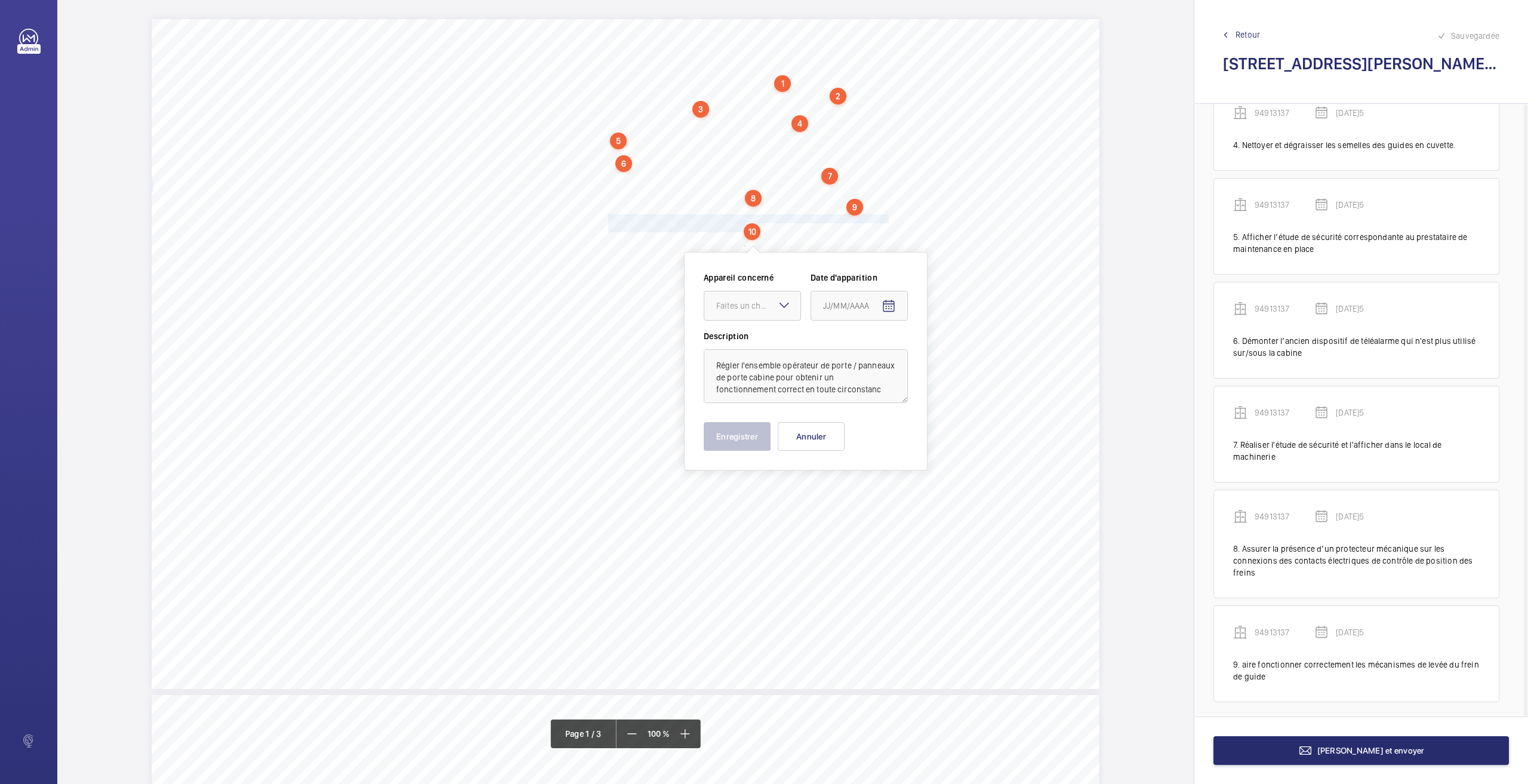
scroll to position [8, 0]
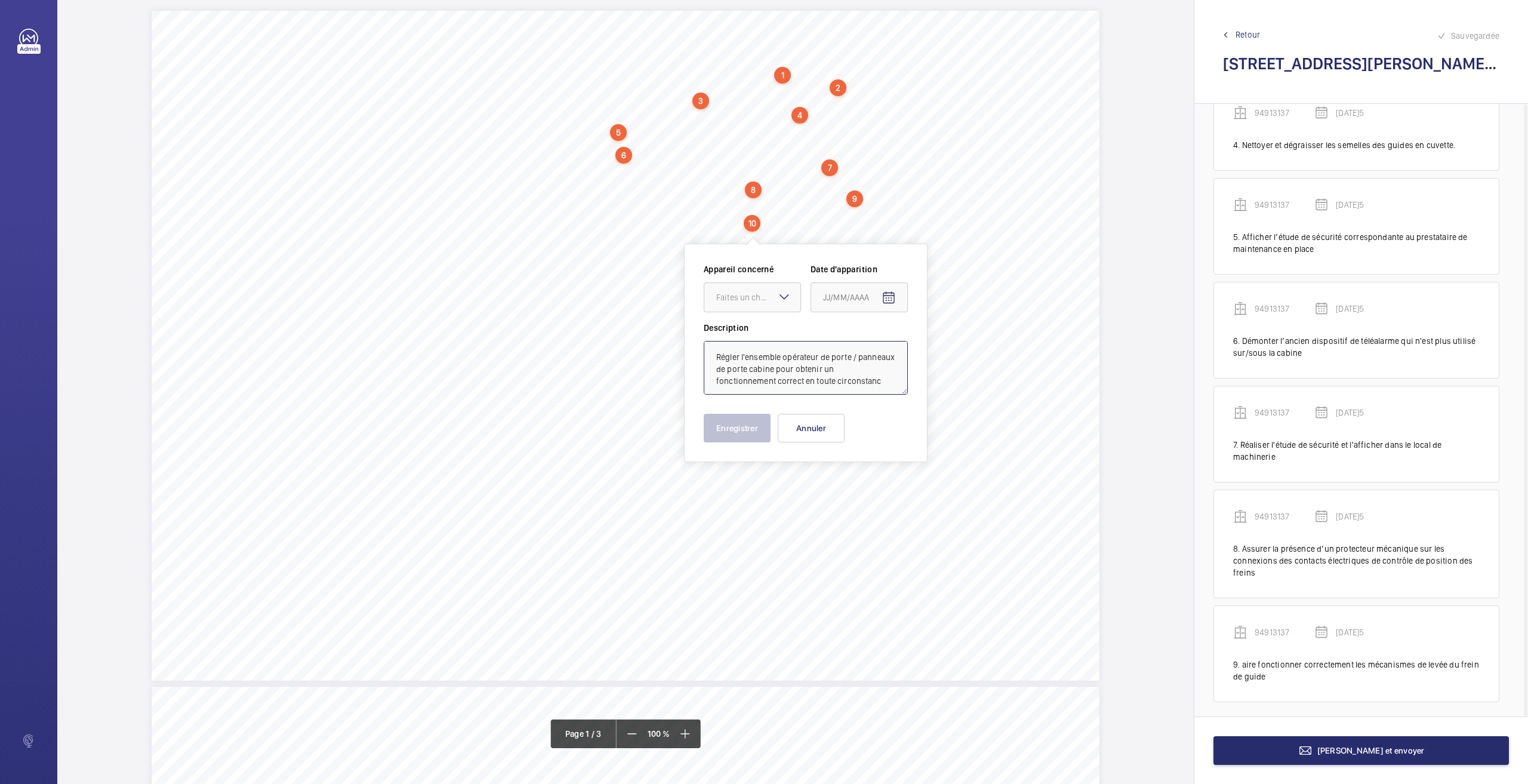
click at [883, 378] on textarea "Régler l'ensemble opérateur de porte / panneaux de porte cabine pour obtenir un…" at bounding box center [806, 368] width 204 height 54
click at [754, 299] on div "Faites un choix" at bounding box center [758, 297] width 84 height 12
drag, startPoint x: 746, startPoint y: 360, endPoint x: 822, endPoint y: 332, distance: 81.0
click at [746, 360] on span "94913137" at bounding box center [752, 363] width 72 height 12
type textarea "Régler l'ensemble opérateur de porte / panneaux de porte cabine pour obtenir un…"
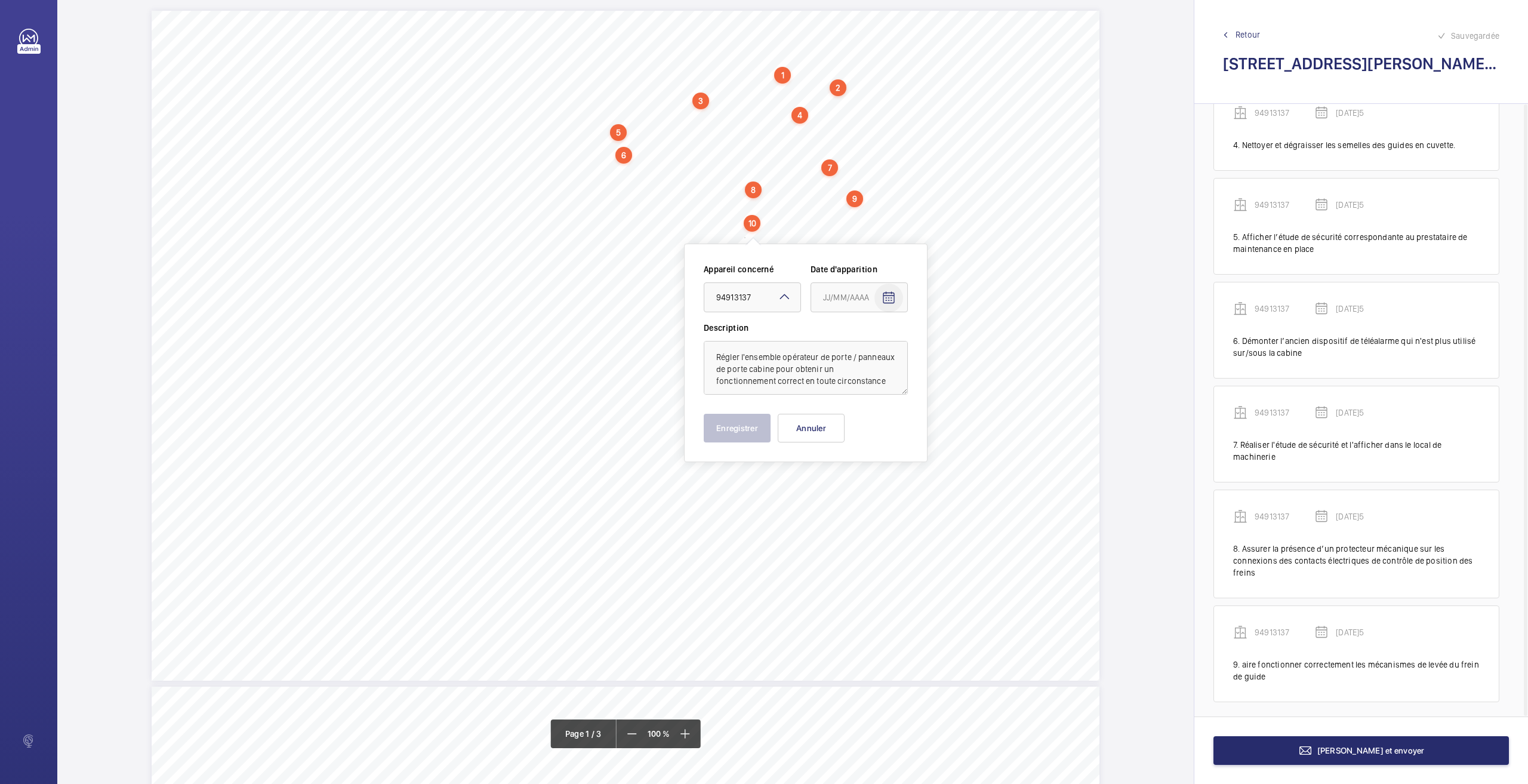
click at [893, 294] on mat-icon "Open calendar" at bounding box center [889, 298] width 14 height 14
drag, startPoint x: 851, startPoint y: 492, endPoint x: 764, endPoint y: 451, distance: 96.2
click at [850, 492] on span "26" at bounding box center [851, 490] width 22 height 22
type input "[DATE]5"
click at [749, 420] on button "Enregistrer" at bounding box center [737, 428] width 66 height 29
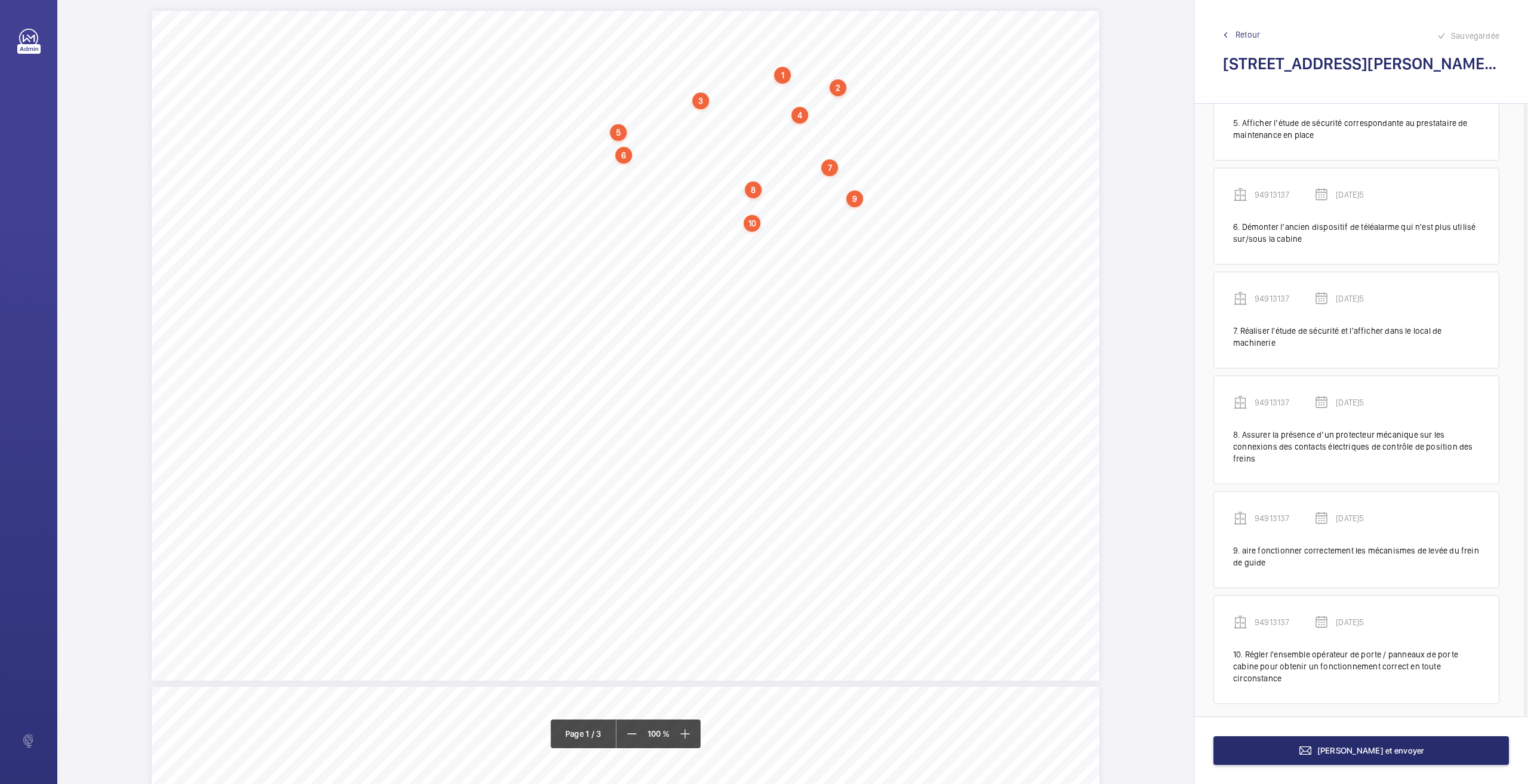
scroll to position [440, 0]
drag, startPoint x: 609, startPoint y: 231, endPoint x: 831, endPoint y: 232, distance: 222.0
click at [831, 232] on span "Remplacer la poulie de traction, les câbles sont en fond de gorge." at bounding box center [722, 232] width 226 height 8
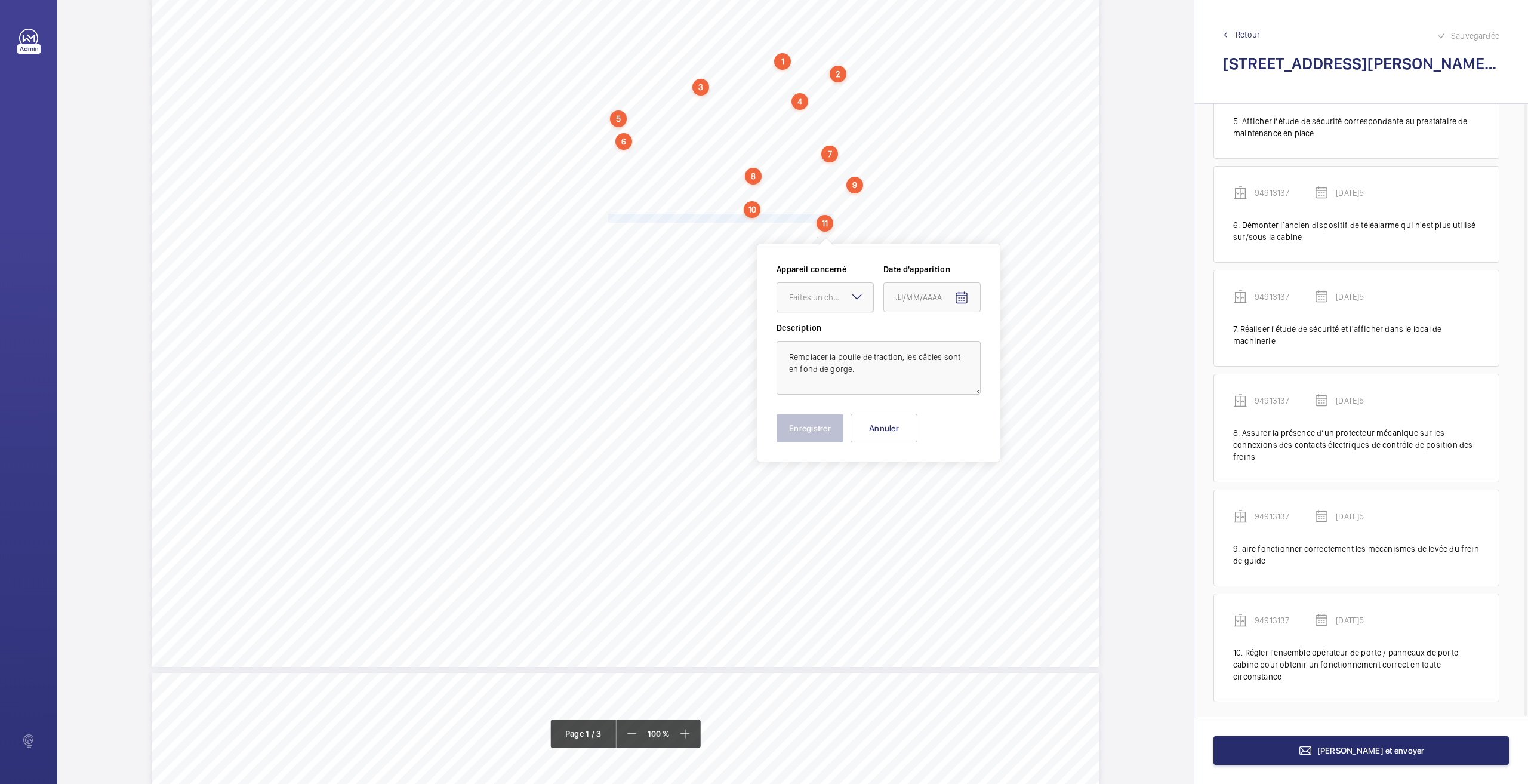
click at [827, 298] on div "Faites un choix" at bounding box center [830, 297] width 84 height 12
click at [817, 364] on span "94913137" at bounding box center [825, 363] width 72 height 12
click at [968, 300] on mat-icon "Open calendar" at bounding box center [962, 298] width 14 height 14
drag, startPoint x: 929, startPoint y: 490, endPoint x: 830, endPoint y: 441, distance: 110.5
click at [929, 490] on span "26" at bounding box center [924, 489] width 22 height 22
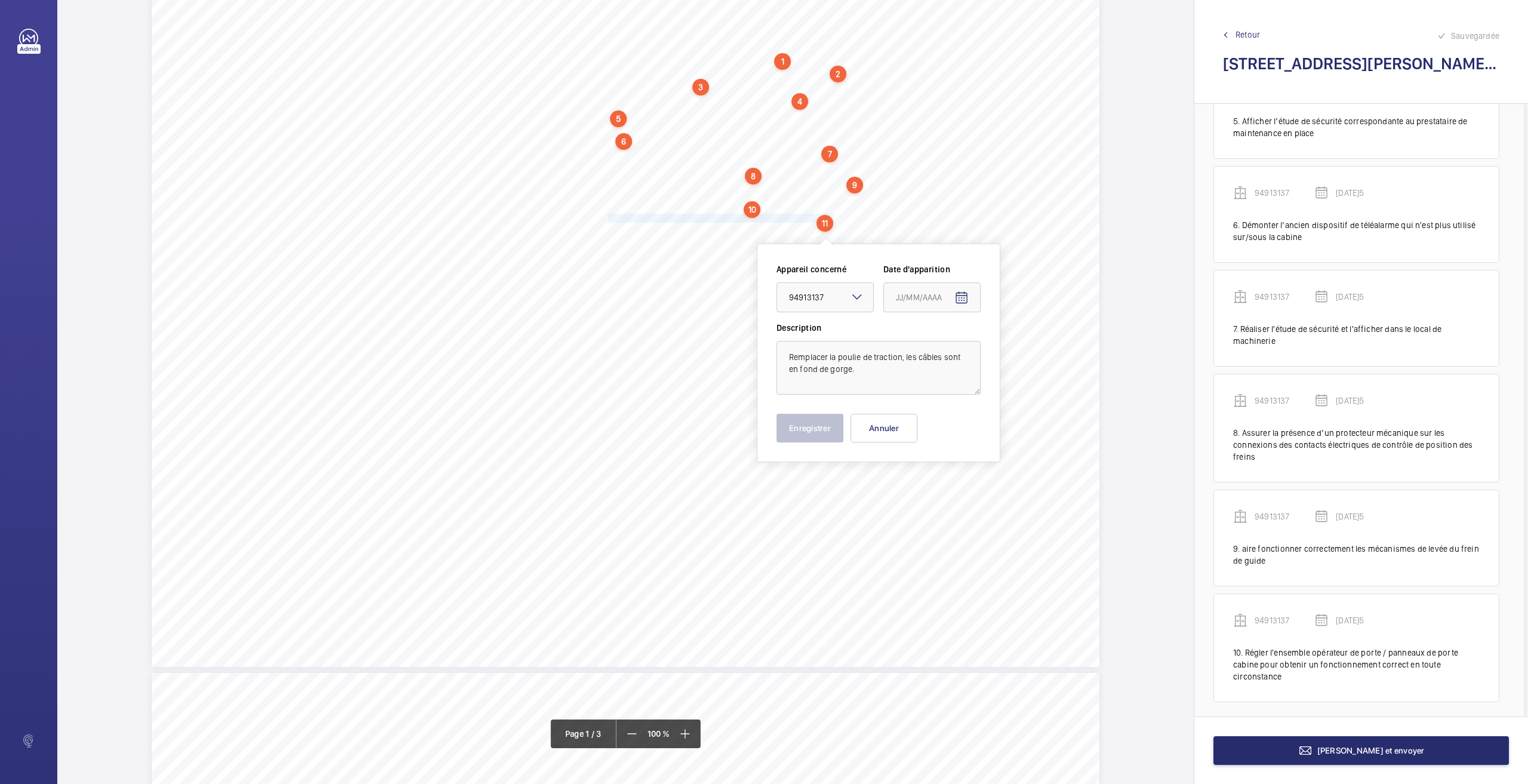
type input "[DATE]5"
click at [820, 414] on button "Enregistrer" at bounding box center [810, 428] width 66 height 29
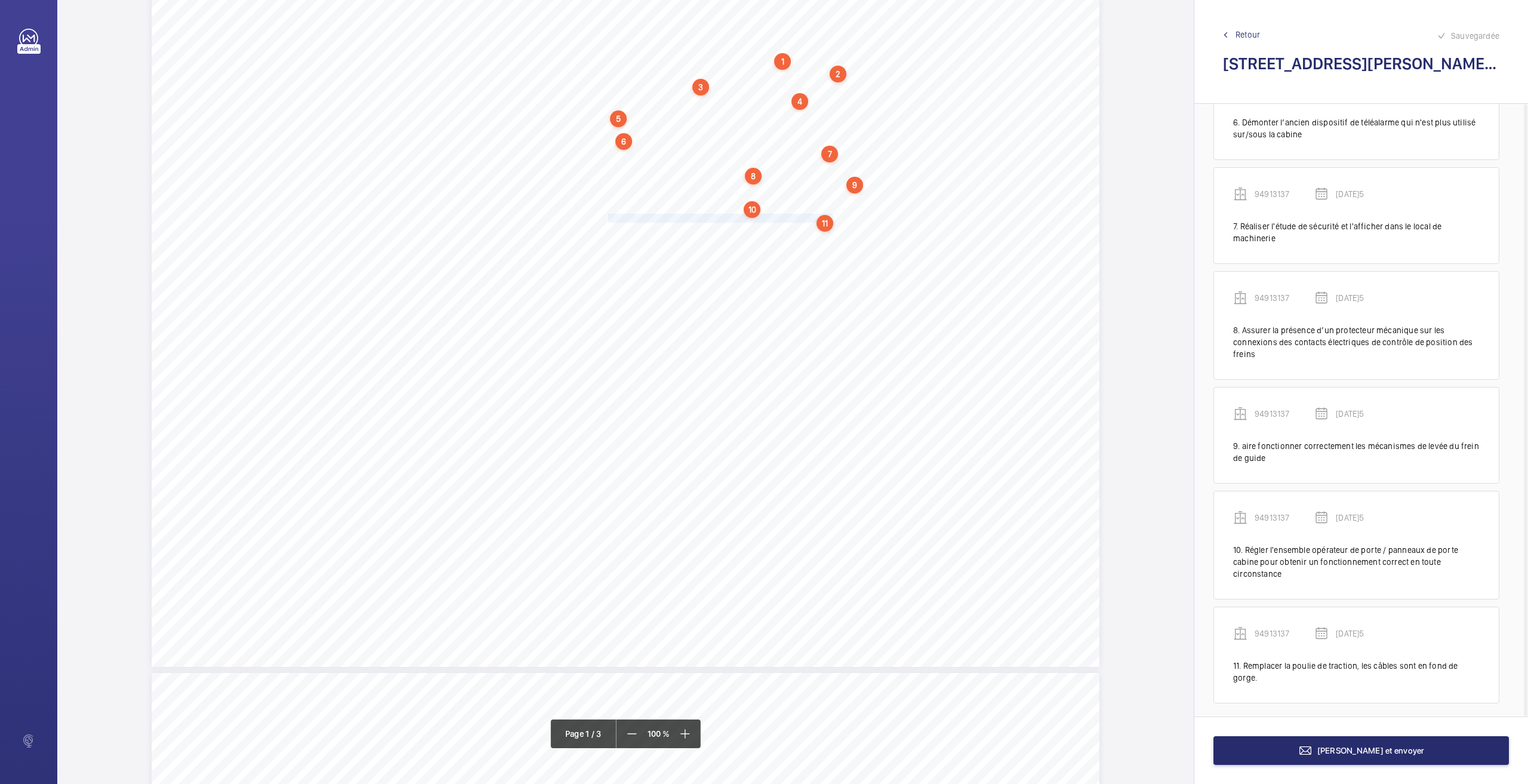
scroll to position [544, 0]
drag, startPoint x: 607, startPoint y: 227, endPoint x: 645, endPoint y: 243, distance: 41.2
click at [645, 243] on div "Nom du site Numéro appareil WM Réserve [STREET_ADDRESS][GEOGRAPHIC_DATA] Remett…" at bounding box center [625, 332] width 948 height 669
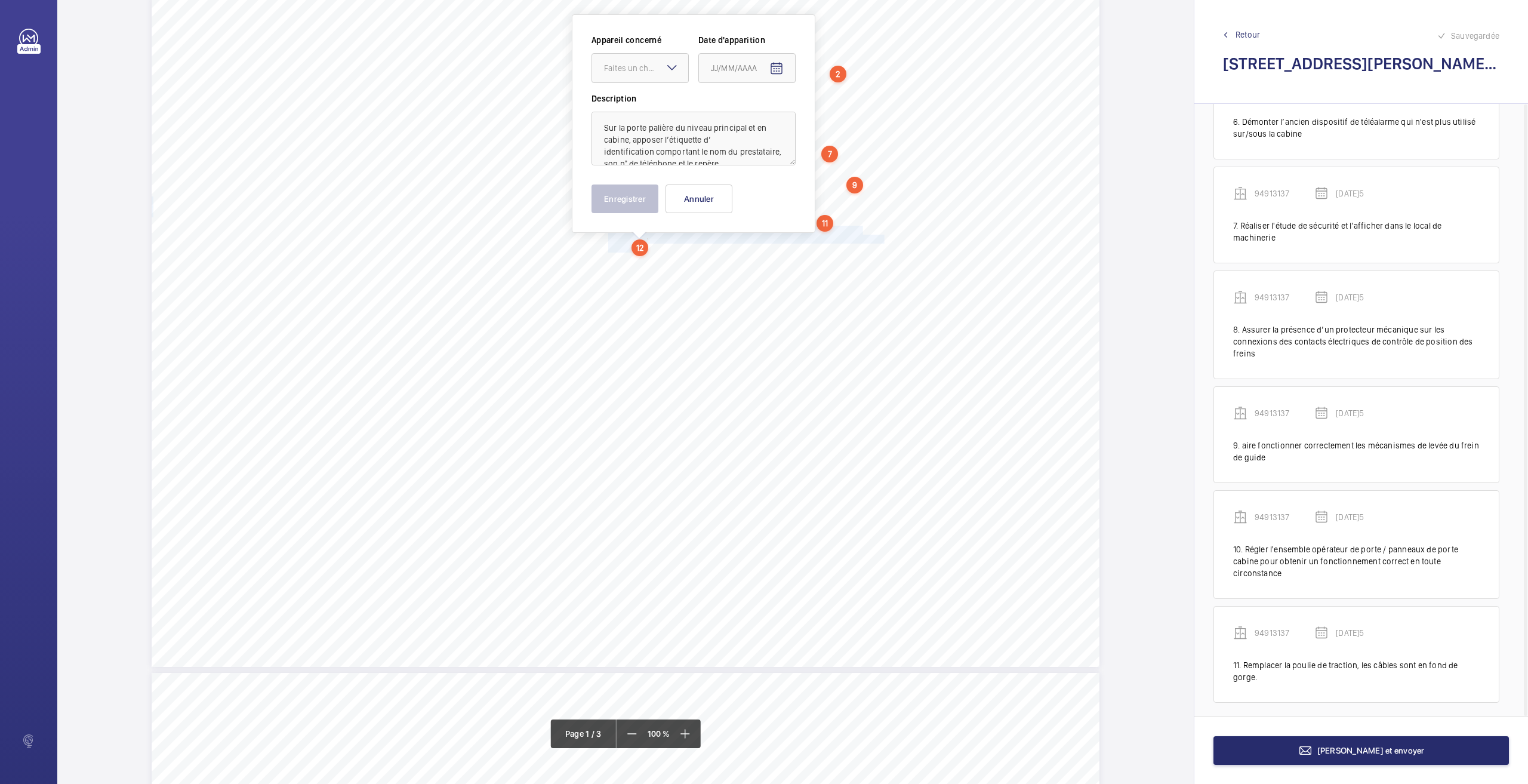
scroll to position [0, 0]
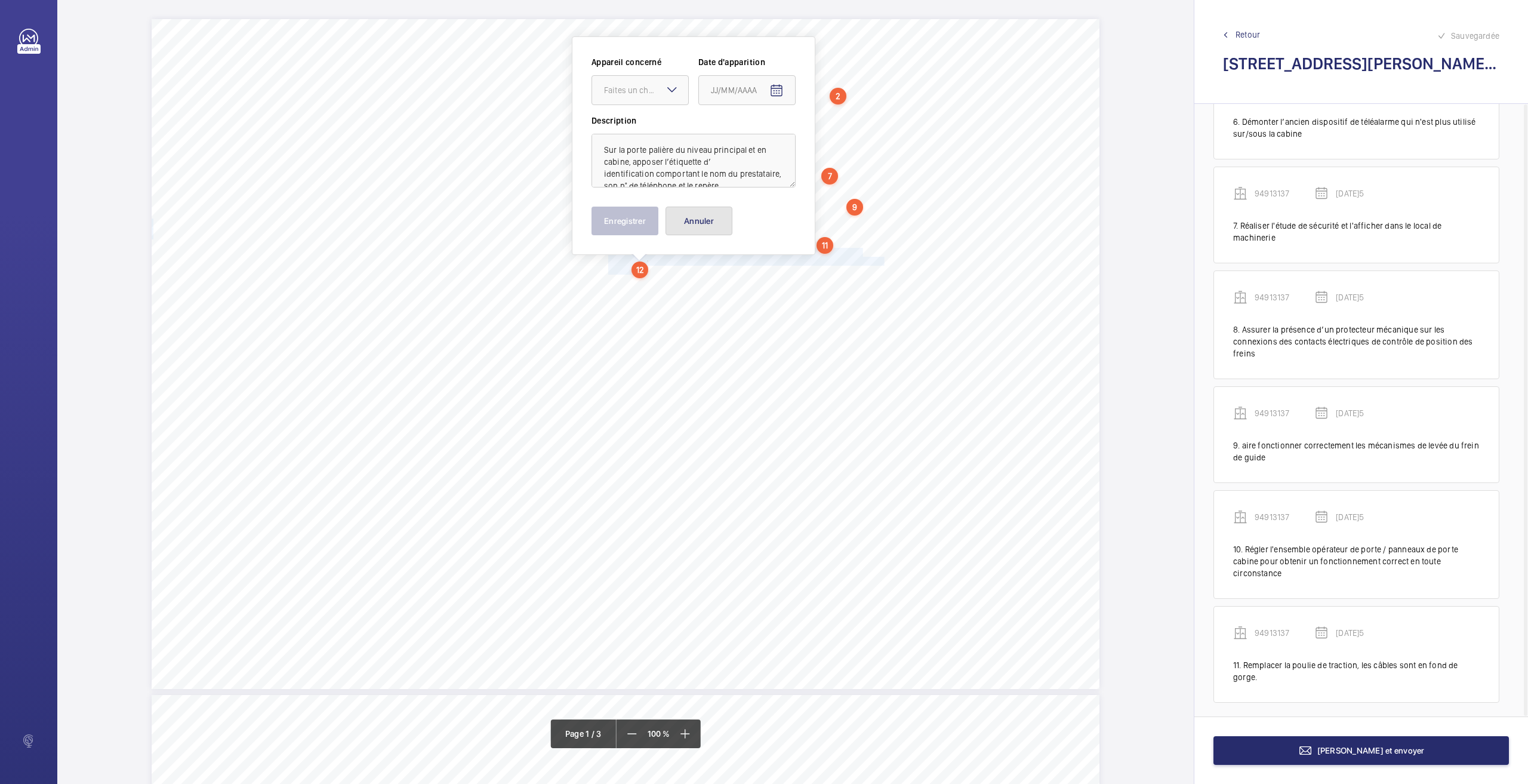
click at [690, 216] on button "Annuler" at bounding box center [698, 221] width 66 height 29
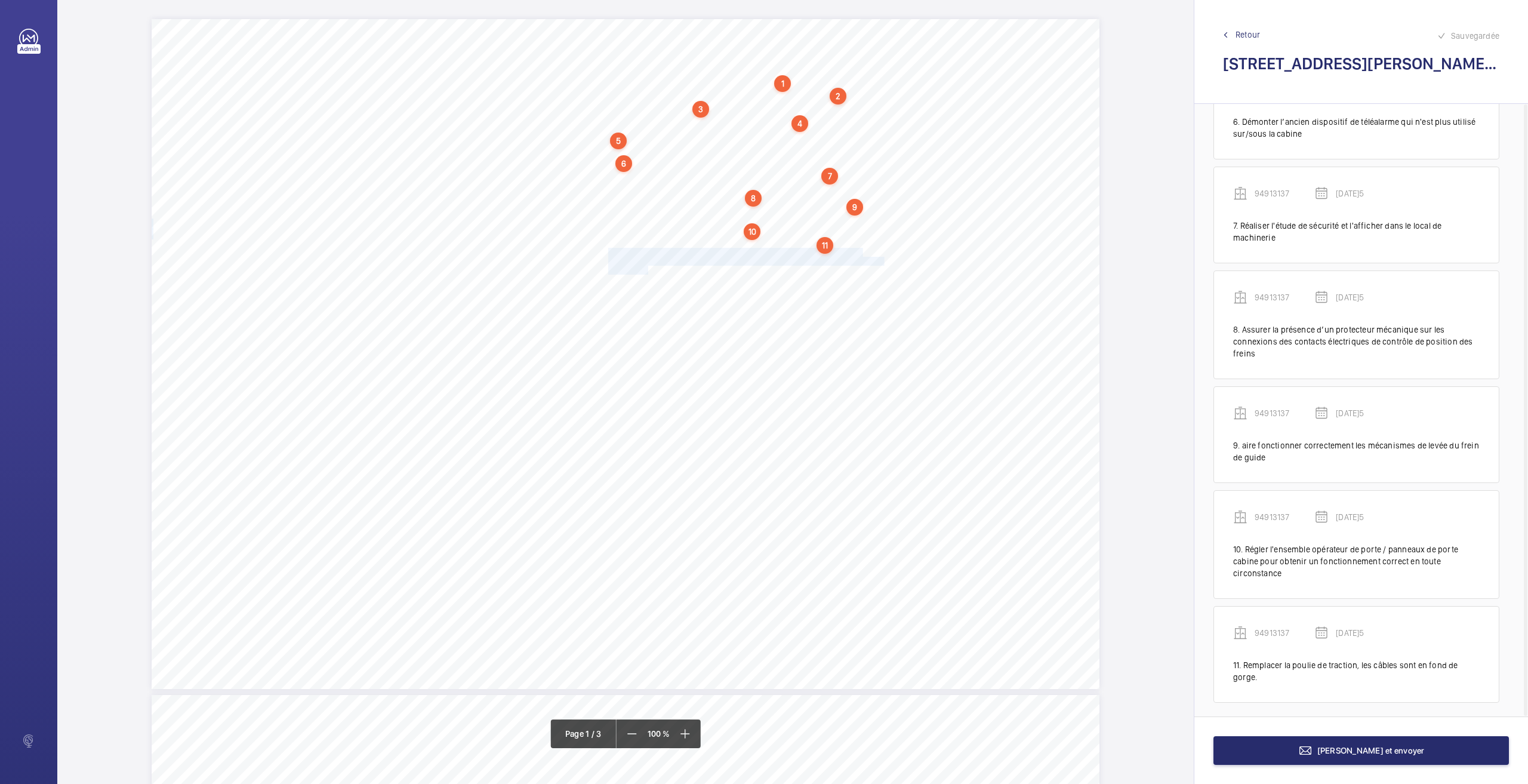
click at [637, 268] on span "de l’appareil." at bounding box center [630, 270] width 44 height 8
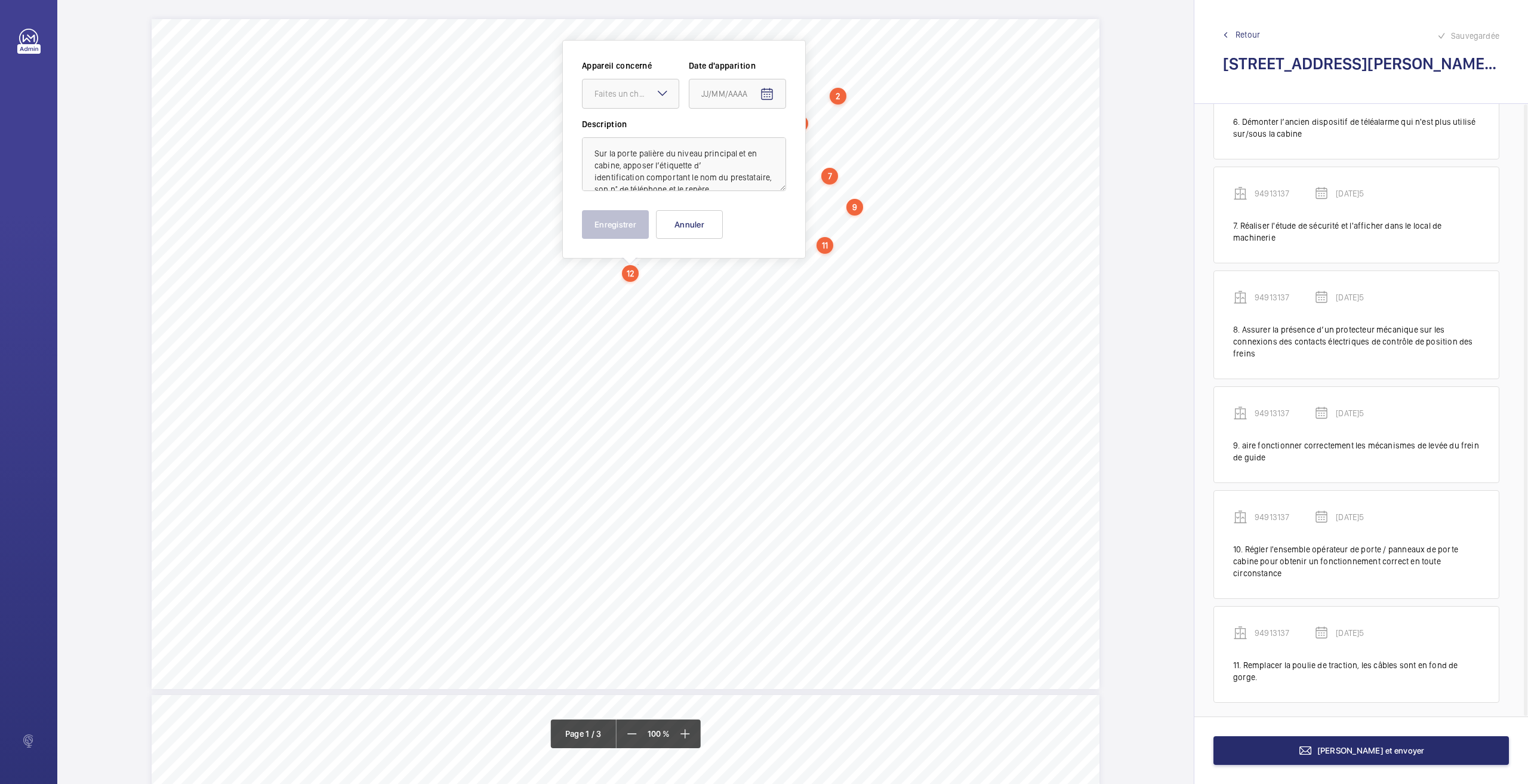
scroll to position [26, 0]
click at [663, 180] on textarea "Sur la porte palière du niveau principal et en cabine, apposer l’étiquette d’ i…" at bounding box center [684, 163] width 204 height 54
click at [637, 93] on div "Faites un choix" at bounding box center [636, 94] width 84 height 12
click at [620, 162] on span "94913137" at bounding box center [630, 159] width 72 height 12
type textarea "Sur la porte palière du niveau principal et en cabine, apposer l’étiquette d’ i…"
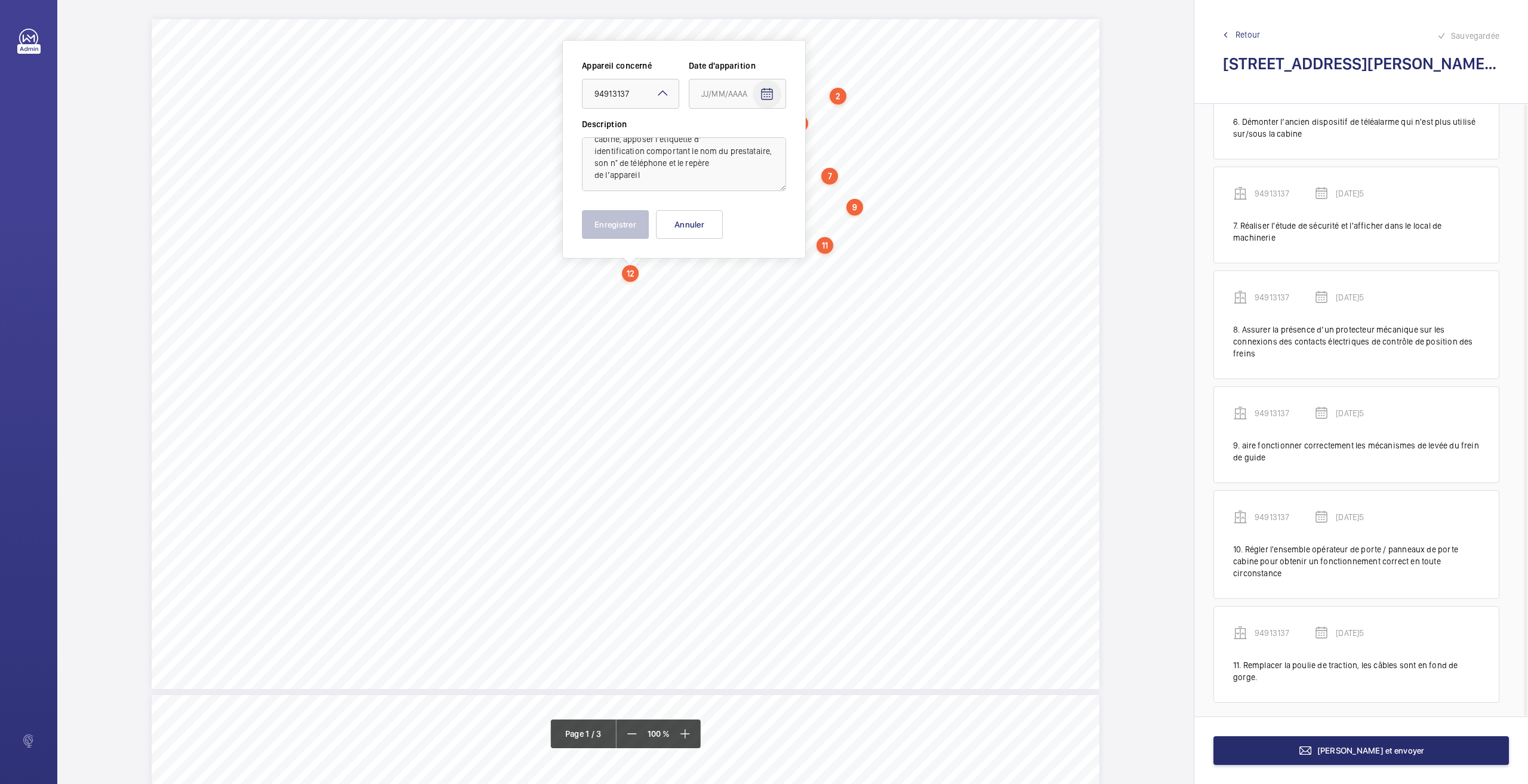
click at [774, 93] on span "Open calendar" at bounding box center [767, 94] width 29 height 29
click at [732, 291] on span "26" at bounding box center [730, 286] width 22 height 22
type input "[DATE]5"
click at [613, 227] on button "Enregistrer" at bounding box center [615, 224] width 66 height 29
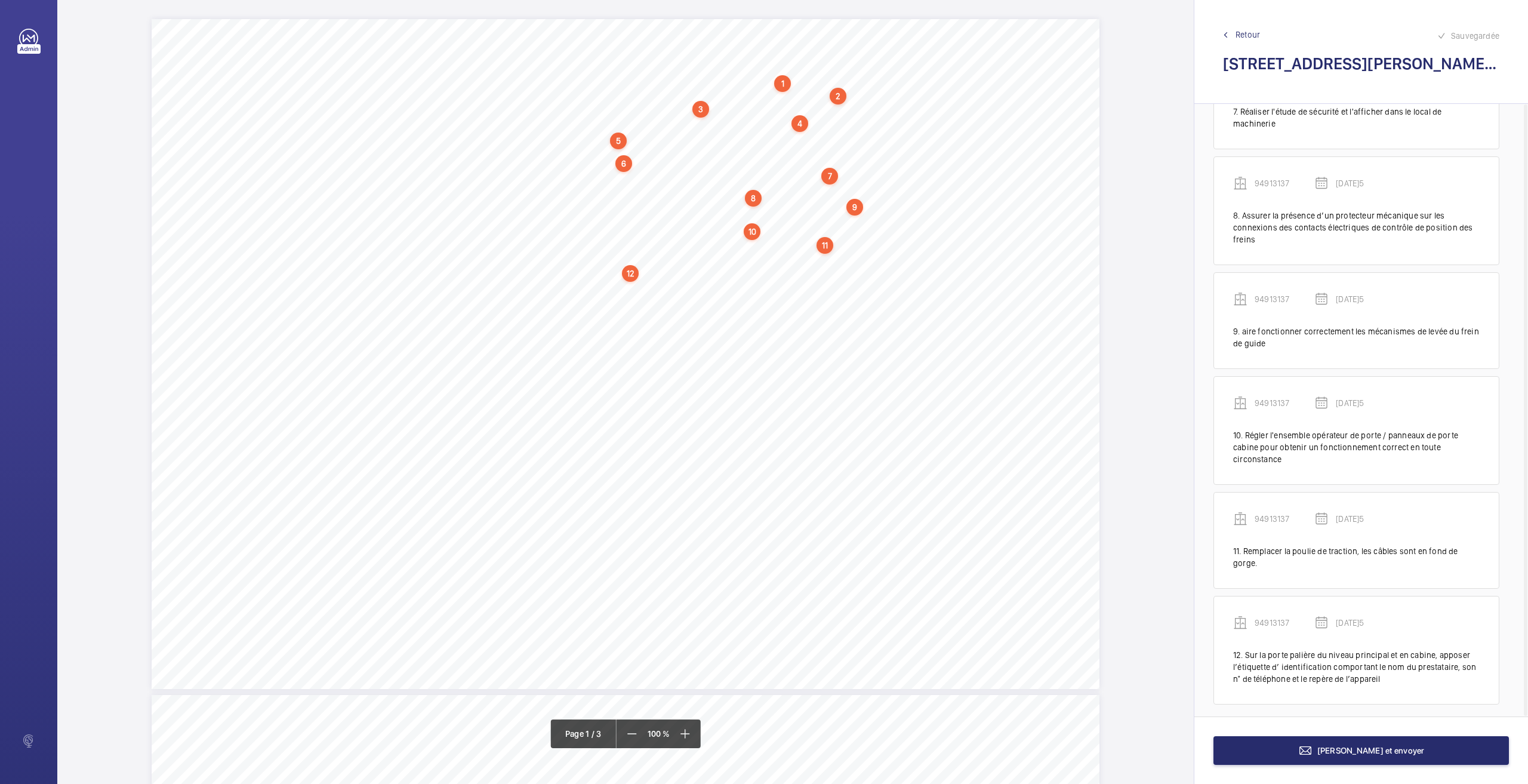
scroll to position [659, 0]
drag, startPoint x: 607, startPoint y: 283, endPoint x: 734, endPoint y: 287, distance: 127.1
click at [734, 287] on div "Nom du site Numéro appareil WM Réserve [STREET_ADDRESS][GEOGRAPHIC_DATA] Remett…" at bounding box center [625, 354] width 948 height 669
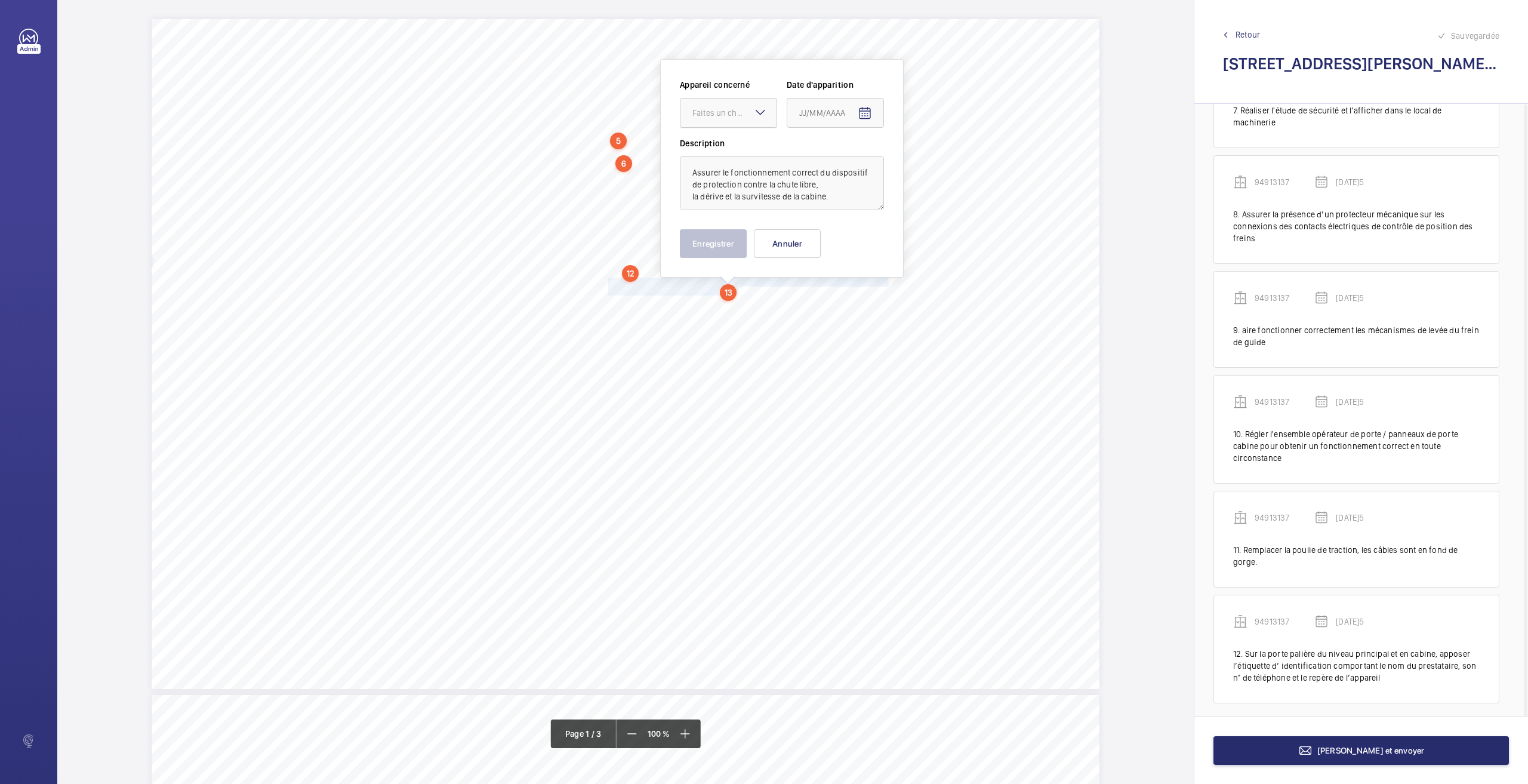
click at [716, 106] on div at bounding box center [729, 113] width 96 height 29
click at [706, 177] on span "94913137" at bounding box center [729, 178] width 72 height 12
click at [857, 114] on span "Open calendar" at bounding box center [865, 114] width 29 height 29
click at [826, 298] on span "26" at bounding box center [827, 305] width 22 height 22
type input "[DATE]5"
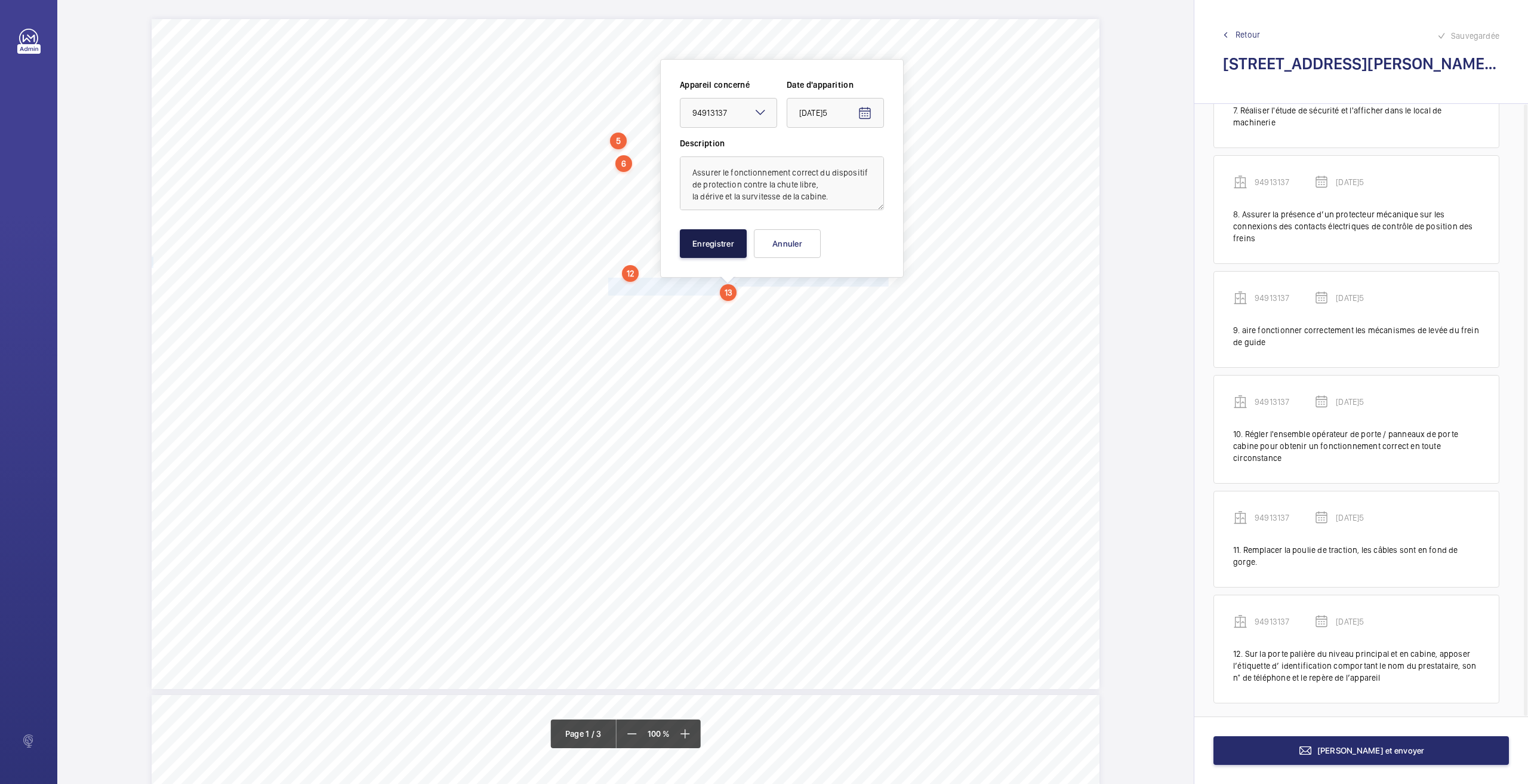
click at [727, 237] on button "Enregistrer" at bounding box center [713, 243] width 66 height 29
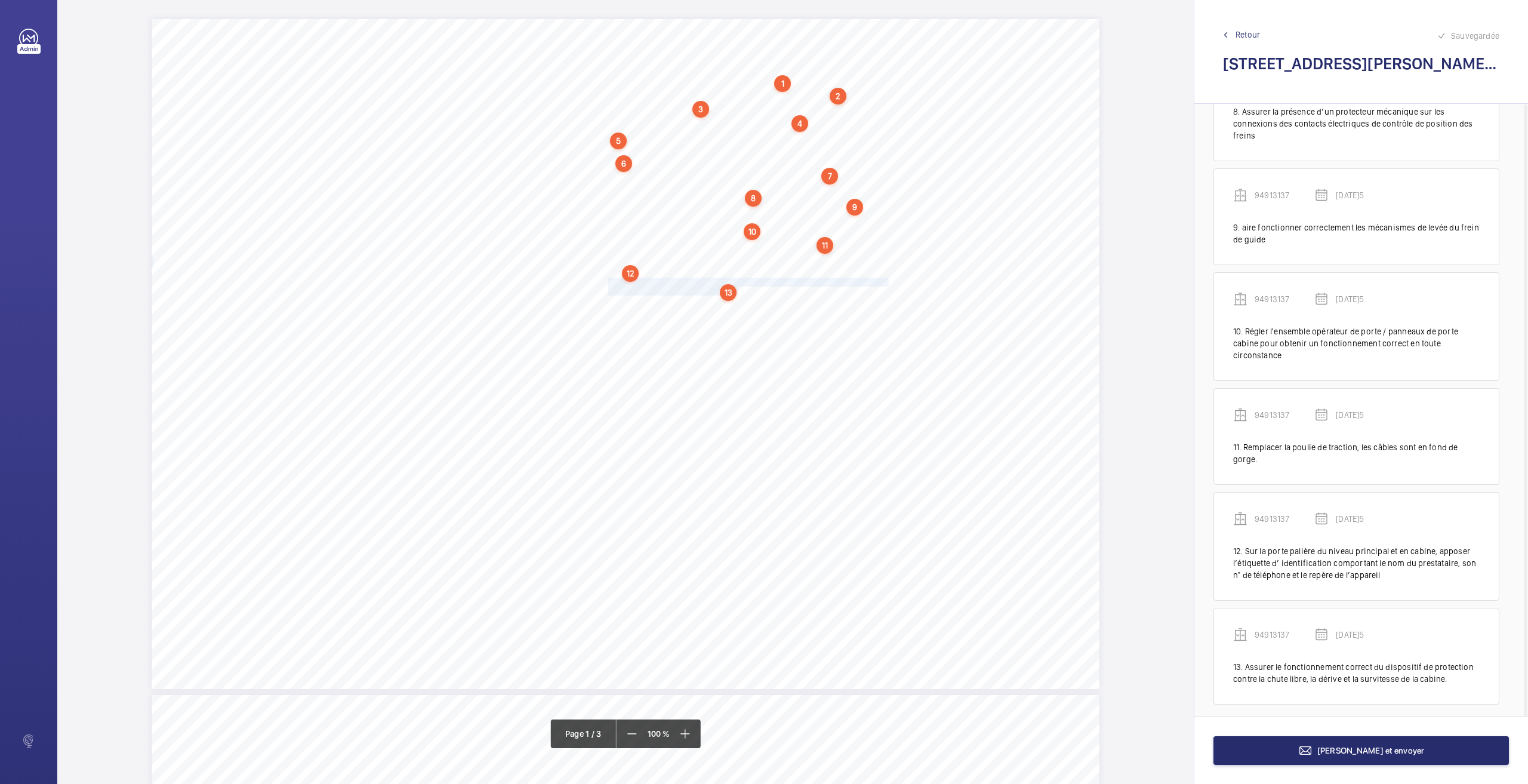
scroll to position [763, 0]
drag, startPoint x: 606, startPoint y: 303, endPoint x: 774, endPoint y: 302, distance: 168.0
click at [774, 302] on span "Refixer correctement la main courante en cabine." at bounding box center [694, 304] width 170 height 8
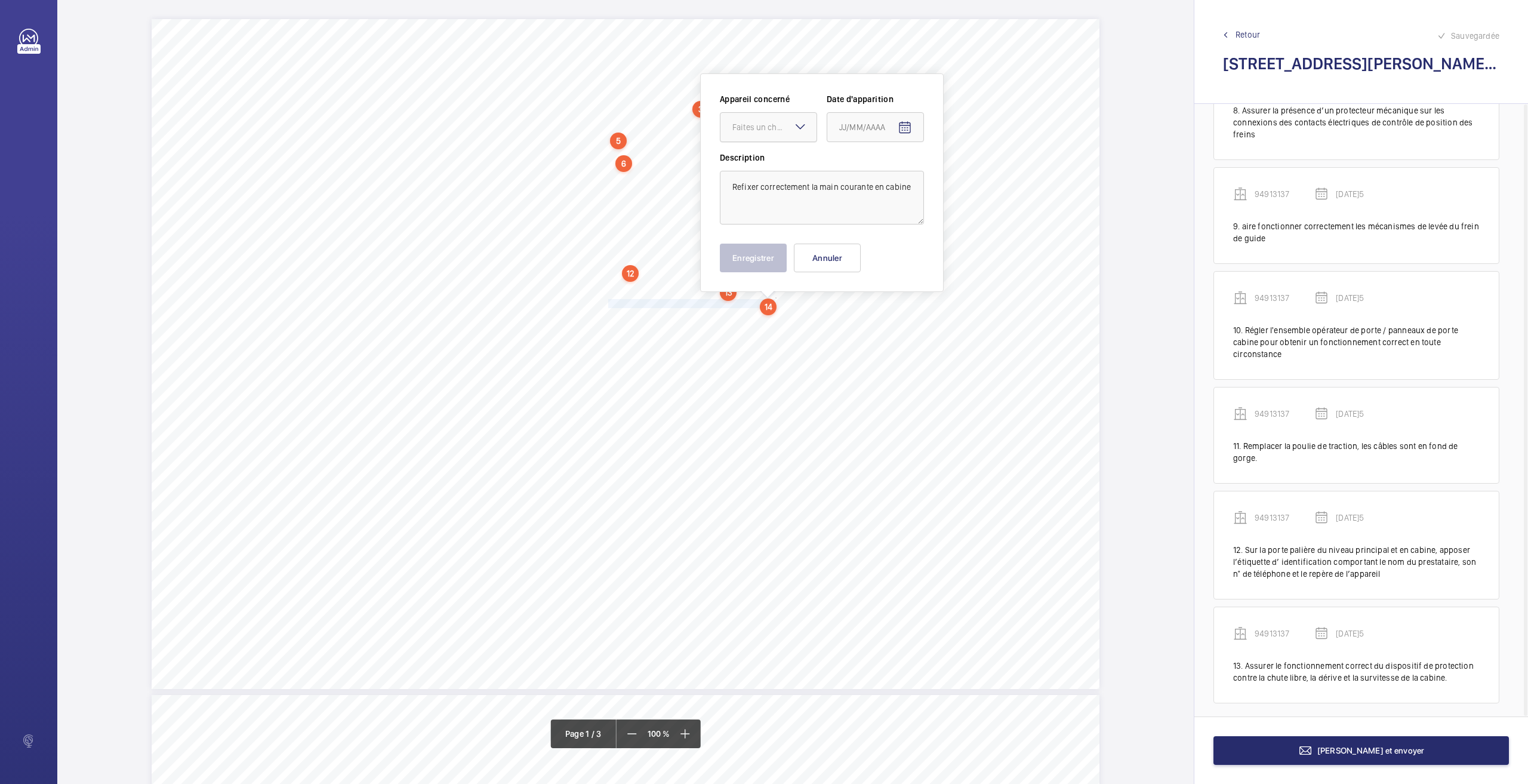
click at [768, 129] on div "Faites un choix" at bounding box center [774, 127] width 84 height 12
click at [760, 191] on span "94913137" at bounding box center [769, 192] width 72 height 12
click at [901, 127] on mat-icon "Open calendar" at bounding box center [905, 128] width 14 height 14
click at [871, 322] on span "26" at bounding box center [867, 320] width 22 height 22
type input "[DATE]5"
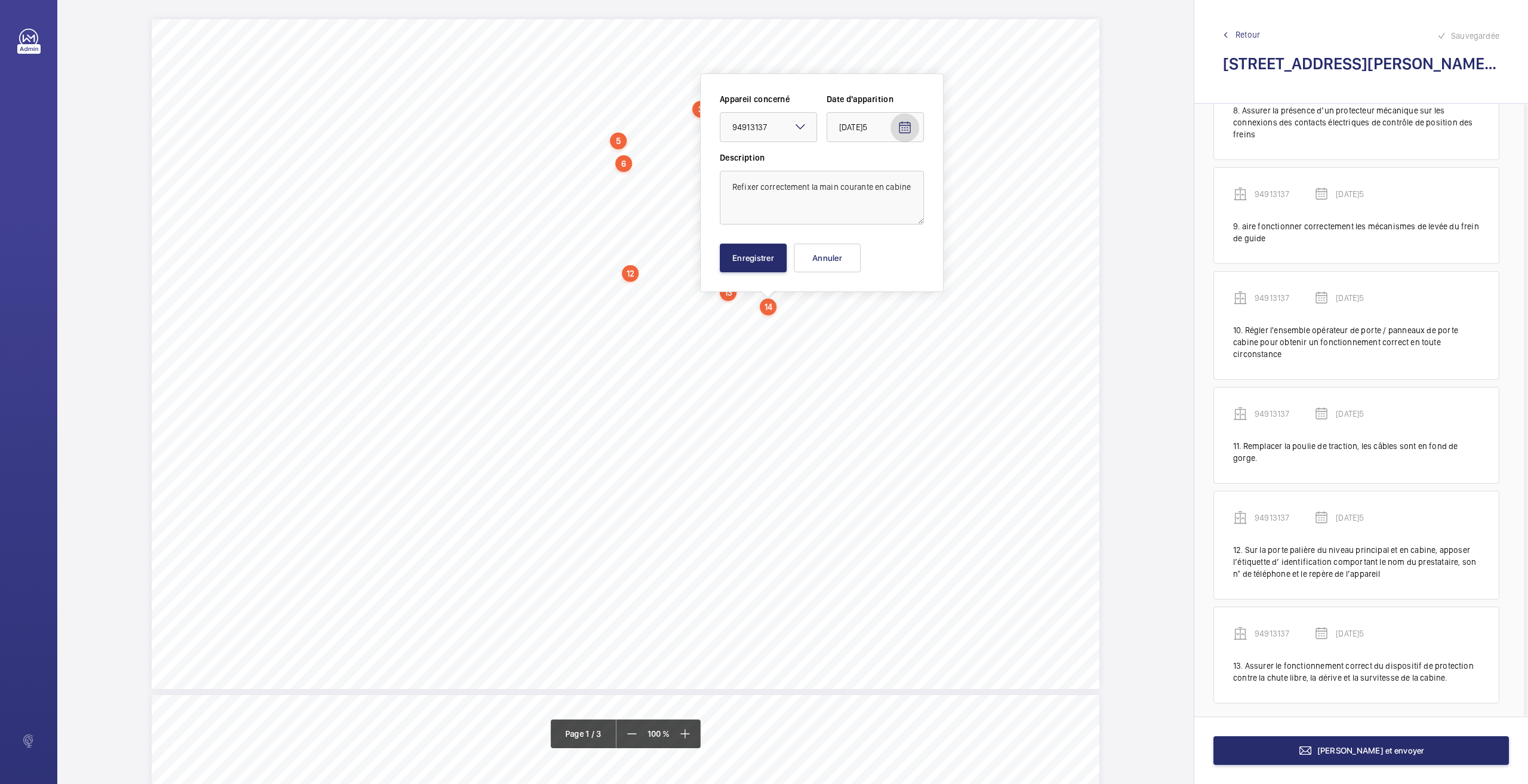
click at [757, 238] on div "Appareil concerné Faites un choix × 94913137 × Date d'apparition [DATE]5 Descri…" at bounding box center [822, 183] width 204 height 179
click at [755, 259] on button "Enregistrer" at bounding box center [753, 258] width 66 height 29
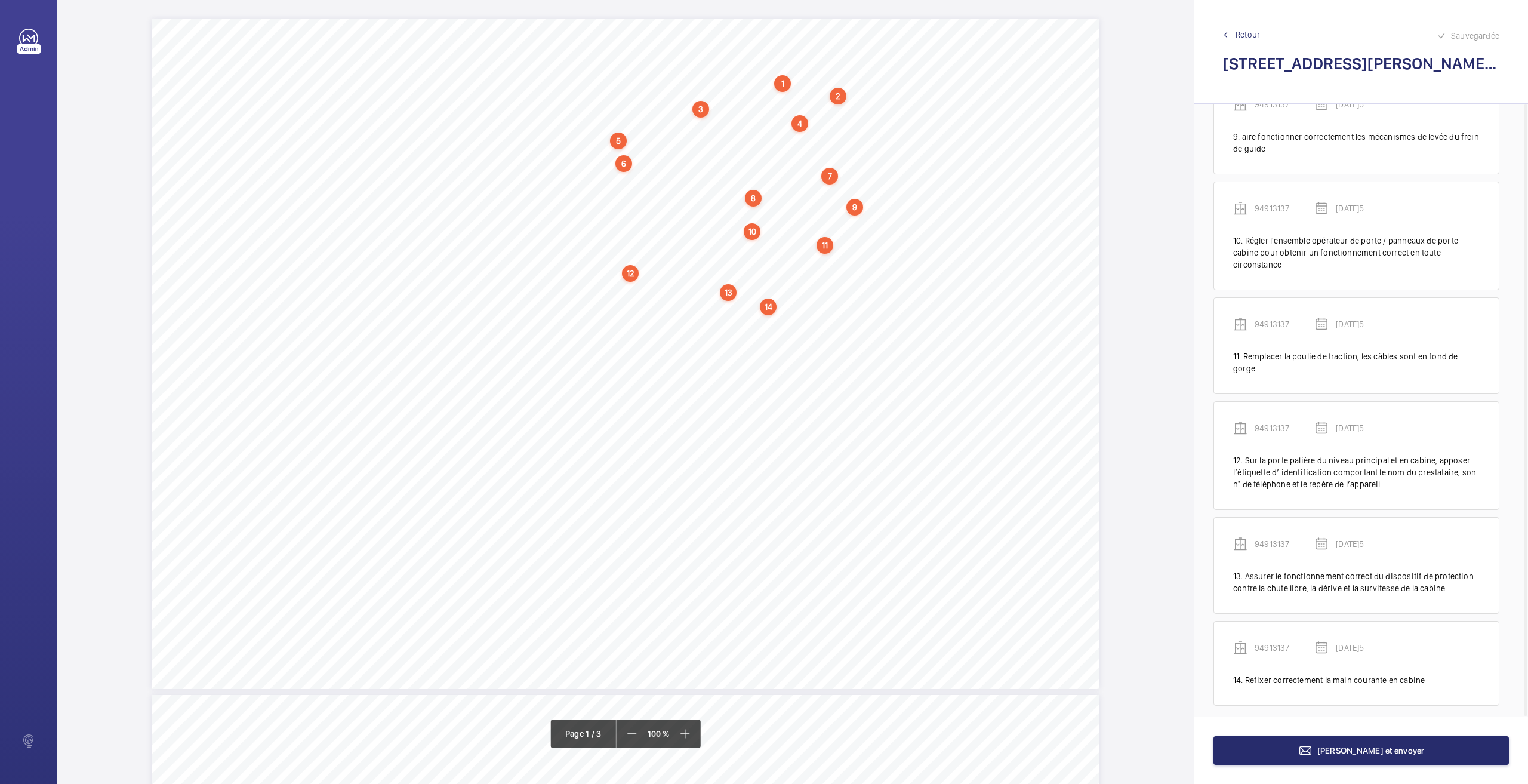
scroll to position [854, 0]
drag, startPoint x: 609, startPoint y: 316, endPoint x: 749, endPoint y: 327, distance: 140.4
click at [752, 325] on div "Nom du site Numéro appareil WM Réserve [STREET_ADDRESS][GEOGRAPHIC_DATA] Remett…" at bounding box center [625, 354] width 948 height 669
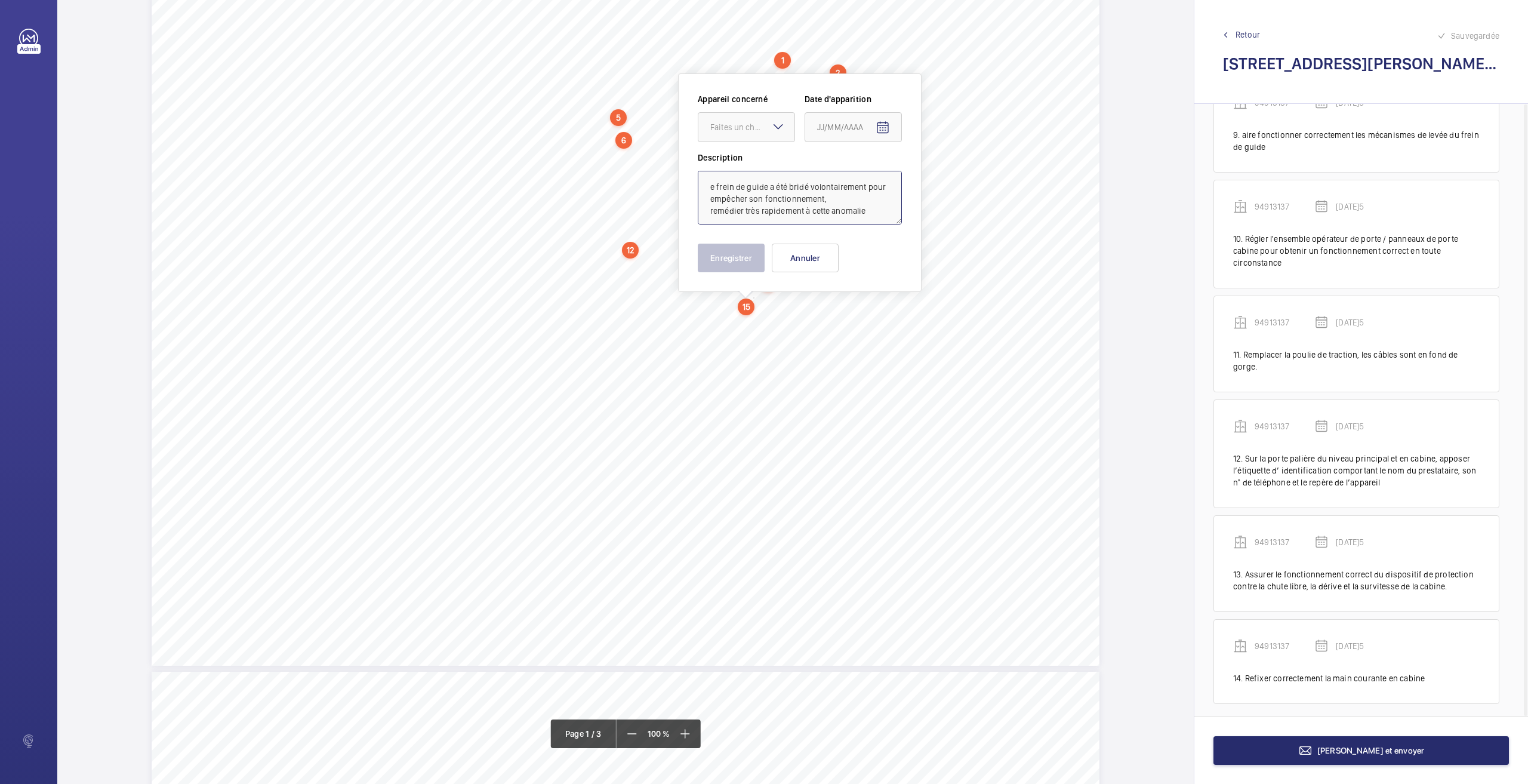
click at [721, 183] on textarea "e frein de guide a été bridé volontairement pour empêcher son fonctionnement, r…" at bounding box center [799, 197] width 204 height 54
click at [751, 125] on div "Faites un choix" at bounding box center [752, 127] width 84 height 12
click at [730, 189] on span "94913137" at bounding box center [746, 192] width 72 height 12
type textarea "Le frein de guide a été bridé volontairement pour empêcher son fonctionnement, …"
click at [885, 122] on mat-icon "Open calendar" at bounding box center [883, 128] width 14 height 14
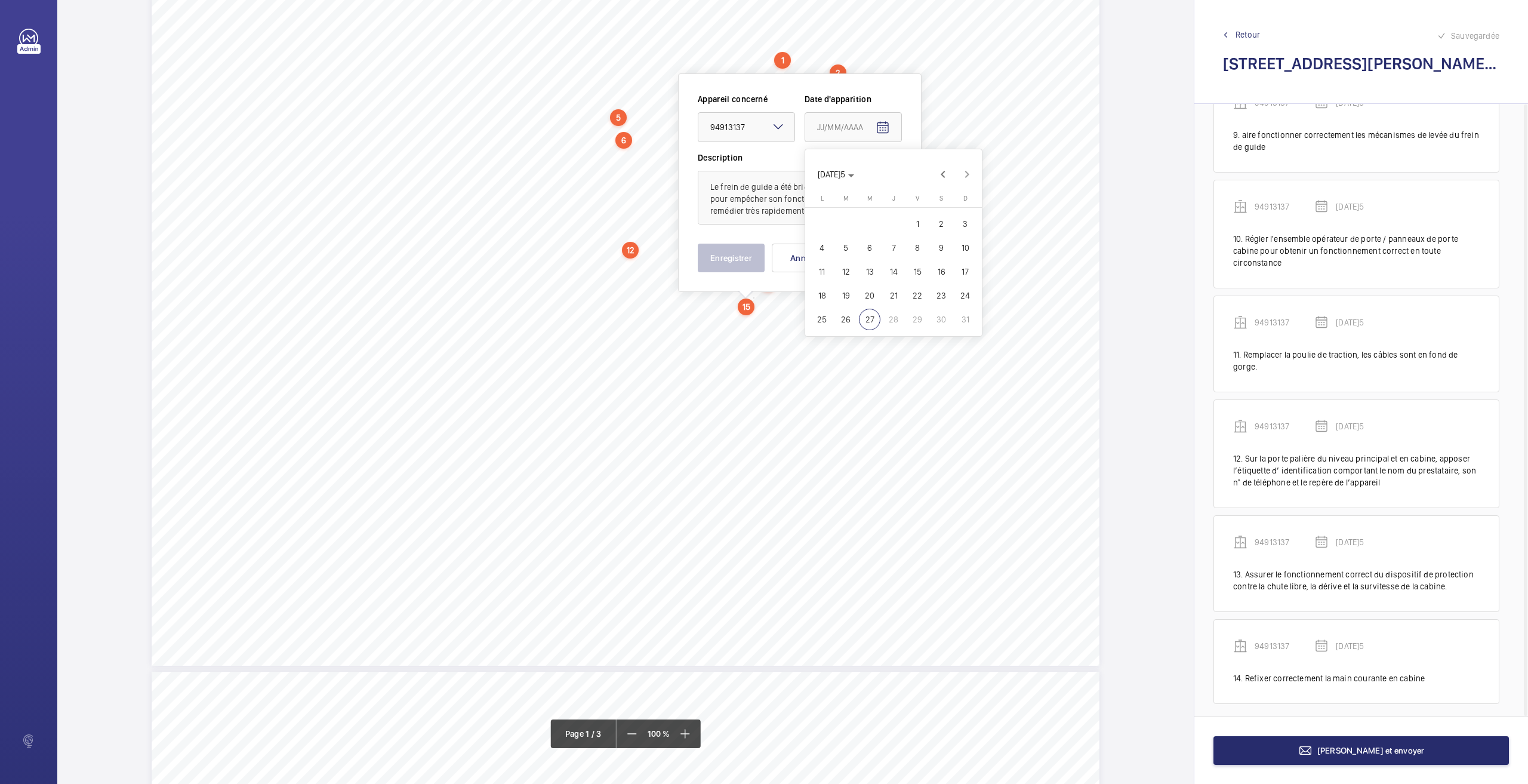
click at [846, 325] on span "26" at bounding box center [846, 319] width 22 height 22
type input "[DATE]5"
click at [730, 262] on button "Enregistrer" at bounding box center [730, 258] width 66 height 29
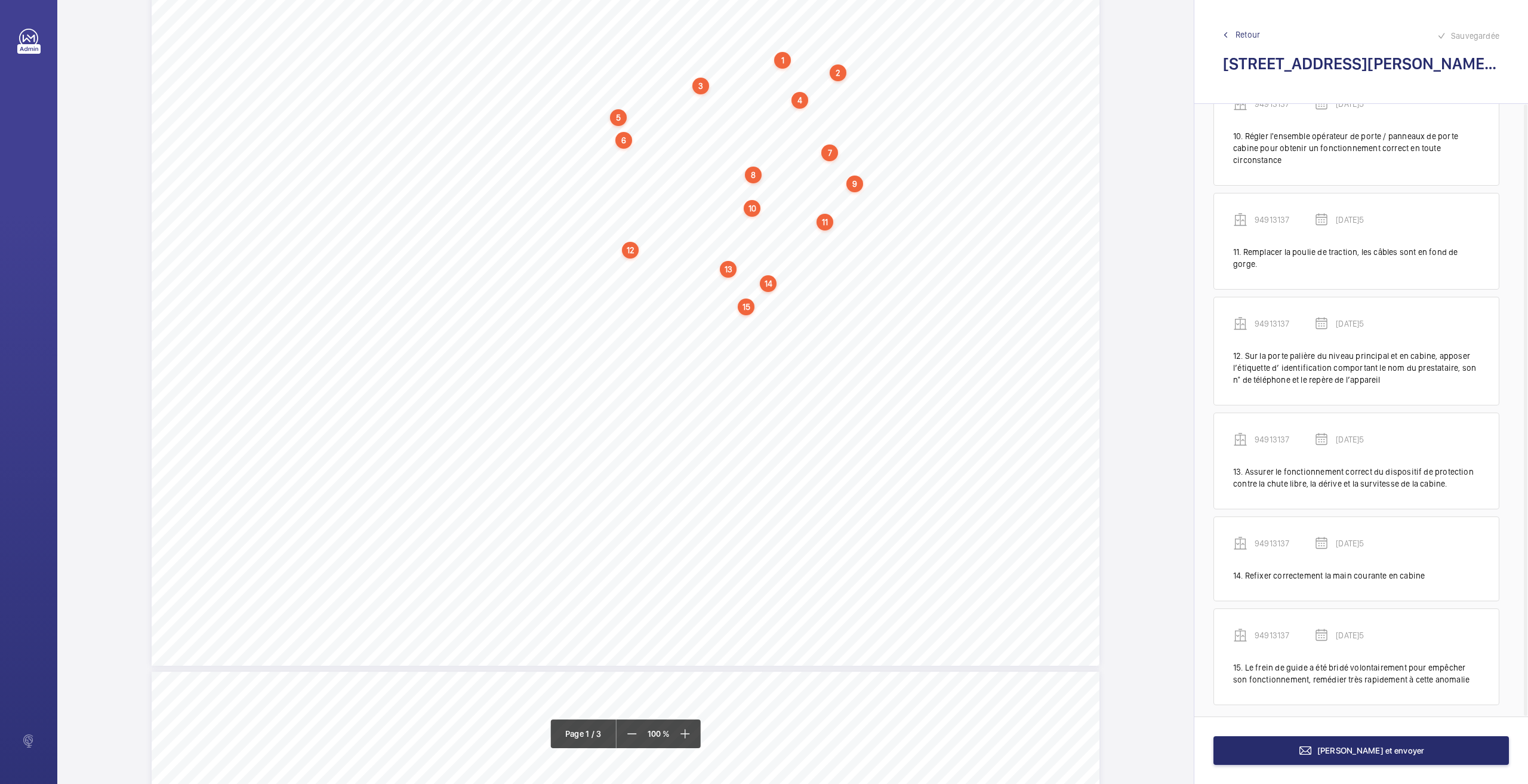
scroll to position [958, 0]
drag, startPoint x: 606, startPoint y: 311, endPoint x: 842, endPoint y: 318, distance: 236.1
click at [845, 318] on div "Nom du site Numéro appareil WM Réserve [STREET_ADDRESS][GEOGRAPHIC_DATA] Remett…" at bounding box center [625, 331] width 948 height 669
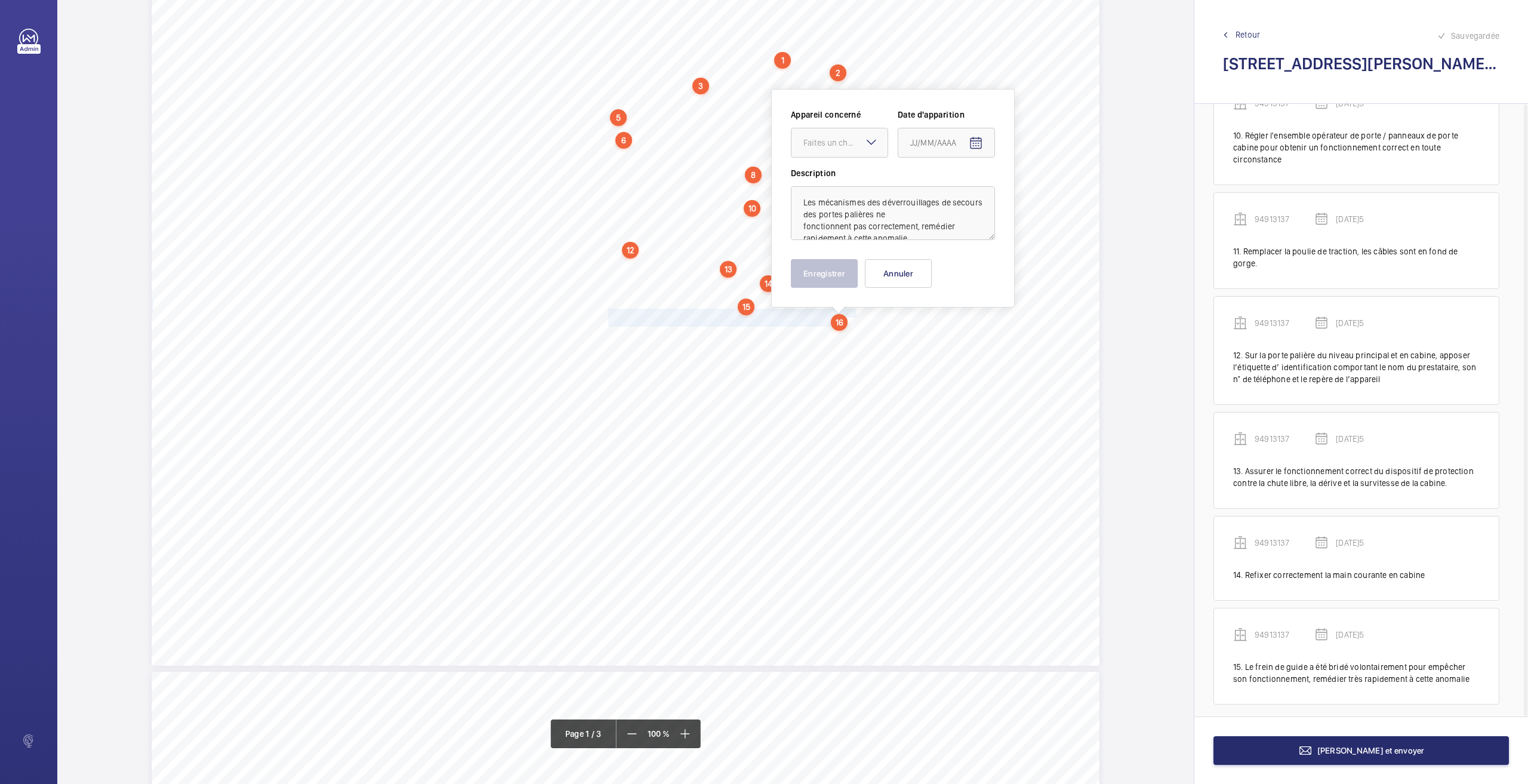
scroll to position [38, 0]
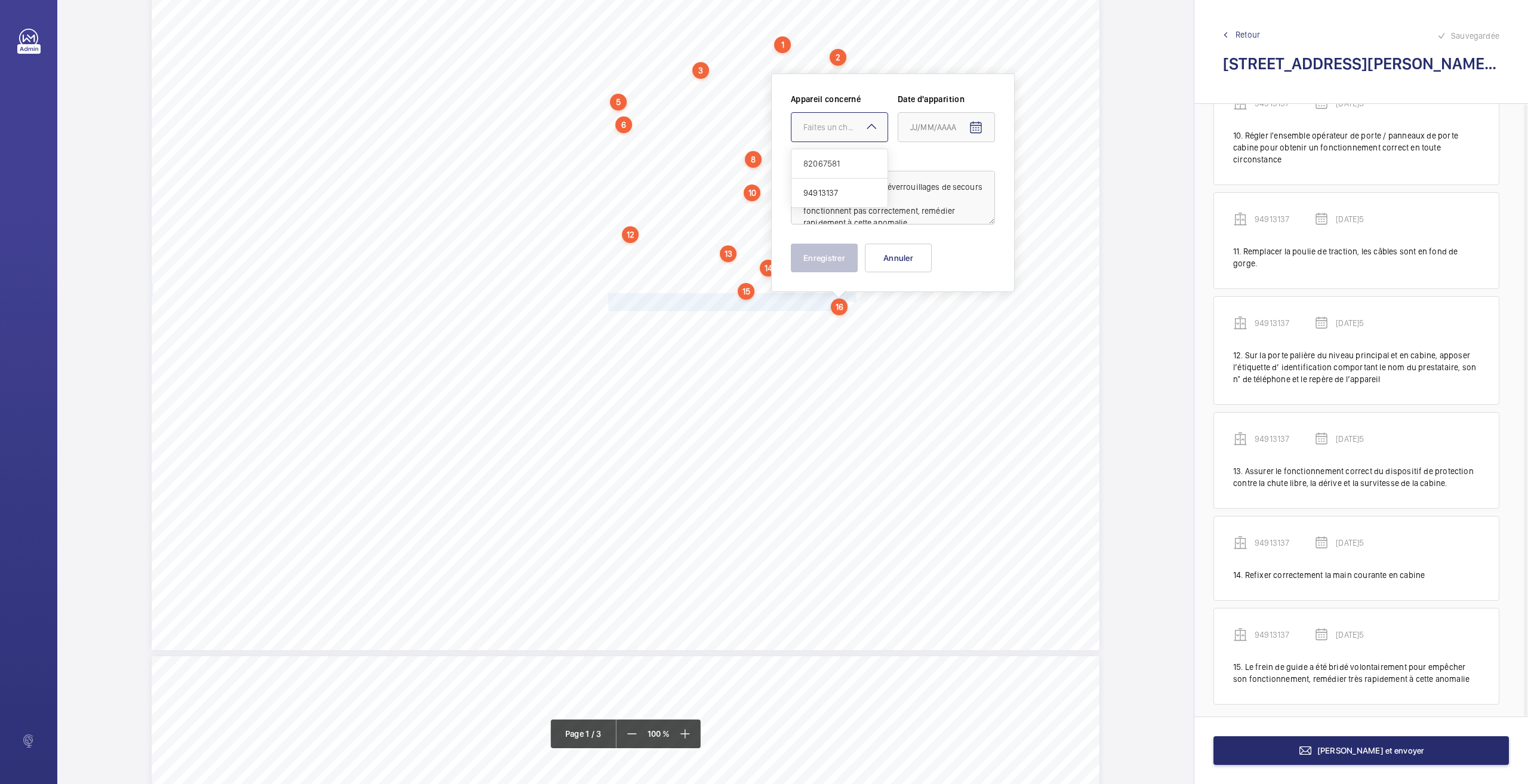
click at [831, 118] on div at bounding box center [839, 127] width 96 height 29
click at [822, 191] on span "94913137" at bounding box center [839, 192] width 72 height 12
click at [976, 123] on mat-icon "Open calendar" at bounding box center [976, 128] width 14 height 14
click at [939, 322] on span "26" at bounding box center [939, 319] width 22 height 22
type input "[DATE]5"
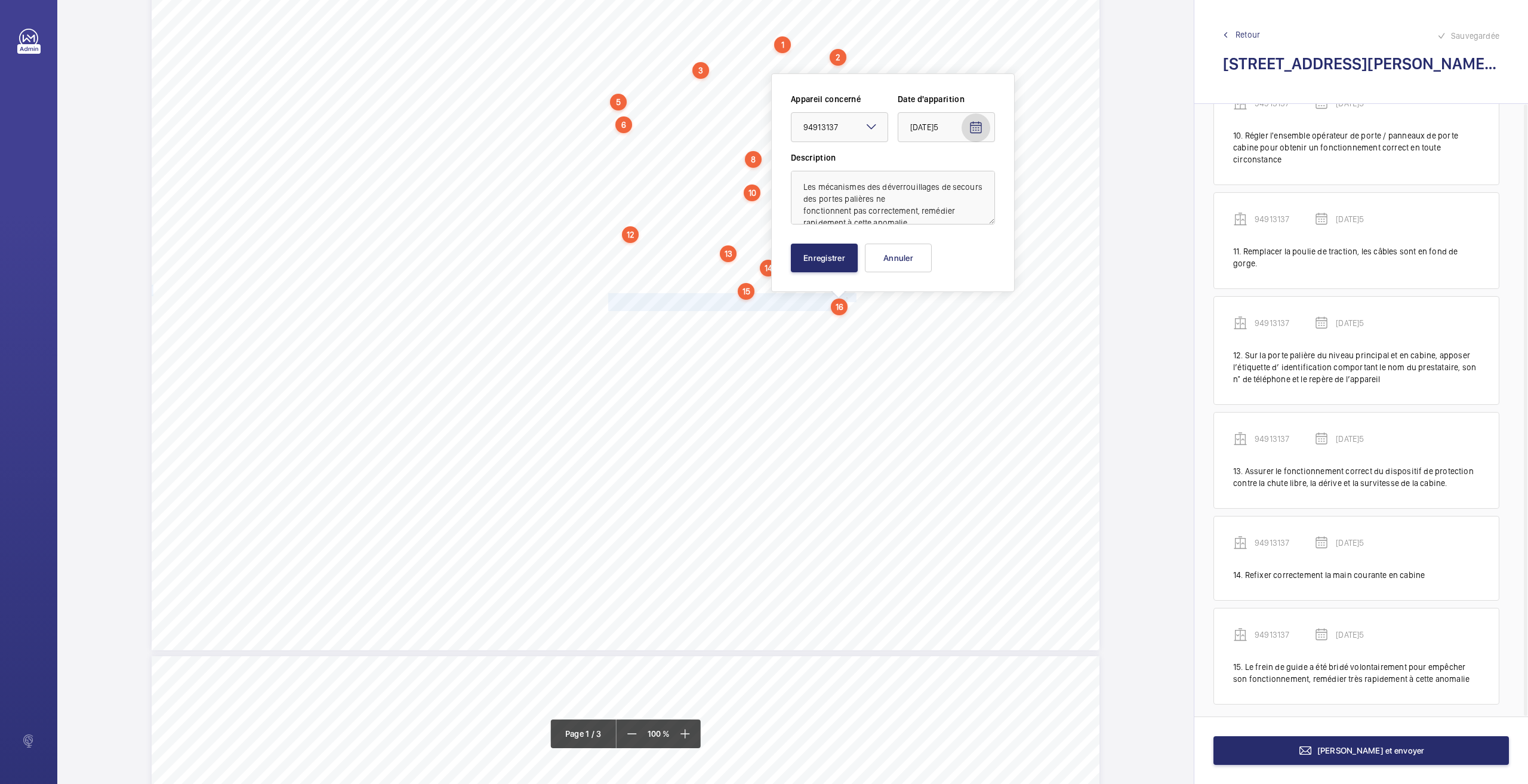
scroll to position [14, 0]
click at [838, 266] on button "Enregistrer" at bounding box center [824, 258] width 66 height 29
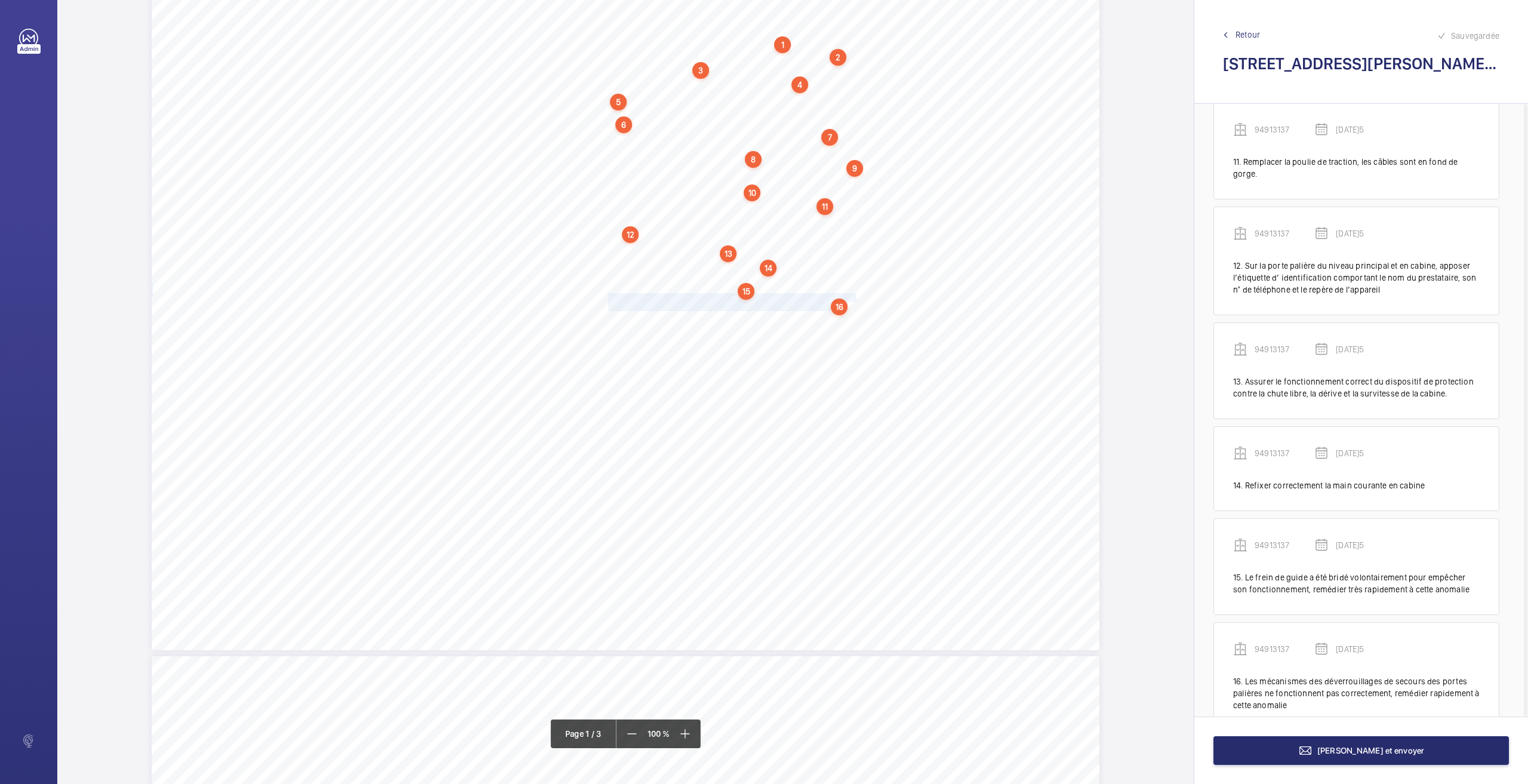
scroll to position [1073, 0]
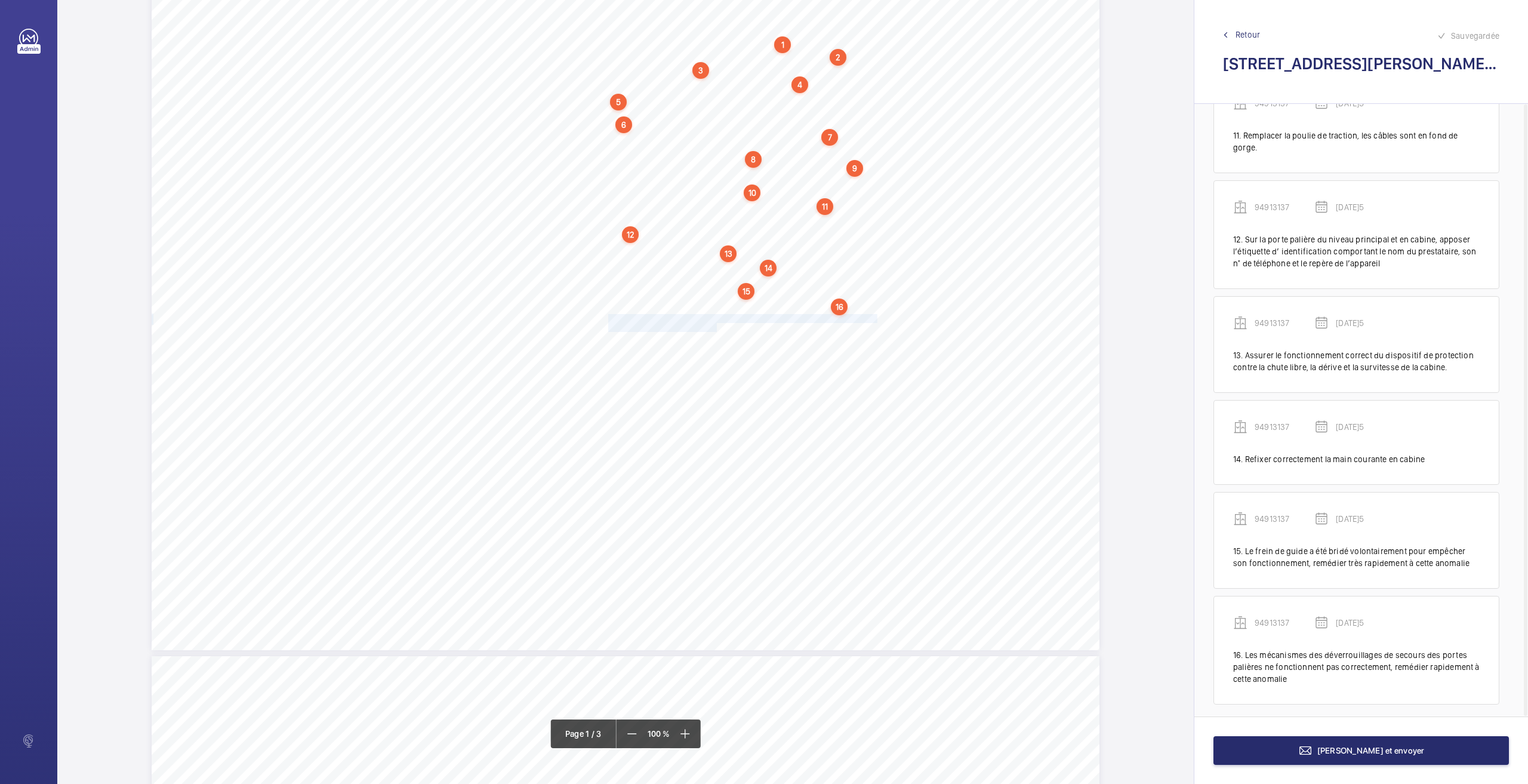
drag, startPoint x: 608, startPoint y: 319, endPoint x: 714, endPoint y: 323, distance: 106.1
click at [714, 323] on div "Nom du site Numéro appareil WM Réserve [STREET_ADDRESS][GEOGRAPHIC_DATA] Remett…" at bounding box center [625, 315] width 948 height 669
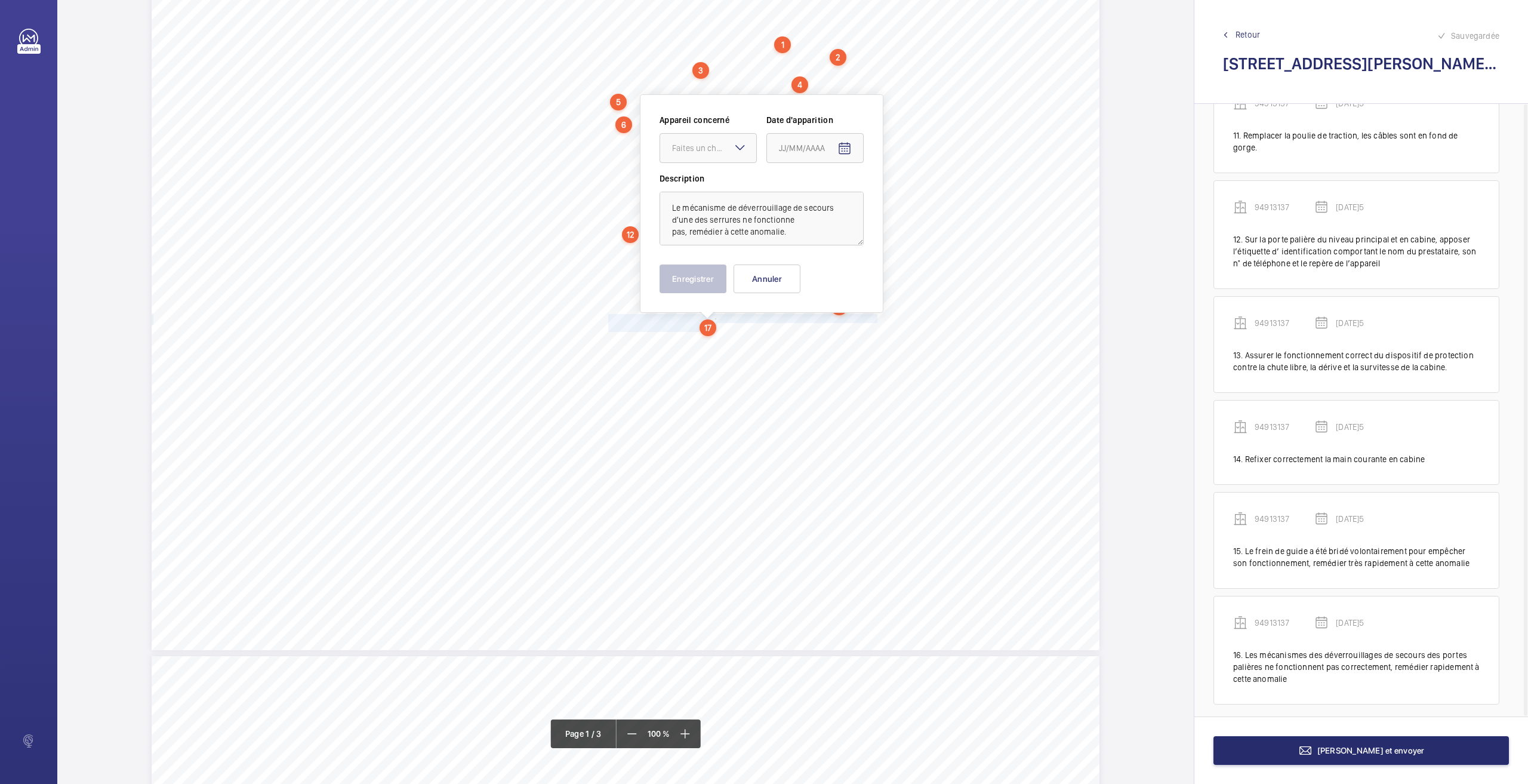
scroll to position [60, 0]
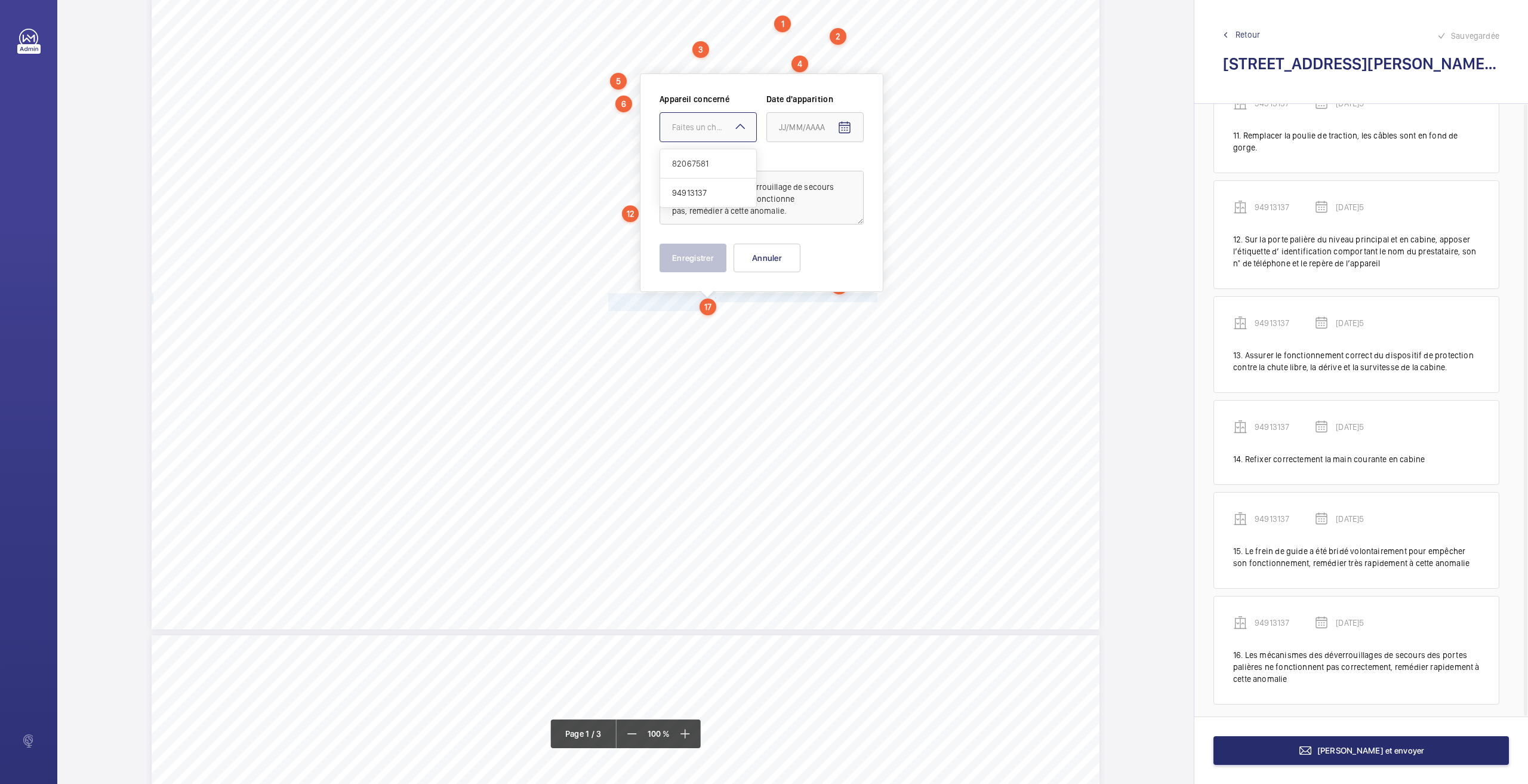
click at [721, 119] on div at bounding box center [708, 127] width 96 height 29
click at [690, 200] on div "94913137" at bounding box center [708, 193] width 96 height 29
click at [842, 125] on mat-icon "Open calendar" at bounding box center [845, 128] width 14 height 14
drag, startPoint x: 816, startPoint y: 320, endPoint x: 746, endPoint y: 283, distance: 79.2
click at [815, 320] on span "26" at bounding box center [807, 320] width 22 height 22
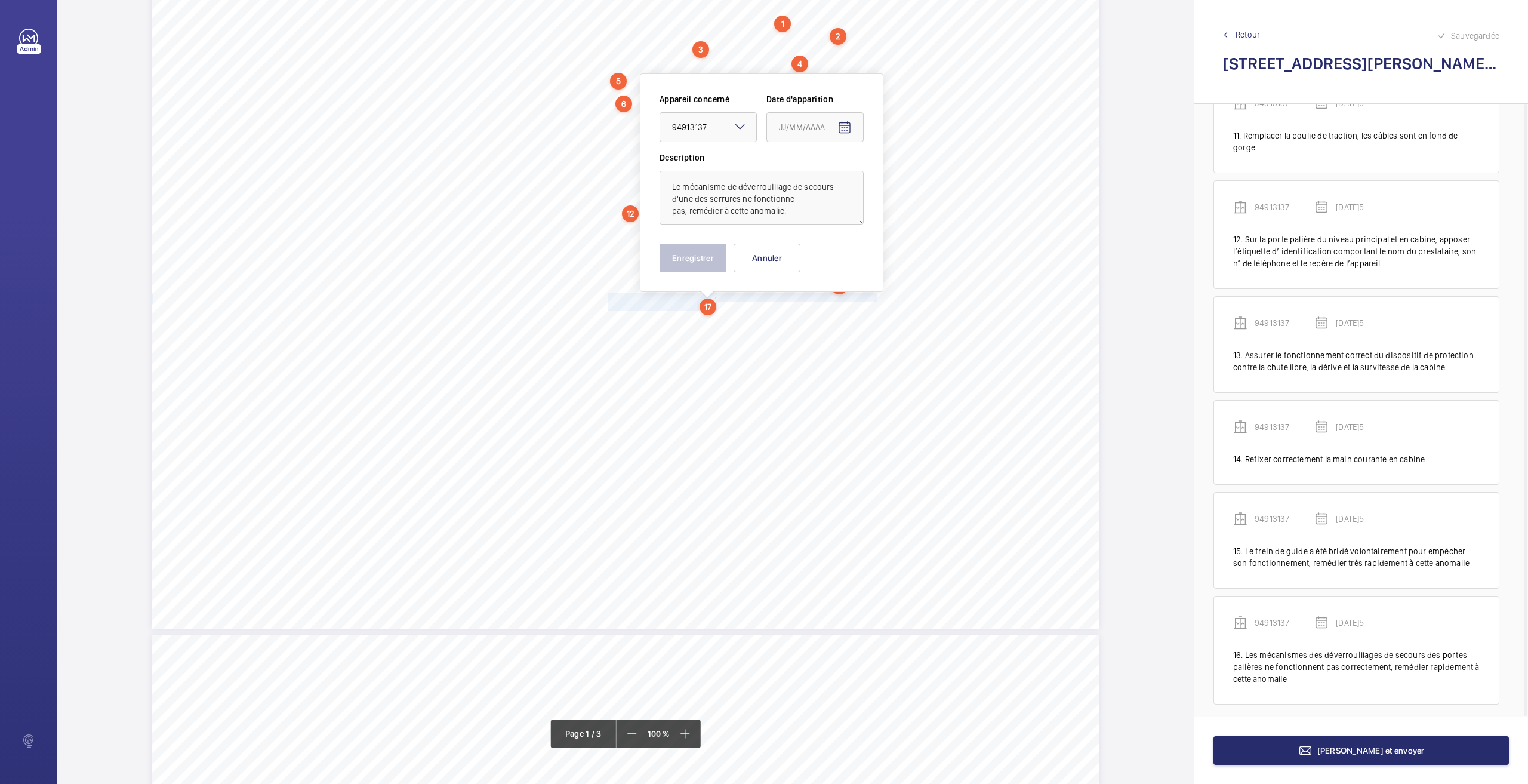
type input "[DATE]5"
drag, startPoint x: 709, startPoint y: 251, endPoint x: 679, endPoint y: 271, distance: 36.1
click at [709, 251] on button "Enregistrer" at bounding box center [693, 258] width 66 height 29
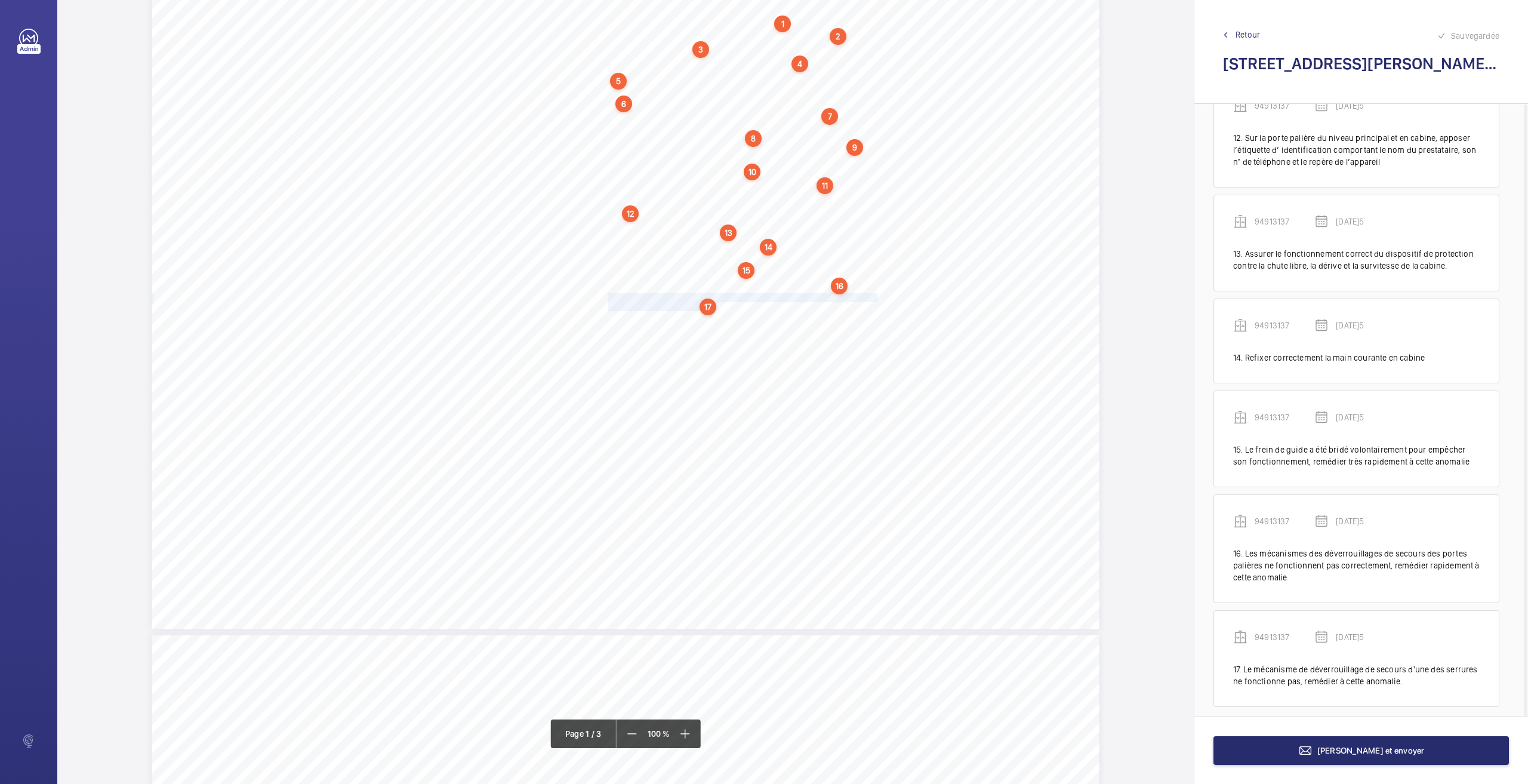
scroll to position [1176, 0]
drag, startPoint x: 606, startPoint y: 316, endPoint x: 826, endPoint y: 327, distance: 220.3
click at [826, 327] on div "Nom du site Numéro appareil WM Réserve [STREET_ADDRESS][GEOGRAPHIC_DATA] Remett…" at bounding box center [625, 294] width 948 height 669
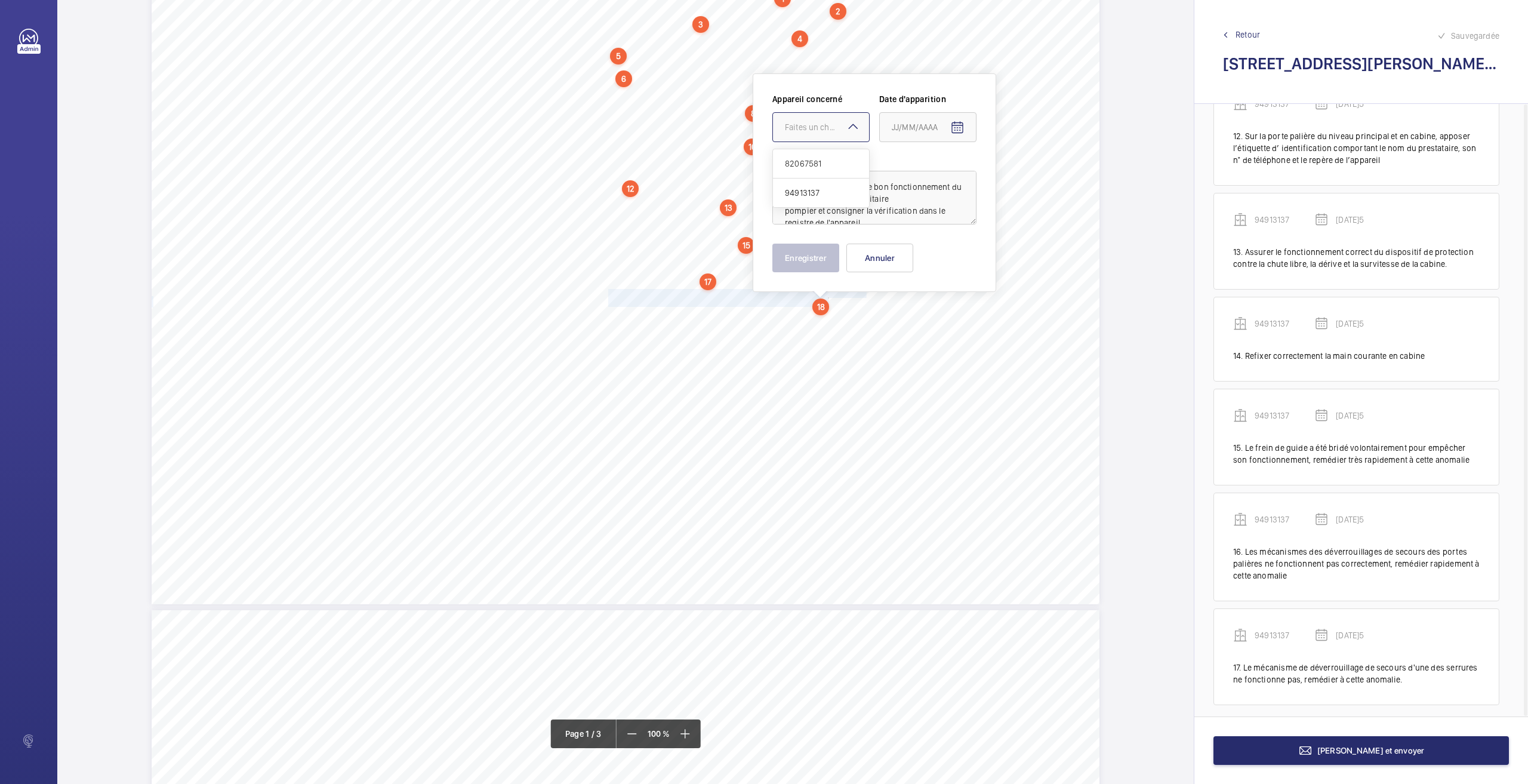
click at [807, 129] on div "Faites un choix" at bounding box center [826, 127] width 84 height 12
click at [794, 191] on span "94913137" at bounding box center [821, 192] width 72 height 12
click at [955, 130] on mat-icon "Open calendar" at bounding box center [958, 128] width 14 height 14
click at [925, 317] on span "26" at bounding box center [920, 320] width 22 height 22
type input "[DATE]5"
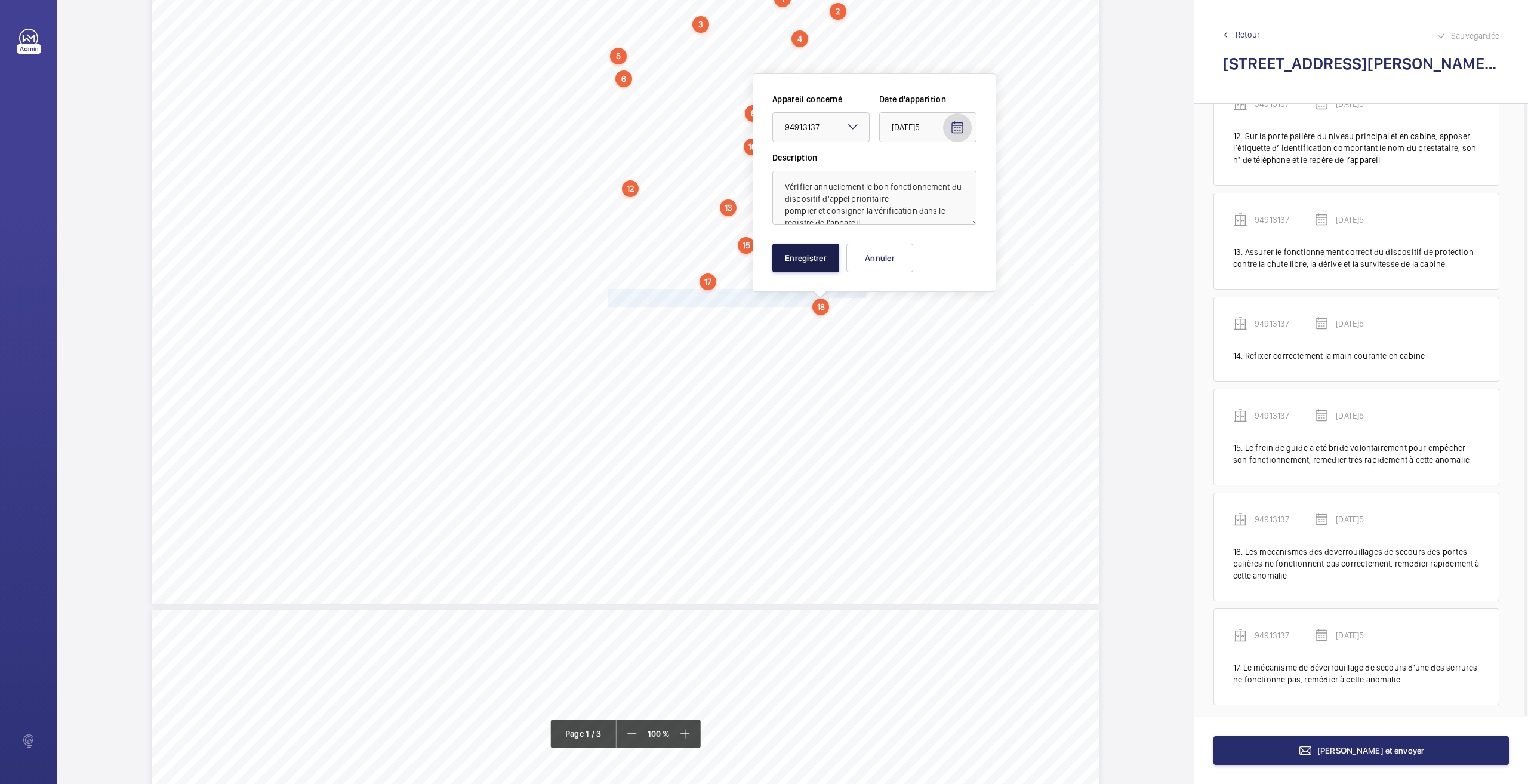
click at [814, 256] on button "Enregistrer" at bounding box center [805, 258] width 66 height 29
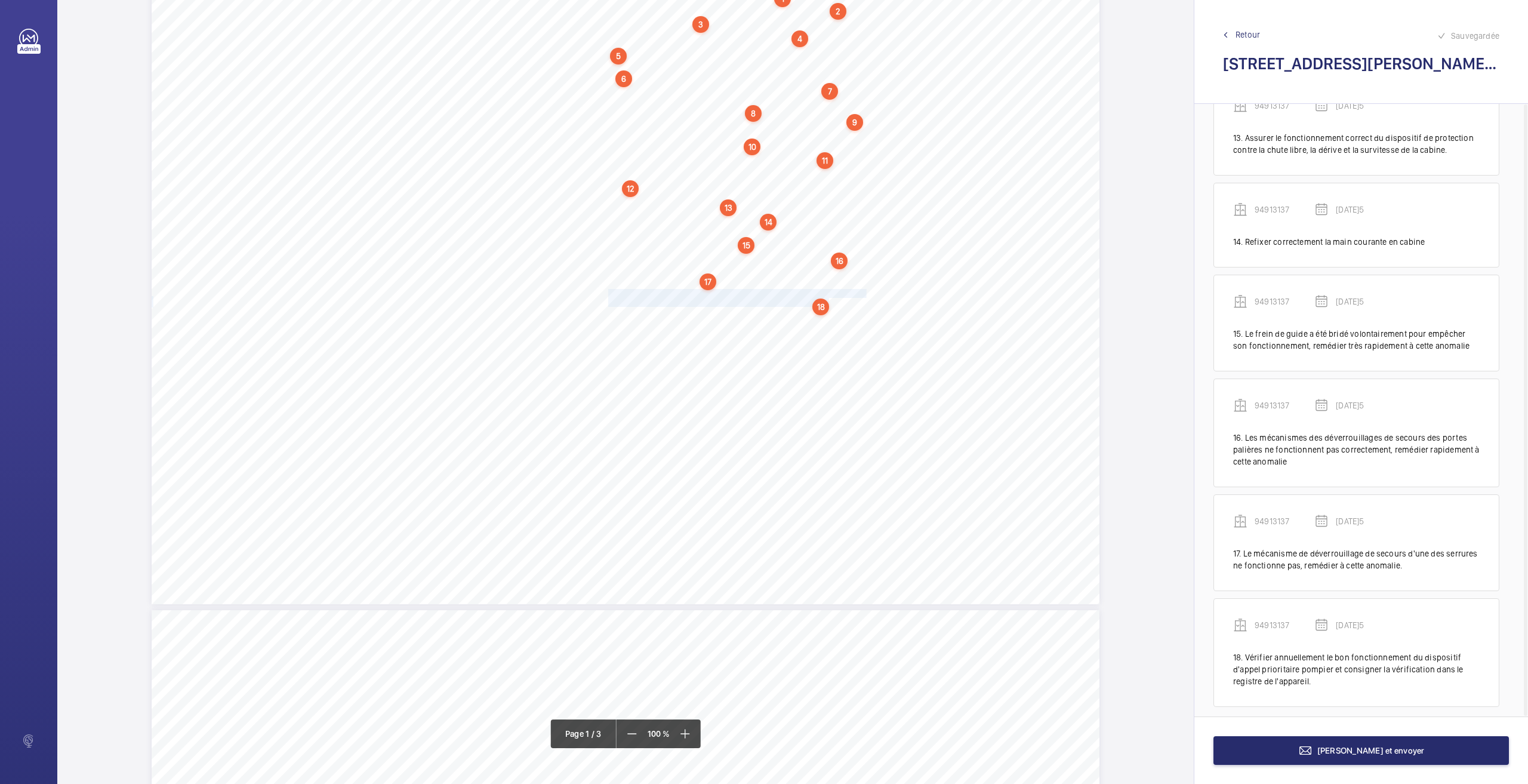
scroll to position [1292, 0]
drag, startPoint x: 609, startPoint y: 316, endPoint x: 824, endPoint y: 317, distance: 215.0
click at [824, 317] on span "[PERSON_NAME] et verrouiller mécaniquement les charges du contrepoids." at bounding box center [740, 315] width 263 height 8
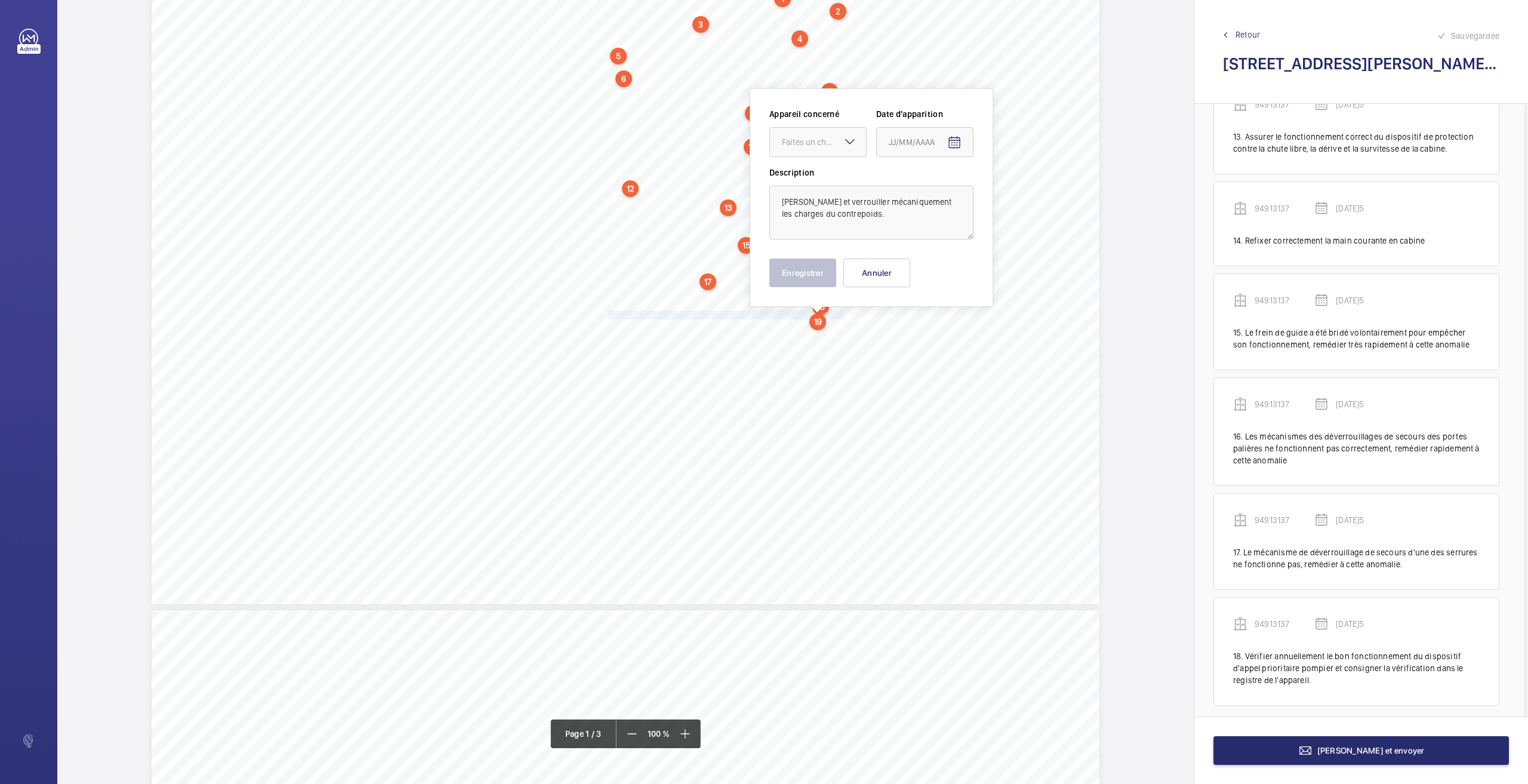
scroll to position [99, 0]
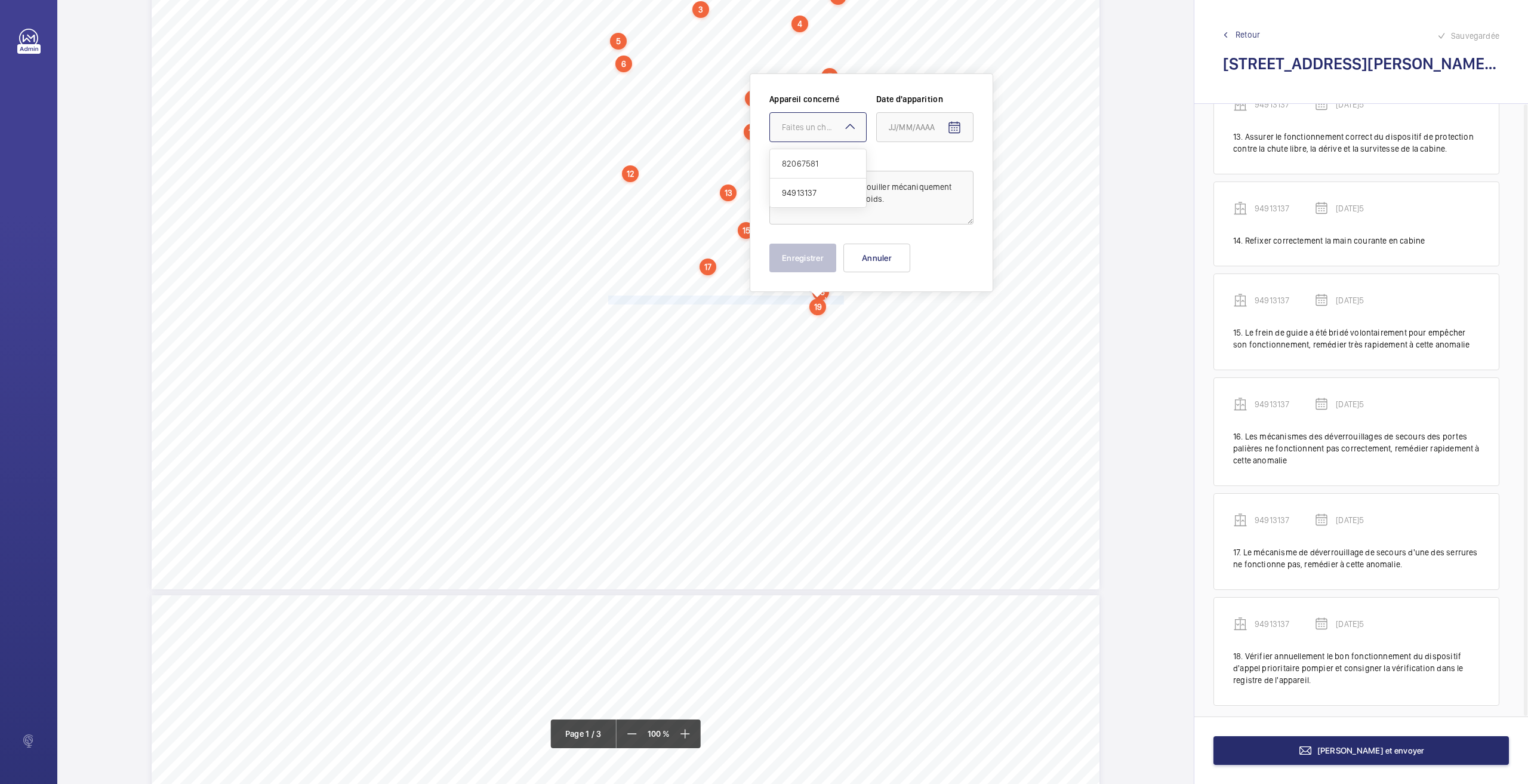
click at [830, 120] on div at bounding box center [818, 127] width 96 height 29
click at [796, 192] on span "94913137" at bounding box center [818, 192] width 72 height 12
click at [951, 128] on mat-icon "Open calendar" at bounding box center [955, 128] width 14 height 14
click at [911, 320] on span "26" at bounding box center [917, 319] width 22 height 22
type input "[DATE]5"
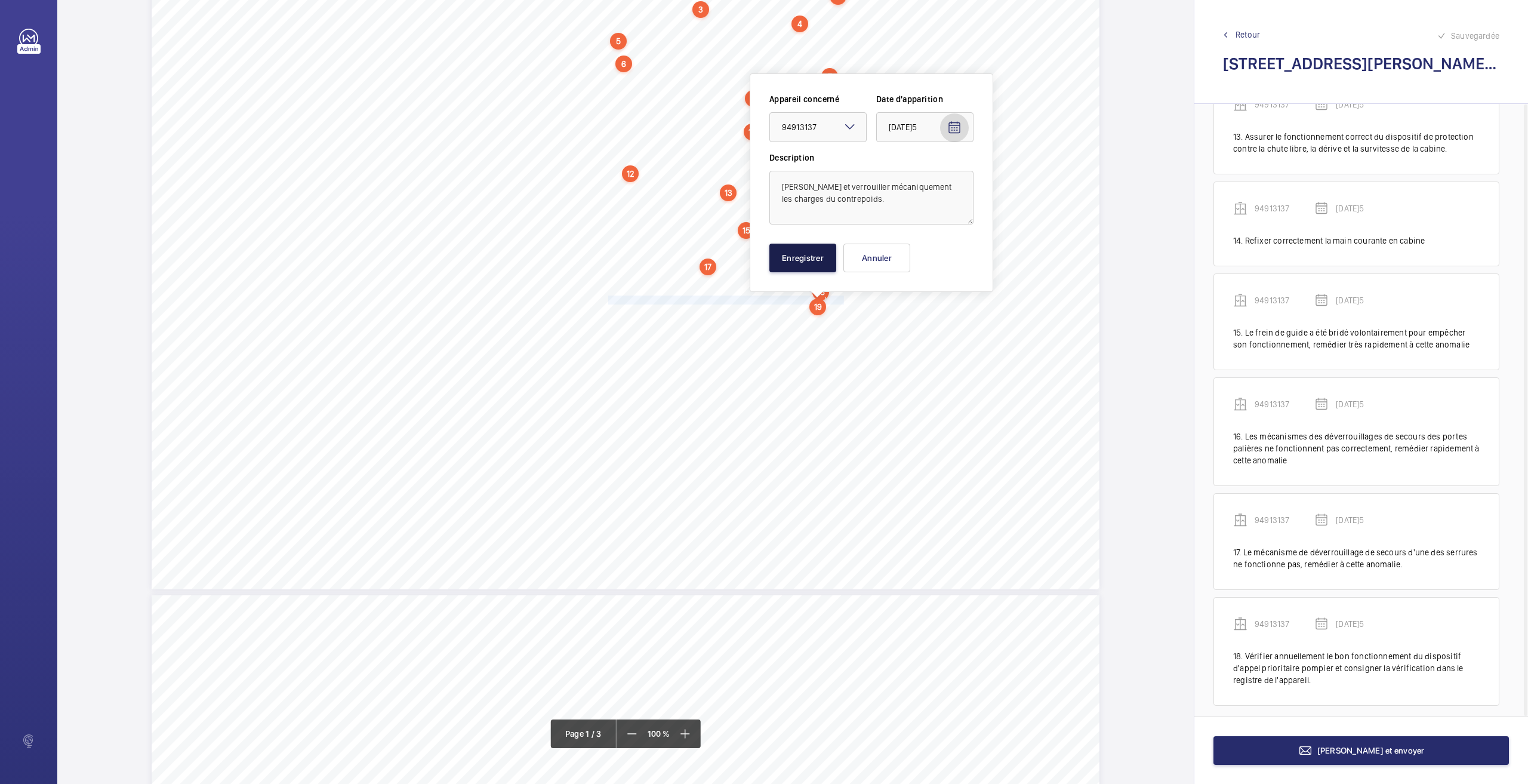
click at [802, 256] on button "Enregistrer" at bounding box center [802, 258] width 66 height 29
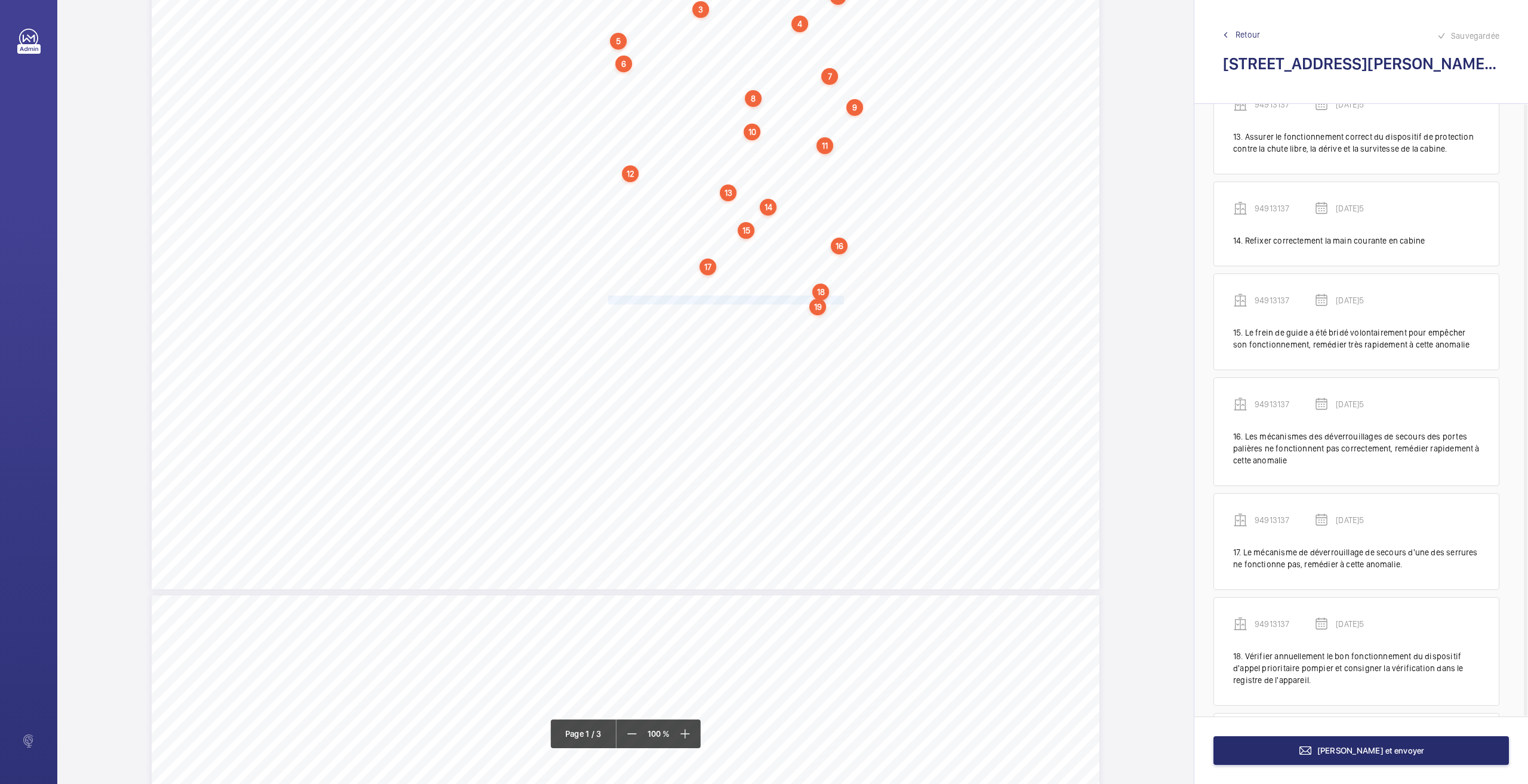
scroll to position [1384, 0]
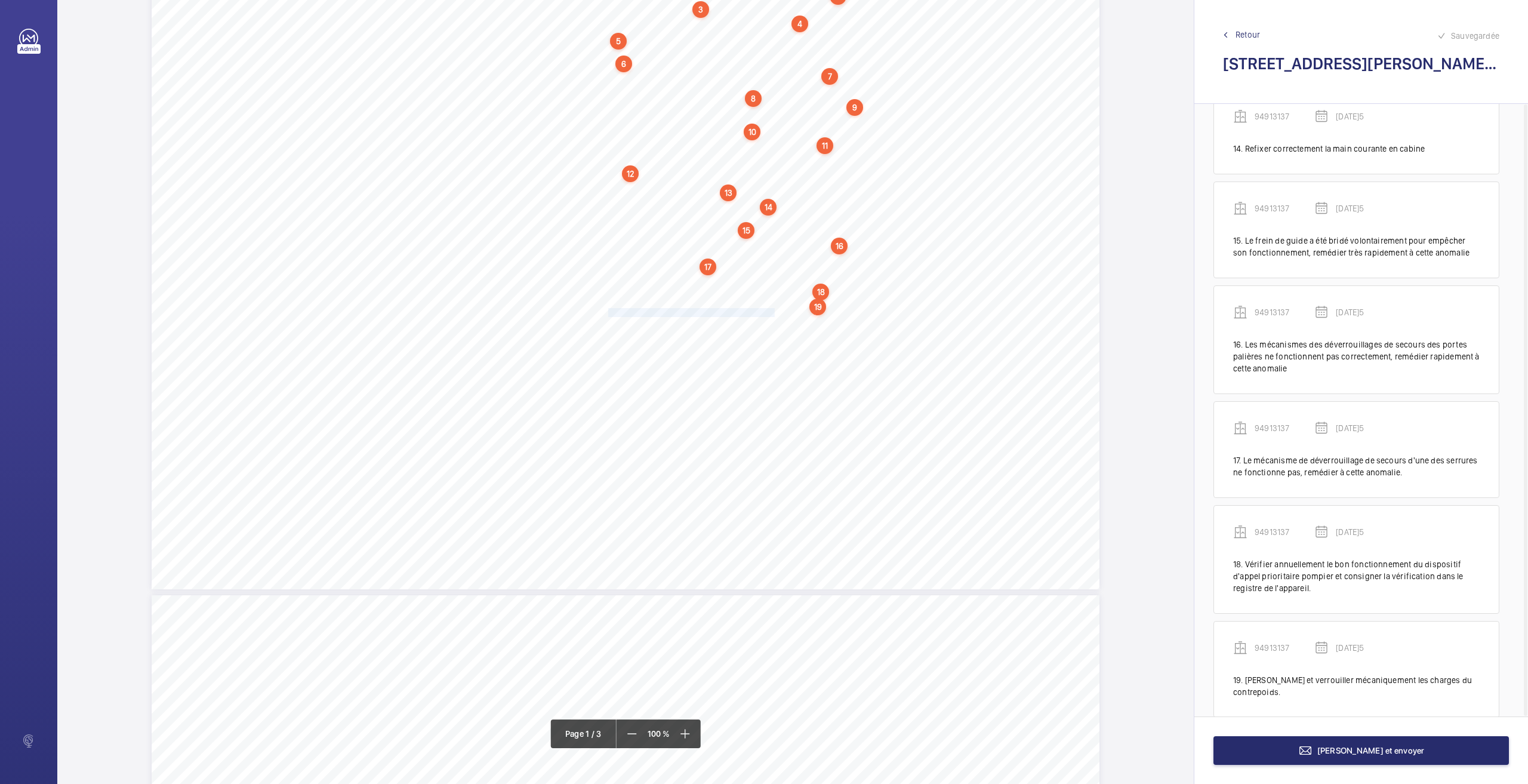
drag, startPoint x: 609, startPoint y: 312, endPoint x: 771, endPoint y: 311, distance: 162.0
click at [771, 311] on span "Obturer les orifices de la boite à boutons cabine." at bounding box center [692, 312] width 167 height 8
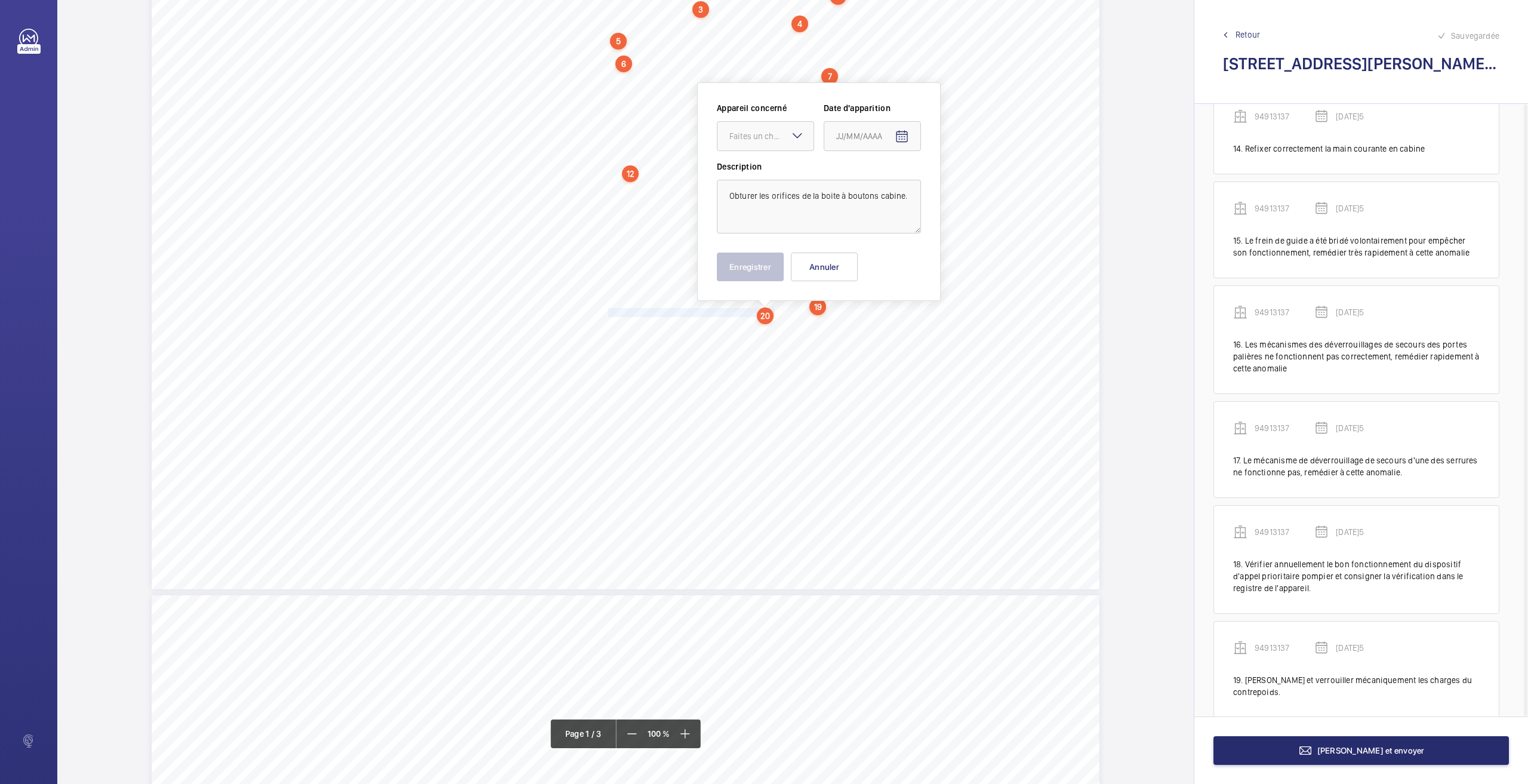
scroll to position [109, 0]
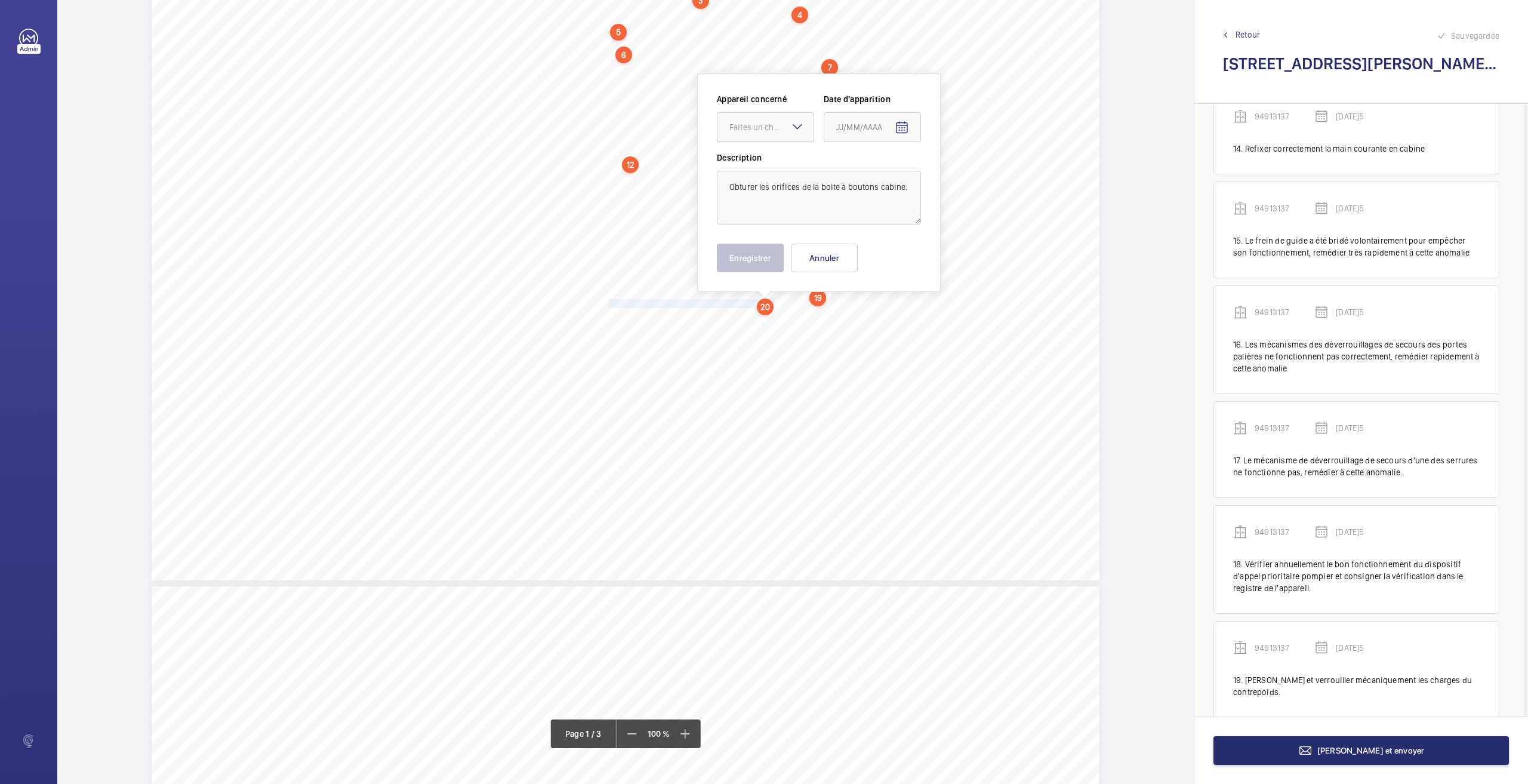
click at [756, 139] on div at bounding box center [766, 127] width 96 height 29
click at [756, 191] on span "94913137" at bounding box center [766, 192] width 72 height 12
click at [907, 127] on mat-icon "Open calendar" at bounding box center [902, 128] width 14 height 14
click at [868, 316] on span "26" at bounding box center [865, 320] width 22 height 22
type input "[DATE]5"
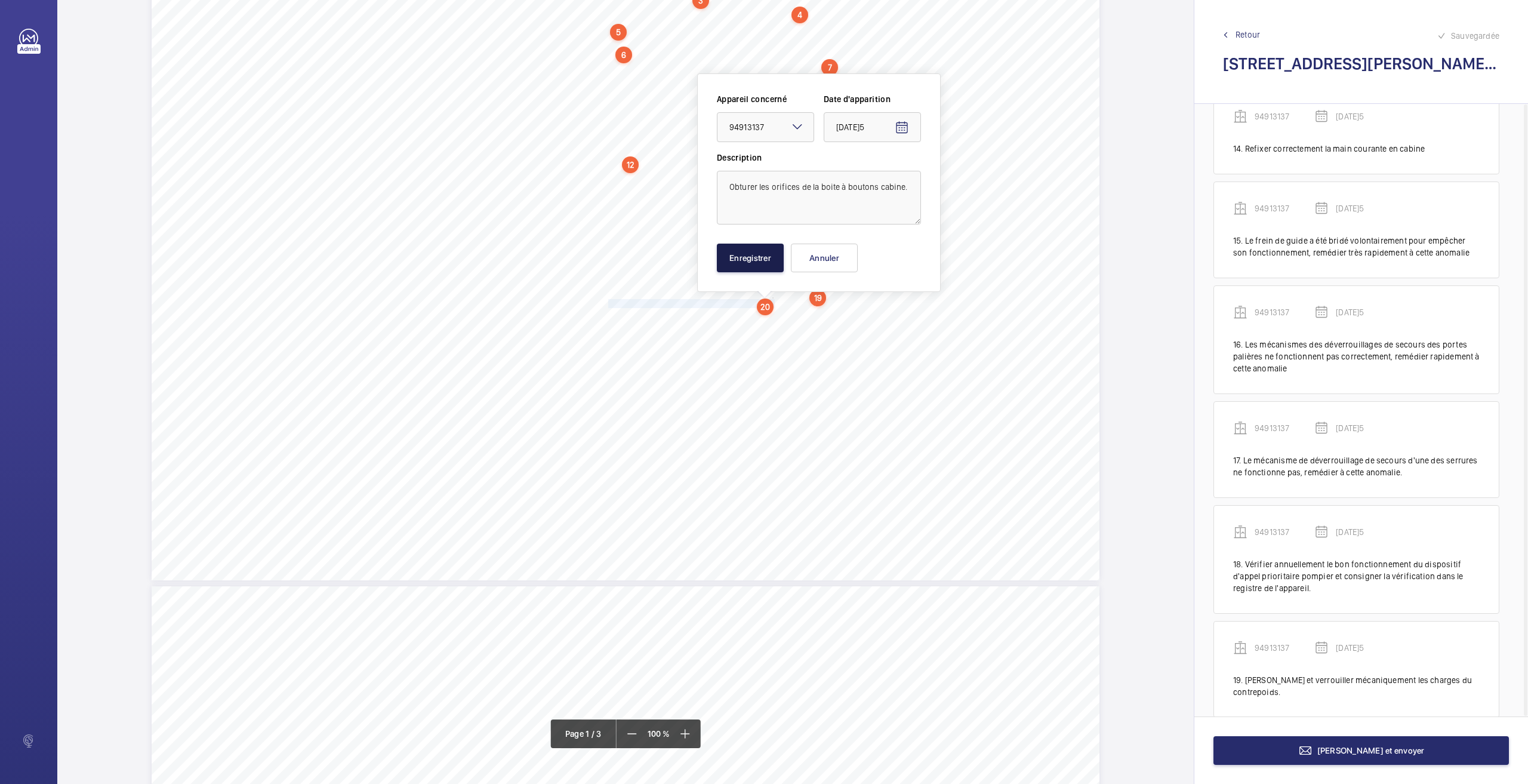
click at [749, 259] on button "Enregistrer" at bounding box center [750, 258] width 66 height 29
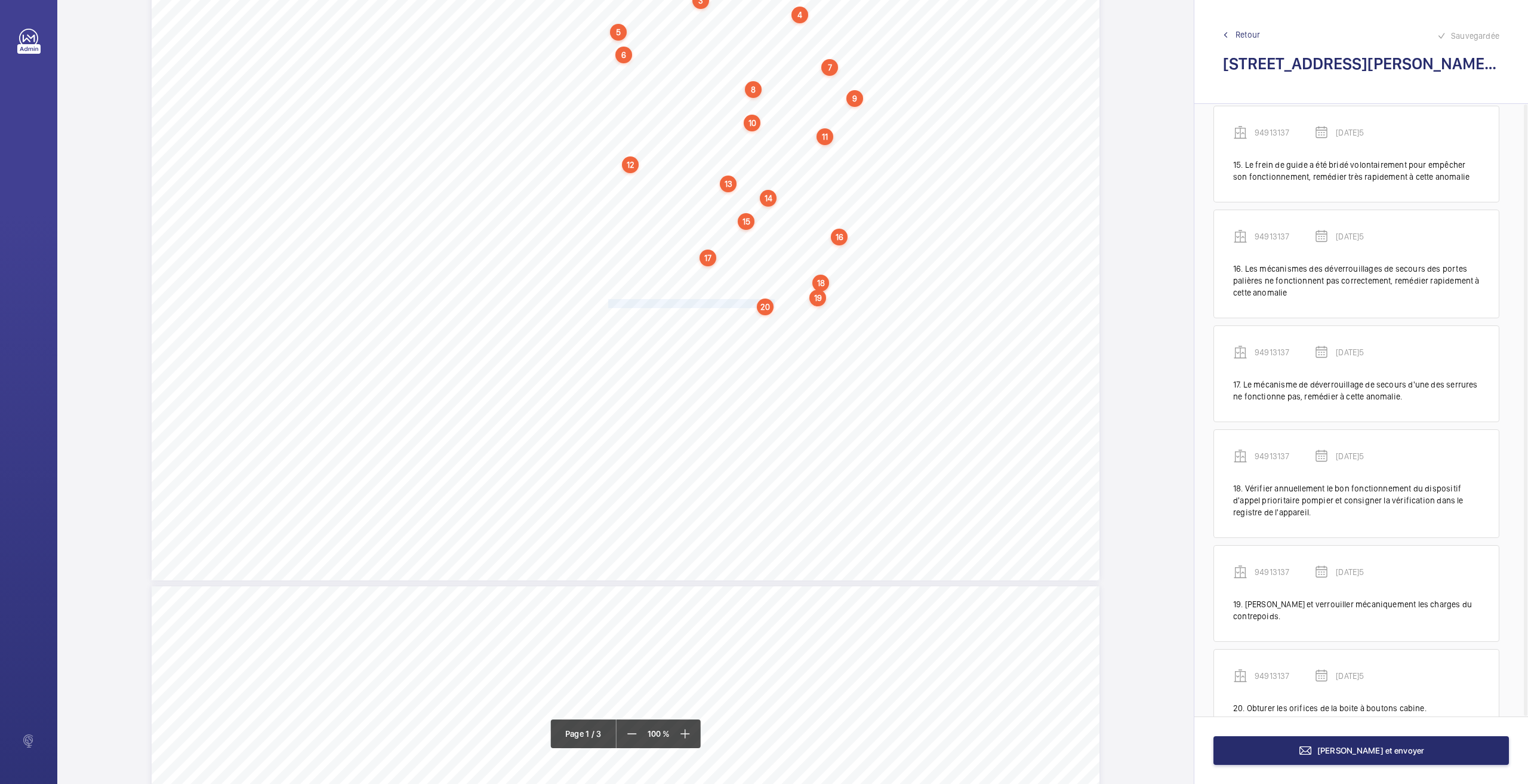
scroll to position [1475, 0]
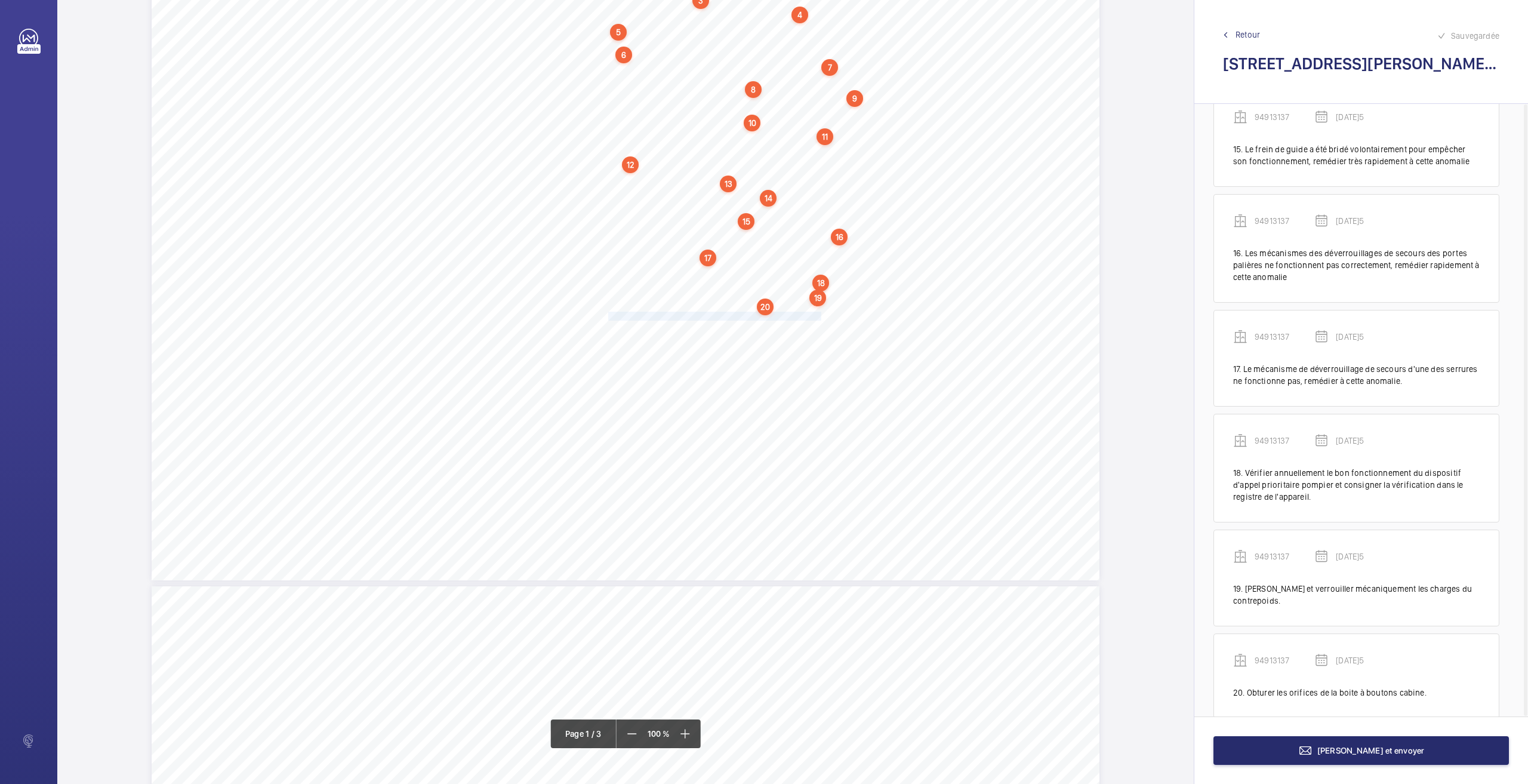
drag, startPoint x: 608, startPoint y: 320, endPoint x: 818, endPoint y: 317, distance: 210.0
click at [818, 317] on span "Remplacer les galets de suspension usés des portes palières." at bounding box center [715, 316] width 213 height 8
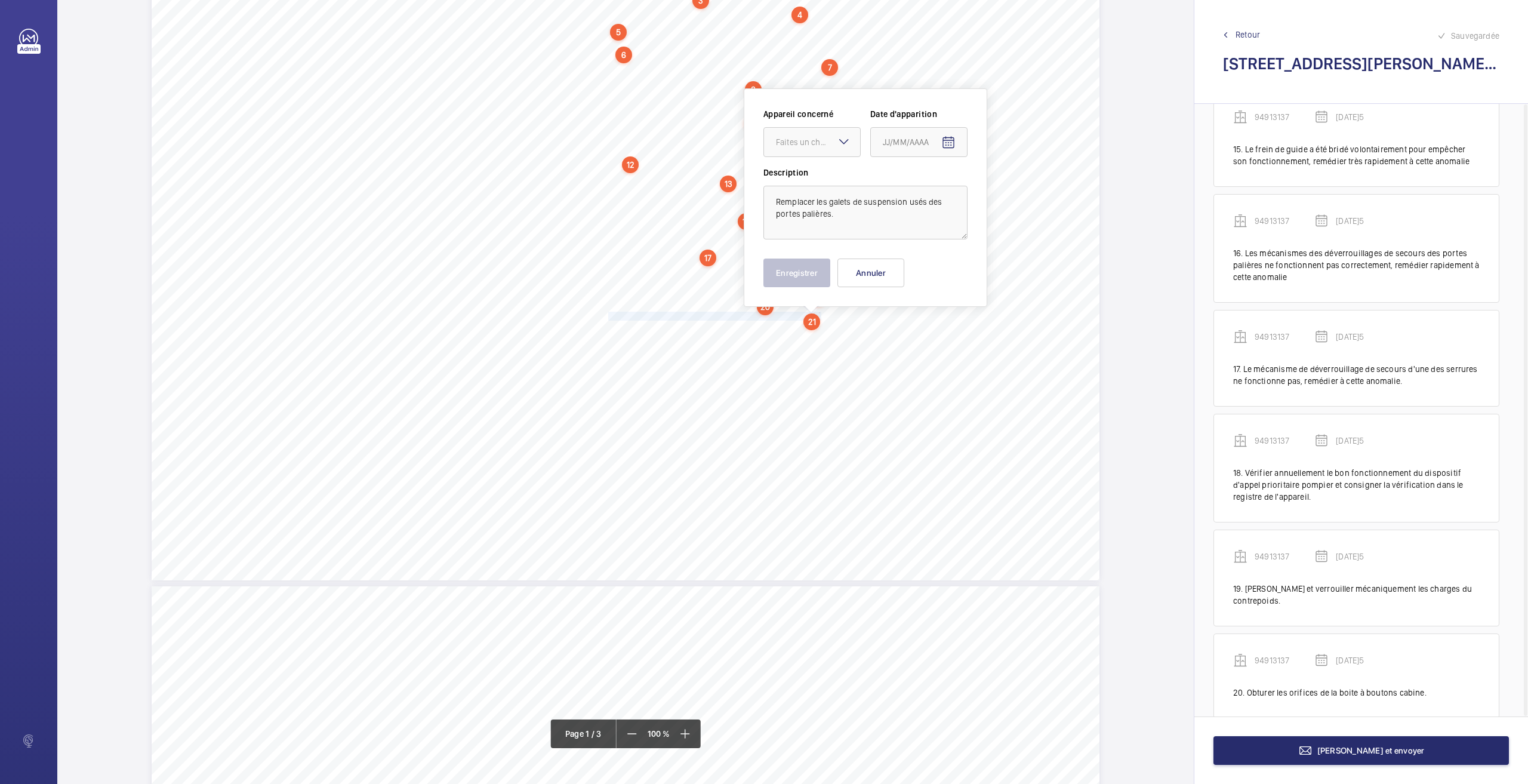
scroll to position [123, 0]
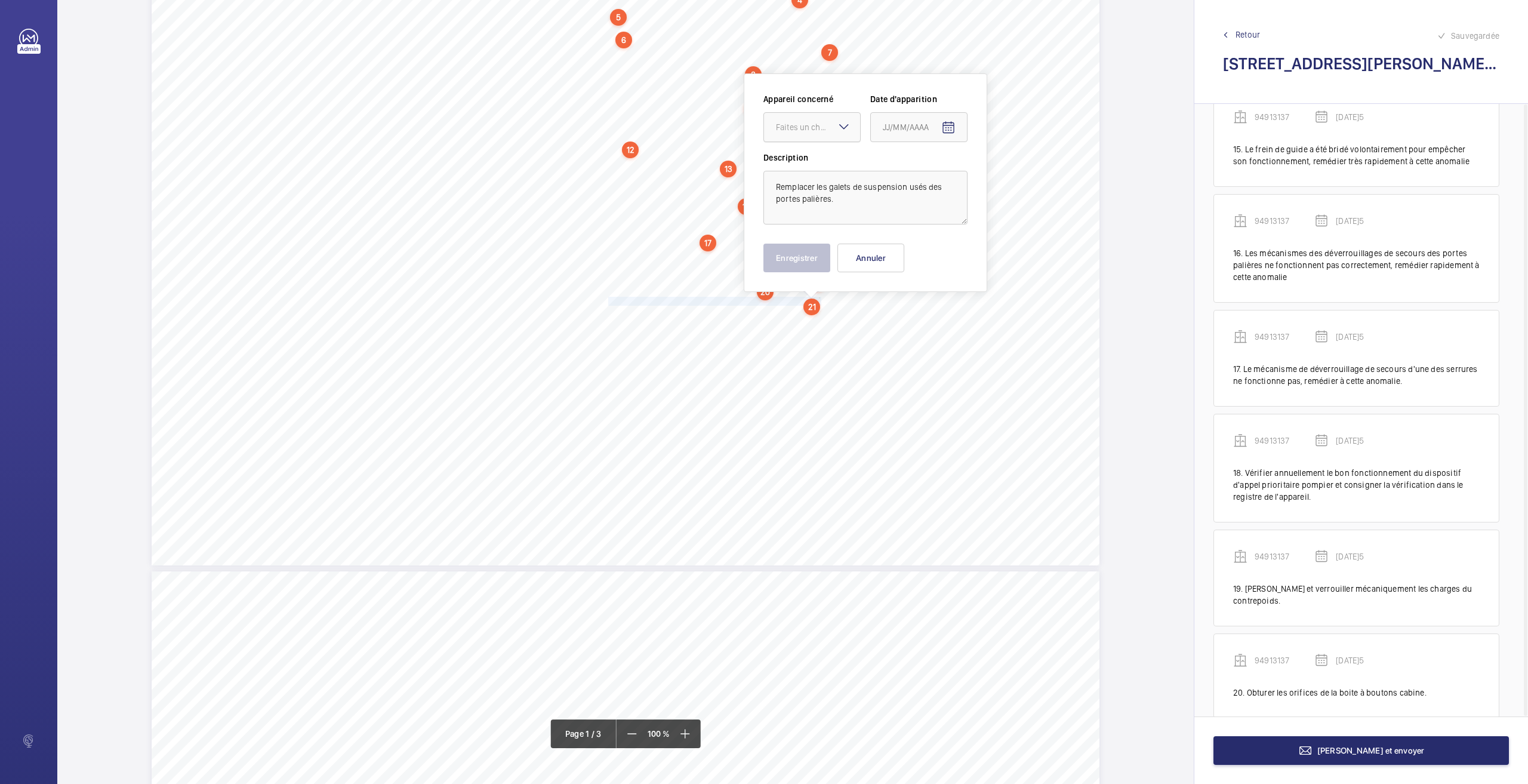
click at [814, 121] on div "Faites un choix" at bounding box center [818, 127] width 84 height 12
click at [789, 199] on div "94913137" at bounding box center [812, 193] width 96 height 29
click at [953, 131] on mat-icon "Open calendar" at bounding box center [948, 128] width 14 height 14
click at [904, 319] on span "26" at bounding box center [911, 319] width 22 height 22
type input "[DATE]5"
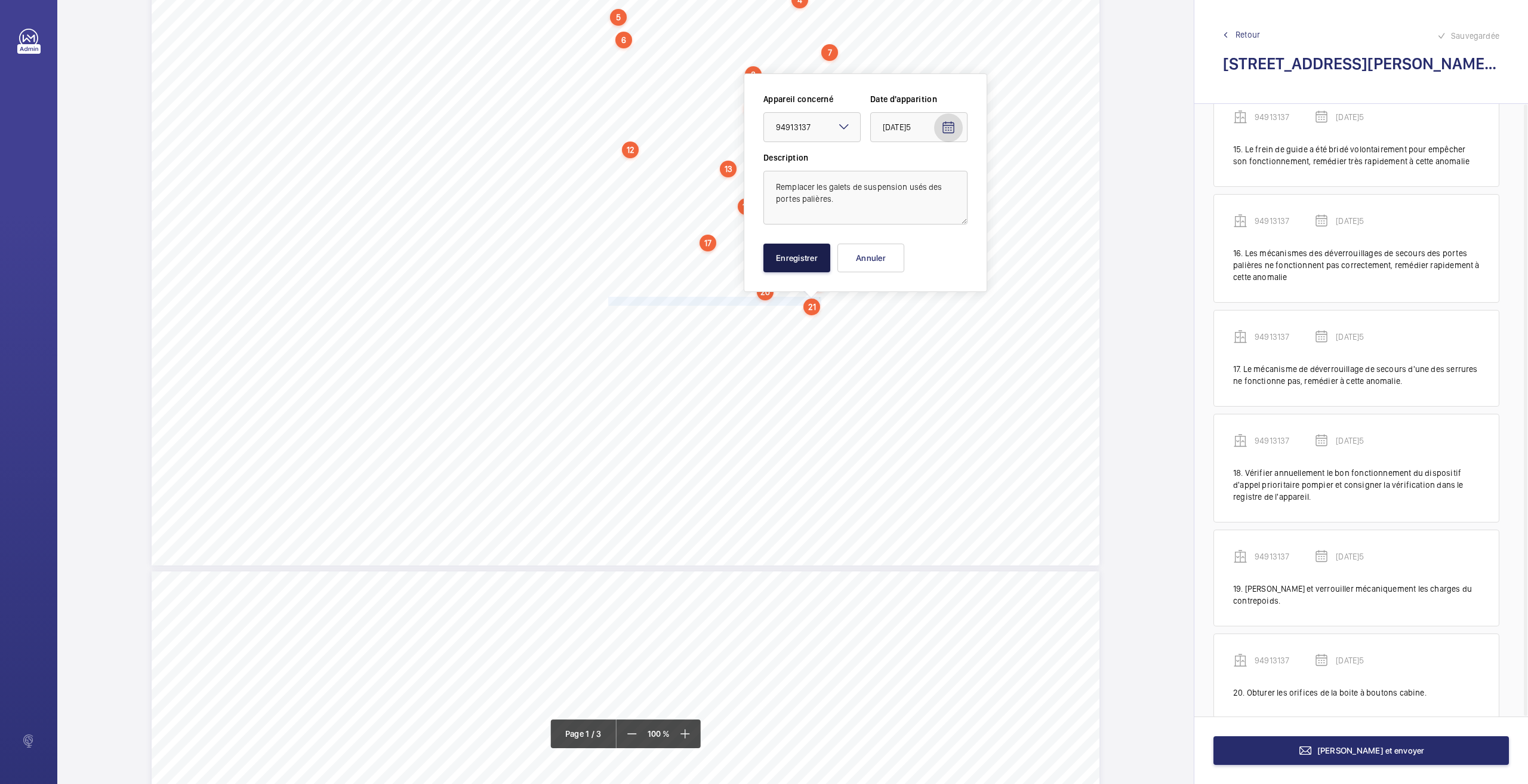
click at [818, 259] on button "Enregistrer" at bounding box center [796, 258] width 66 height 29
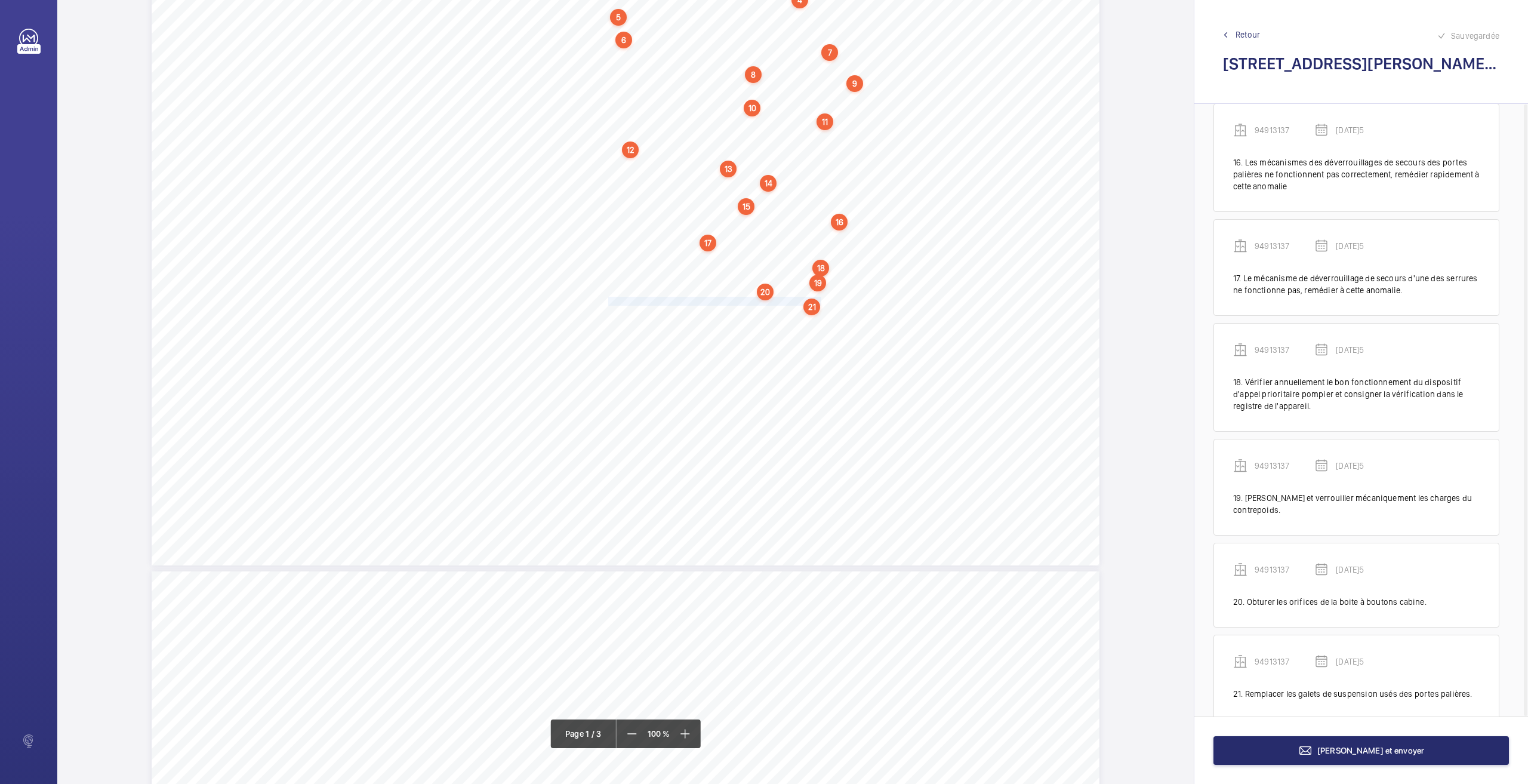
scroll to position [1566, 0]
drag, startPoint x: 606, startPoint y: 313, endPoint x: 769, endPoint y: 312, distance: 163.0
click at [769, 312] on div "Nom du site Numéro appareil WM Réserve [STREET_ADDRESS][GEOGRAPHIC_DATA] Remett…" at bounding box center [625, 231] width 948 height 669
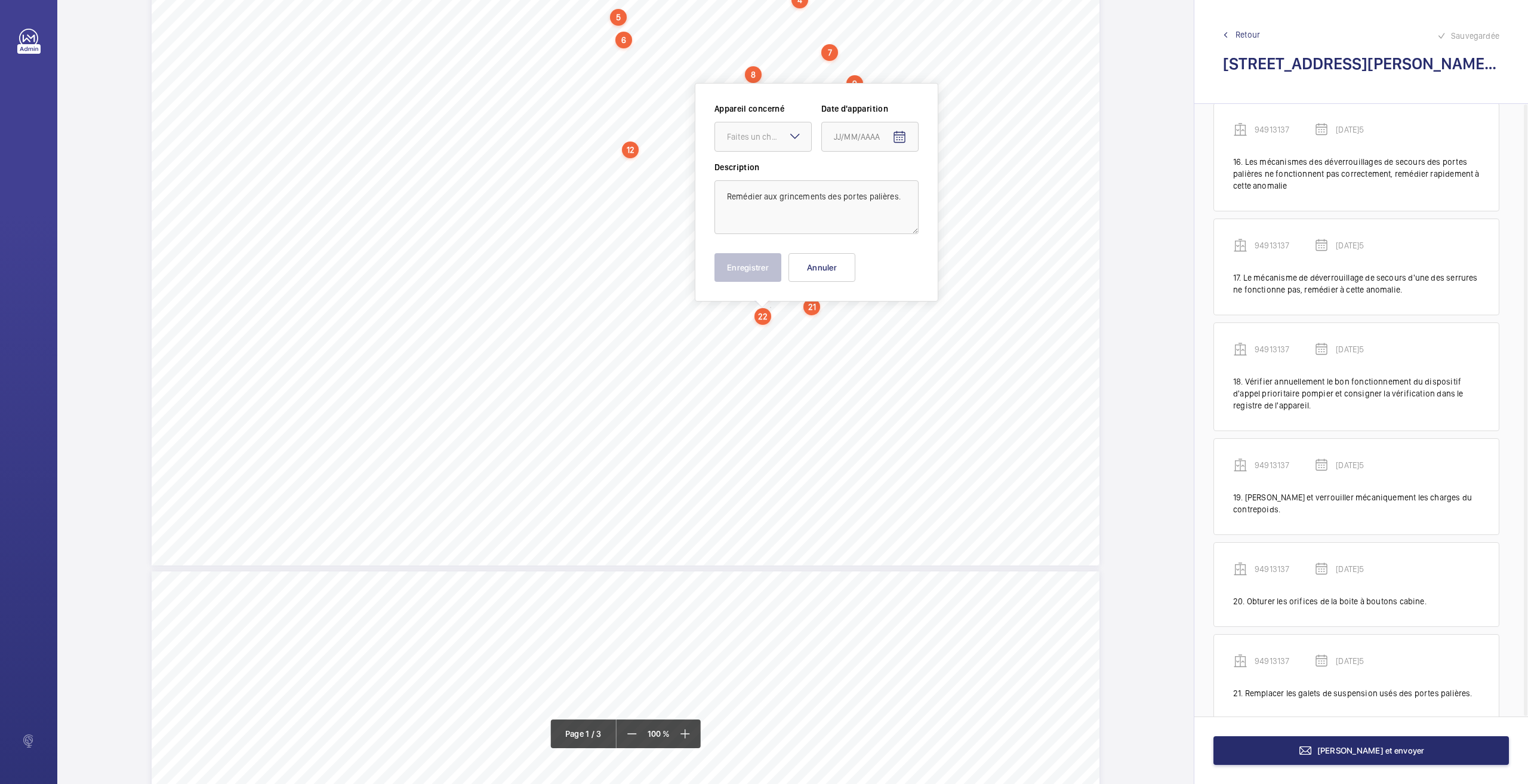
scroll to position [133, 0]
click at [763, 126] on div "Faites un choix" at bounding box center [769, 127] width 84 height 12
click at [734, 195] on span "94913137" at bounding box center [763, 192] width 72 height 12
click at [895, 126] on mat-icon "Open calendar" at bounding box center [899, 128] width 14 height 14
click at [866, 325] on span "26" at bounding box center [863, 319] width 22 height 22
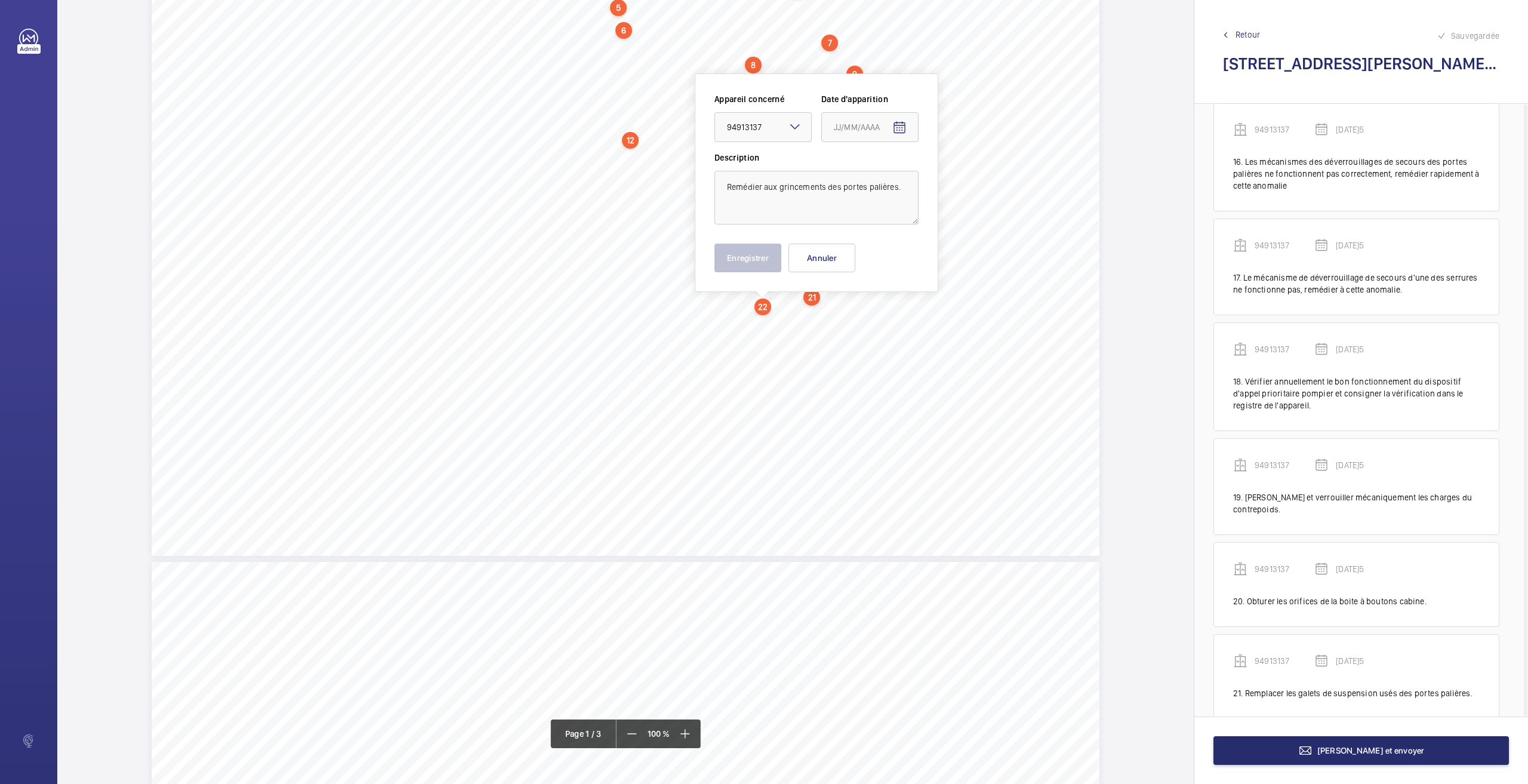
type input "[DATE]5"
click at [763, 261] on button "Enregistrer" at bounding box center [747, 258] width 66 height 29
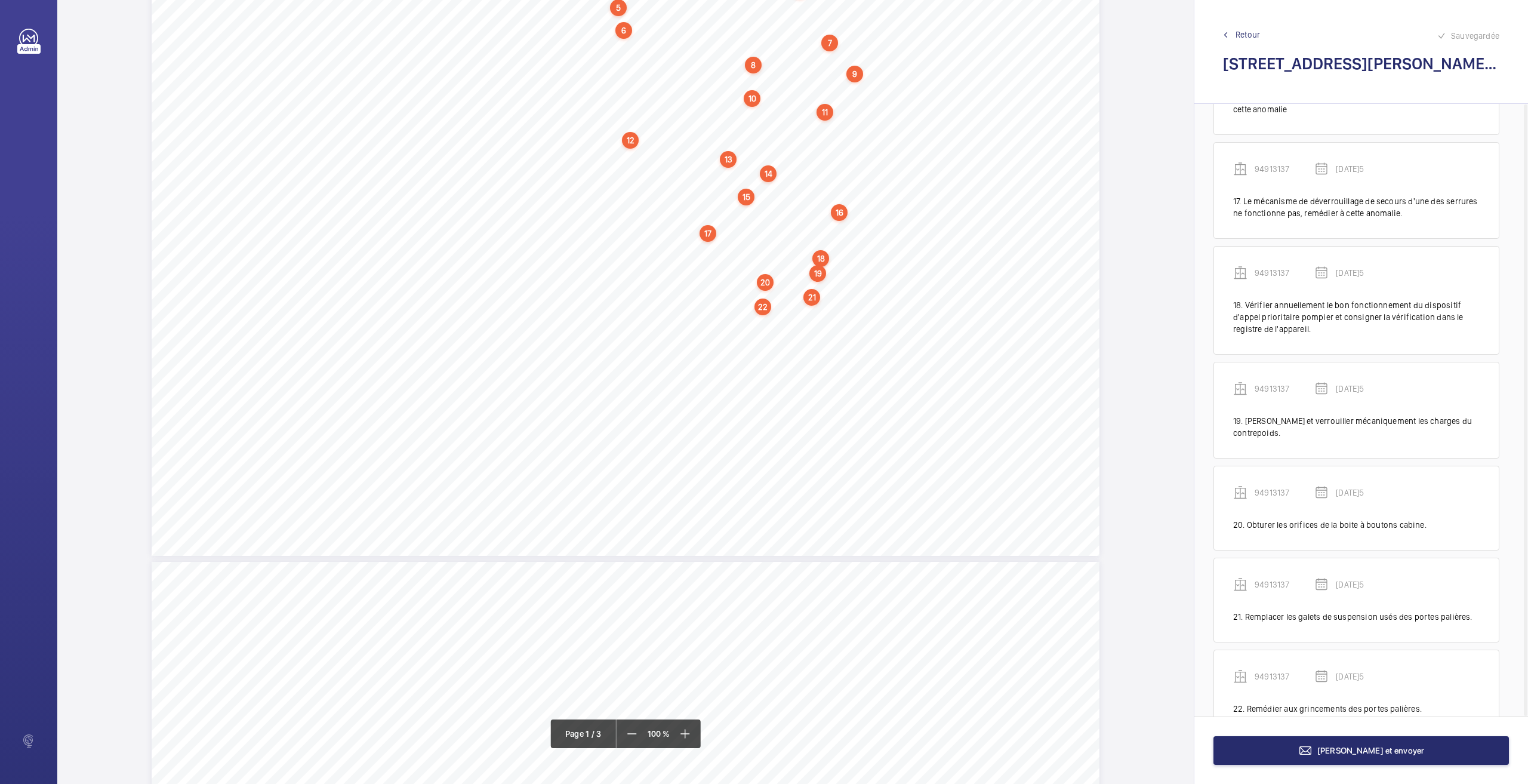
scroll to position [1658, 0]
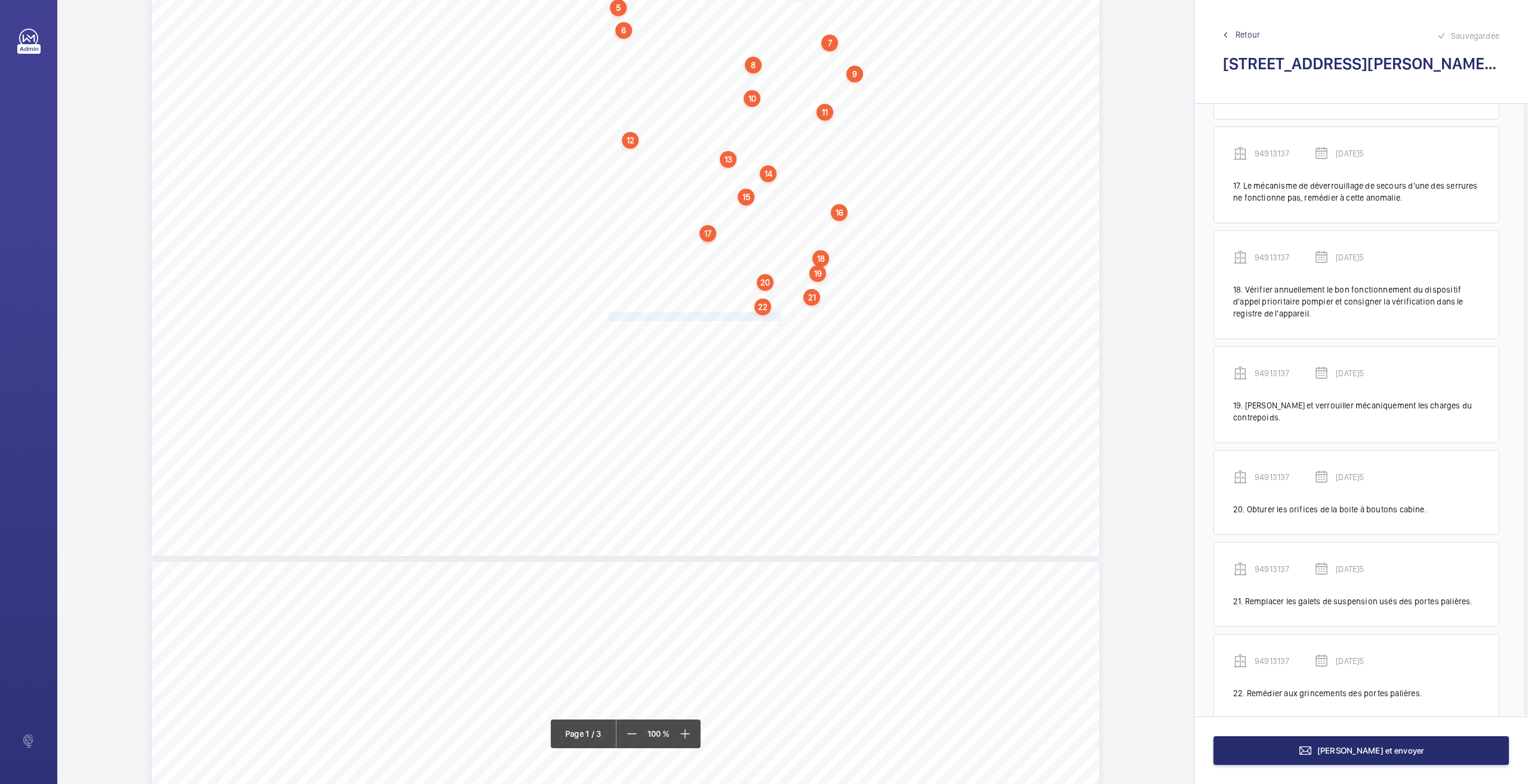
drag, startPoint x: 609, startPoint y: 318, endPoint x: 779, endPoint y: 313, distance: 170.1
click at [779, 313] on span "Nettoyer le fond de cuvette et tous les accessoires." at bounding box center [696, 317] width 175 height 8
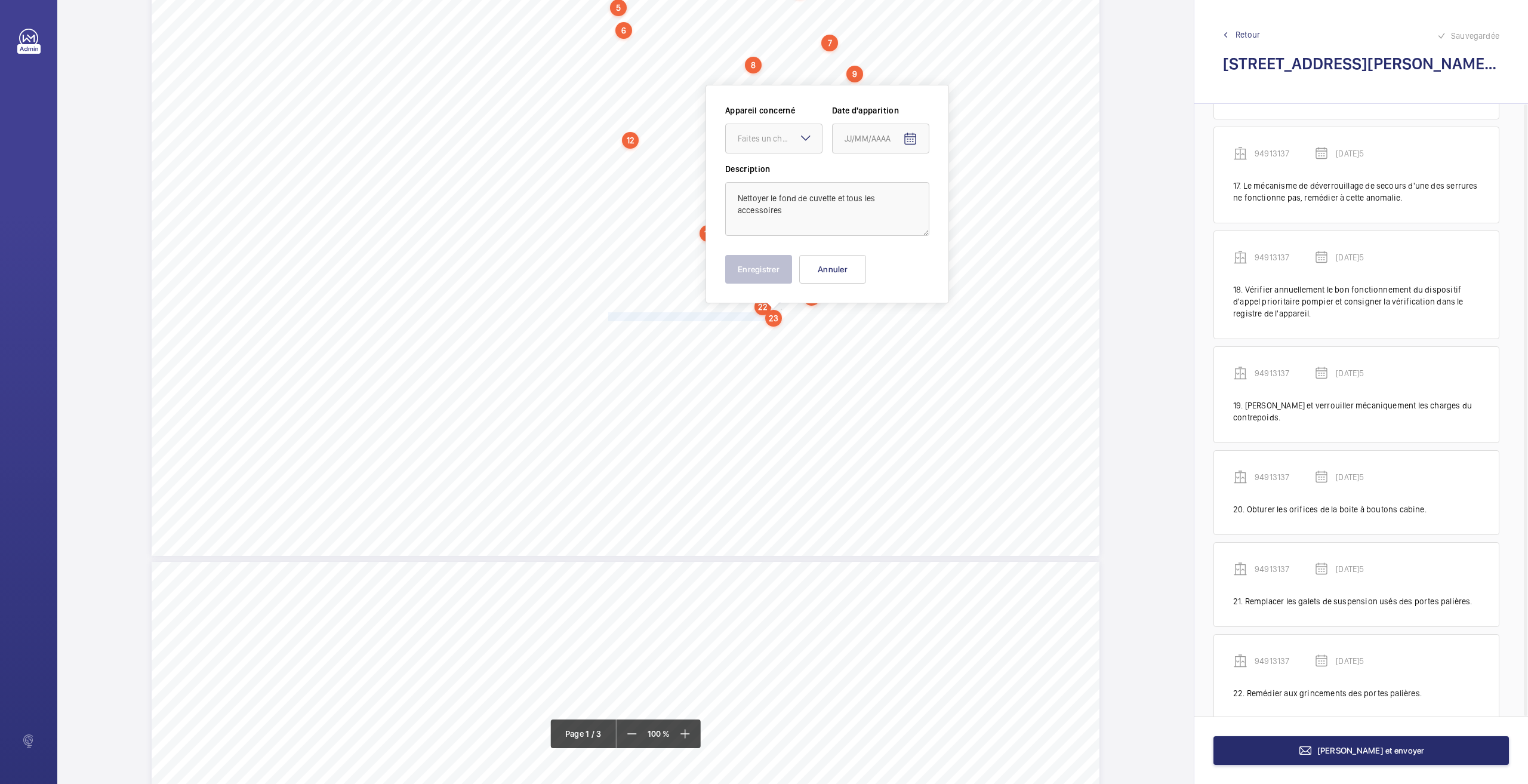
scroll to position [144, 0]
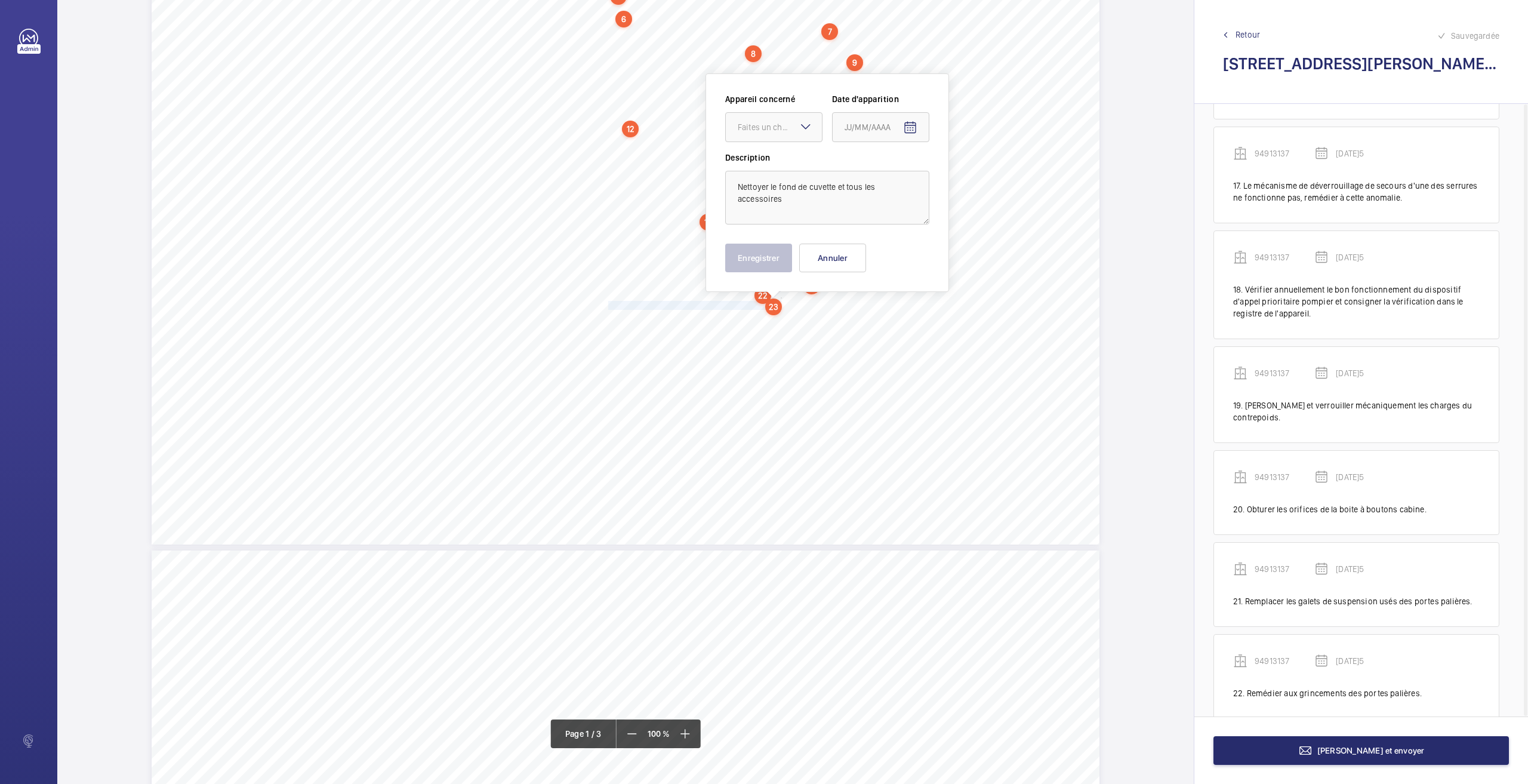
drag, startPoint x: 777, startPoint y: 132, endPoint x: 778, endPoint y: 147, distance: 15.0
click at [777, 133] on div "Faites un choix" at bounding box center [774, 127] width 96 height 12
drag, startPoint x: 761, startPoint y: 193, endPoint x: 951, endPoint y: 123, distance: 202.5
click at [762, 193] on span "94913137" at bounding box center [774, 192] width 72 height 12
click at [901, 126] on span "Open calendar" at bounding box center [911, 128] width 29 height 29
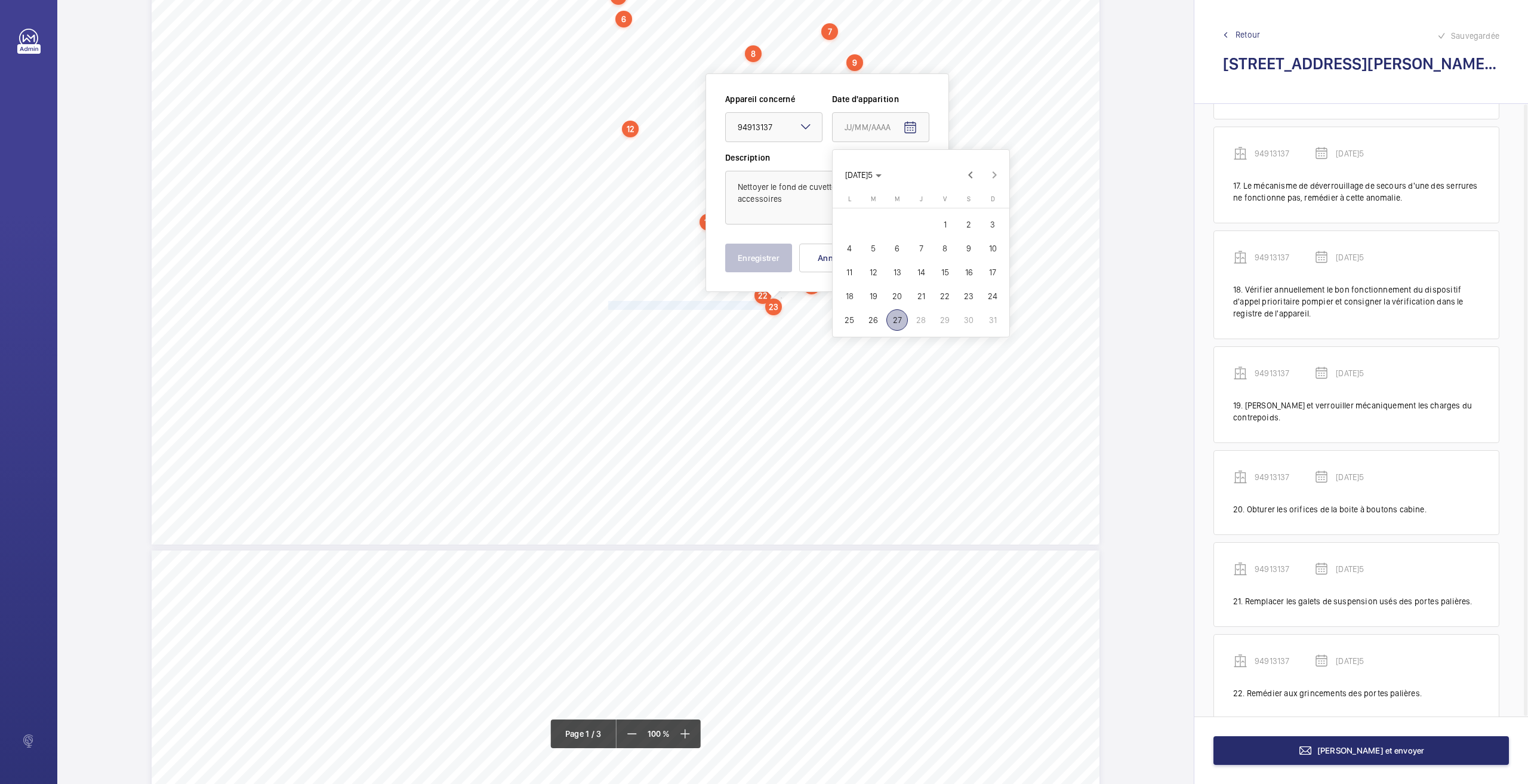
click at [871, 319] on span "26" at bounding box center [873, 320] width 22 height 22
type input "[DATE]5"
click at [758, 263] on button "Enregistrer" at bounding box center [758, 258] width 66 height 29
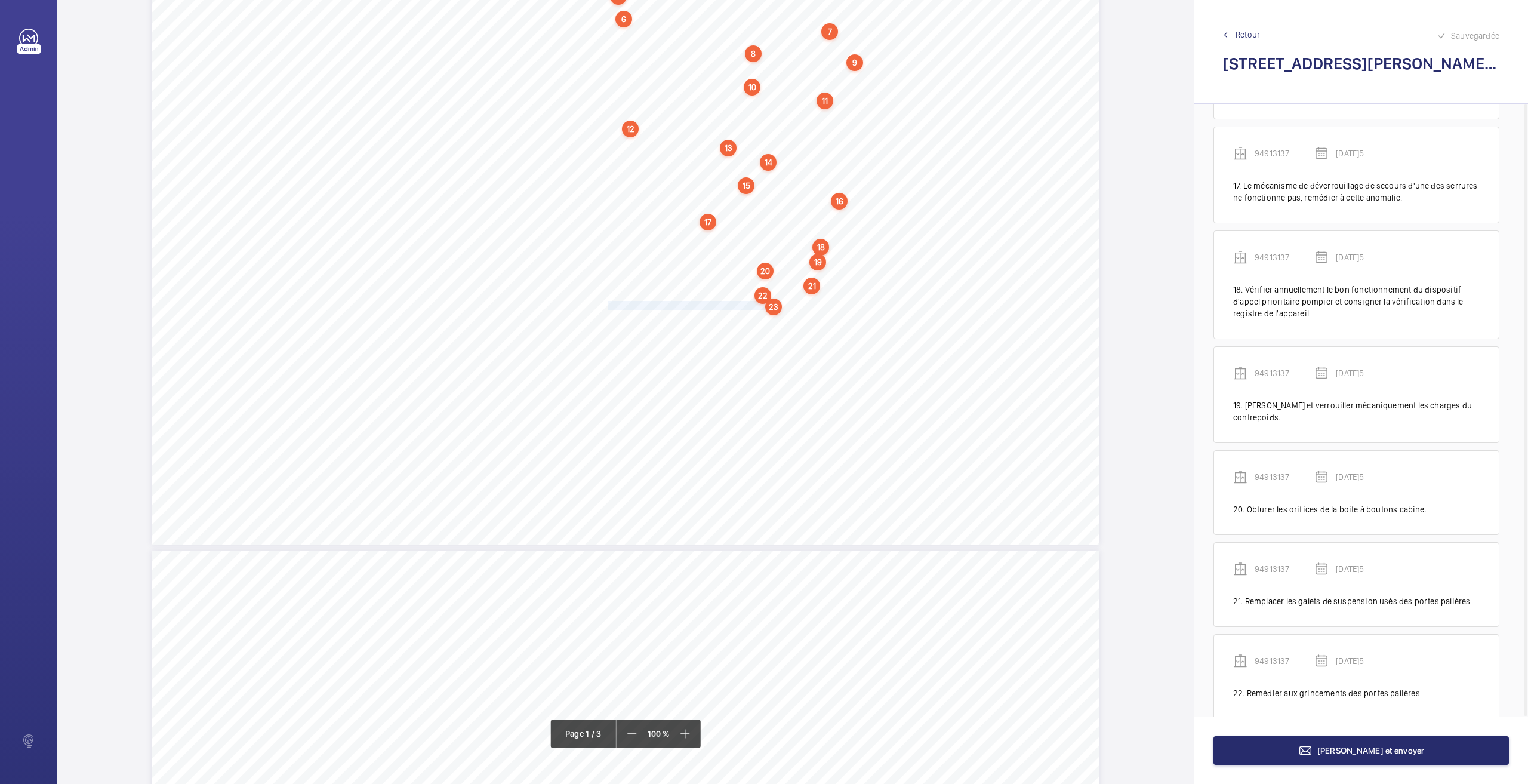
scroll to position [1750, 0]
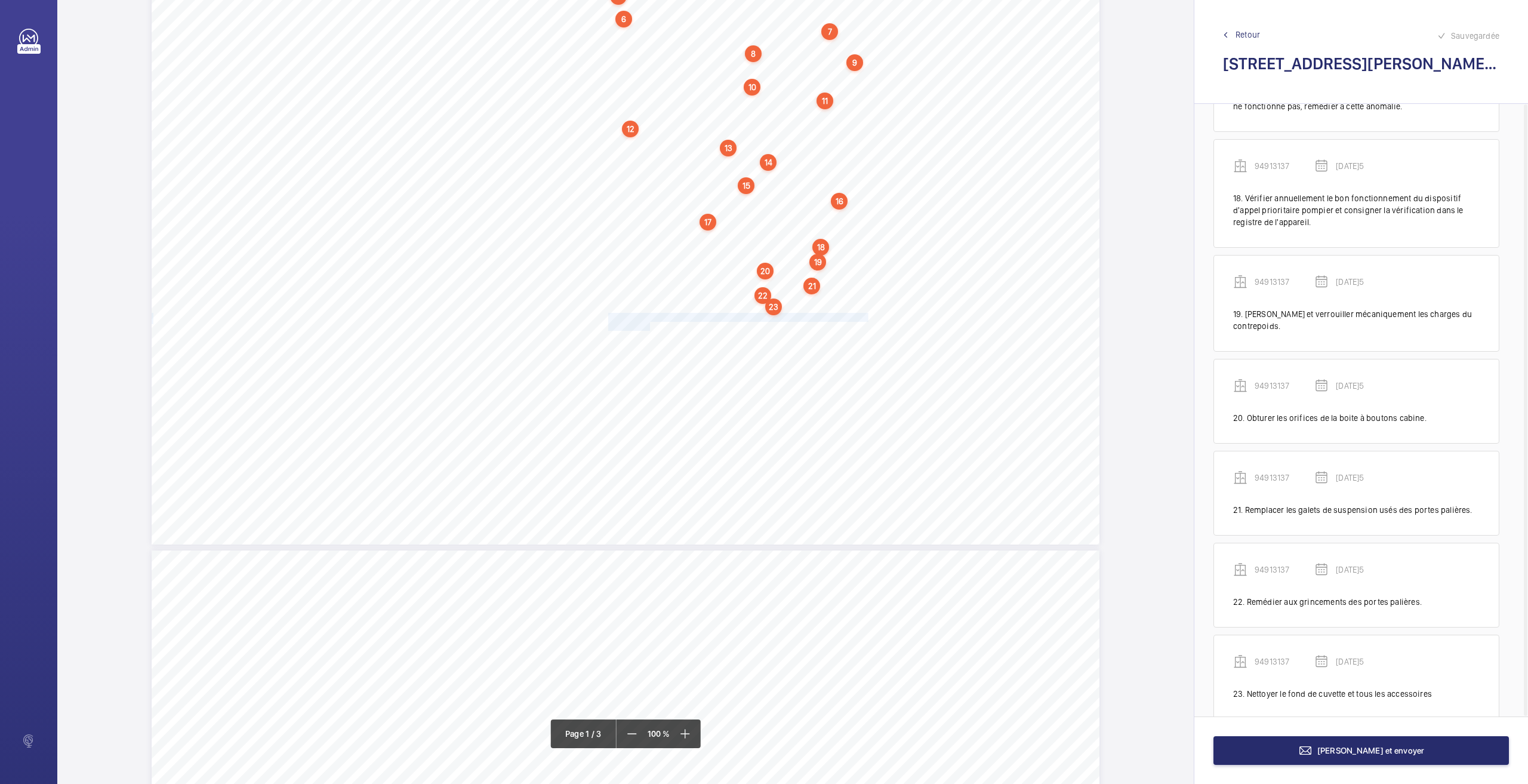
drag, startPoint x: 606, startPoint y: 318, endPoint x: 647, endPoint y: 324, distance: 41.4
click at [647, 324] on div "Nom du site Numéro appareil WM Réserve [STREET_ADDRESS][GEOGRAPHIC_DATA] Remett…" at bounding box center [625, 209] width 948 height 669
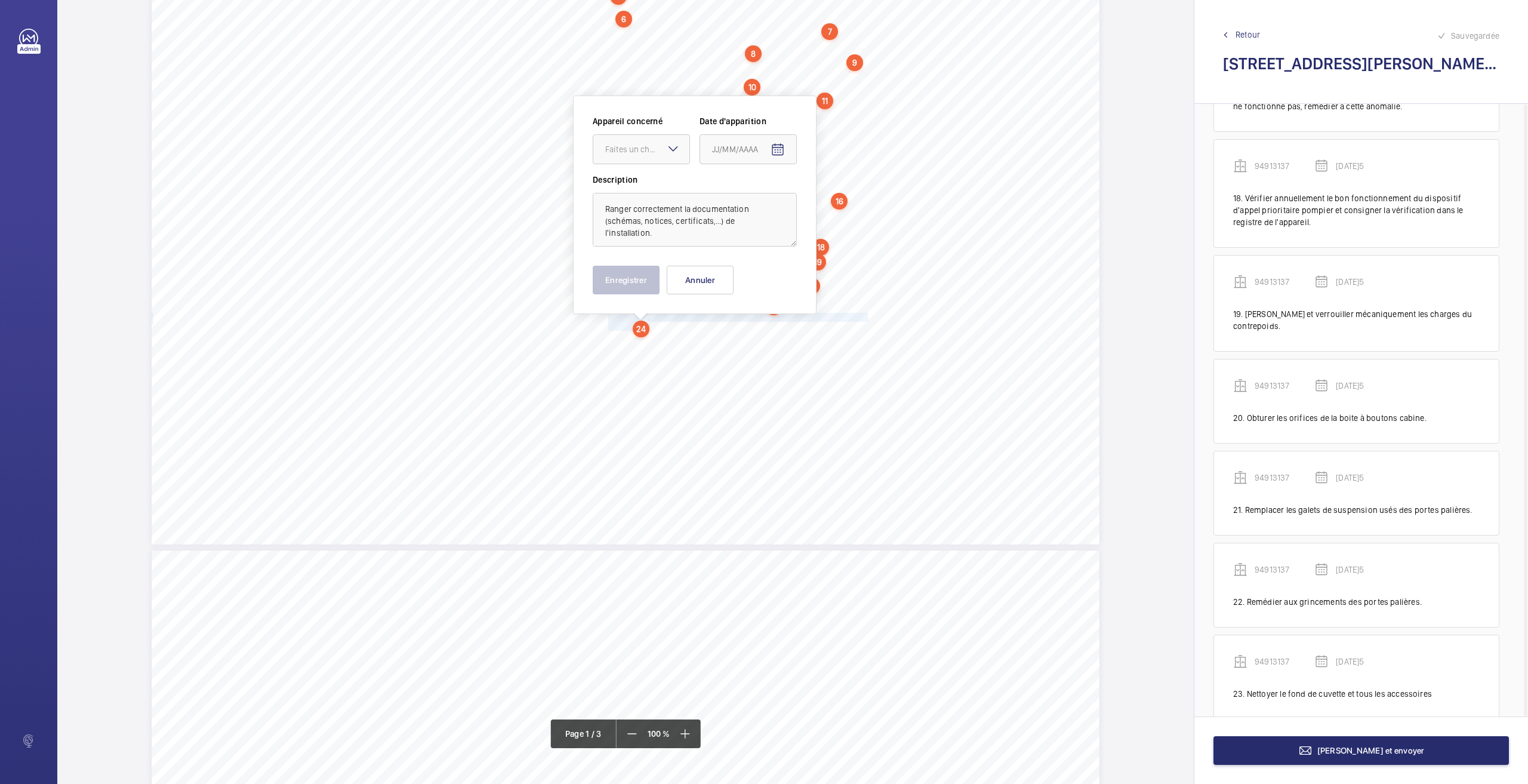
scroll to position [167, 0]
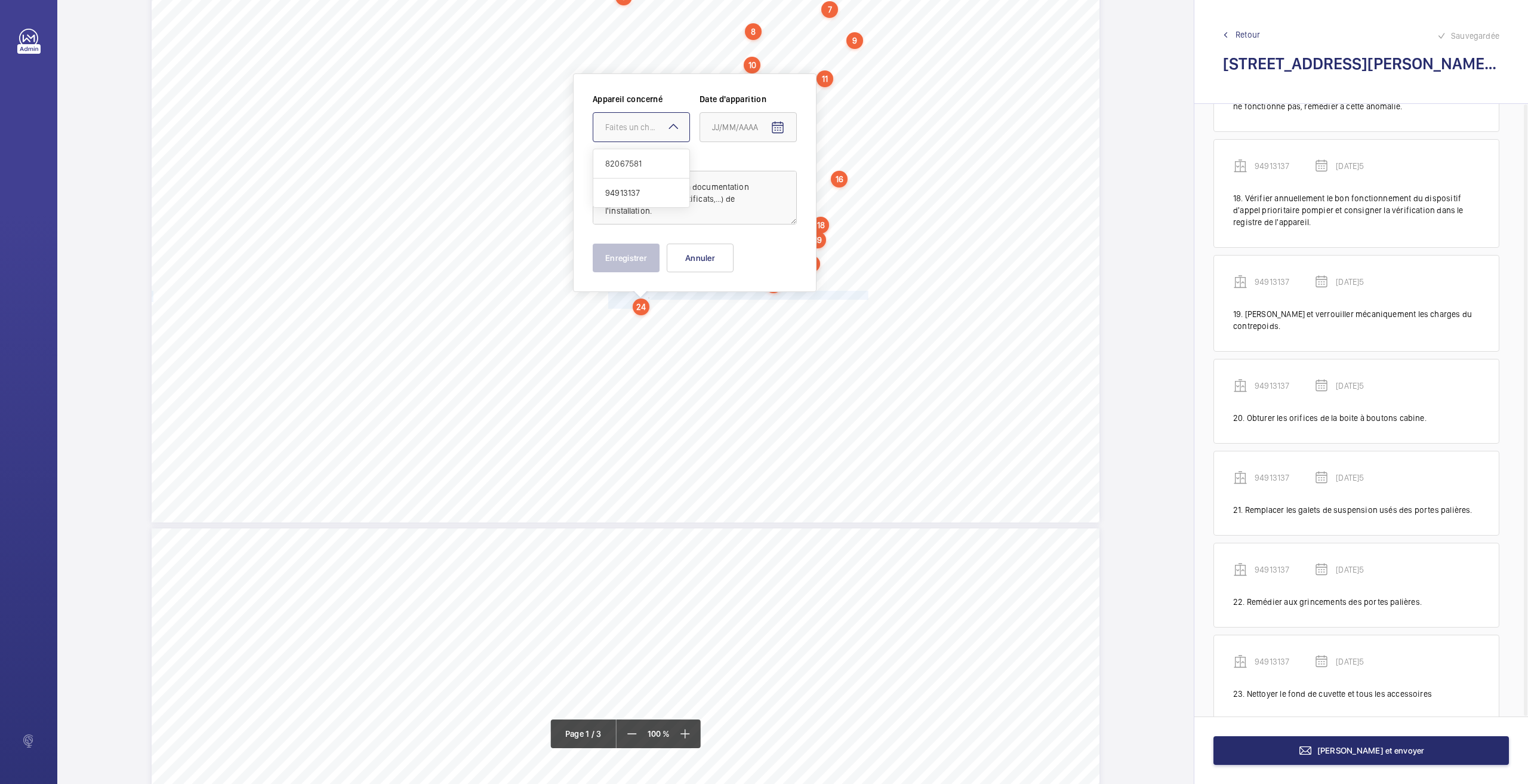
click at [637, 127] on div "Faites un choix" at bounding box center [647, 127] width 84 height 12
click at [615, 195] on span "94913137" at bounding box center [641, 192] width 72 height 12
click at [772, 126] on mat-icon "Open calendar" at bounding box center [778, 128] width 14 height 14
click at [744, 316] on span "26" at bounding box center [741, 319] width 22 height 22
type input "[DATE]5"
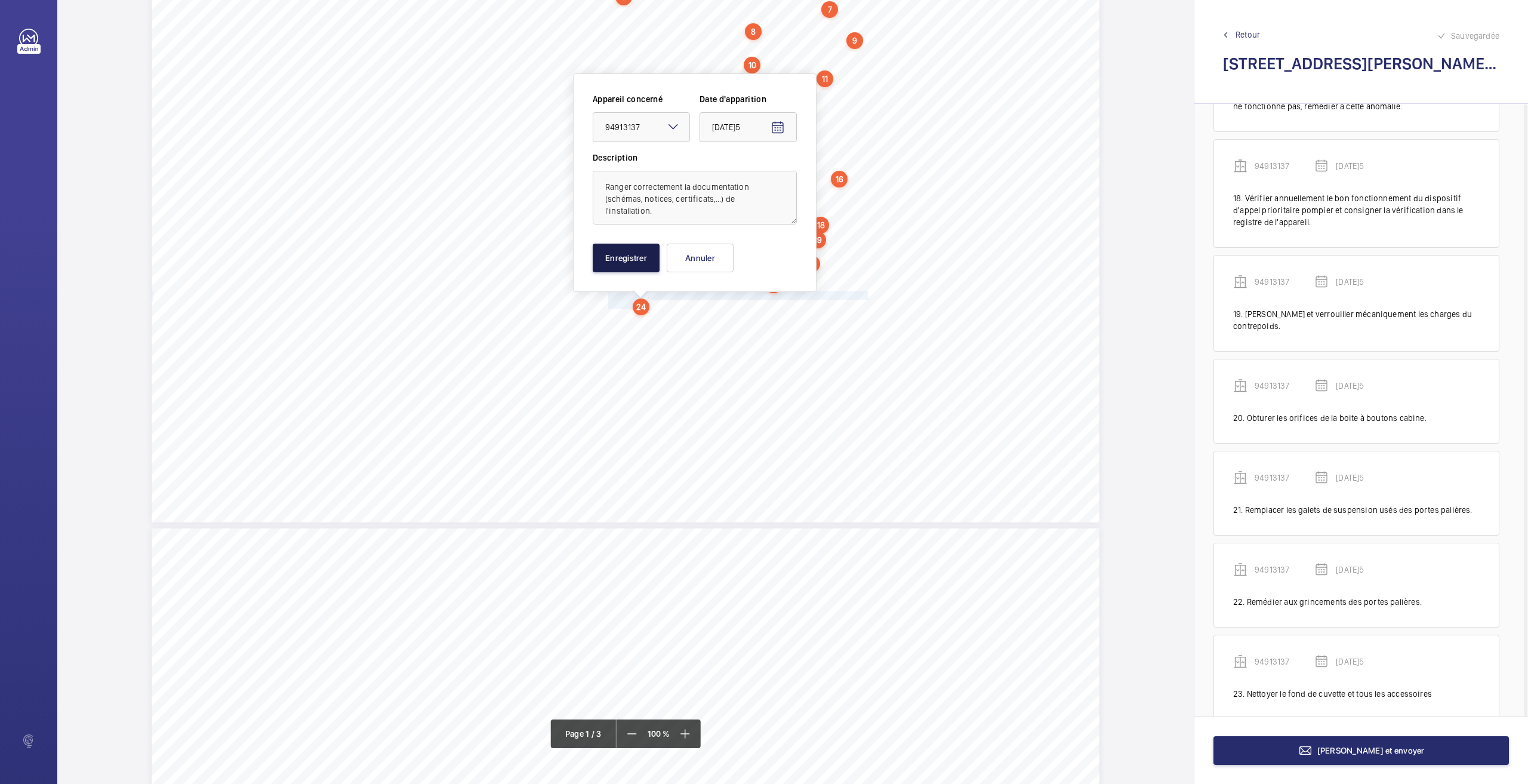
click at [642, 259] on button "Enregistrer" at bounding box center [625, 258] width 66 height 29
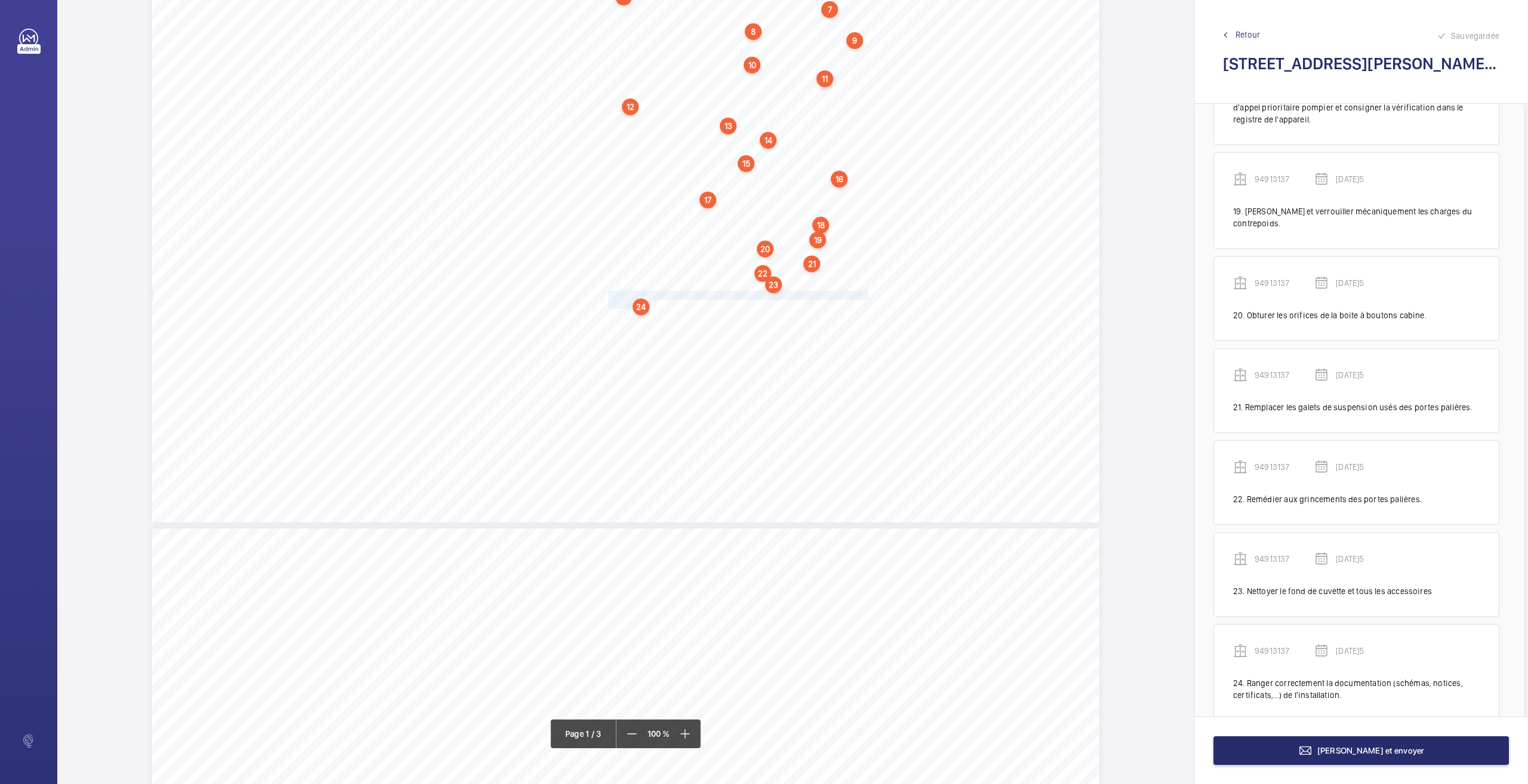
scroll to position [1853, 0]
drag, startPoint x: 606, startPoint y: 316, endPoint x: 786, endPoint y: 316, distance: 180.0
click at [786, 316] on span "Remplacer le panneau de porte palière endommagé." at bounding box center [699, 317] width 182 height 8
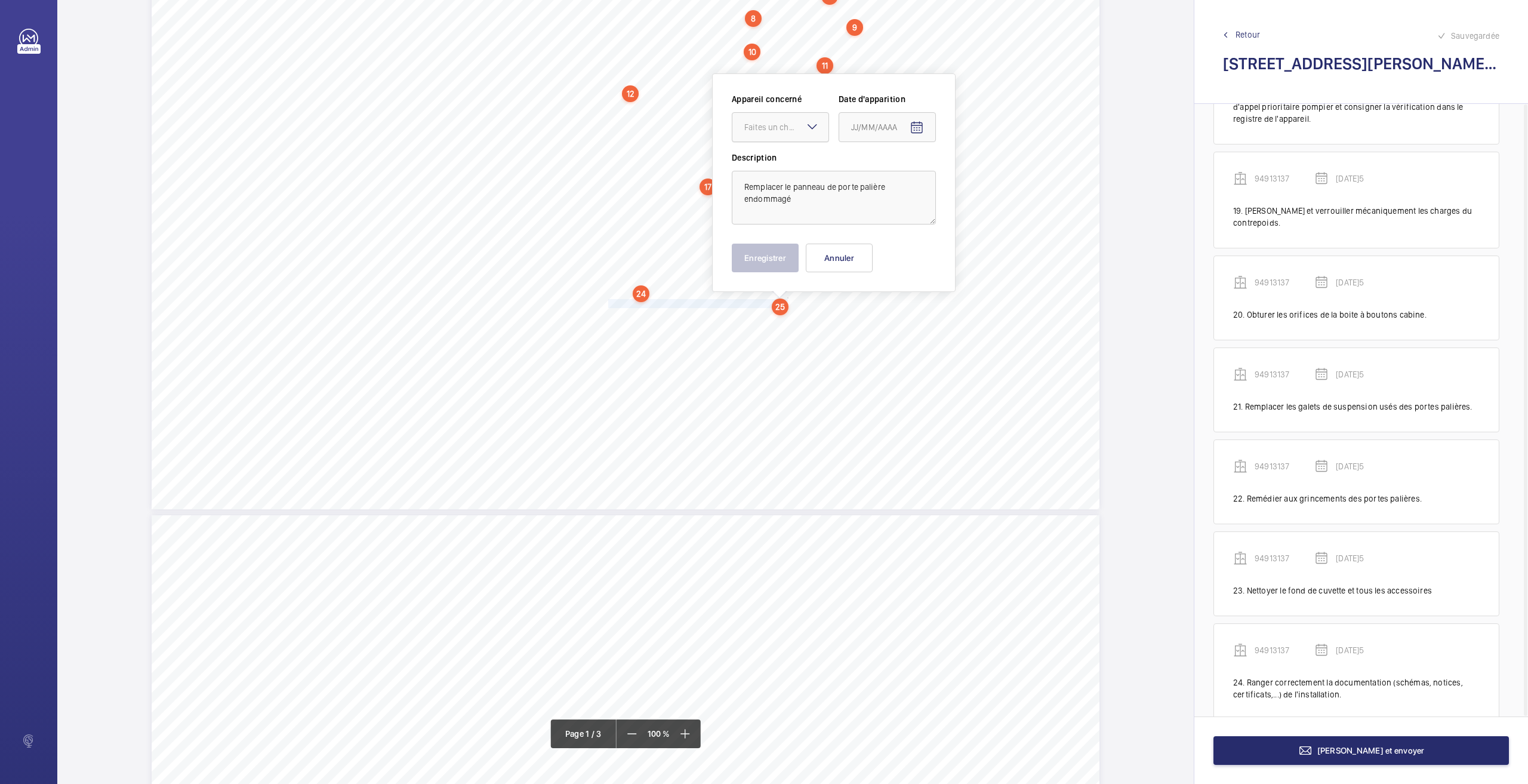
click at [783, 134] on div at bounding box center [781, 127] width 96 height 29
click at [774, 192] on span "94913137" at bounding box center [780, 192] width 72 height 12
click at [922, 125] on mat-icon "Open calendar" at bounding box center [917, 128] width 14 height 14
click at [875, 323] on span "26" at bounding box center [879, 319] width 22 height 22
type input "[DATE]5"
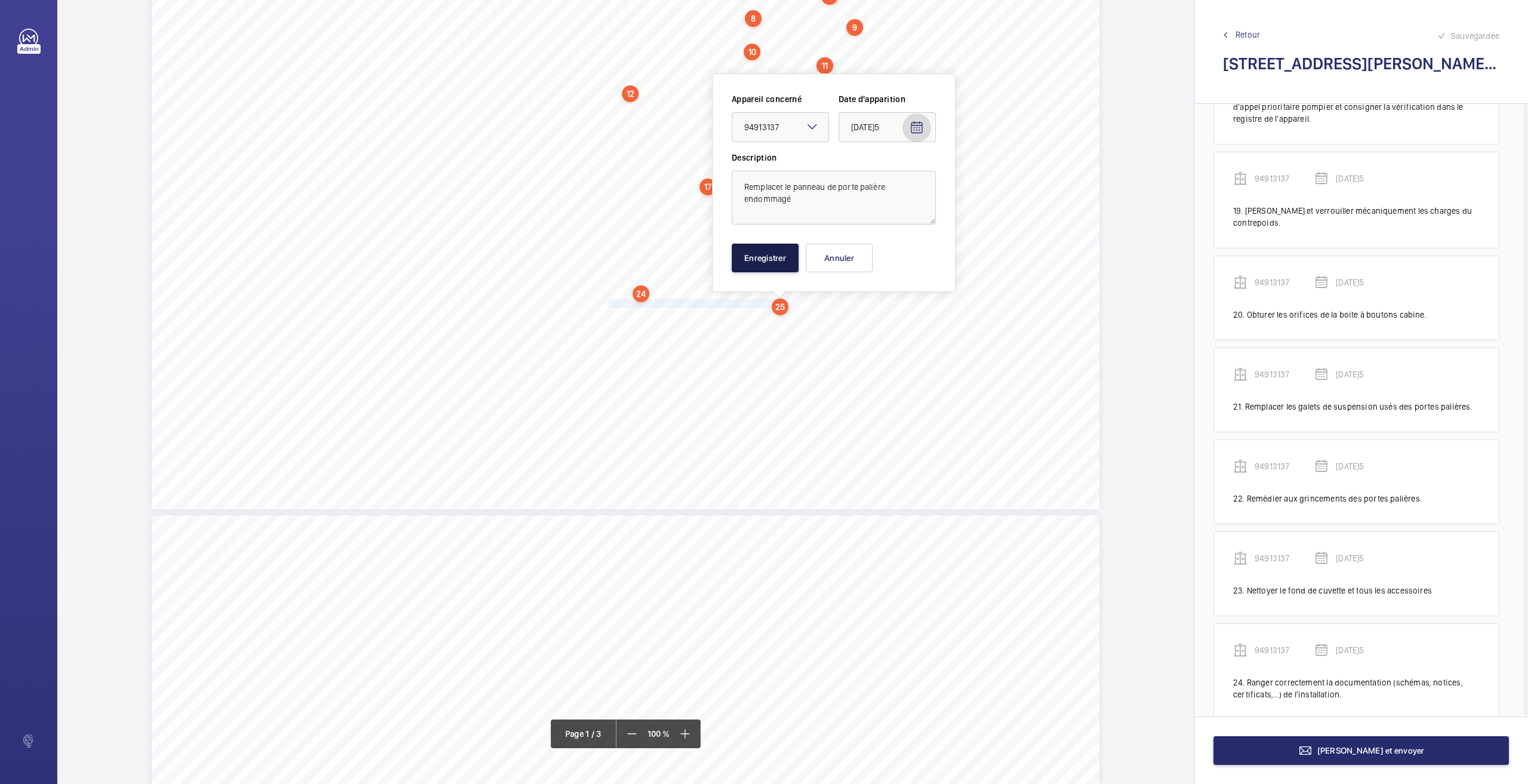
click at [782, 255] on button "Enregistrer" at bounding box center [765, 258] width 66 height 29
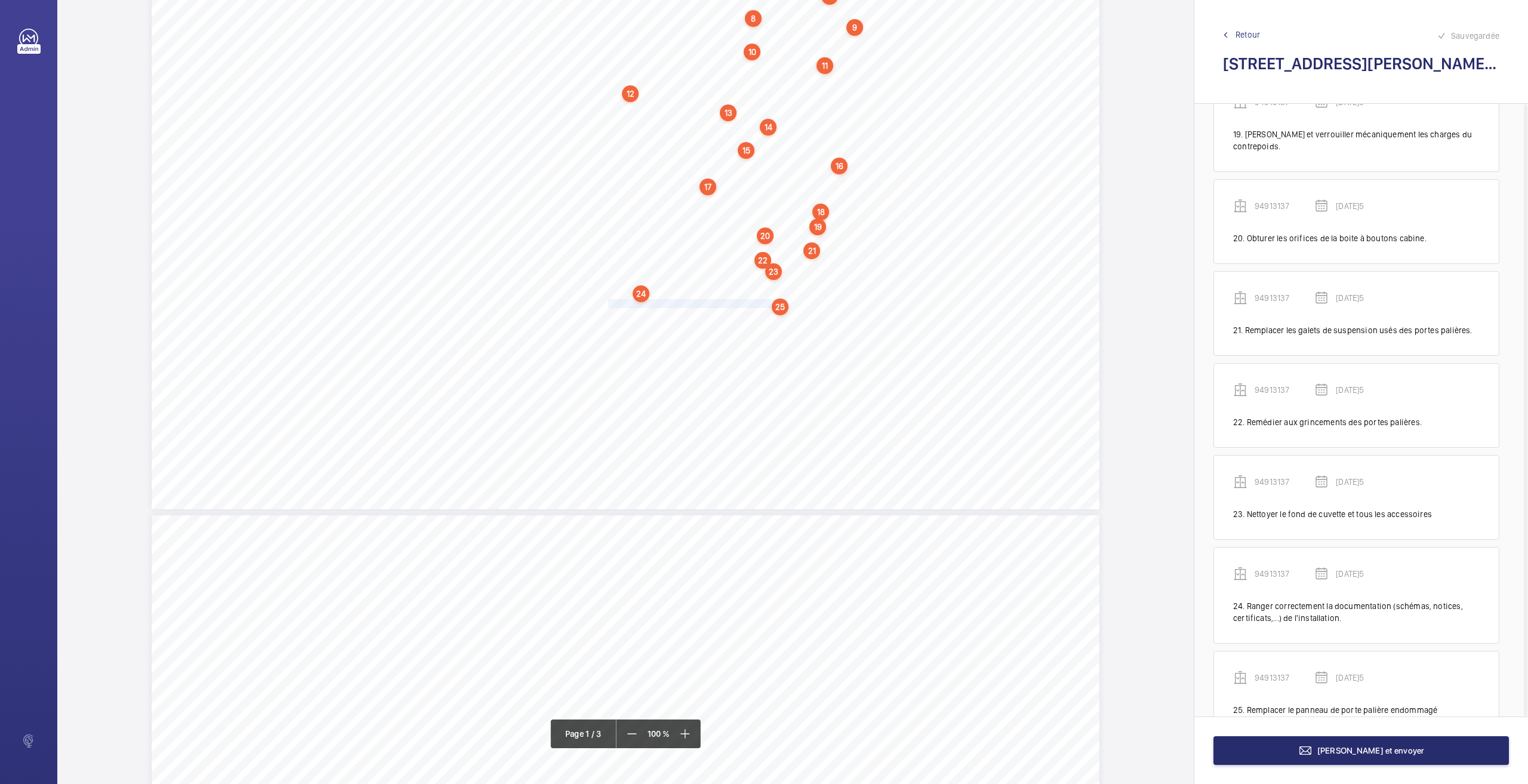
scroll to position [1944, 0]
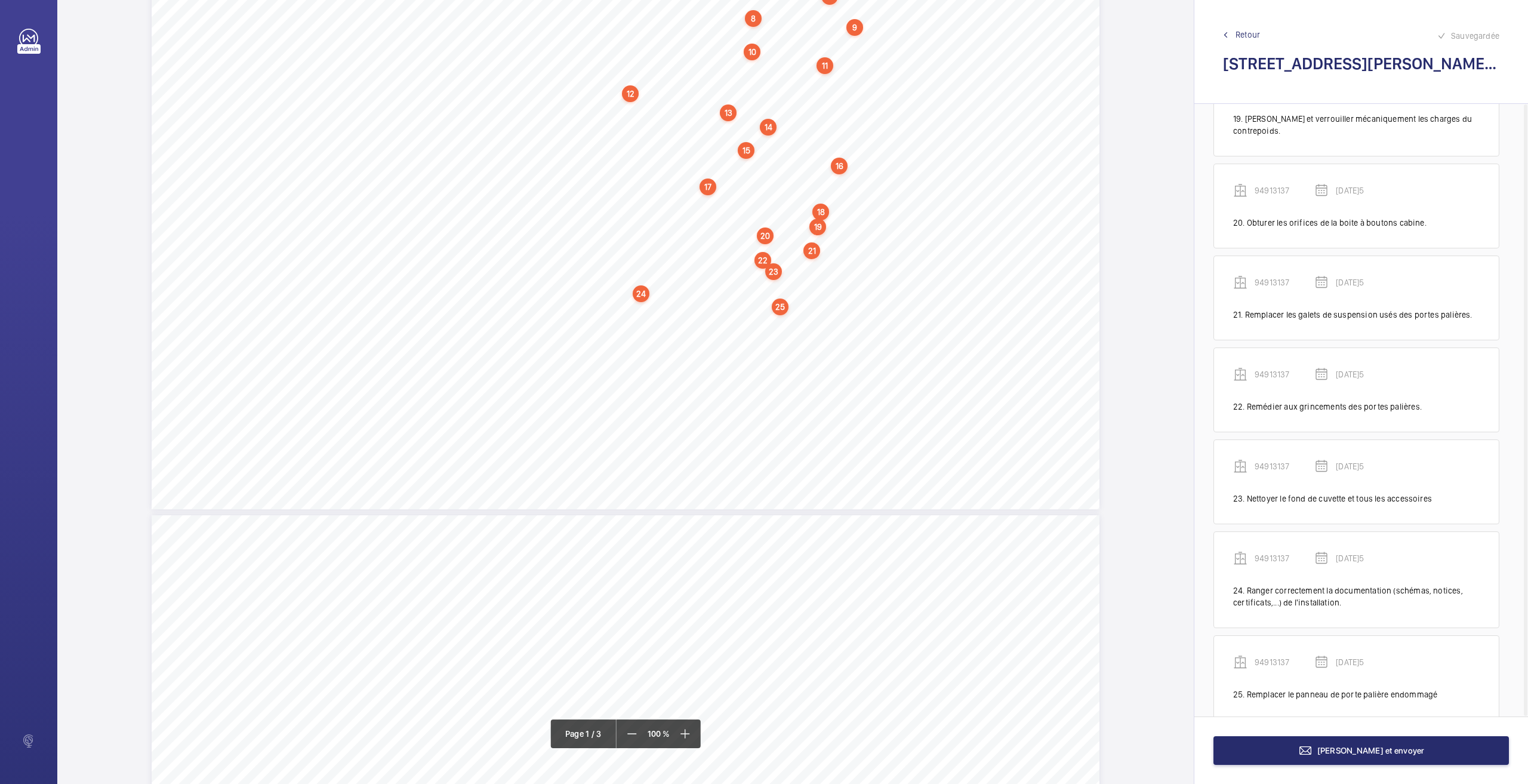
click at [781, 306] on div "25" at bounding box center [780, 307] width 17 height 17
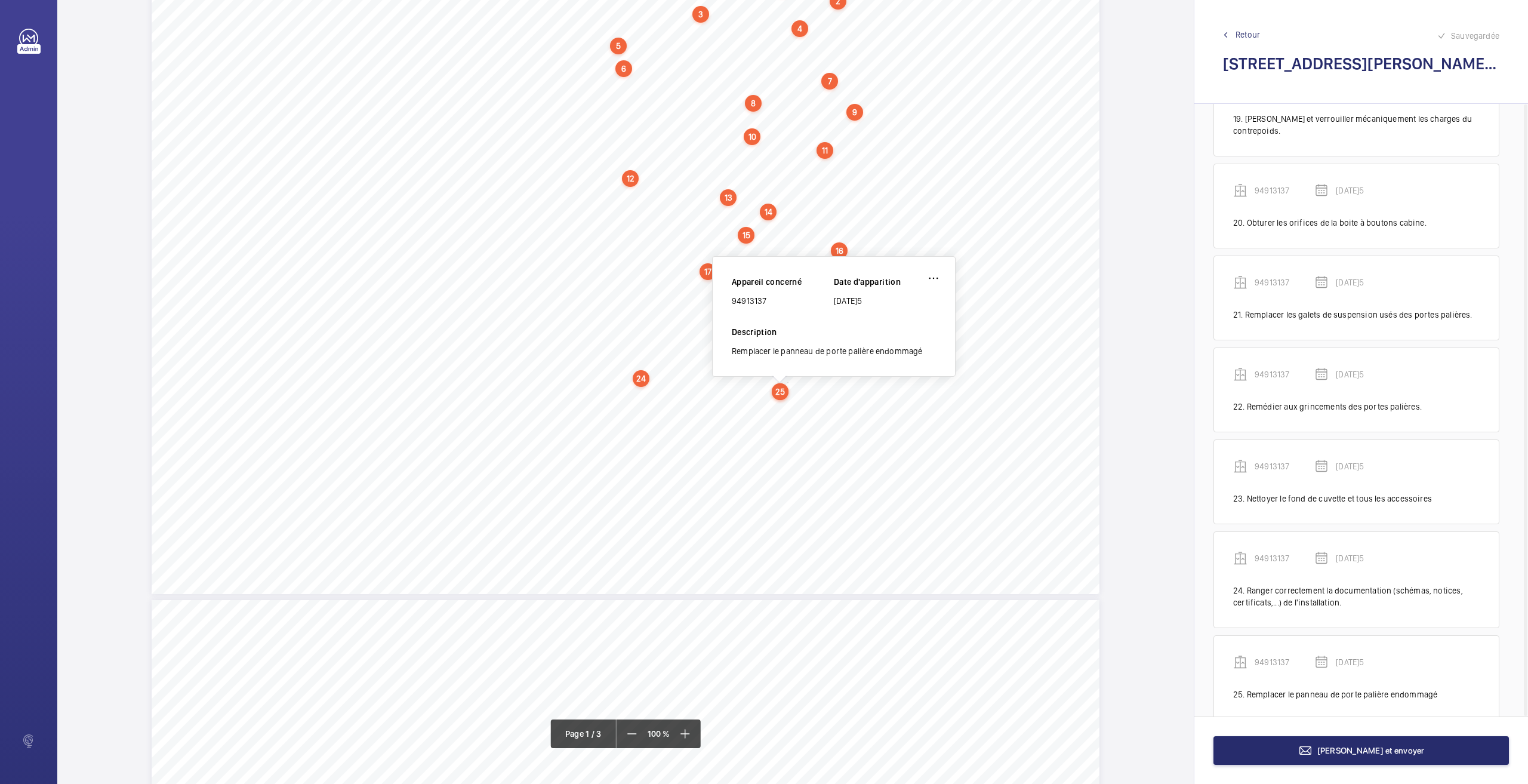
scroll to position [94, 0]
click at [763, 297] on div "94913137" at bounding box center [782, 301] width 102 height 12
copy div "94913137"
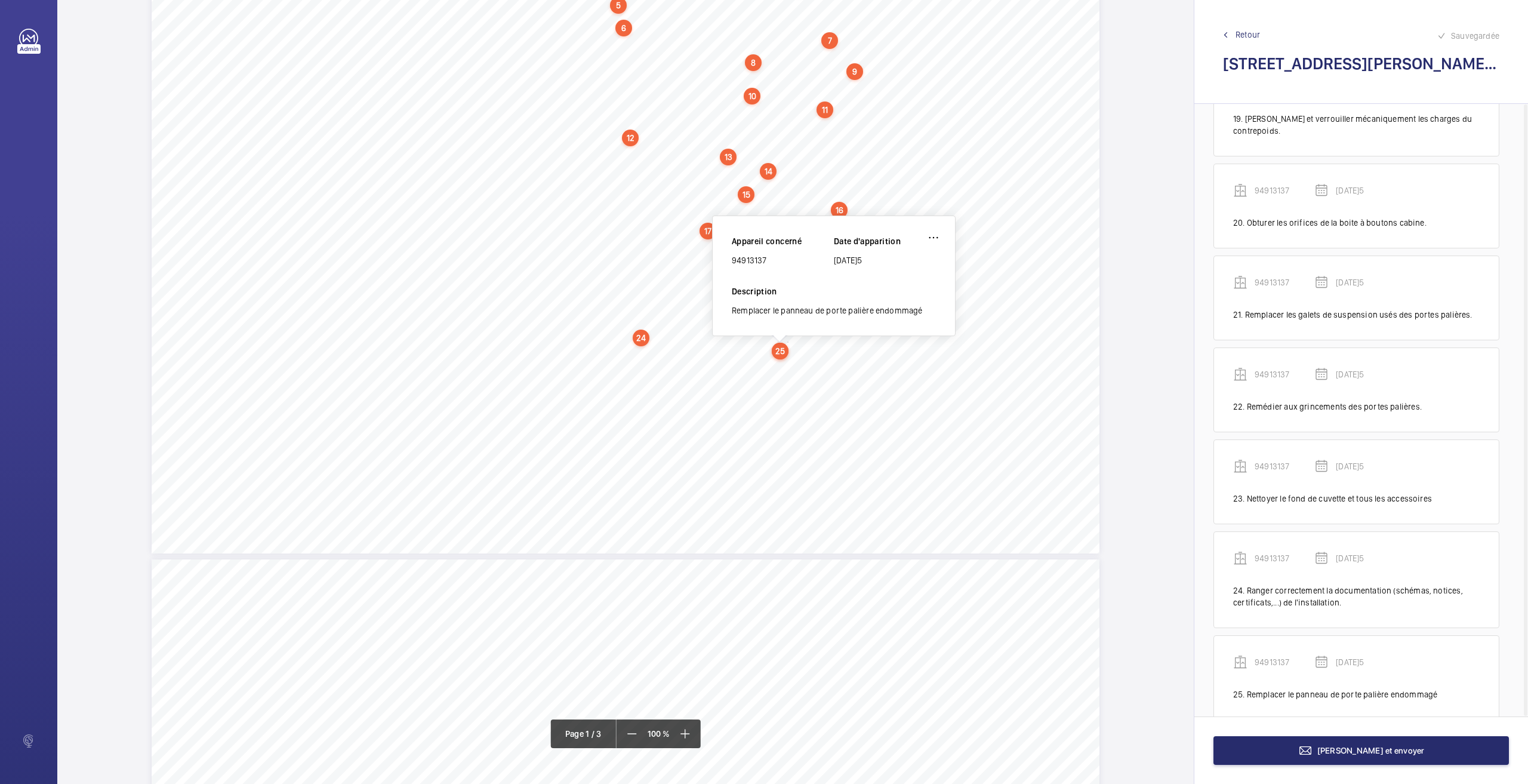
scroll to position [154, 0]
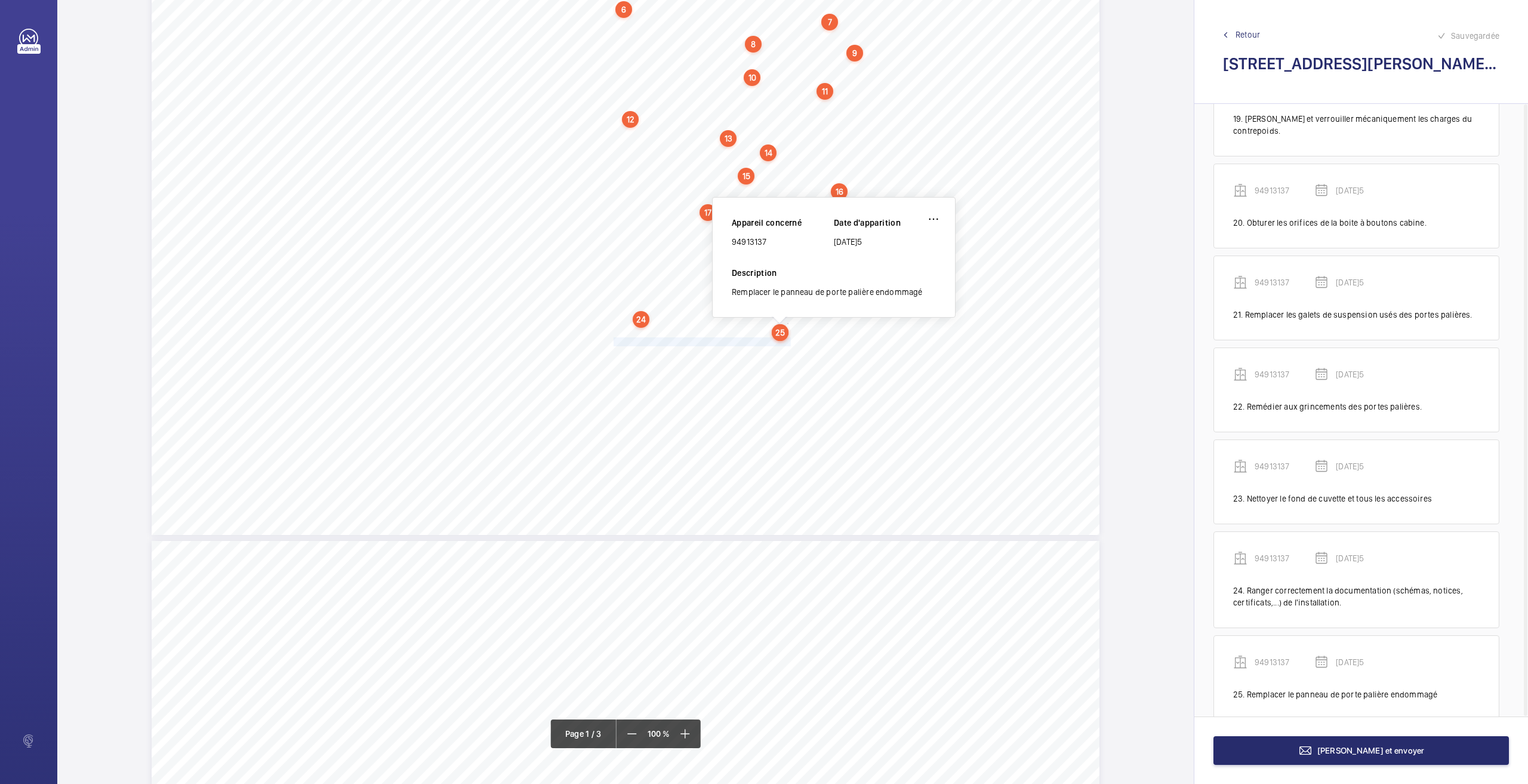
drag, startPoint x: 609, startPoint y: 340, endPoint x: 788, endPoint y: 341, distance: 179.0
click at [788, 341] on span "Remettre en place le capotage du limiteur de vitesse." at bounding box center [700, 342] width 183 height 8
click at [698, 346] on div "Nom du site Numéro appareil WM Réserve [STREET_ADDRESS][GEOGRAPHIC_DATA] Remett…" at bounding box center [625, 200] width 948 height 669
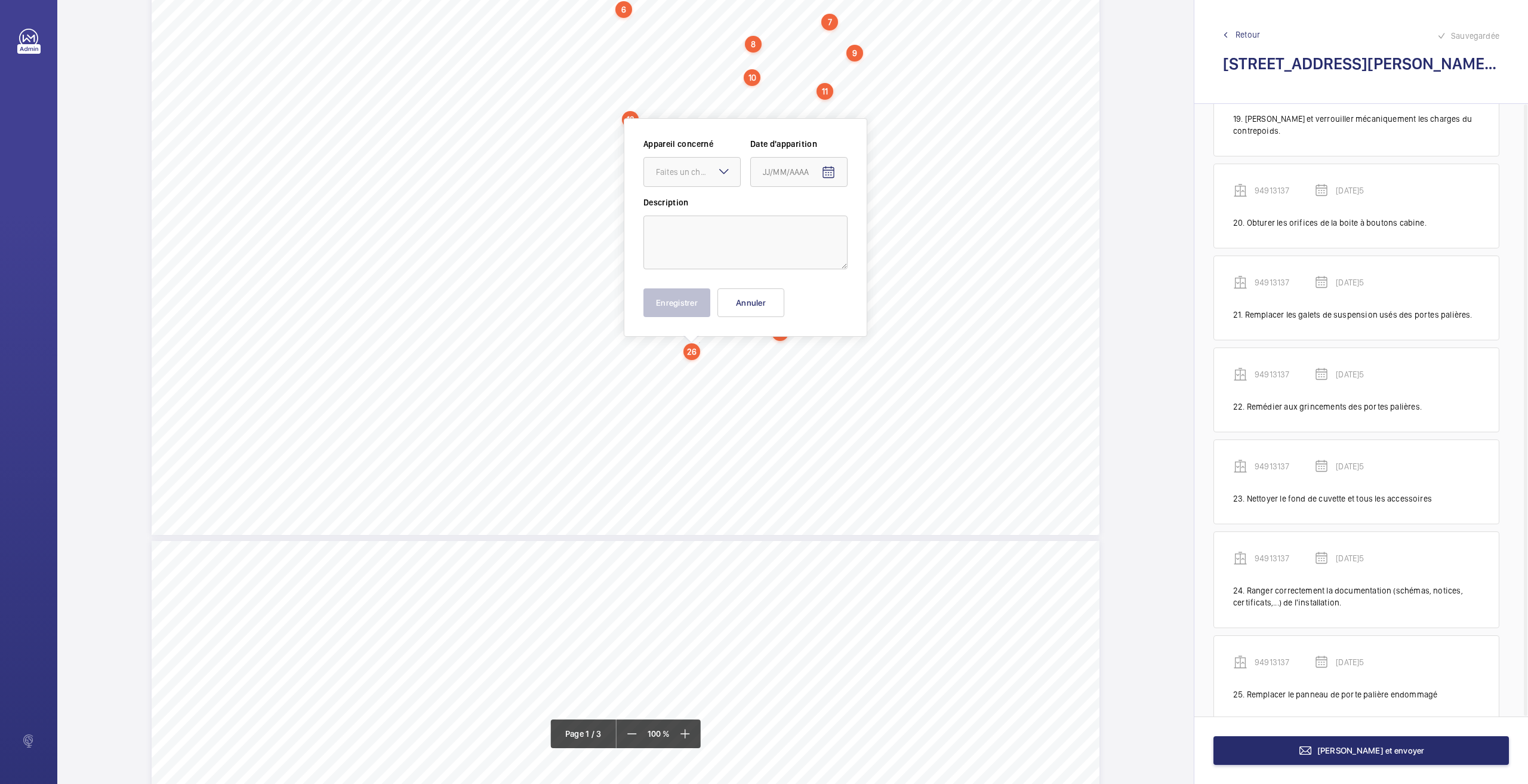
scroll to position [199, 0]
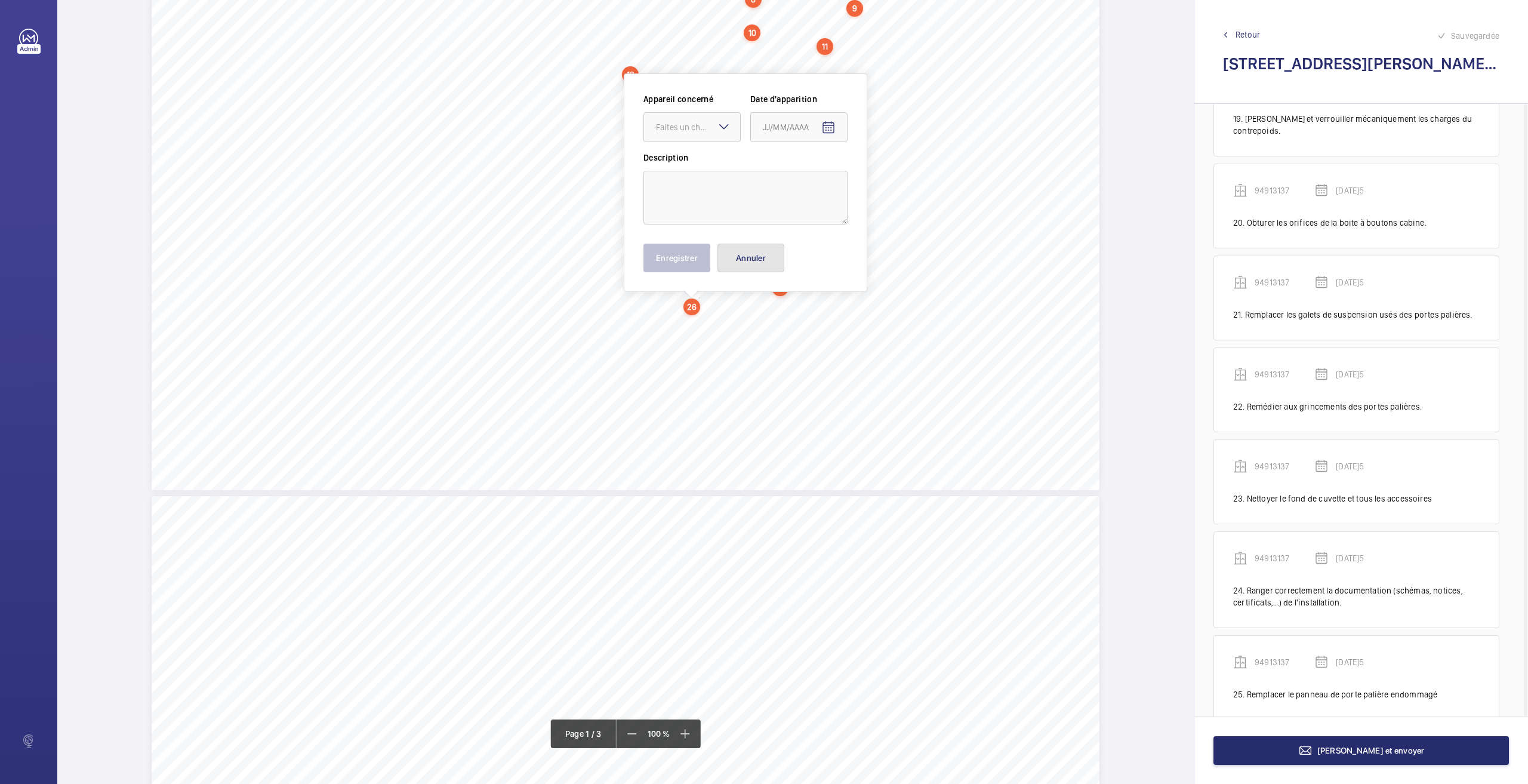
click at [758, 257] on button "Annuler" at bounding box center [750, 258] width 66 height 29
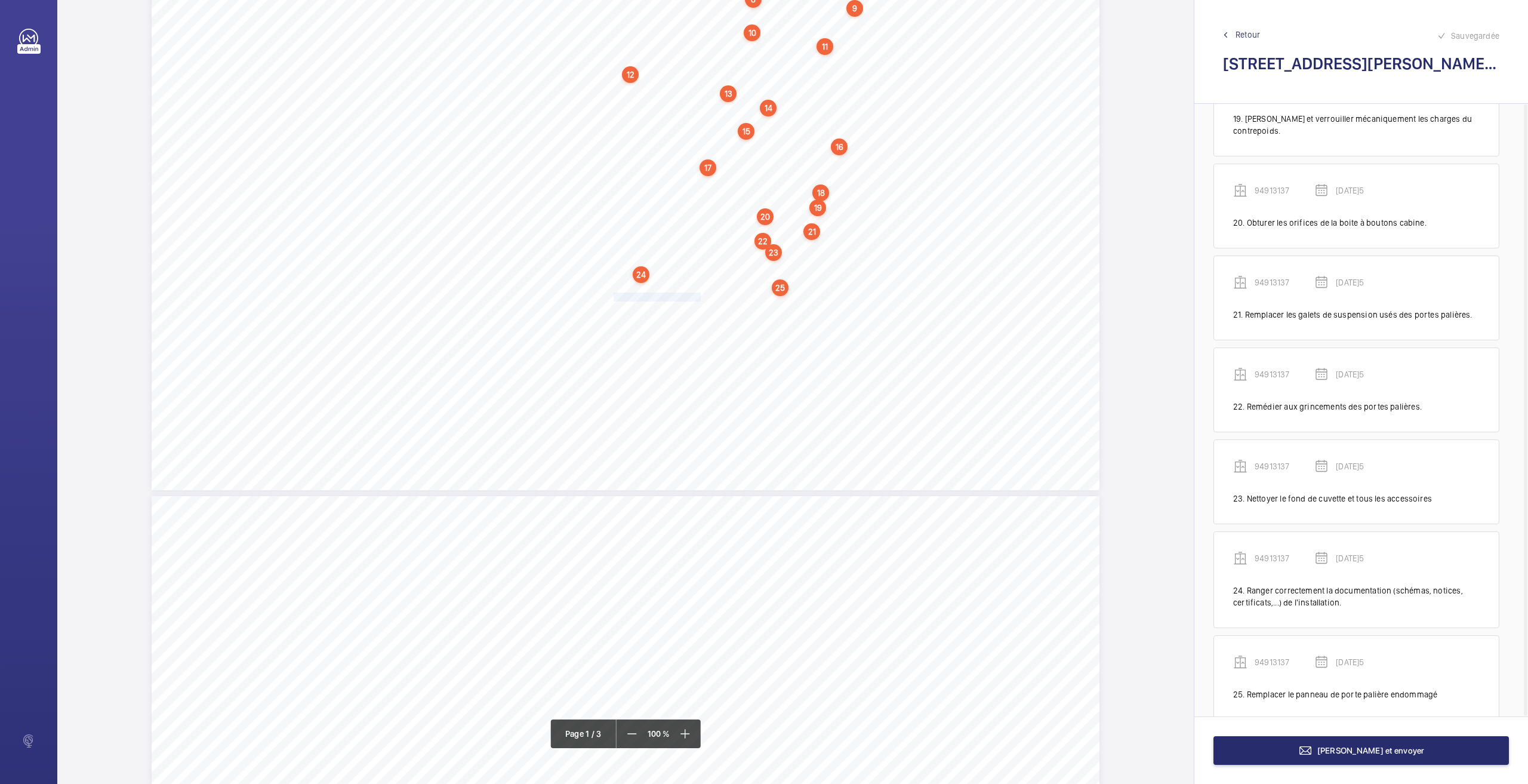
drag, startPoint x: 609, startPoint y: 296, endPoint x: 699, endPoint y: 296, distance: 90.0
click at [699, 296] on span "Remettre en place le capotage du limiteur de vitesse." at bounding box center [700, 297] width 183 height 8
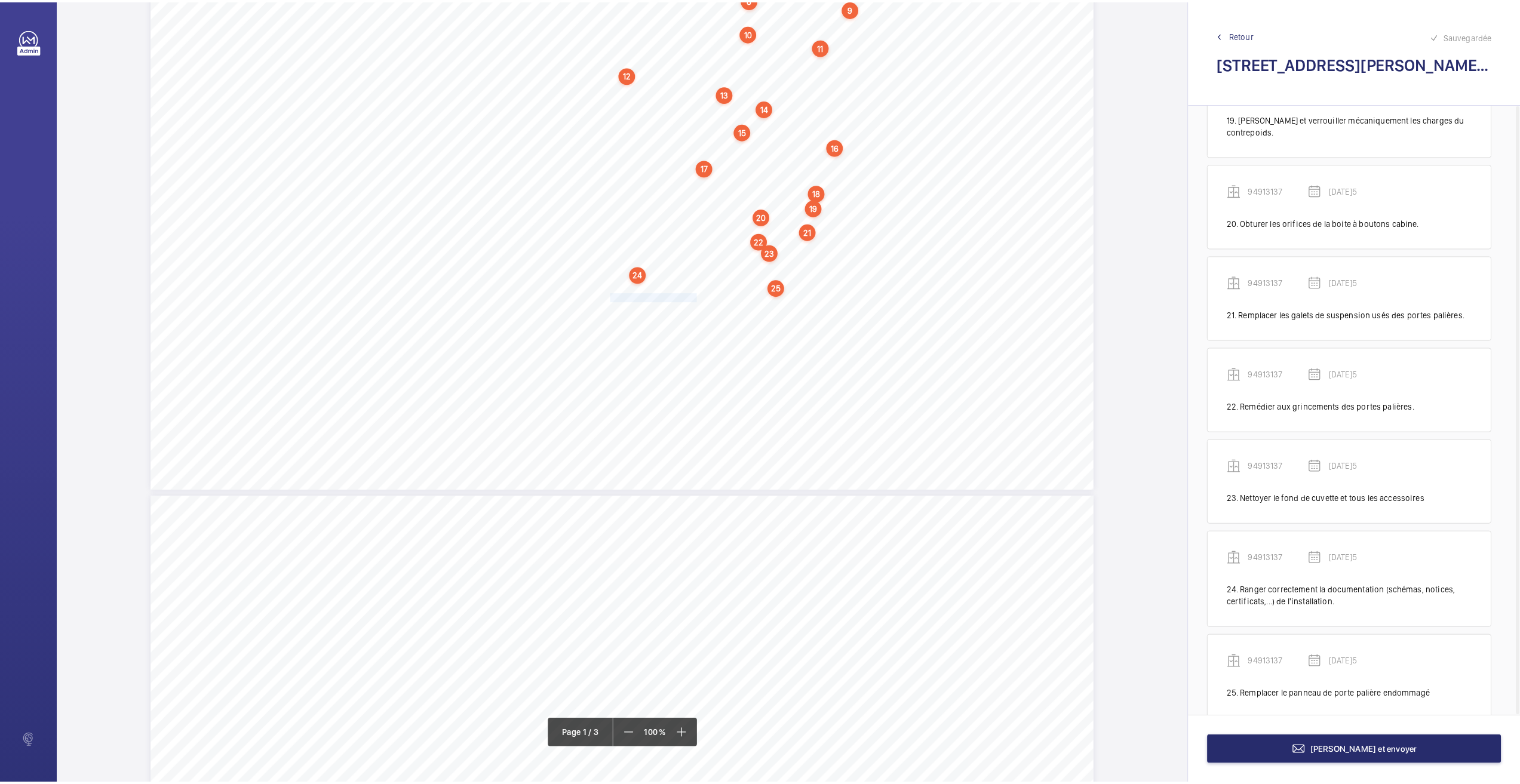
scroll to position [192, 0]
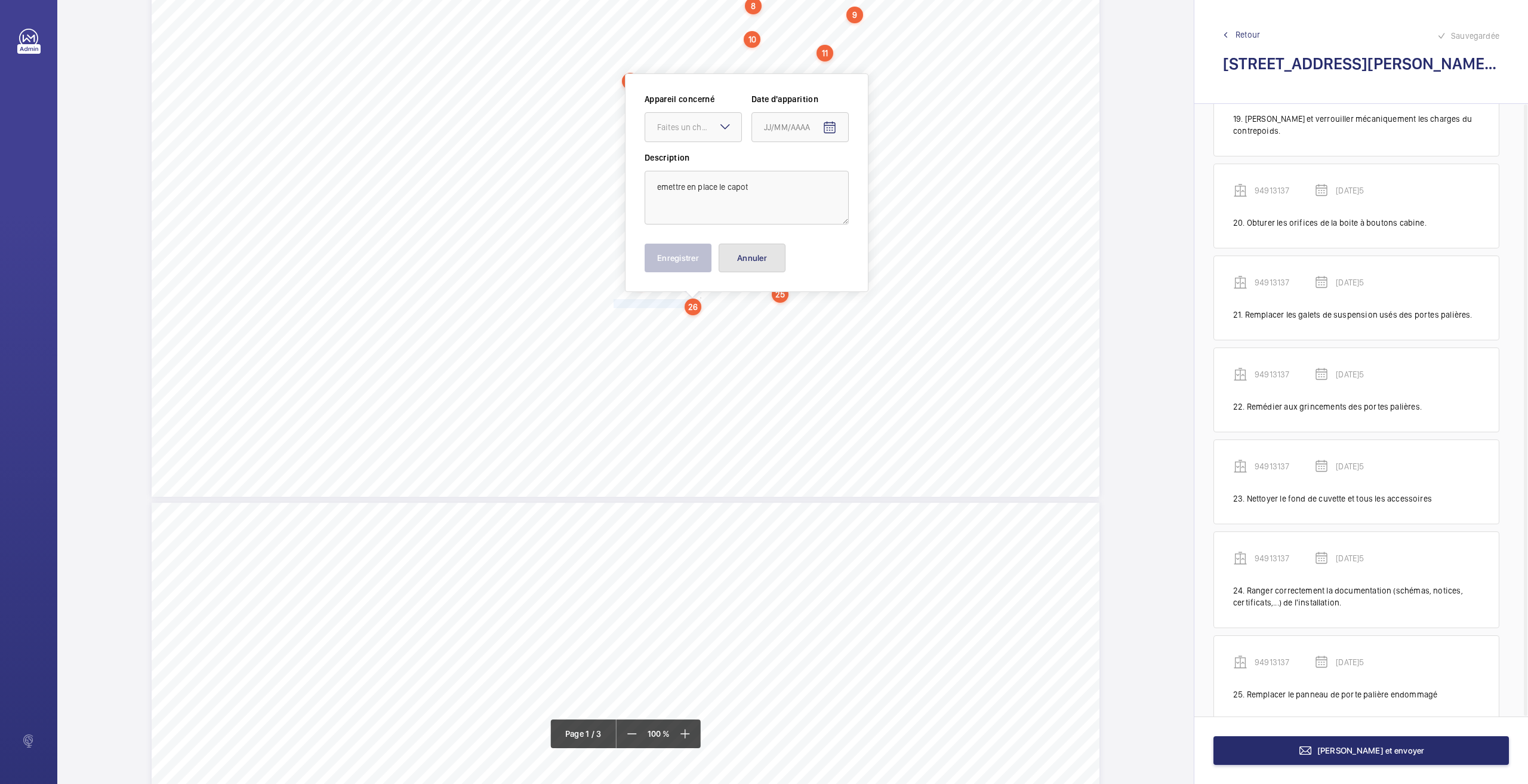
click at [779, 259] on button "Annuler" at bounding box center [751, 258] width 66 height 29
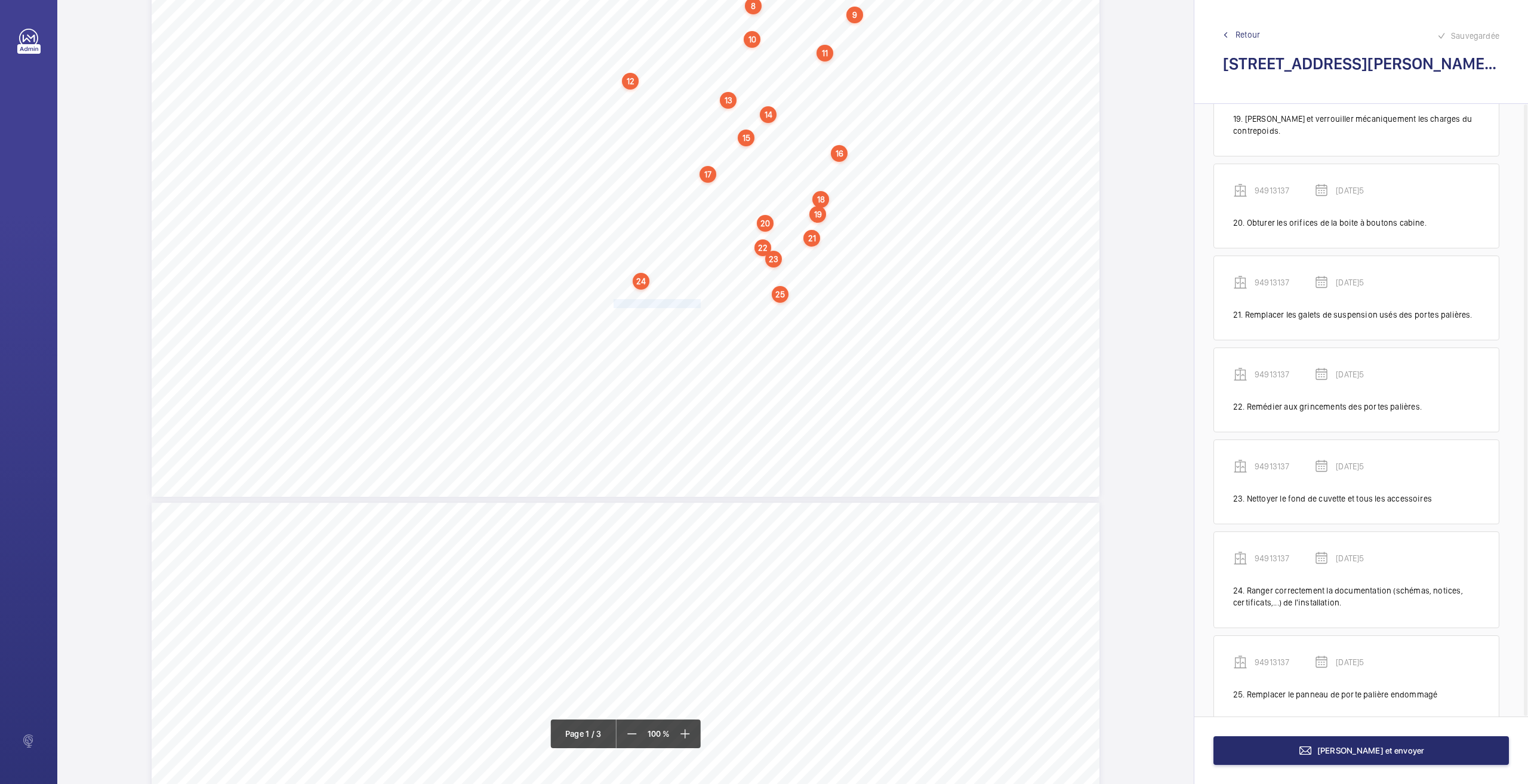
click at [1249, 37] on span "Retour" at bounding box center [1248, 34] width 25 height 12
